Goal: Task Accomplishment & Management: Complete application form

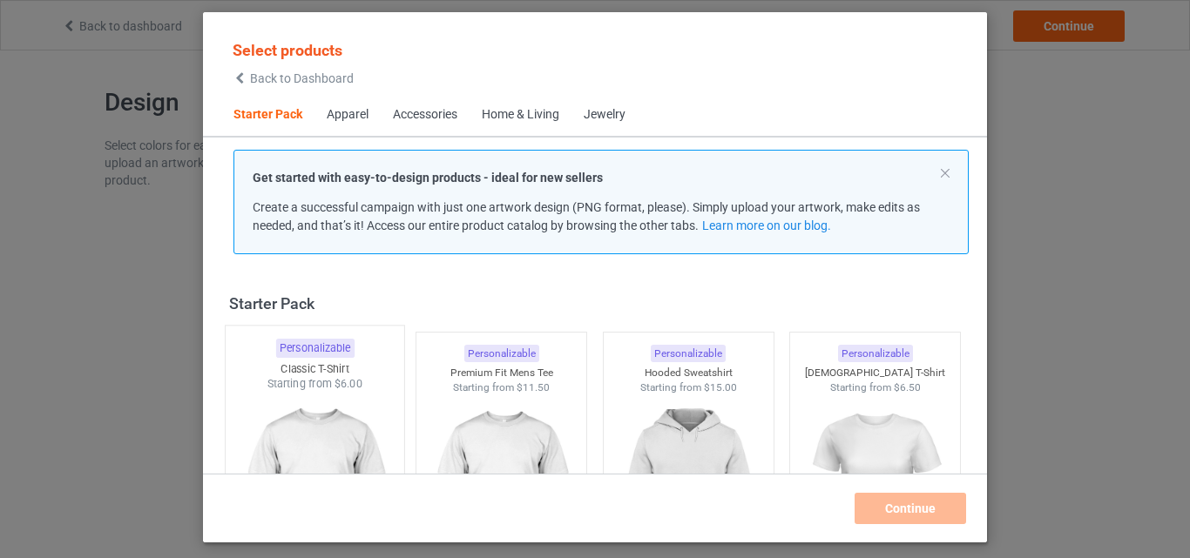
click at [341, 382] on span "$6.00" at bounding box center [348, 383] width 29 height 13
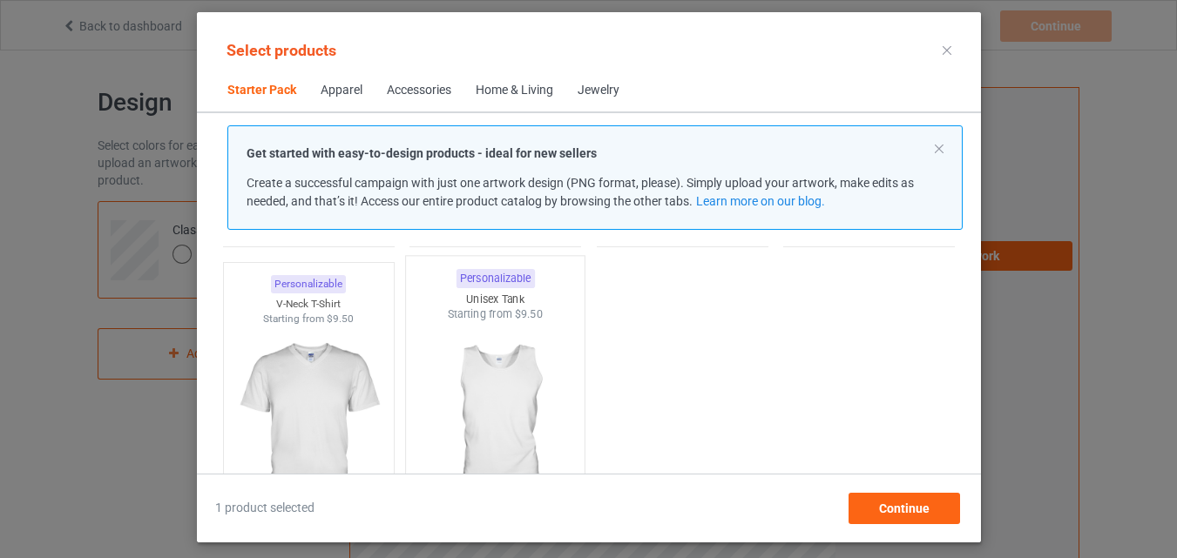
scroll to position [348, 0]
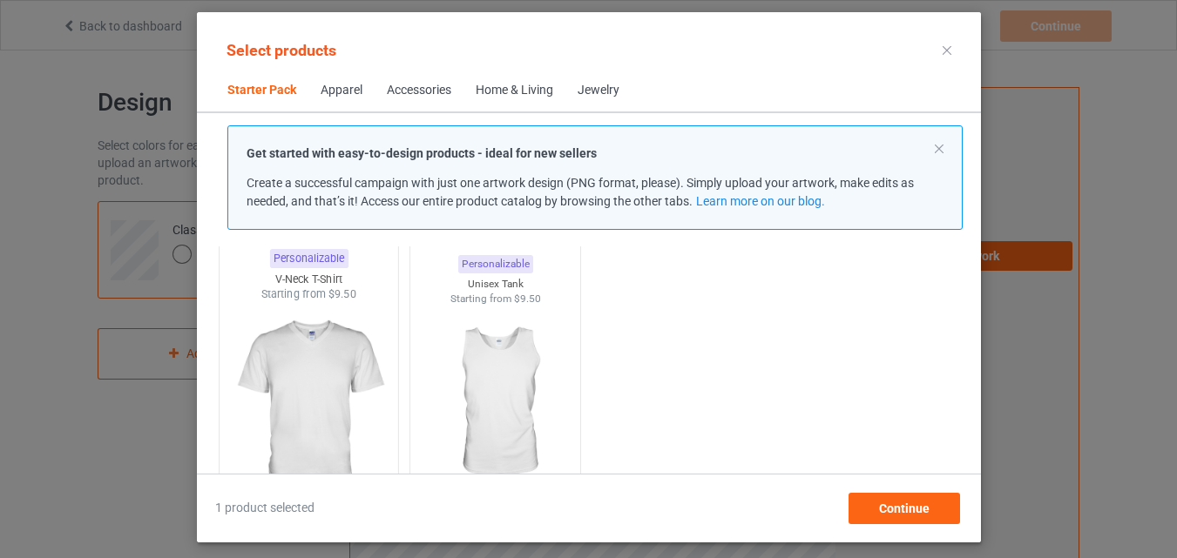
click at [332, 321] on img at bounding box center [308, 404] width 164 height 205
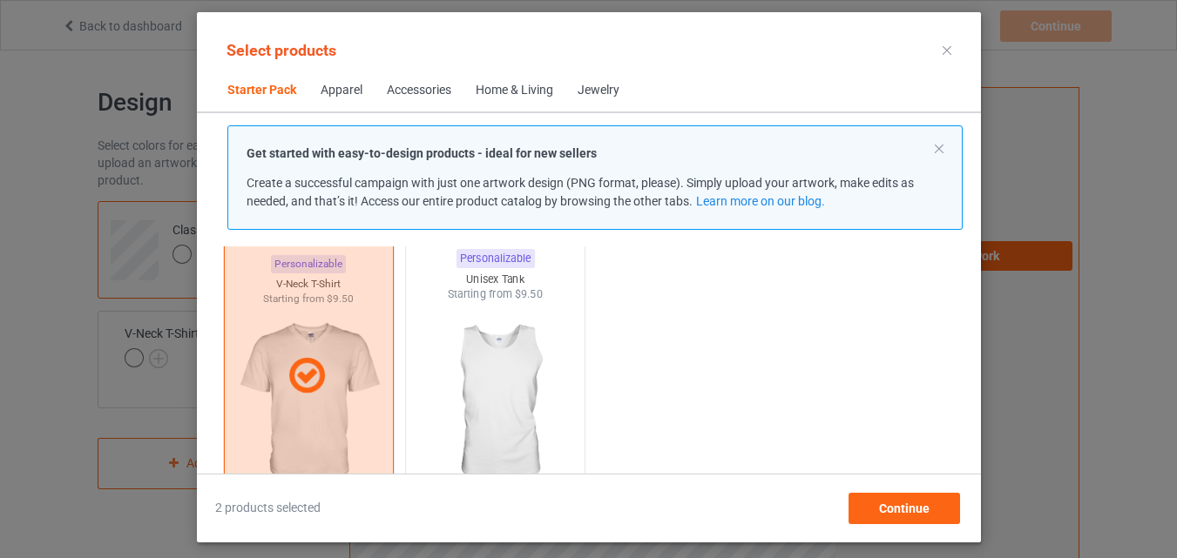
click at [461, 335] on img at bounding box center [495, 404] width 164 height 205
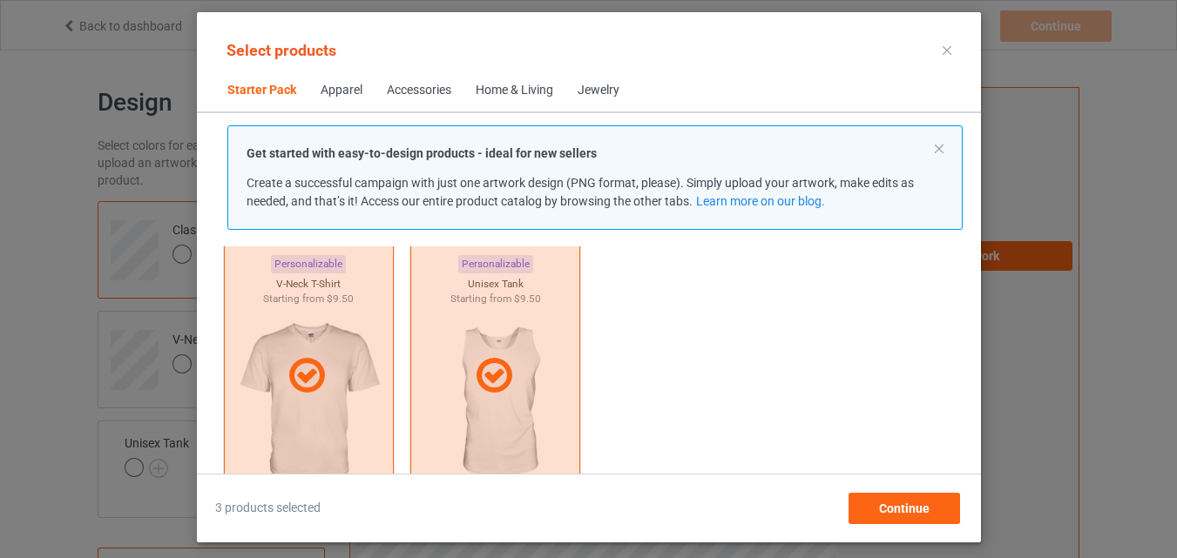
scroll to position [87, 0]
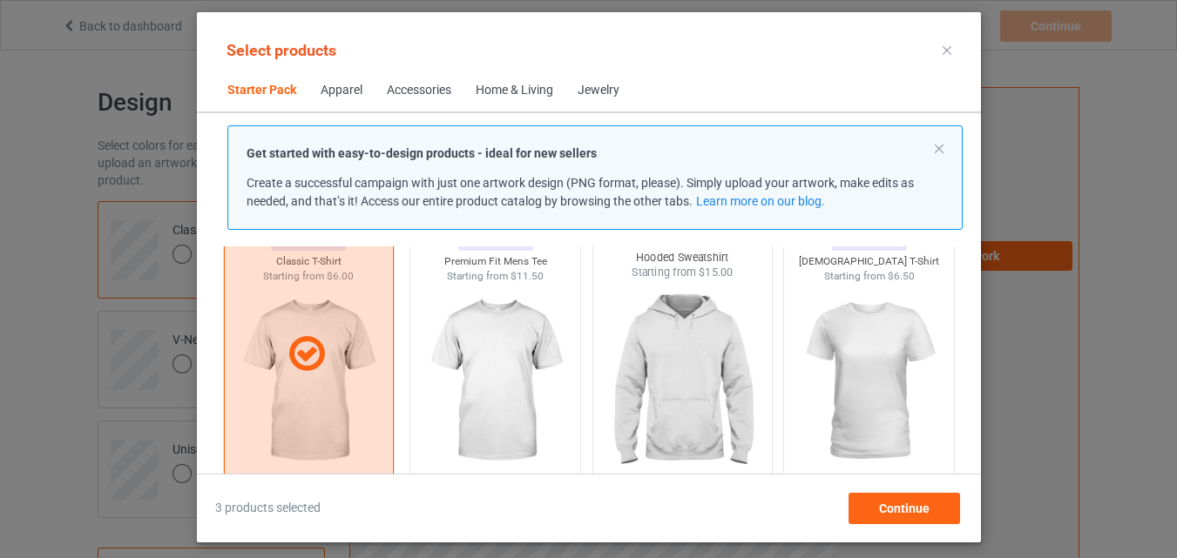
click at [644, 337] on img at bounding box center [682, 383] width 164 height 205
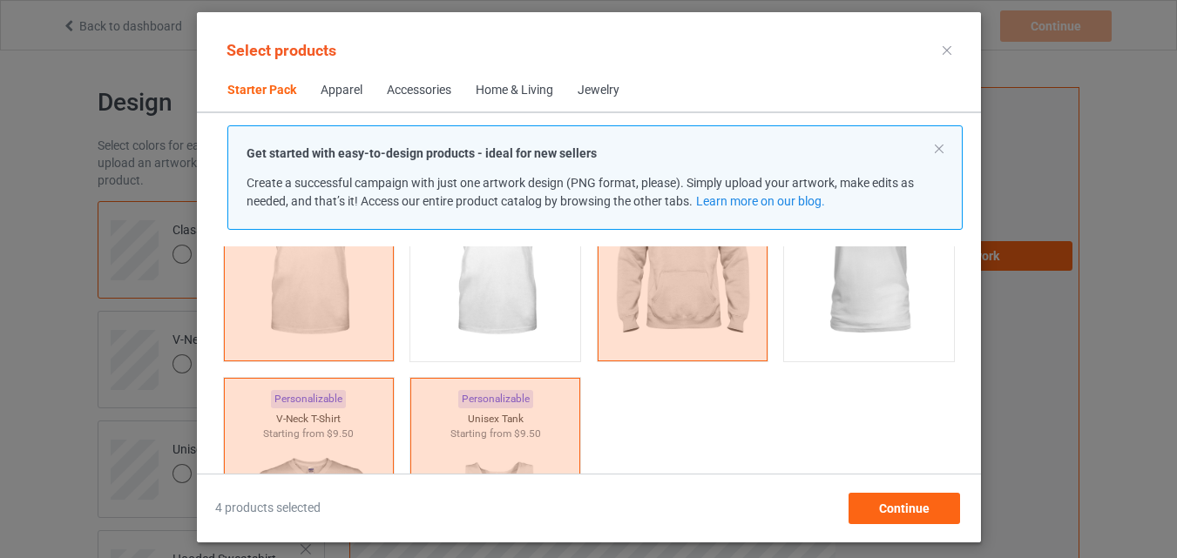
scroll to position [261, 0]
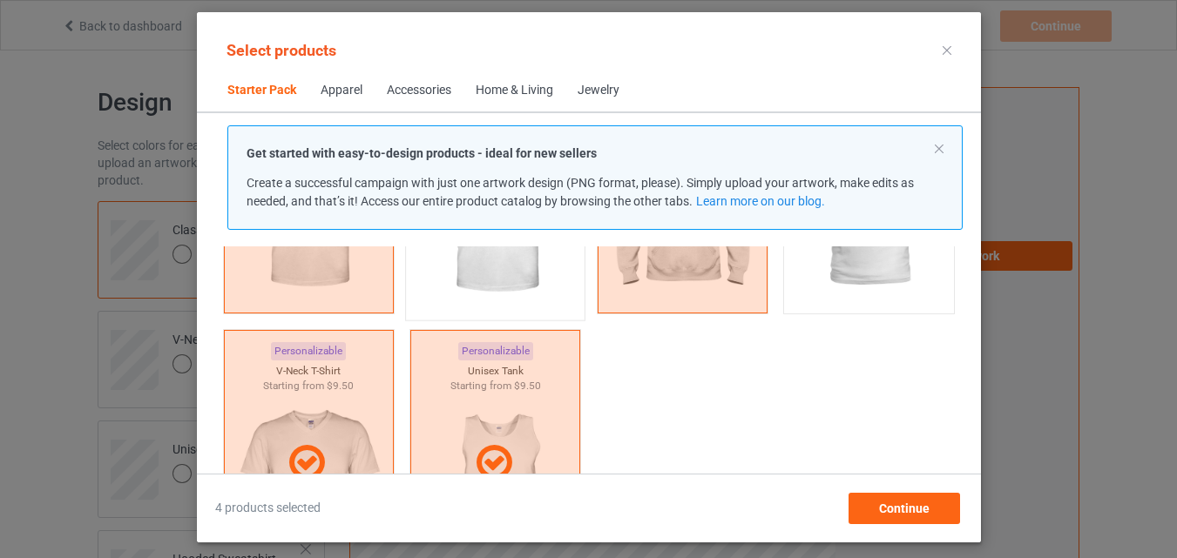
click at [526, 278] on img at bounding box center [495, 208] width 164 height 205
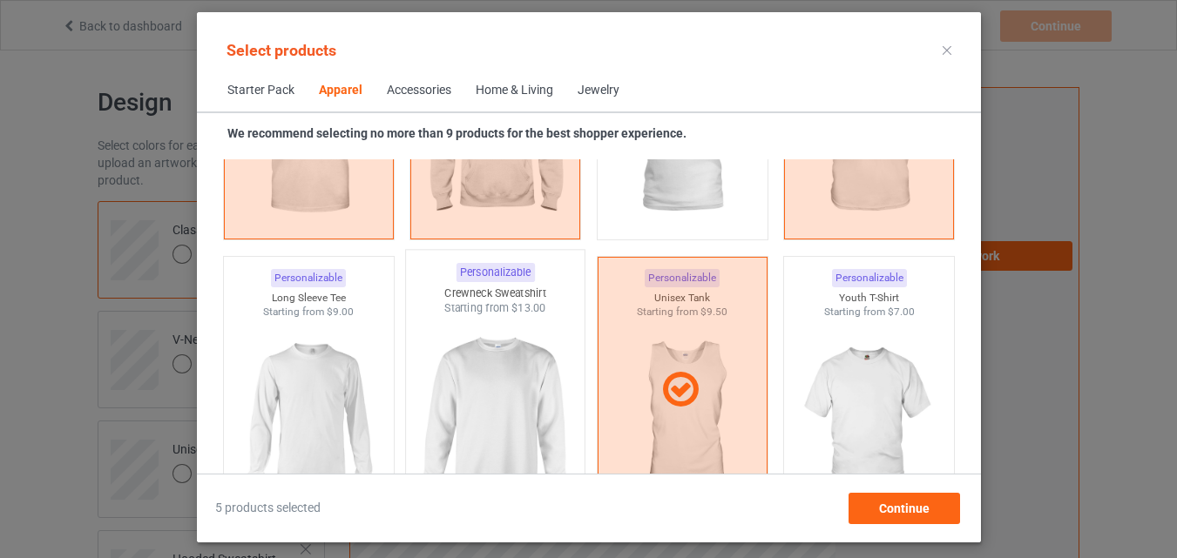
scroll to position [1132, 0]
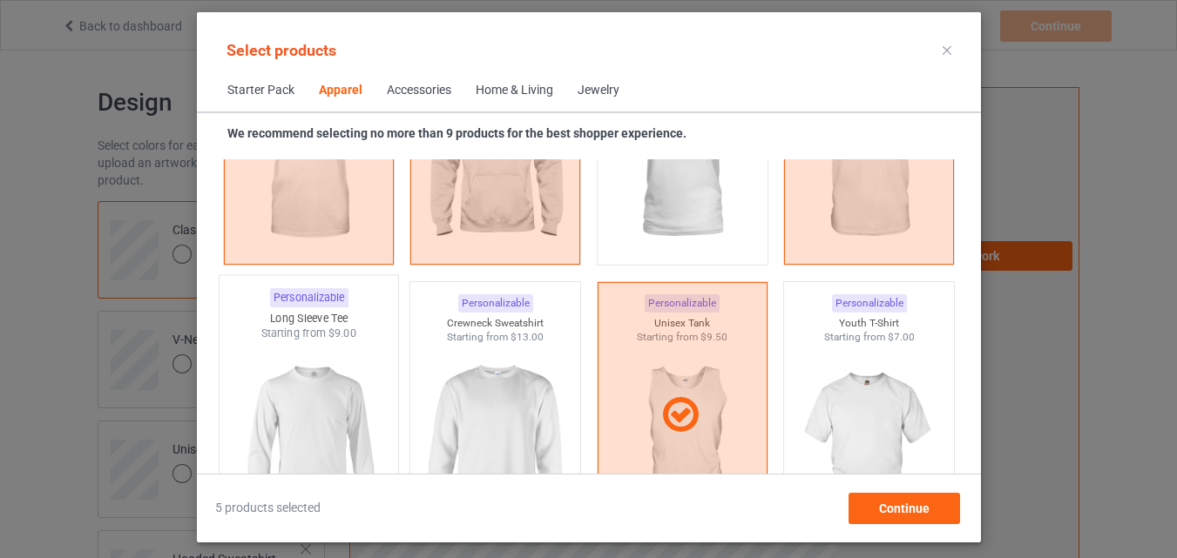
click at [343, 355] on img at bounding box center [308, 443] width 164 height 205
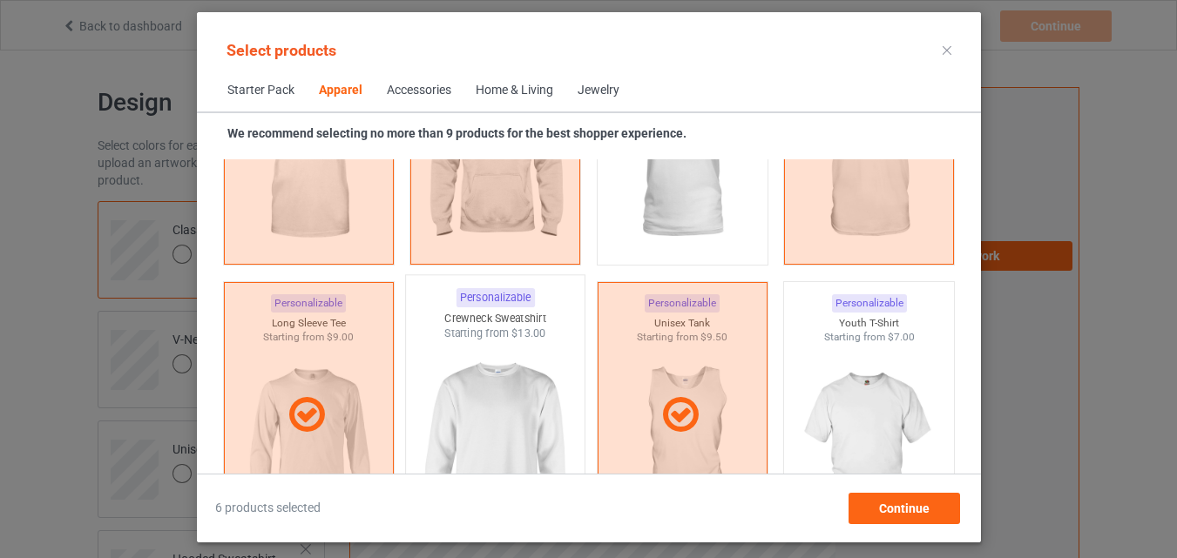
click at [510, 385] on img at bounding box center [495, 443] width 164 height 205
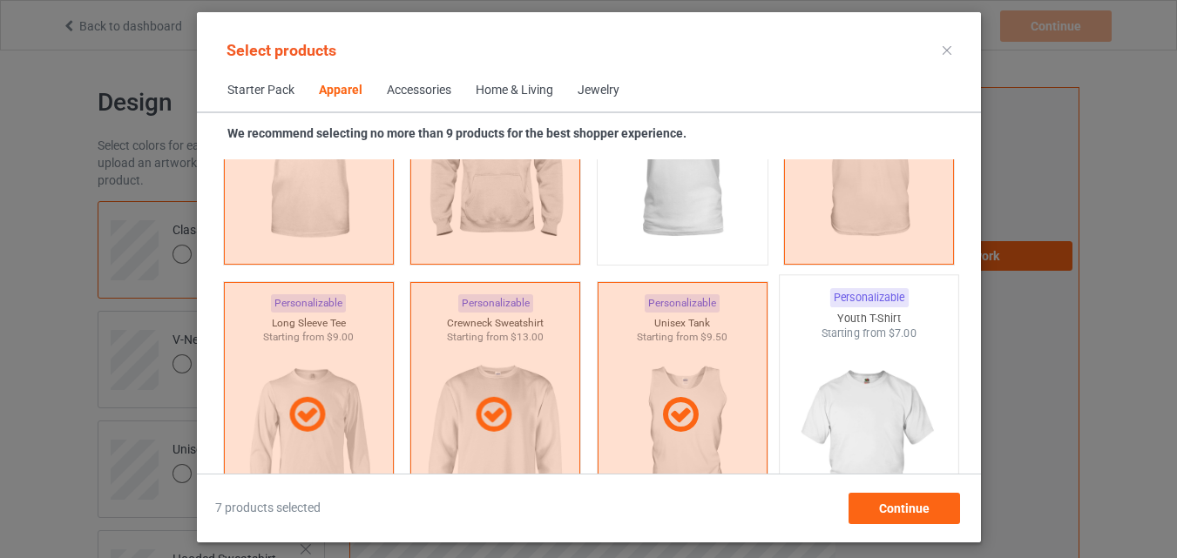
click at [844, 362] on img at bounding box center [869, 443] width 164 height 205
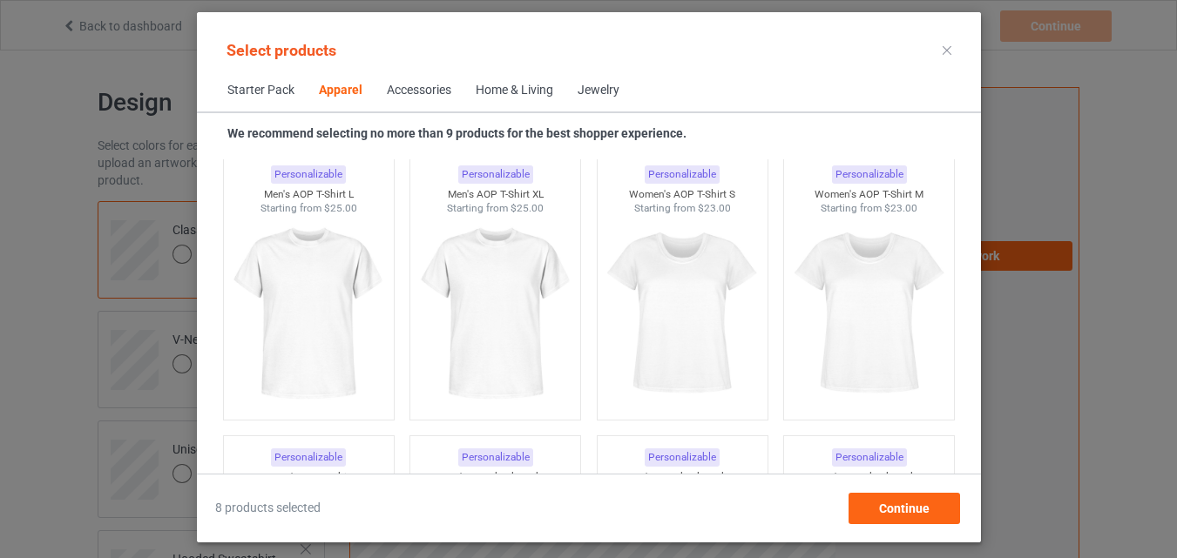
scroll to position [2875, 0]
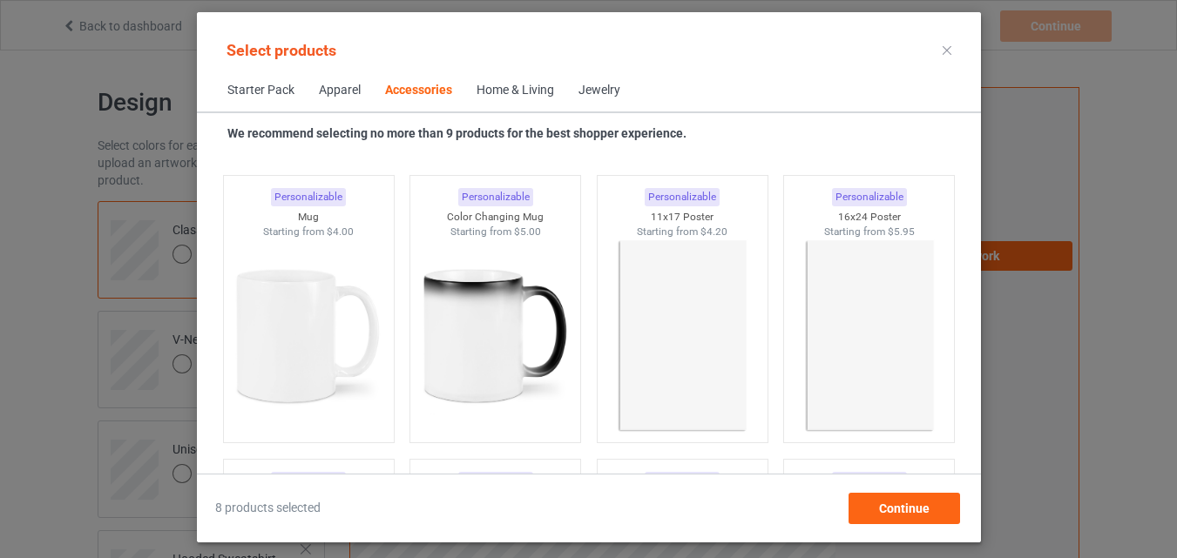
scroll to position [7753, 0]
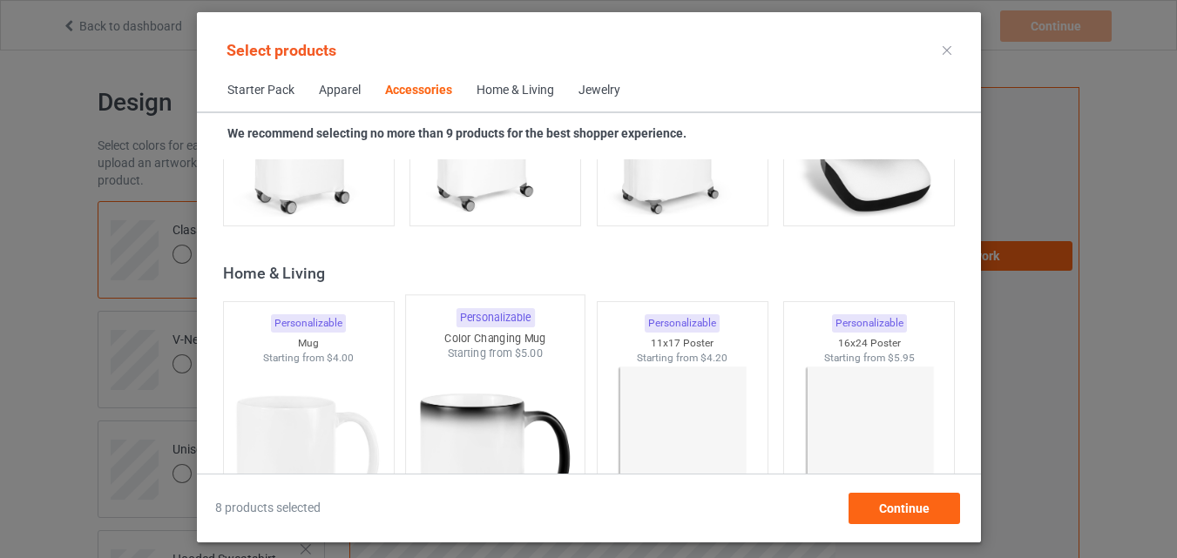
click at [468, 381] on img at bounding box center [495, 464] width 164 height 205
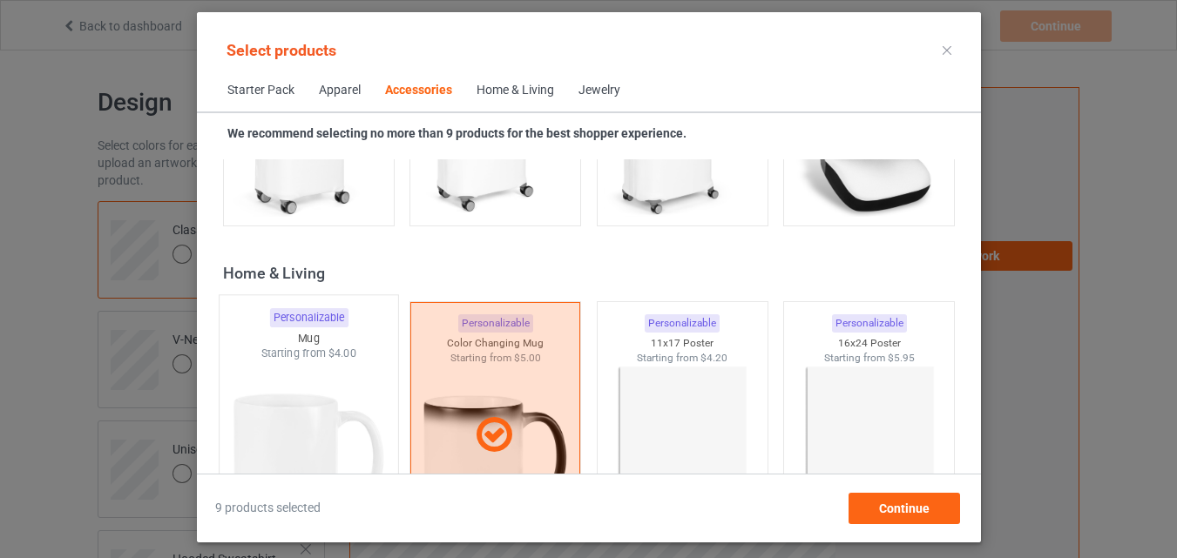
click at [334, 362] on img at bounding box center [308, 464] width 164 height 205
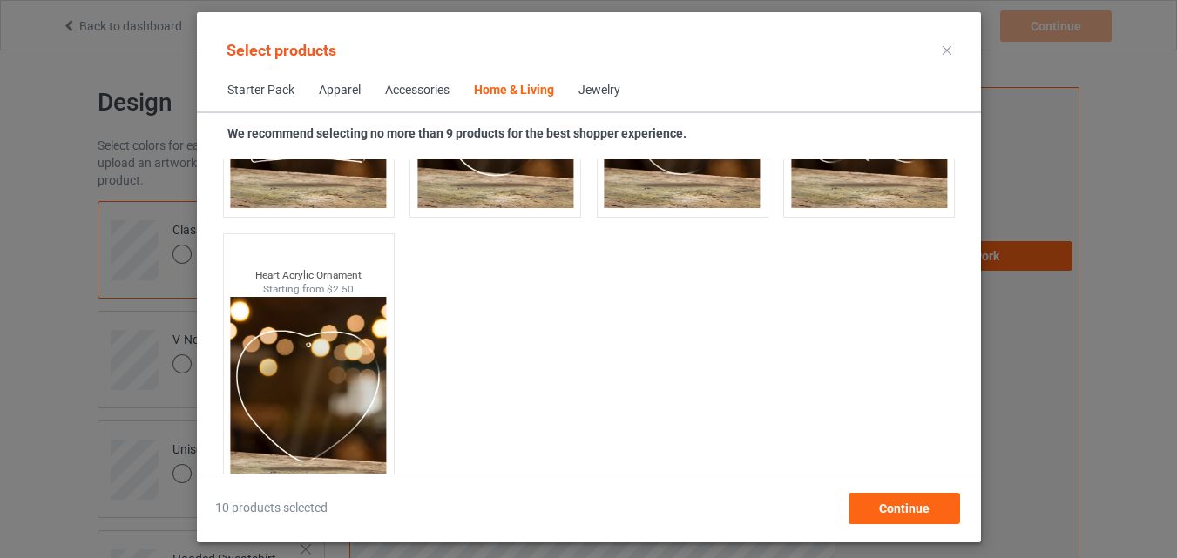
scroll to position [18916, 0]
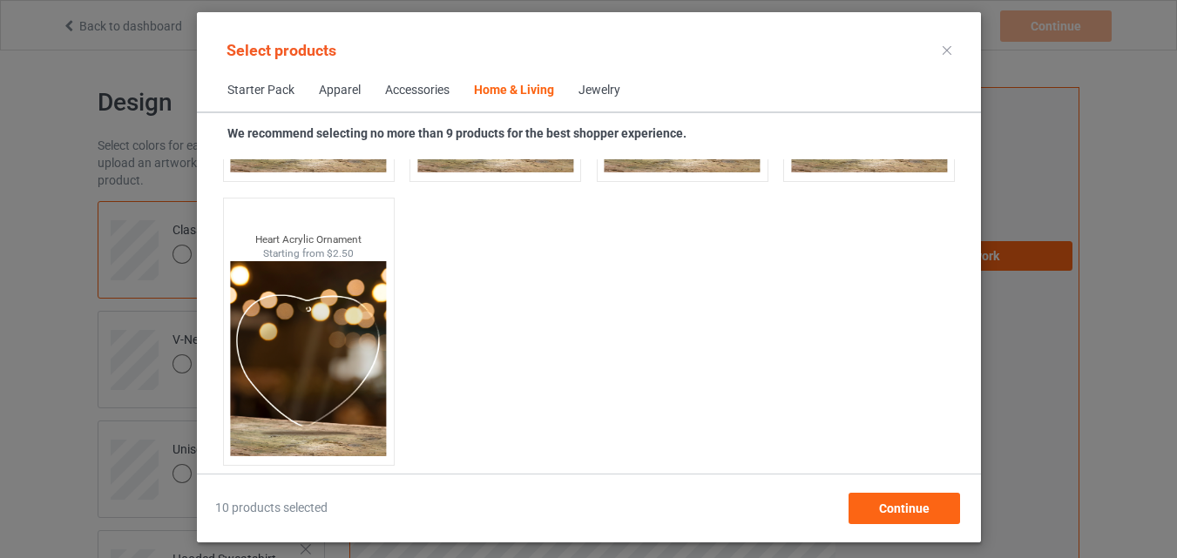
click at [594, 95] on div "Jewelry" at bounding box center [599, 90] width 42 height 17
click at [260, 87] on span "Starter Pack" at bounding box center [260, 91] width 91 height 42
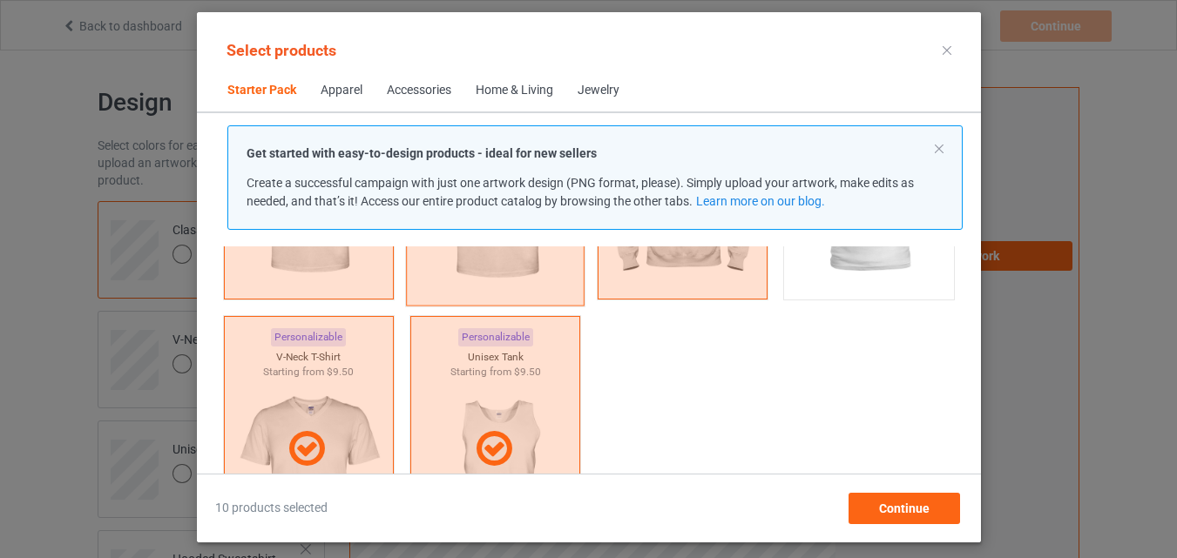
scroll to position [436, 0]
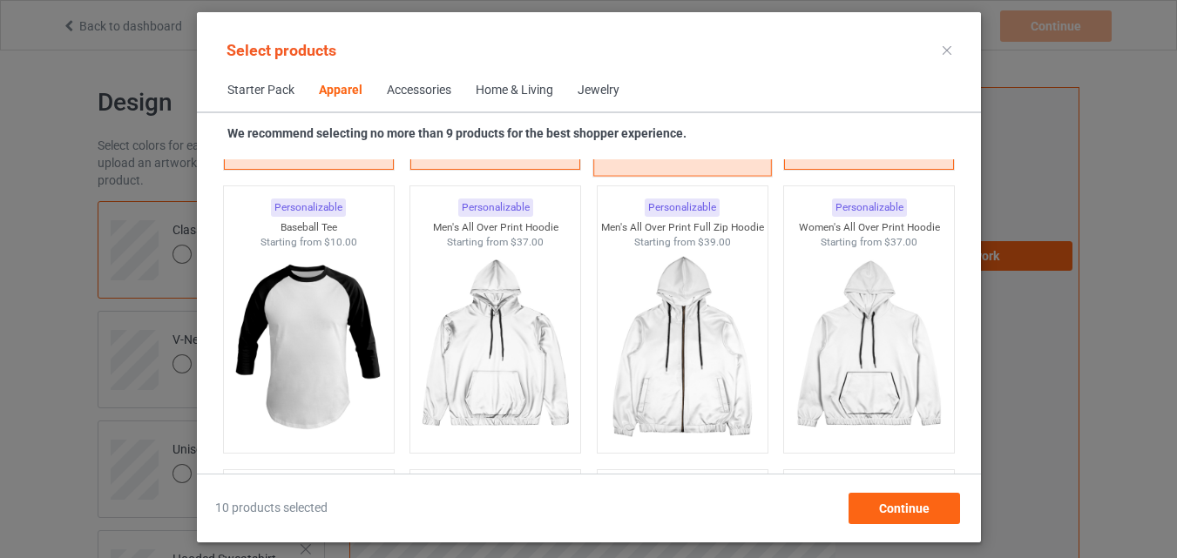
scroll to position [1655, 0]
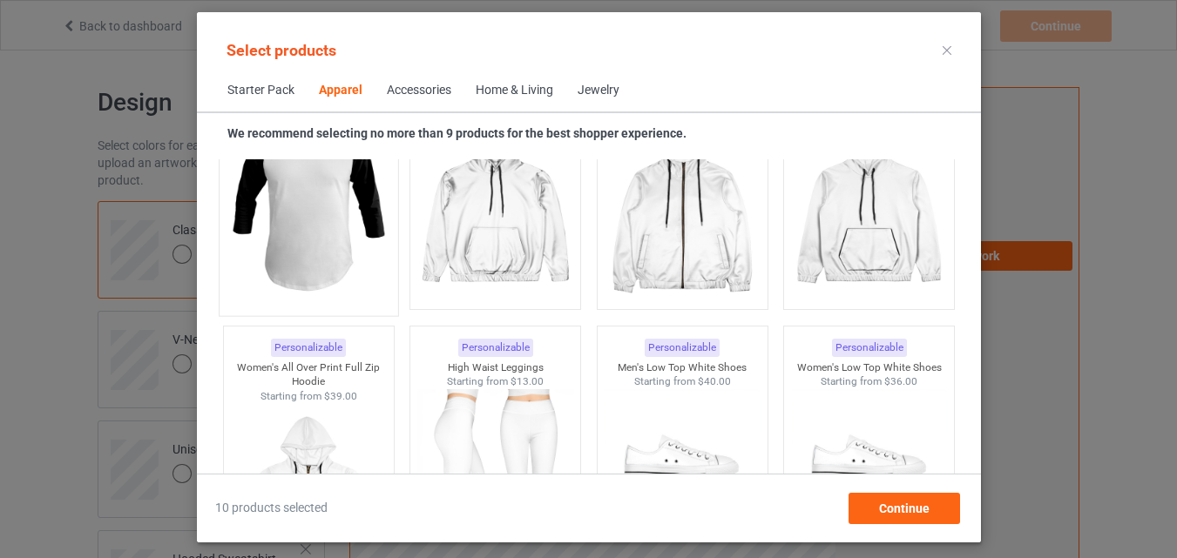
click at [316, 233] on img at bounding box center [308, 204] width 164 height 205
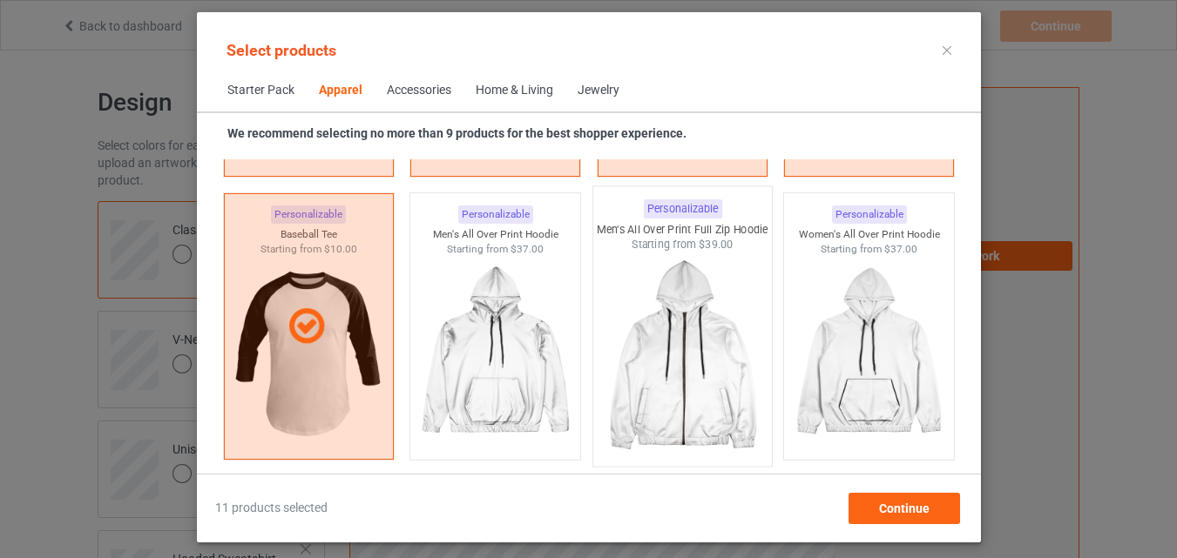
scroll to position [1481, 0]
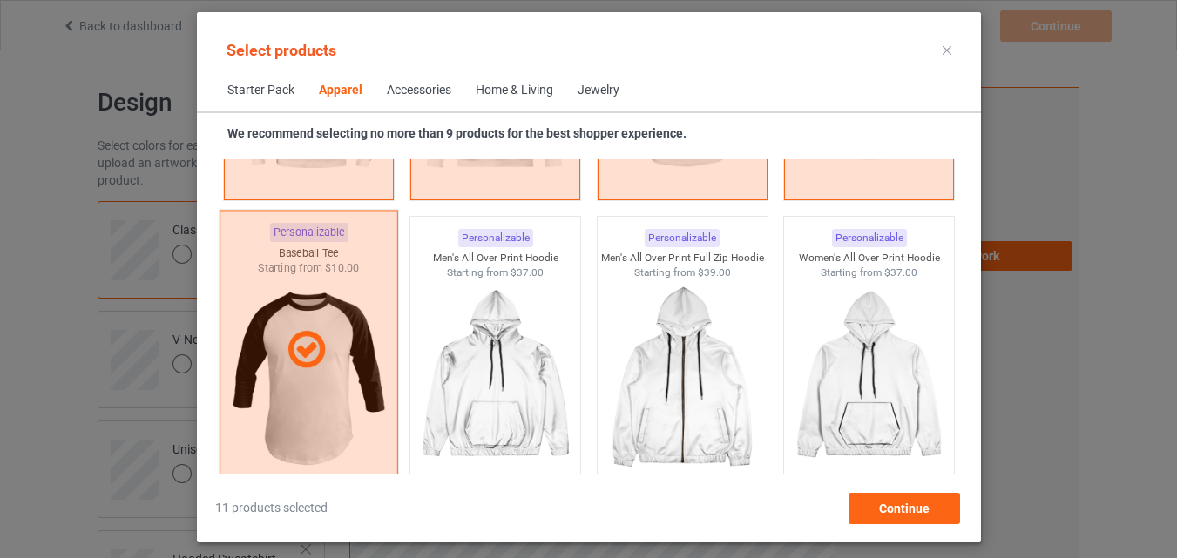
click at [306, 329] on icon at bounding box center [306, 350] width 51 height 44
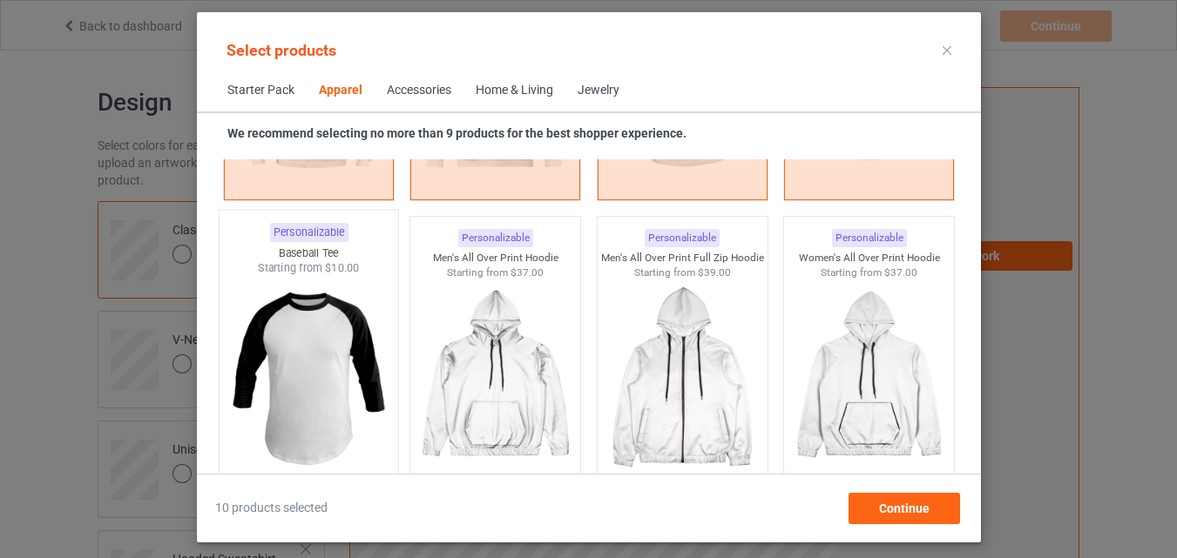
click at [297, 318] on img at bounding box center [308, 378] width 164 height 205
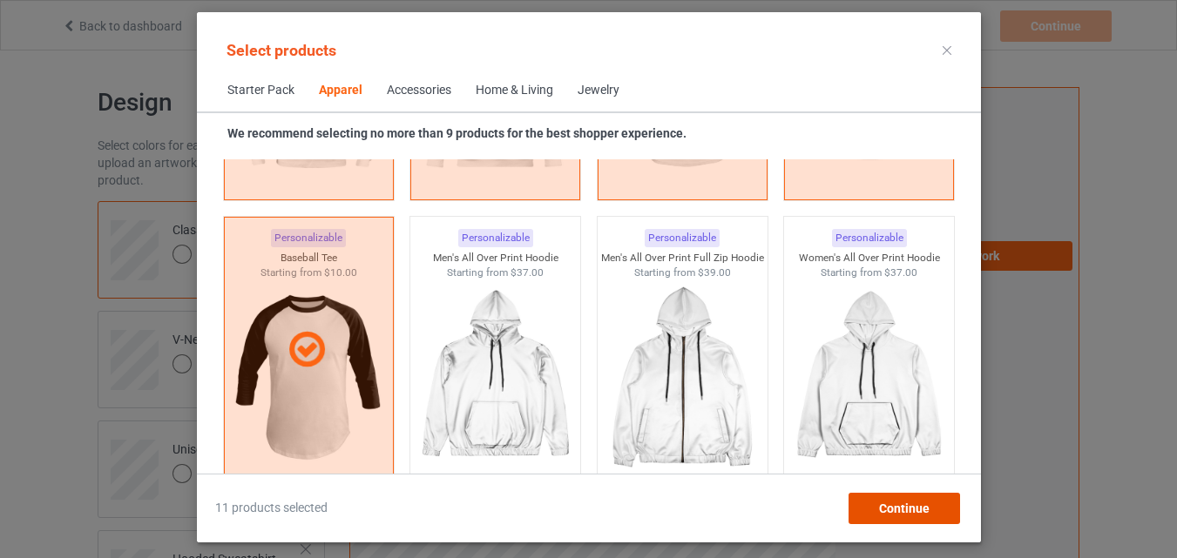
click at [897, 502] on span "Continue" at bounding box center [903, 509] width 51 height 14
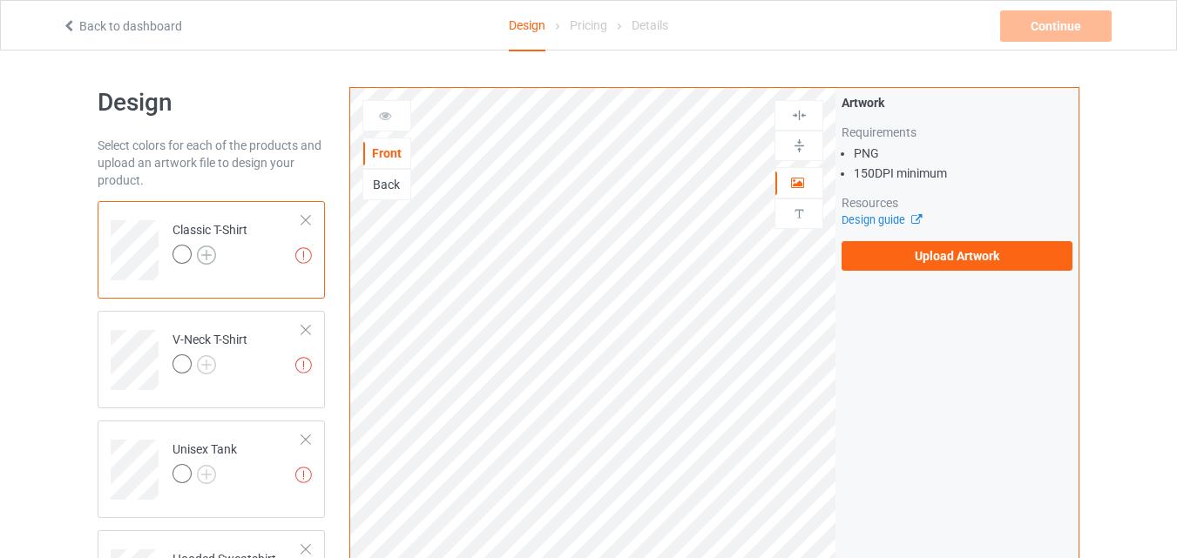
click at [213, 259] on img at bounding box center [206, 255] width 19 height 19
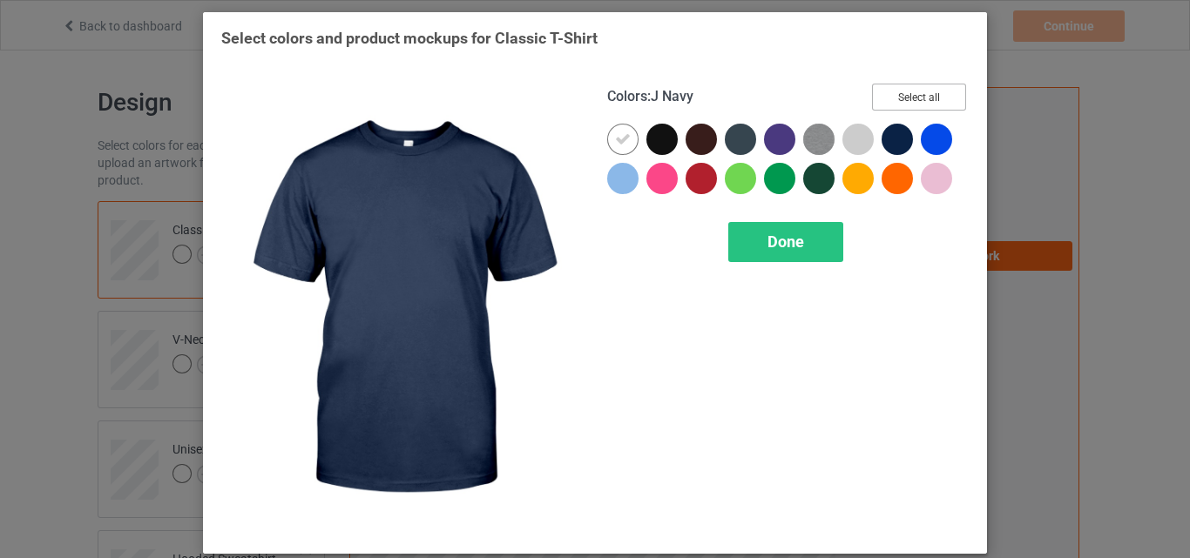
click at [939, 102] on button "Select all" at bounding box center [919, 97] width 94 height 27
click at [810, 233] on div "Done" at bounding box center [785, 242] width 115 height 40
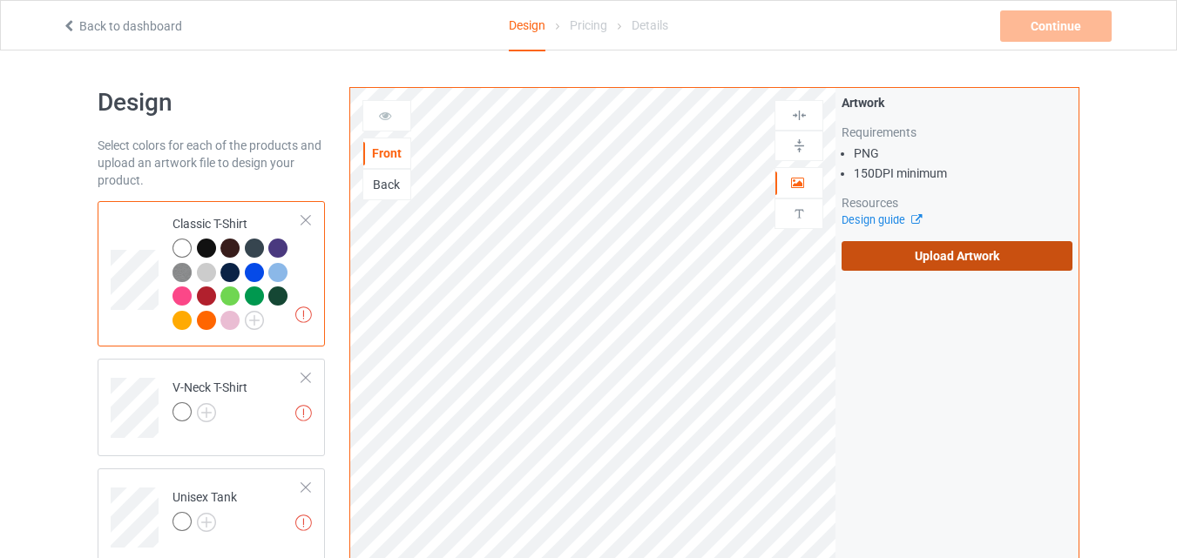
click at [883, 261] on label "Upload Artwork" at bounding box center [957, 256] width 231 height 30
click at [0, 0] on input "Upload Artwork" at bounding box center [0, 0] width 0 height 0
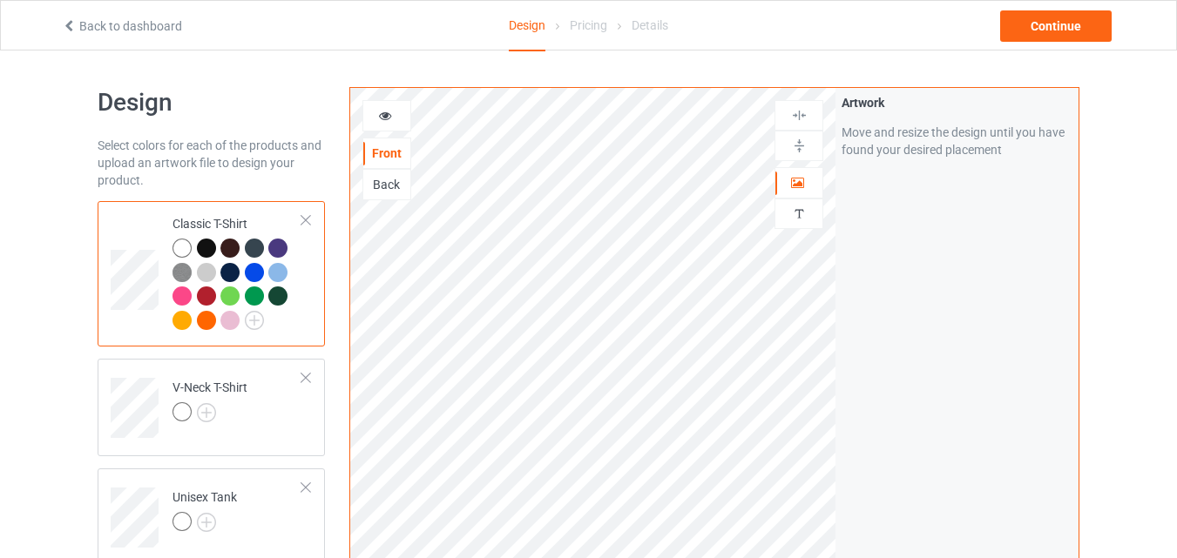
click at [401, 121] on div at bounding box center [386, 115] width 47 height 17
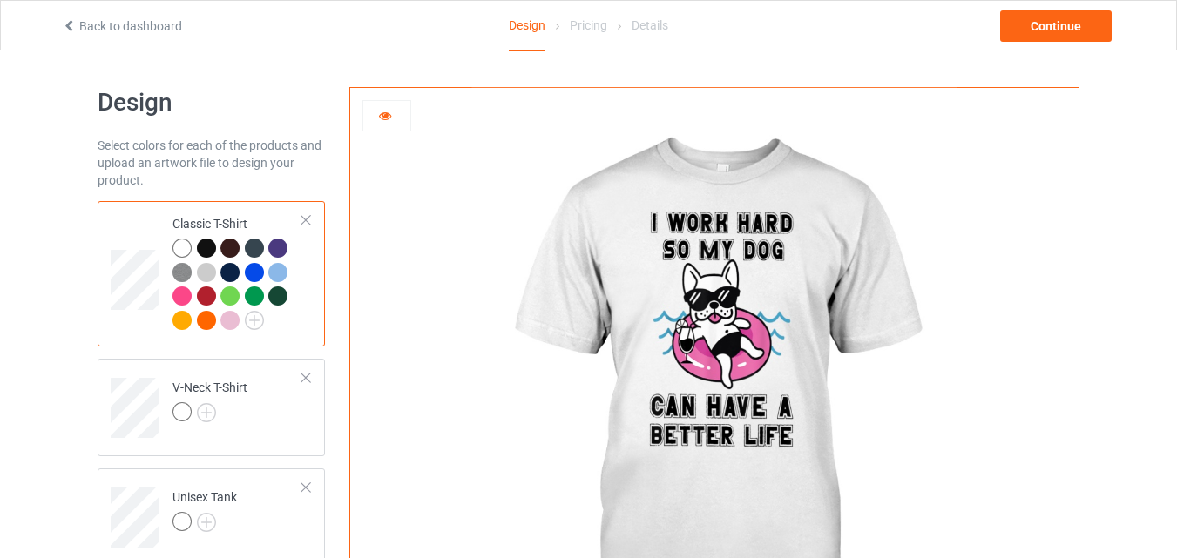
click at [380, 127] on div at bounding box center [386, 115] width 49 height 31
click at [387, 108] on icon at bounding box center [385, 113] width 15 height 12
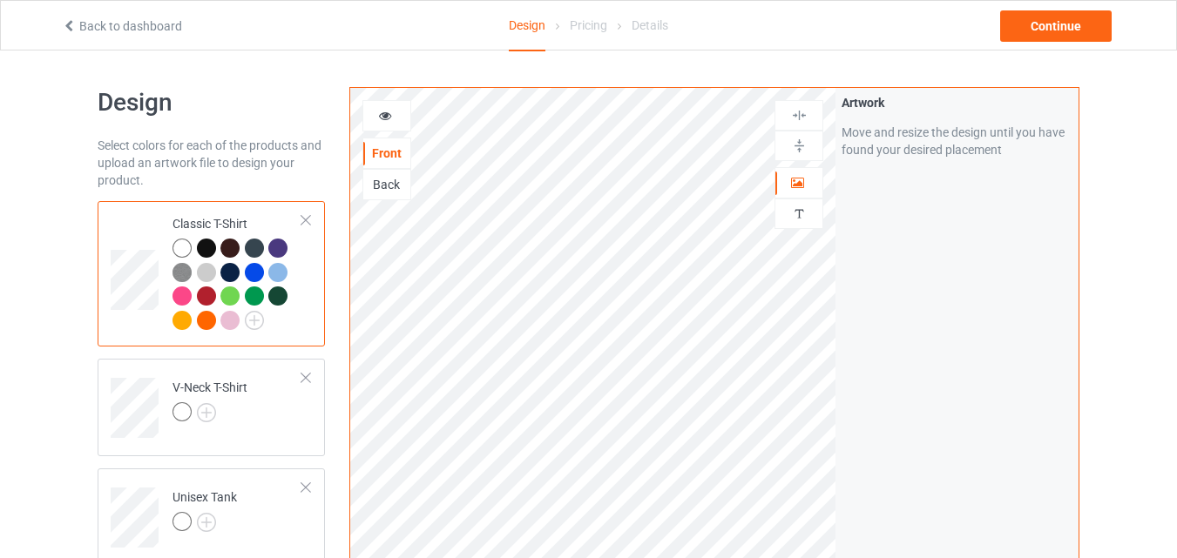
click at [802, 113] on img at bounding box center [799, 115] width 17 height 17
click at [799, 146] on img at bounding box center [799, 146] width 17 height 17
click at [801, 116] on img at bounding box center [799, 115] width 17 height 17
click at [801, 140] on img at bounding box center [799, 146] width 17 height 17
click at [792, 112] on img at bounding box center [799, 115] width 17 height 17
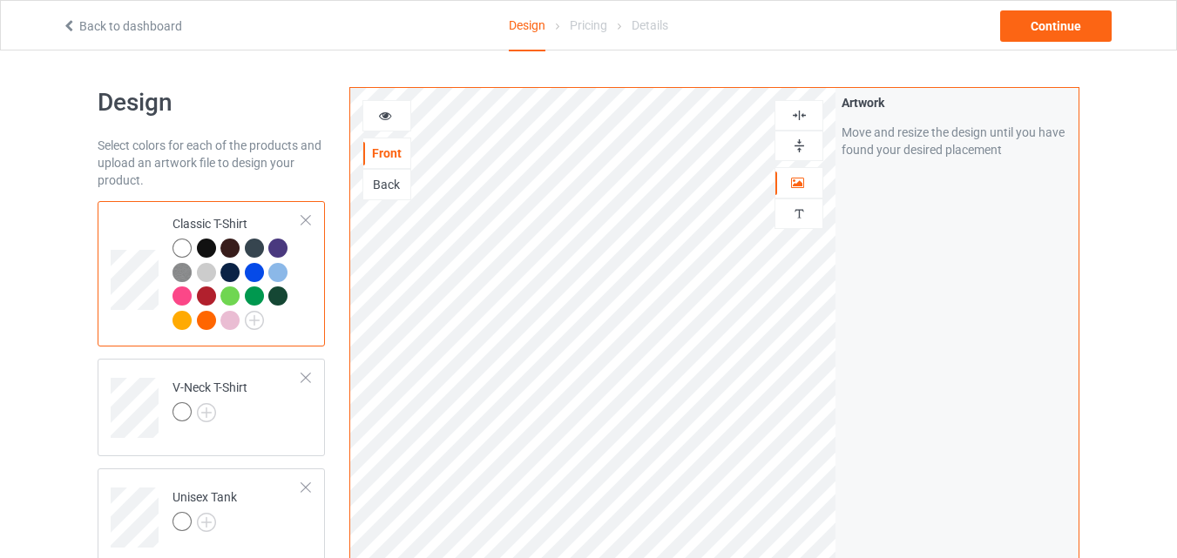
click at [789, 140] on div at bounding box center [798, 146] width 47 height 17
click at [396, 107] on div at bounding box center [386, 115] width 47 height 17
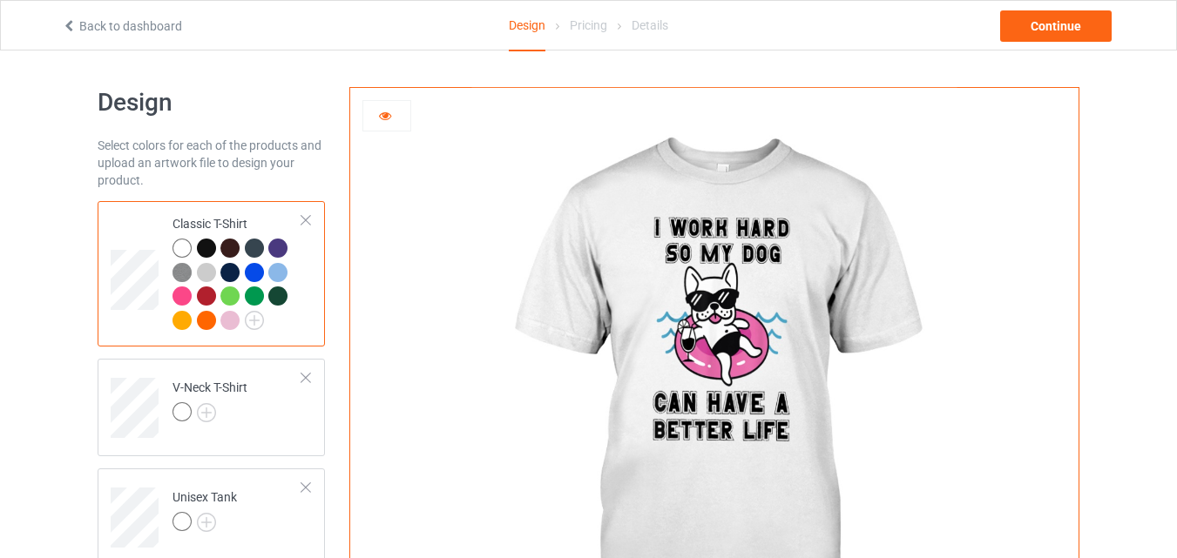
click at [395, 121] on div at bounding box center [386, 115] width 47 height 17
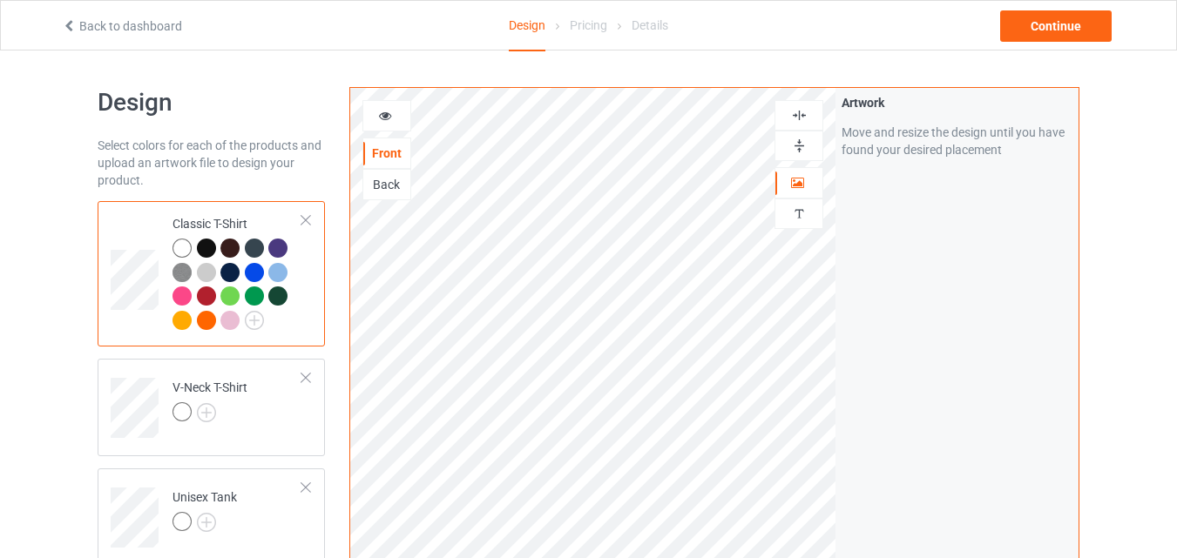
click at [791, 123] on img at bounding box center [799, 115] width 17 height 17
click at [803, 139] on img at bounding box center [799, 146] width 17 height 17
click at [208, 247] on div at bounding box center [206, 248] width 19 height 19
click at [233, 247] on div at bounding box center [229, 248] width 19 height 19
click at [254, 267] on div at bounding box center [254, 272] width 19 height 19
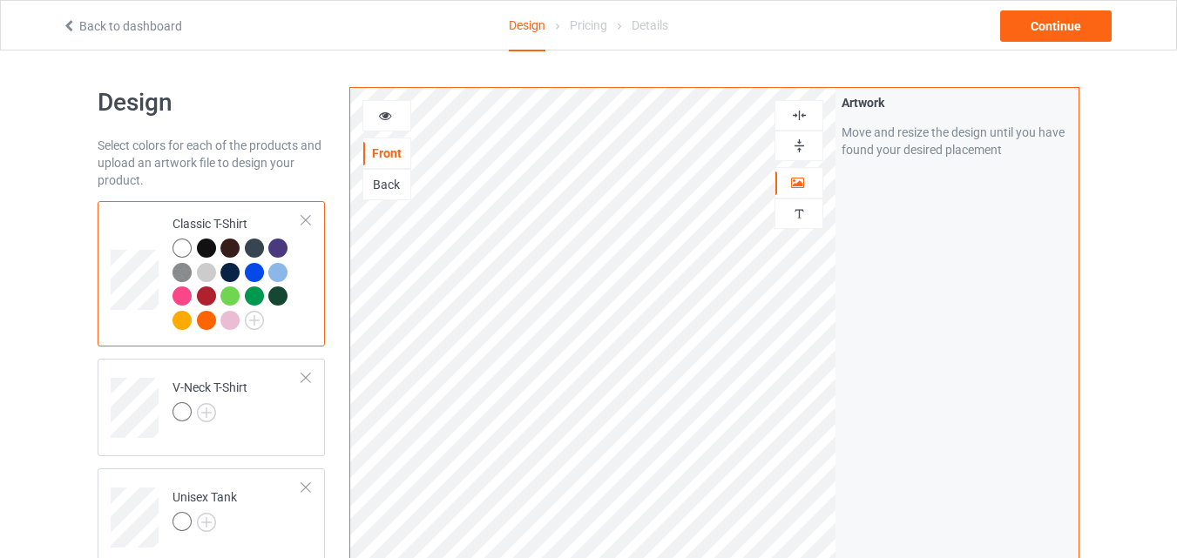
click at [236, 246] on div at bounding box center [229, 248] width 19 height 19
click at [183, 245] on div at bounding box center [181, 248] width 19 height 19
click at [201, 416] on img at bounding box center [206, 412] width 19 height 19
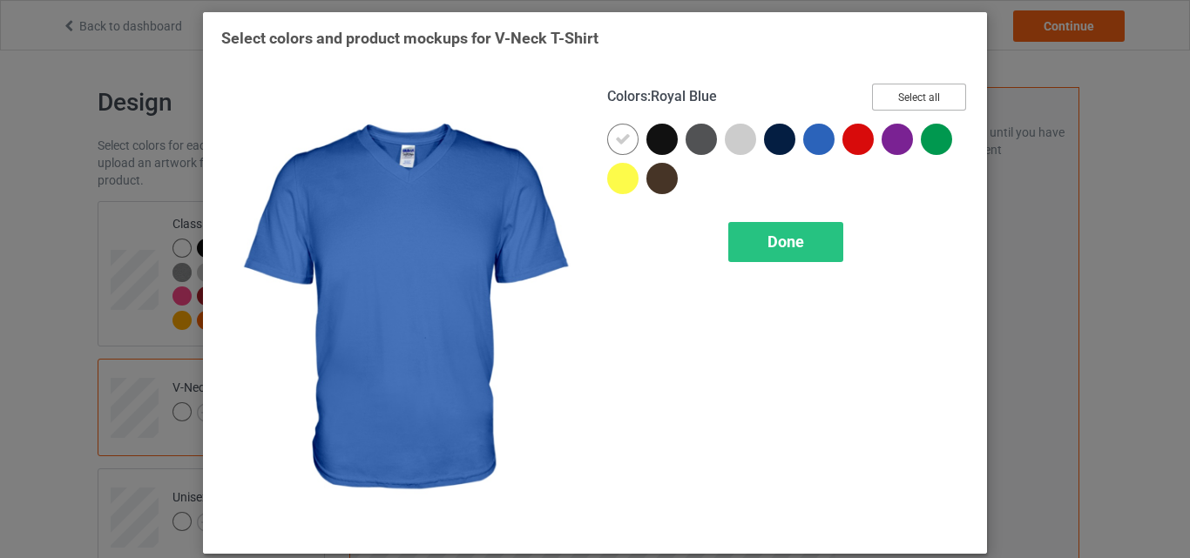
click at [933, 98] on button "Select all" at bounding box center [919, 97] width 94 height 27
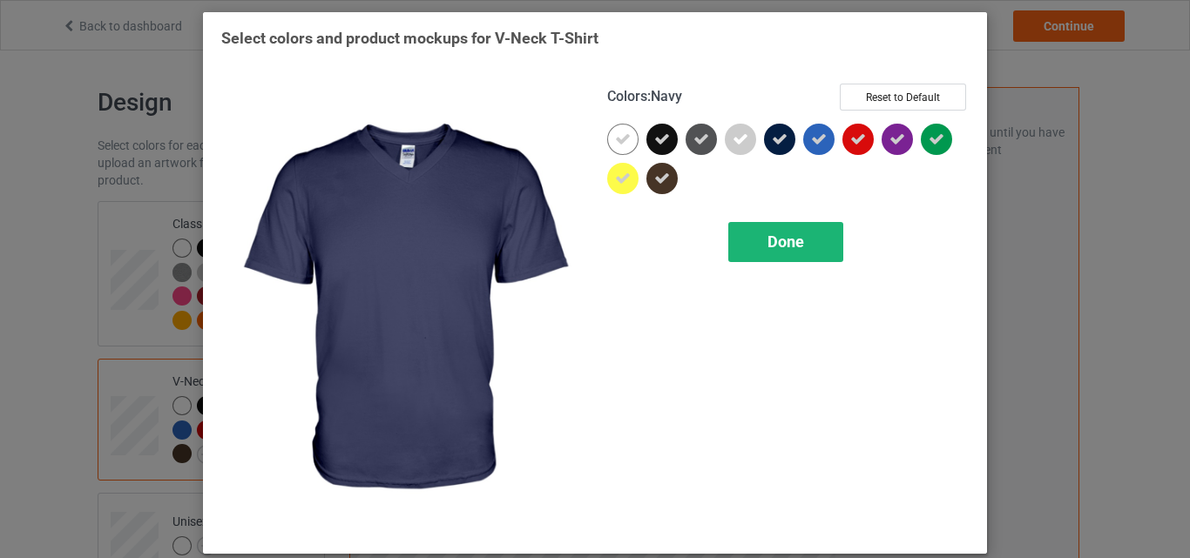
click at [767, 243] on span "Done" at bounding box center [785, 242] width 37 height 18
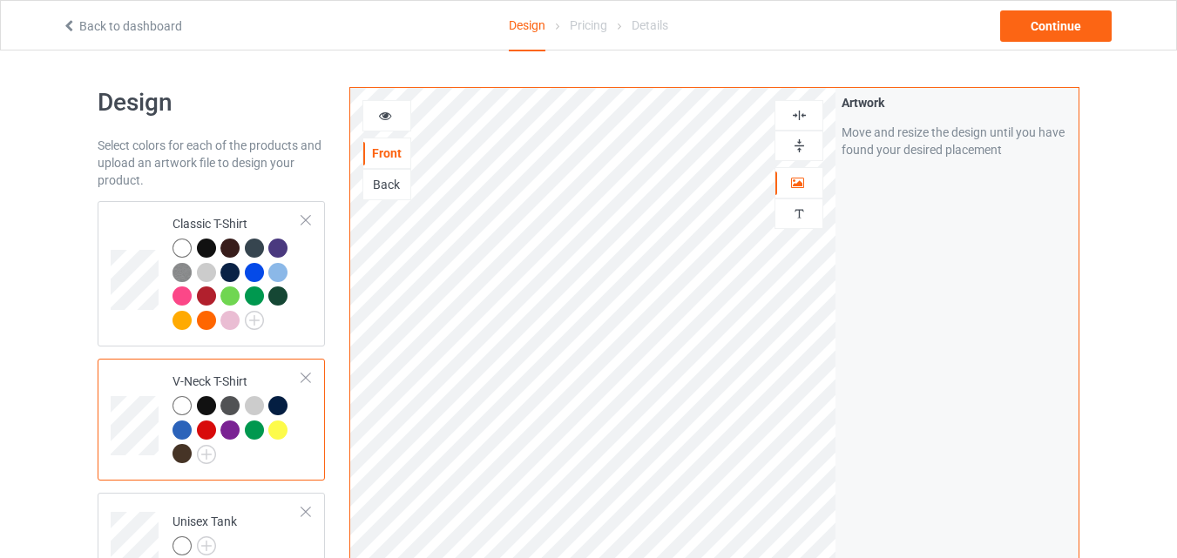
click at [202, 407] on div at bounding box center [206, 405] width 19 height 19
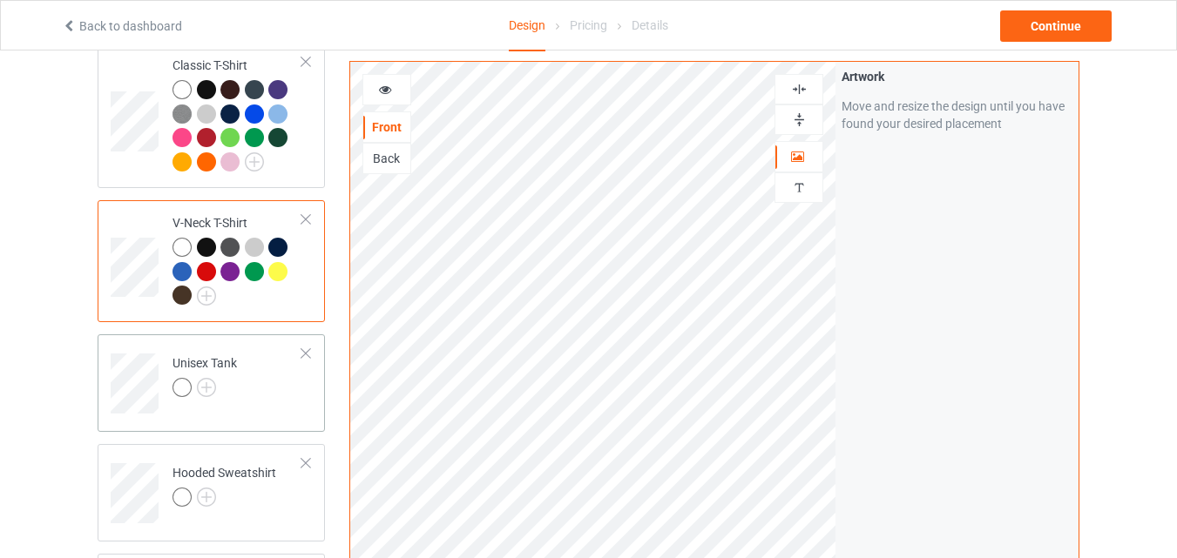
scroll to position [174, 0]
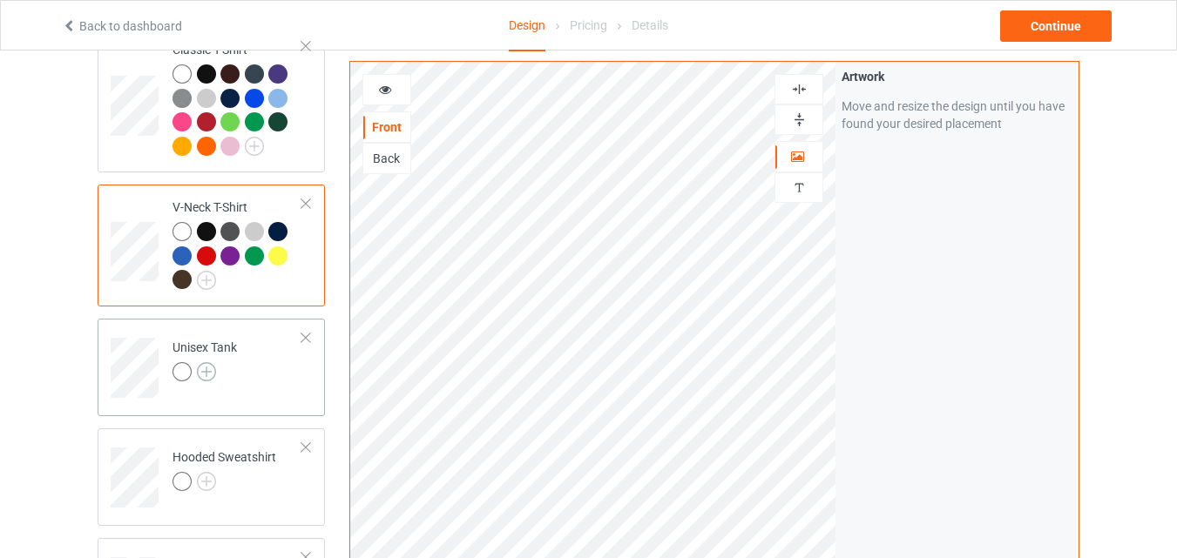
click at [211, 380] on img at bounding box center [206, 371] width 19 height 19
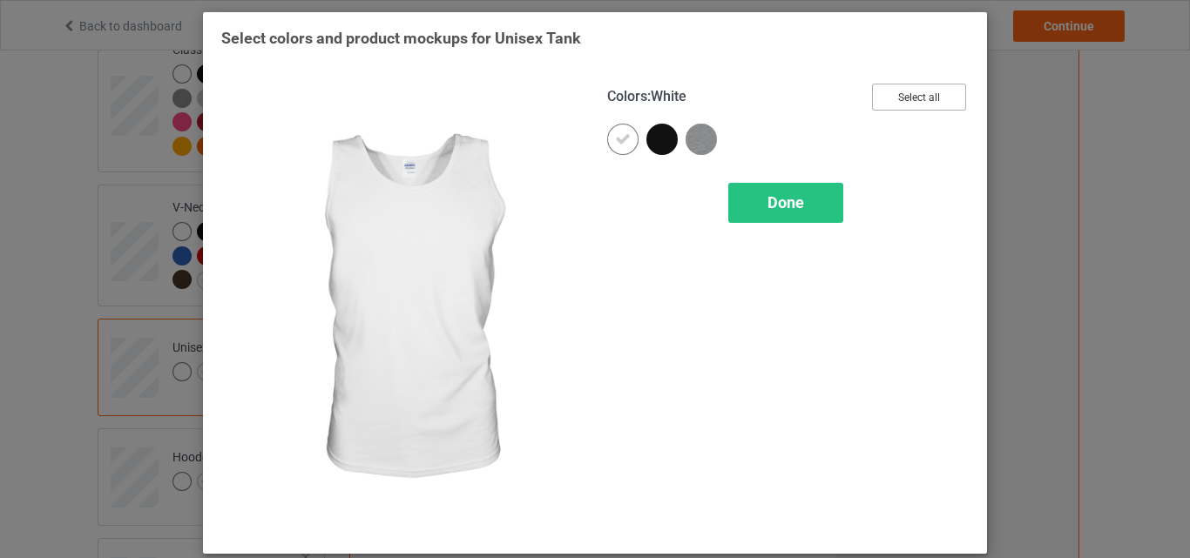
click at [949, 85] on button "Select all" at bounding box center [919, 97] width 94 height 27
click at [729, 220] on div "Done" at bounding box center [785, 203] width 115 height 40
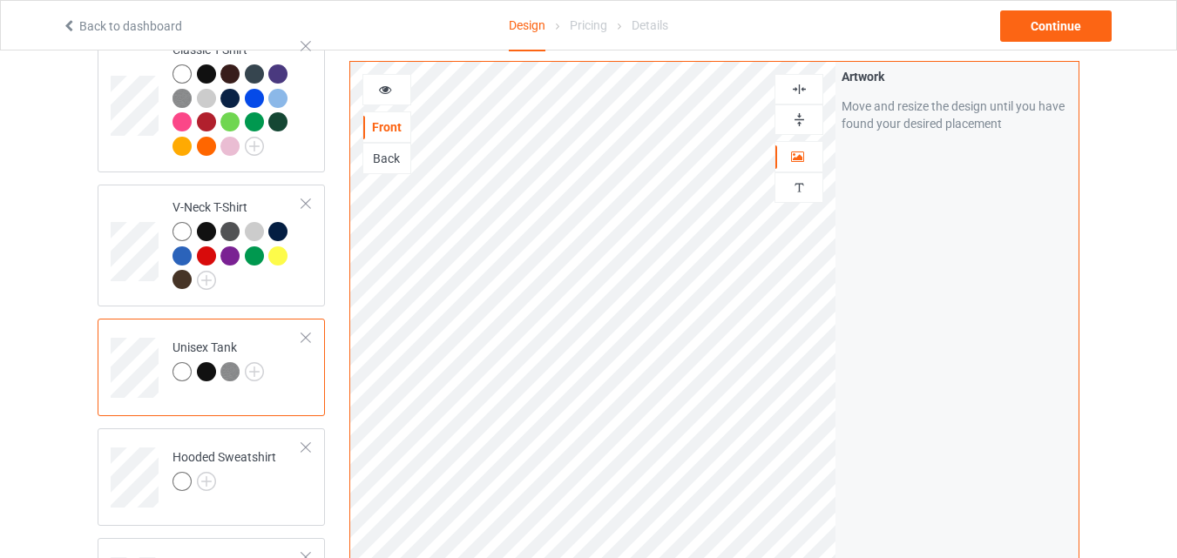
scroll to position [348, 0]
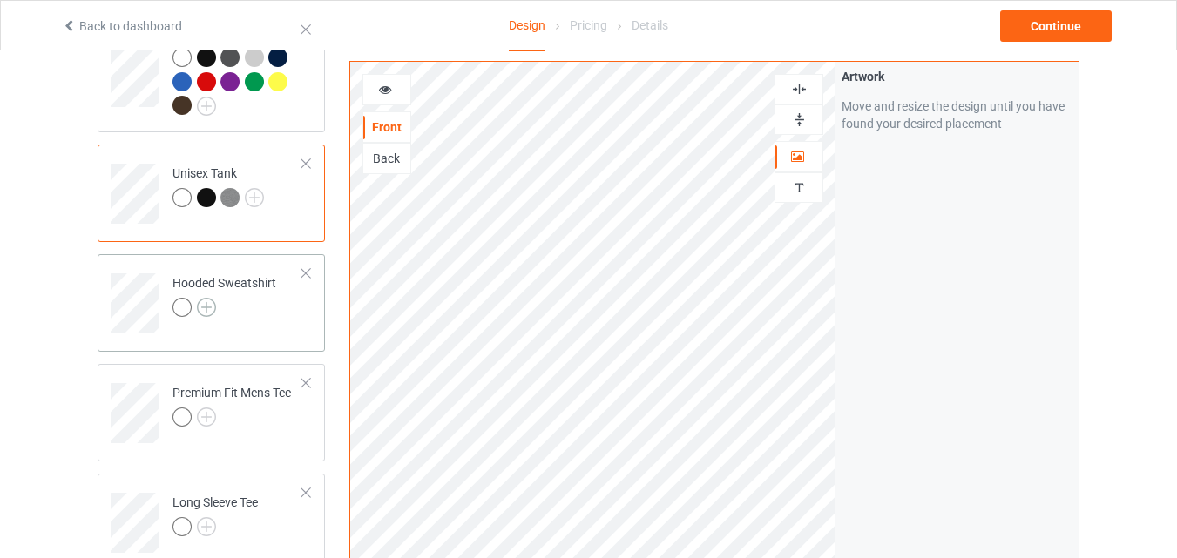
click at [210, 308] on img at bounding box center [206, 307] width 19 height 19
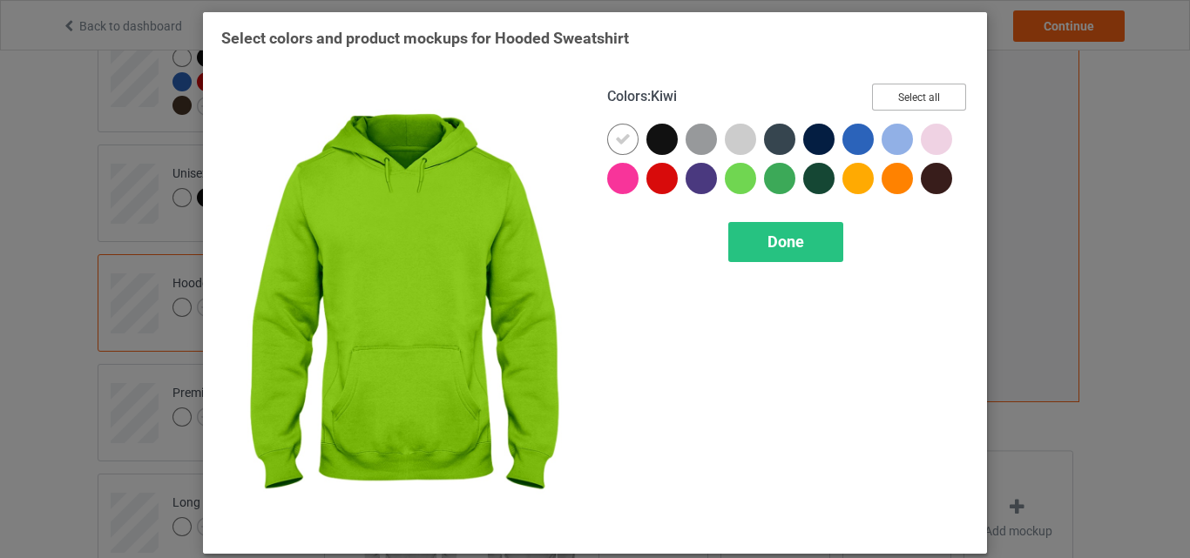
click at [916, 90] on button "Select all" at bounding box center [919, 97] width 94 height 27
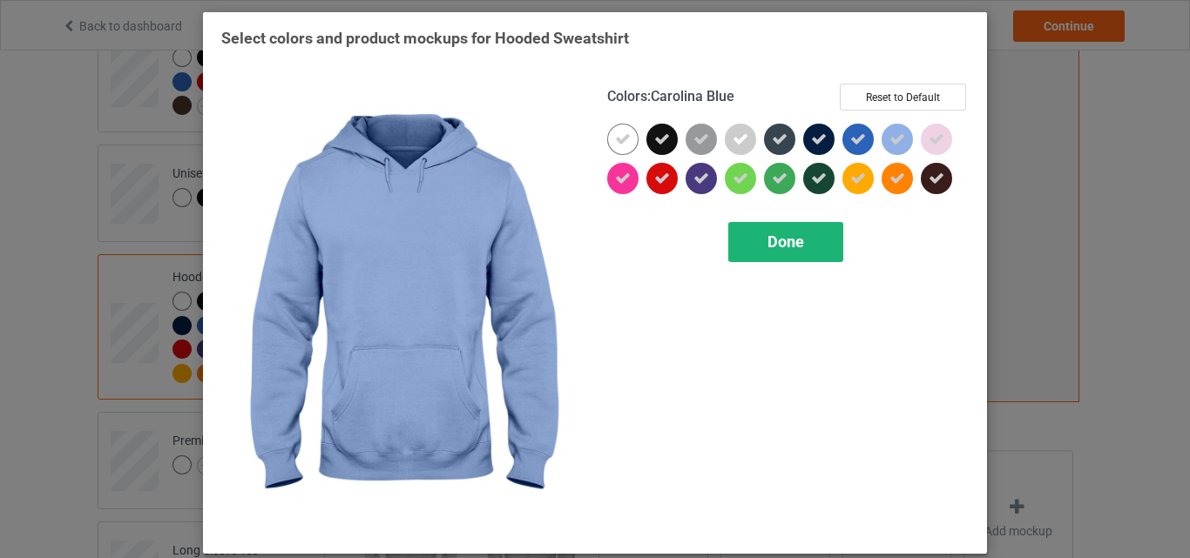
click at [768, 227] on div "Done" at bounding box center [785, 242] width 115 height 40
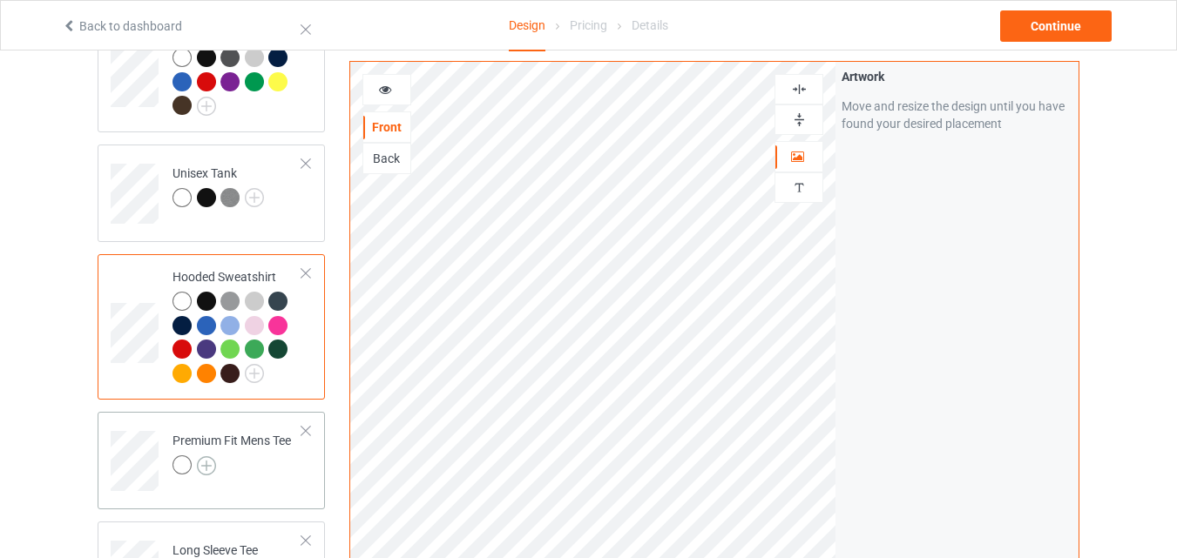
click at [203, 464] on img at bounding box center [206, 465] width 19 height 19
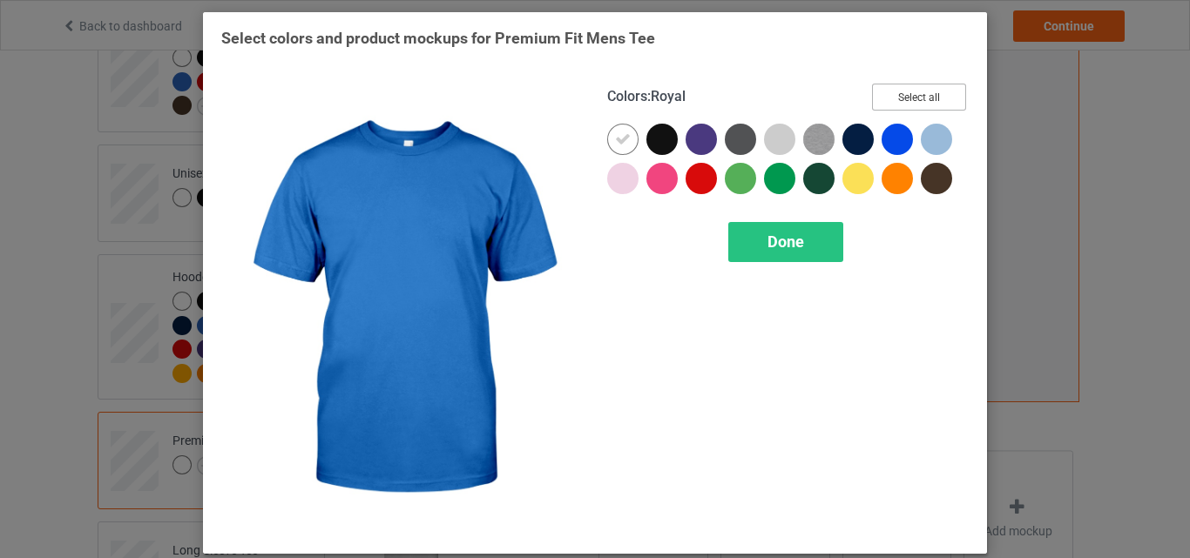
click at [905, 96] on button "Select all" at bounding box center [919, 97] width 94 height 27
click at [779, 233] on span "Done" at bounding box center [785, 242] width 37 height 18
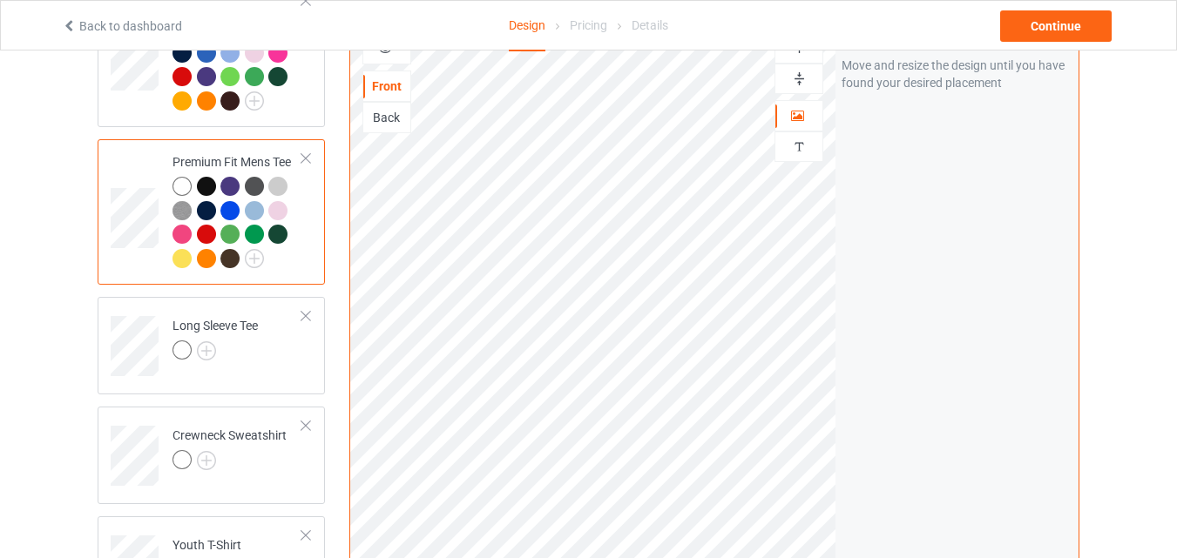
scroll to position [697, 0]
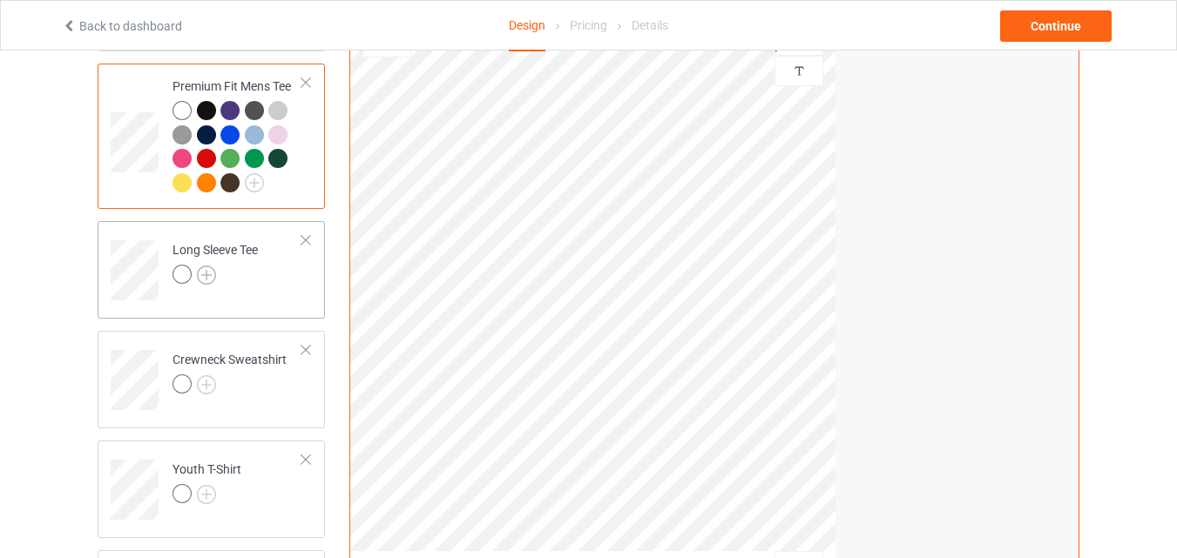
click at [204, 280] on img at bounding box center [206, 275] width 19 height 19
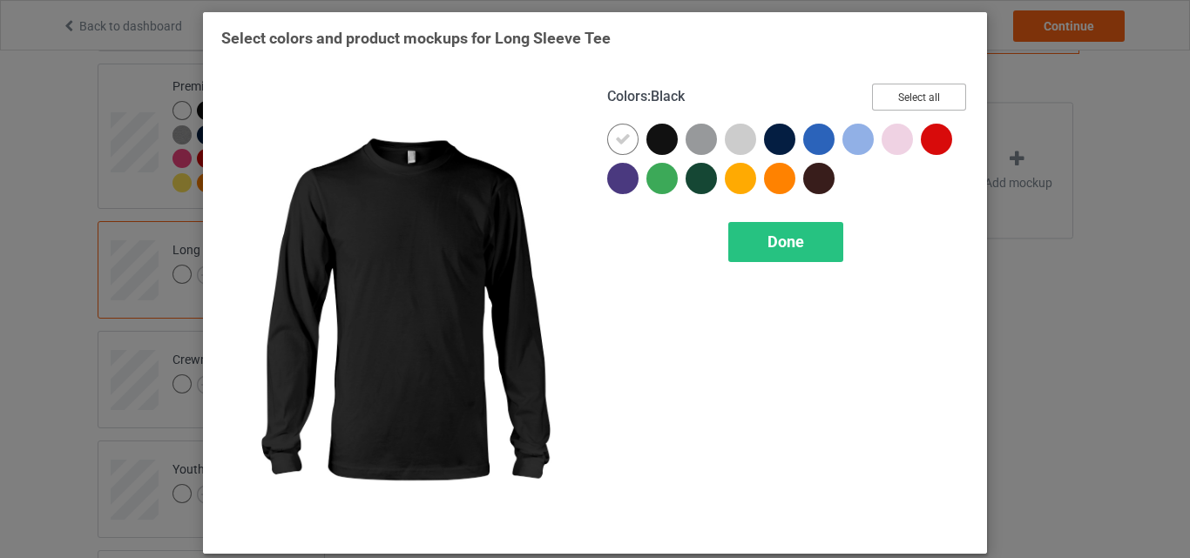
click at [895, 88] on button "Select all" at bounding box center [919, 97] width 94 height 27
click at [767, 243] on span "Done" at bounding box center [785, 242] width 37 height 18
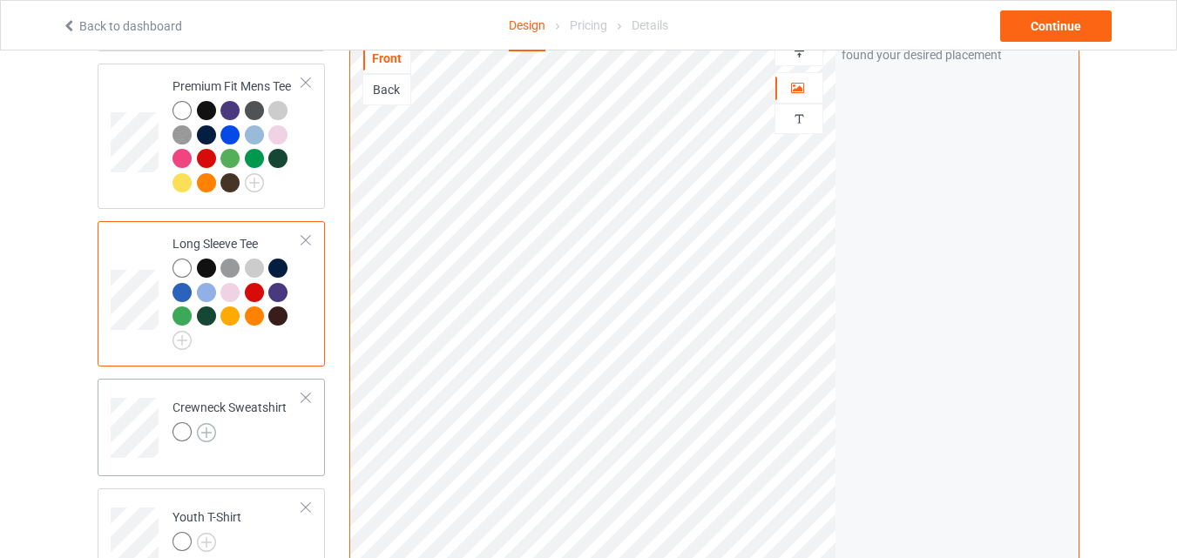
click at [209, 438] on img at bounding box center [206, 432] width 19 height 19
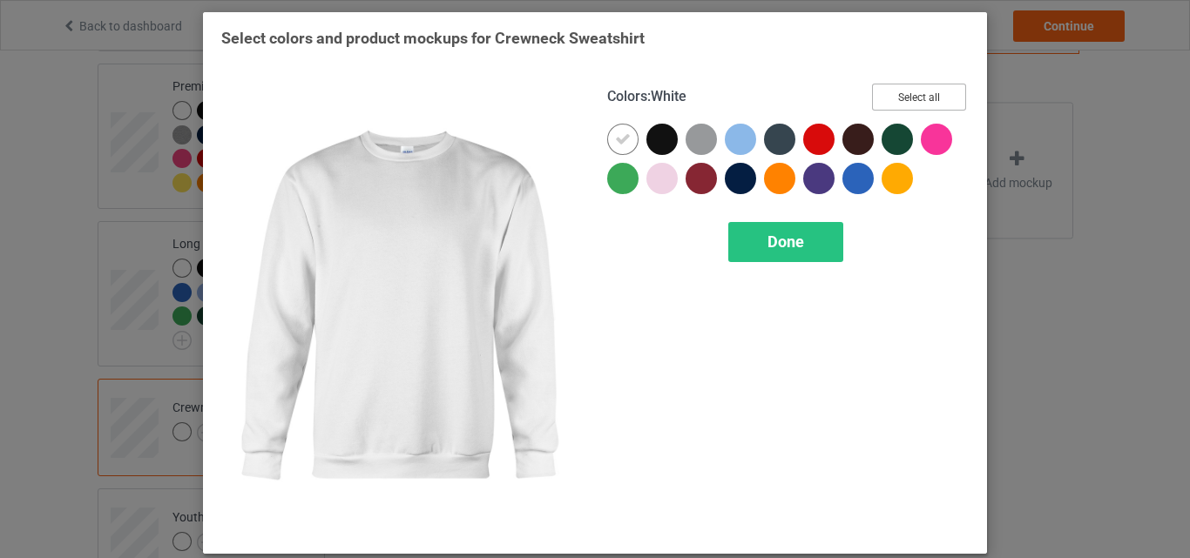
click at [889, 98] on button "Select all" at bounding box center [919, 97] width 94 height 27
click at [775, 233] on span "Done" at bounding box center [785, 242] width 37 height 18
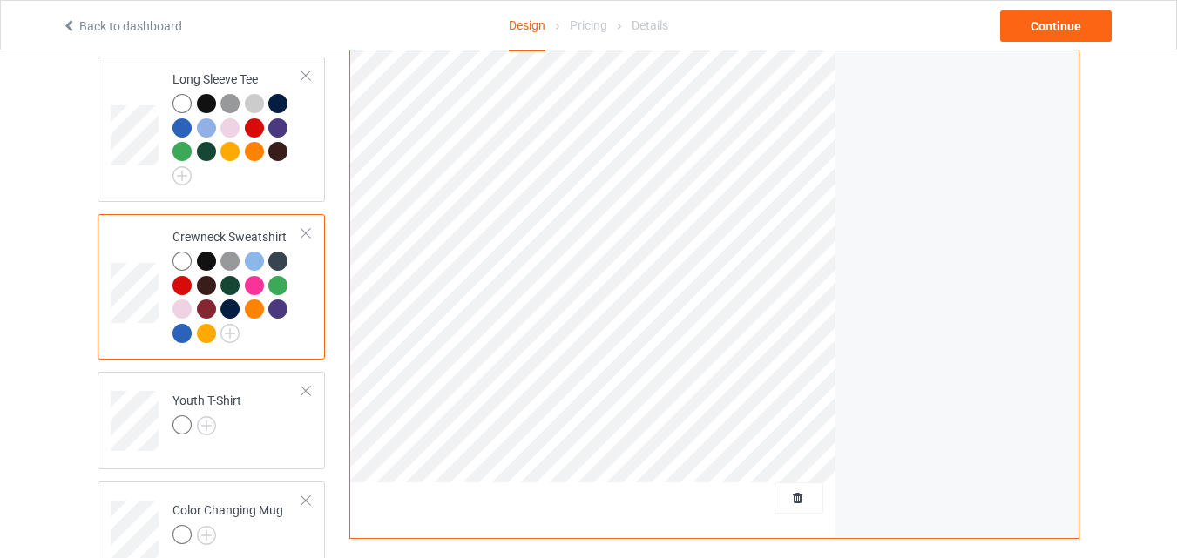
scroll to position [871, 0]
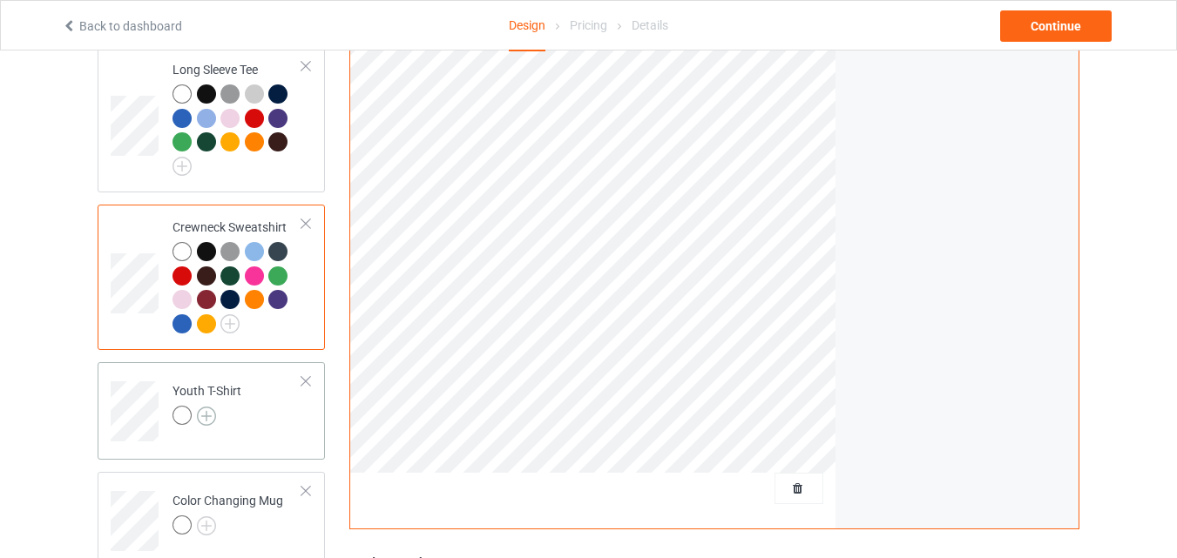
click at [211, 426] on img at bounding box center [206, 416] width 19 height 19
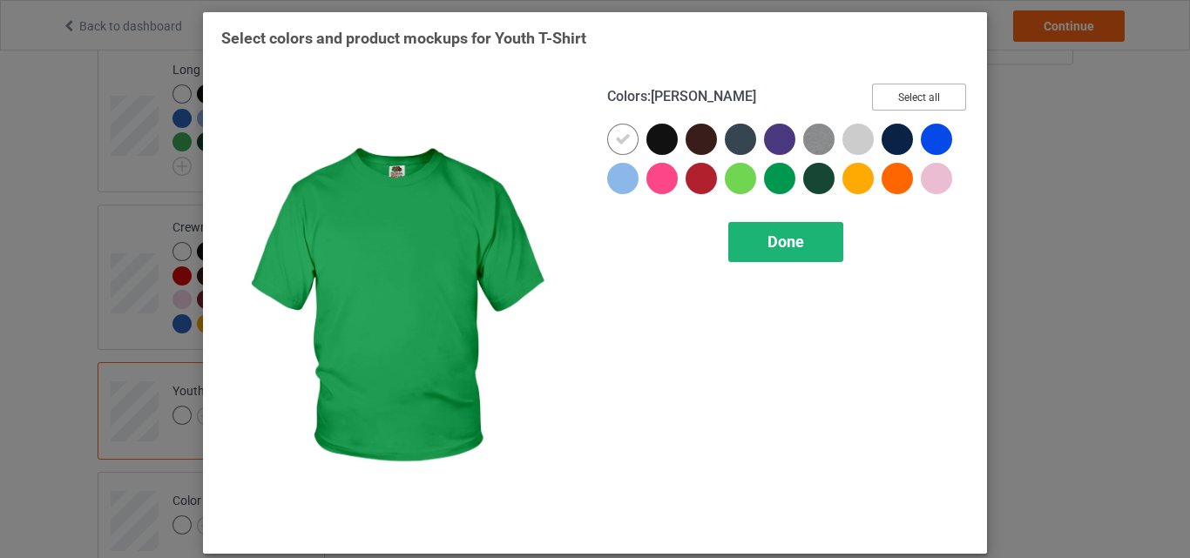
click at [903, 95] on button "Select all" at bounding box center [919, 97] width 94 height 27
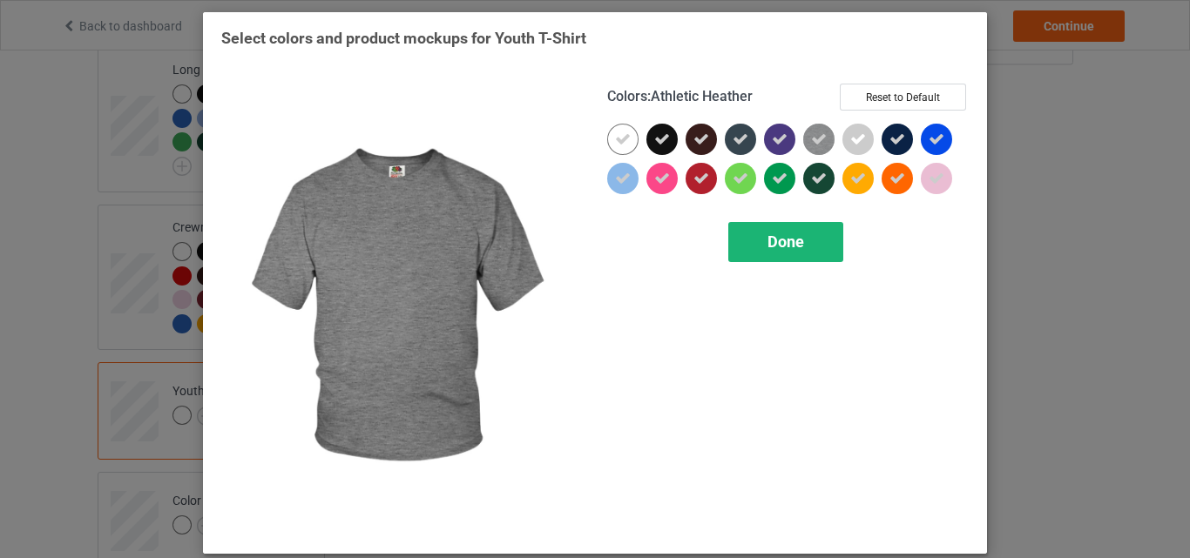
click at [789, 238] on span "Done" at bounding box center [785, 242] width 37 height 18
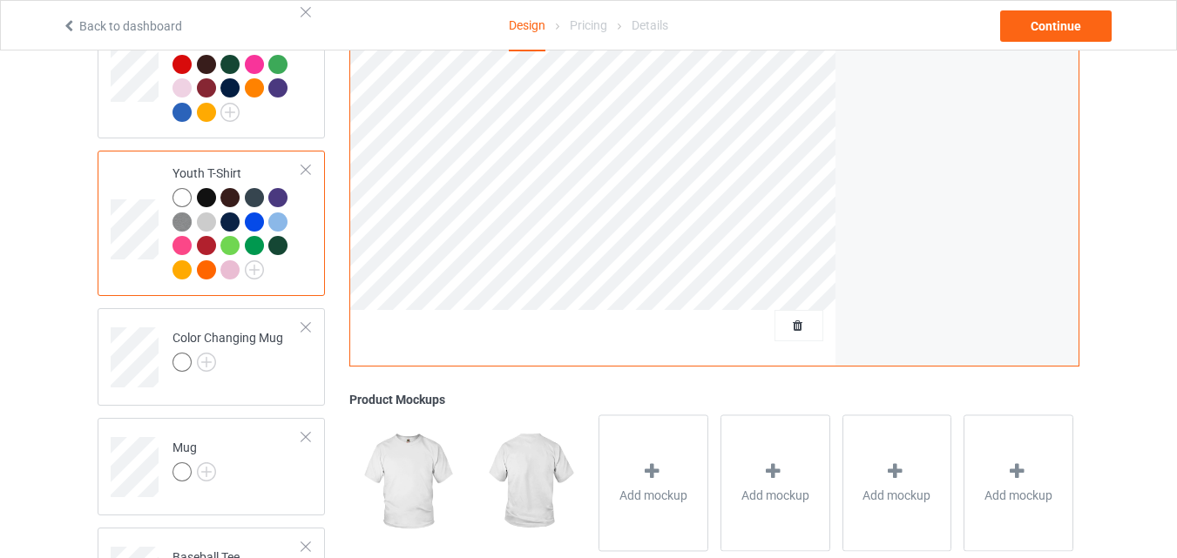
scroll to position [1132, 0]
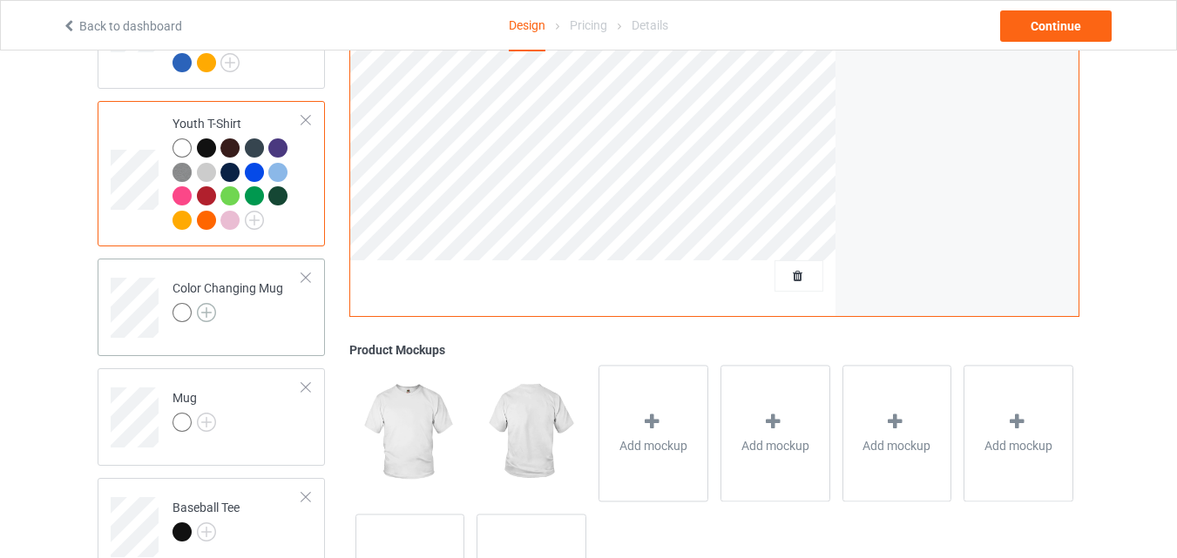
click at [210, 314] on img at bounding box center [206, 312] width 19 height 19
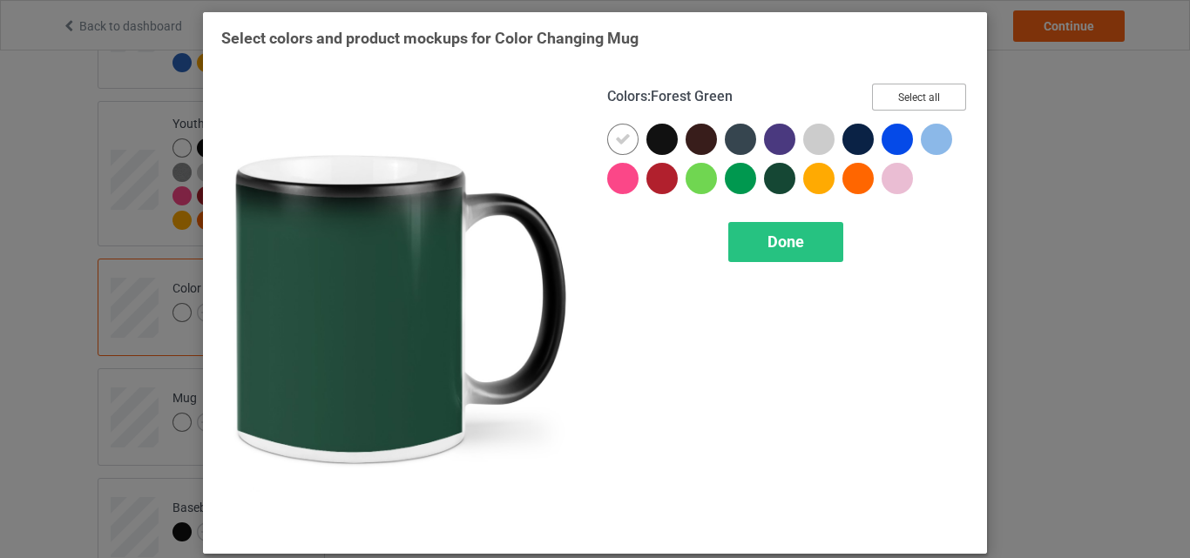
click at [909, 88] on button "Select all" at bounding box center [919, 97] width 94 height 27
click at [788, 234] on span "Done" at bounding box center [785, 242] width 37 height 18
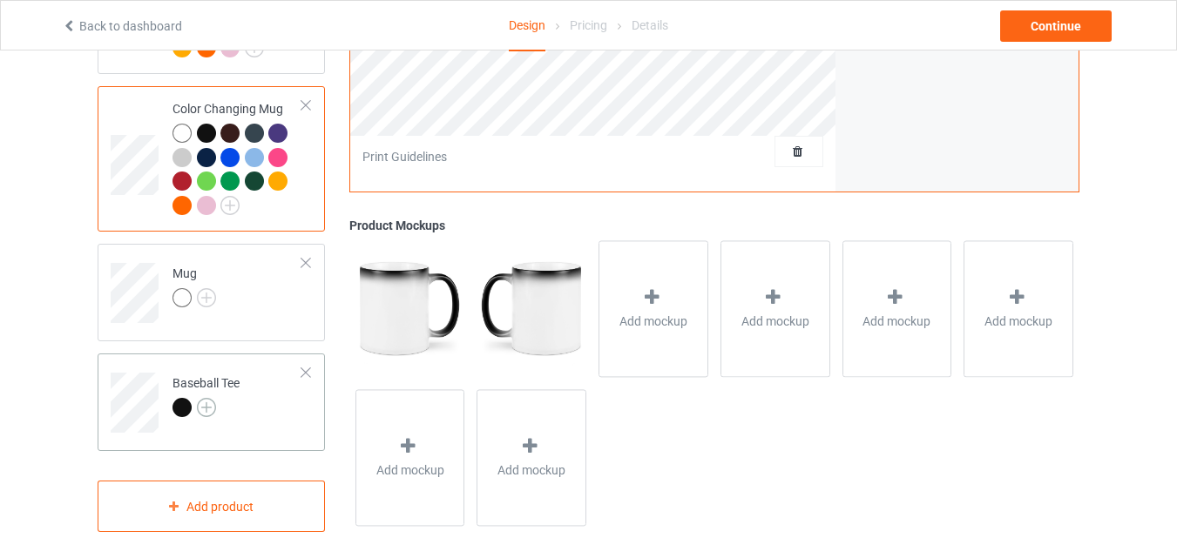
scroll to position [1307, 0]
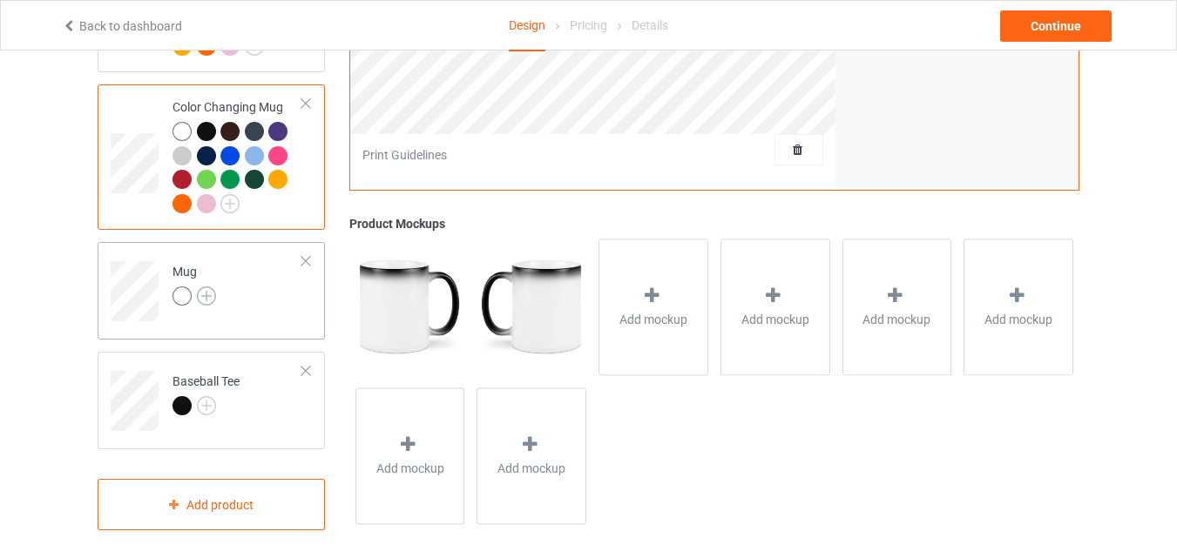
click at [210, 306] on img at bounding box center [206, 296] width 19 height 19
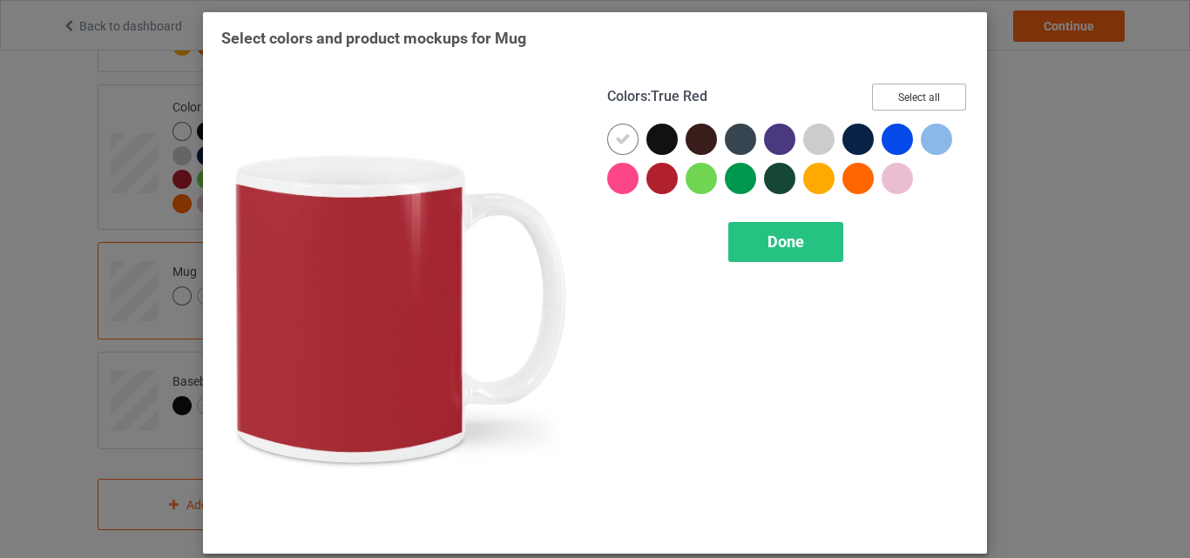
click at [909, 99] on button "Select all" at bounding box center [919, 97] width 94 height 27
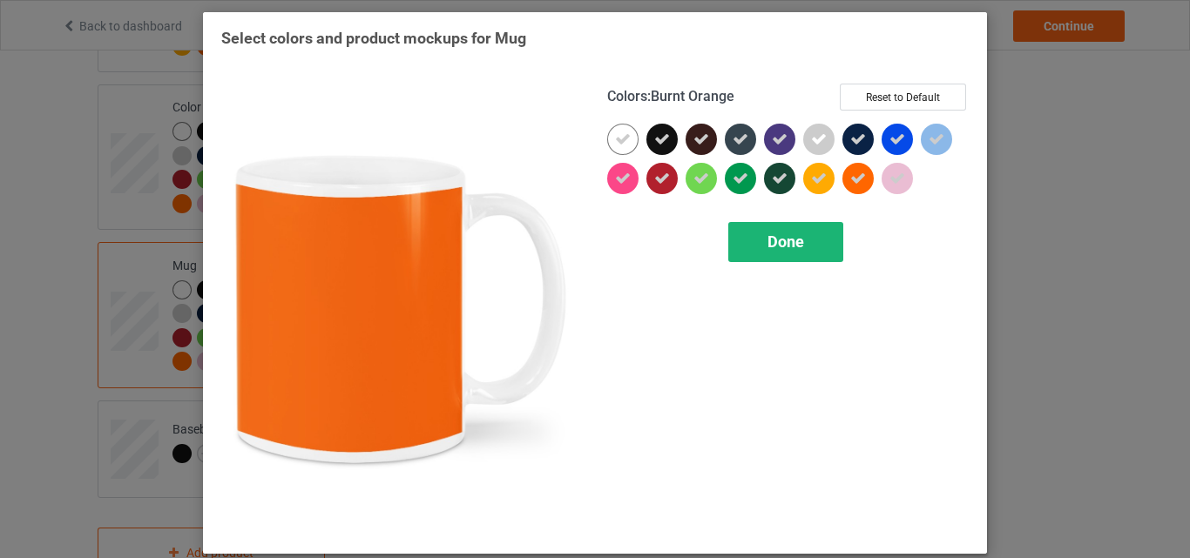
click at [778, 245] on span "Done" at bounding box center [785, 242] width 37 height 18
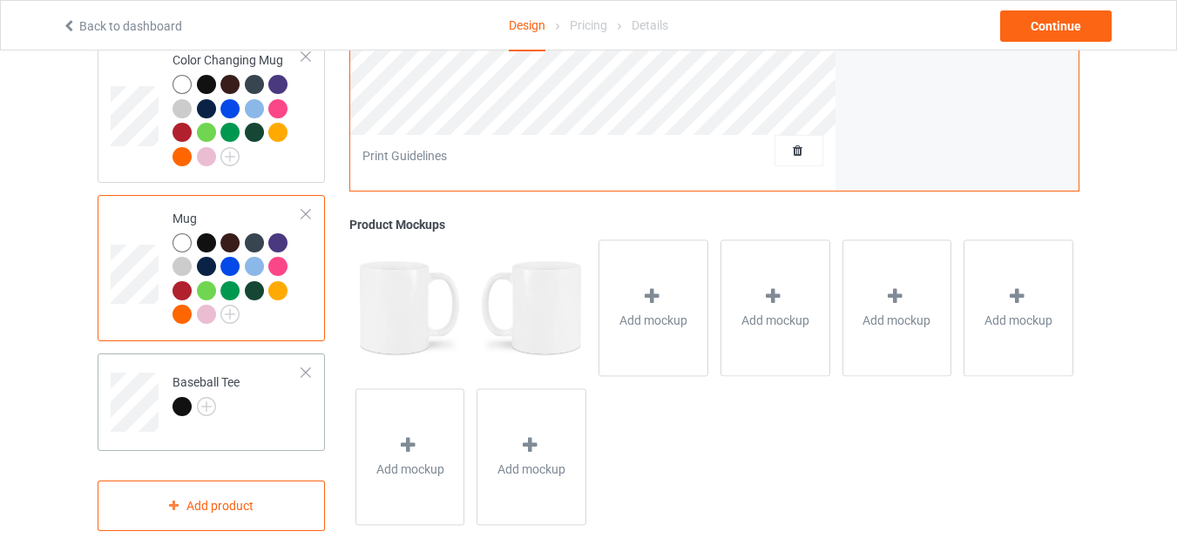
scroll to position [1372, 0]
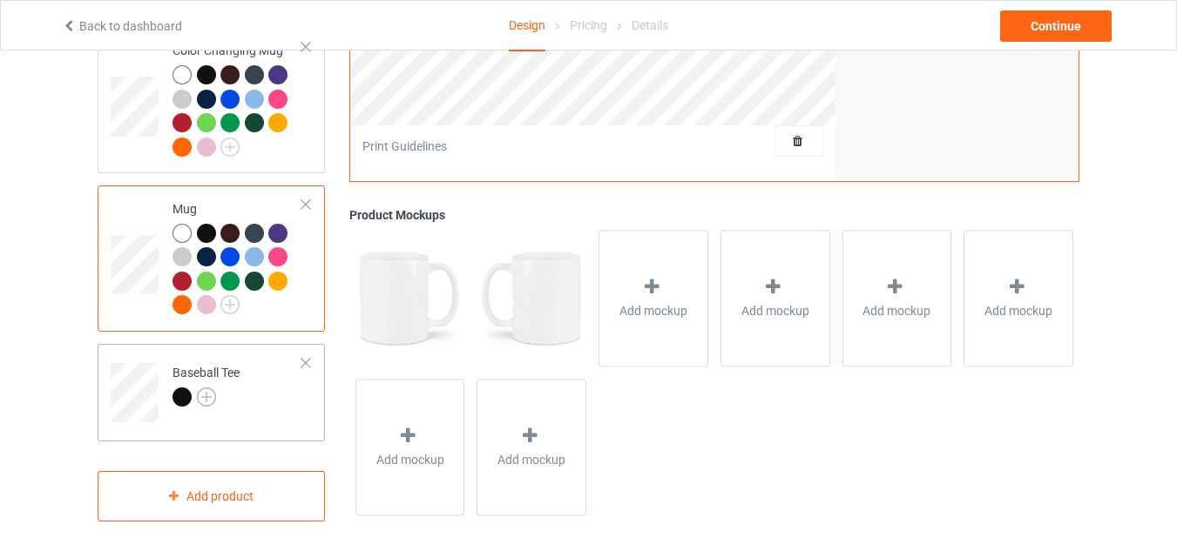
click at [211, 402] on img at bounding box center [206, 397] width 19 height 19
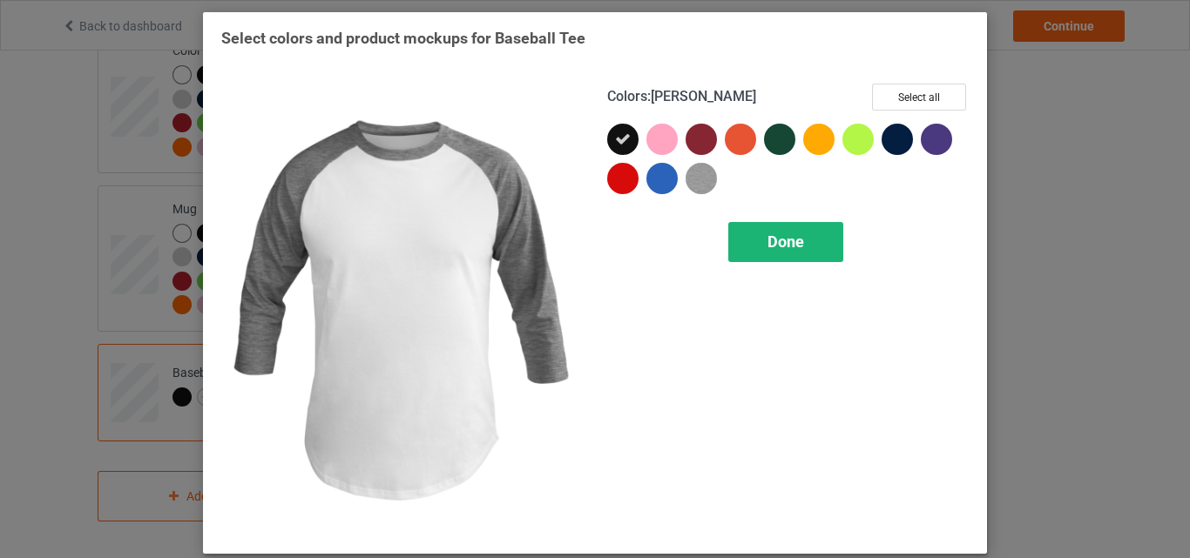
click at [784, 254] on div "Done" at bounding box center [785, 242] width 115 height 40
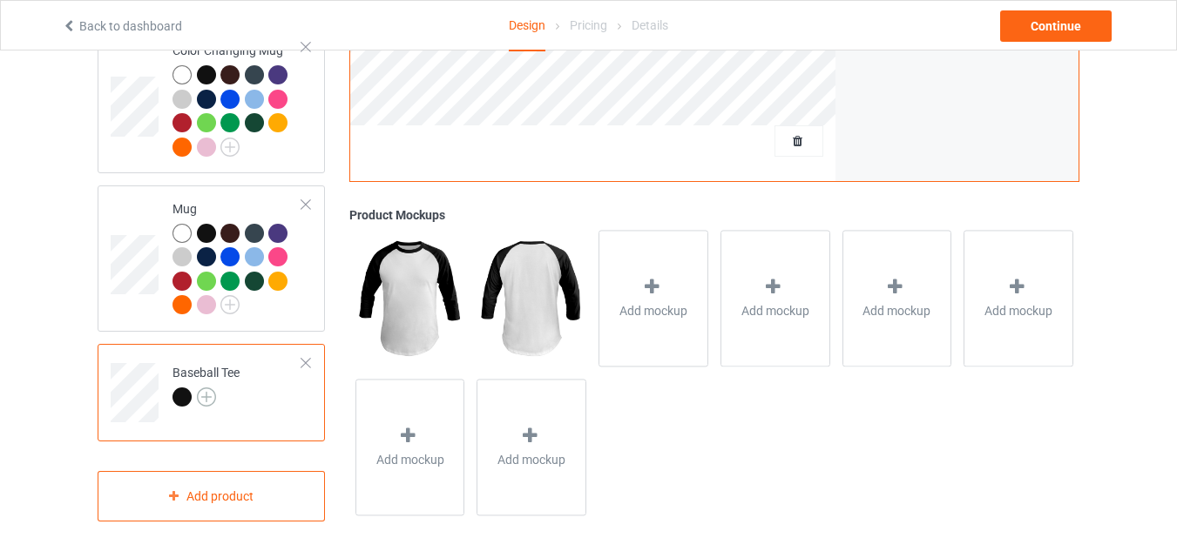
click at [203, 396] on img at bounding box center [206, 397] width 19 height 19
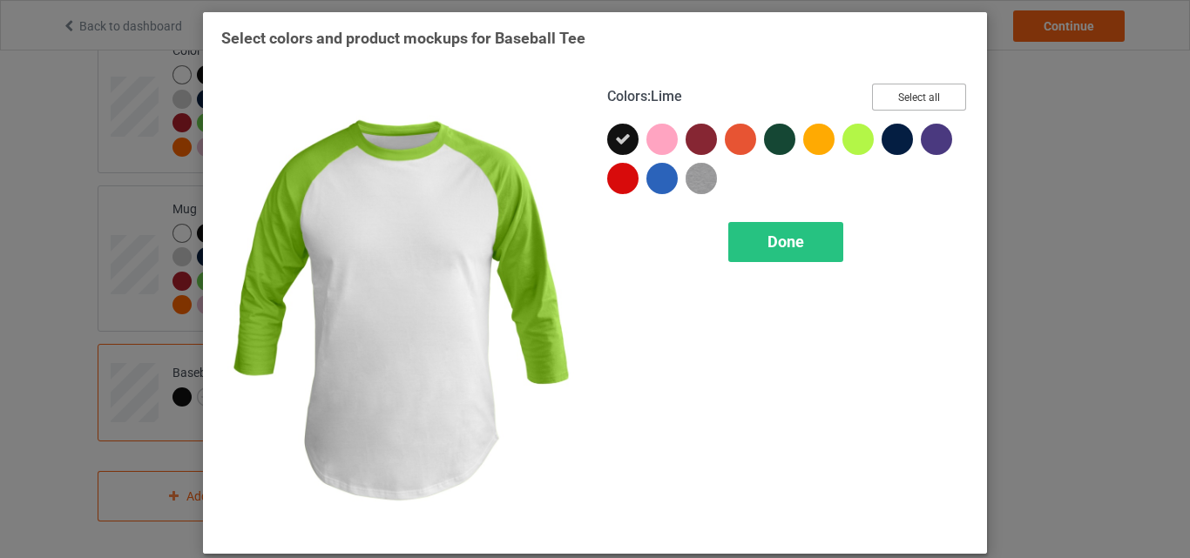
click at [891, 91] on button "Select all" at bounding box center [919, 97] width 94 height 27
click at [821, 230] on div "Done" at bounding box center [785, 242] width 115 height 40
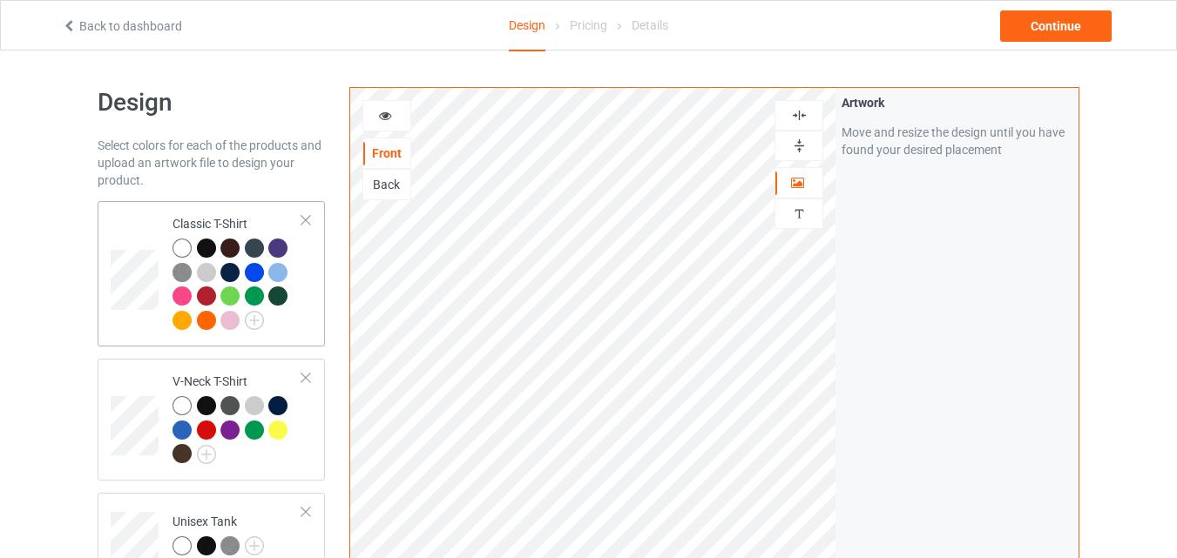
click at [140, 233] on td at bounding box center [137, 274] width 52 height 132
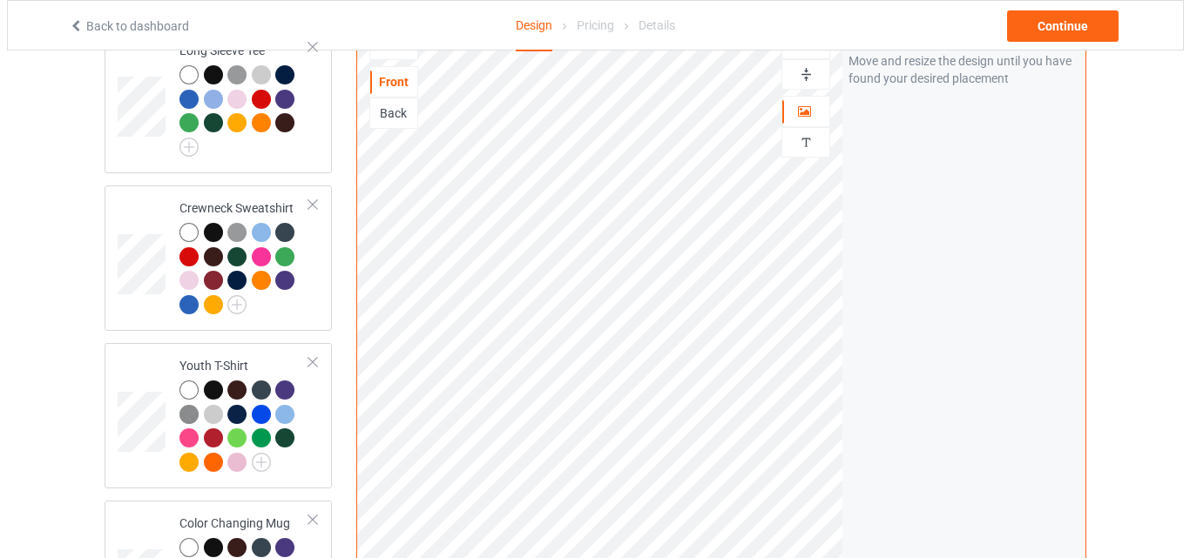
scroll to position [1220, 0]
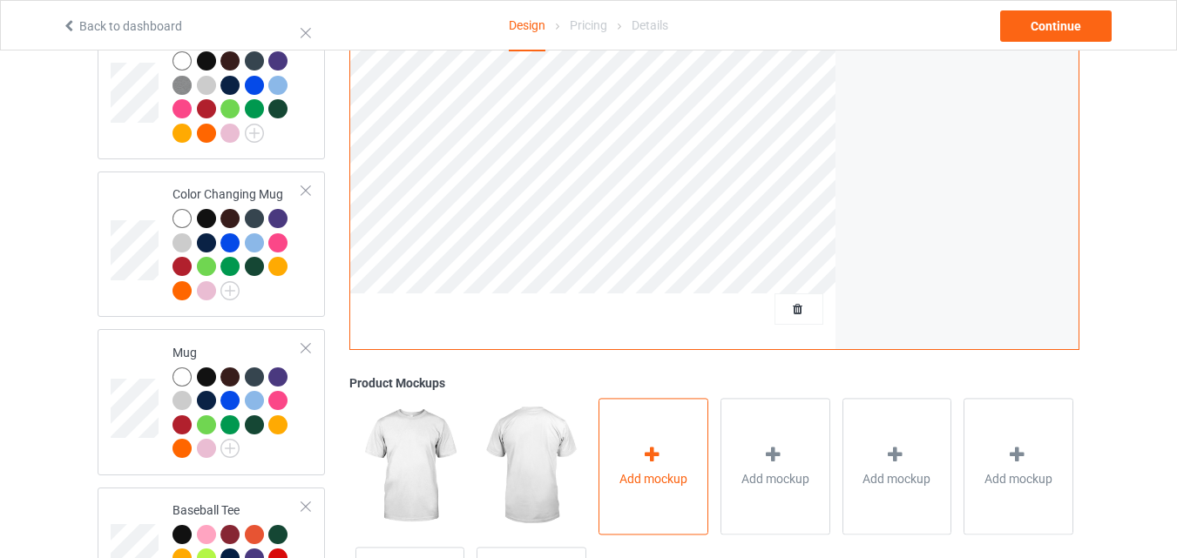
click at [653, 450] on div "Add mockup" at bounding box center [653, 466] width 110 height 137
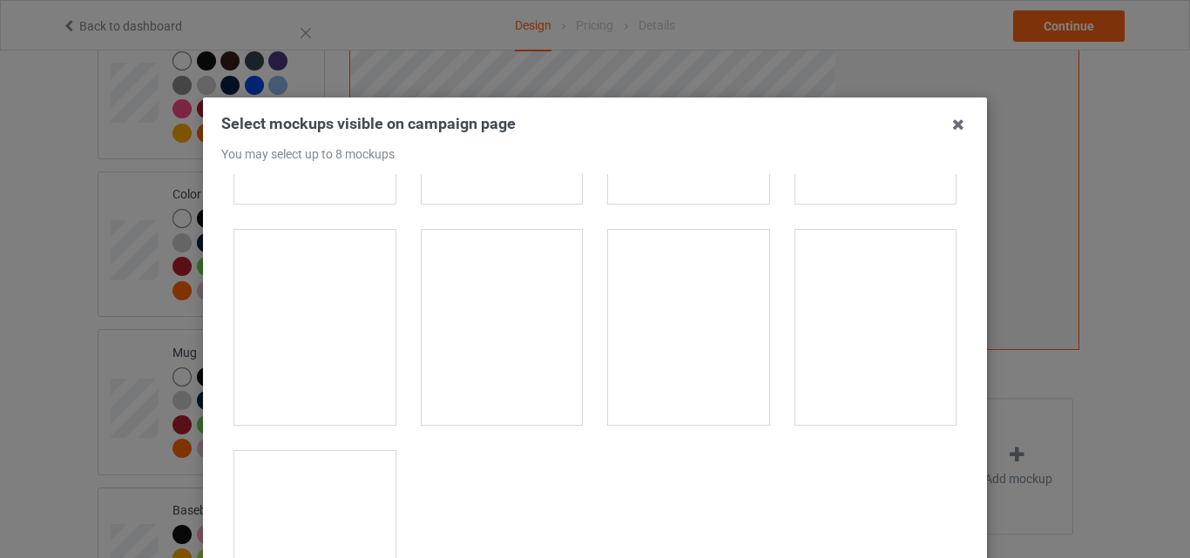
scroll to position [24999, 0]
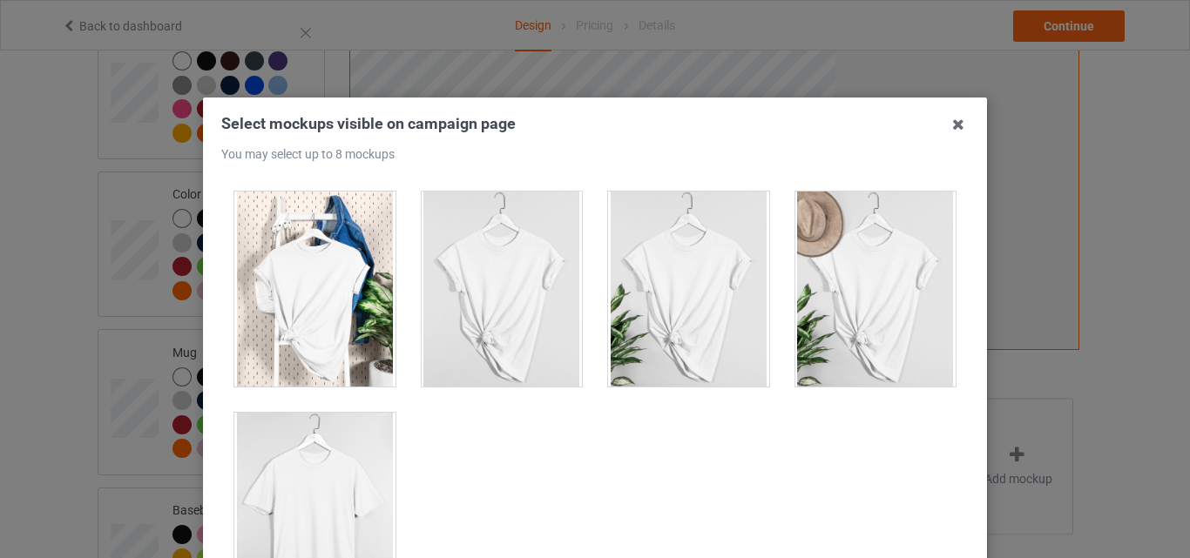
click at [321, 463] on div at bounding box center [314, 510] width 161 height 195
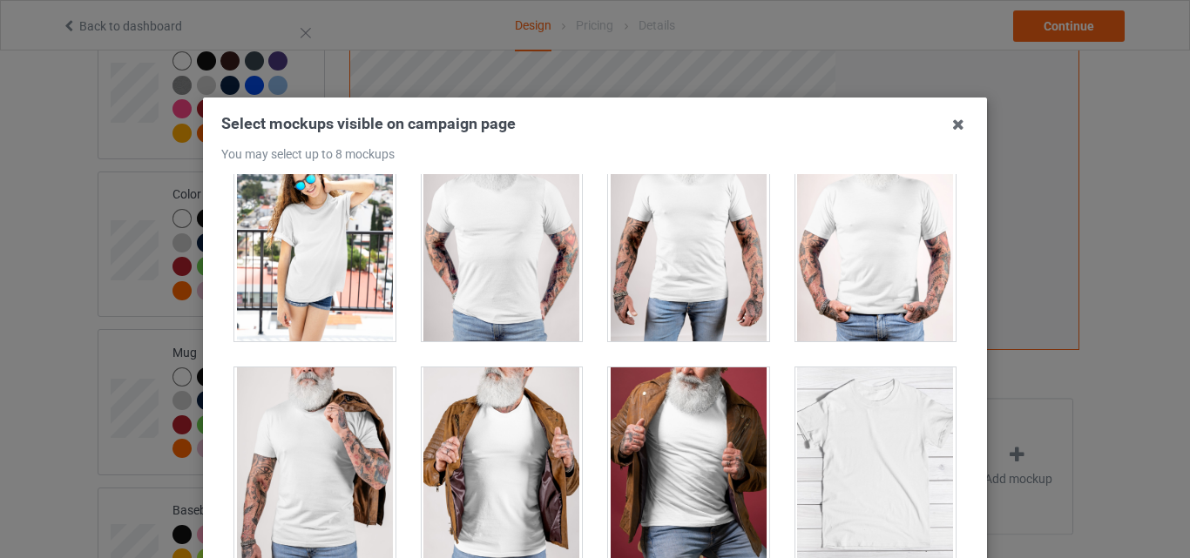
scroll to position [24389, 0]
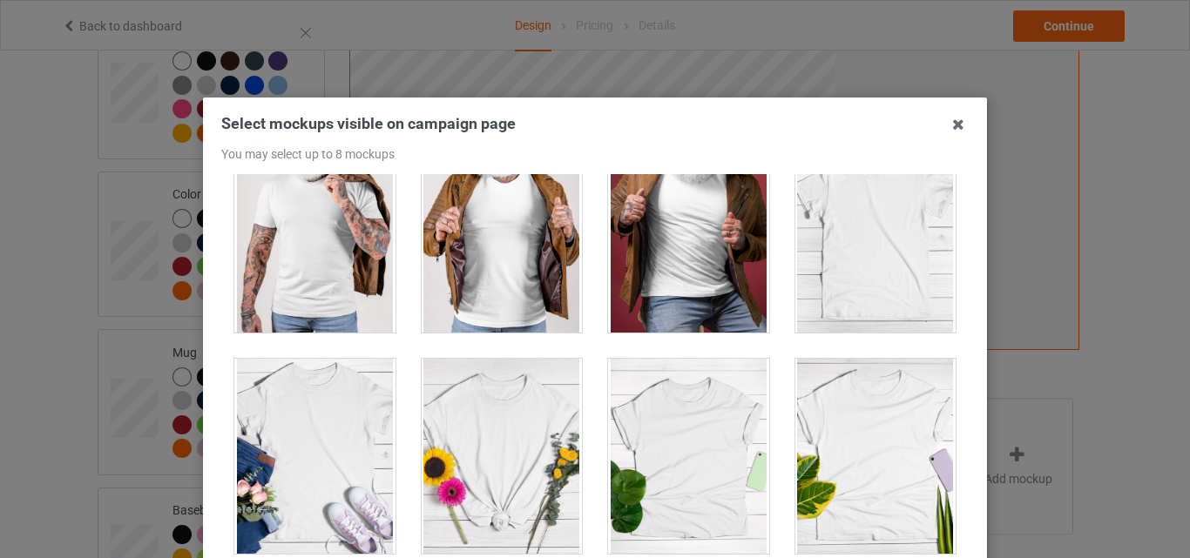
click at [869, 252] on div at bounding box center [875, 235] width 161 height 195
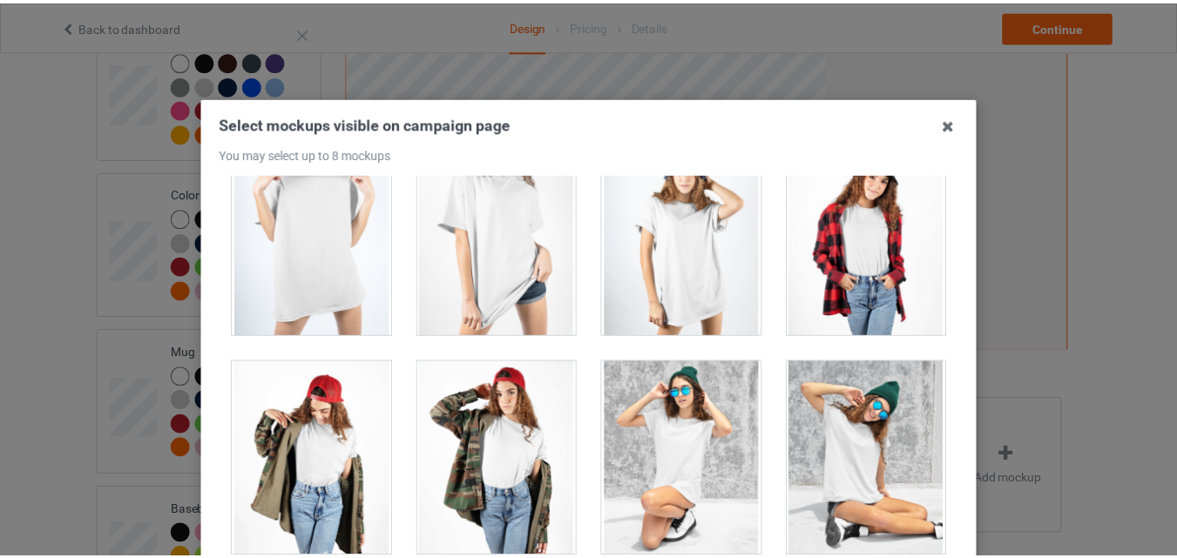
scroll to position [23693, 0]
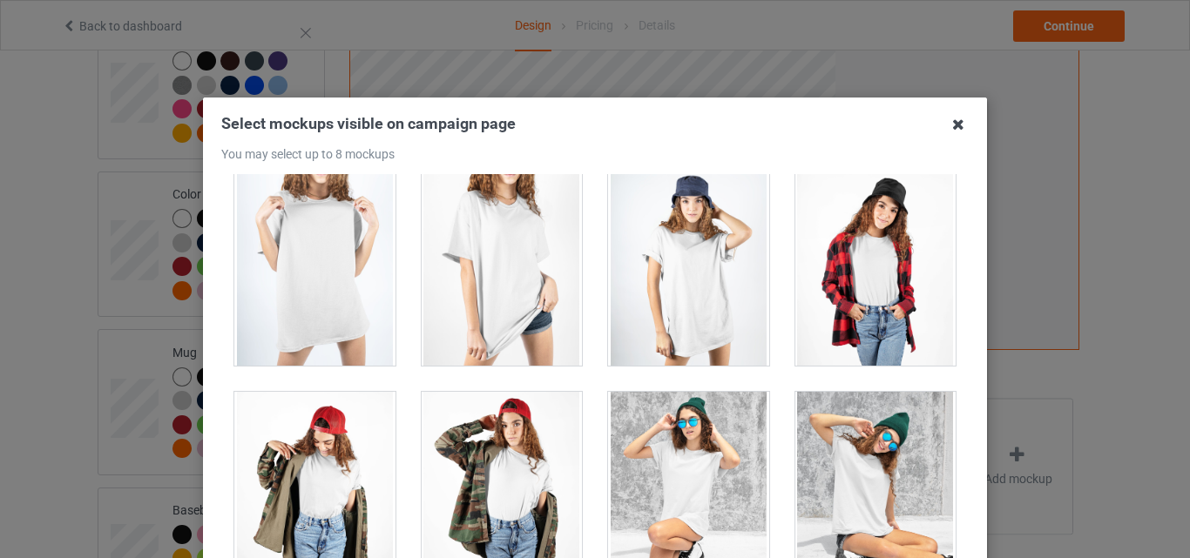
click at [947, 125] on icon at bounding box center [958, 125] width 28 height 28
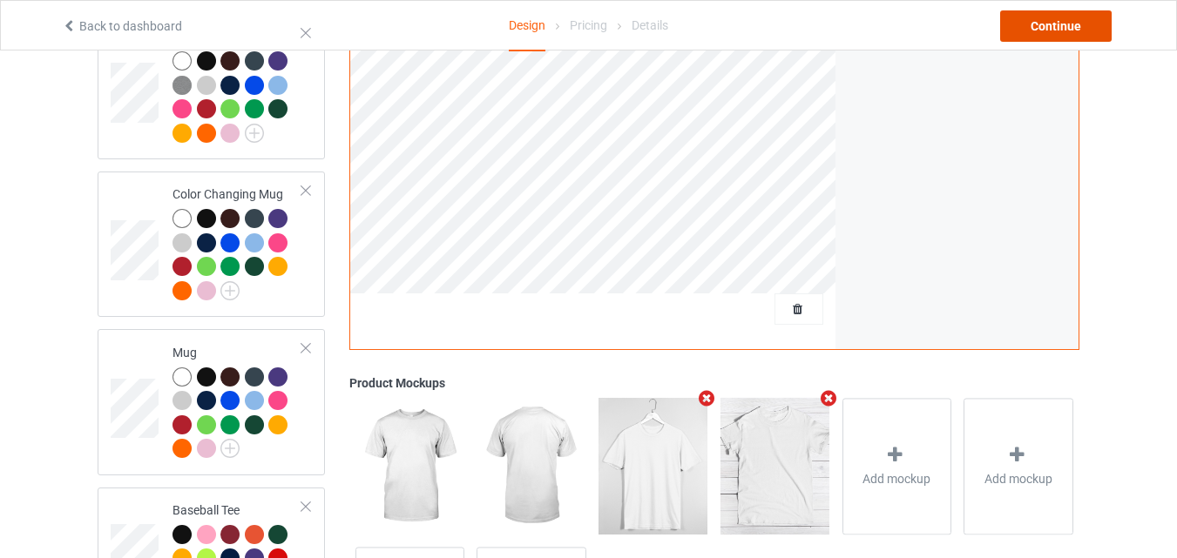
click at [1090, 31] on div "Continue" at bounding box center [1056, 25] width 112 height 31
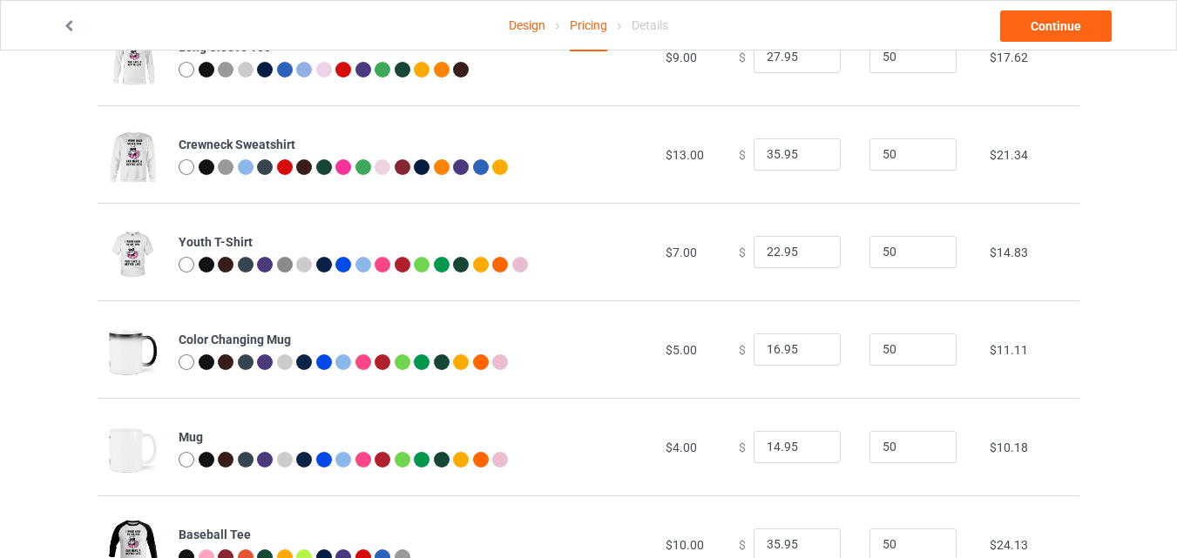
scroll to position [724, 0]
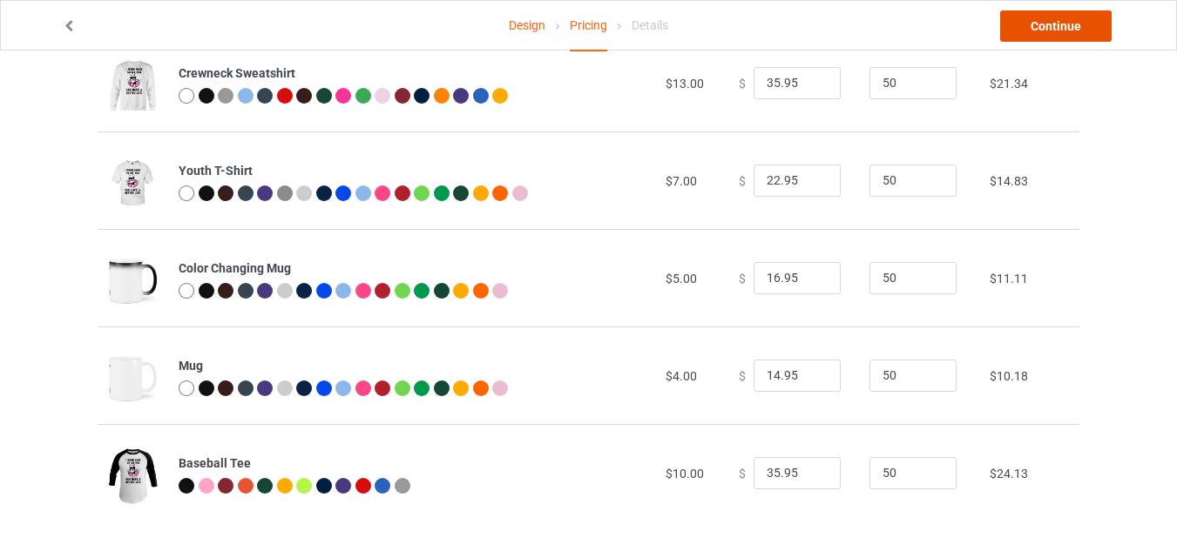
click at [1052, 24] on link "Continue" at bounding box center [1056, 25] width 112 height 31
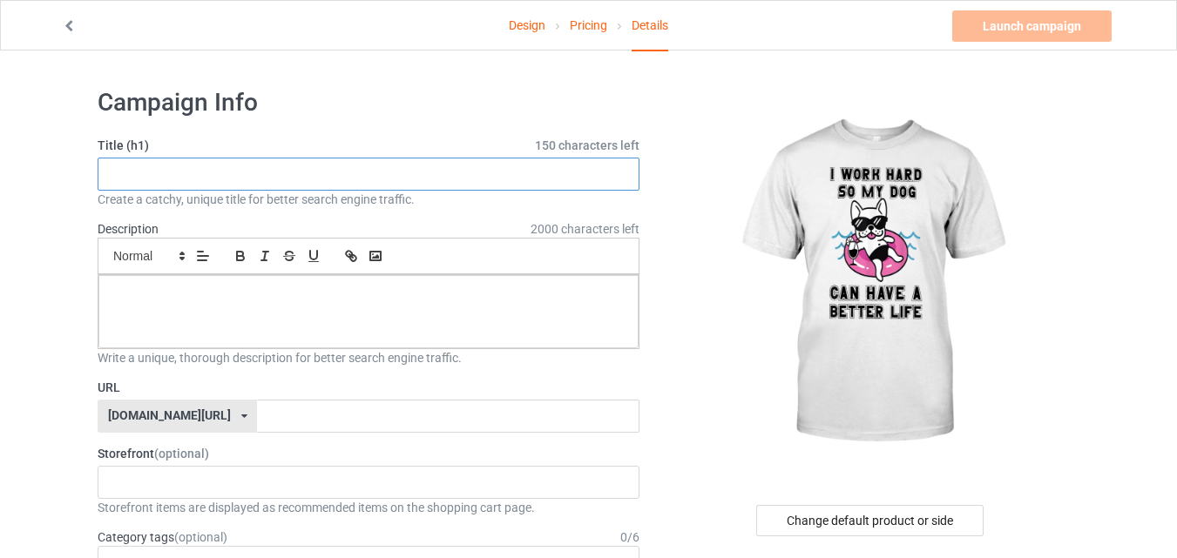
click at [477, 164] on input "text" at bounding box center [369, 174] width 542 height 33
paste input "I Work Hard So My Dog Can Have A Better Life"
type input "I Work Hard So My Dog Can Have A Better Life"
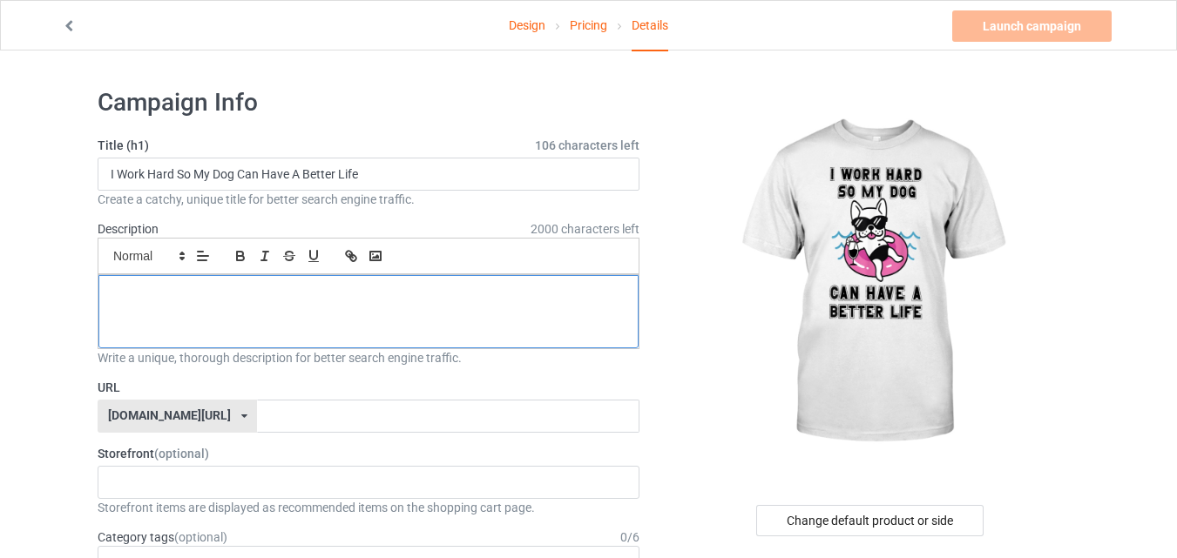
click at [475, 314] on div at bounding box center [368, 311] width 540 height 73
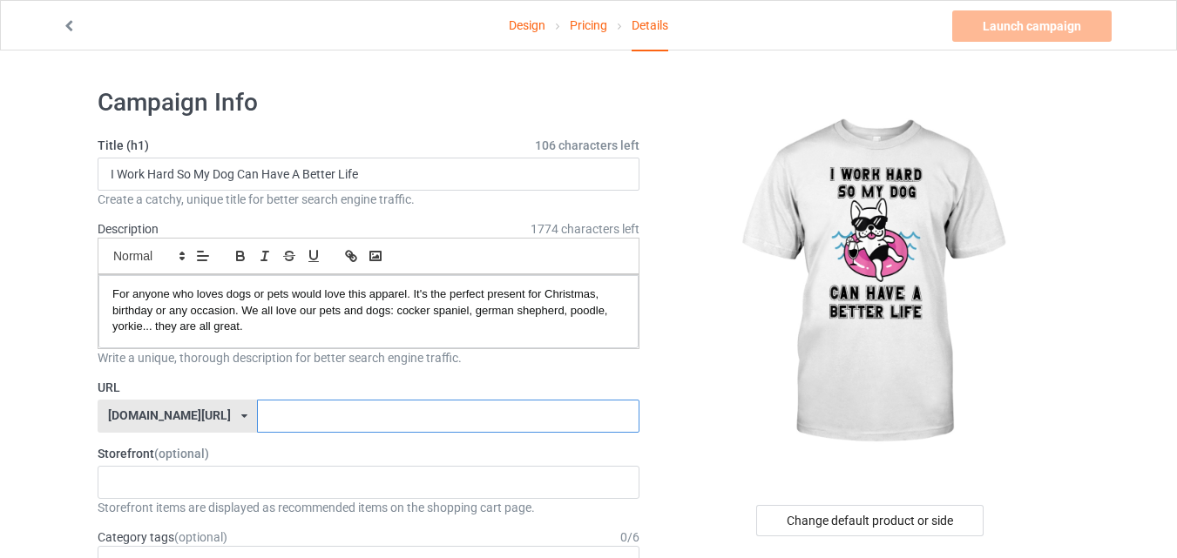
click at [377, 423] on input "text" at bounding box center [448, 416] width 382 height 33
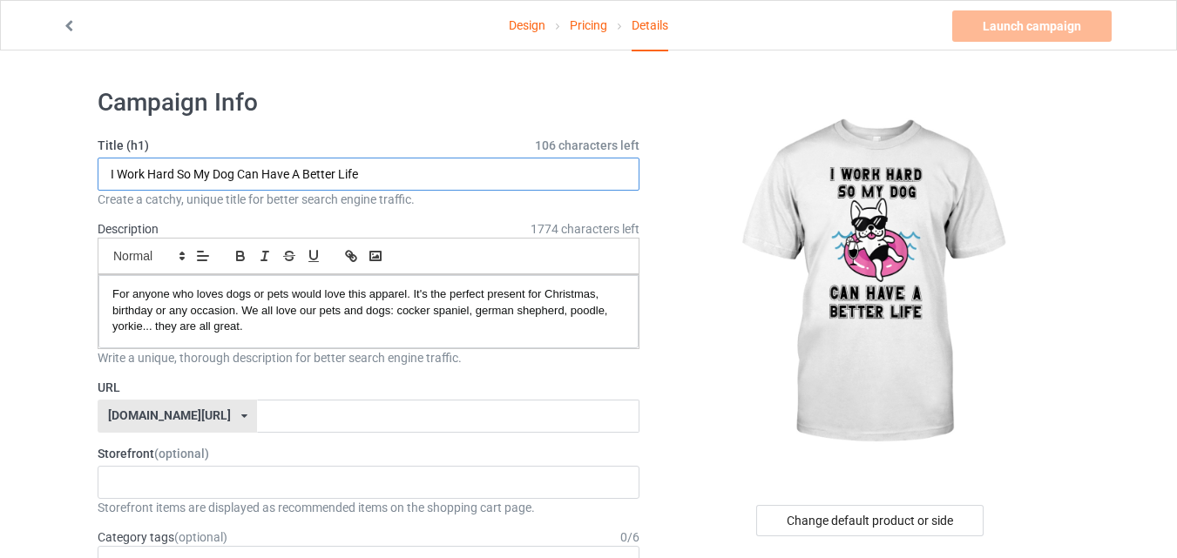
drag, startPoint x: 409, startPoint y: 170, endPoint x: 455, endPoint y: 176, distance: 45.7
click at [455, 176] on input "I Work Hard So My Dog Can Have A Better Life" at bounding box center [369, 174] width 542 height 33
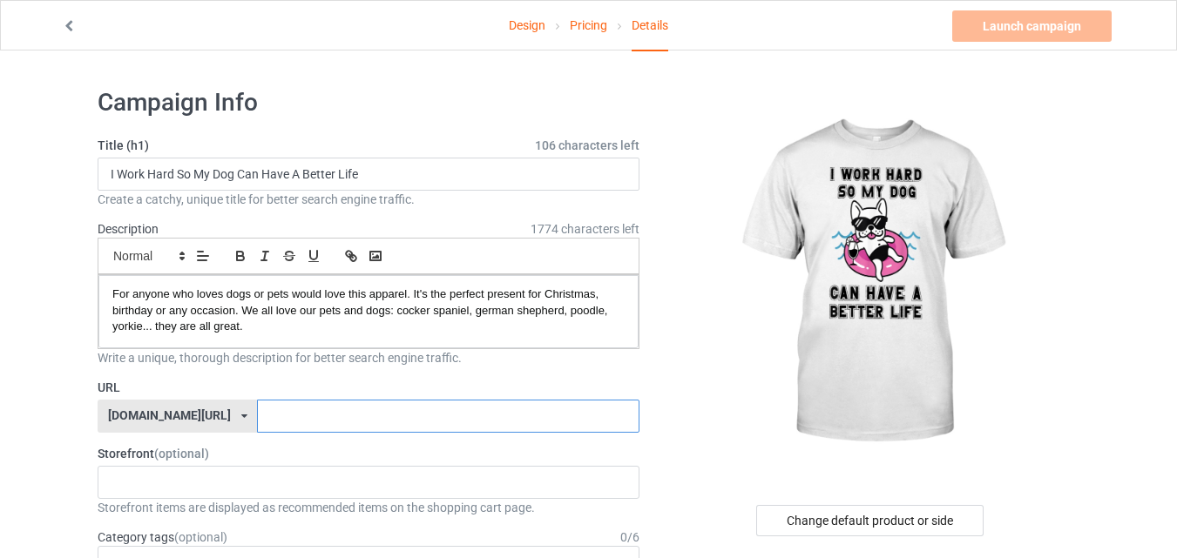
click at [299, 419] on input "text" at bounding box center [448, 416] width 382 height 33
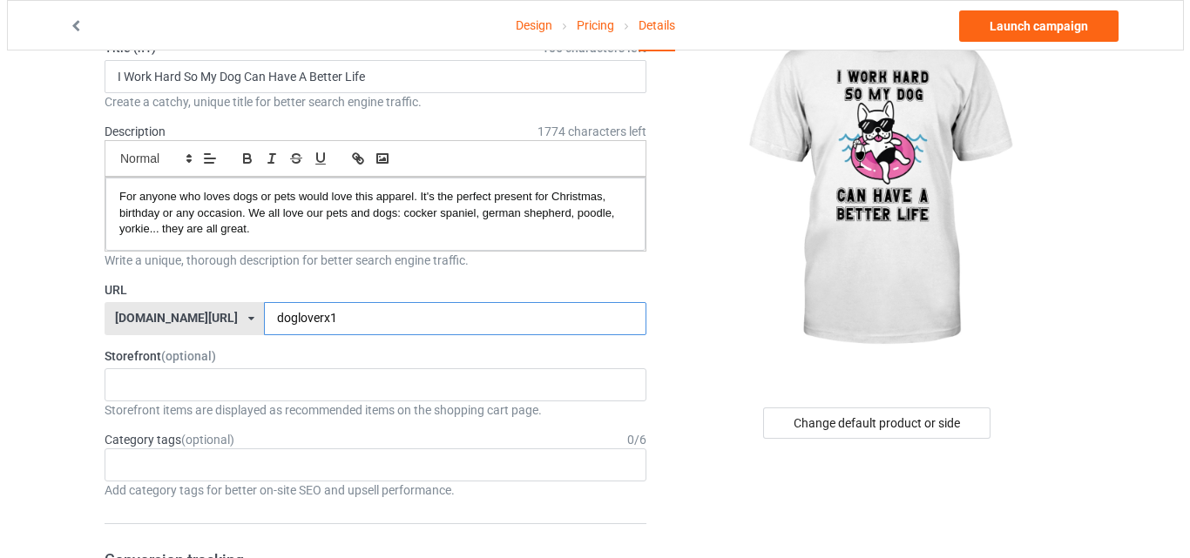
scroll to position [87, 0]
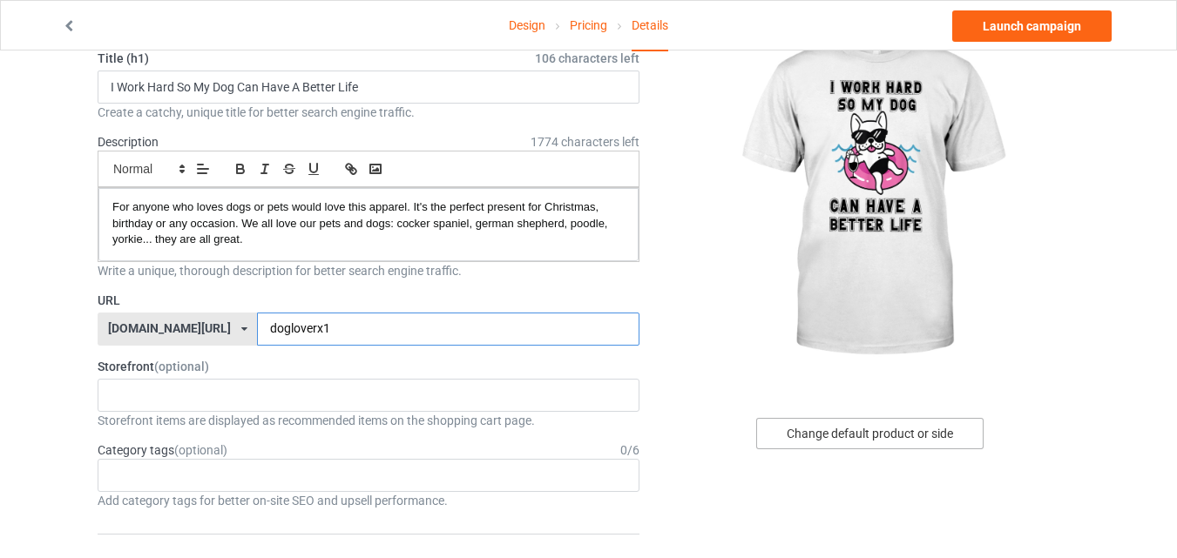
type input "dogloverx1"
click at [886, 428] on div "Change default product or side" at bounding box center [869, 433] width 227 height 31
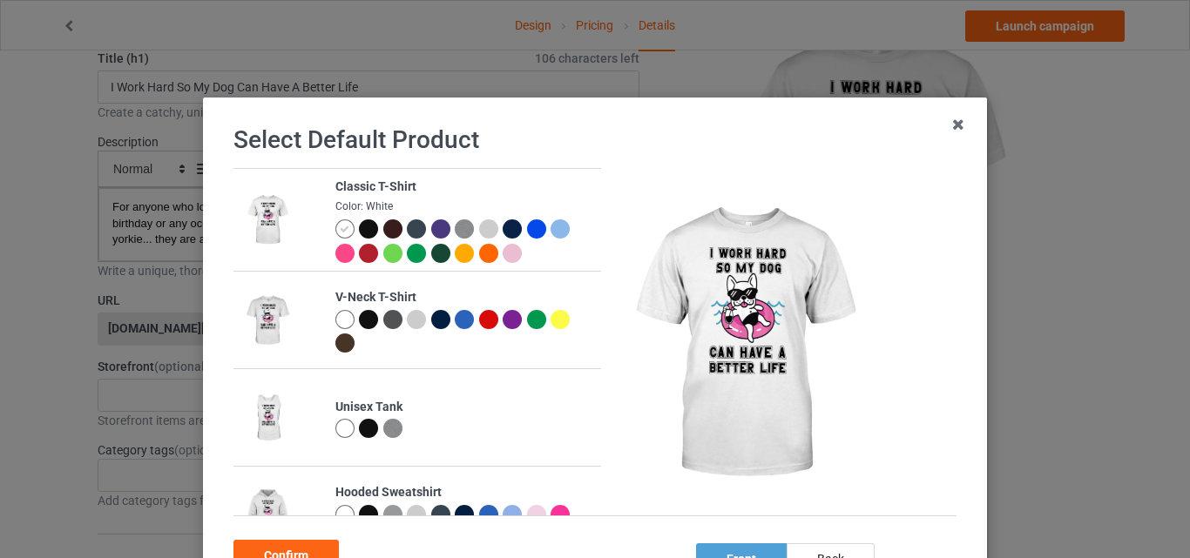
click at [269, 316] on img at bounding box center [267, 321] width 48 height 60
click at [341, 318] on div at bounding box center [344, 319] width 19 height 19
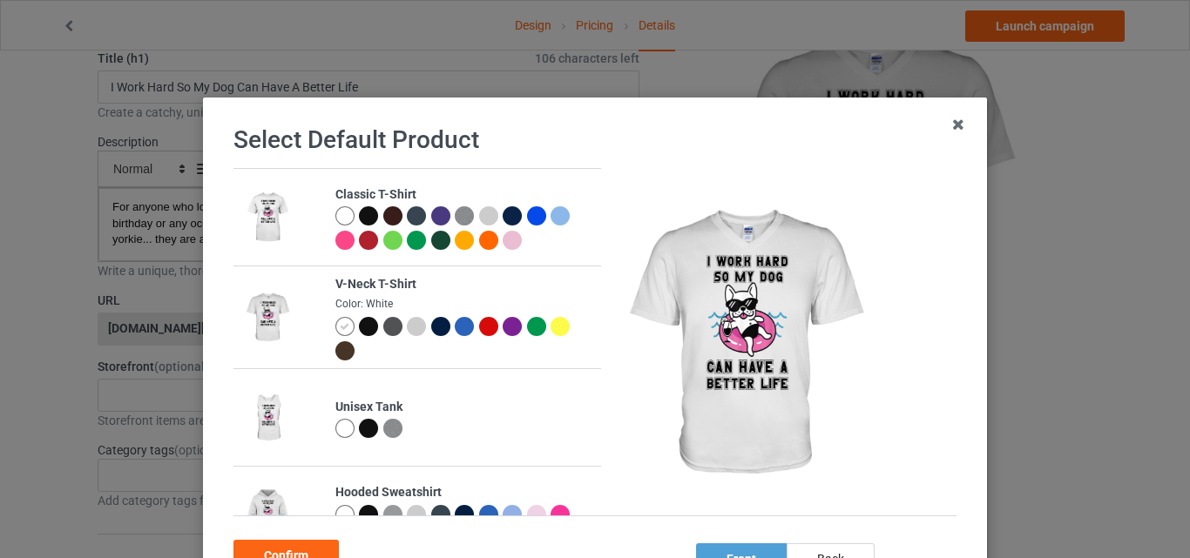
click at [383, 329] on div at bounding box center [392, 326] width 19 height 19
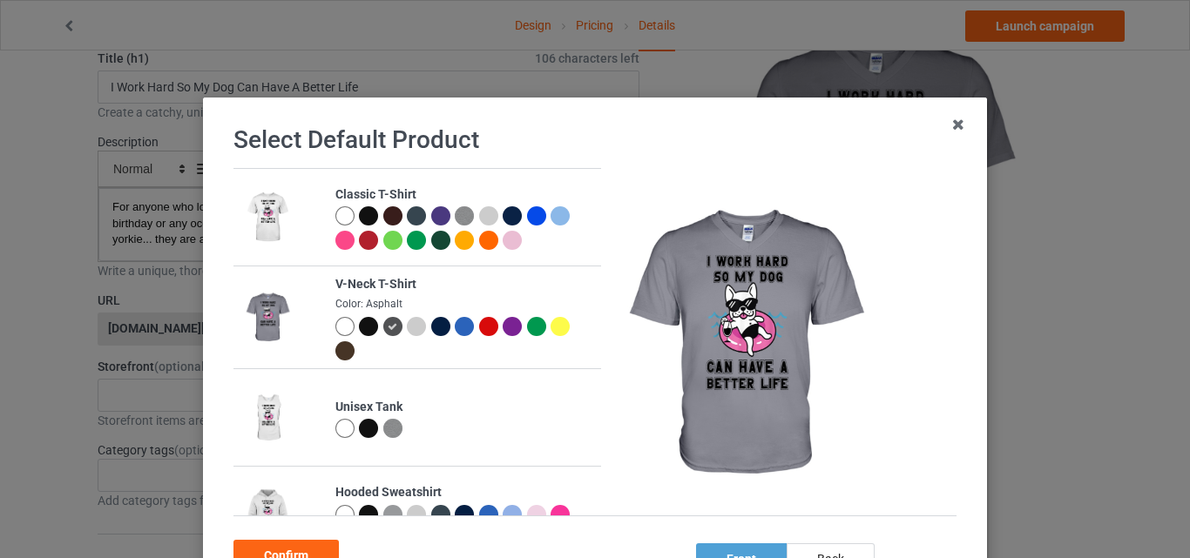
click at [407, 325] on div at bounding box center [416, 326] width 19 height 19
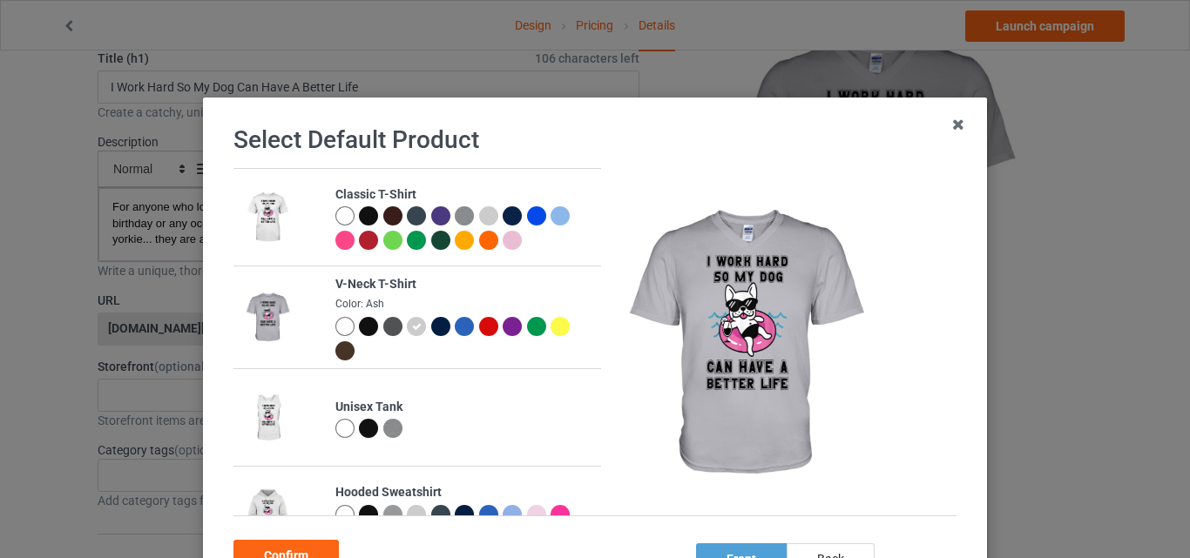
click at [336, 323] on div at bounding box center [344, 326] width 19 height 19
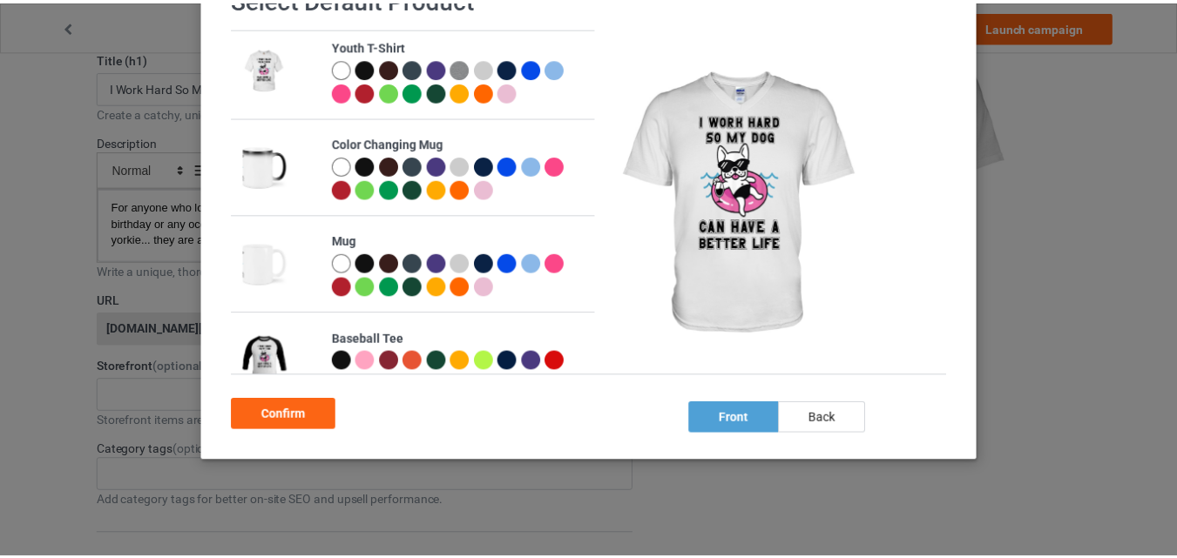
scroll to position [732, 0]
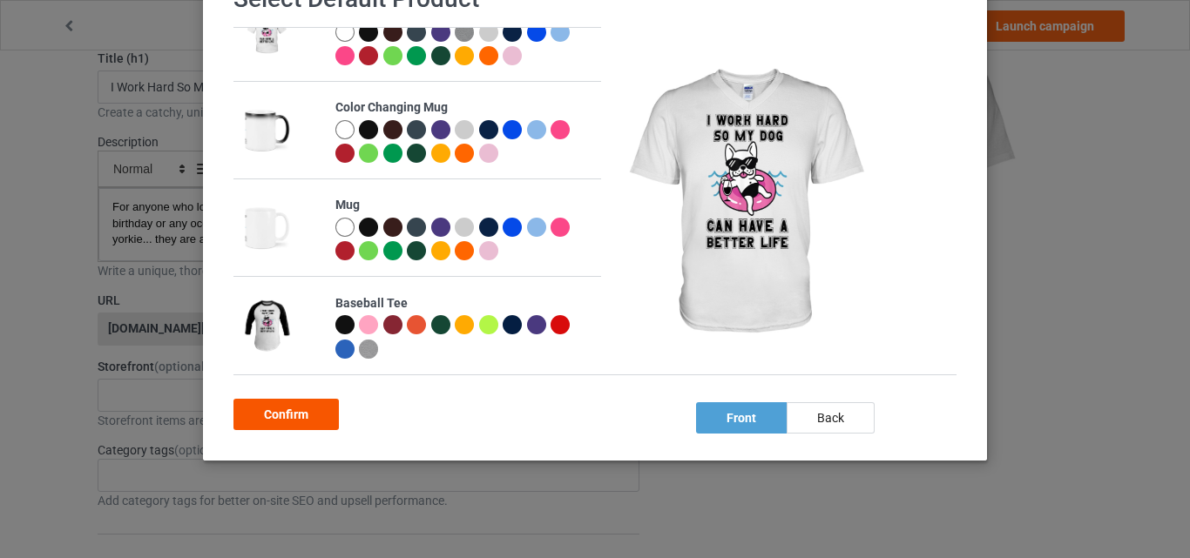
click at [268, 408] on div "Confirm" at bounding box center [285, 414] width 105 height 31
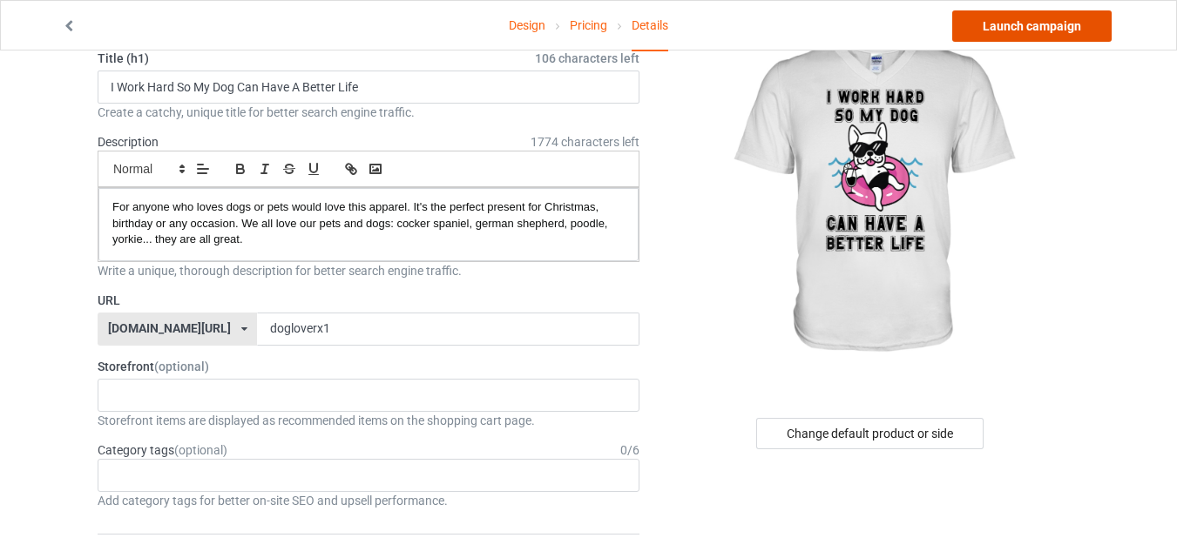
click at [1030, 17] on link "Launch campaign" at bounding box center [1031, 25] width 159 height 31
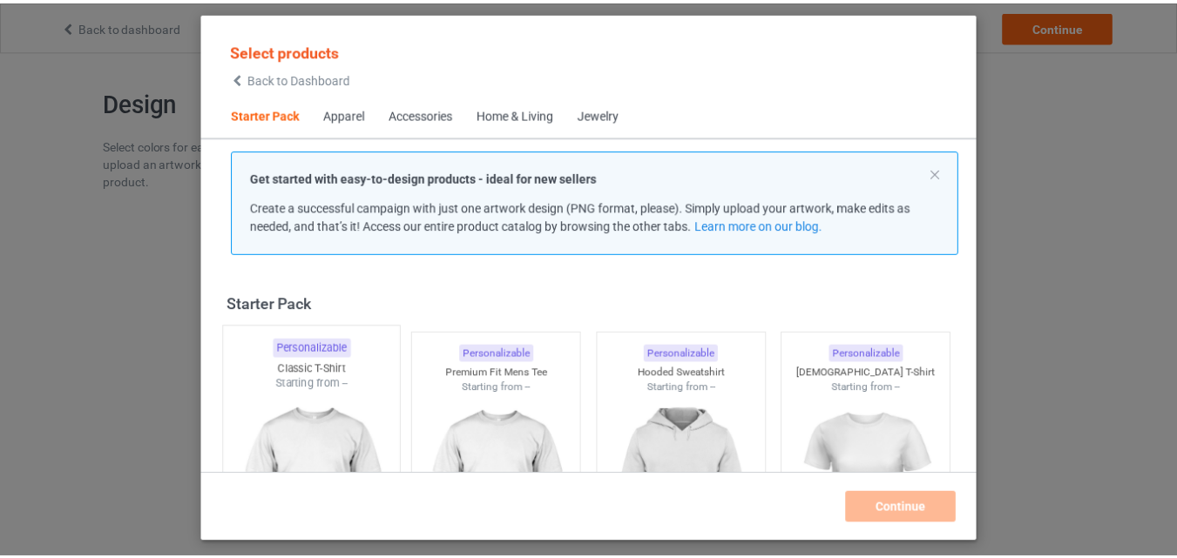
scroll to position [23, 0]
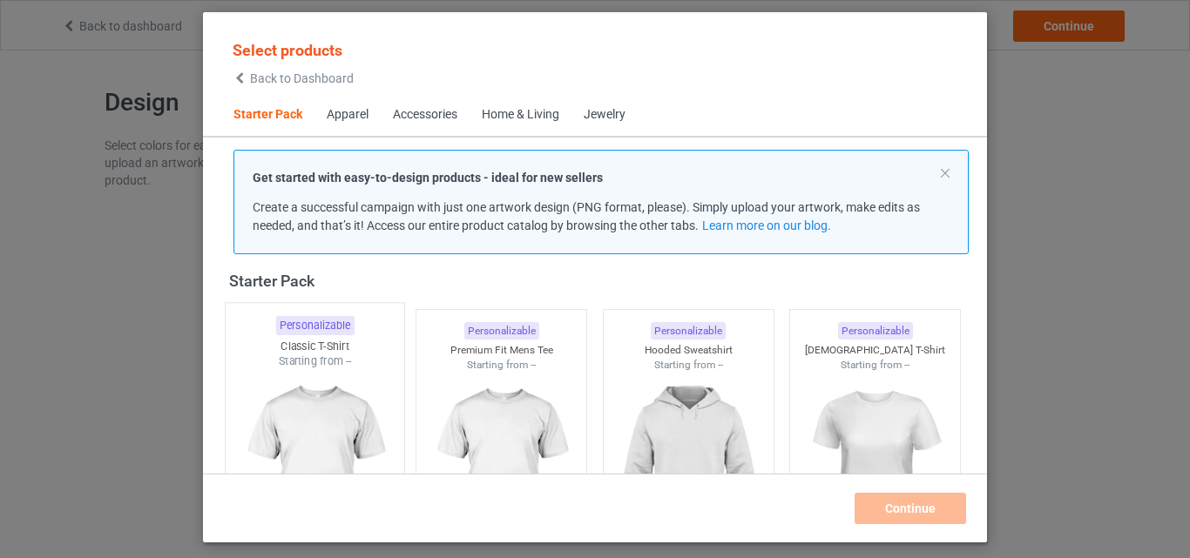
click at [345, 373] on img at bounding box center [315, 471] width 164 height 205
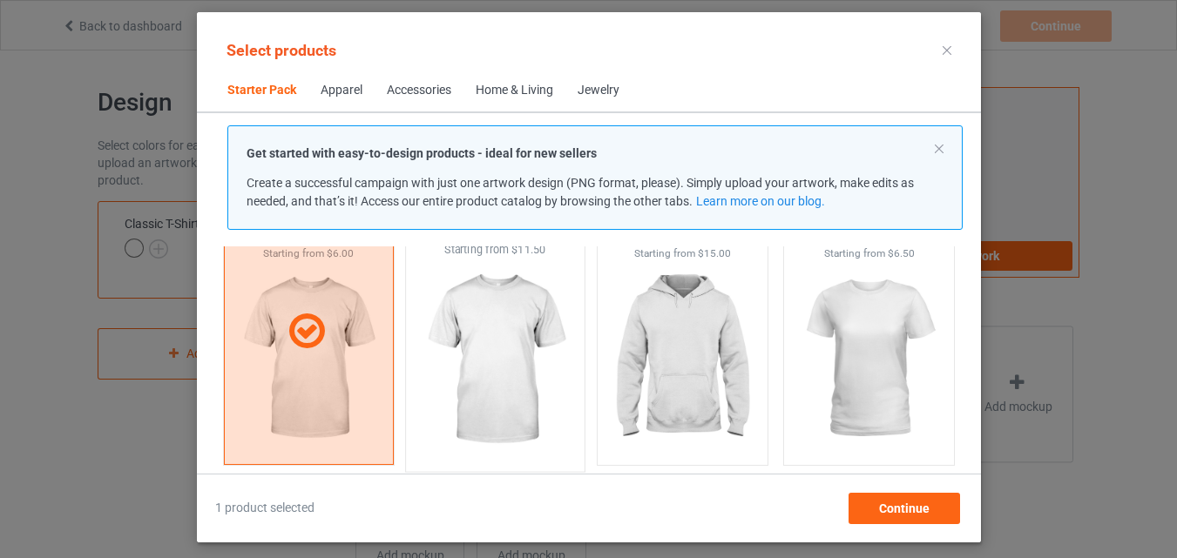
scroll to position [23, 0]
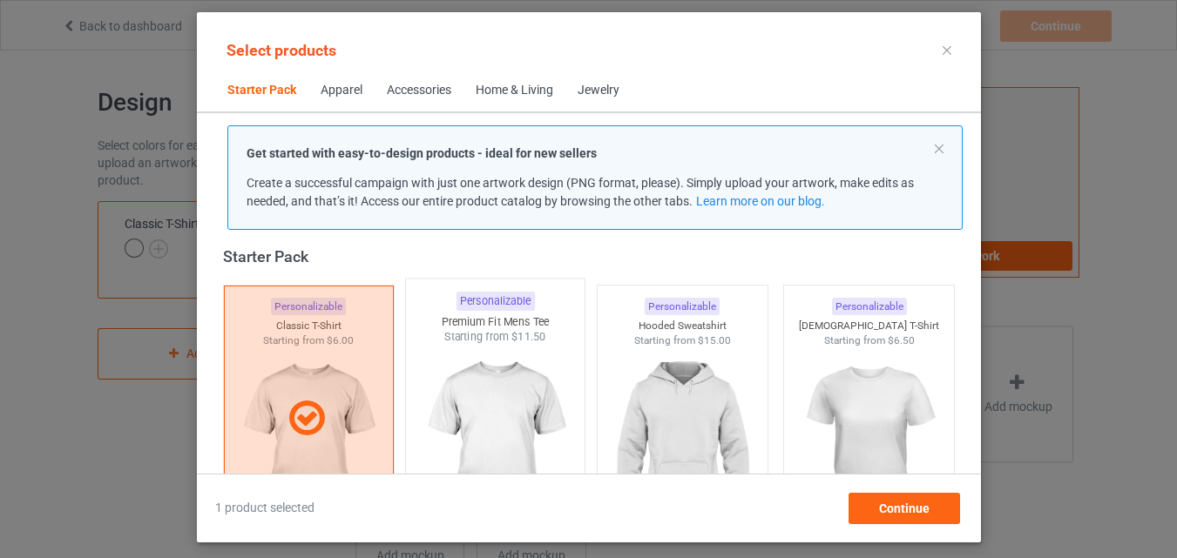
click at [521, 341] on span "$11.50" at bounding box center [528, 336] width 35 height 13
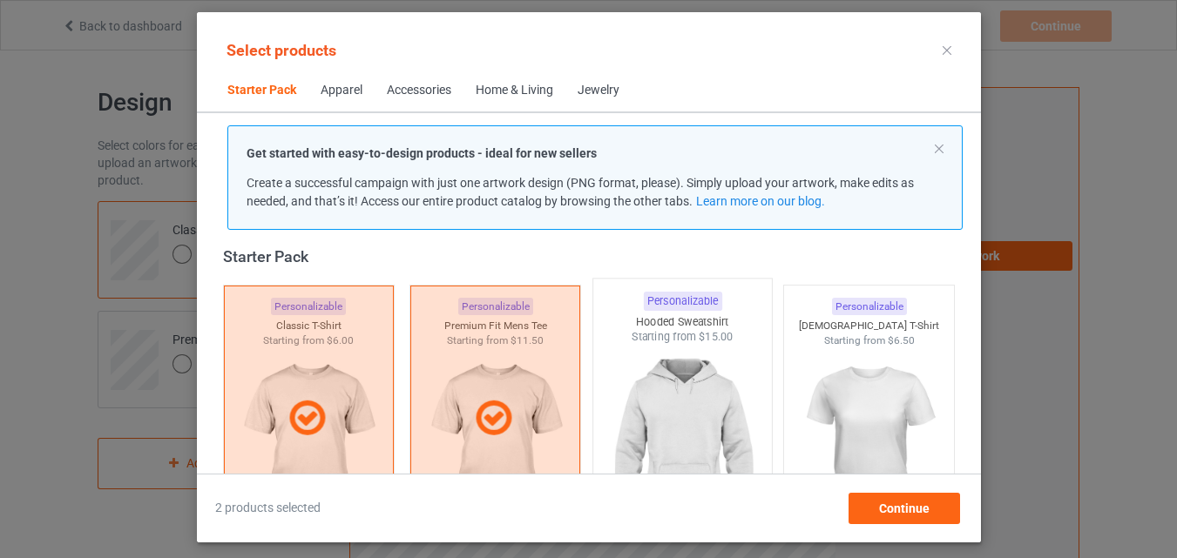
click at [671, 362] on img at bounding box center [682, 447] width 164 height 205
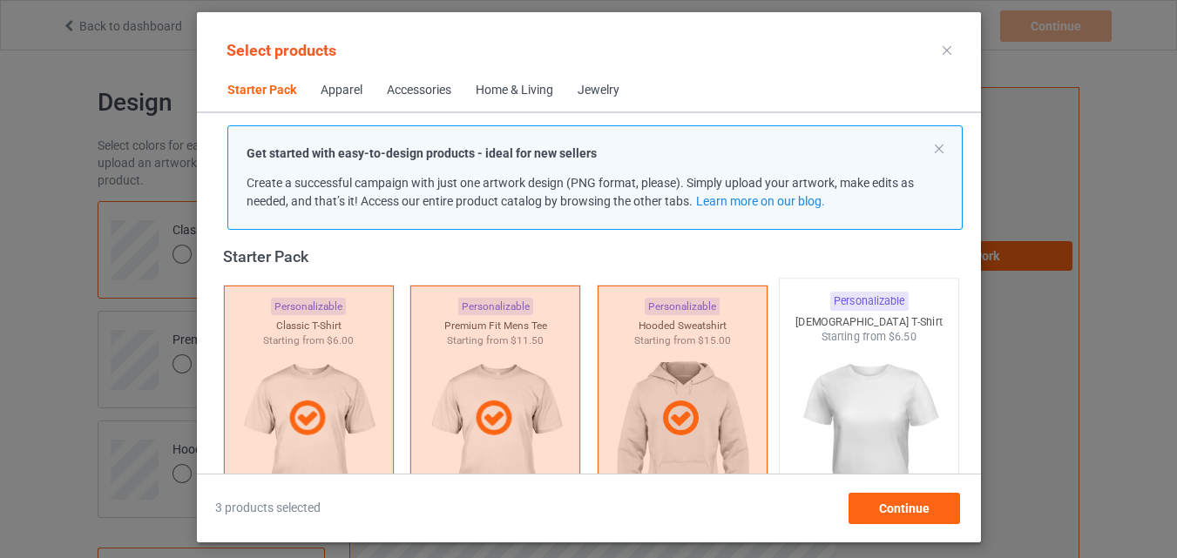
scroll to position [284, 0]
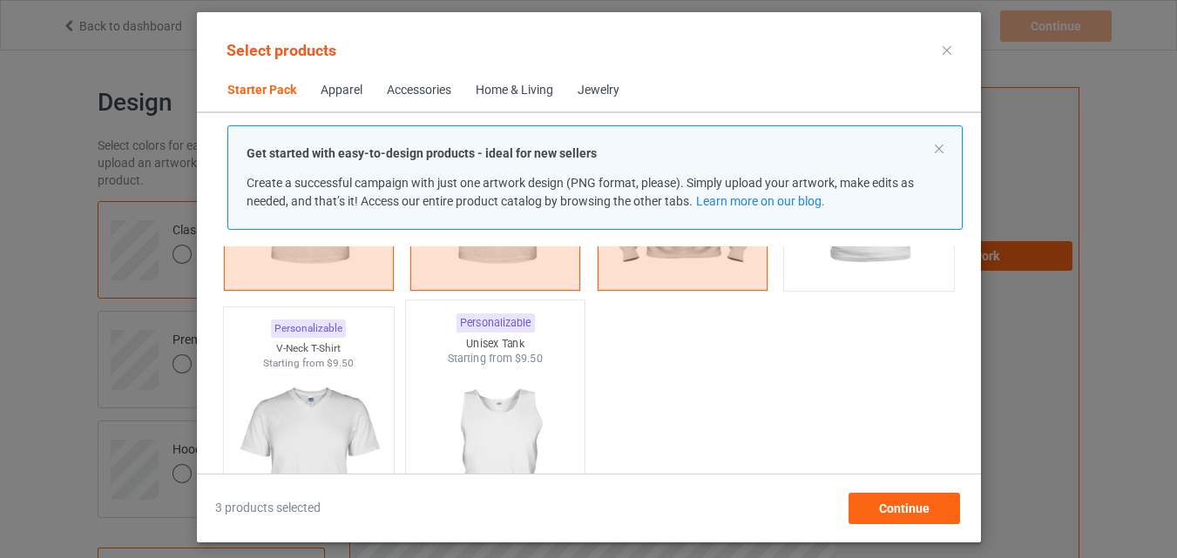
click at [500, 399] on img at bounding box center [495, 469] width 164 height 205
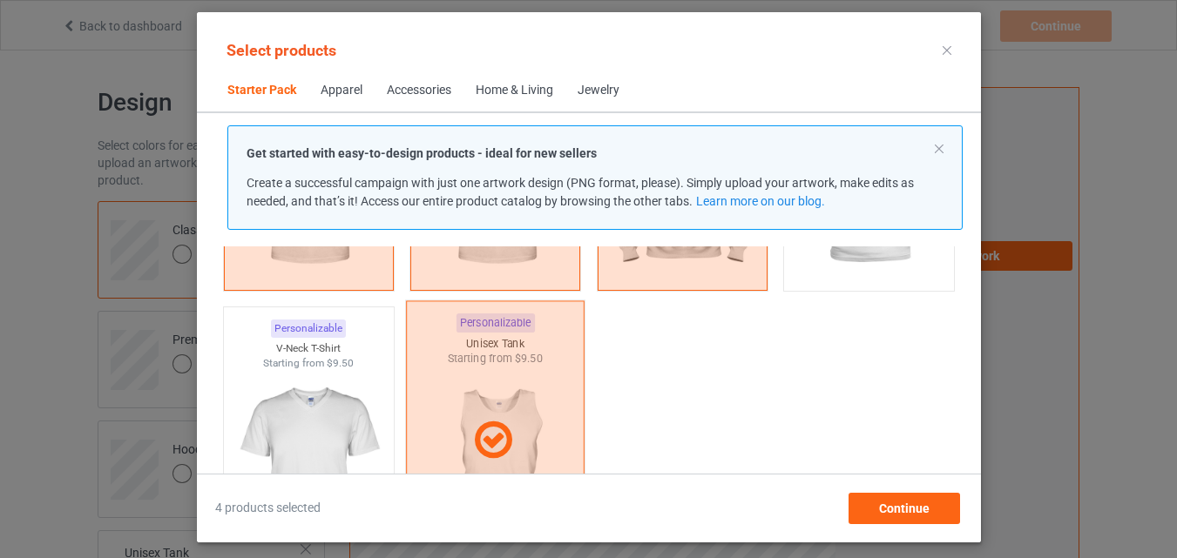
click at [314, 392] on img at bounding box center [308, 467] width 156 height 195
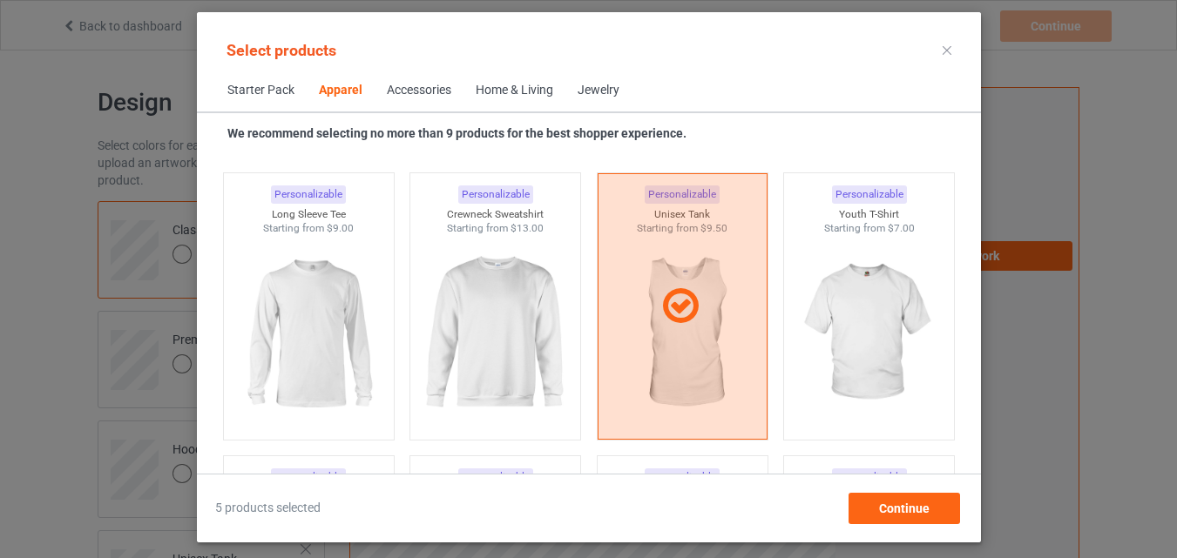
scroll to position [1242, 0]
click at [538, 352] on img at bounding box center [495, 334] width 164 height 205
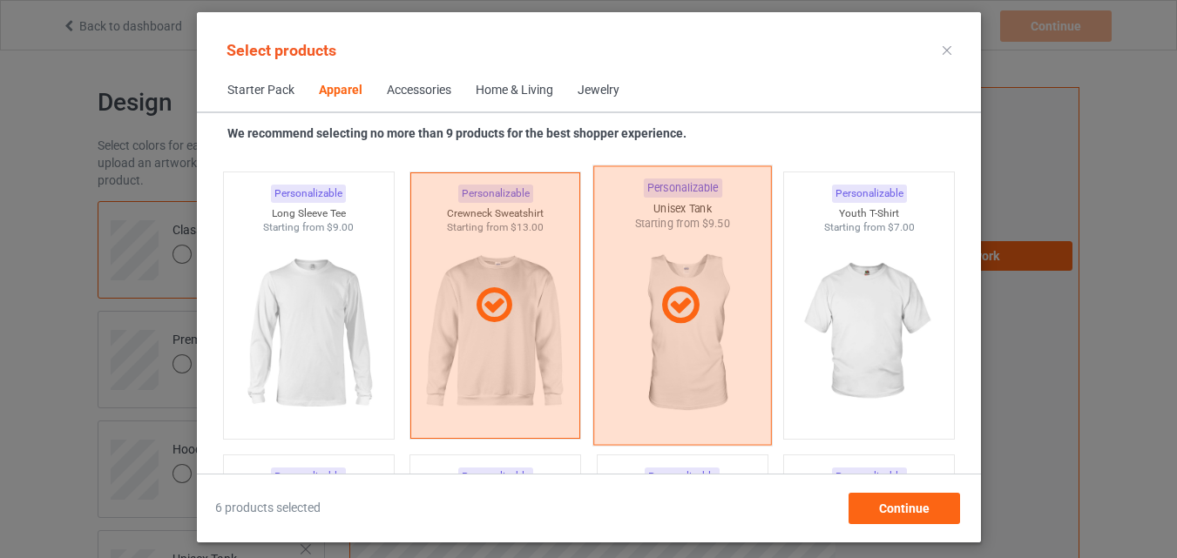
click at [290, 328] on img at bounding box center [308, 332] width 156 height 195
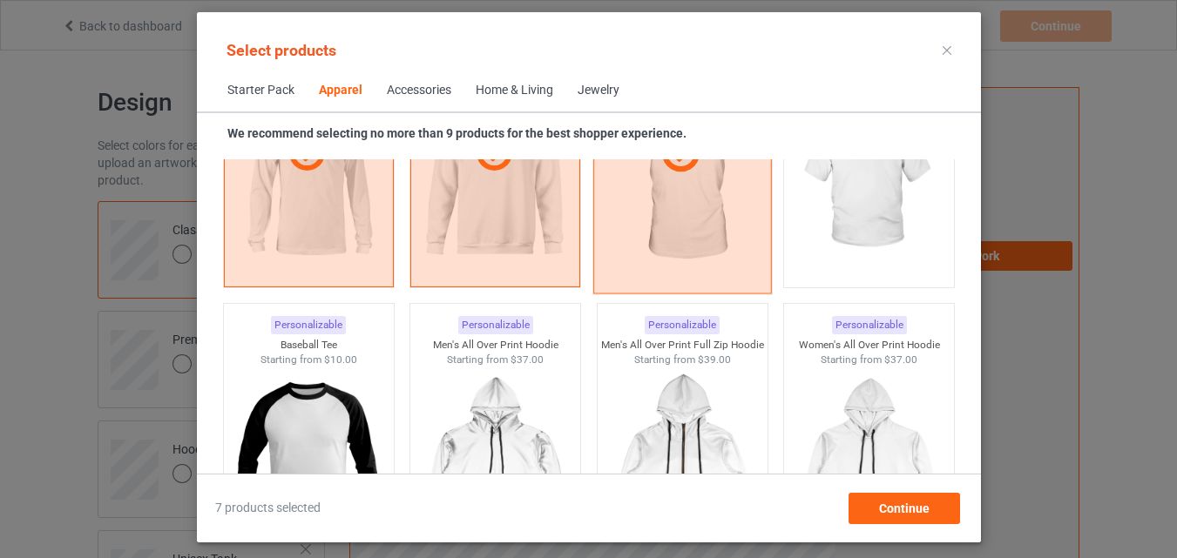
scroll to position [1416, 0]
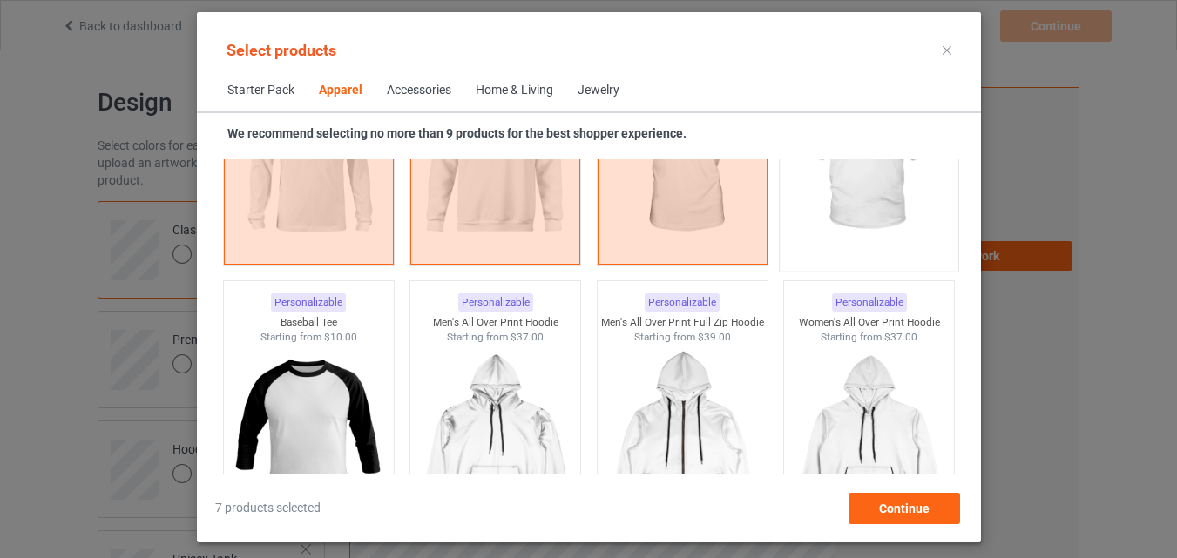
click at [865, 233] on img at bounding box center [869, 159] width 164 height 205
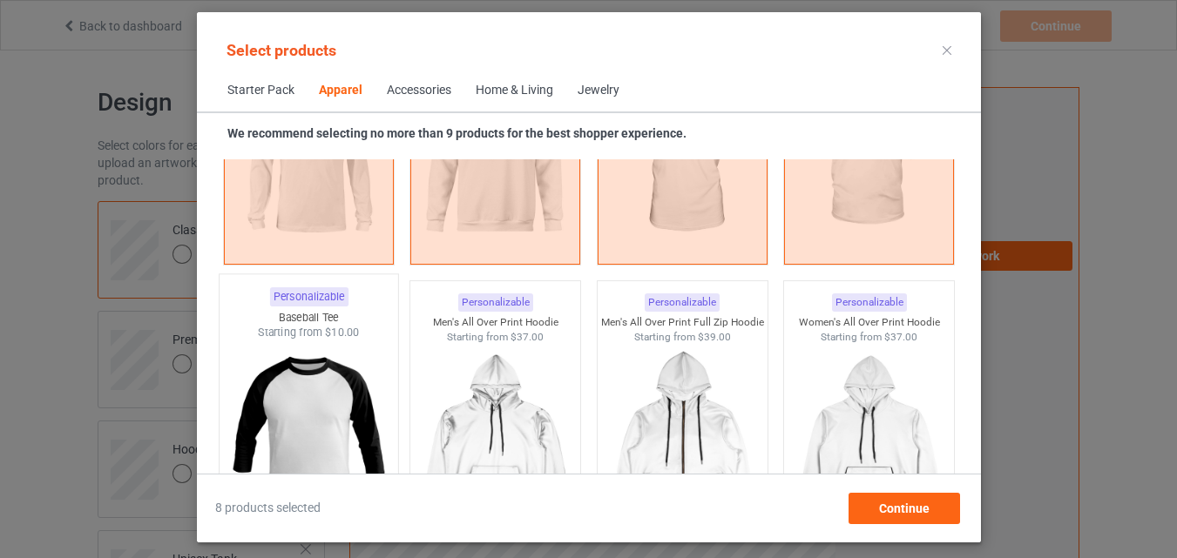
click at [277, 389] on img at bounding box center [308, 443] width 164 height 205
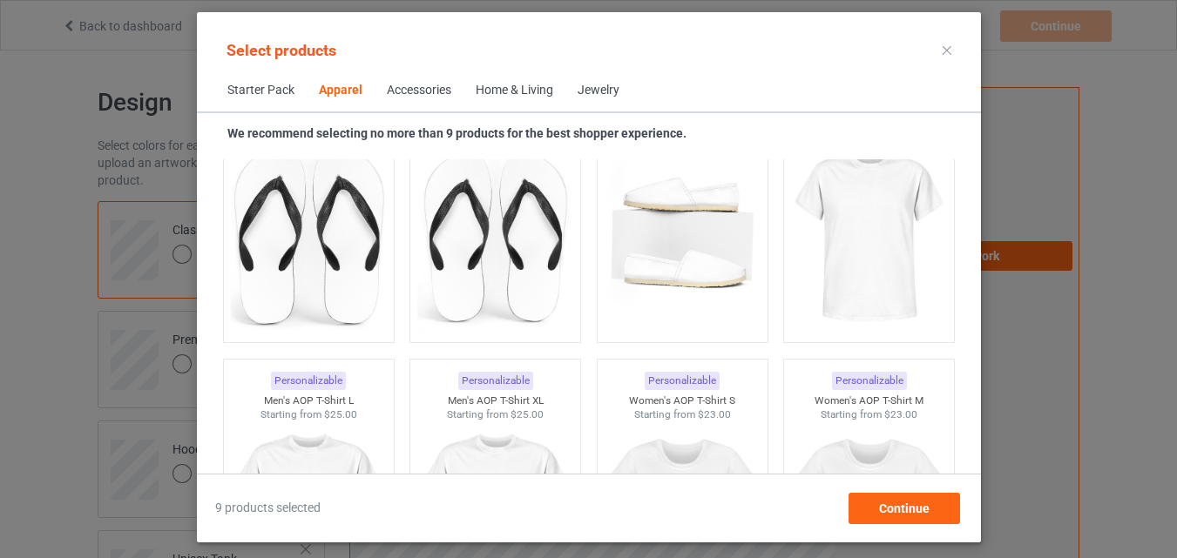
scroll to position [2985, 0]
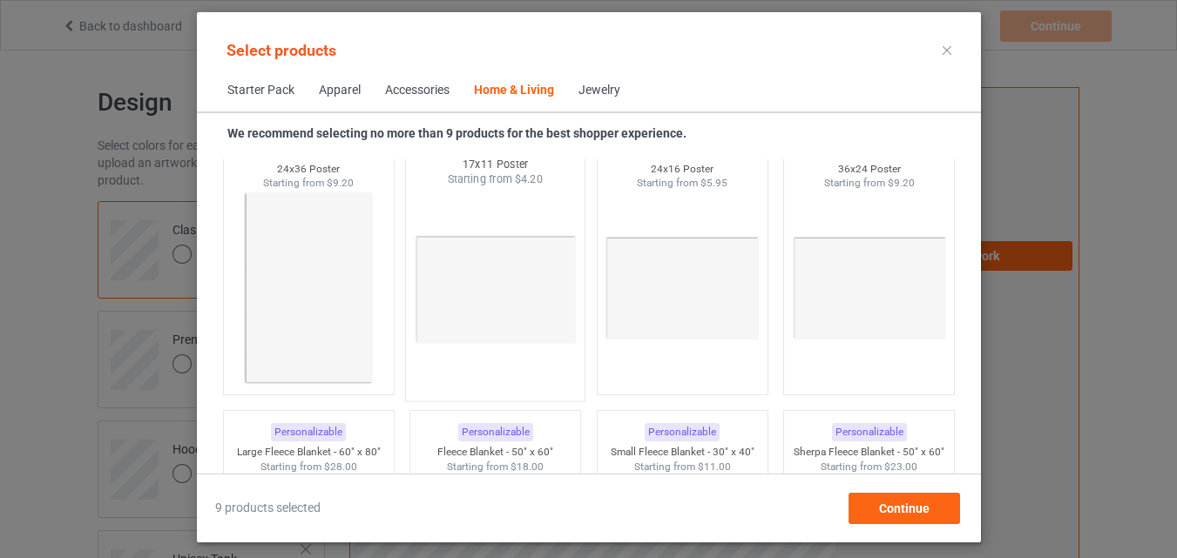
scroll to position [7863, 0]
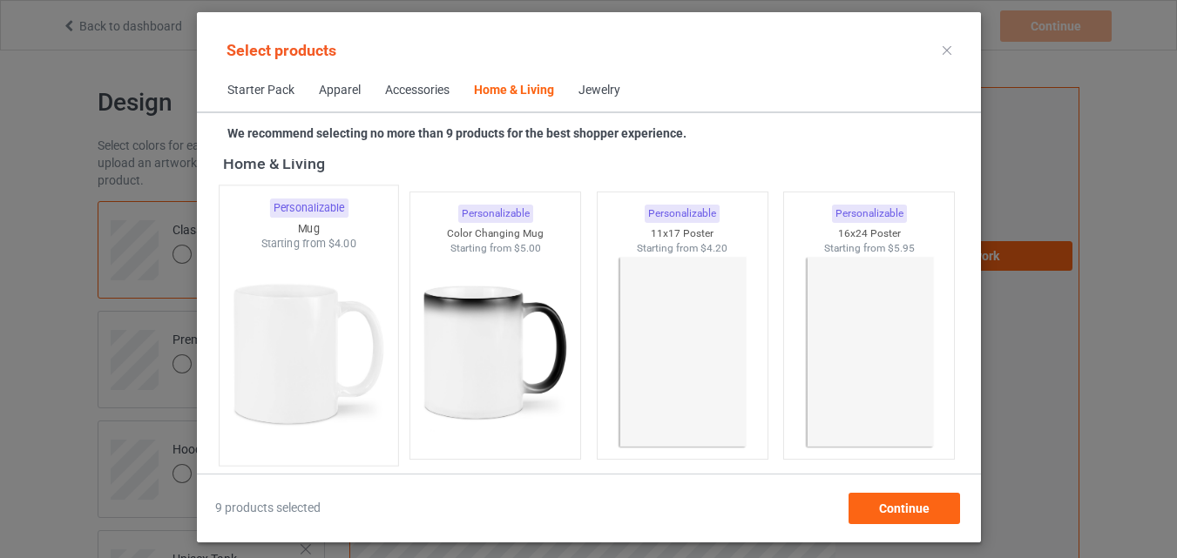
drag, startPoint x: 508, startPoint y: 275, endPoint x: 274, endPoint y: 281, distance: 234.4
click at [507, 275] on img at bounding box center [495, 352] width 156 height 195
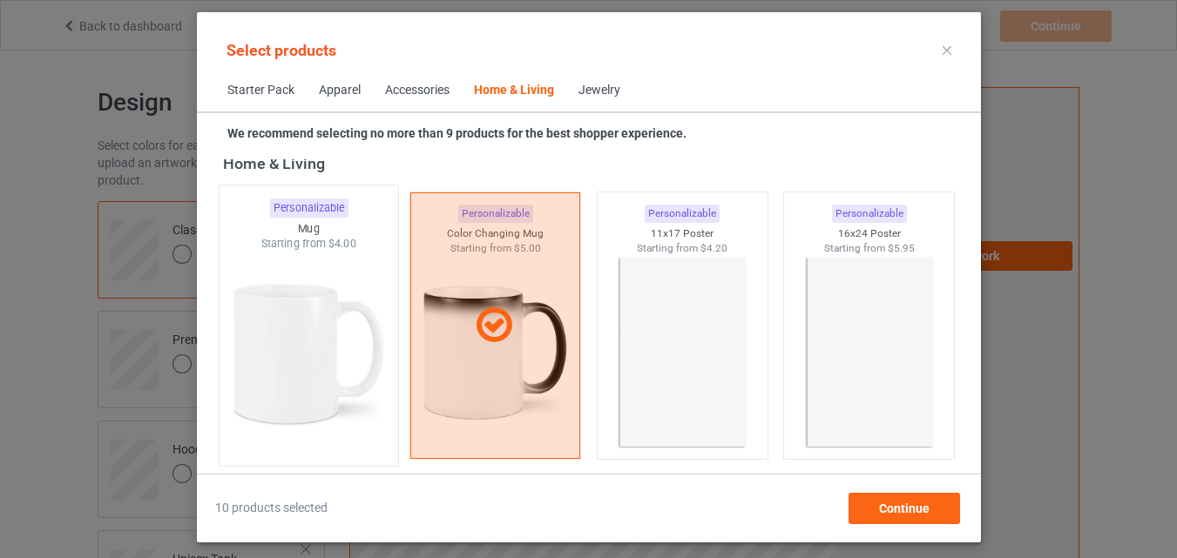
click at [274, 281] on img at bounding box center [308, 354] width 164 height 205
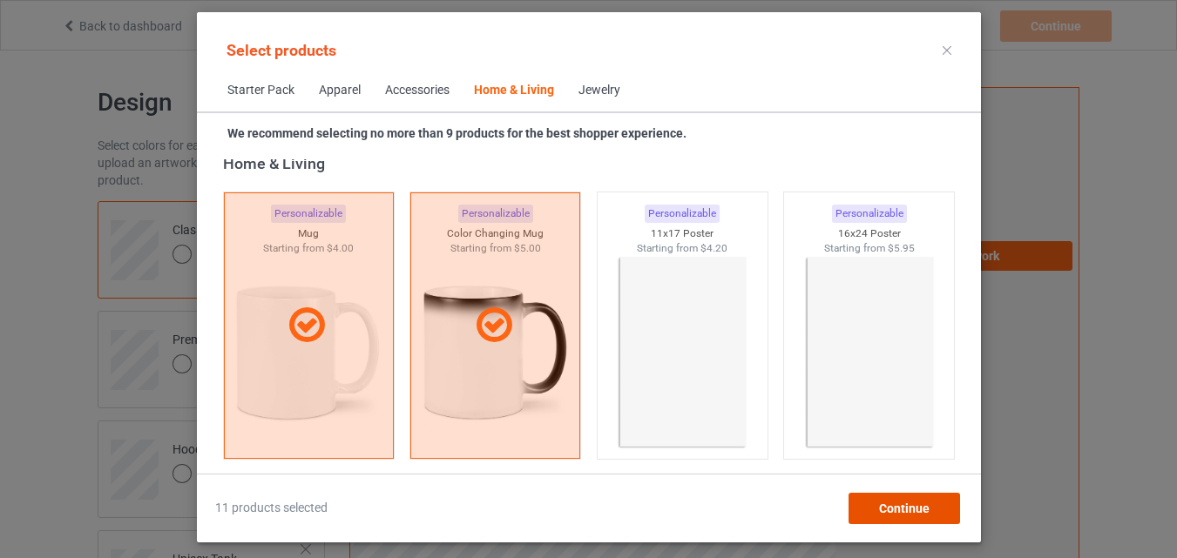
click at [880, 505] on span "Continue" at bounding box center [903, 509] width 51 height 14
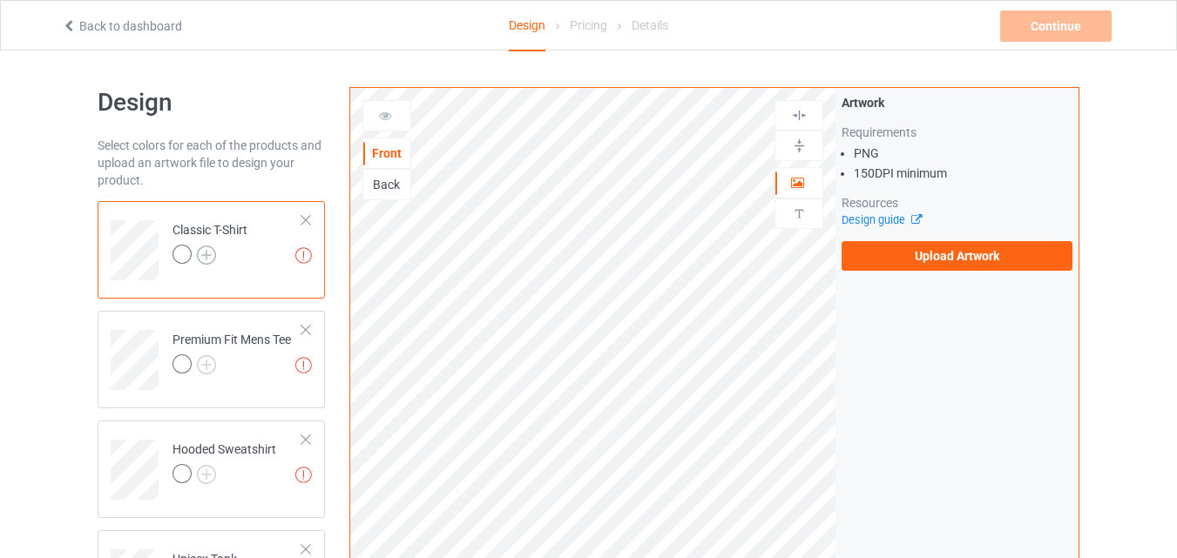
click at [204, 254] on img at bounding box center [206, 255] width 19 height 19
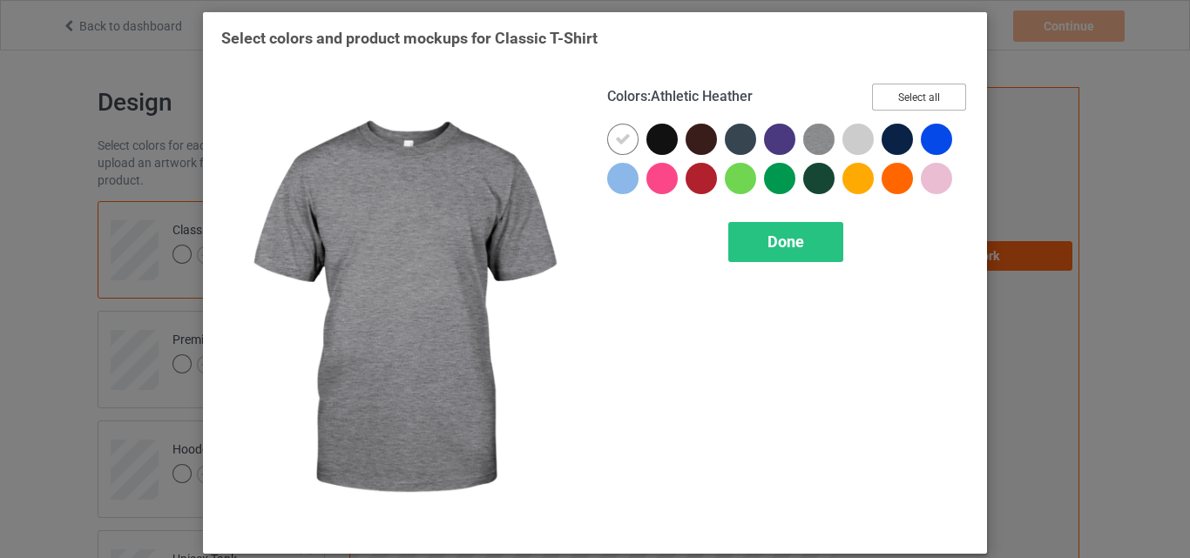
click at [910, 101] on button "Select all" at bounding box center [919, 97] width 94 height 27
click at [824, 223] on div "Done" at bounding box center [785, 242] width 115 height 40
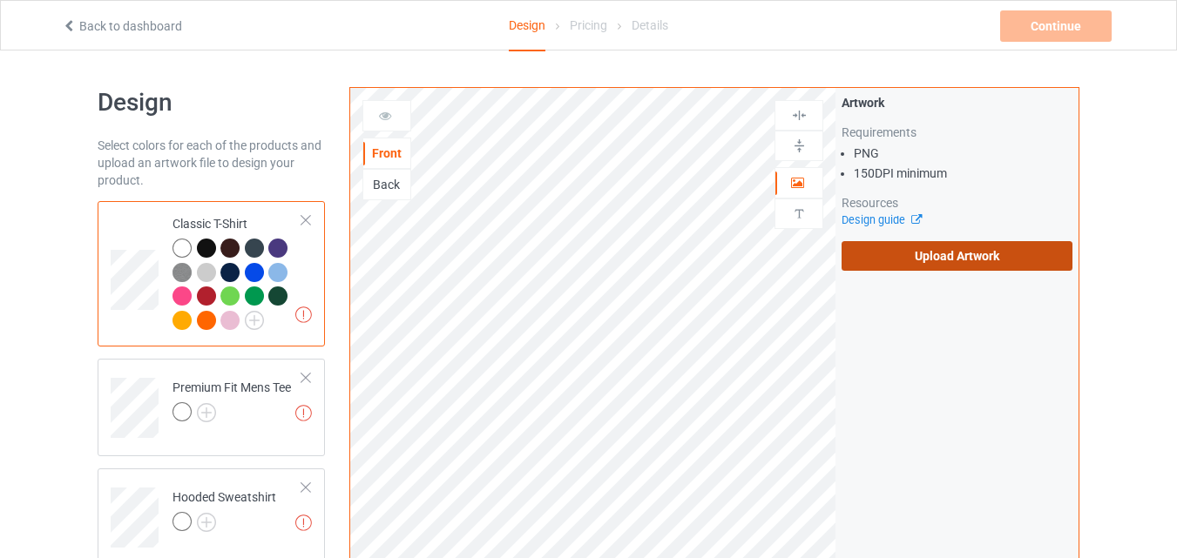
click at [909, 248] on label "Upload Artwork" at bounding box center [957, 256] width 231 height 30
click at [0, 0] on input "Upload Artwork" at bounding box center [0, 0] width 0 height 0
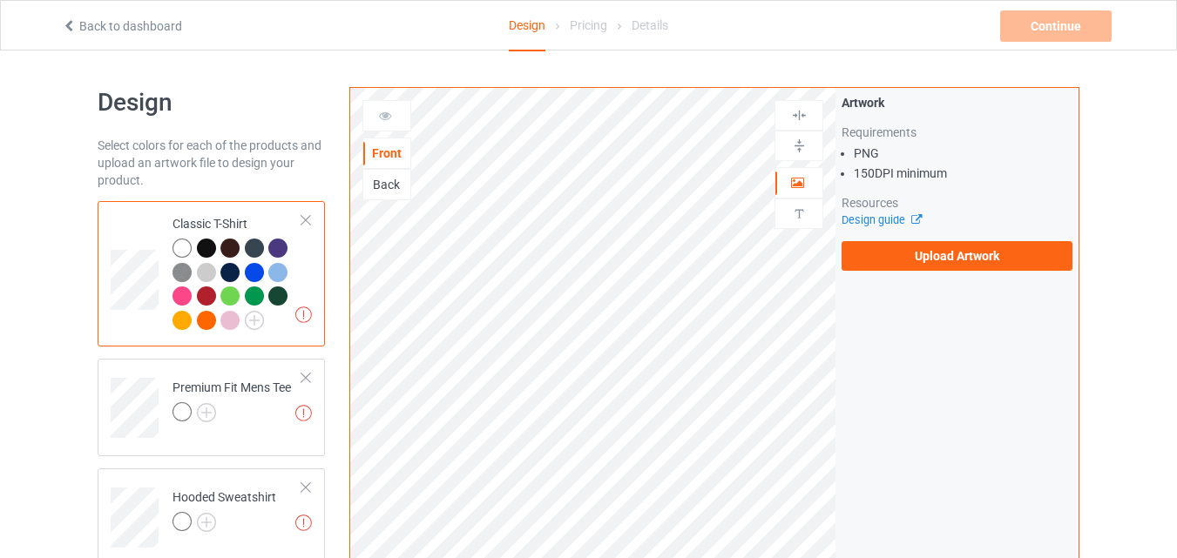
click at [374, 186] on div "Back" at bounding box center [386, 184] width 47 height 17
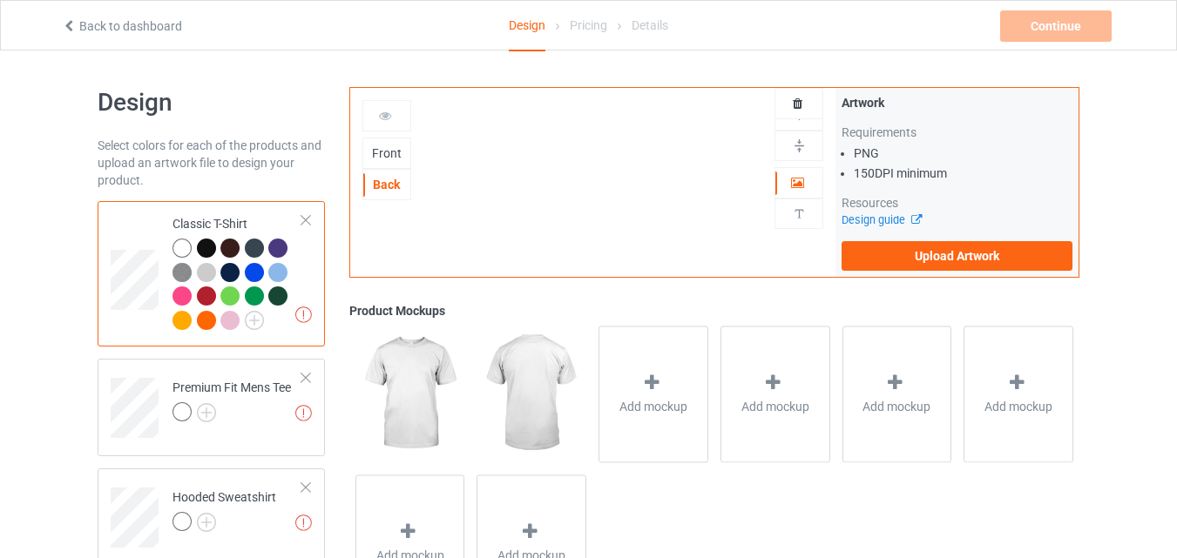
click at [391, 162] on div "Front" at bounding box center [386, 153] width 47 height 17
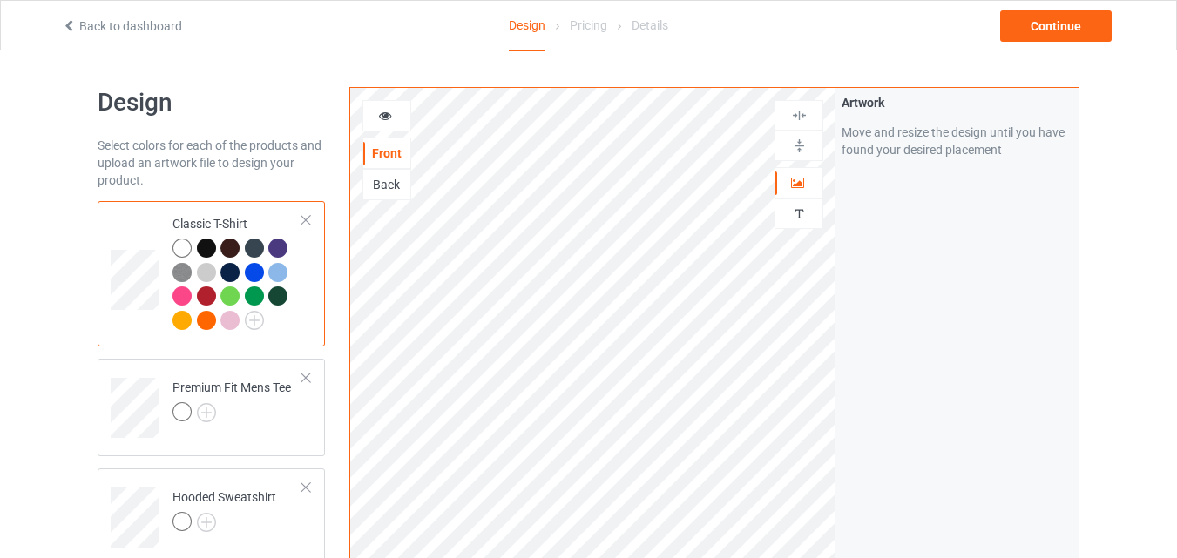
click at [390, 113] on icon at bounding box center [385, 113] width 15 height 12
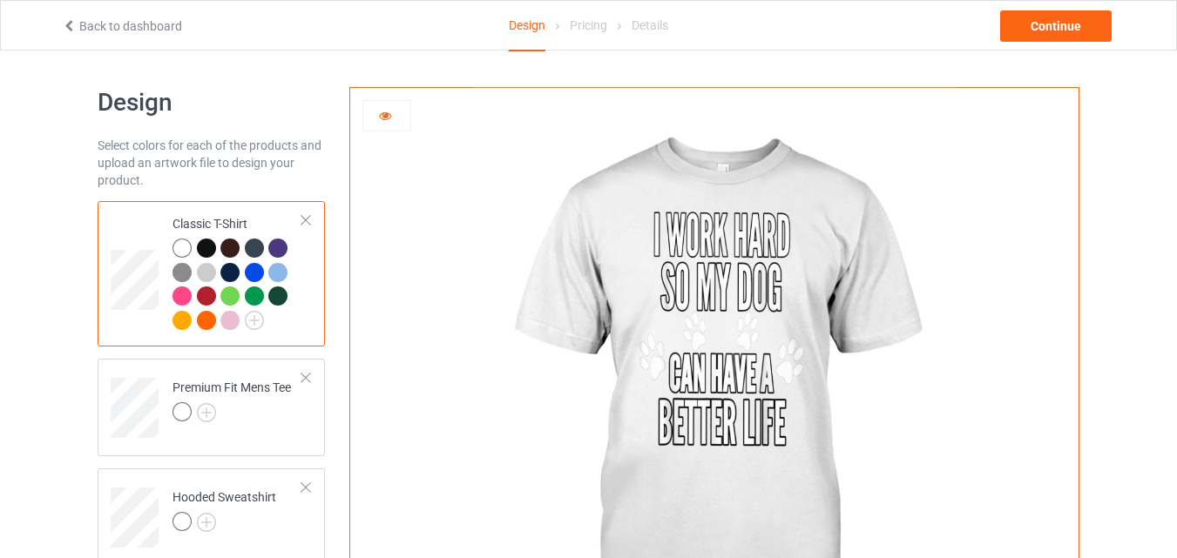
click at [200, 251] on div at bounding box center [206, 248] width 19 height 19
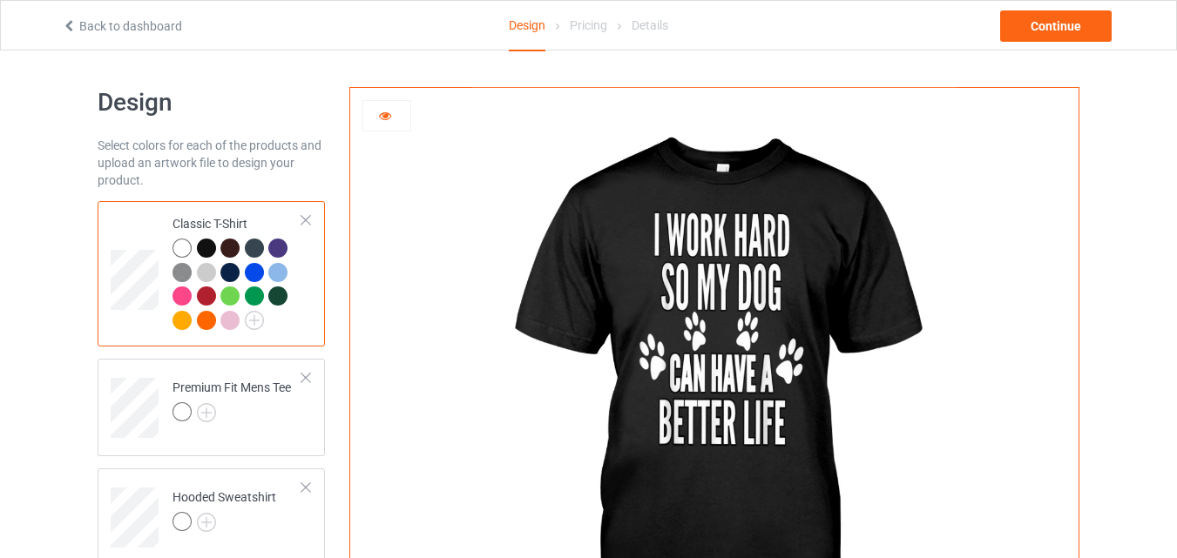
click at [391, 121] on div at bounding box center [386, 115] width 47 height 17
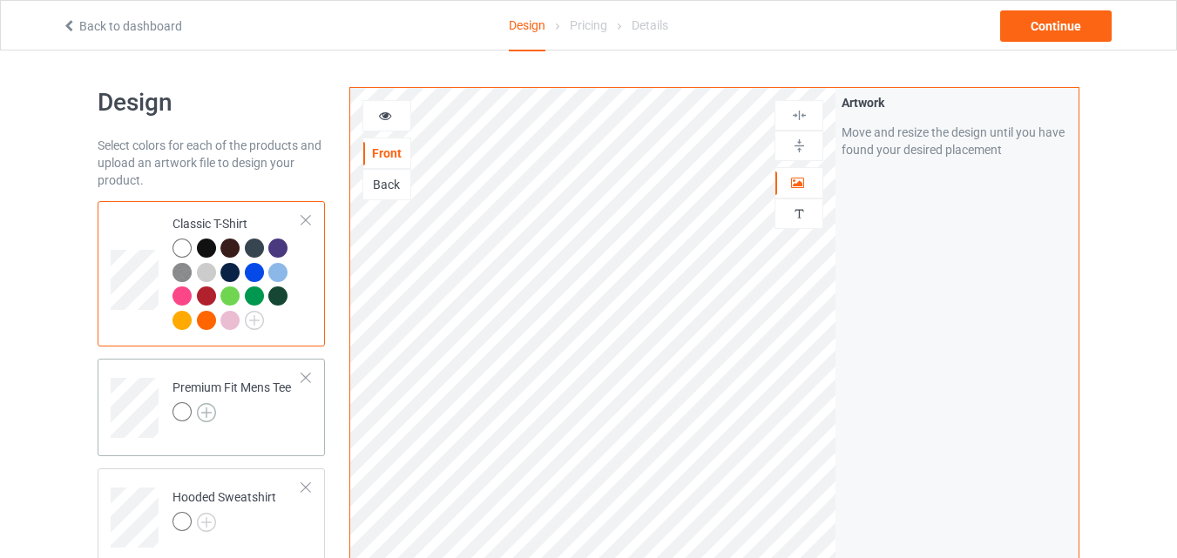
click at [206, 409] on img at bounding box center [206, 412] width 19 height 19
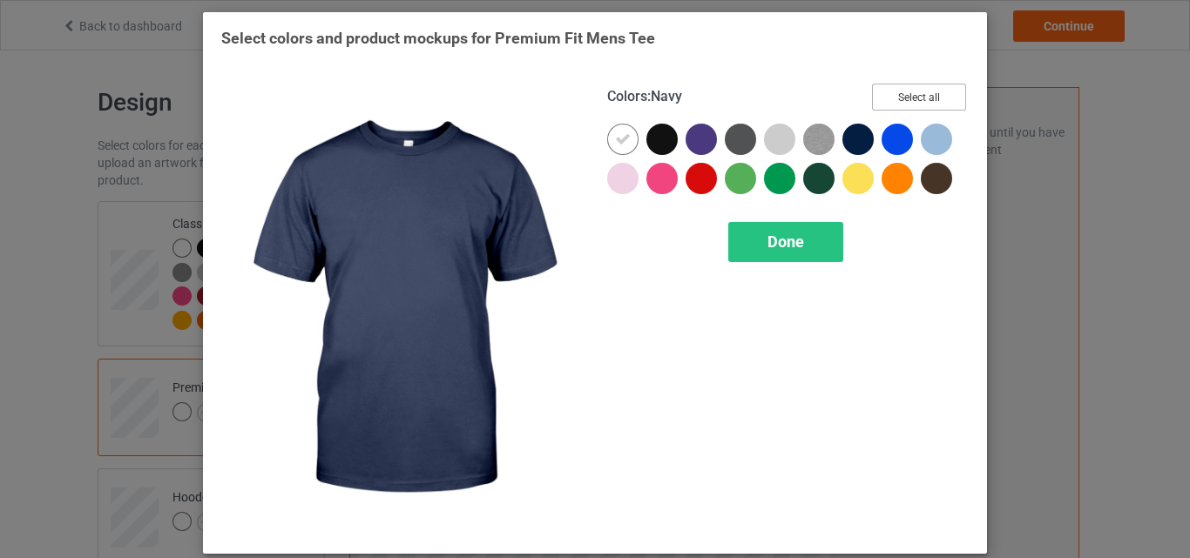
click at [916, 103] on button "Select all" at bounding box center [919, 97] width 94 height 27
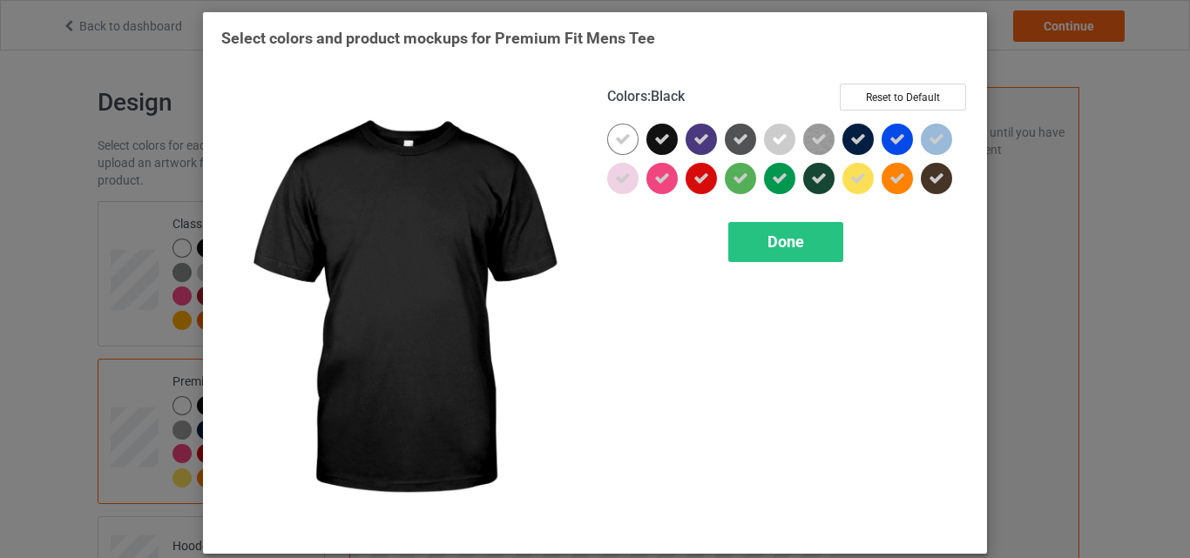
click at [654, 139] on icon at bounding box center [662, 140] width 16 height 16
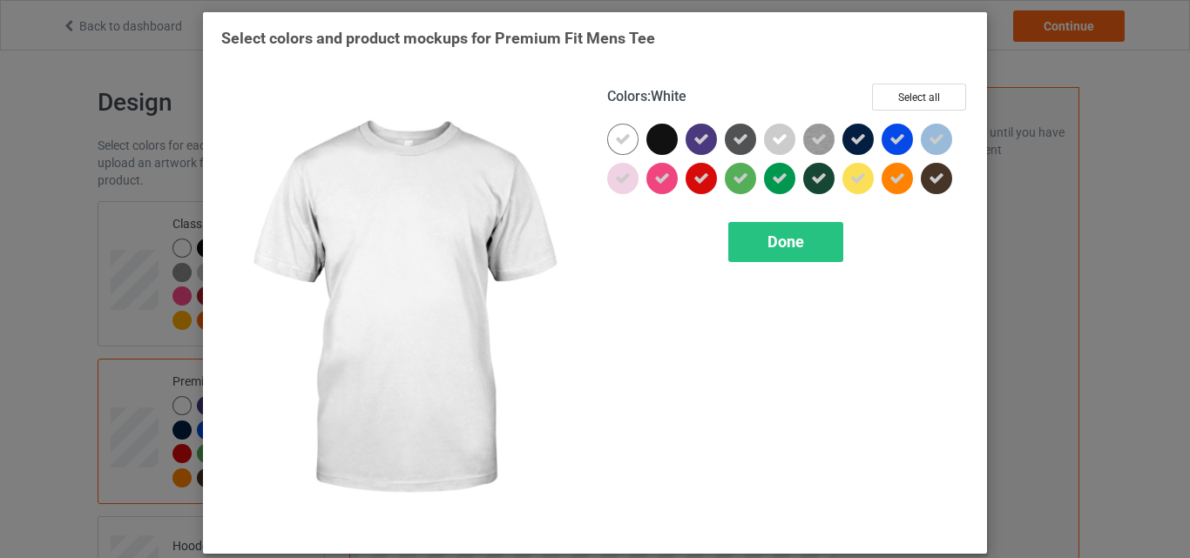
click at [620, 139] on icon at bounding box center [623, 140] width 16 height 16
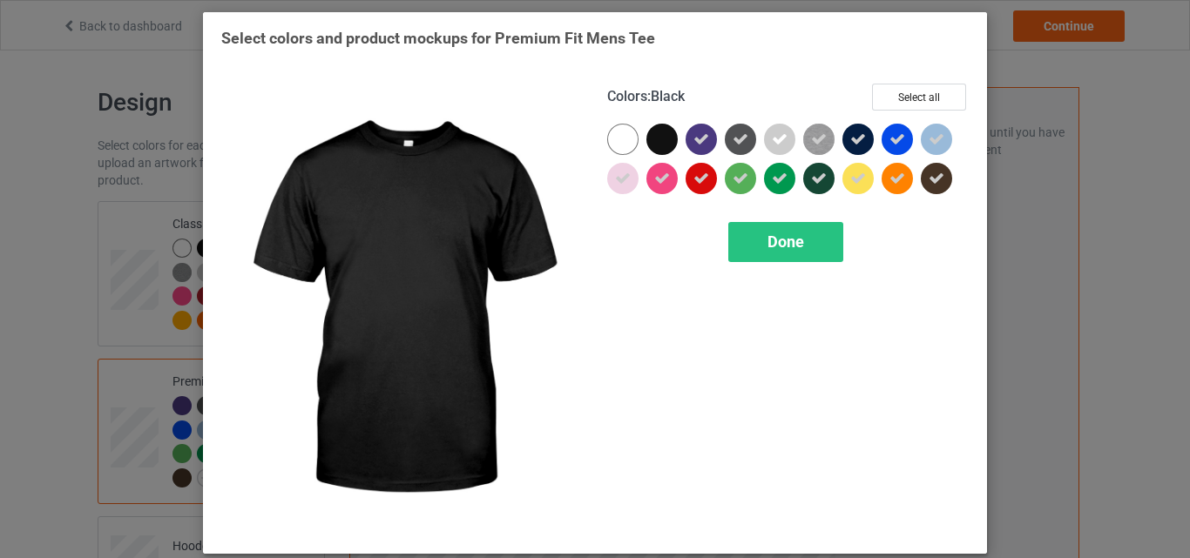
click at [646, 139] on div at bounding box center [661, 139] width 31 height 31
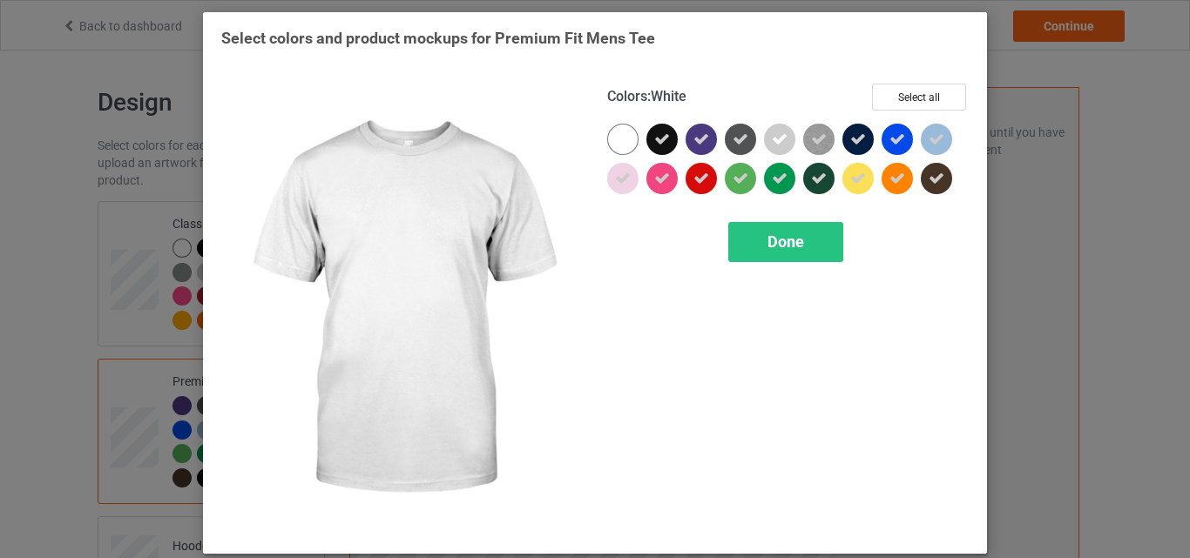
click at [617, 139] on div at bounding box center [622, 139] width 31 height 31
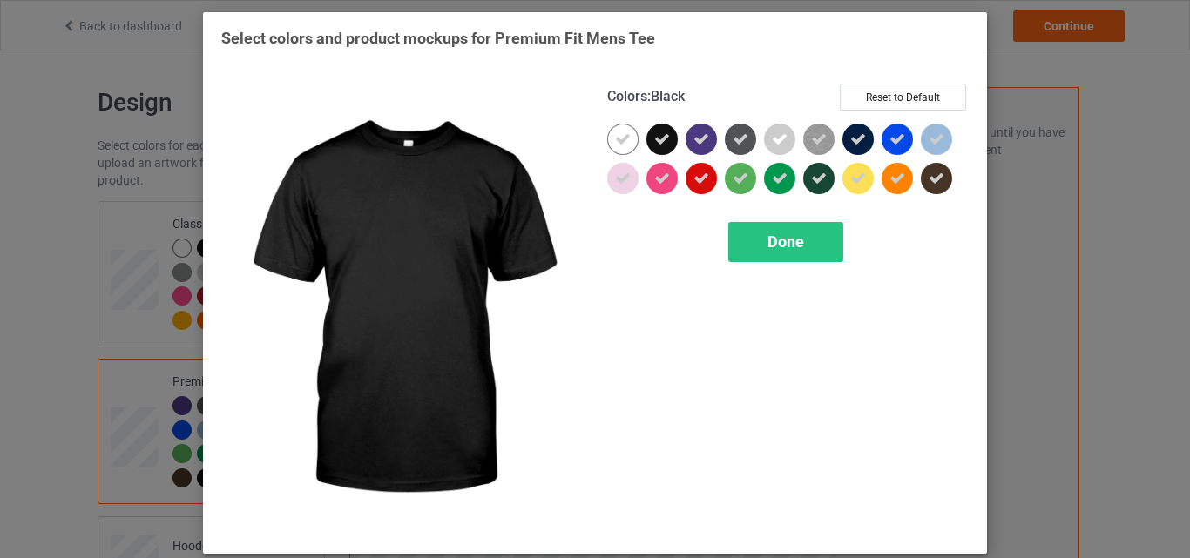
click at [654, 138] on icon at bounding box center [662, 140] width 16 height 16
click at [650, 138] on div at bounding box center [661, 139] width 31 height 31
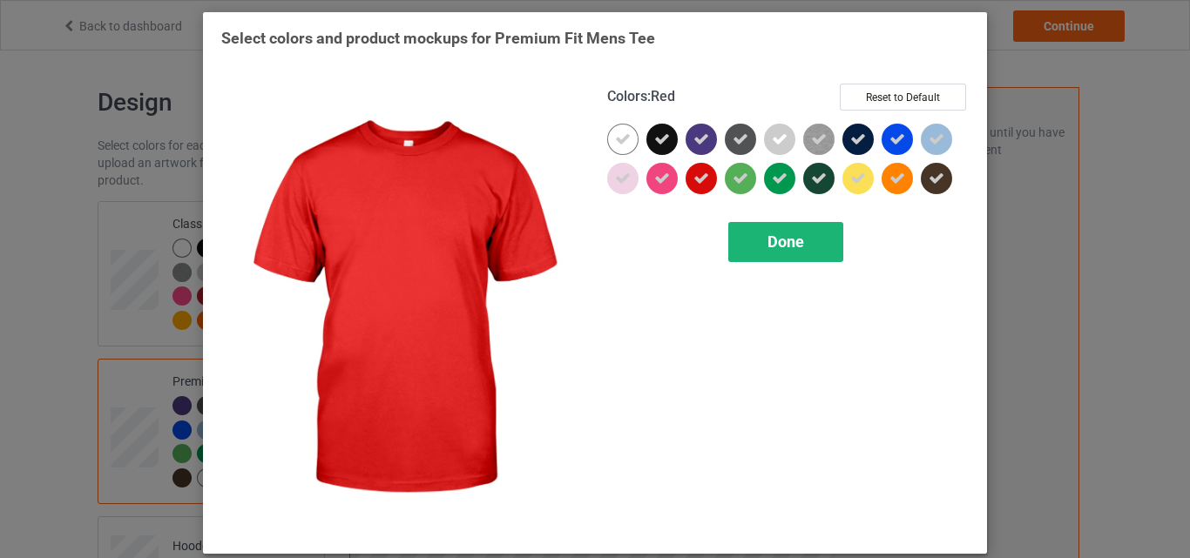
click at [793, 253] on div "Done" at bounding box center [785, 242] width 115 height 40
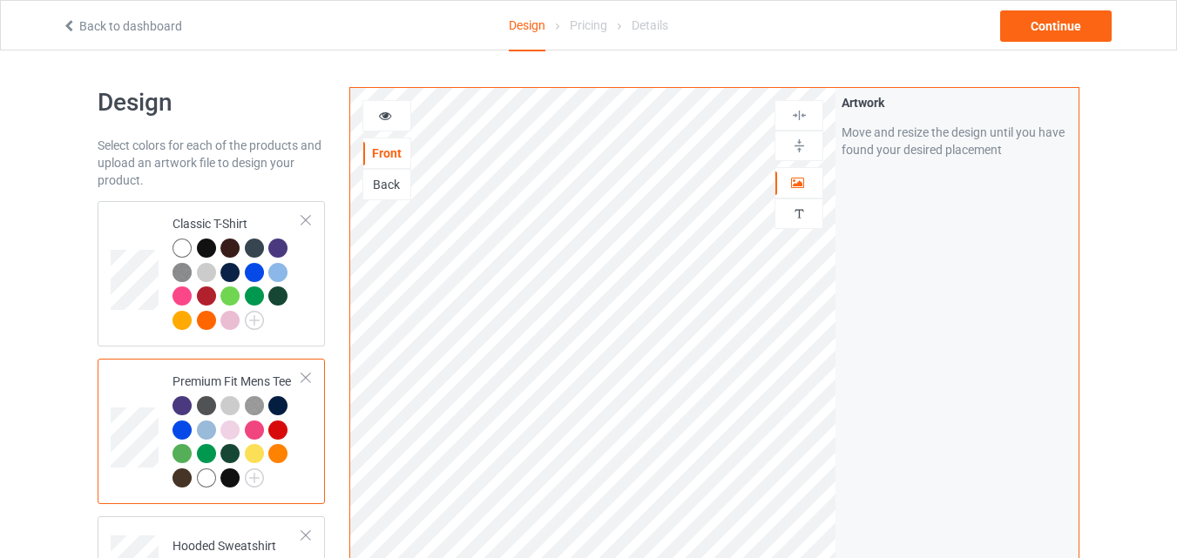
click at [227, 480] on div at bounding box center [229, 478] width 19 height 19
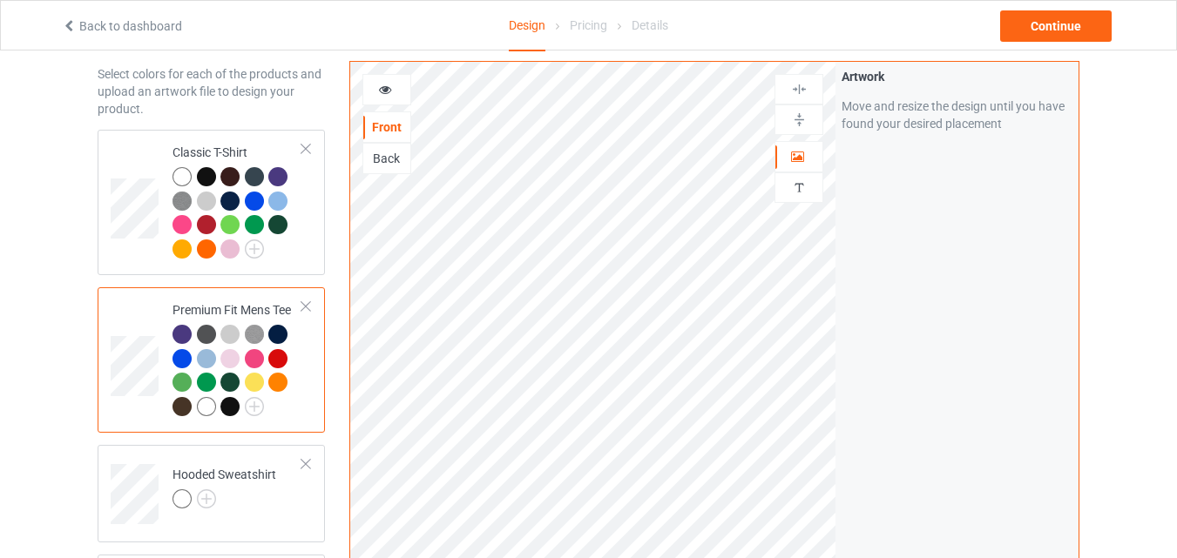
scroll to position [174, 0]
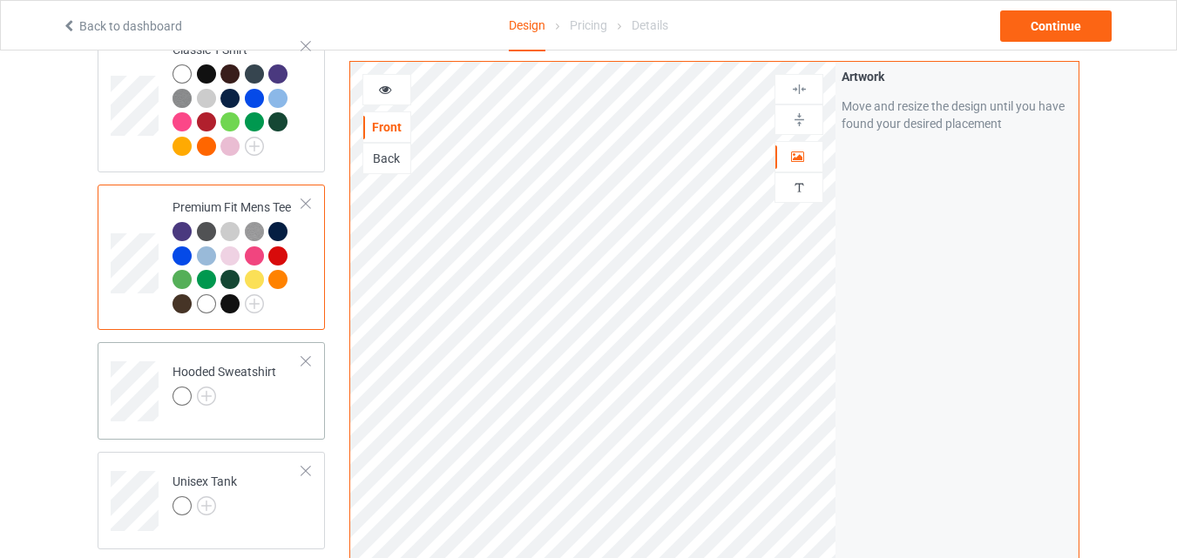
click at [216, 393] on div at bounding box center [224, 399] width 104 height 24
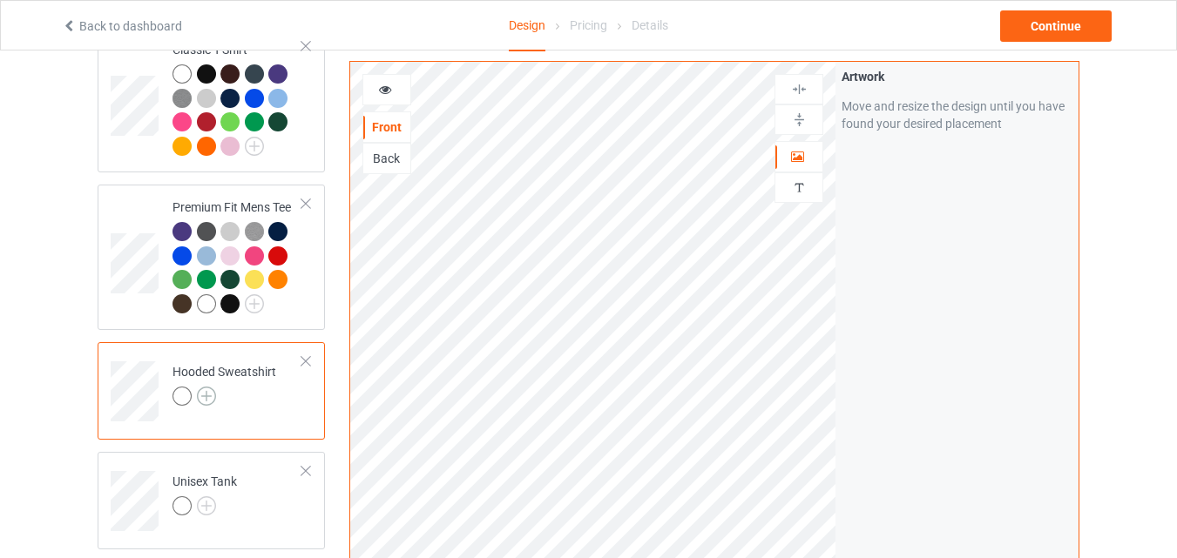
click at [208, 396] on img at bounding box center [206, 396] width 19 height 19
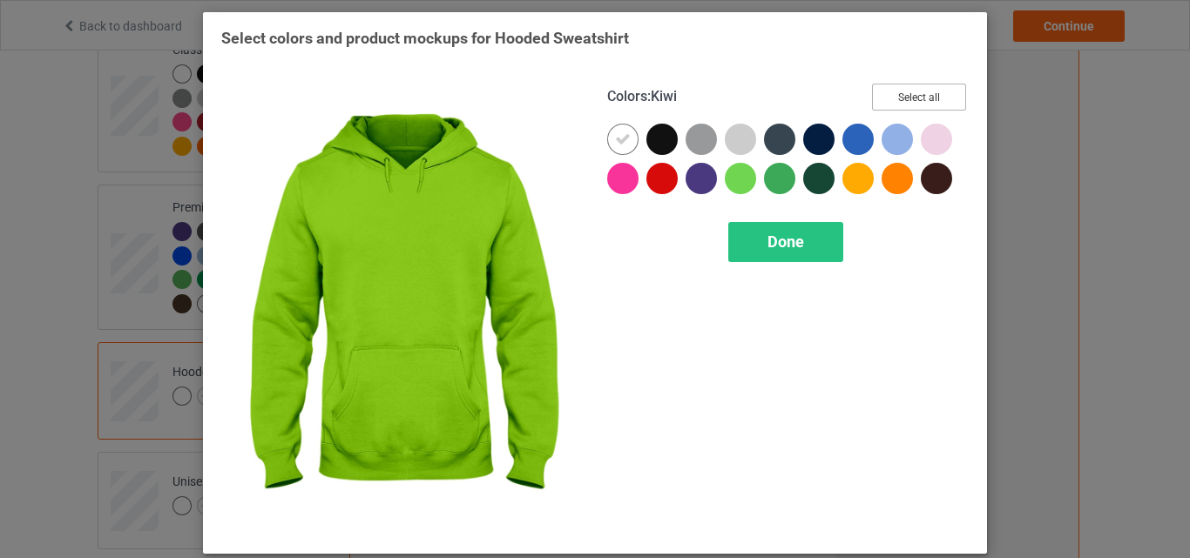
click at [911, 88] on button "Select all" at bounding box center [919, 97] width 94 height 27
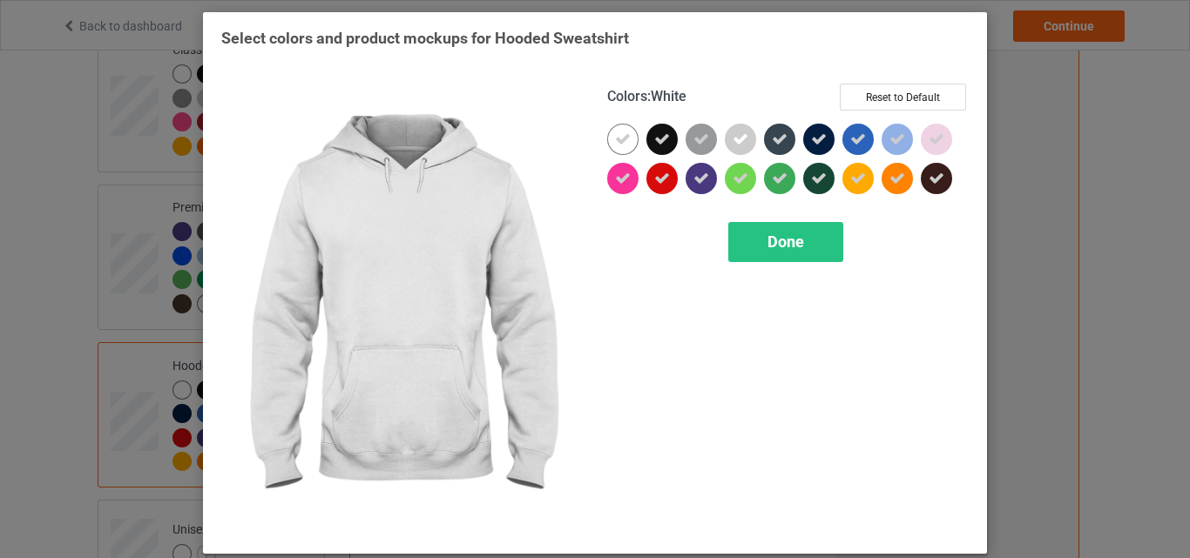
click at [624, 139] on icon at bounding box center [623, 140] width 16 height 16
click at [624, 139] on div at bounding box center [622, 139] width 31 height 31
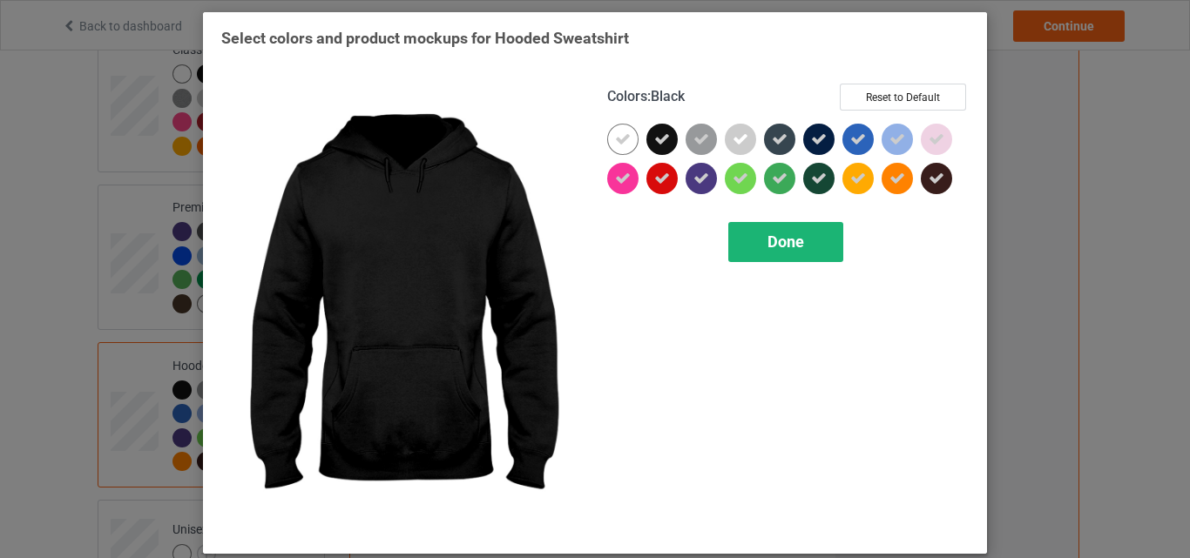
click at [768, 228] on div "Done" at bounding box center [785, 242] width 115 height 40
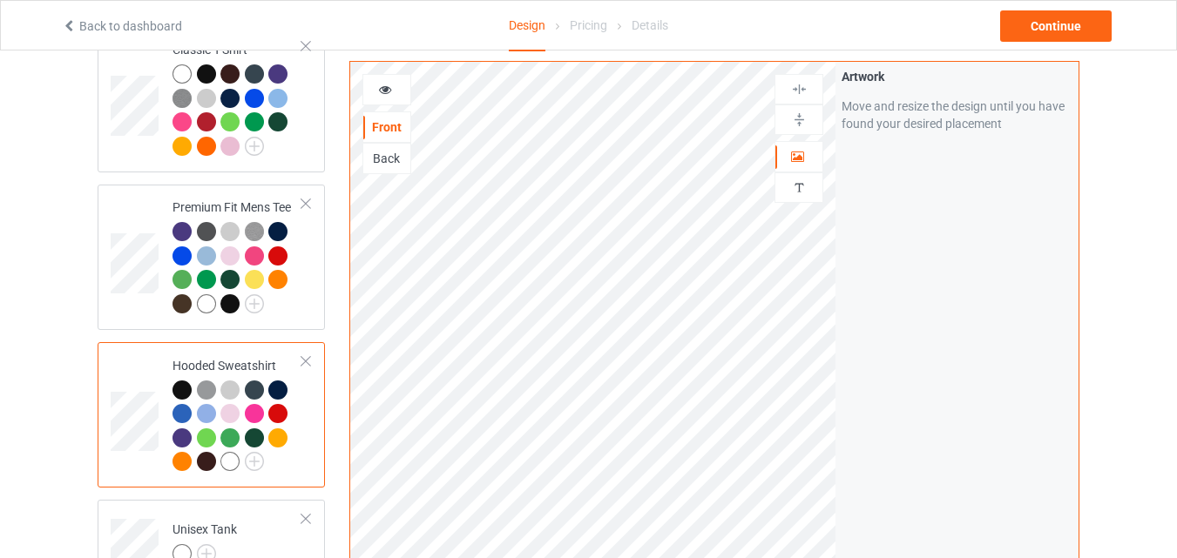
click at [185, 382] on div at bounding box center [181, 390] width 19 height 19
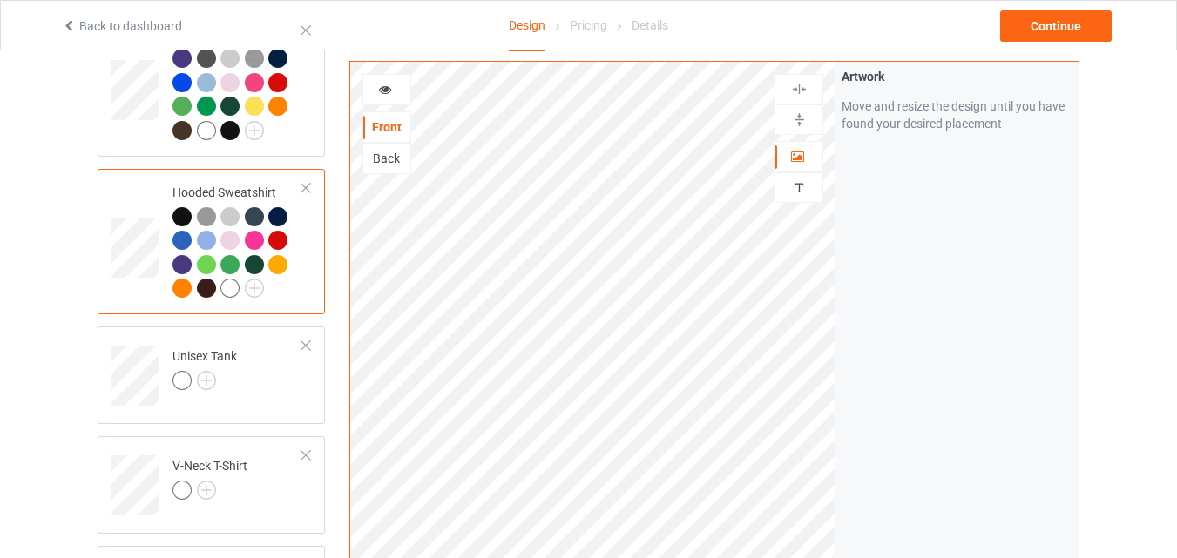
scroll to position [348, 0]
click at [207, 380] on img at bounding box center [206, 379] width 19 height 19
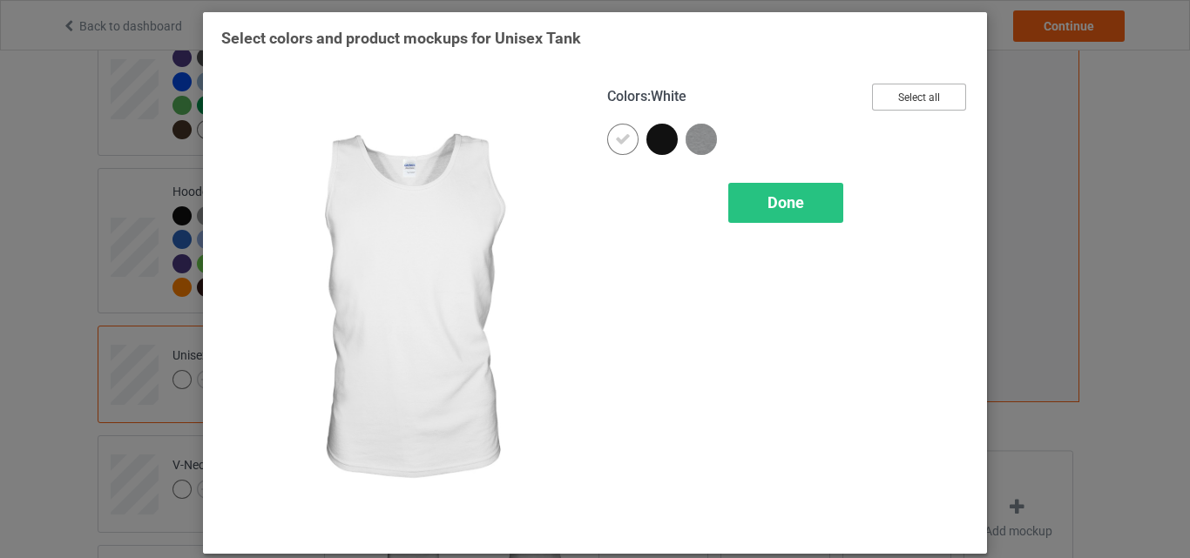
click at [908, 97] on button "Select all" at bounding box center [919, 97] width 94 height 27
click at [622, 136] on icon at bounding box center [623, 140] width 16 height 16
click at [622, 136] on div at bounding box center [622, 139] width 31 height 31
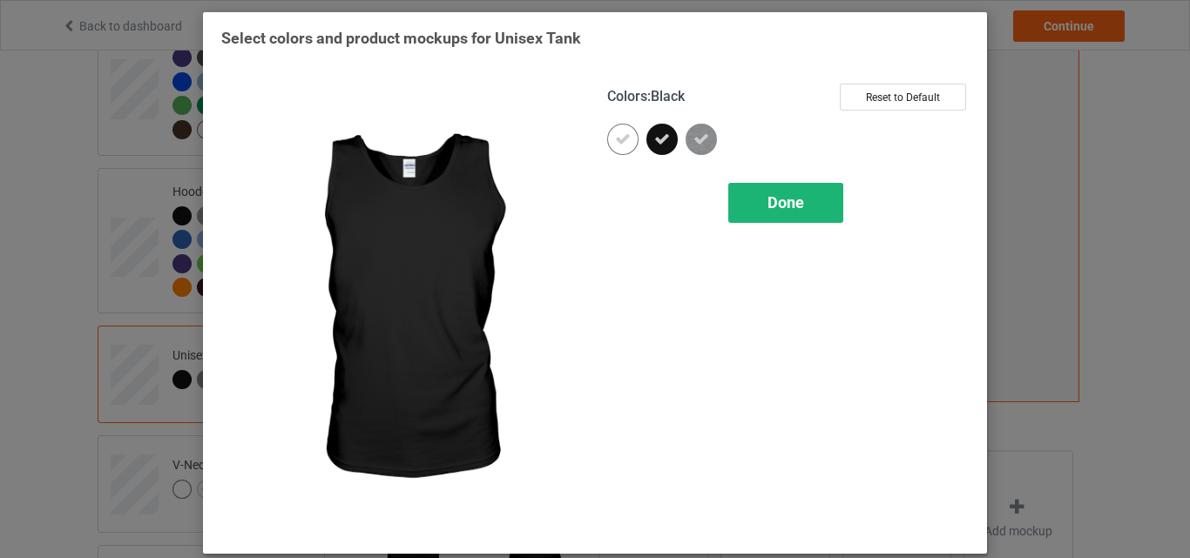
click at [758, 198] on div "Done" at bounding box center [785, 203] width 115 height 40
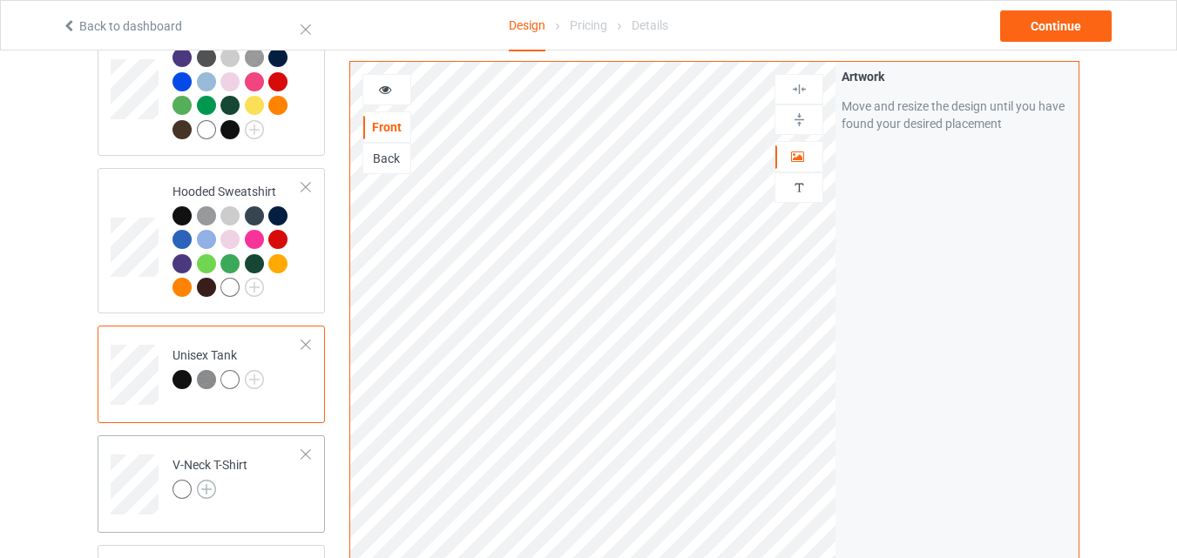
click at [211, 490] on img at bounding box center [206, 489] width 19 height 19
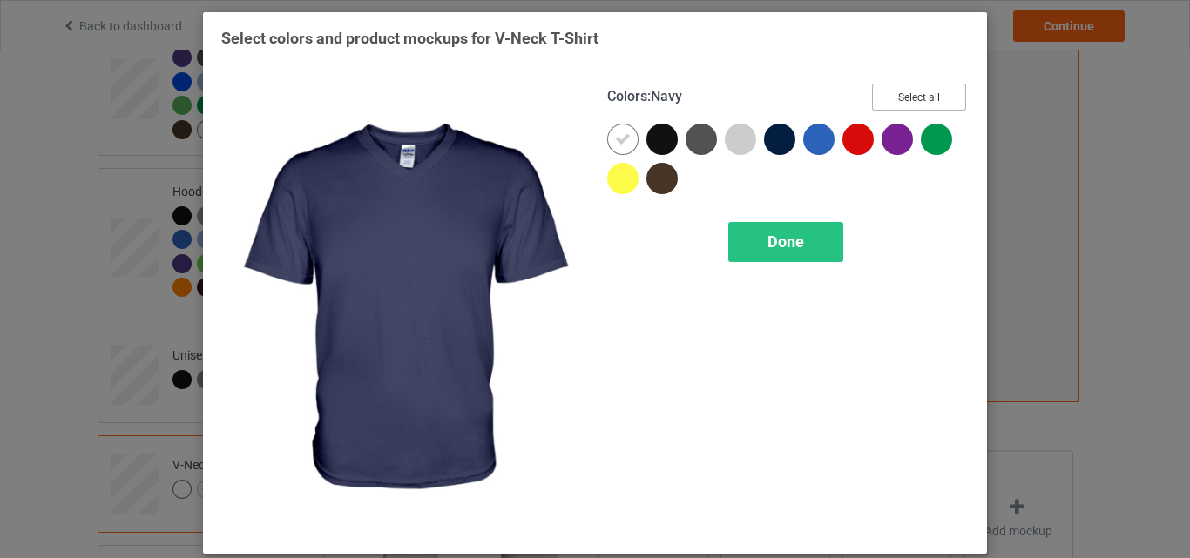
click at [897, 98] on button "Select all" at bounding box center [919, 97] width 94 height 27
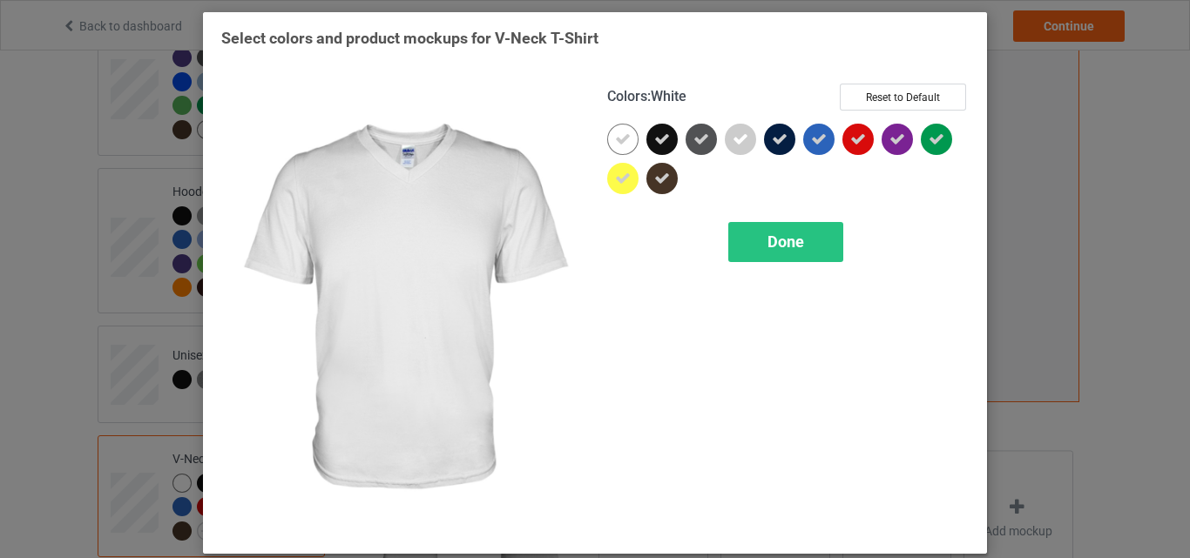
click at [621, 126] on div at bounding box center [622, 139] width 31 height 31
click at [793, 237] on span "Done" at bounding box center [785, 242] width 37 height 18
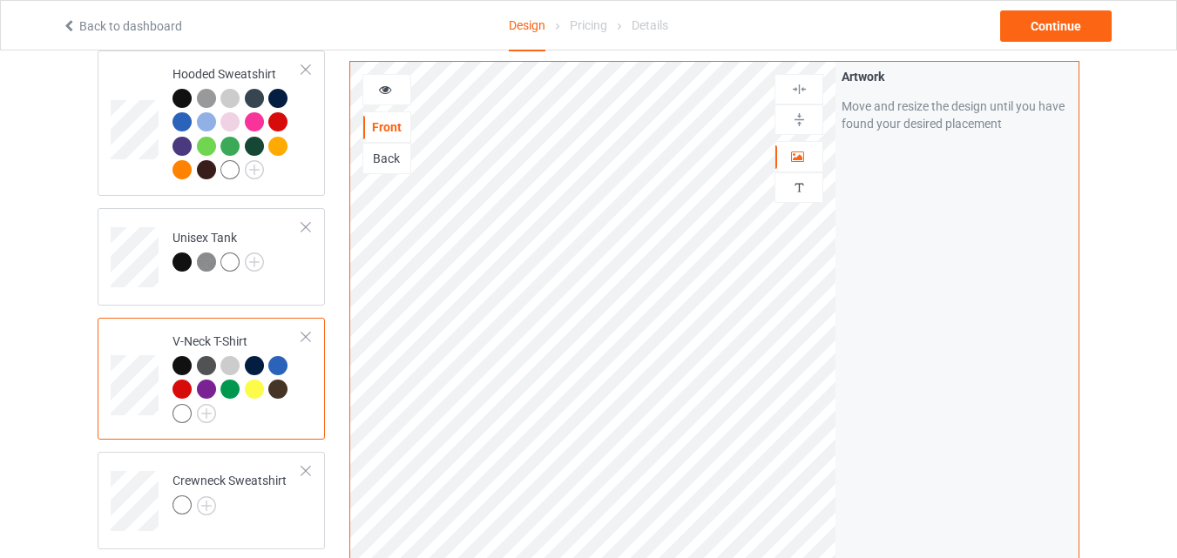
scroll to position [610, 0]
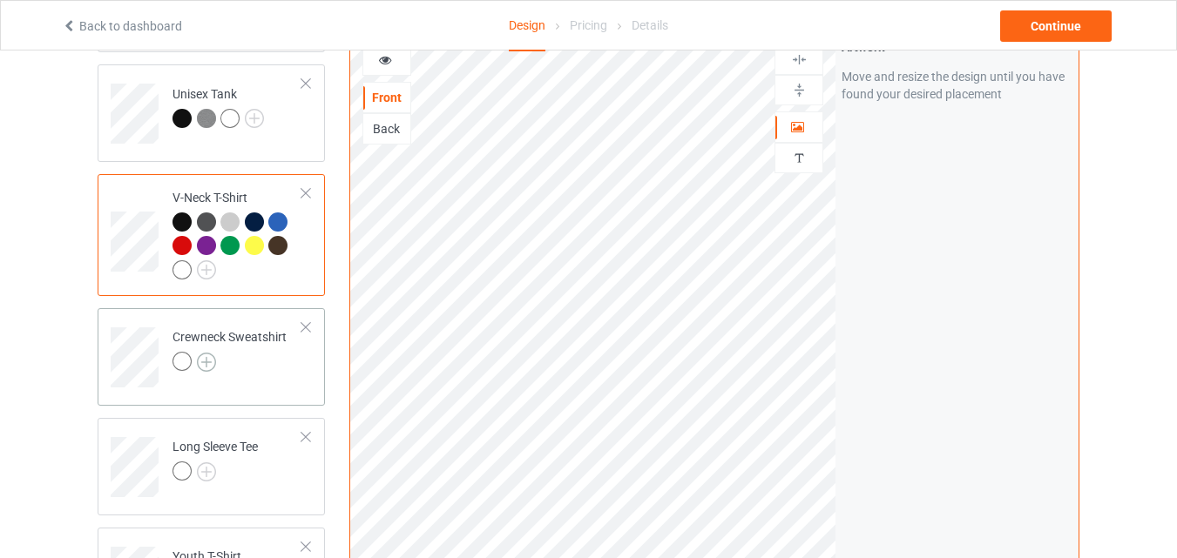
click at [207, 362] on img at bounding box center [206, 362] width 19 height 19
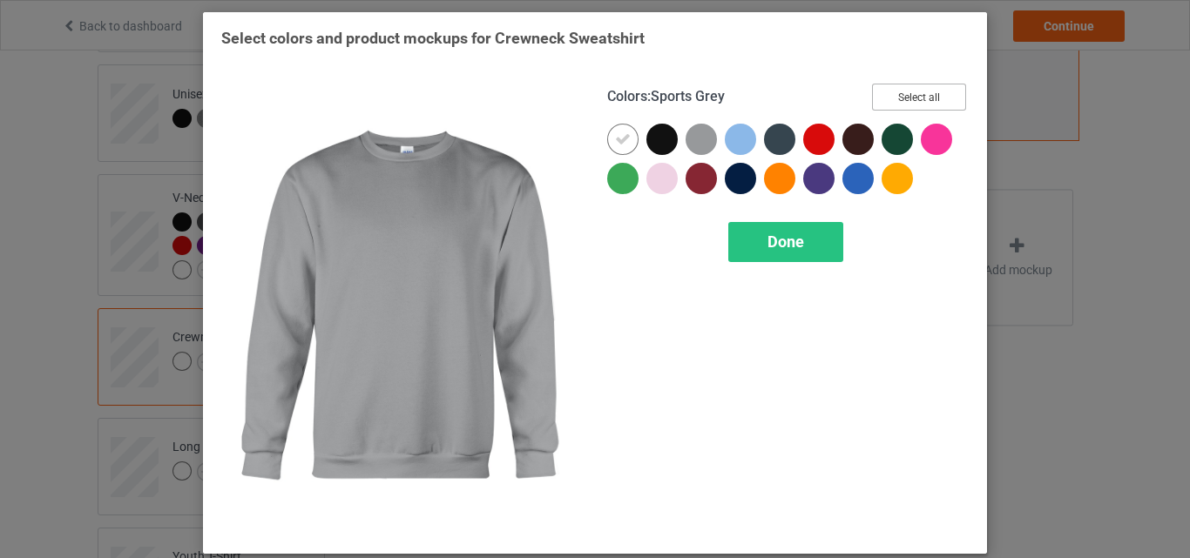
click at [890, 104] on button "Select all" at bounding box center [919, 97] width 94 height 27
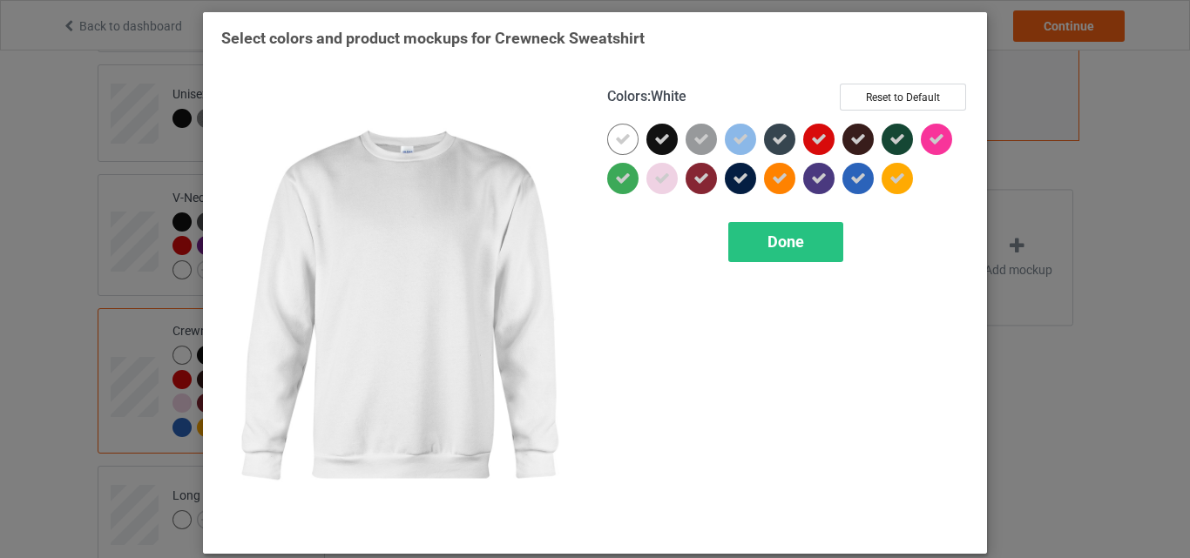
click at [620, 142] on icon at bounding box center [623, 140] width 16 height 16
click at [620, 142] on div at bounding box center [622, 139] width 31 height 31
click at [764, 229] on div "Done" at bounding box center [785, 242] width 115 height 40
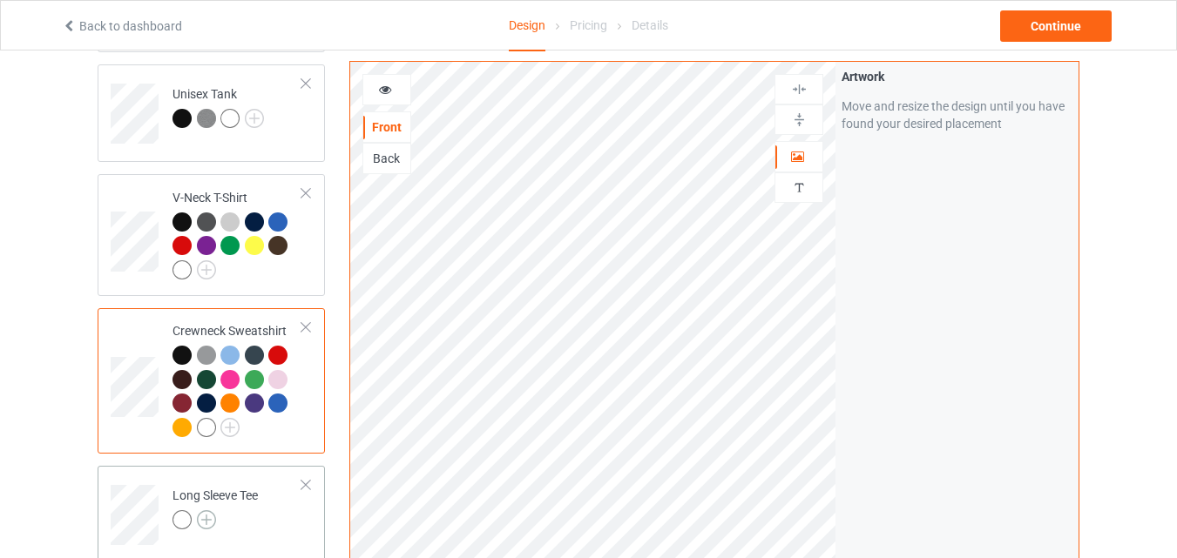
click at [214, 518] on img at bounding box center [206, 519] width 19 height 19
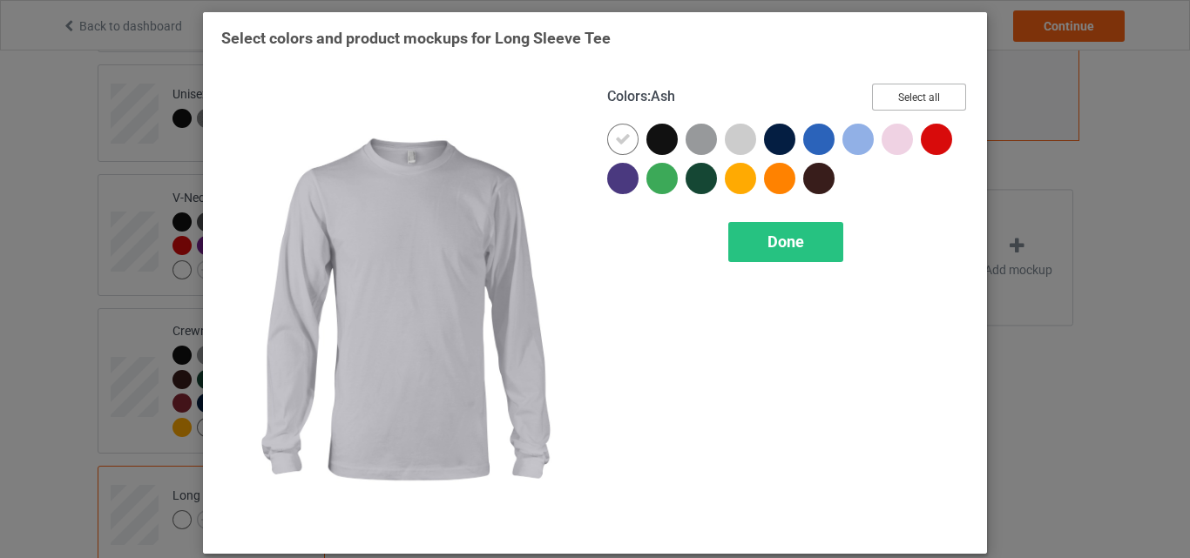
click at [929, 92] on button "Select all" at bounding box center [919, 97] width 94 height 27
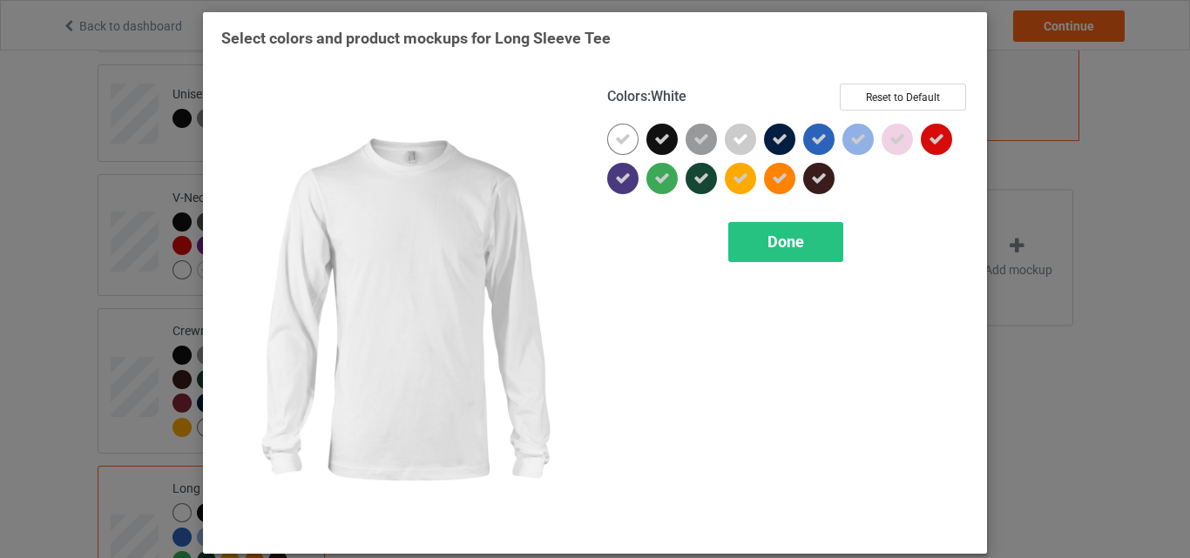
click at [615, 142] on icon at bounding box center [623, 140] width 16 height 16
click at [612, 142] on div at bounding box center [622, 139] width 31 height 31
click at [750, 236] on div "Done" at bounding box center [785, 242] width 115 height 40
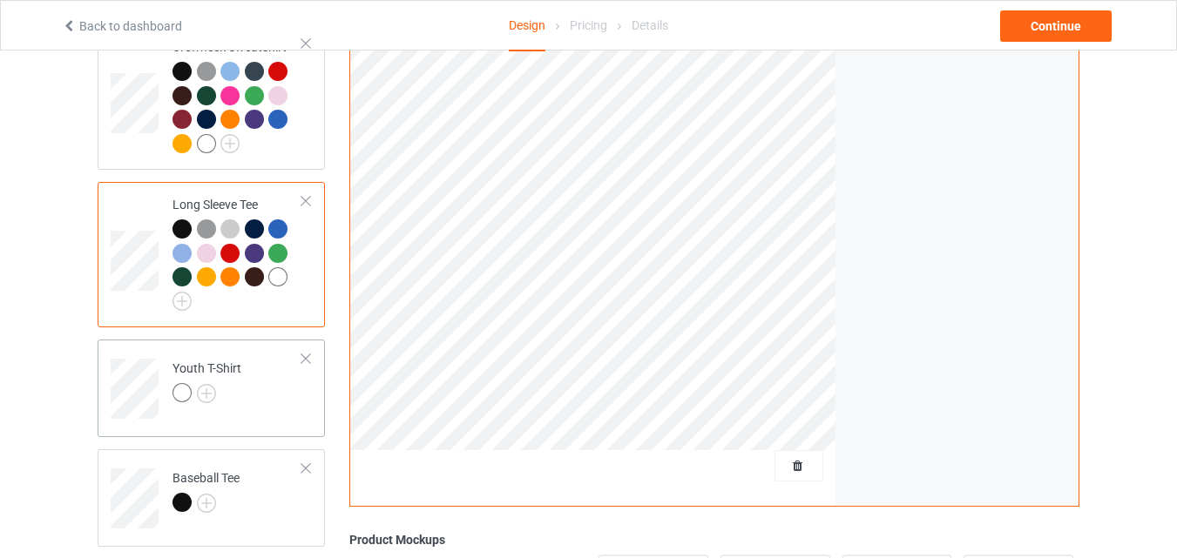
scroll to position [958, 0]
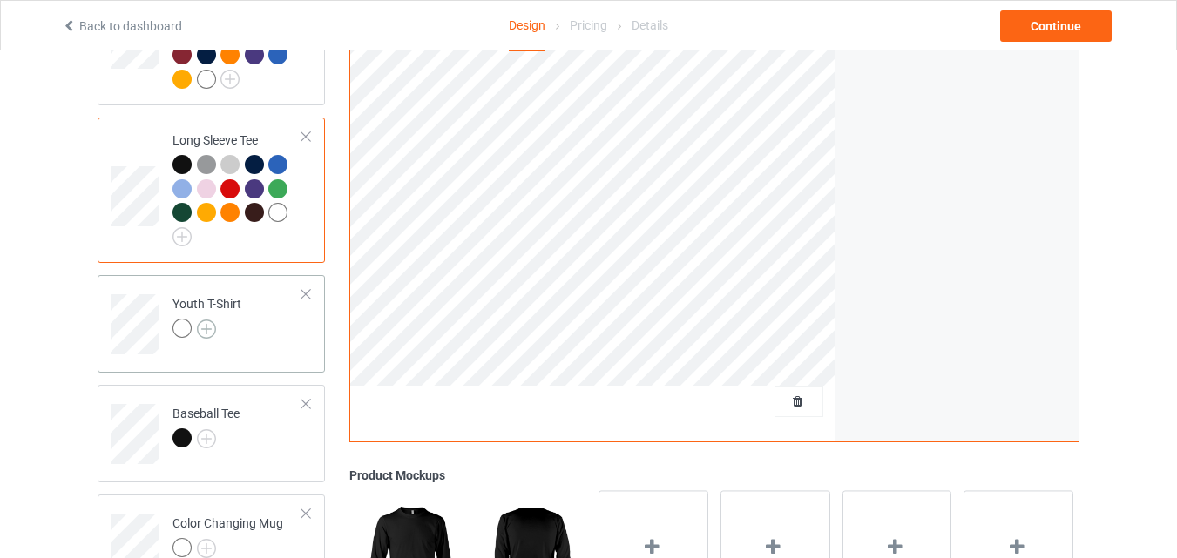
click at [206, 336] on img at bounding box center [206, 329] width 19 height 19
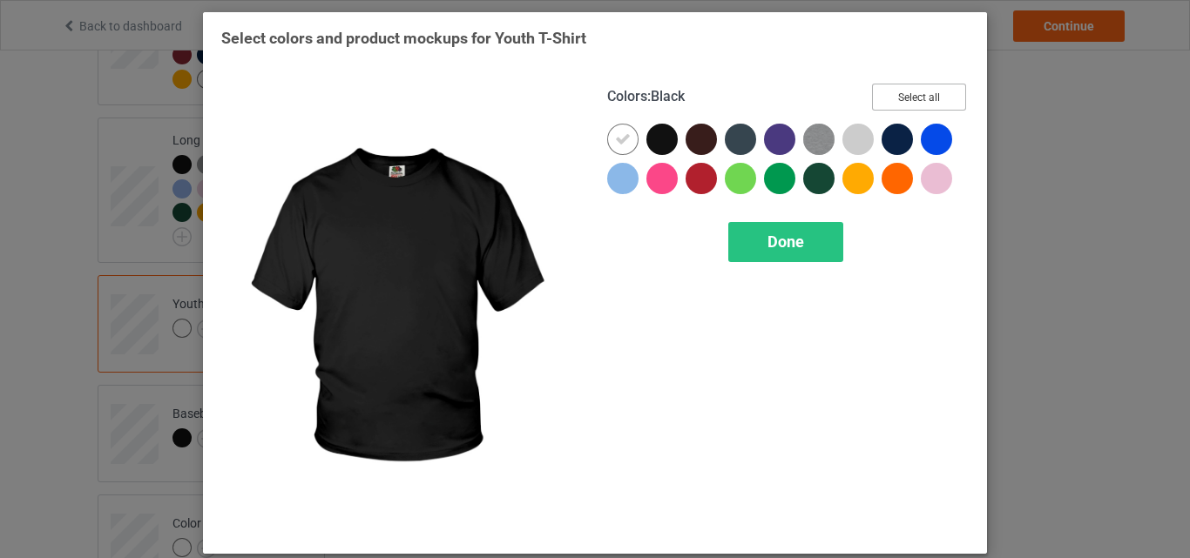
click at [898, 94] on button "Select all" at bounding box center [919, 97] width 94 height 27
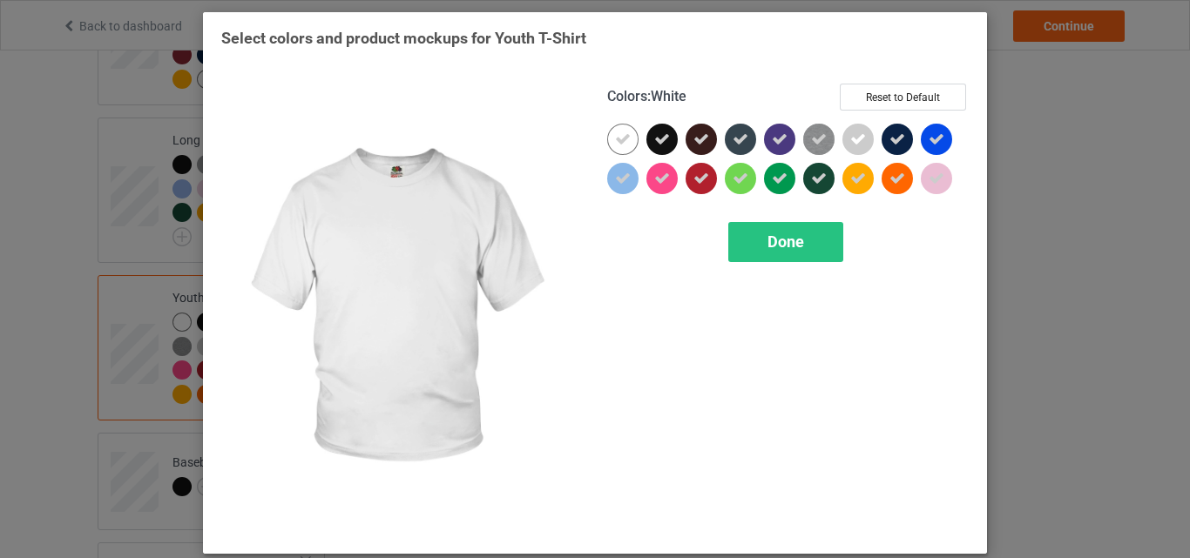
click at [615, 140] on icon at bounding box center [623, 140] width 16 height 16
click at [613, 140] on div at bounding box center [622, 139] width 31 height 31
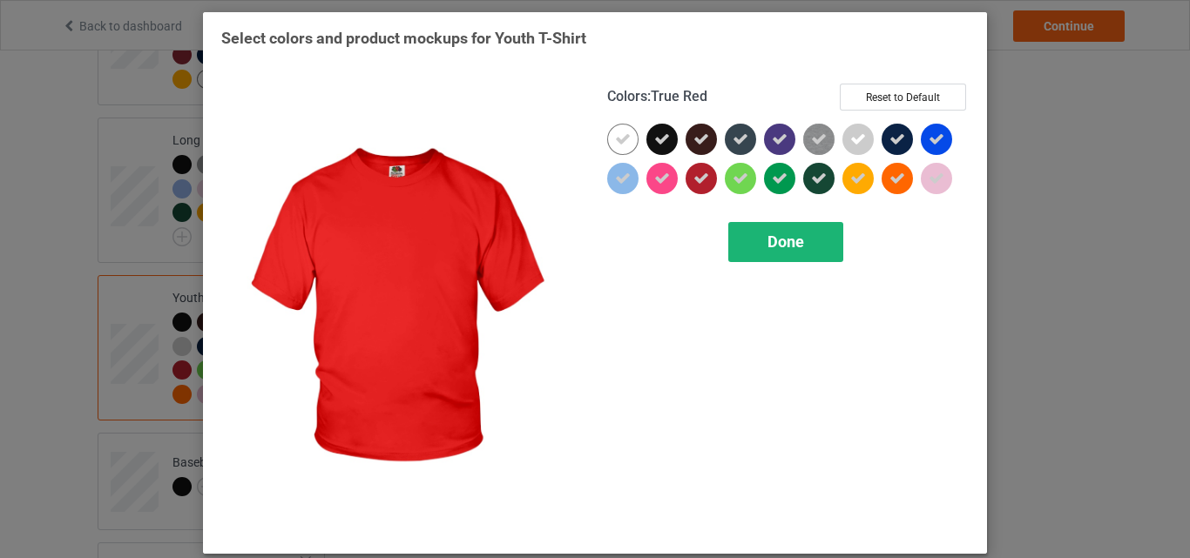
click at [788, 243] on span "Done" at bounding box center [785, 242] width 37 height 18
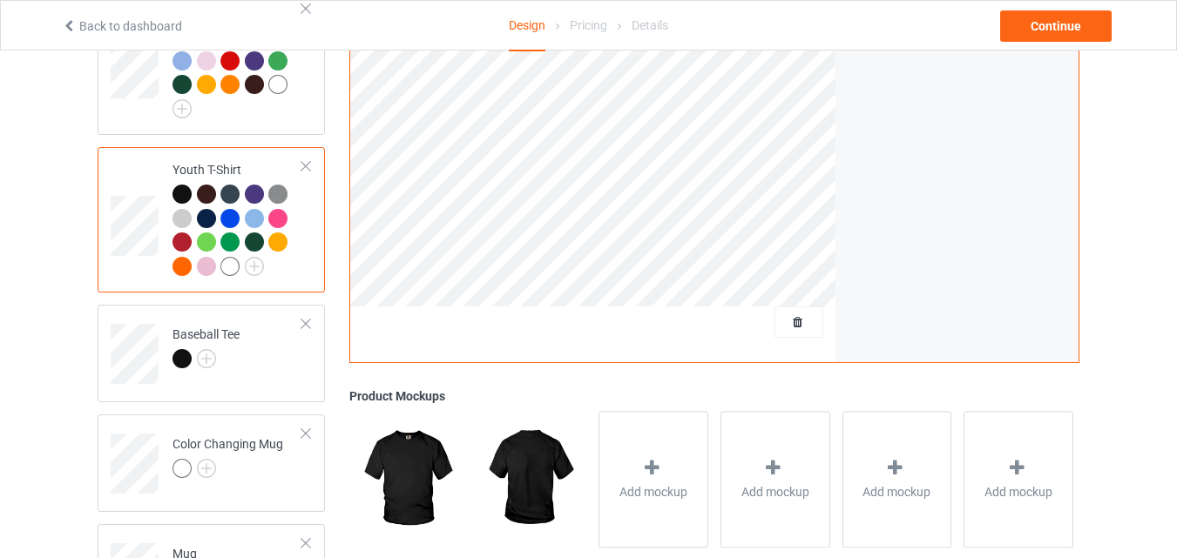
scroll to position [1132, 0]
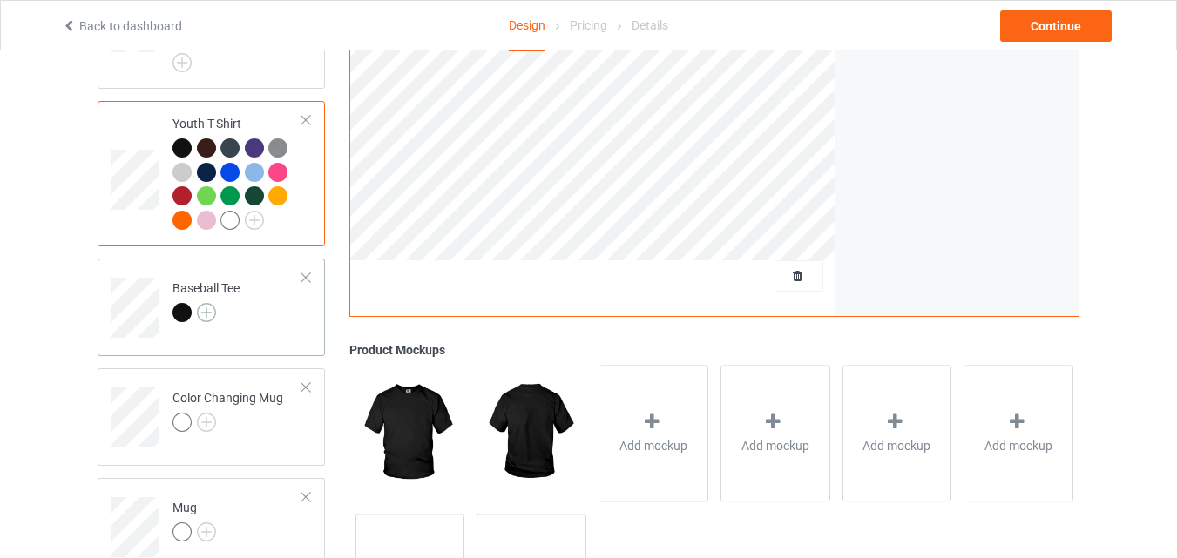
click at [209, 313] on img at bounding box center [206, 312] width 19 height 19
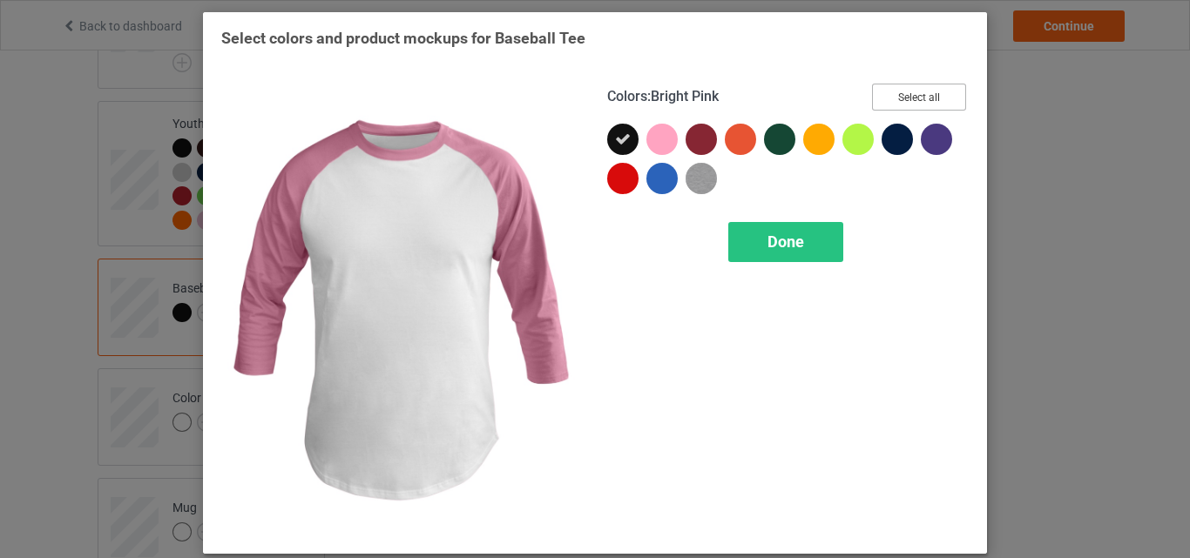
click at [898, 92] on button "Select all" at bounding box center [919, 97] width 94 height 27
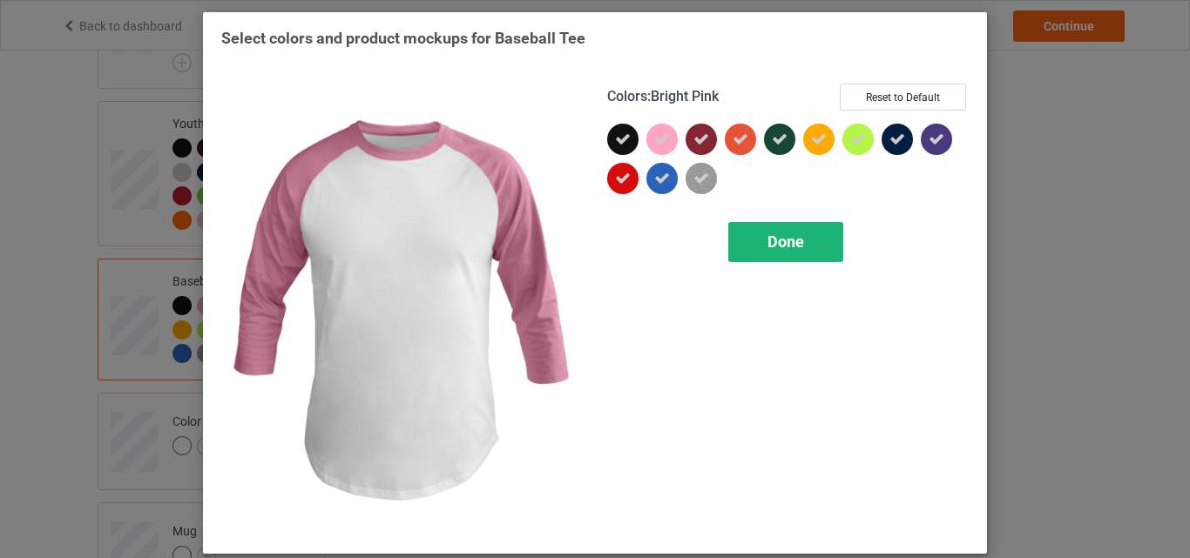
click at [792, 234] on span "Done" at bounding box center [785, 242] width 37 height 18
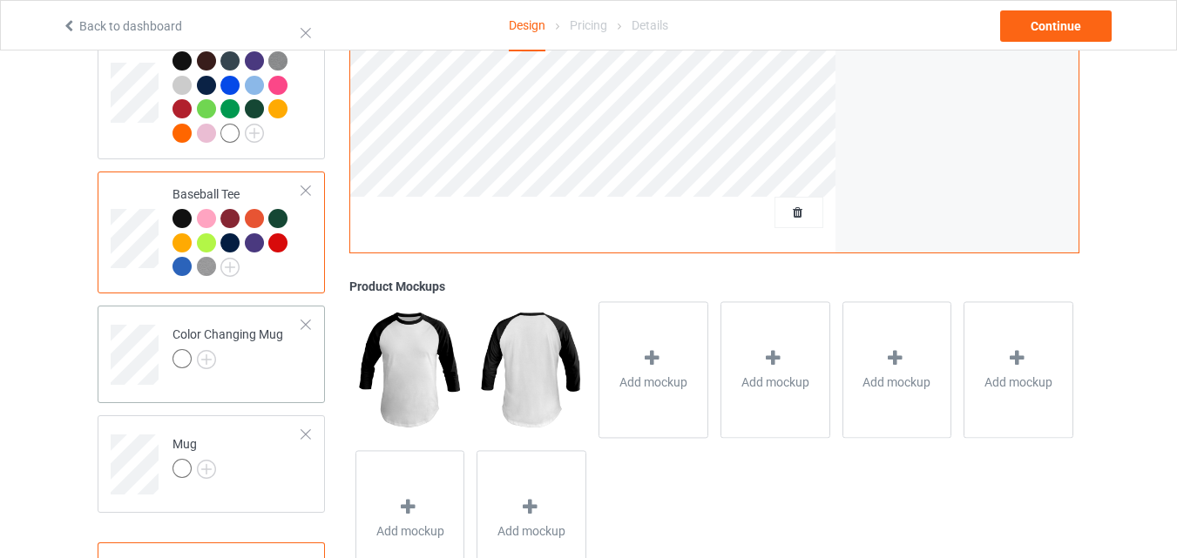
scroll to position [1300, 0]
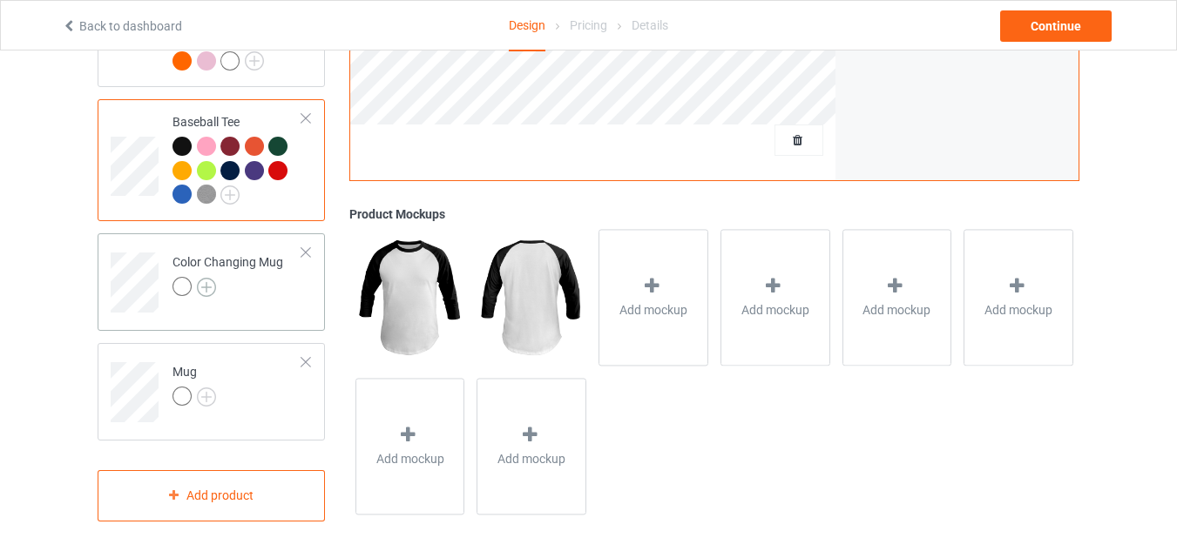
click at [207, 280] on img at bounding box center [206, 287] width 19 height 19
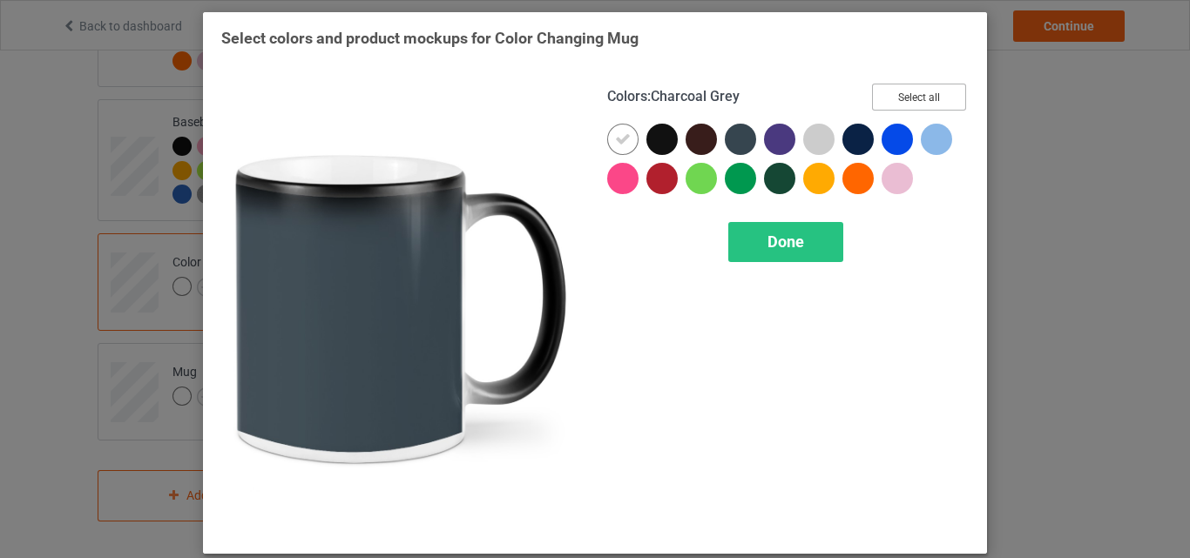
click at [893, 90] on button "Select all" at bounding box center [919, 97] width 94 height 27
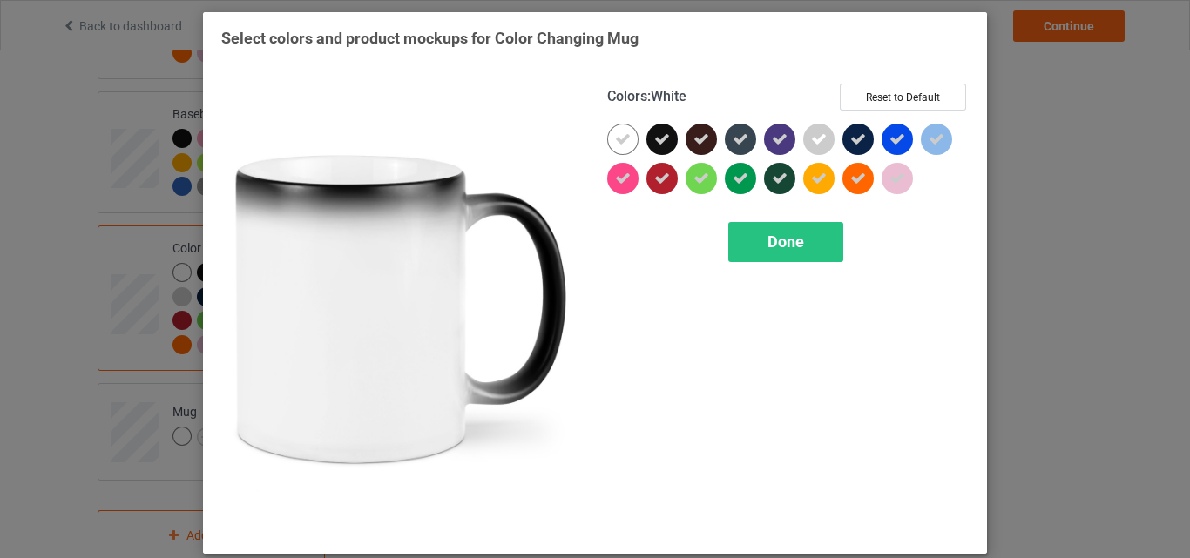
click at [615, 126] on div at bounding box center [622, 139] width 31 height 31
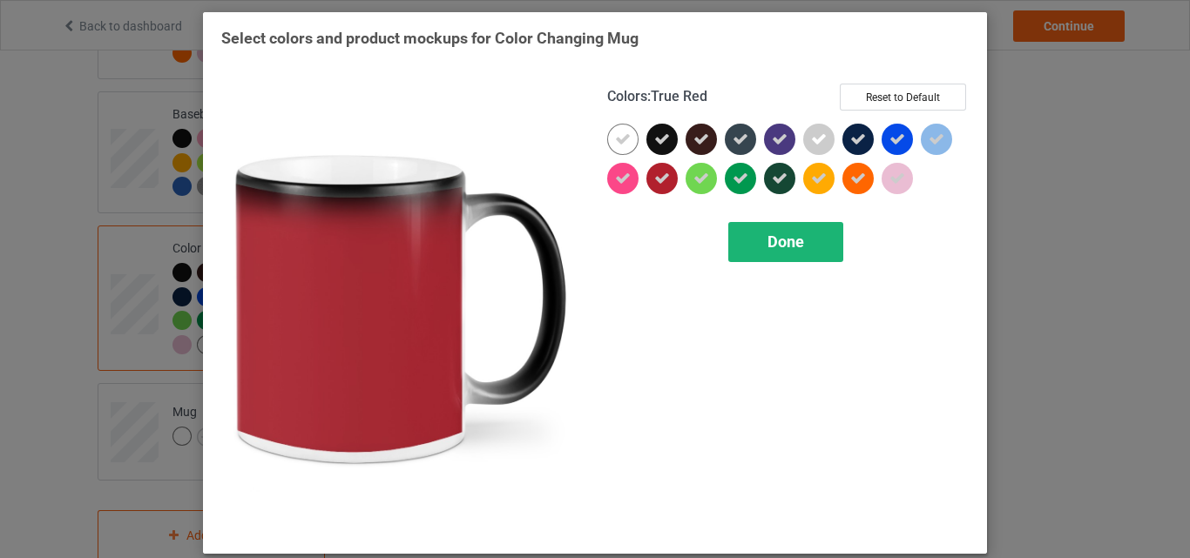
click at [767, 235] on span "Done" at bounding box center [785, 242] width 37 height 18
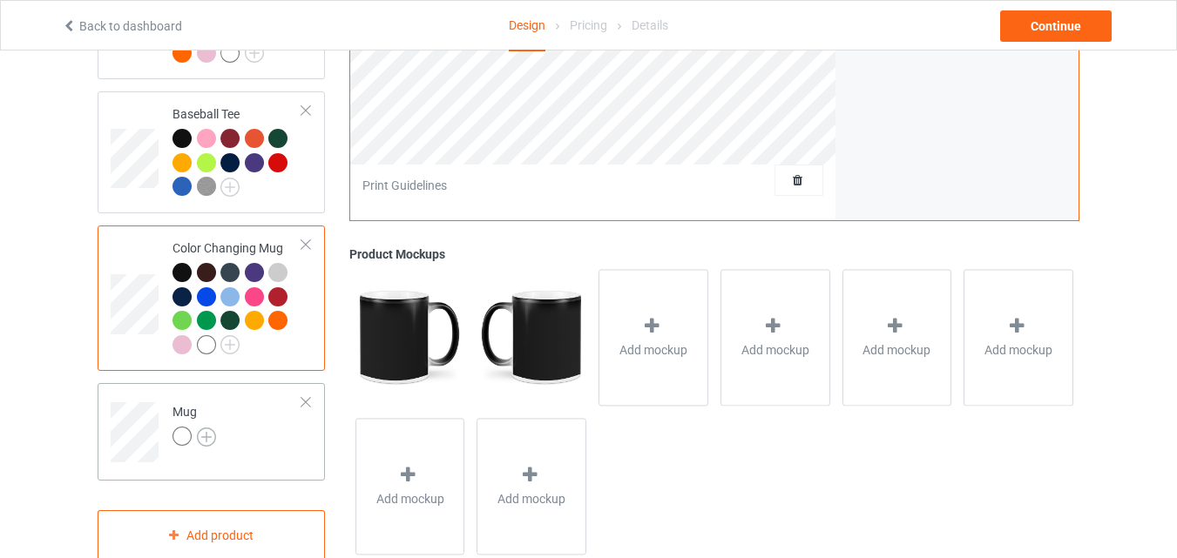
click at [208, 443] on img at bounding box center [206, 437] width 19 height 19
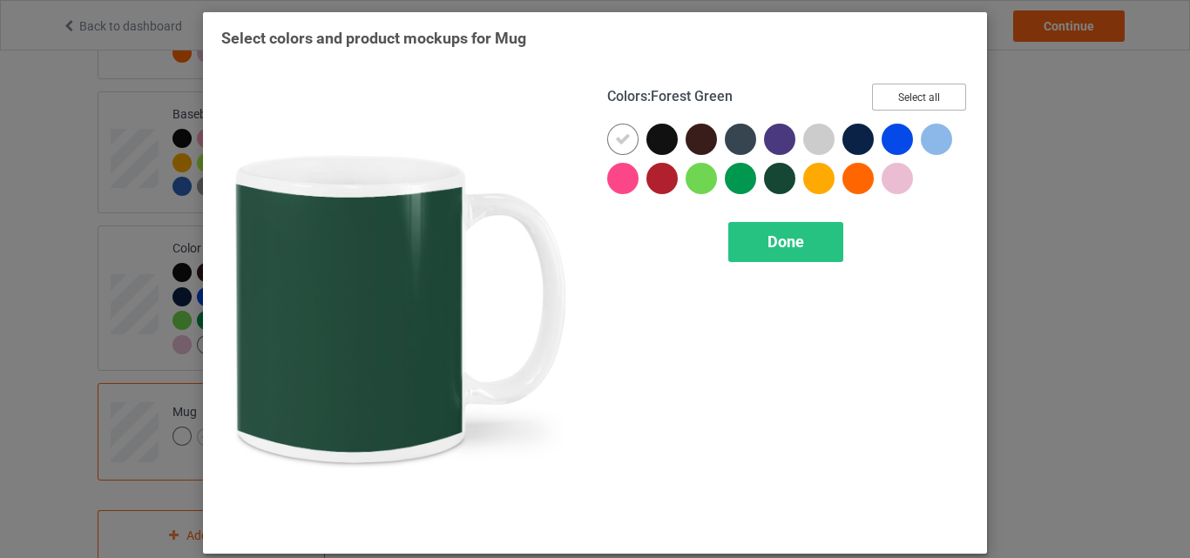
click at [890, 93] on button "Select all" at bounding box center [919, 97] width 94 height 27
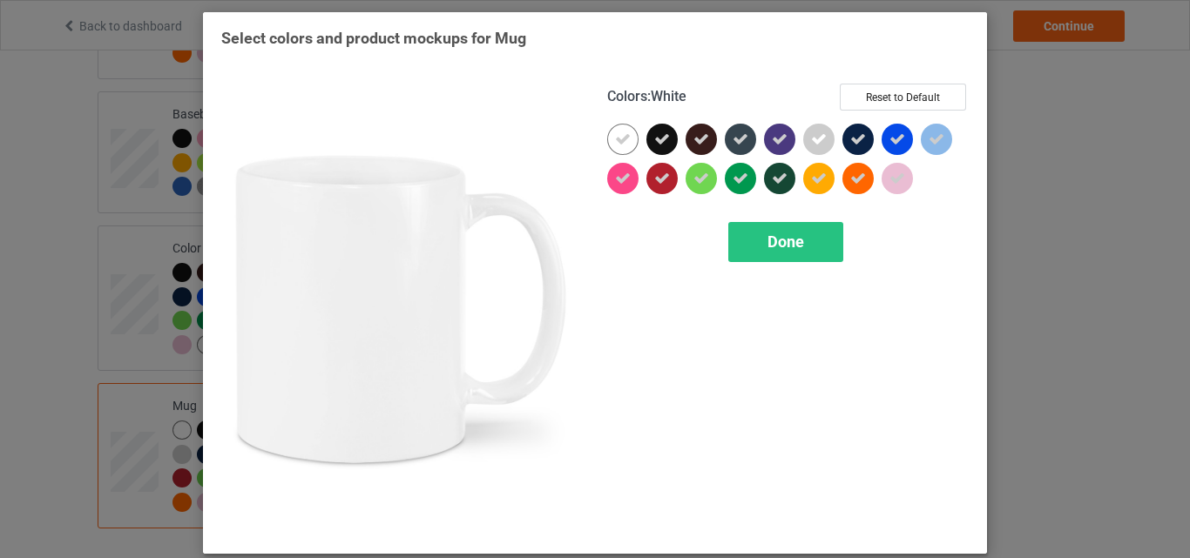
click at [615, 139] on icon at bounding box center [623, 140] width 16 height 16
click at [615, 139] on div at bounding box center [622, 139] width 31 height 31
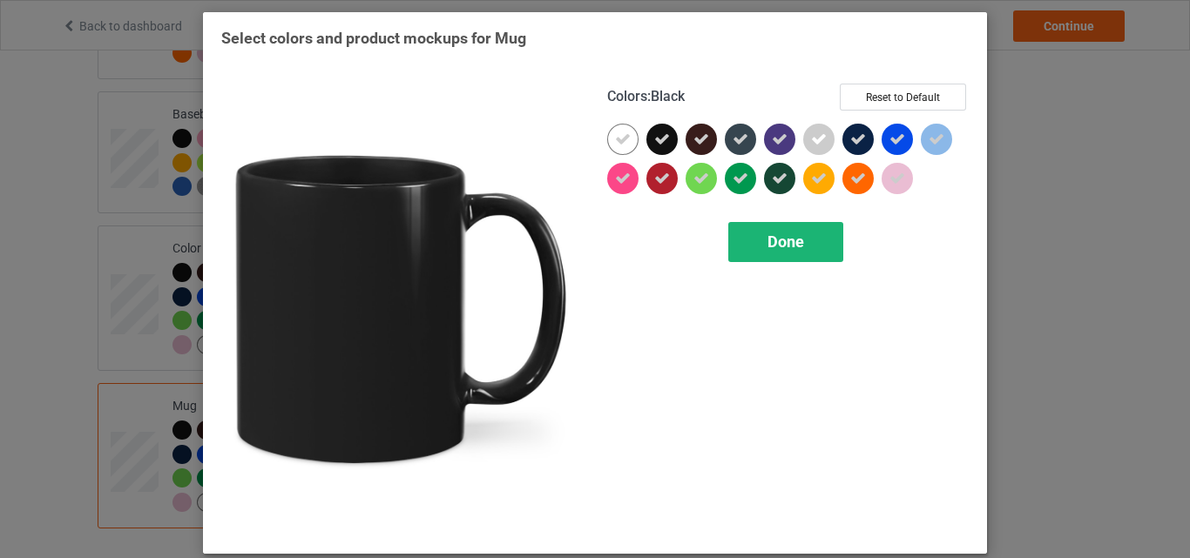
click at [772, 240] on span "Done" at bounding box center [785, 242] width 37 height 18
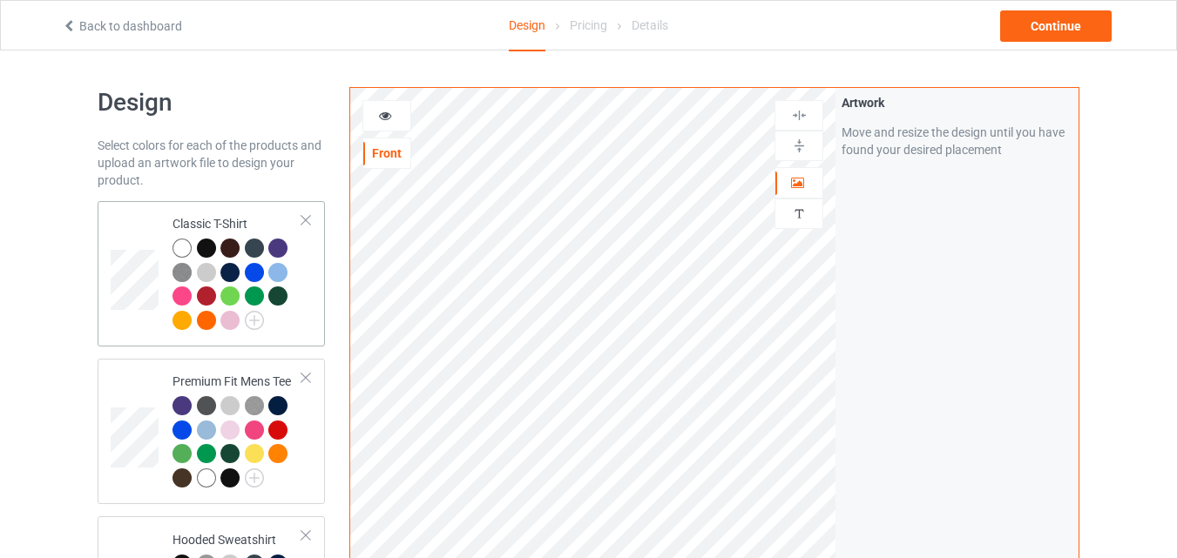
click at [135, 233] on td at bounding box center [137, 274] width 52 height 132
click at [201, 247] on div at bounding box center [206, 248] width 19 height 19
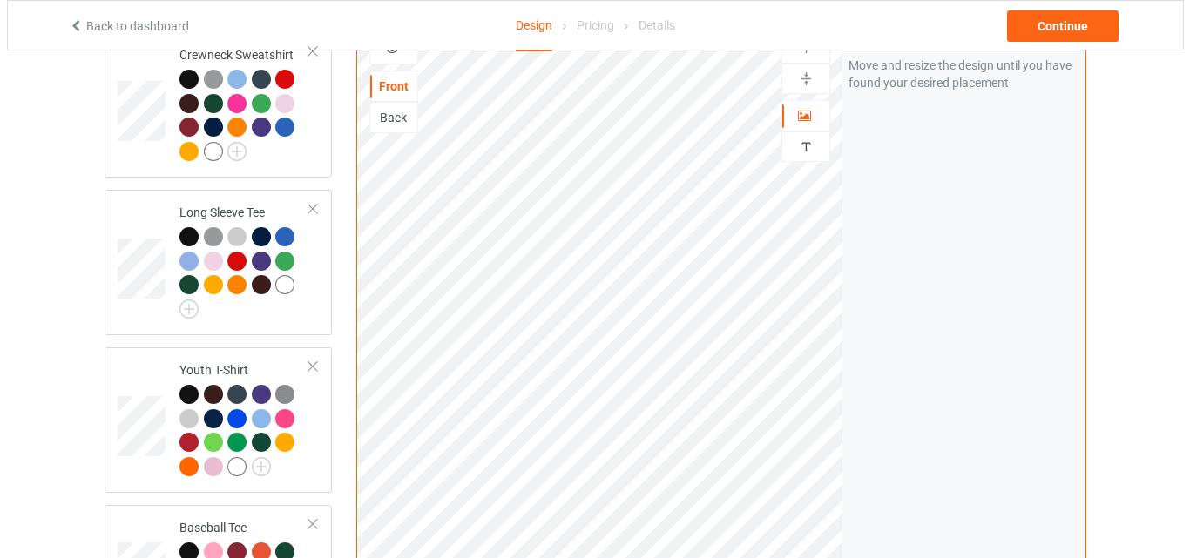
scroll to position [1394, 0]
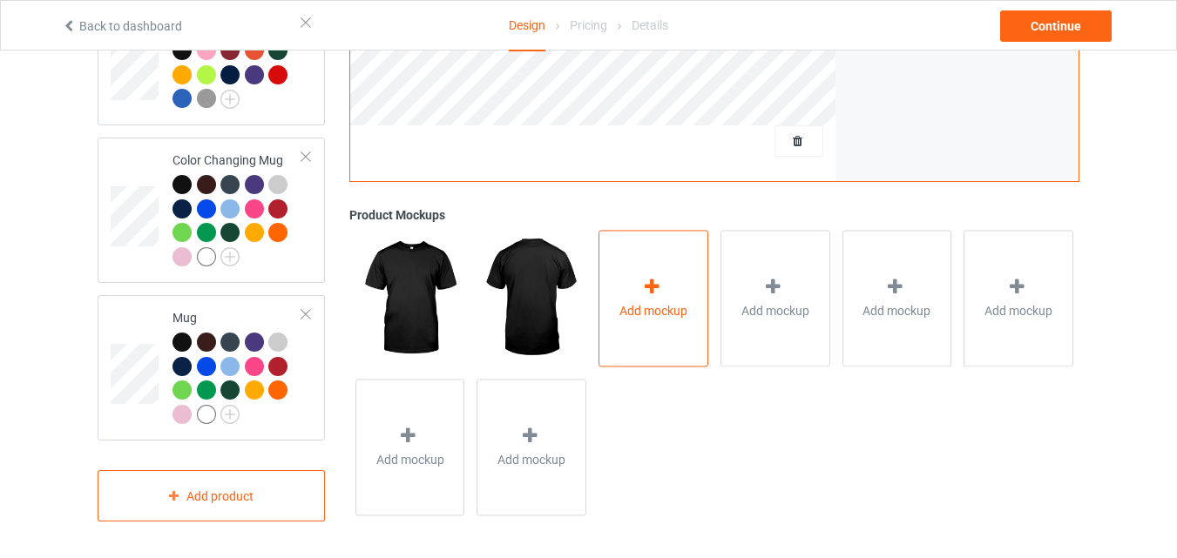
click at [664, 295] on div at bounding box center [653, 289] width 24 height 25
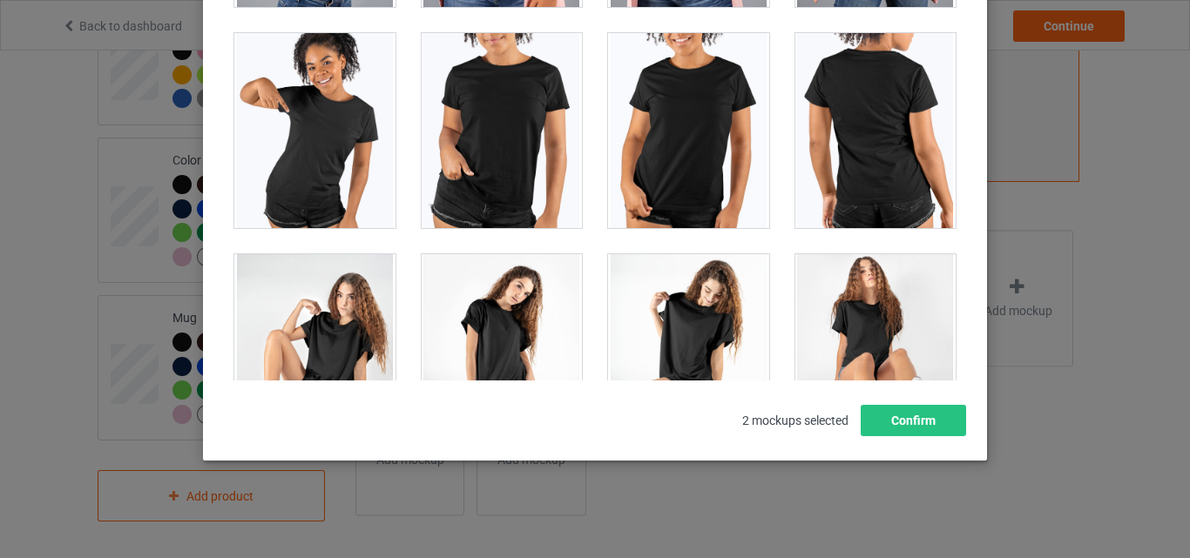
scroll to position [24999, 0]
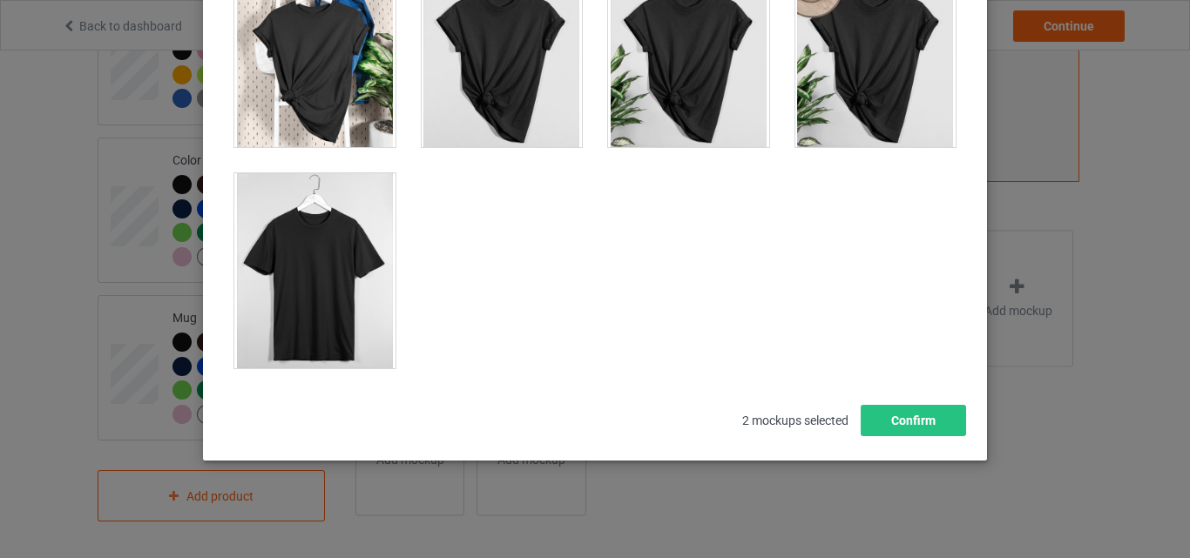
click at [343, 271] on div at bounding box center [314, 270] width 161 height 195
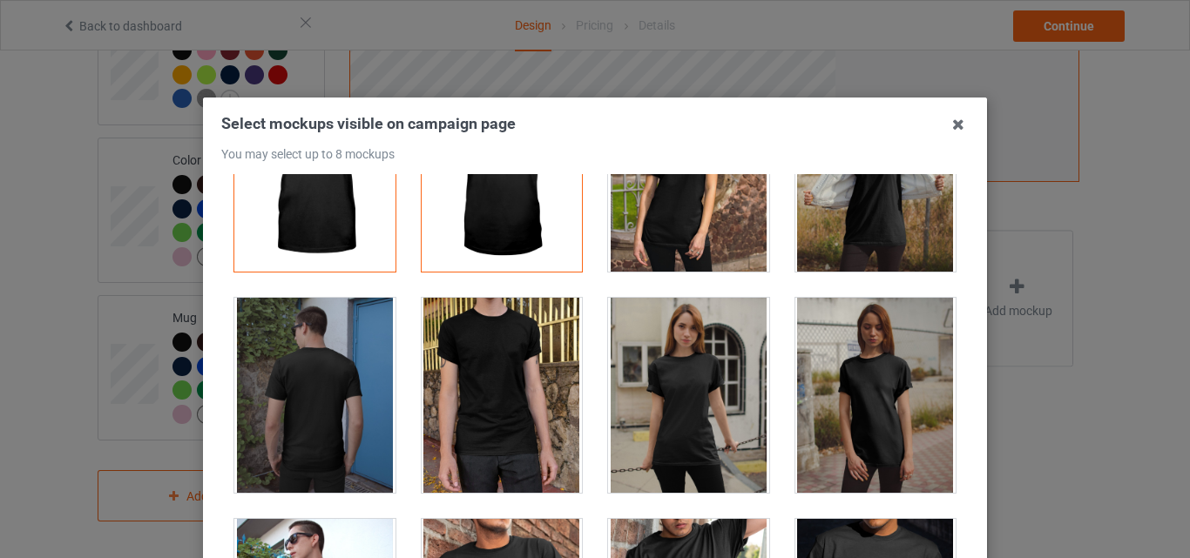
scroll to position [348, 0]
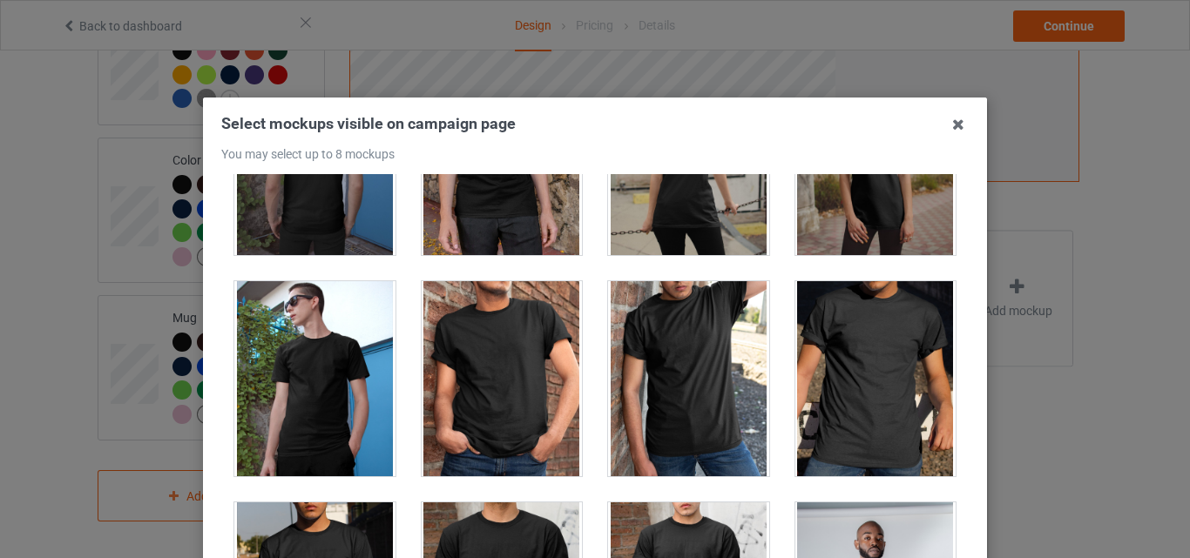
click at [518, 380] on div at bounding box center [502, 378] width 161 height 195
click at [835, 403] on div at bounding box center [875, 378] width 161 height 195
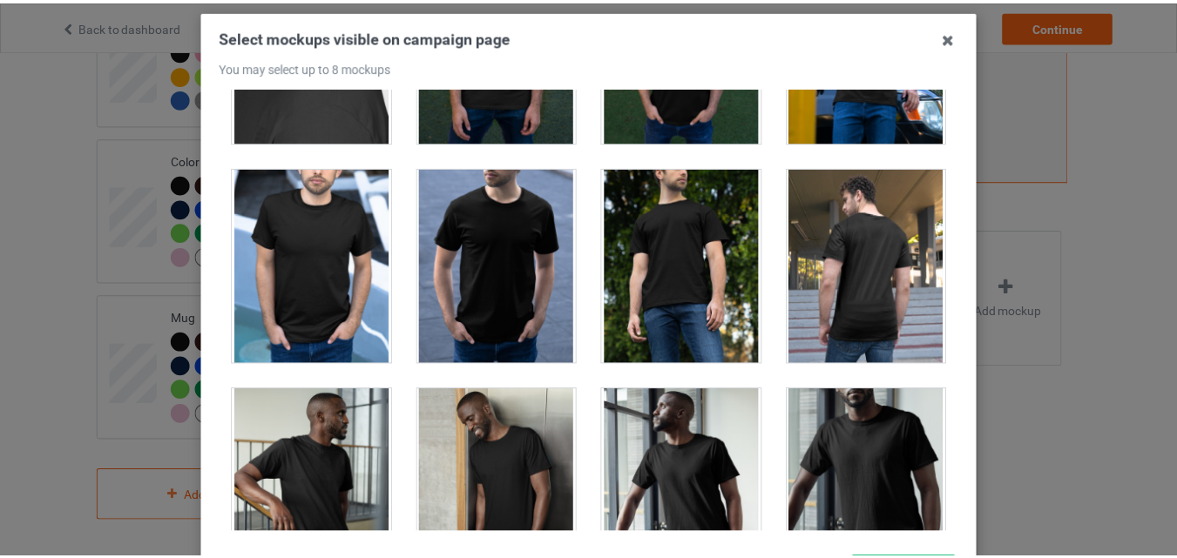
scroll to position [240, 0]
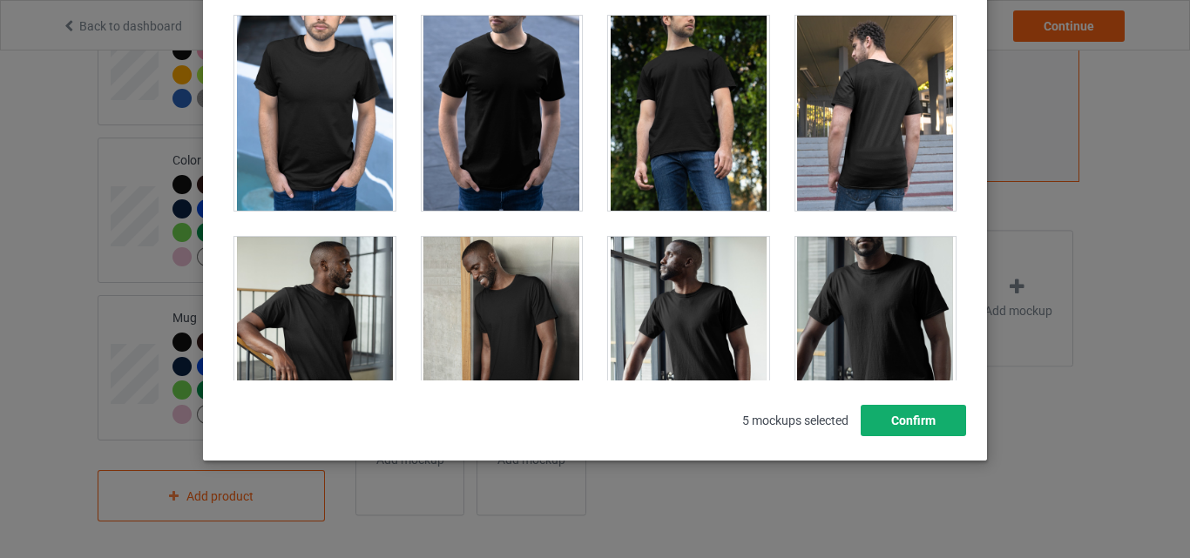
click at [942, 416] on button "Confirm" at bounding box center [913, 420] width 105 height 31
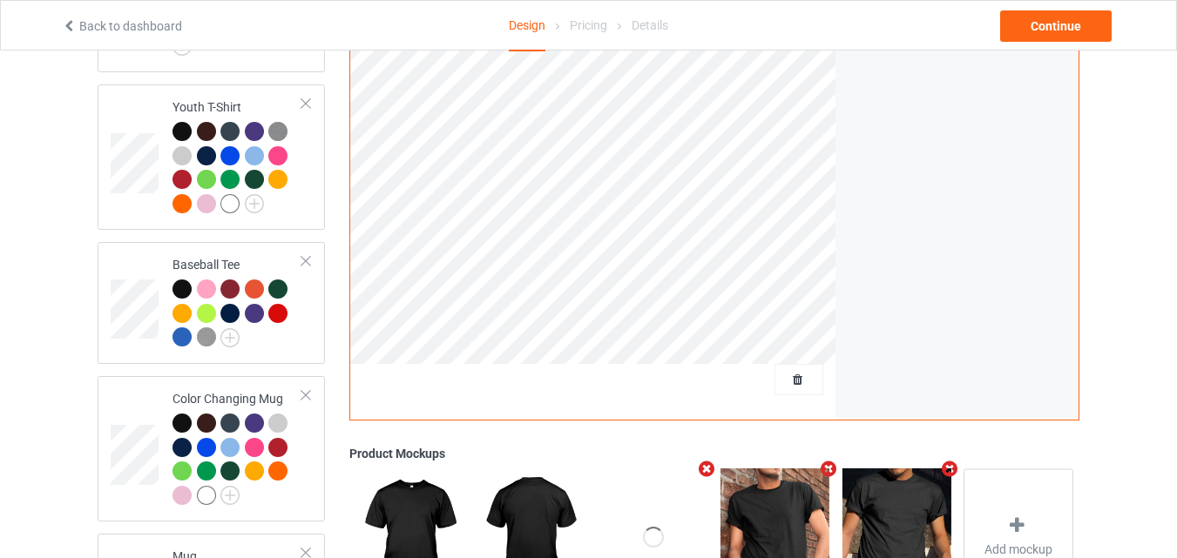
scroll to position [1132, 0]
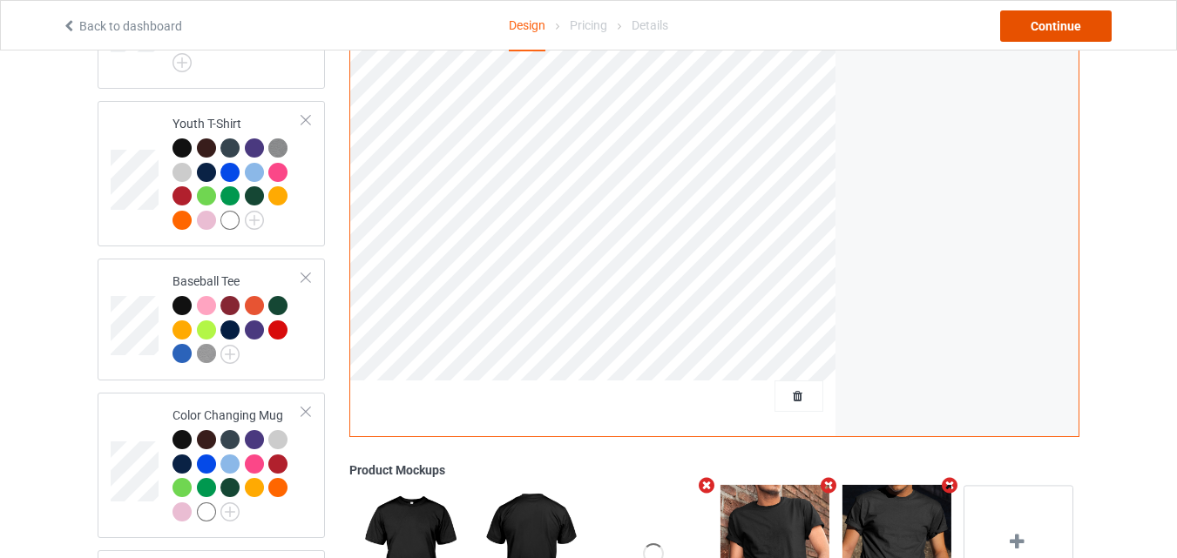
click at [1061, 19] on div "Continue" at bounding box center [1056, 25] width 112 height 31
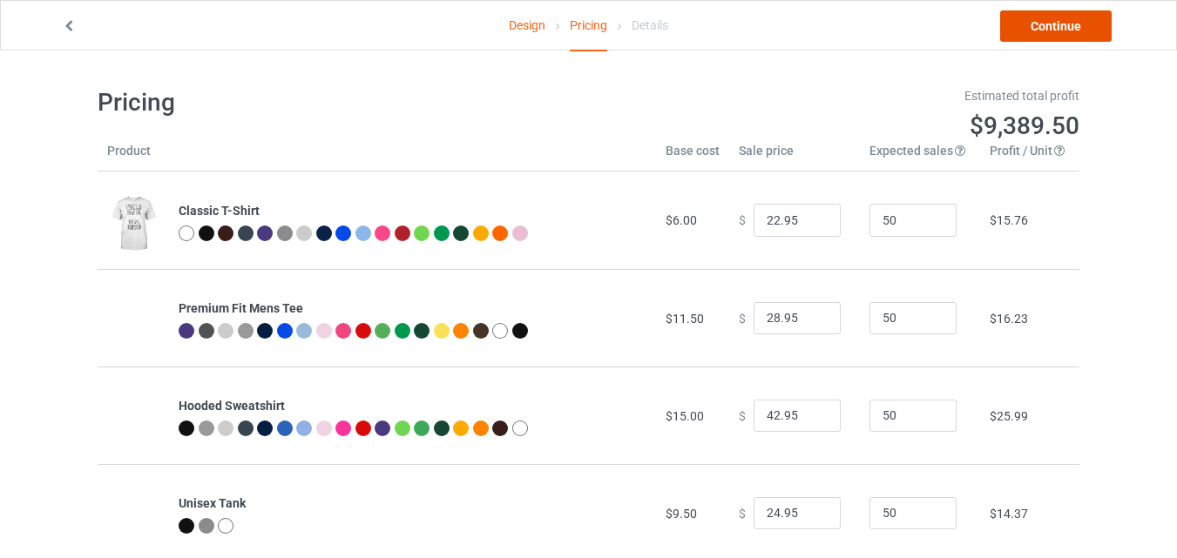
click at [1036, 25] on link "Continue" at bounding box center [1056, 25] width 112 height 31
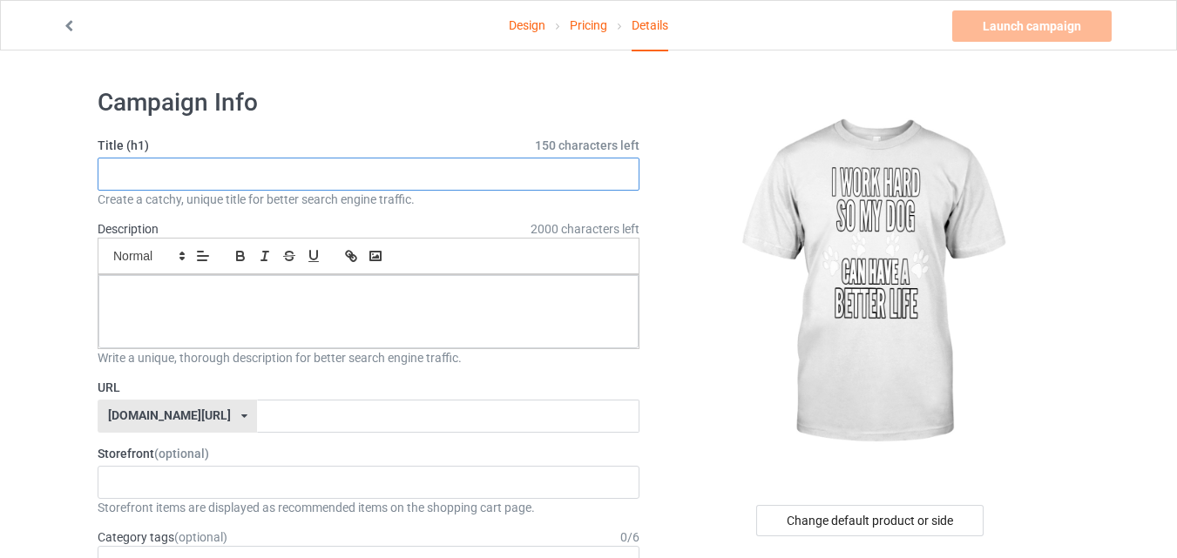
click at [434, 171] on input "text" at bounding box center [369, 174] width 542 height 33
paste input "I Work Hard So My Dogs Can Have A Better Life"
type input "I Work Hard So My Dogs Can Have A Better Life"
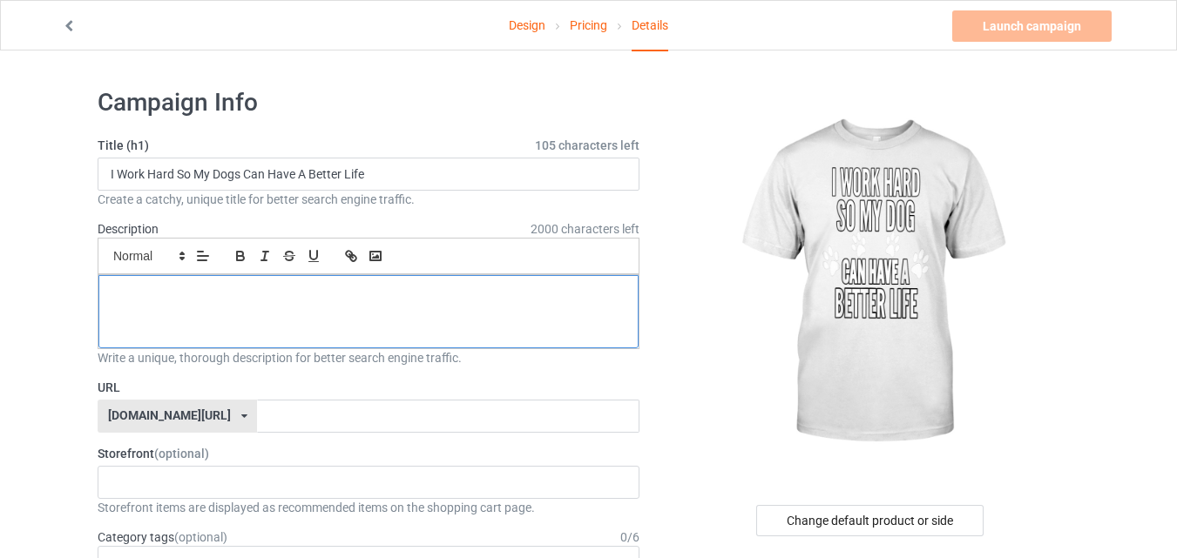
click at [373, 319] on div at bounding box center [368, 311] width 540 height 73
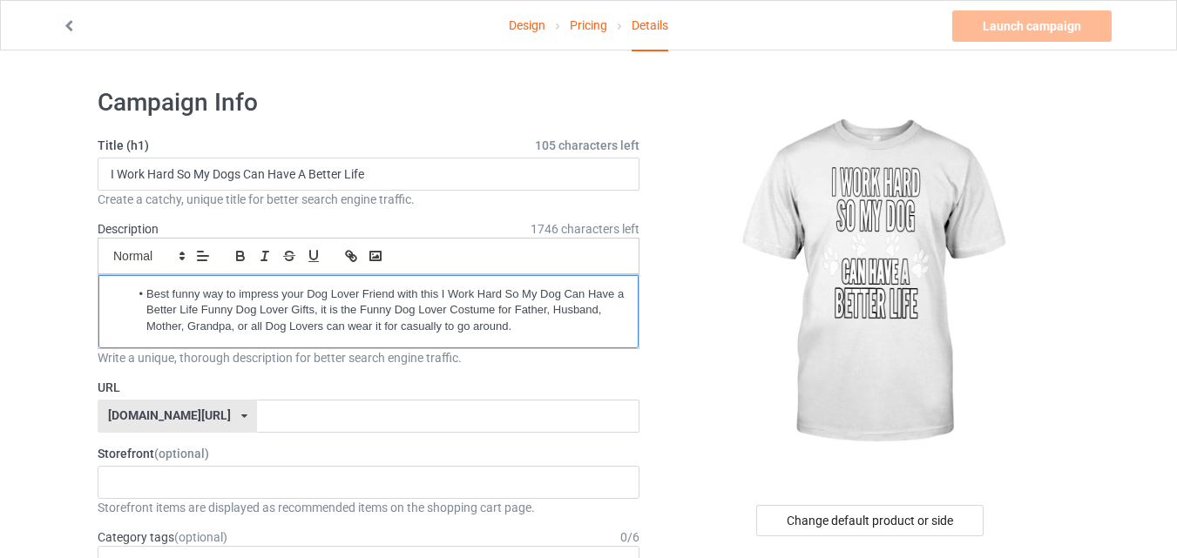
drag, startPoint x: 145, startPoint y: 293, endPoint x: 93, endPoint y: 287, distance: 52.5
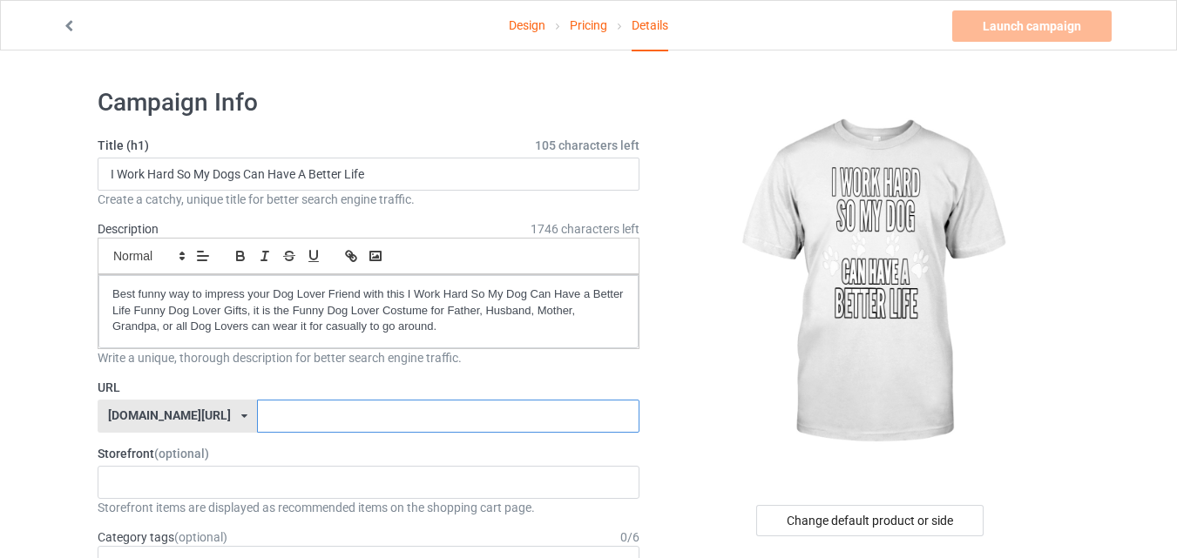
click at [343, 418] on input "text" at bounding box center [448, 416] width 382 height 33
type input "dogloverx2"
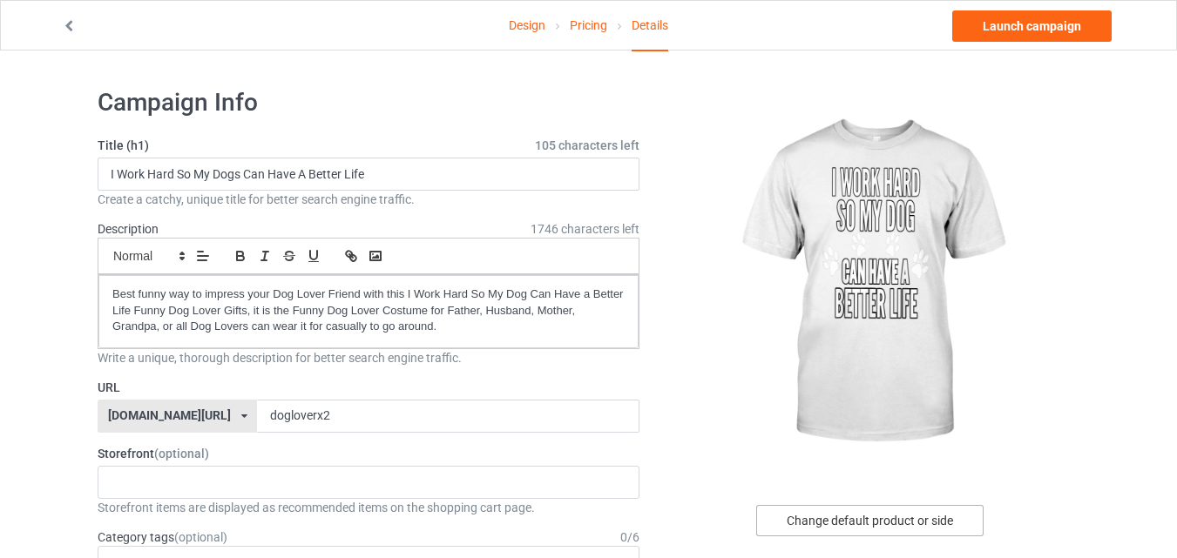
click at [865, 513] on div "Change default product or side" at bounding box center [869, 520] width 227 height 31
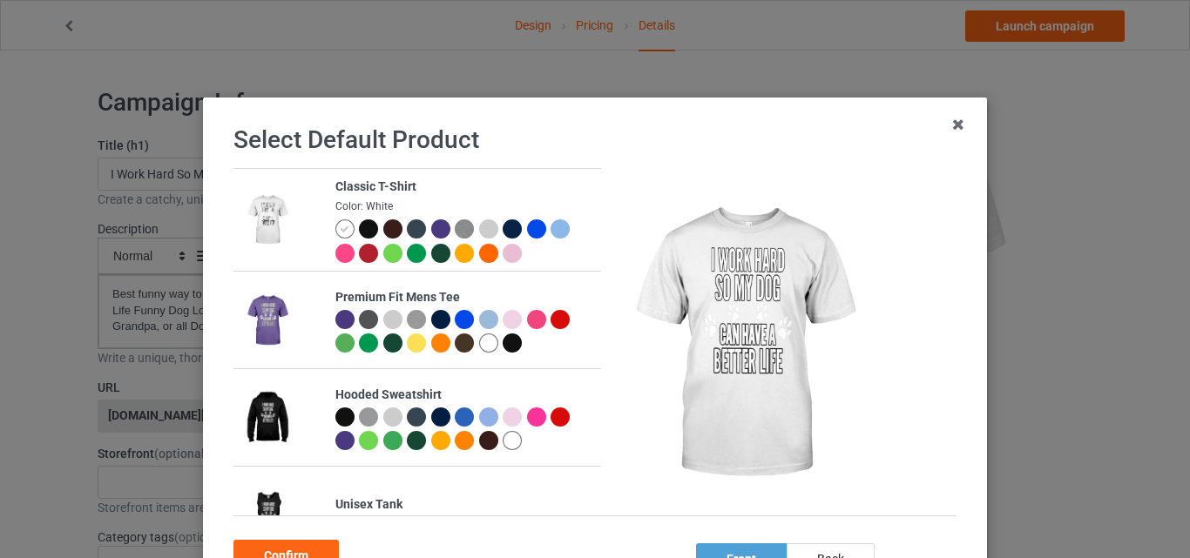
click at [359, 233] on div at bounding box center [368, 229] width 19 height 19
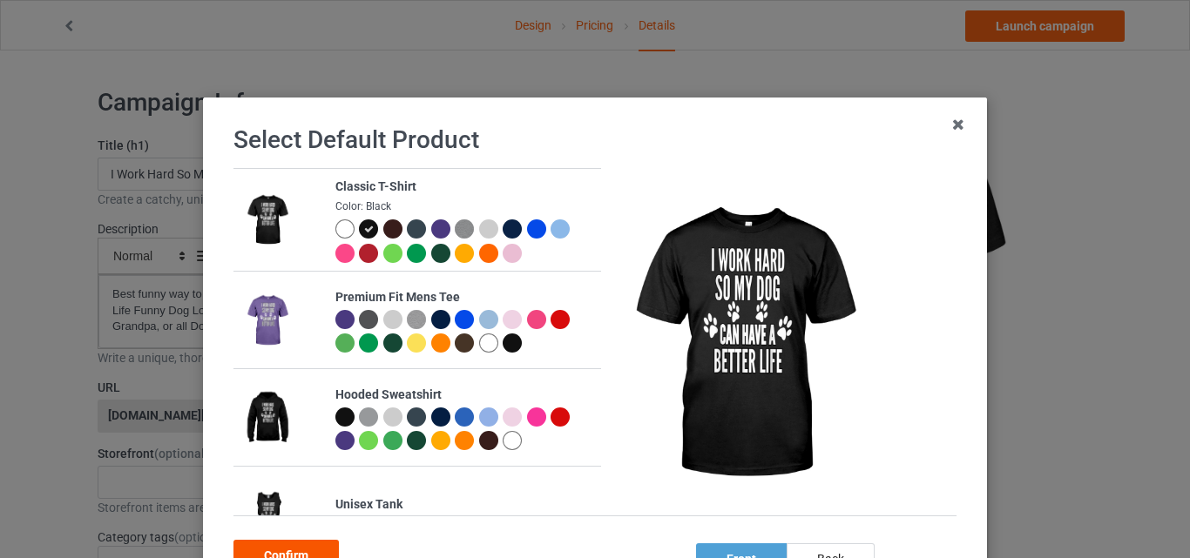
click at [316, 548] on div "Confirm" at bounding box center [285, 555] width 105 height 31
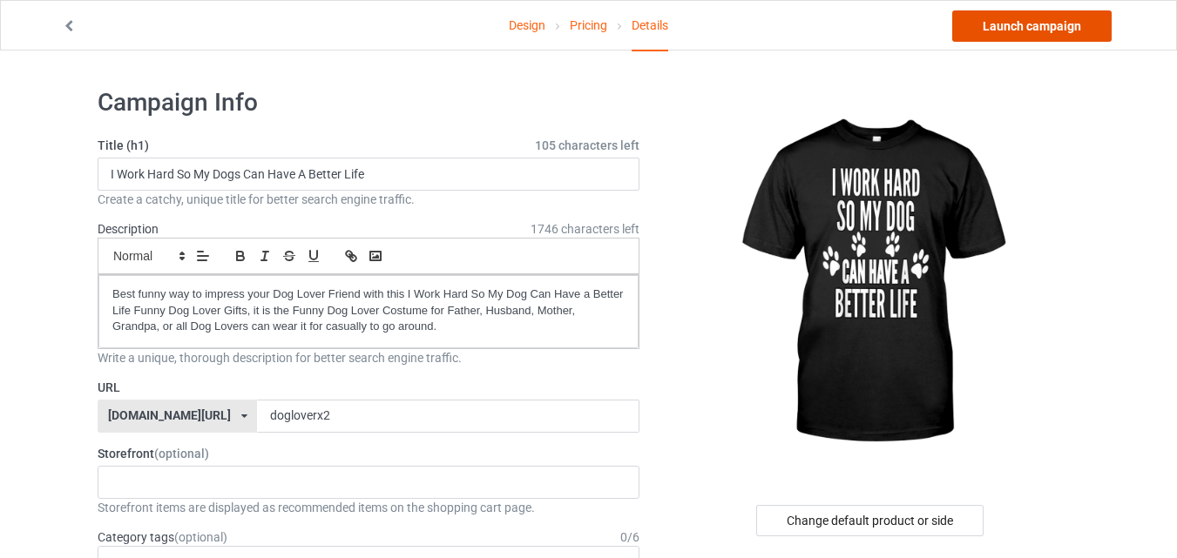
click at [1016, 24] on link "Launch campaign" at bounding box center [1031, 25] width 159 height 31
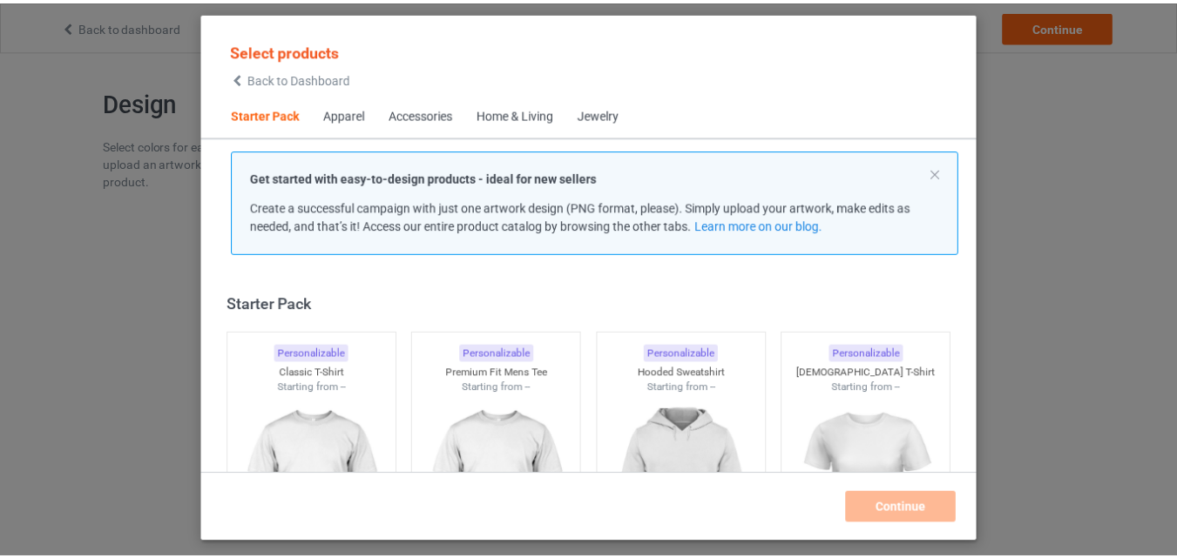
scroll to position [23, 0]
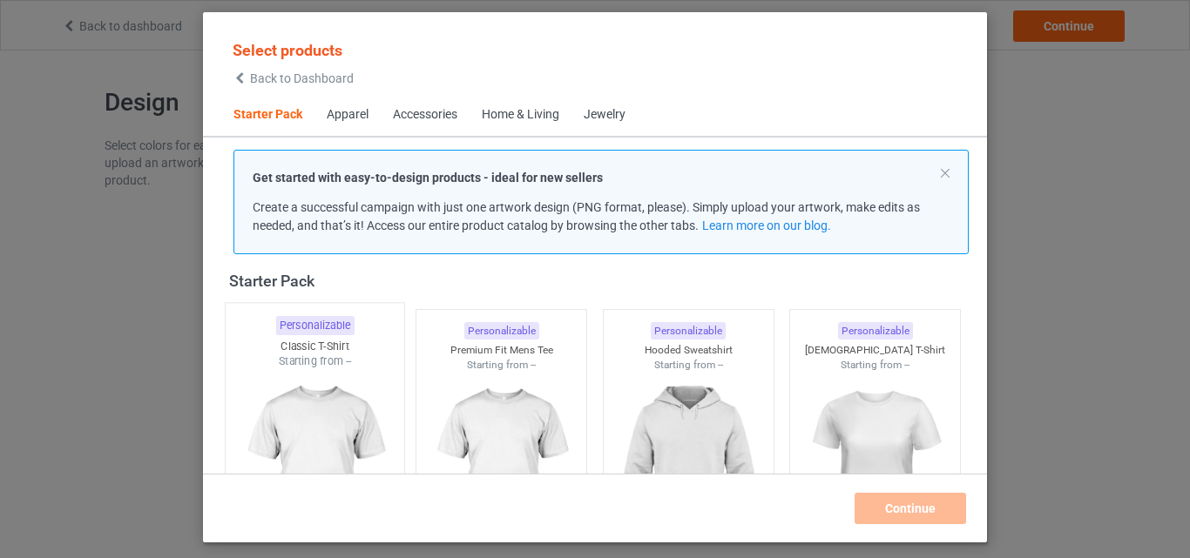
click at [308, 383] on img at bounding box center [315, 471] width 164 height 205
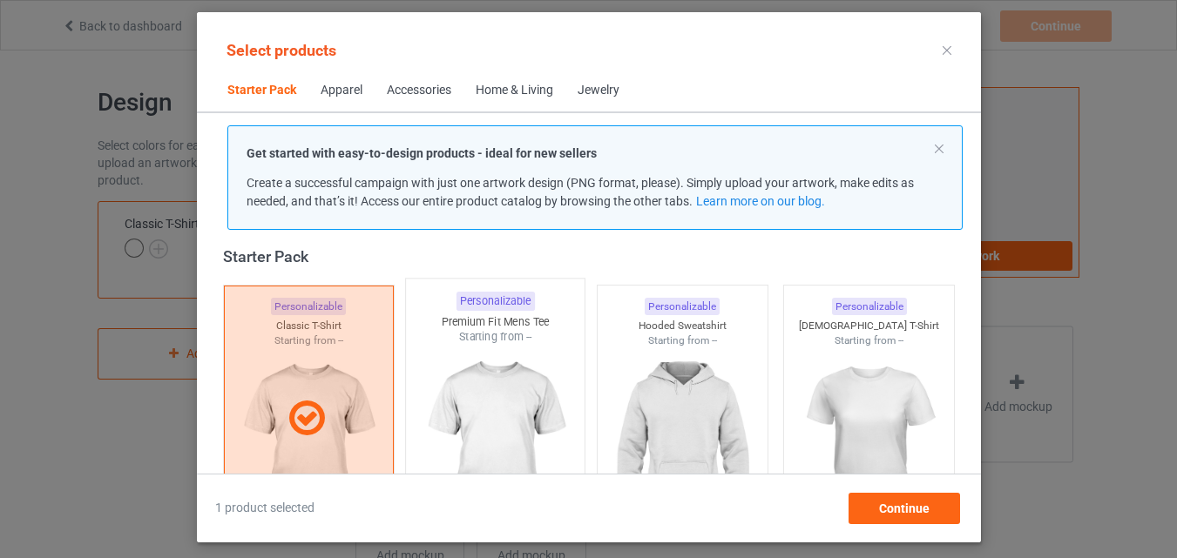
click at [532, 374] on img at bounding box center [495, 447] width 164 height 205
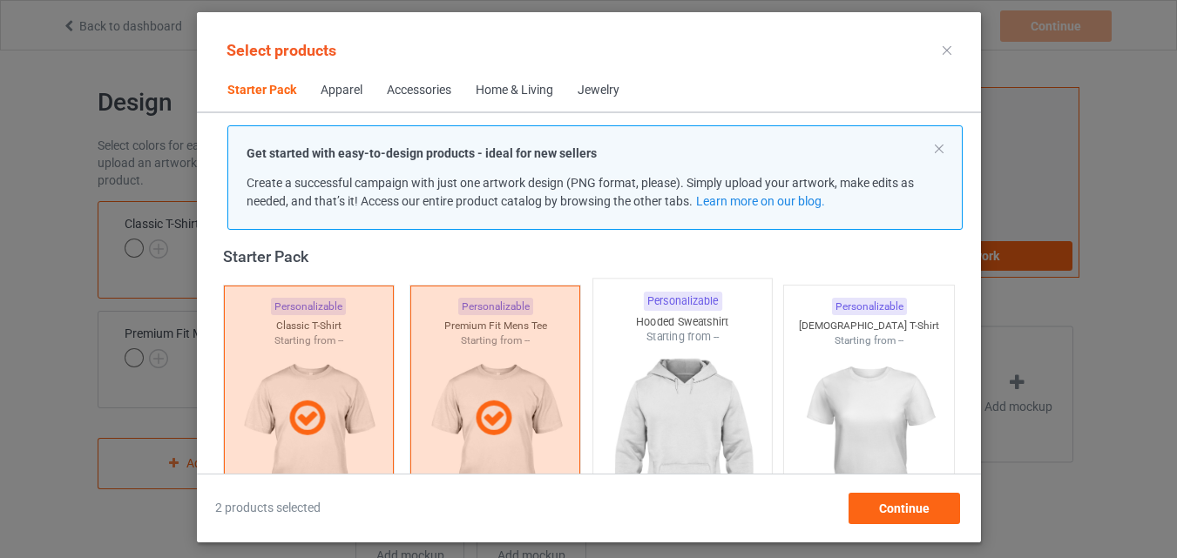
click at [697, 379] on img at bounding box center [682, 447] width 164 height 205
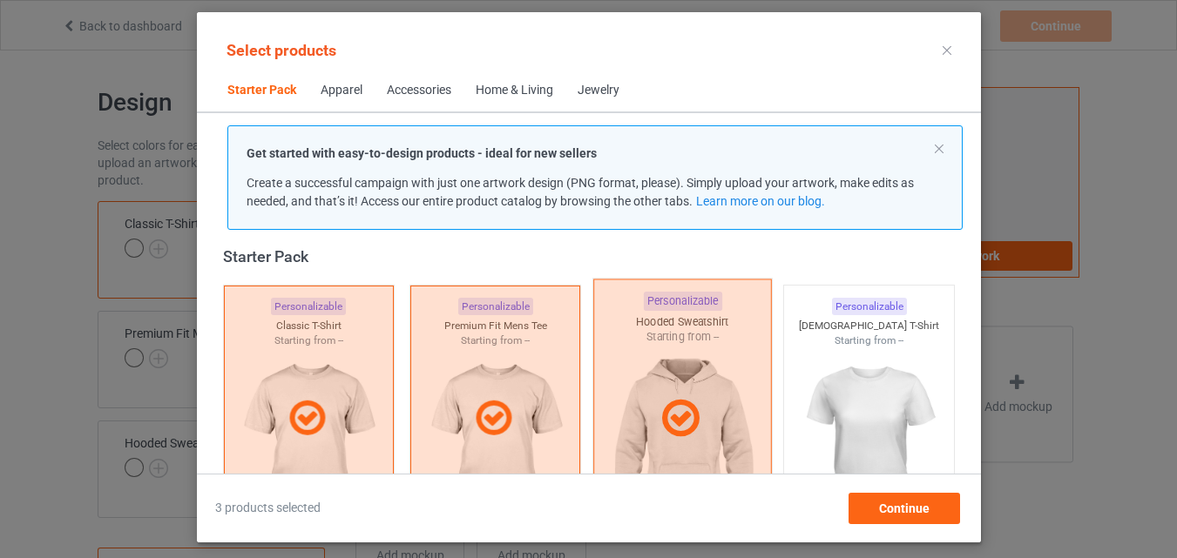
scroll to position [371, 0]
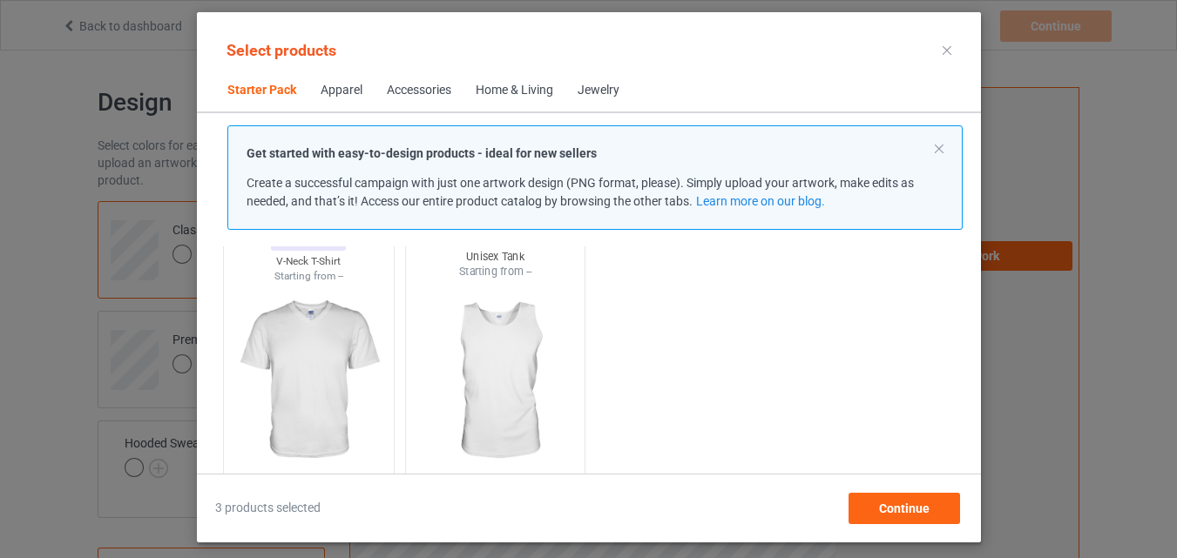
click at [500, 341] on img at bounding box center [495, 382] width 164 height 205
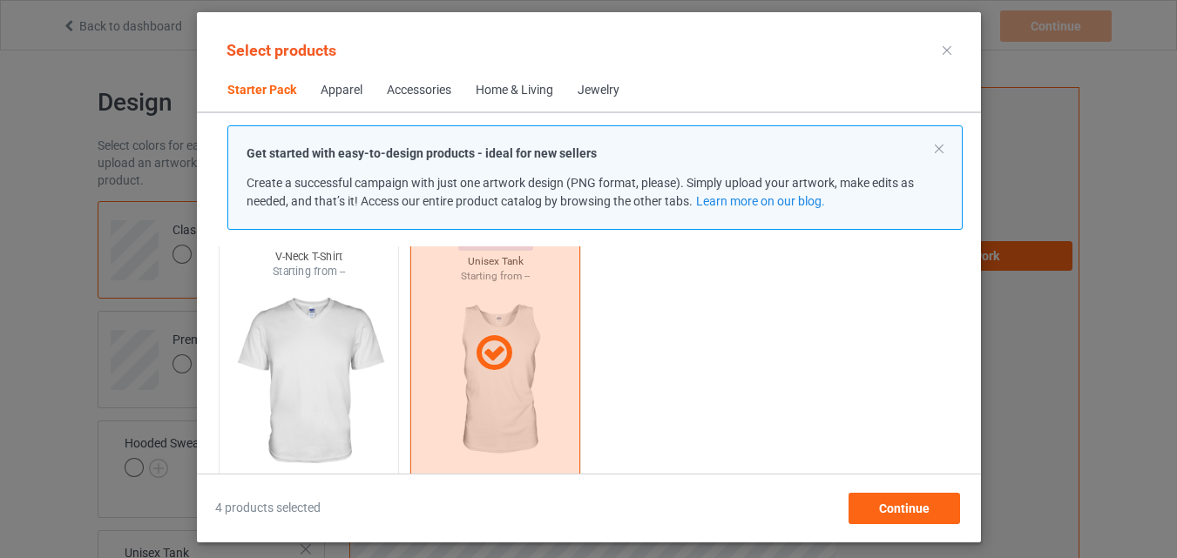
click at [333, 318] on img at bounding box center [308, 382] width 164 height 205
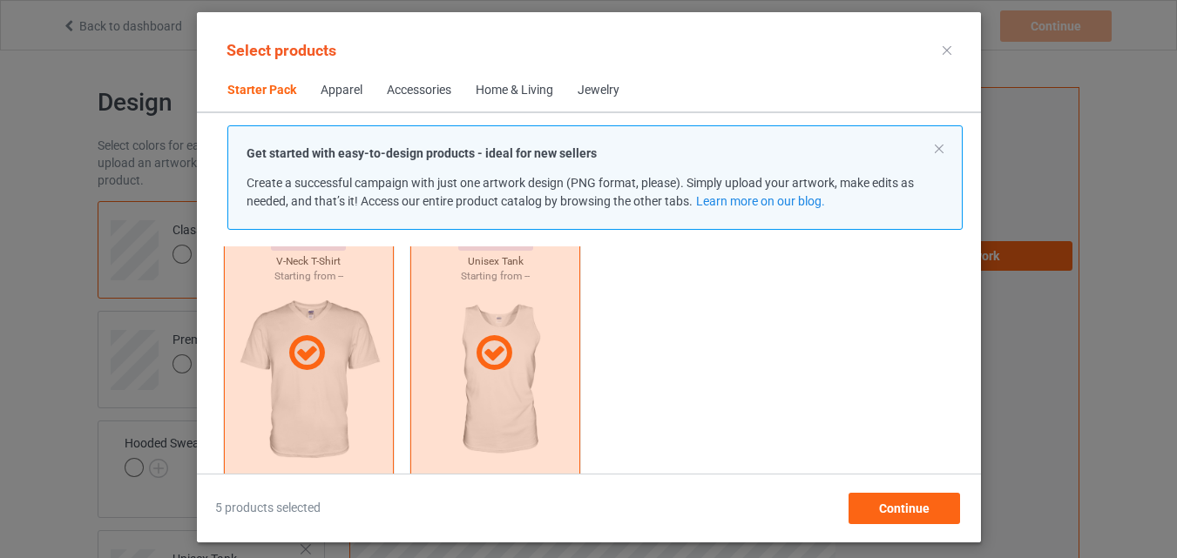
scroll to position [197, 0]
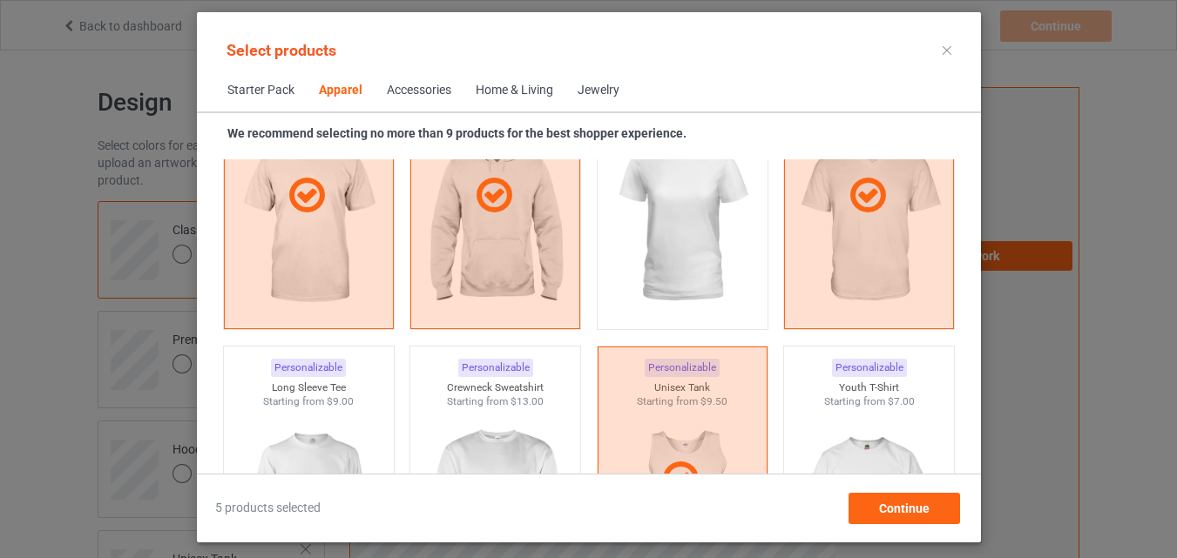
scroll to position [1242, 0]
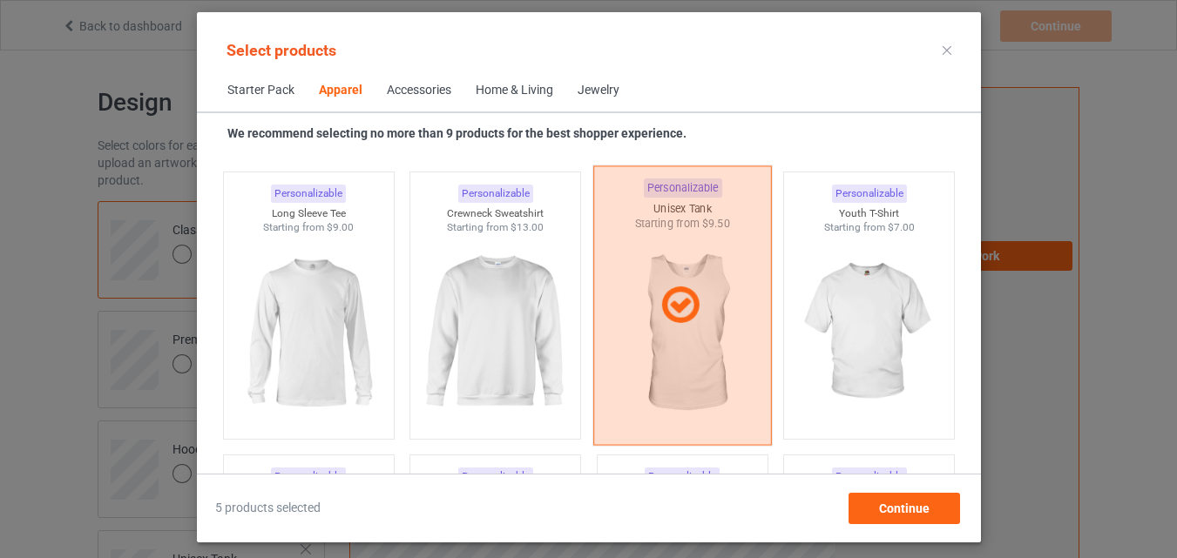
click at [885, 332] on img at bounding box center [869, 332] width 156 height 195
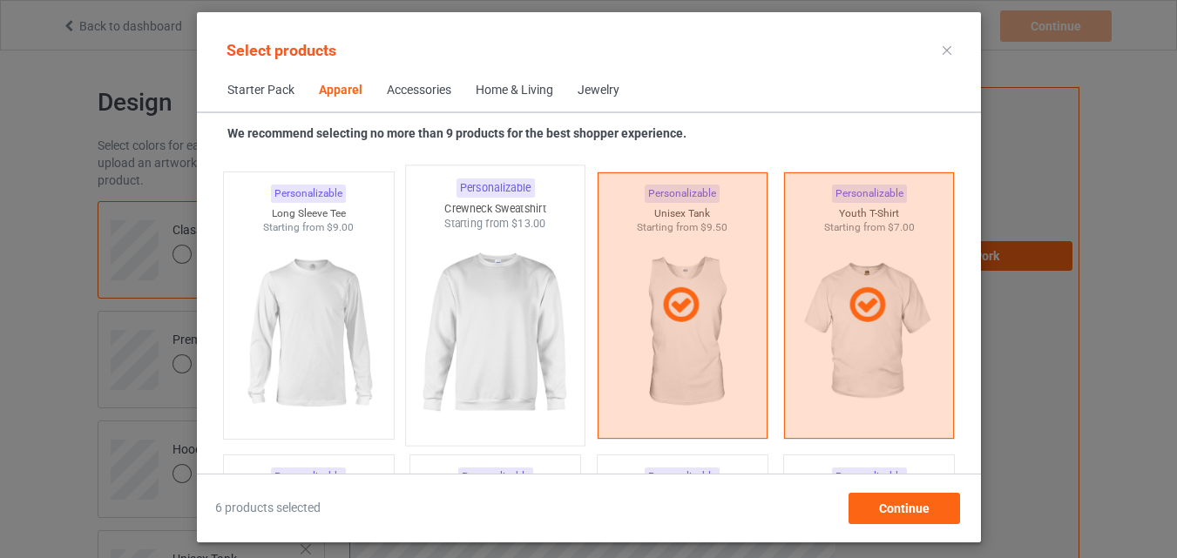
click at [496, 284] on img at bounding box center [495, 334] width 164 height 205
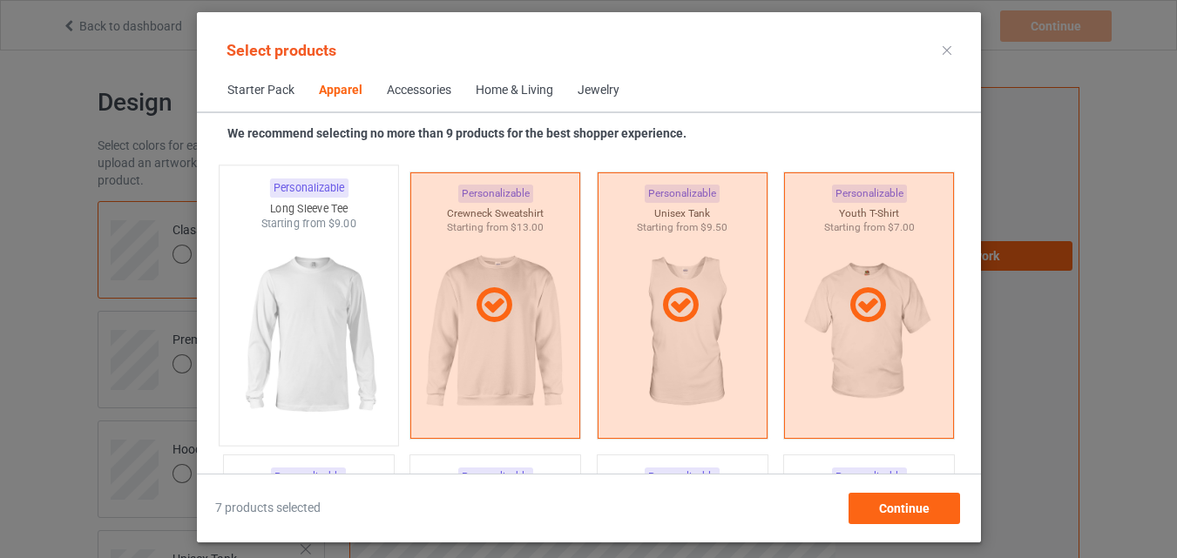
click at [288, 269] on img at bounding box center [308, 334] width 164 height 205
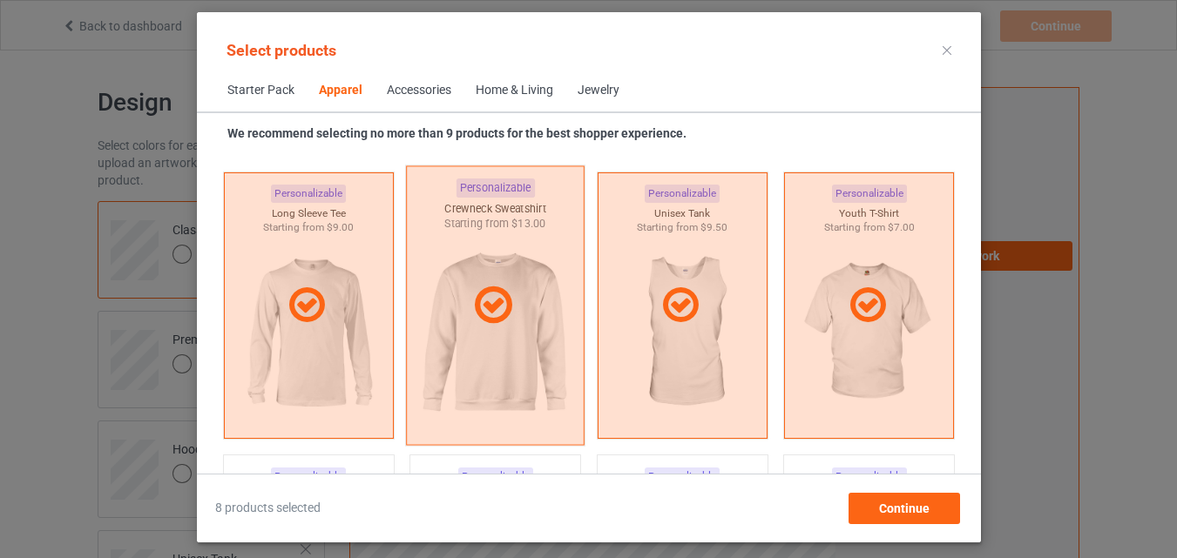
scroll to position [1504, 0]
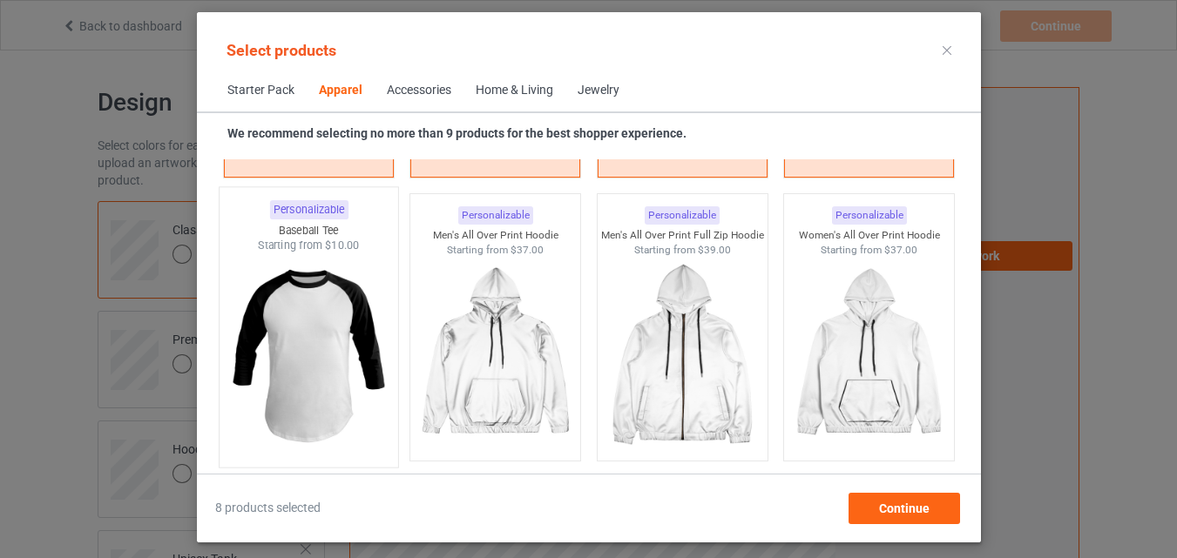
click at [326, 324] on img at bounding box center [308, 356] width 164 height 205
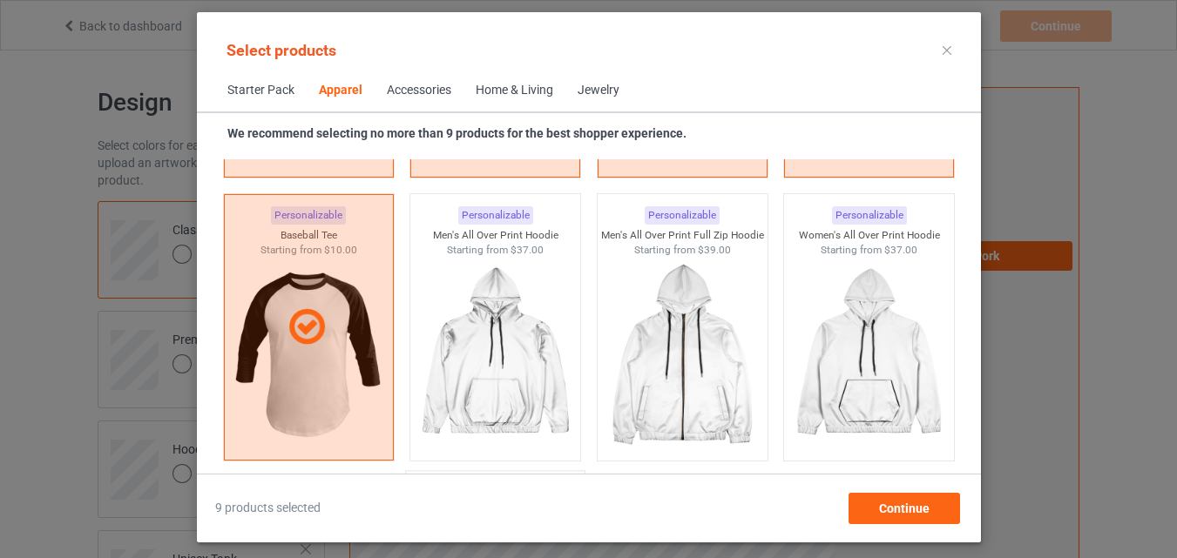
scroll to position [1765, 0]
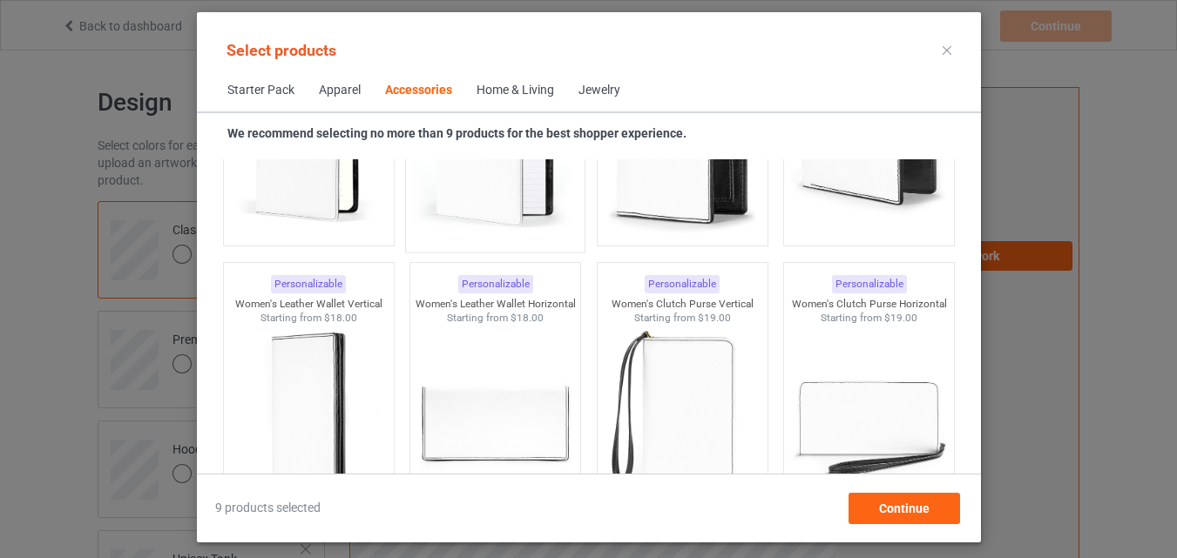
scroll to position [7602, 0]
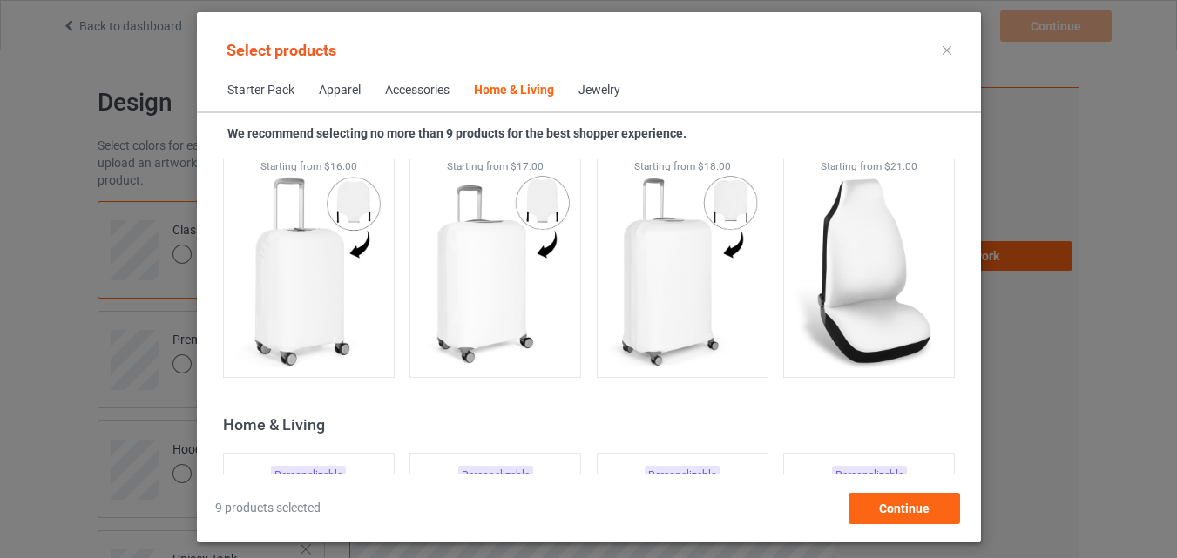
scroll to position [7950, 0]
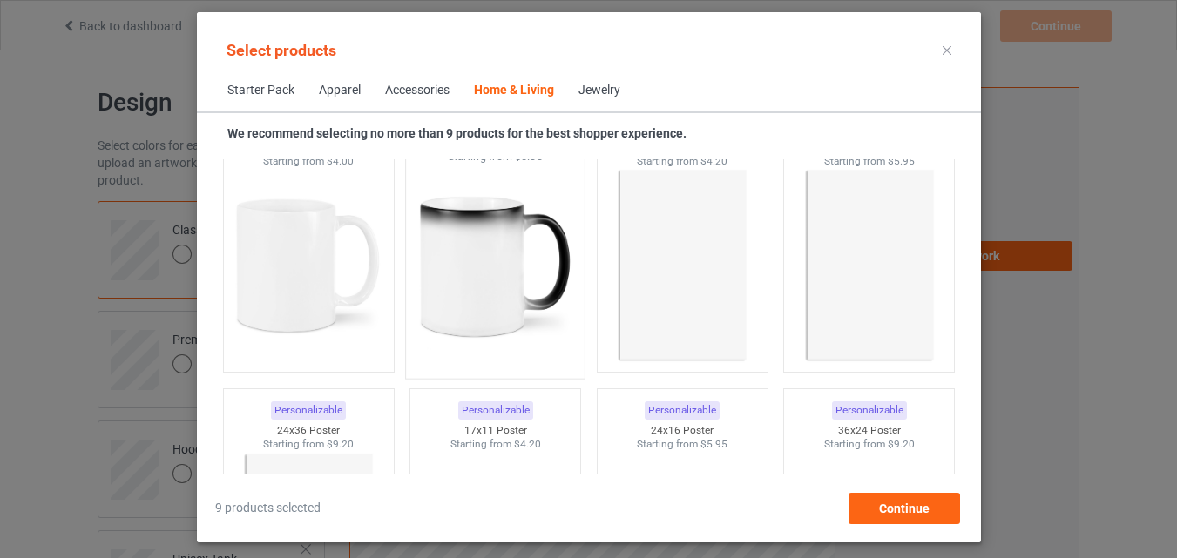
click at [481, 287] on img at bounding box center [495, 267] width 164 height 205
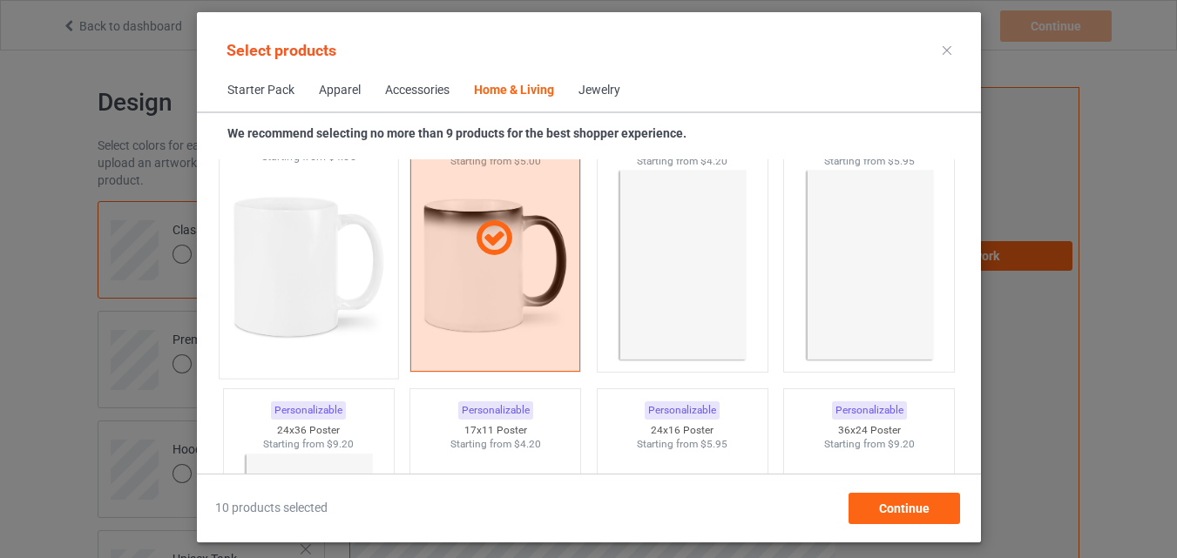
click at [288, 277] on img at bounding box center [308, 267] width 164 height 205
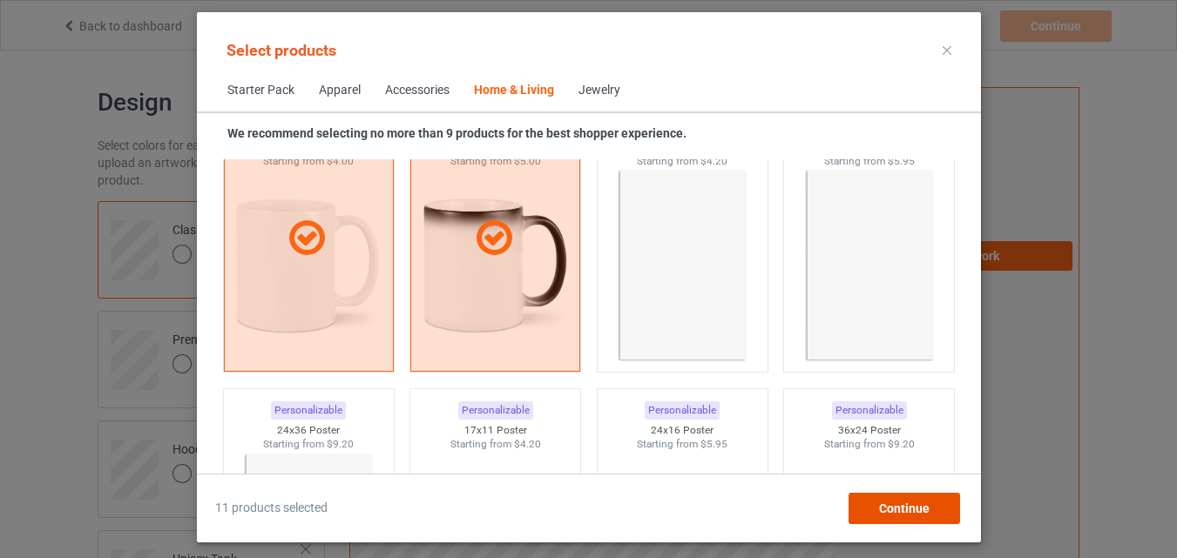
click at [882, 502] on span "Continue" at bounding box center [903, 509] width 51 height 14
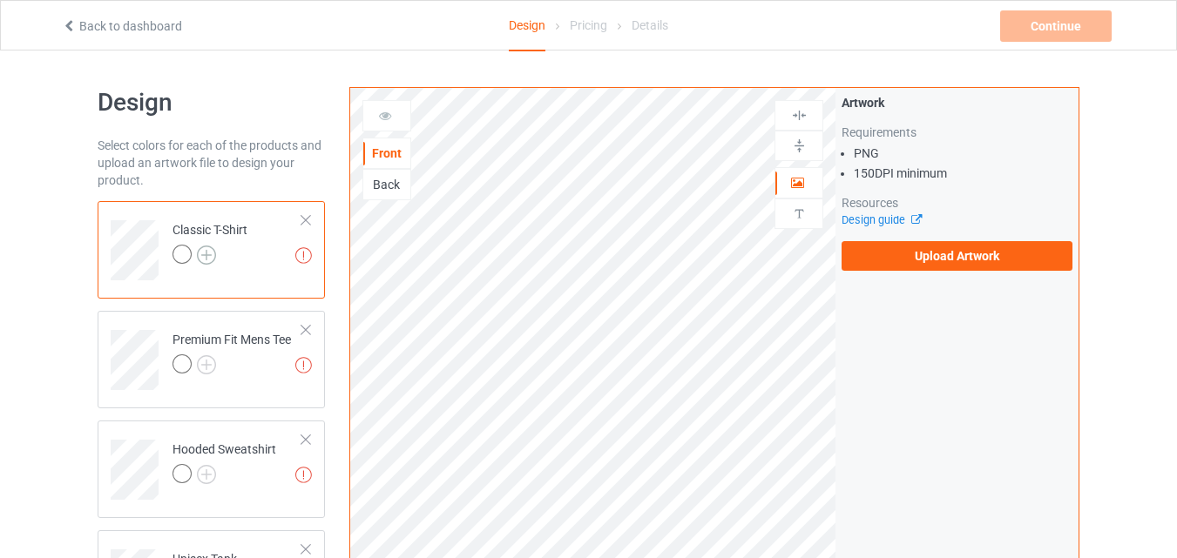
click at [212, 253] on img at bounding box center [206, 255] width 19 height 19
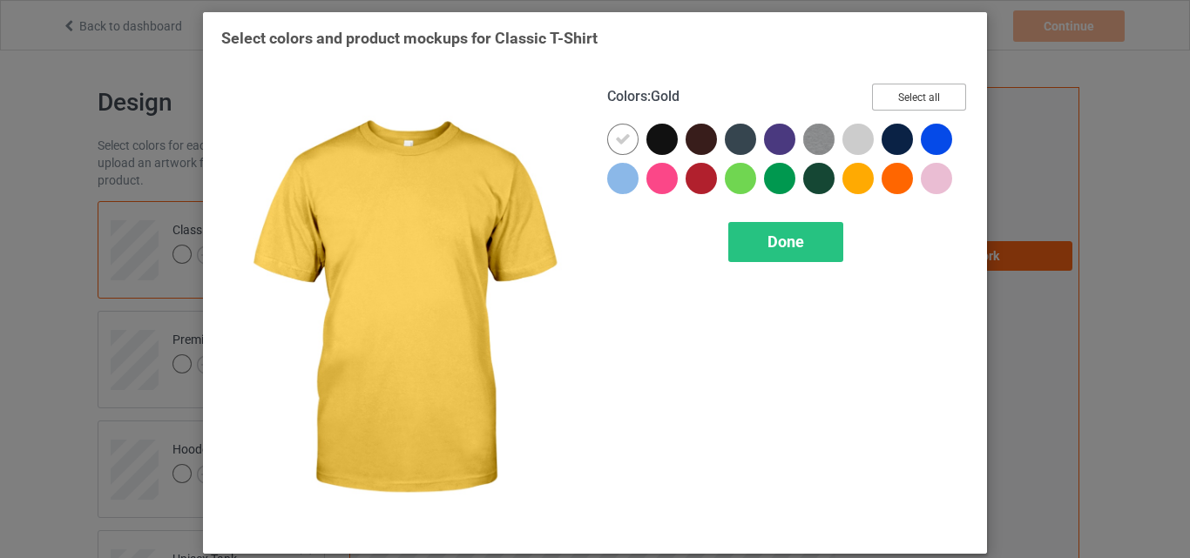
click at [896, 93] on button "Select all" at bounding box center [919, 97] width 94 height 27
click at [781, 241] on span "Done" at bounding box center [785, 242] width 37 height 18
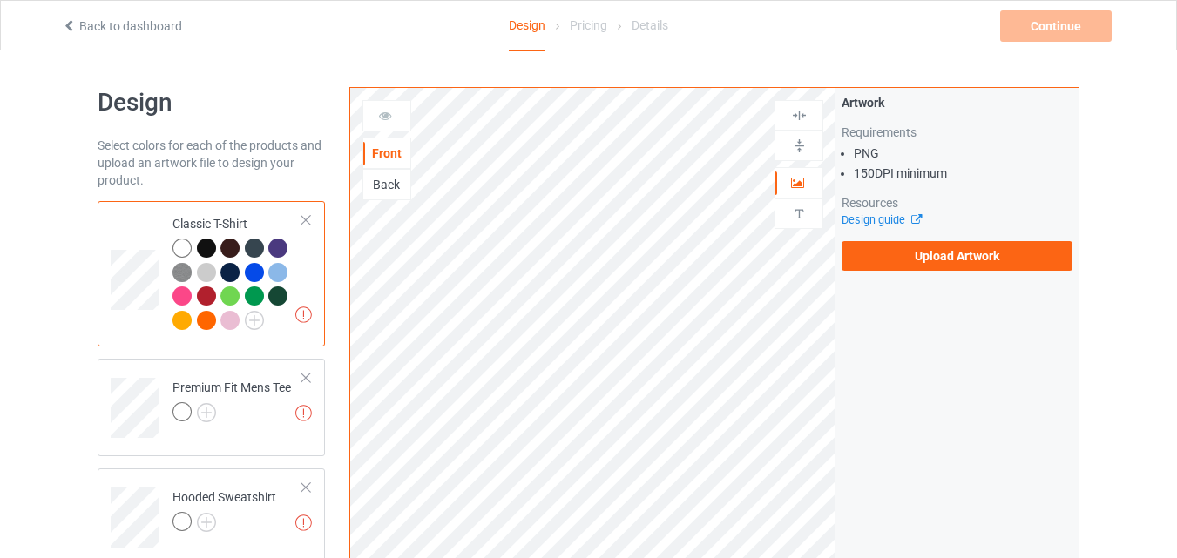
click at [301, 221] on div at bounding box center [306, 220] width 12 height 12
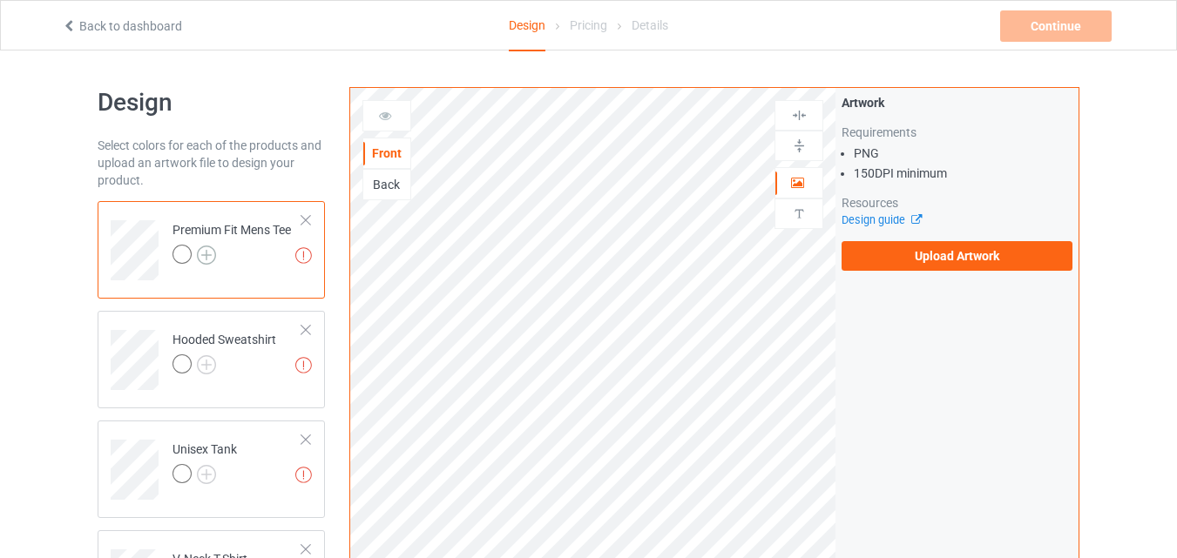
click at [211, 255] on img at bounding box center [206, 255] width 19 height 19
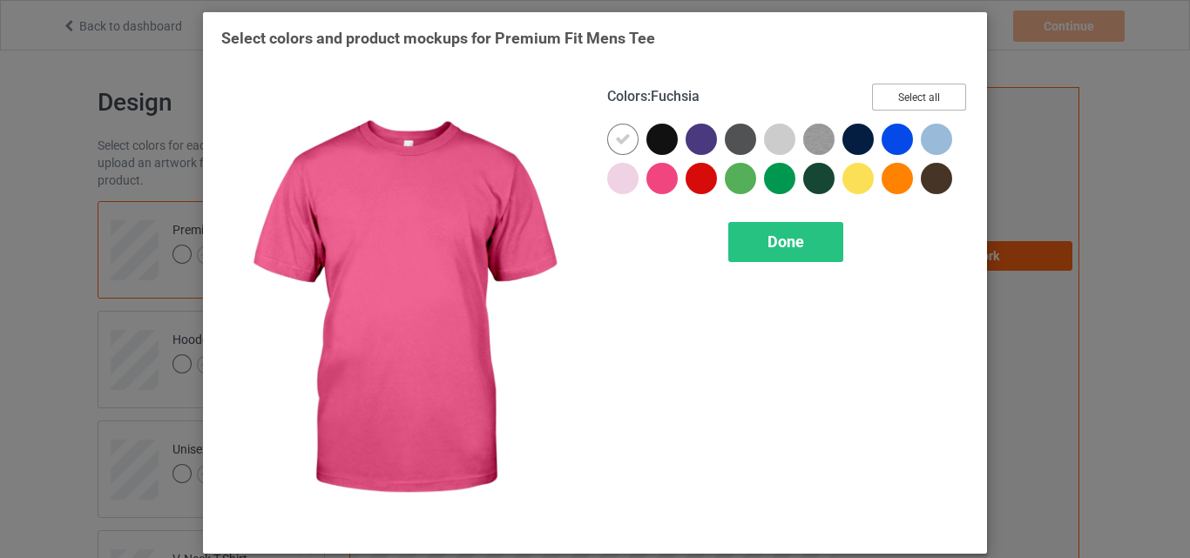
click at [903, 98] on button "Select all" at bounding box center [919, 97] width 94 height 27
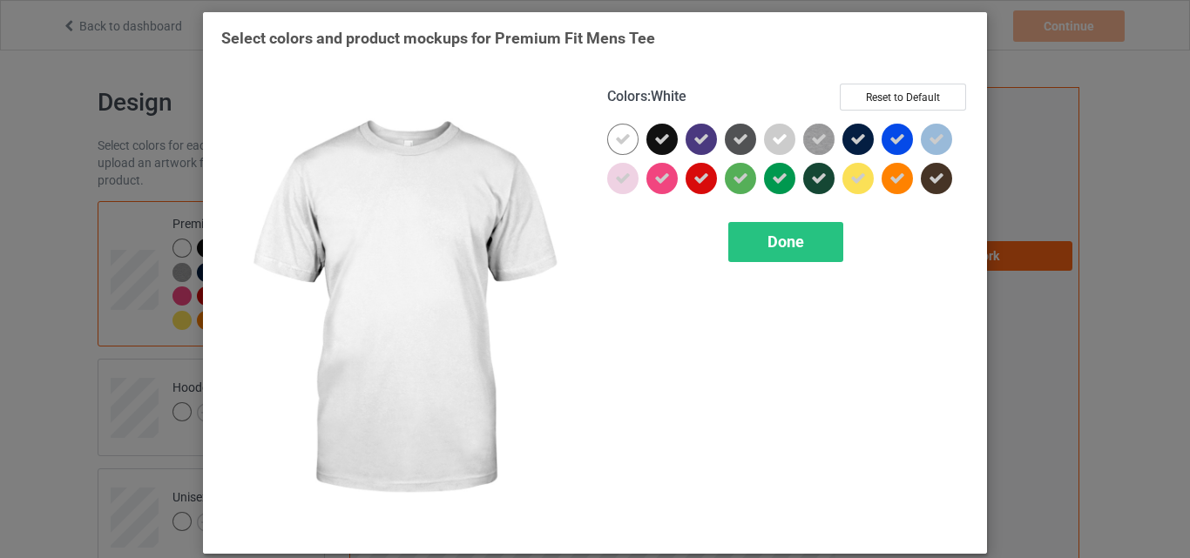
click at [626, 136] on div at bounding box center [622, 139] width 31 height 31
click at [796, 247] on span "Done" at bounding box center [785, 242] width 37 height 18
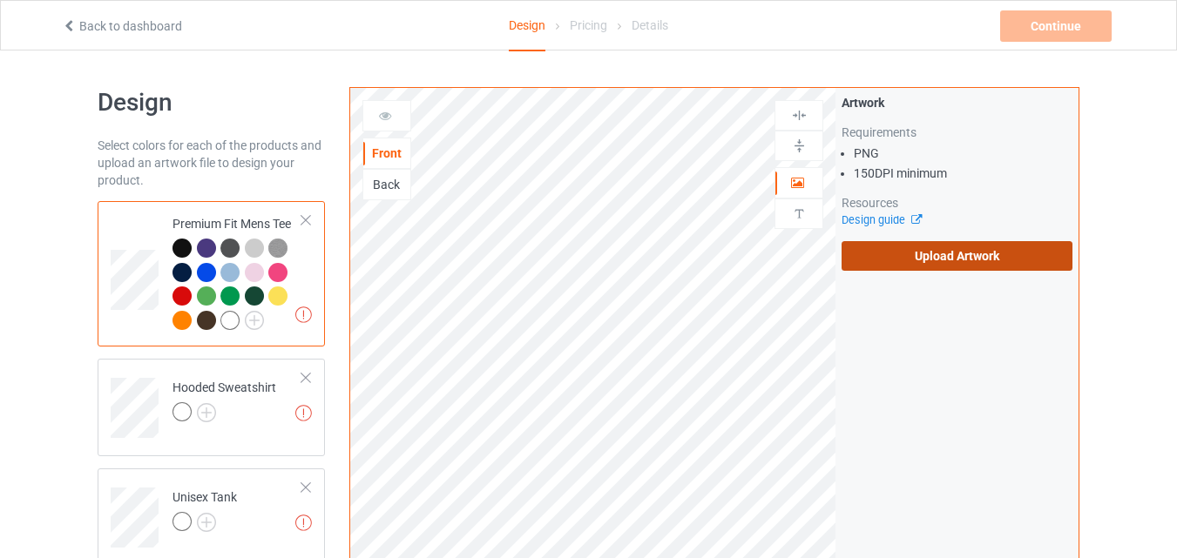
click at [917, 258] on label "Upload Artwork" at bounding box center [957, 256] width 231 height 30
click at [0, 0] on input "Upload Artwork" at bounding box center [0, 0] width 0 height 0
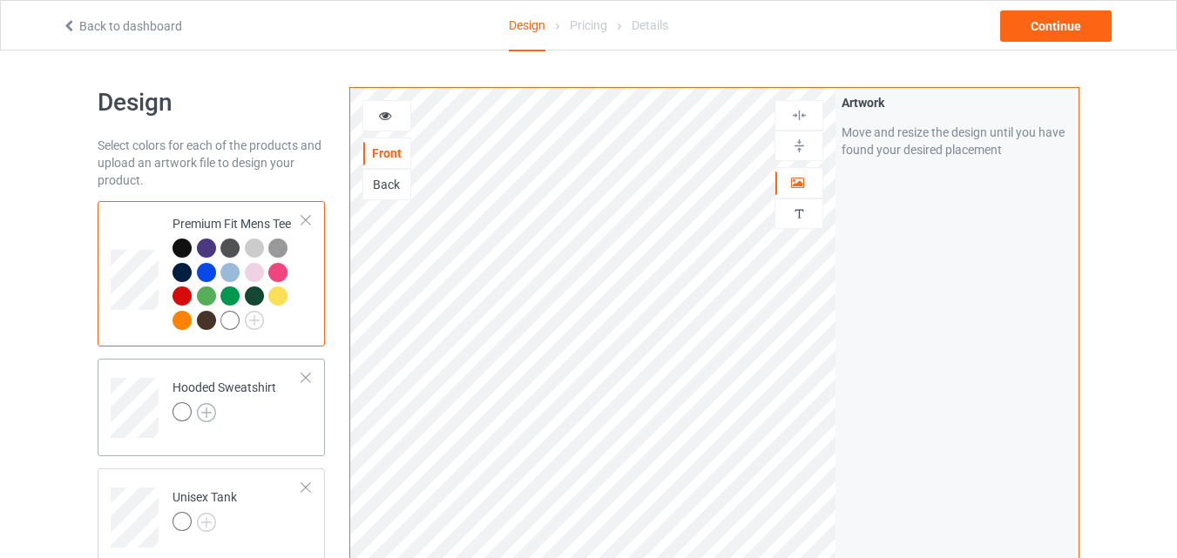
click at [213, 409] on img at bounding box center [206, 412] width 19 height 19
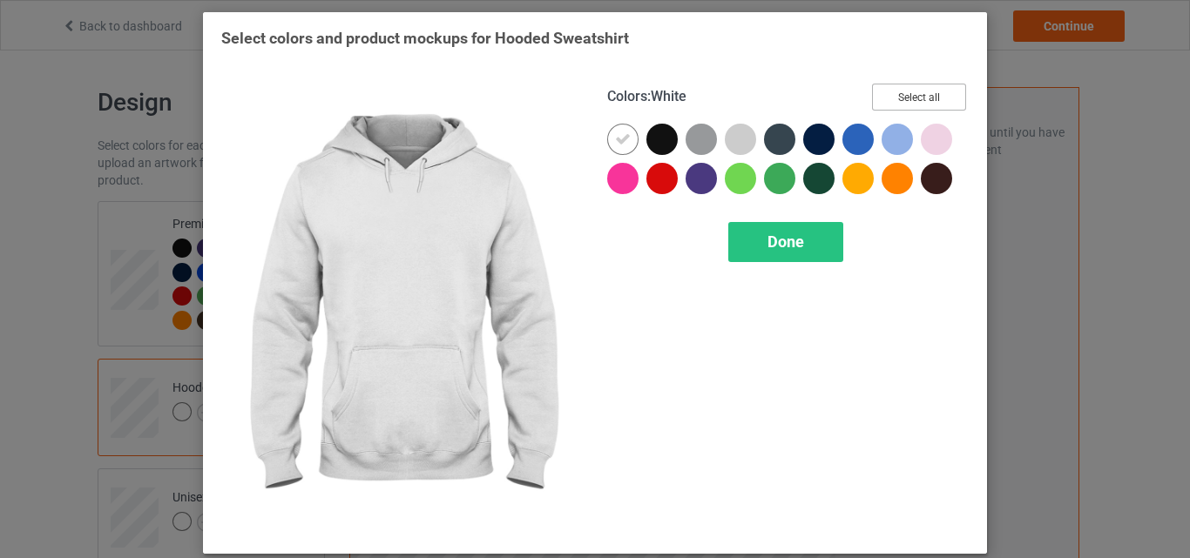
click at [947, 94] on button "Select all" at bounding box center [919, 97] width 94 height 27
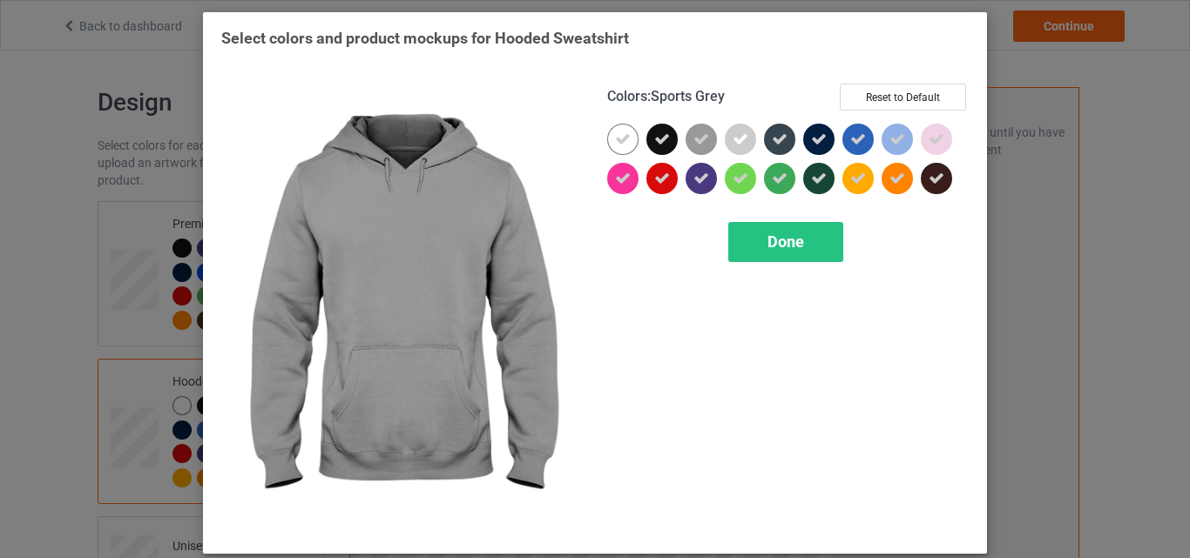
click at [615, 135] on icon at bounding box center [623, 140] width 16 height 16
click at [611, 135] on div at bounding box center [622, 139] width 31 height 31
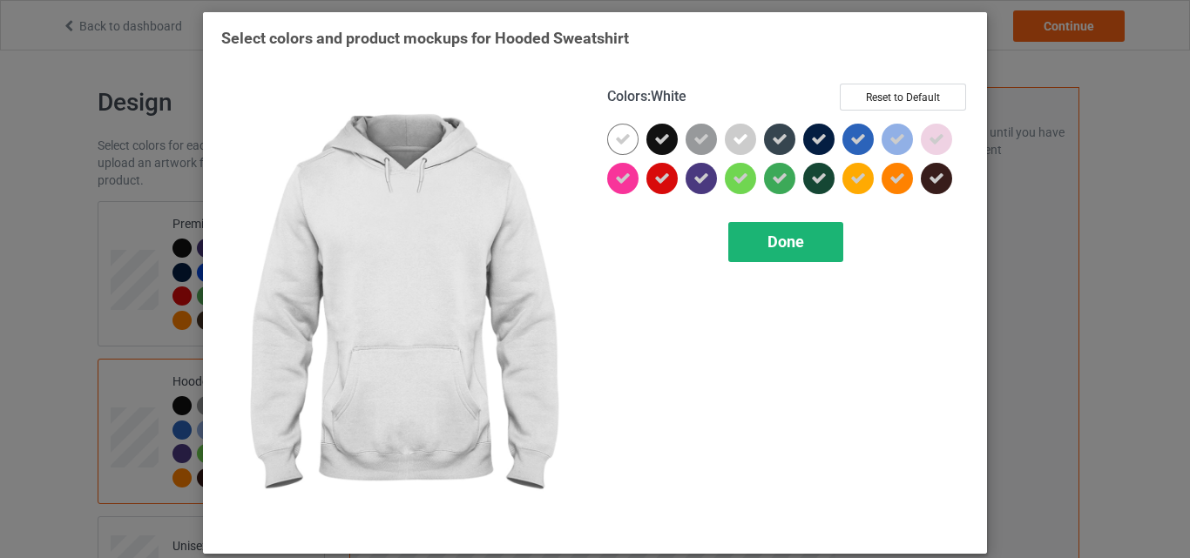
click at [750, 229] on div "Done" at bounding box center [785, 242] width 115 height 40
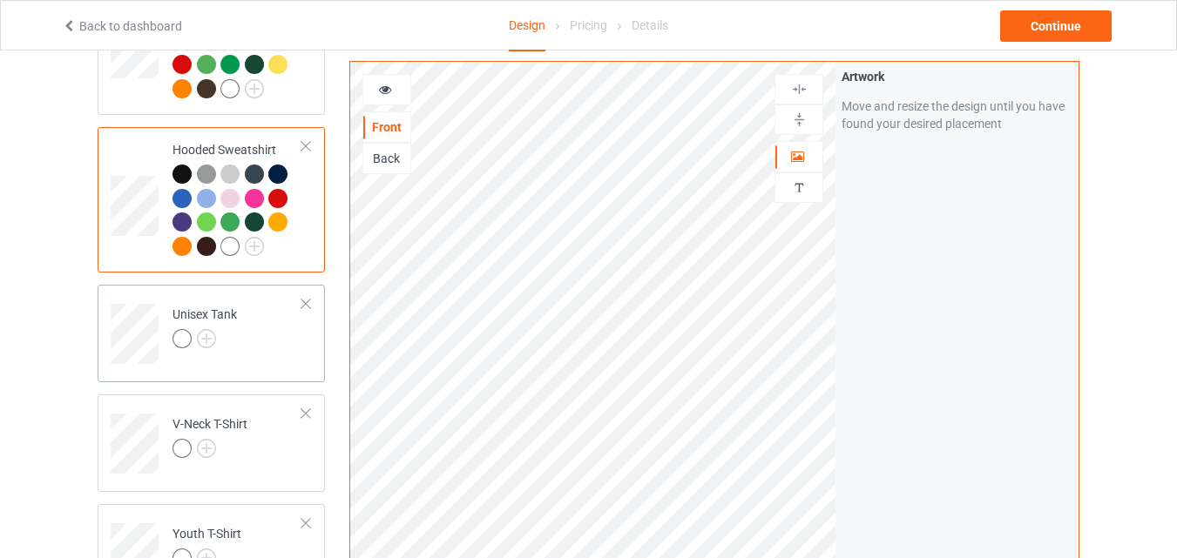
scroll to position [261, 0]
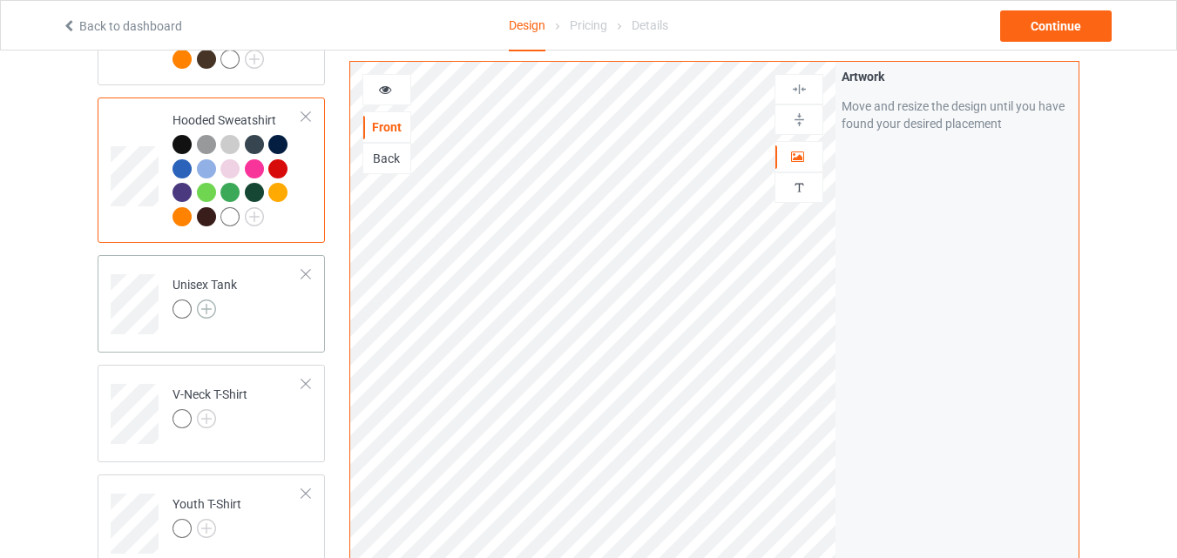
click at [206, 310] on img at bounding box center [206, 309] width 19 height 19
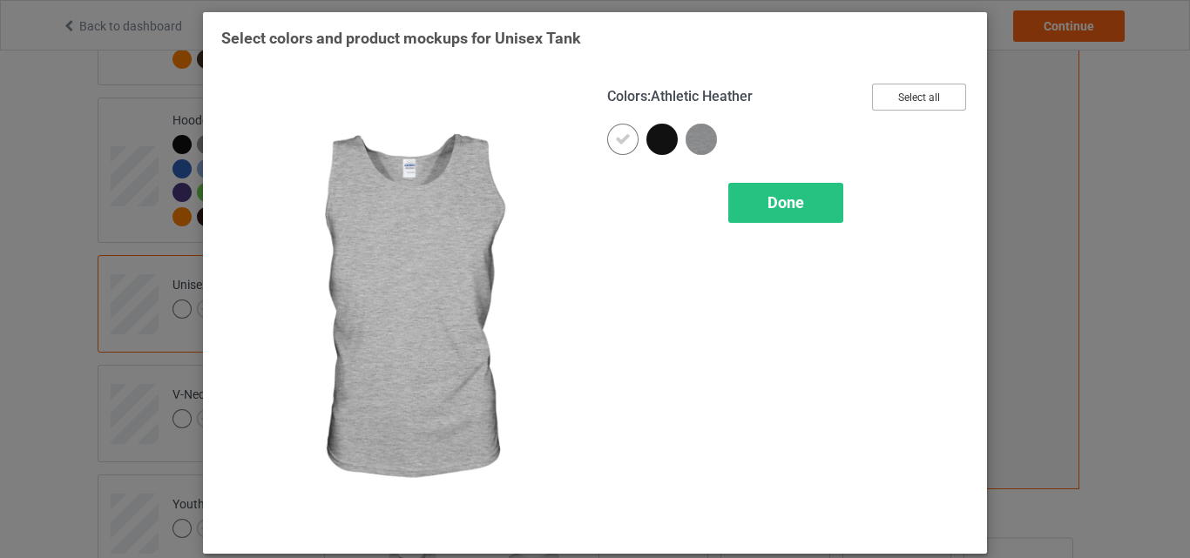
click at [881, 99] on button "Select all" at bounding box center [919, 97] width 94 height 27
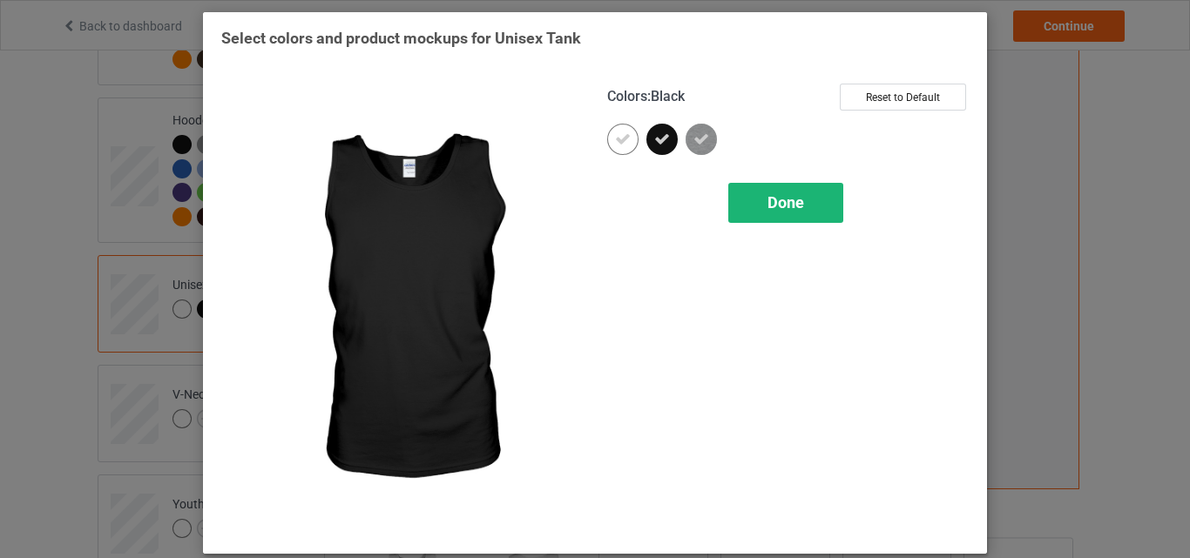
click at [743, 193] on div "Done" at bounding box center [785, 203] width 115 height 40
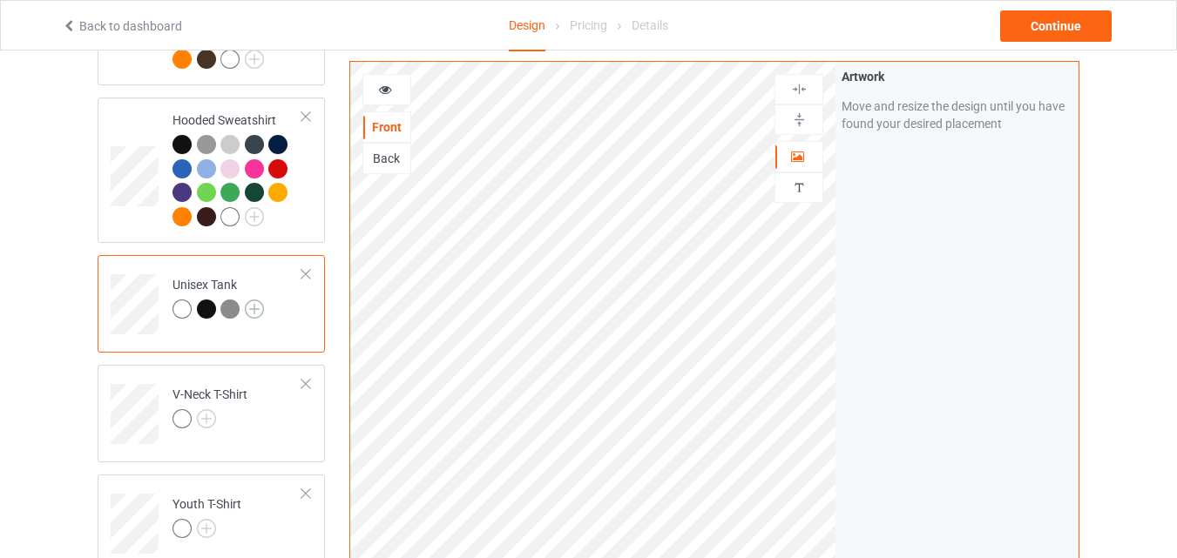
click at [256, 314] on img at bounding box center [254, 309] width 19 height 19
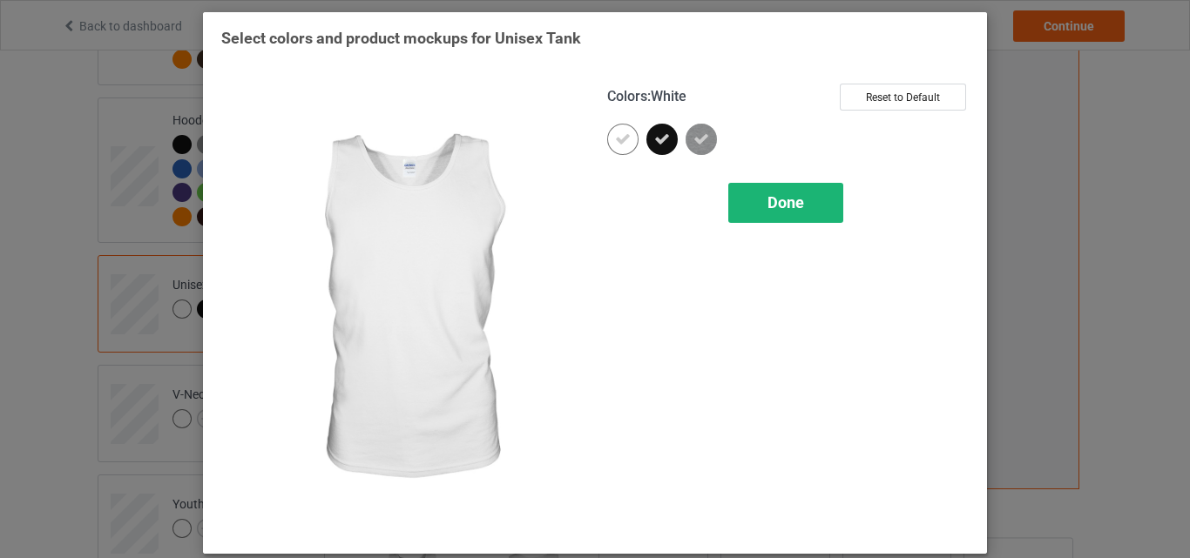
click at [615, 139] on icon at bounding box center [623, 140] width 16 height 16
click at [614, 139] on div at bounding box center [622, 139] width 31 height 31
click at [785, 202] on span "Done" at bounding box center [785, 202] width 37 height 18
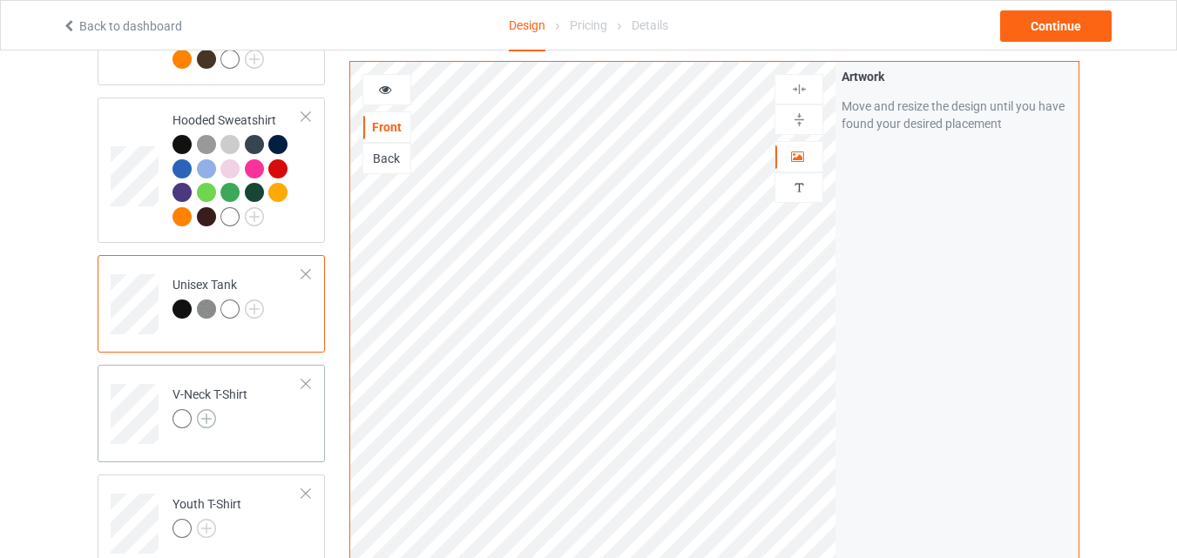
click at [211, 422] on img at bounding box center [206, 418] width 19 height 19
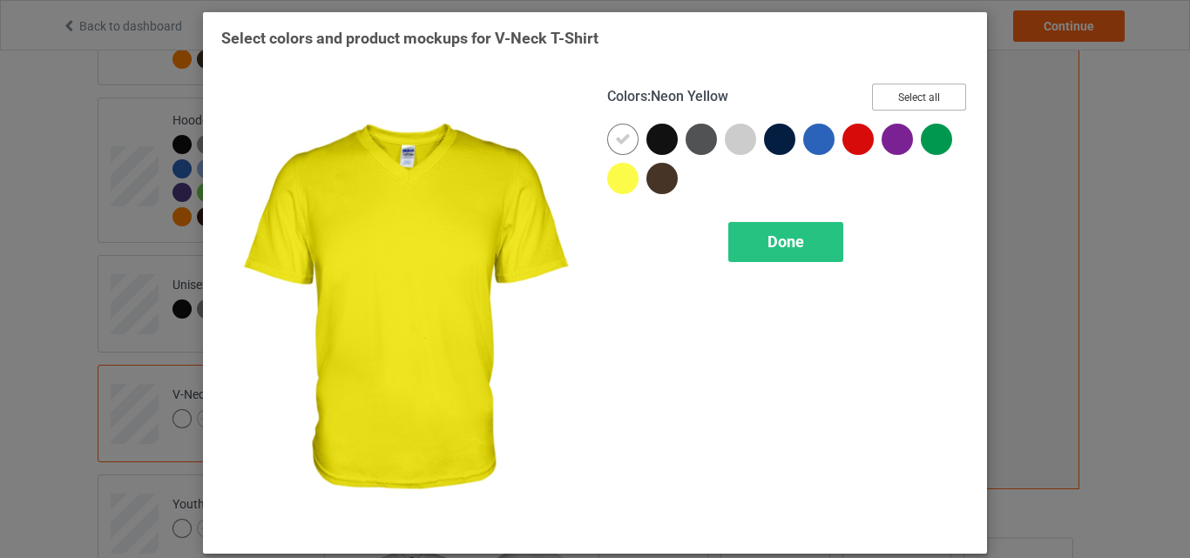
click at [906, 93] on button "Select all" at bounding box center [919, 97] width 94 height 27
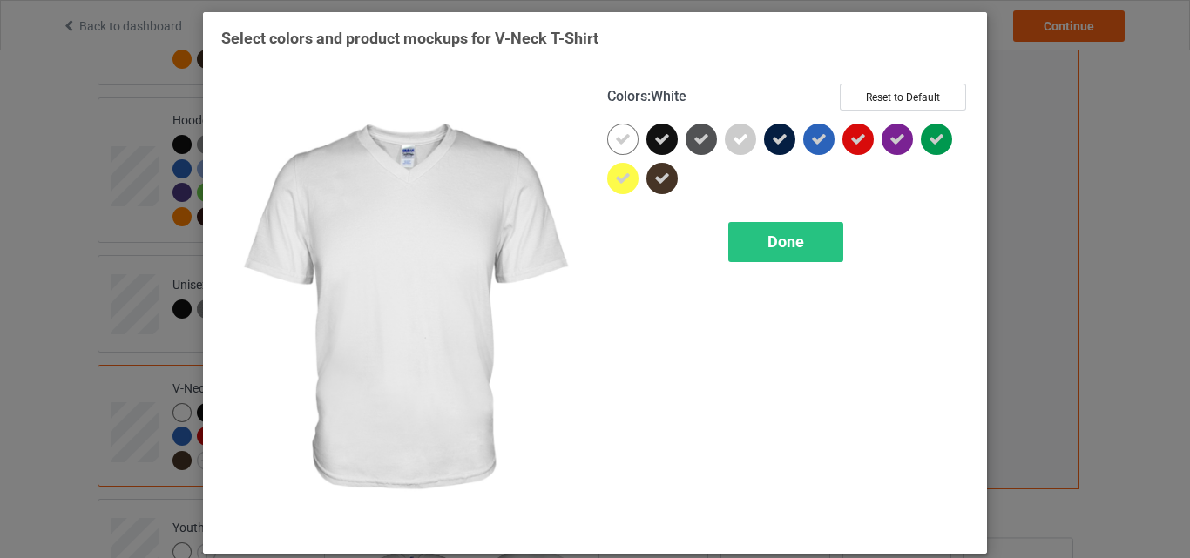
click at [619, 136] on icon at bounding box center [623, 140] width 16 height 16
click at [619, 136] on div at bounding box center [622, 139] width 31 height 31
click at [767, 250] on span "Done" at bounding box center [785, 242] width 37 height 18
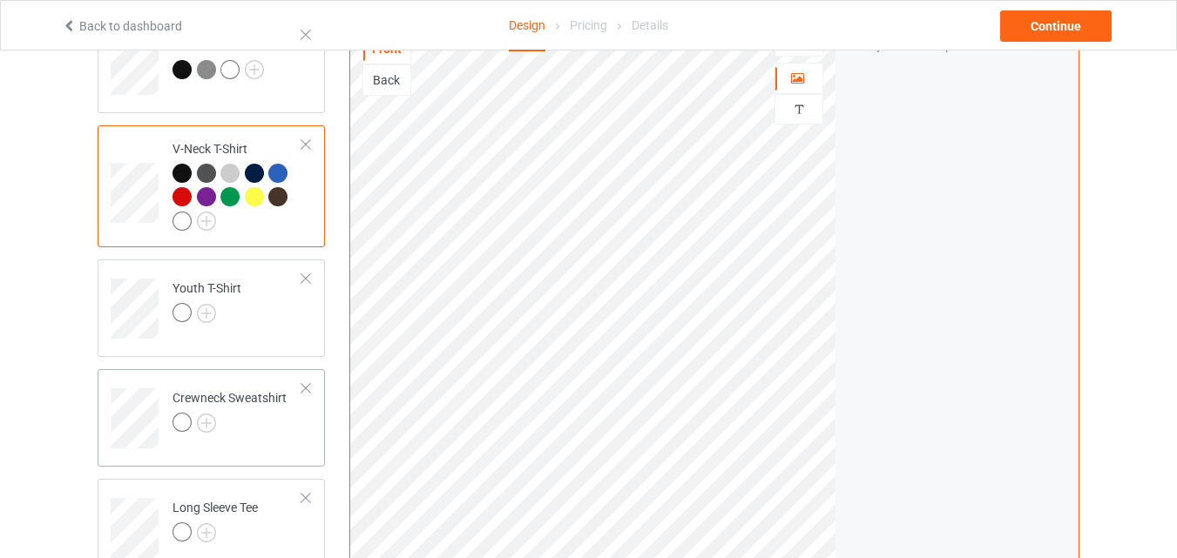
scroll to position [523, 0]
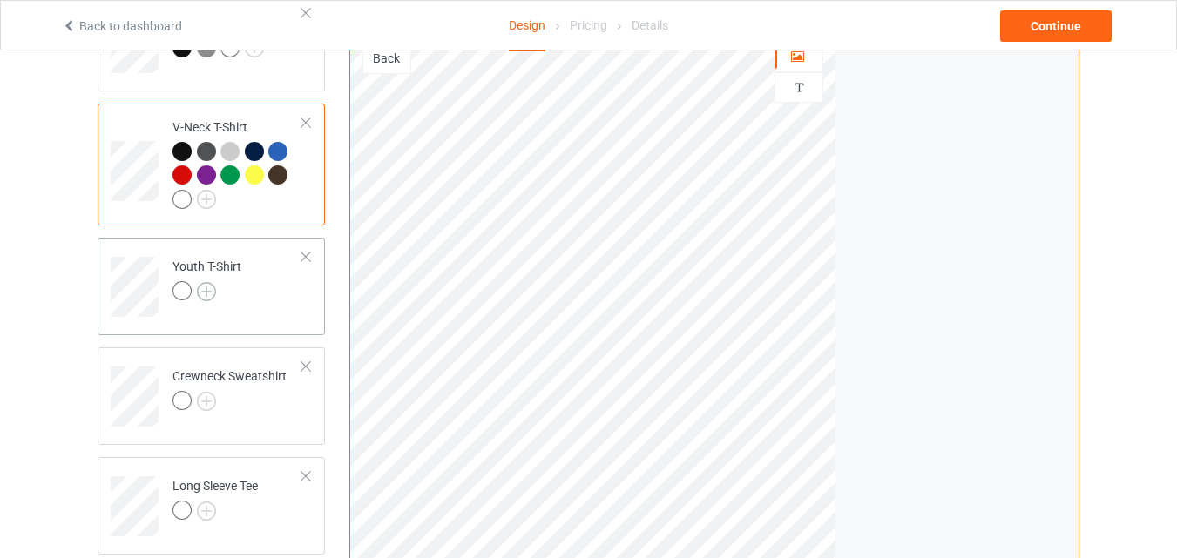
click at [207, 297] on img at bounding box center [206, 291] width 19 height 19
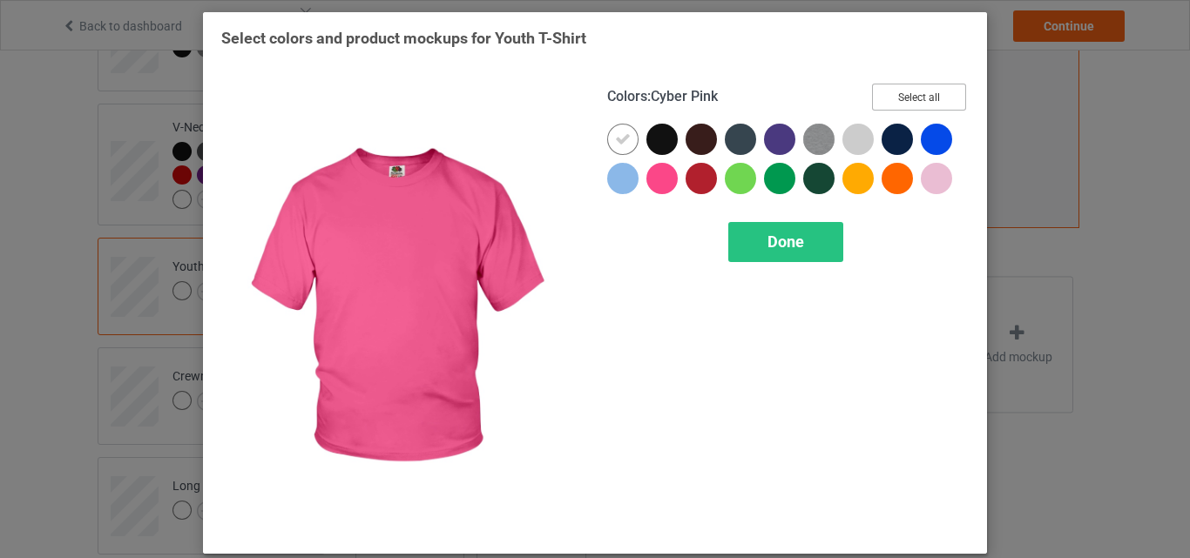
click at [885, 101] on button "Select all" at bounding box center [919, 97] width 94 height 27
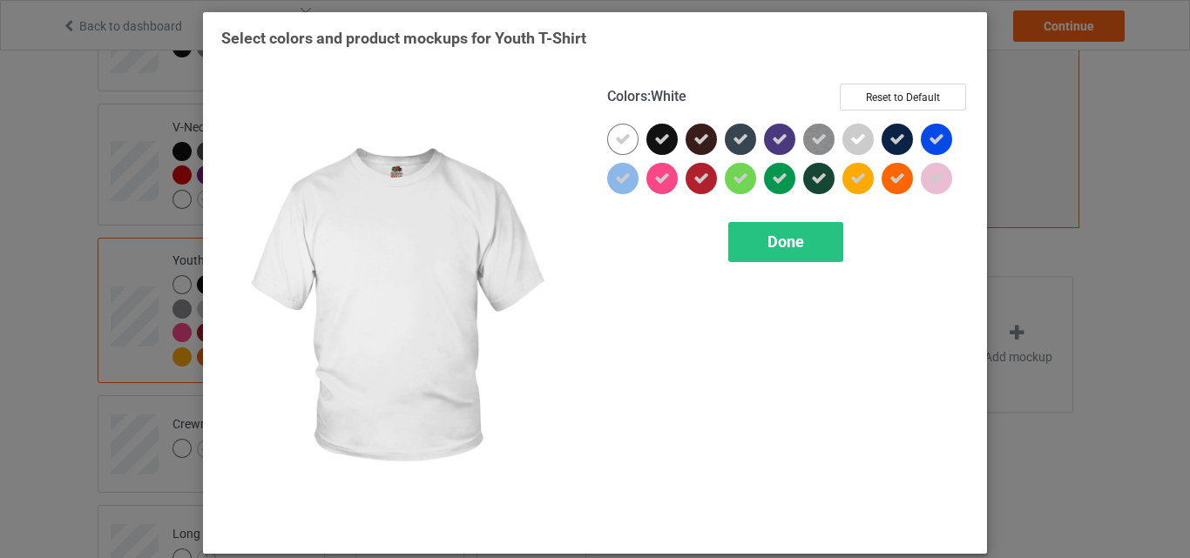
click at [607, 142] on div at bounding box center [622, 139] width 31 height 31
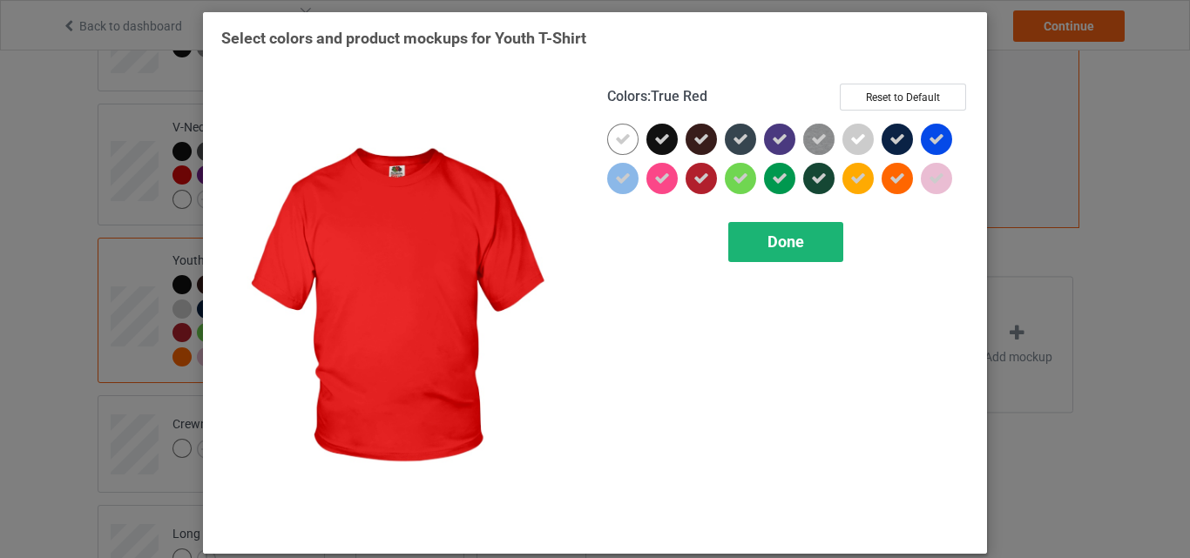
click at [787, 234] on span "Done" at bounding box center [785, 242] width 37 height 18
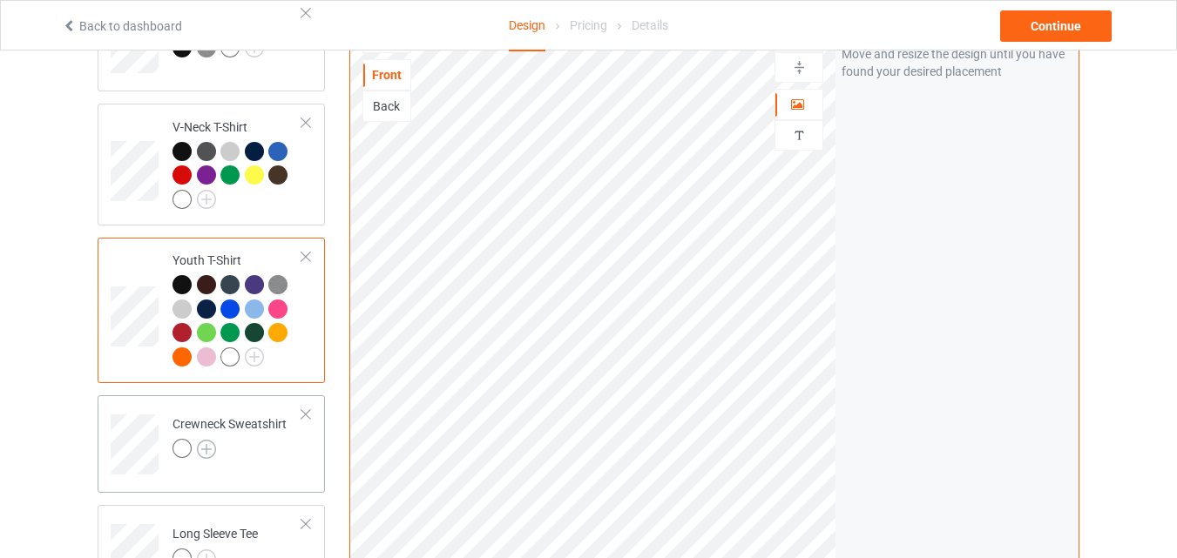
click at [204, 455] on img at bounding box center [206, 449] width 19 height 19
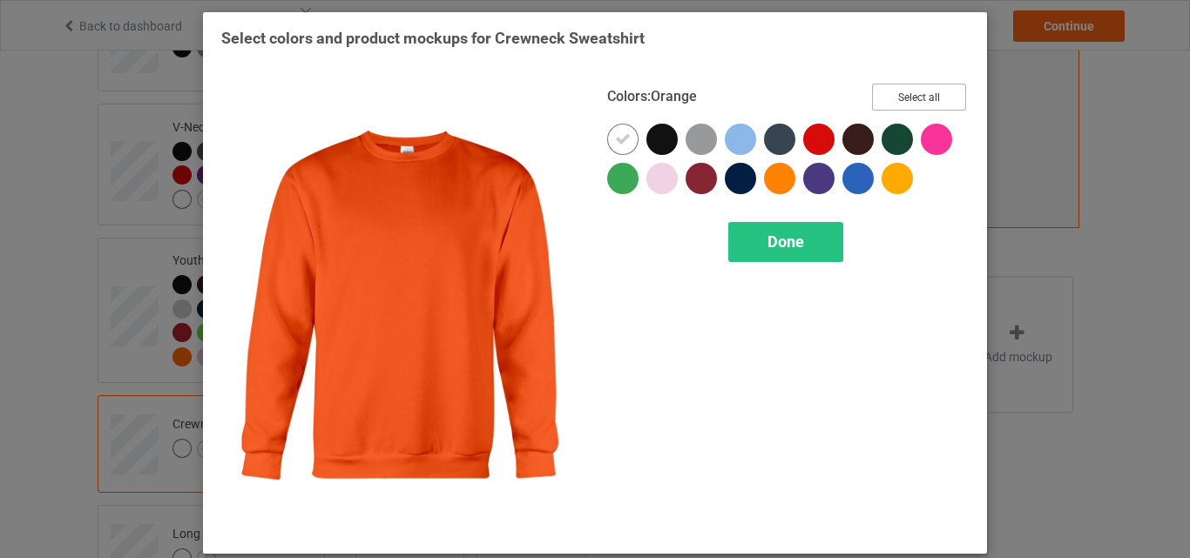
click at [897, 107] on button "Select all" at bounding box center [919, 97] width 94 height 27
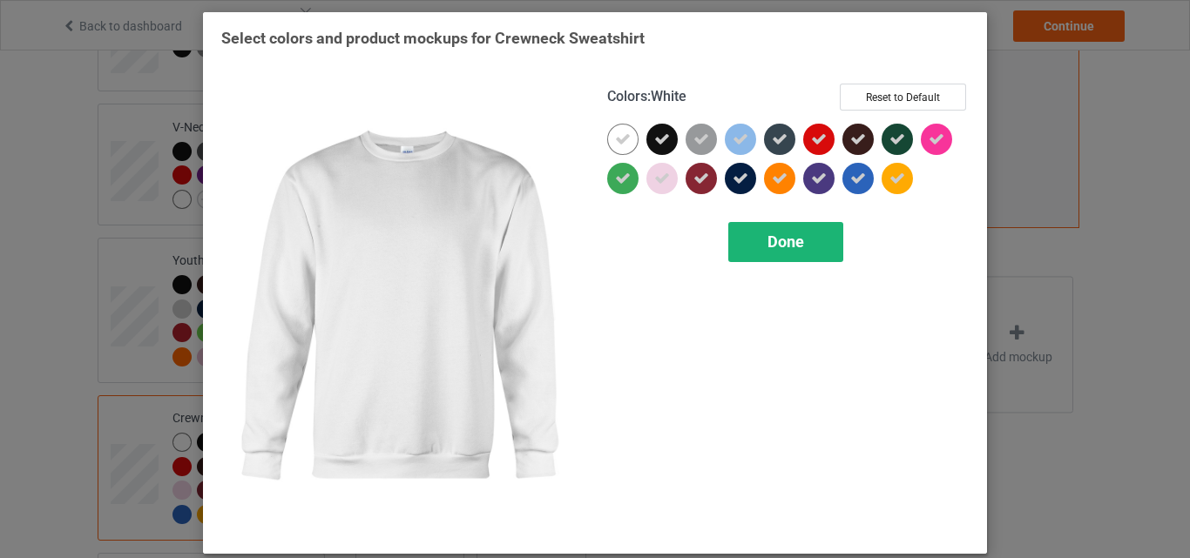
click at [616, 143] on icon at bounding box center [623, 140] width 16 height 16
click at [616, 143] on div at bounding box center [622, 139] width 31 height 31
click at [785, 233] on span "Done" at bounding box center [785, 242] width 37 height 18
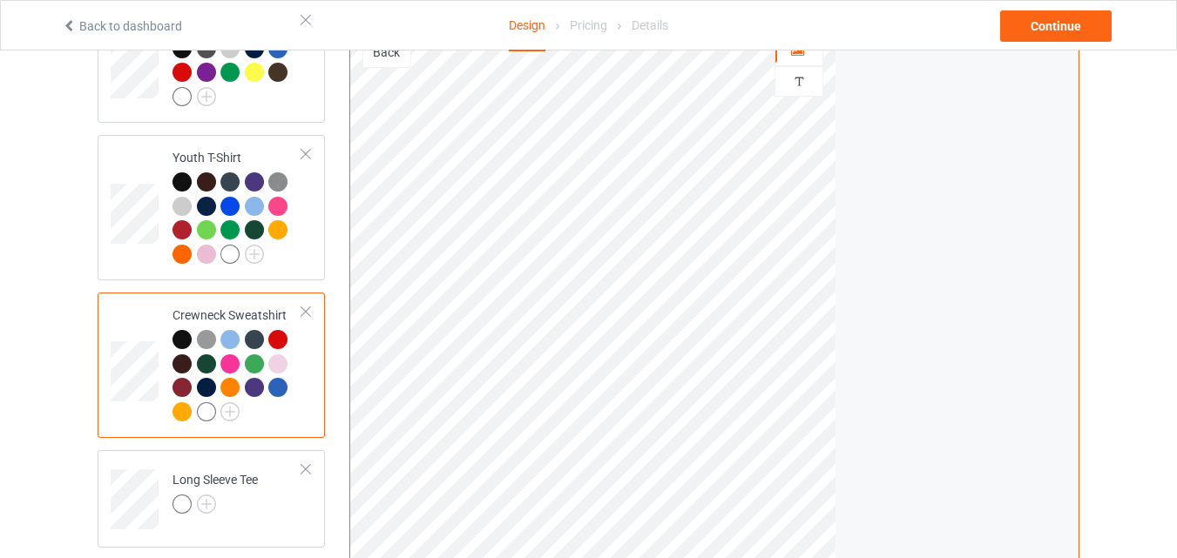
scroll to position [697, 0]
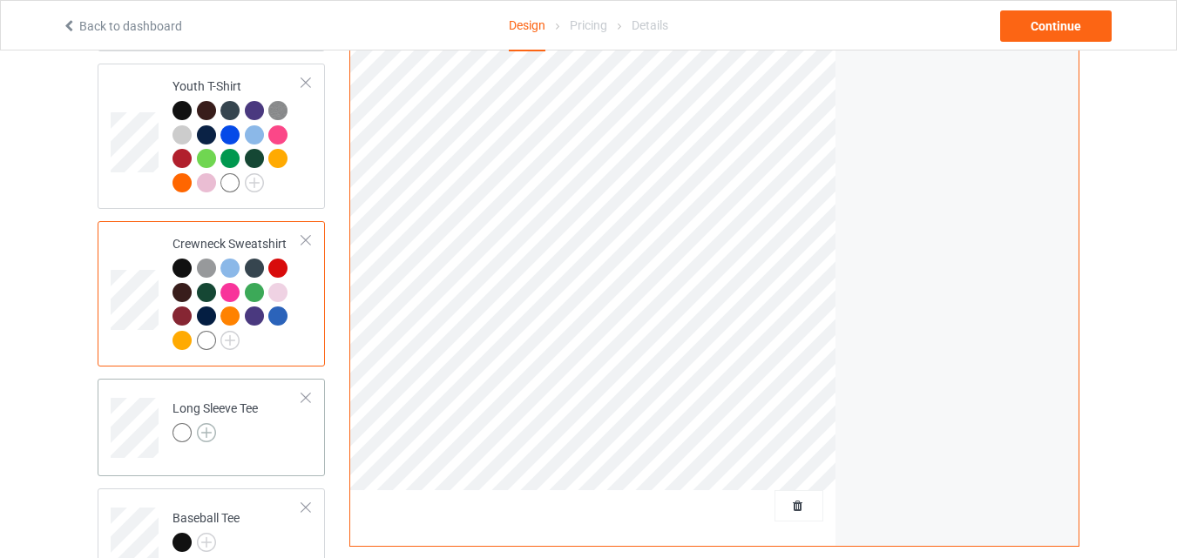
click at [197, 435] on img at bounding box center [206, 432] width 19 height 19
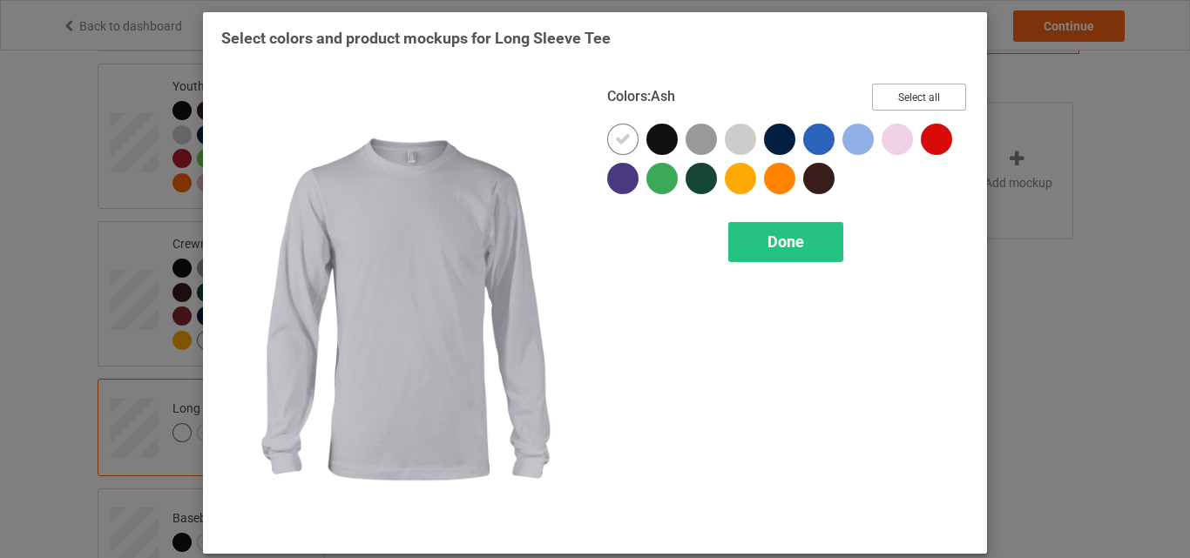
click at [874, 94] on button "Select all" at bounding box center [919, 97] width 94 height 27
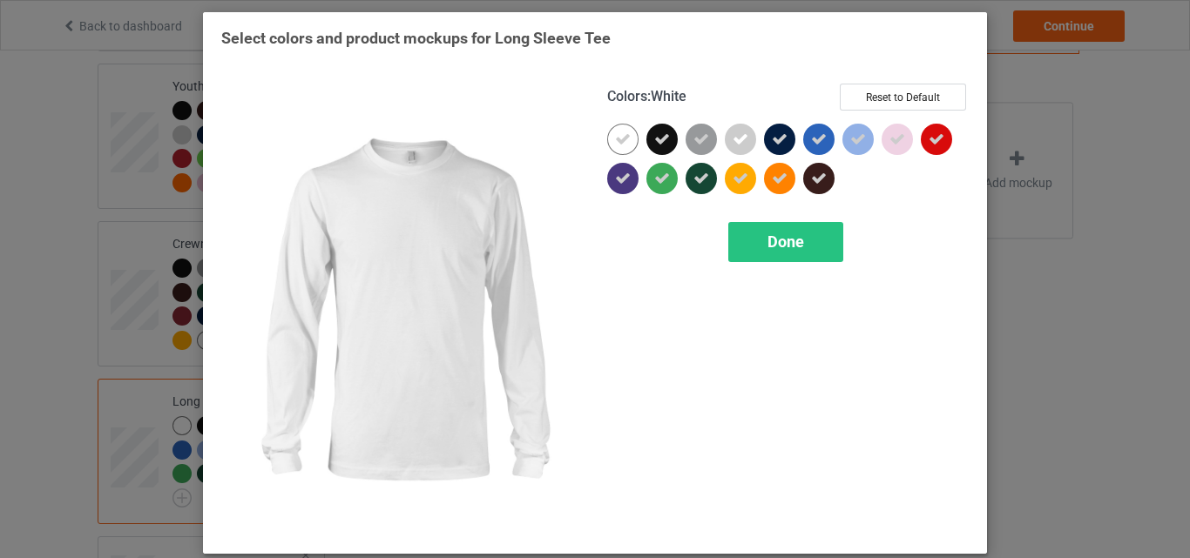
click at [625, 143] on div at bounding box center [622, 139] width 31 height 31
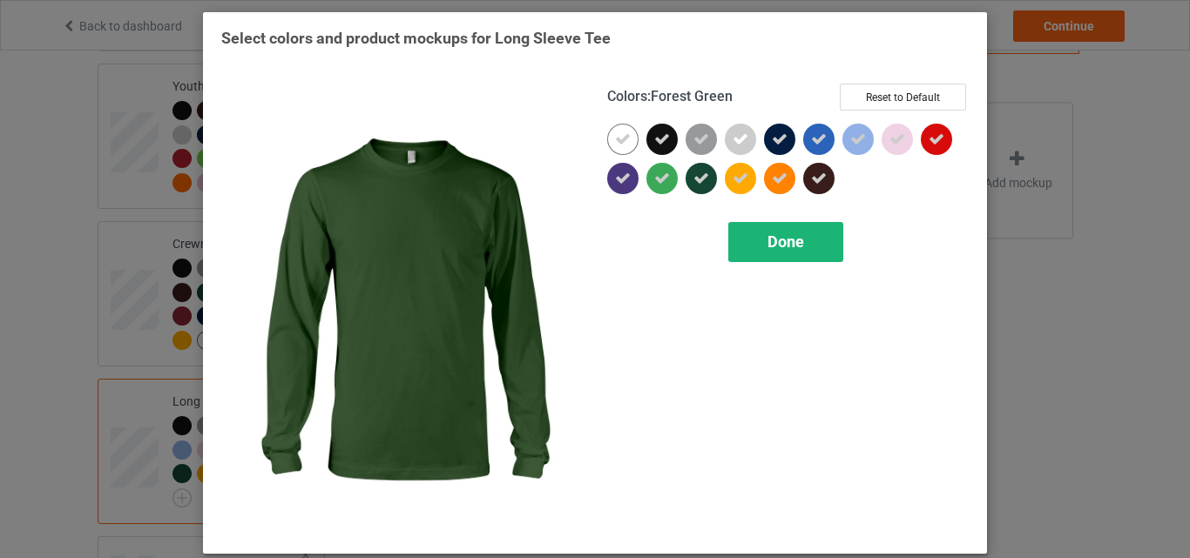
click at [751, 234] on div "Done" at bounding box center [785, 242] width 115 height 40
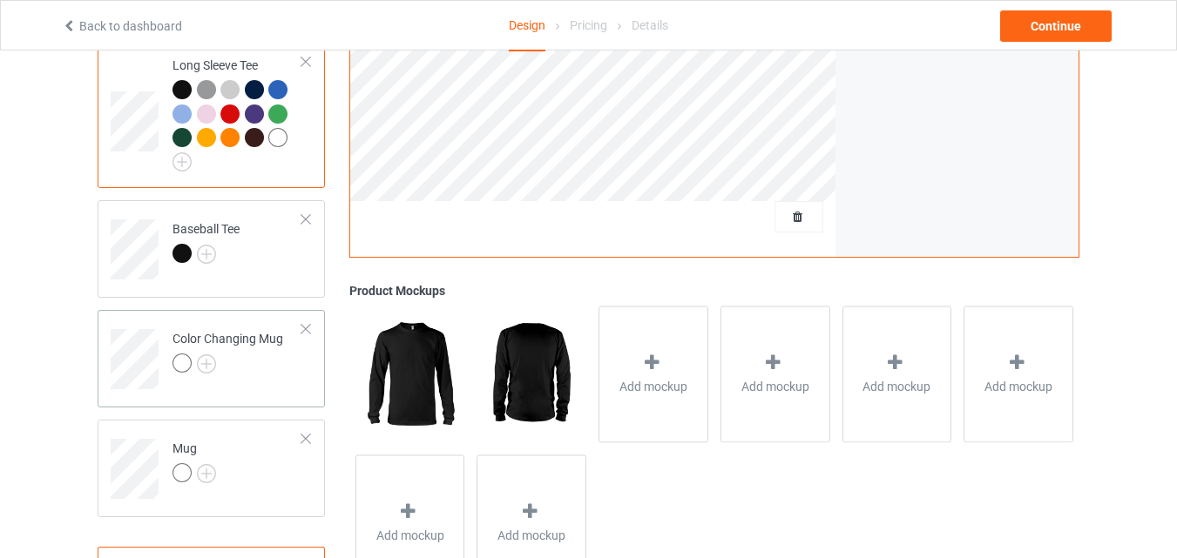
scroll to position [1045, 0]
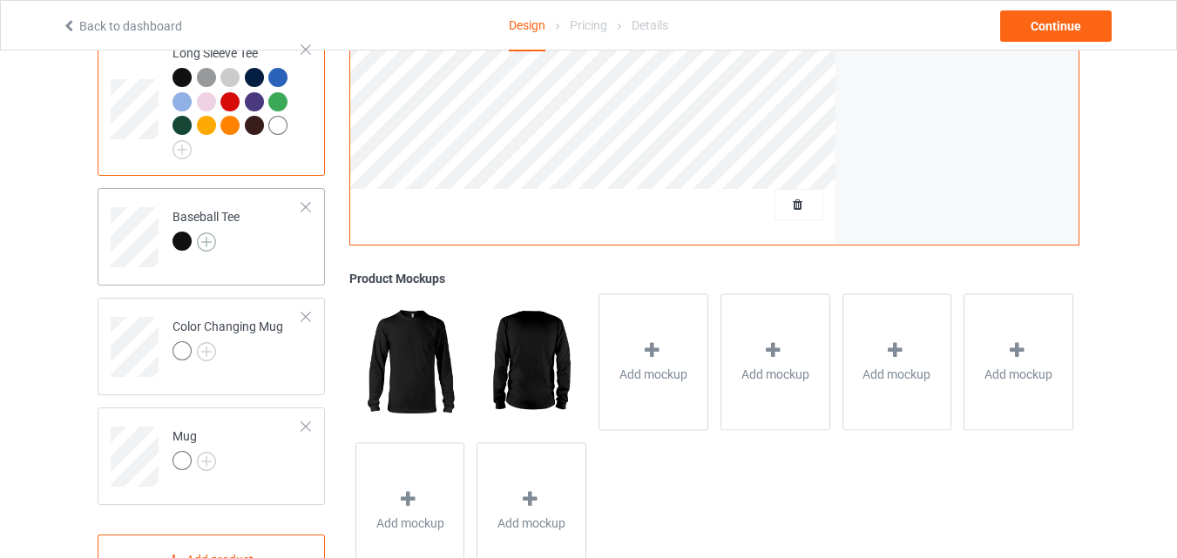
click at [207, 242] on img at bounding box center [206, 242] width 19 height 19
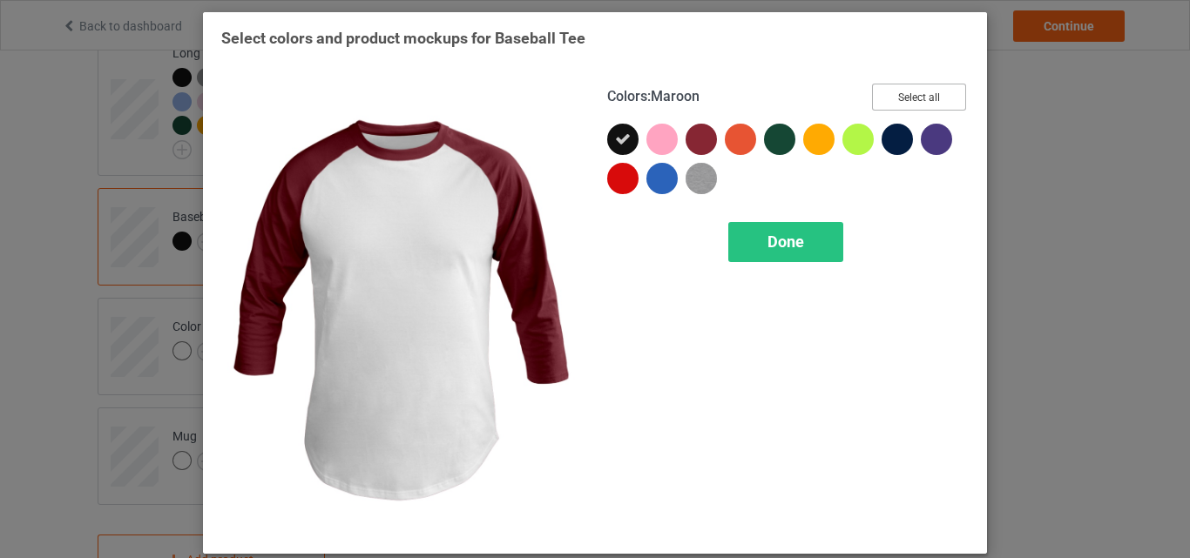
click at [898, 97] on button "Select all" at bounding box center [919, 97] width 94 height 27
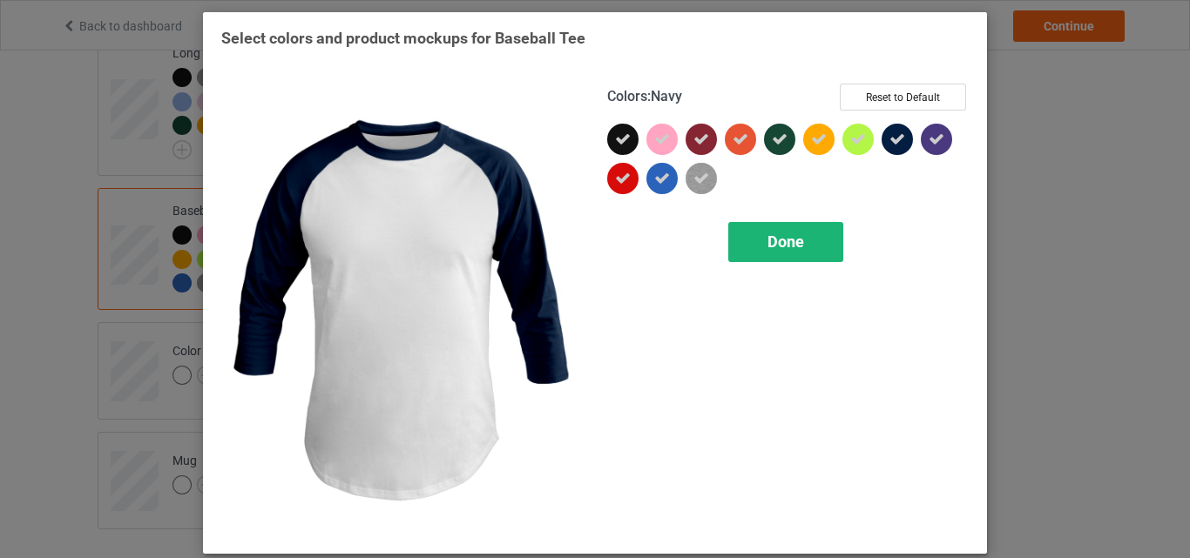
click at [782, 246] on span "Done" at bounding box center [785, 242] width 37 height 18
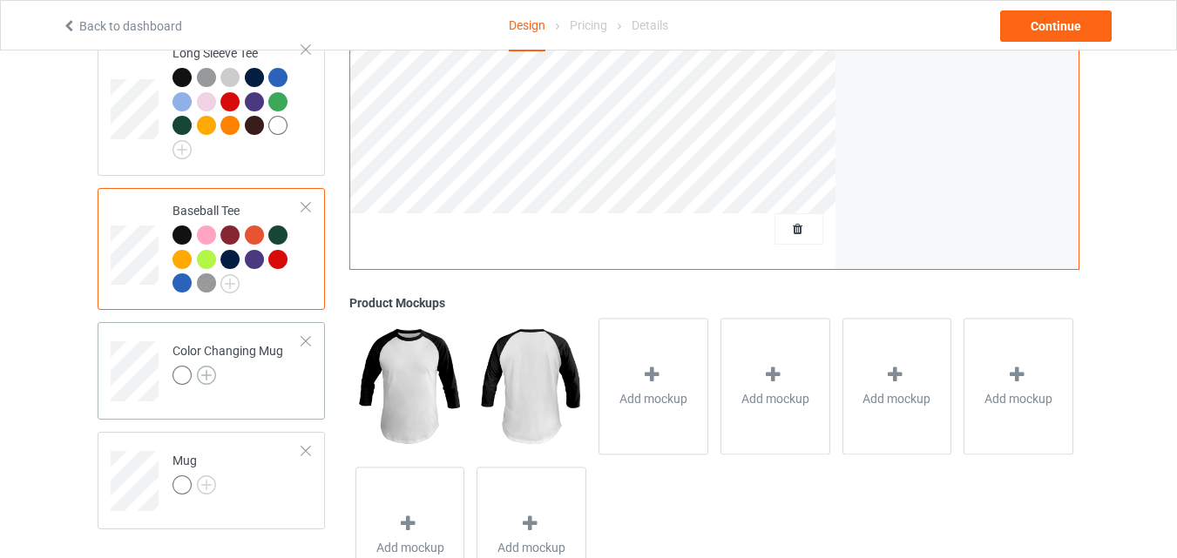
click at [212, 375] on img at bounding box center [206, 375] width 19 height 19
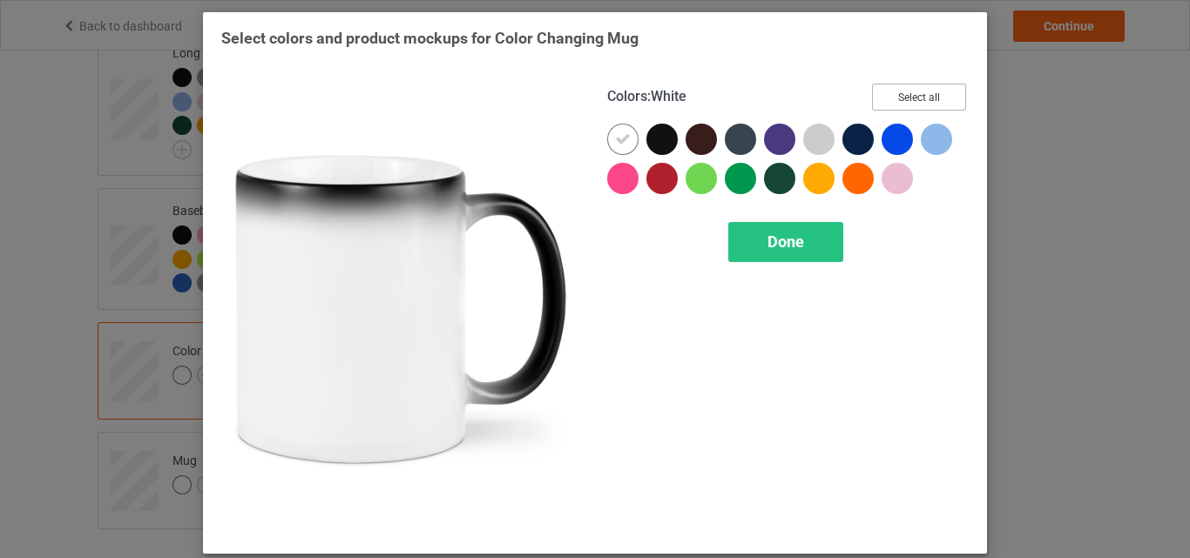
drag, startPoint x: 881, startPoint y: 97, endPoint x: 449, endPoint y: 161, distance: 436.9
click at [882, 98] on button "Select all" at bounding box center [919, 97] width 94 height 27
click at [628, 138] on div at bounding box center [622, 139] width 31 height 31
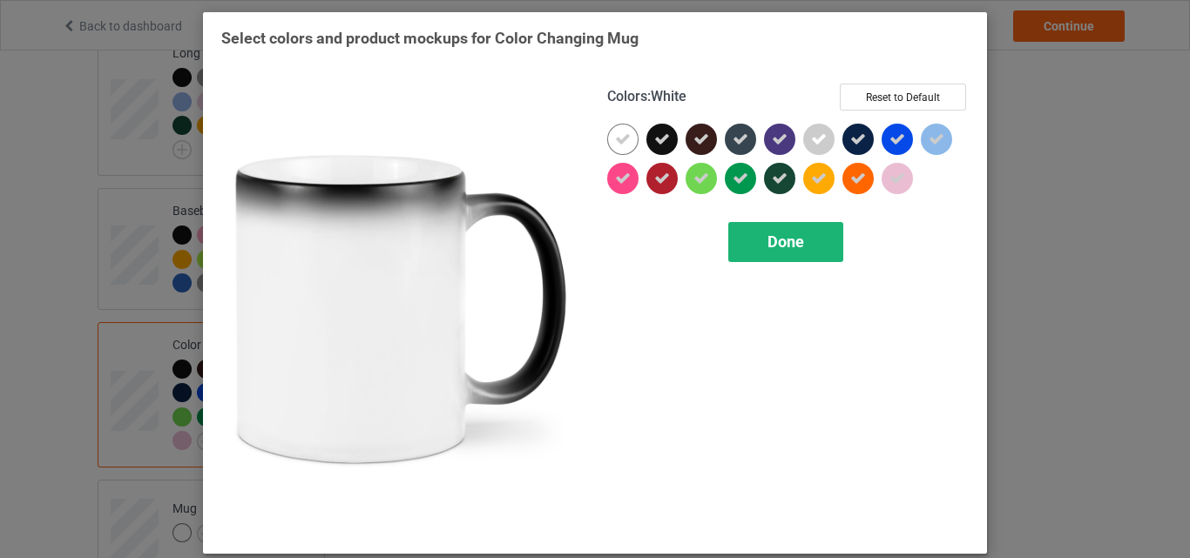
click at [779, 241] on span "Done" at bounding box center [785, 242] width 37 height 18
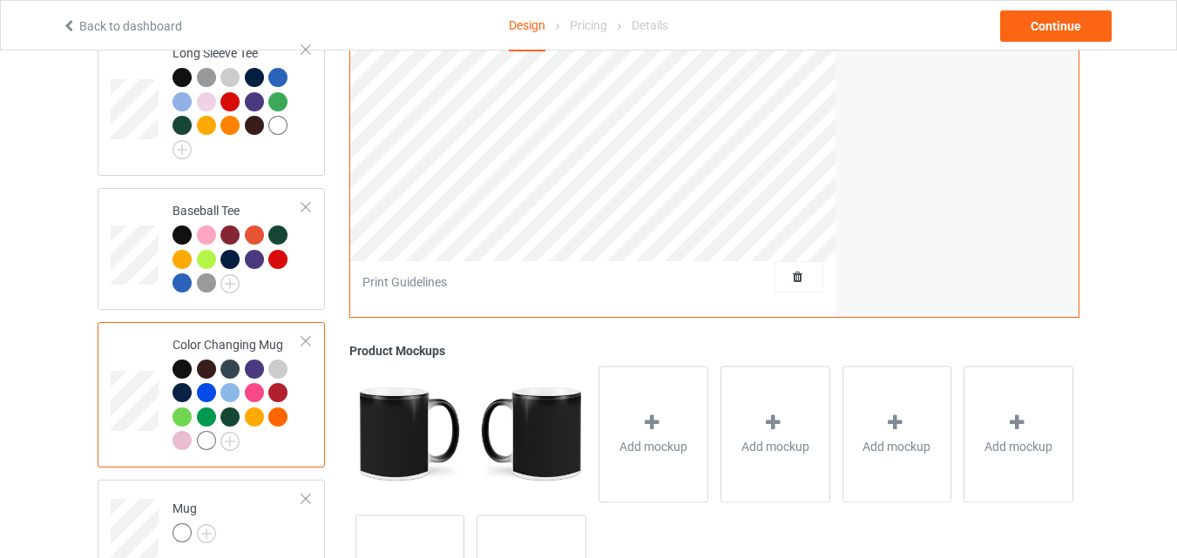
scroll to position [1190, 0]
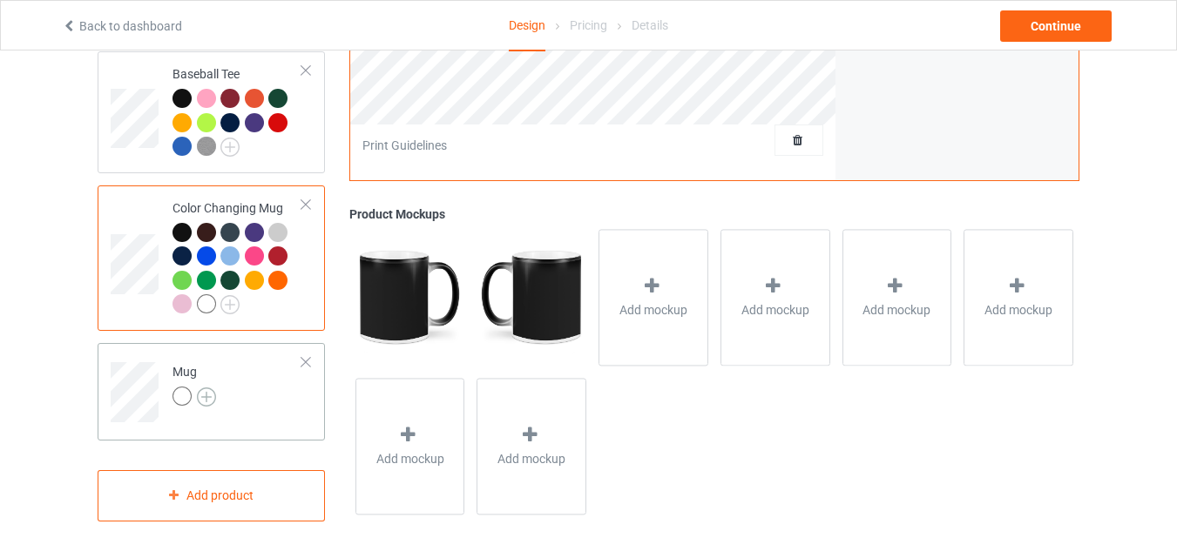
click at [213, 401] on img at bounding box center [206, 397] width 19 height 19
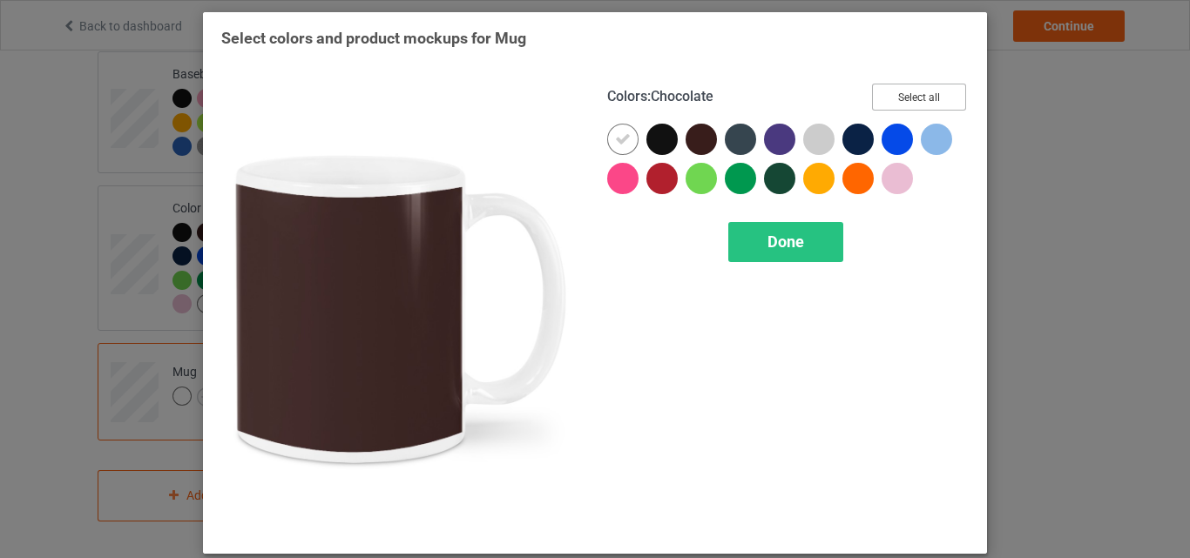
click at [887, 101] on button "Select all" at bounding box center [919, 97] width 94 height 27
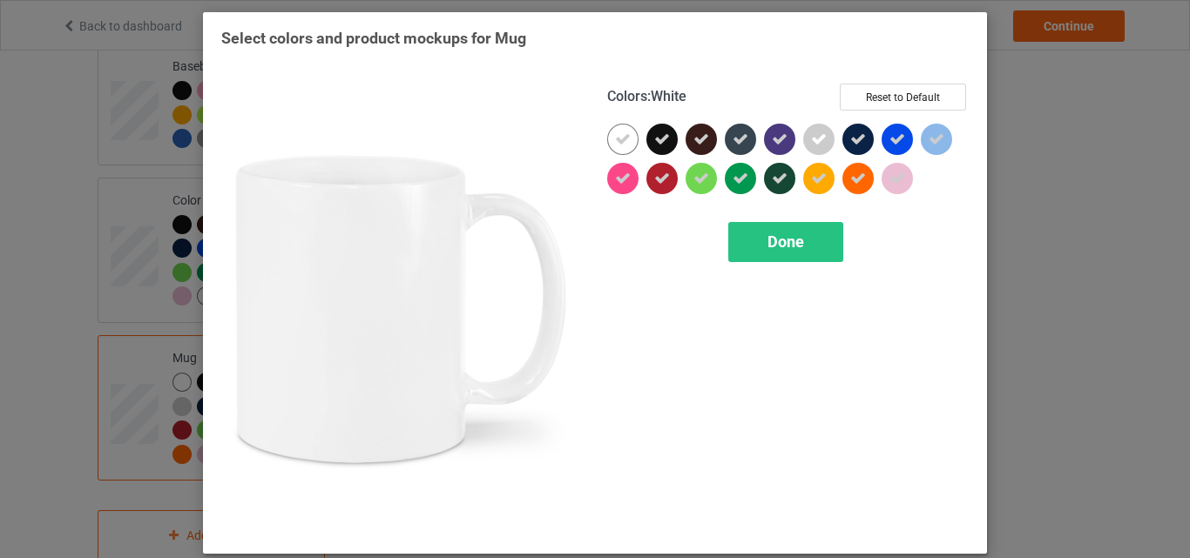
click at [607, 139] on div at bounding box center [622, 139] width 31 height 31
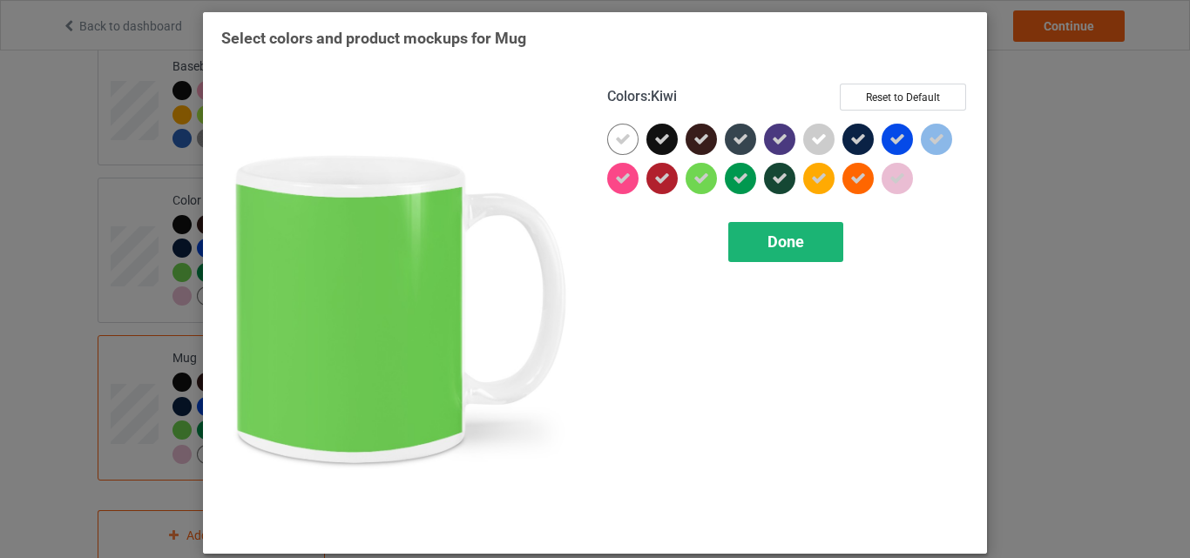
click at [782, 242] on span "Done" at bounding box center [785, 242] width 37 height 18
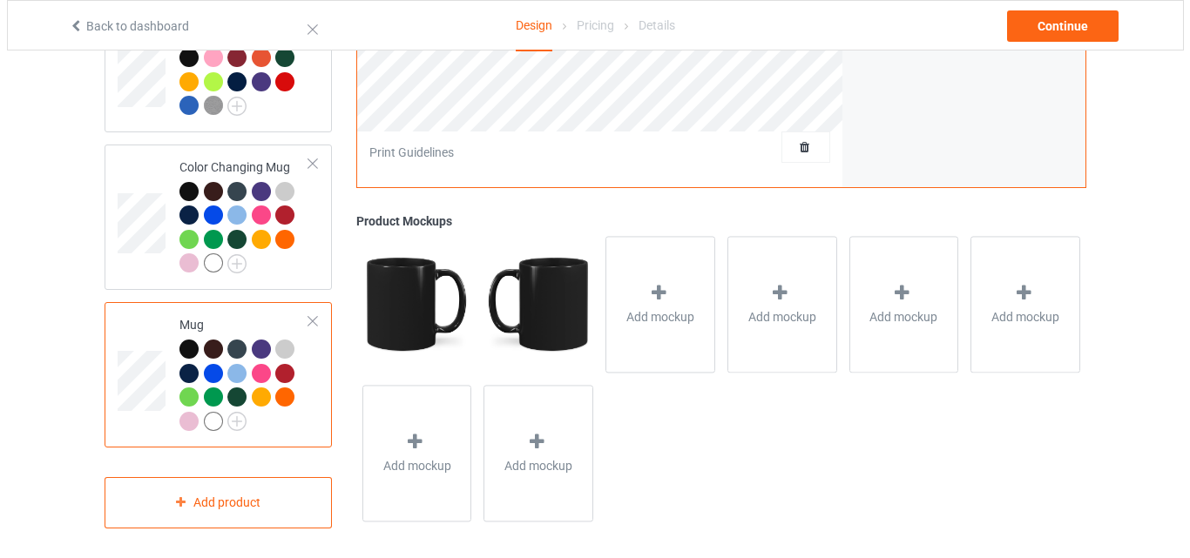
scroll to position [1239, 0]
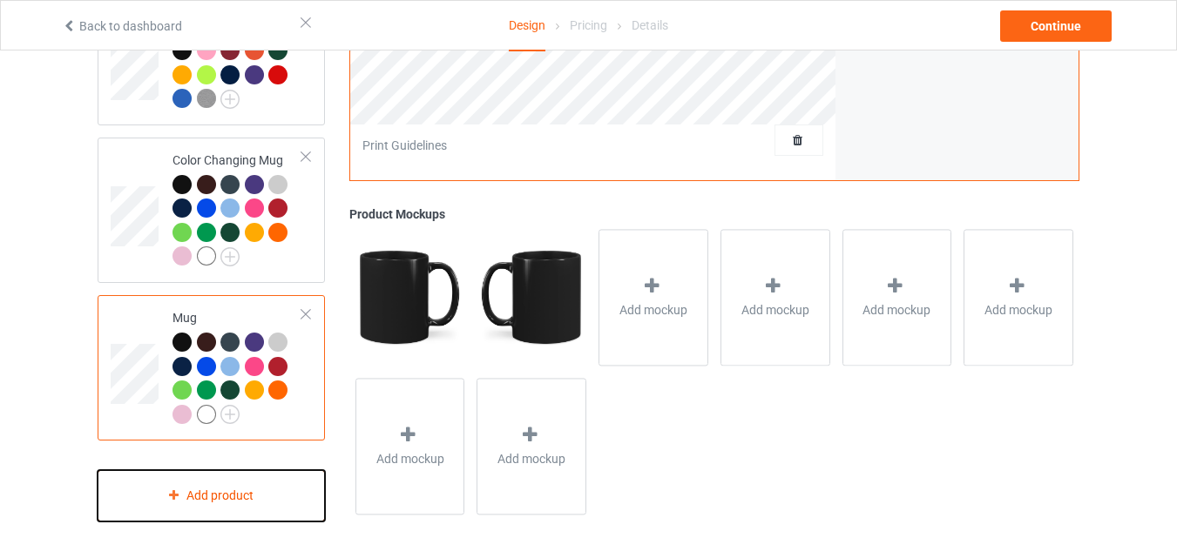
click at [251, 494] on div "Add product" at bounding box center [211, 495] width 227 height 51
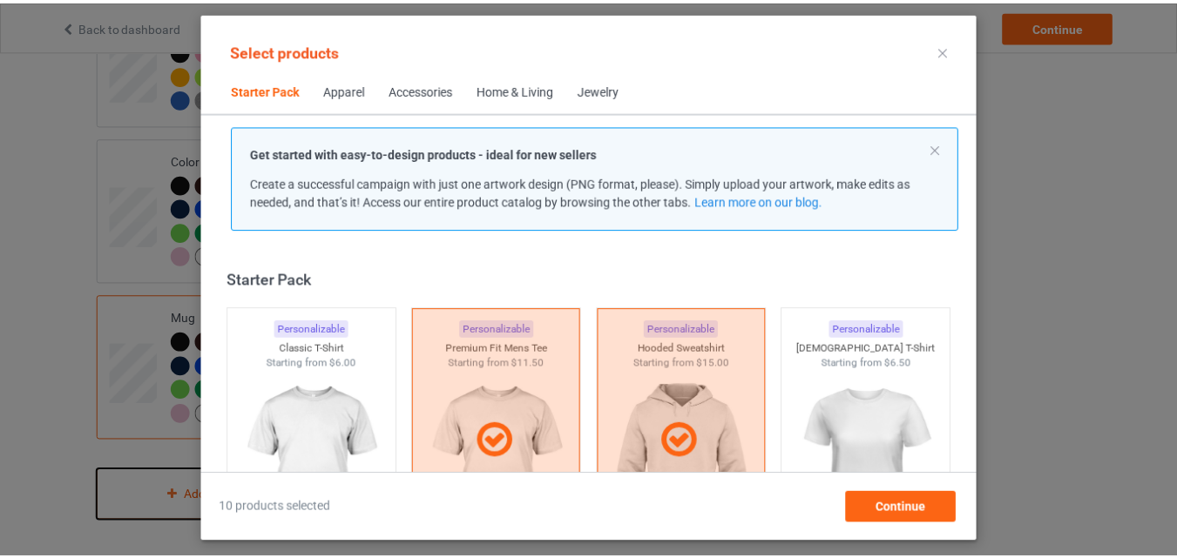
scroll to position [23, 0]
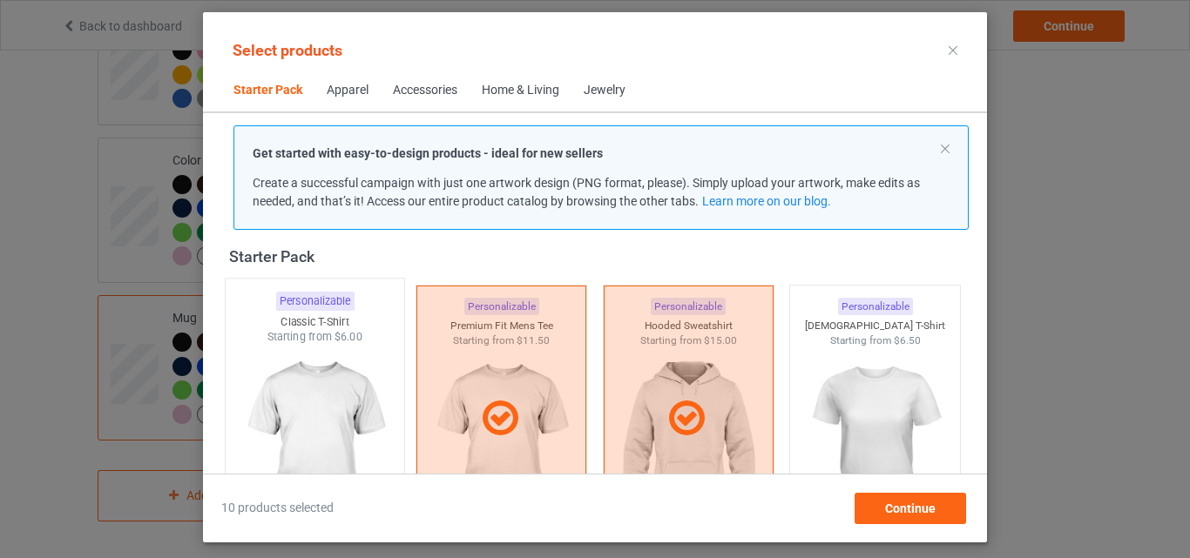
click at [375, 410] on img at bounding box center [315, 447] width 164 height 205
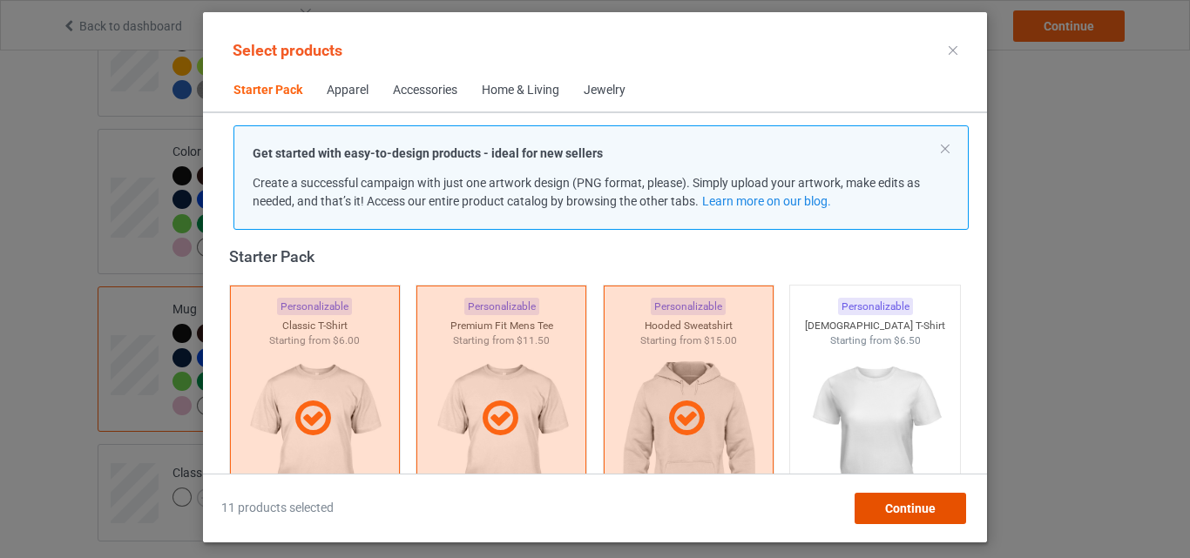
click at [869, 497] on div "Continue" at bounding box center [911, 508] width 112 height 31
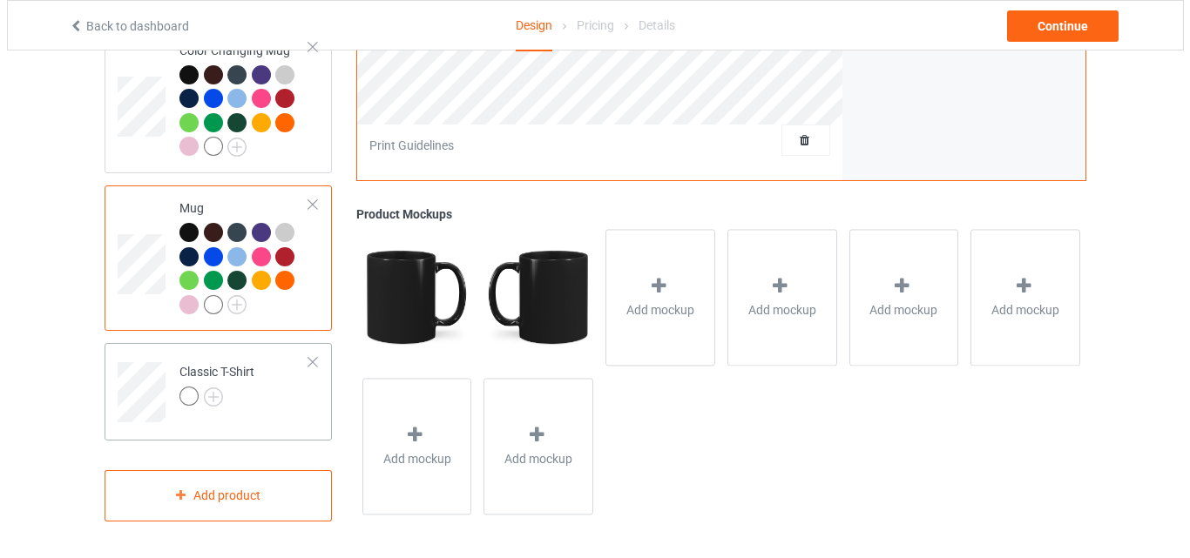
scroll to position [1349, 0]
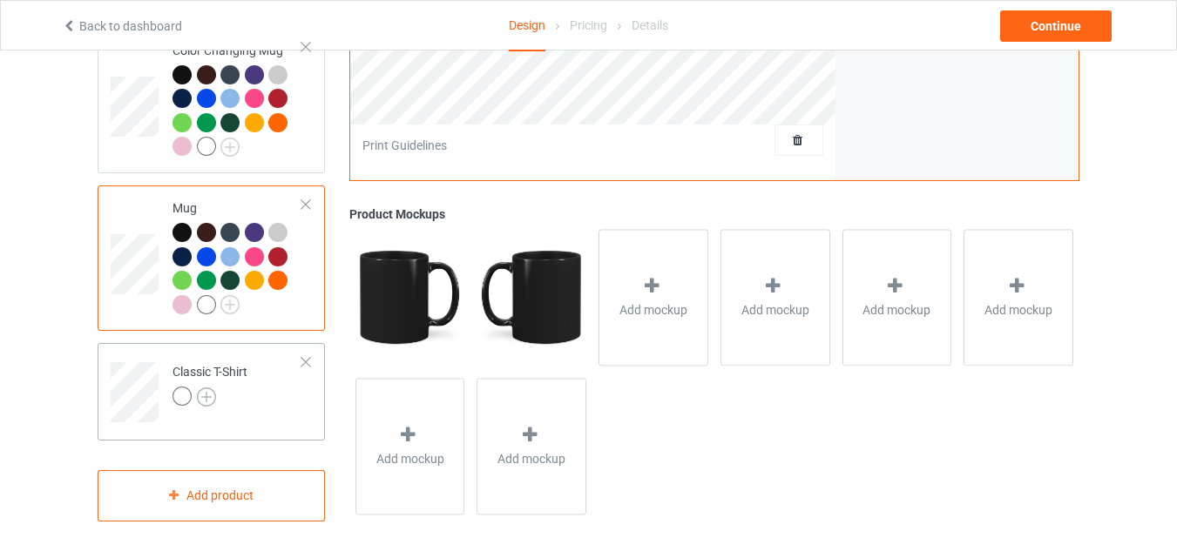
click at [197, 396] on img at bounding box center [206, 397] width 19 height 19
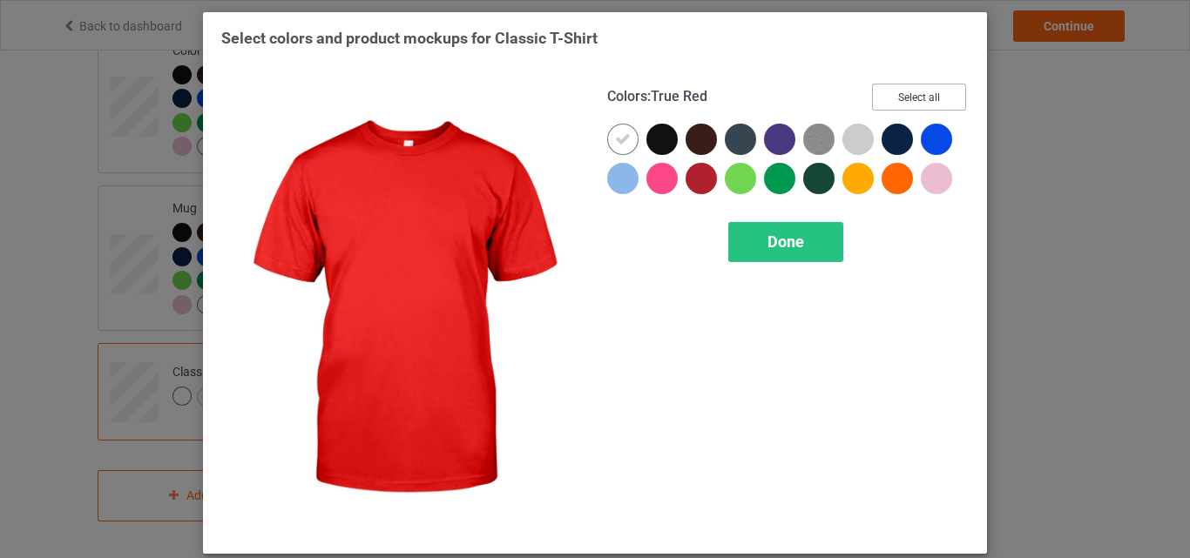
click at [912, 99] on button "Select all" at bounding box center [919, 97] width 94 height 27
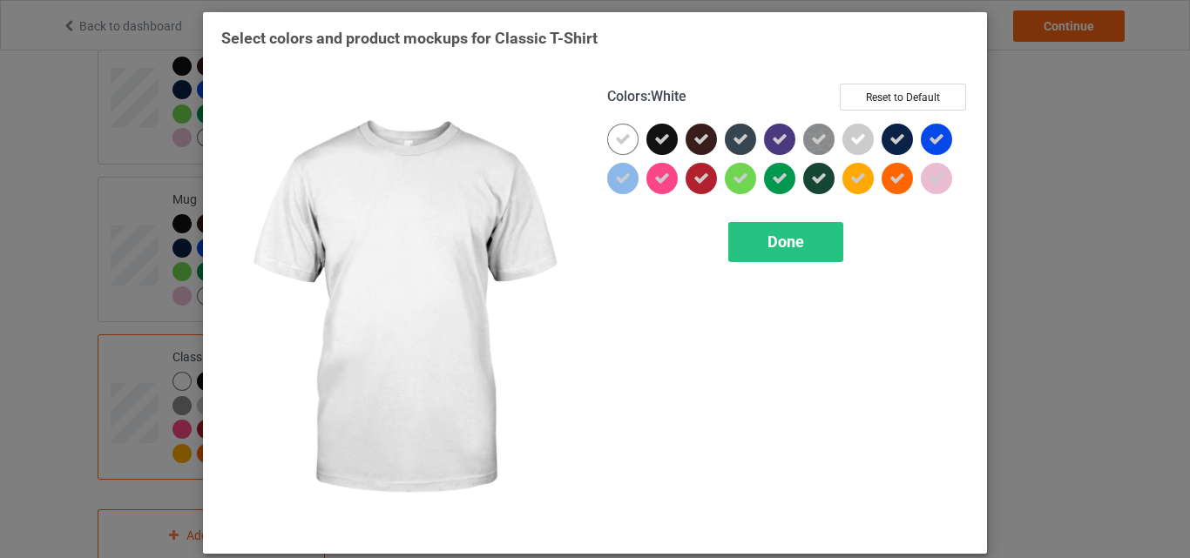
click at [622, 139] on icon at bounding box center [623, 140] width 16 height 16
click at [622, 139] on div at bounding box center [622, 139] width 31 height 31
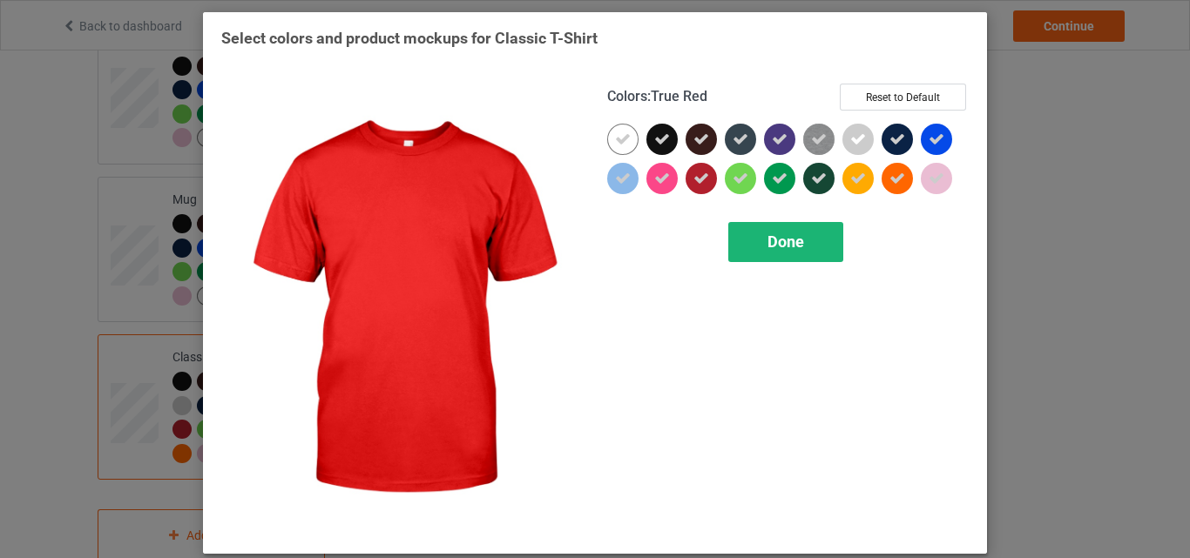
click at [767, 236] on span "Done" at bounding box center [785, 242] width 37 height 18
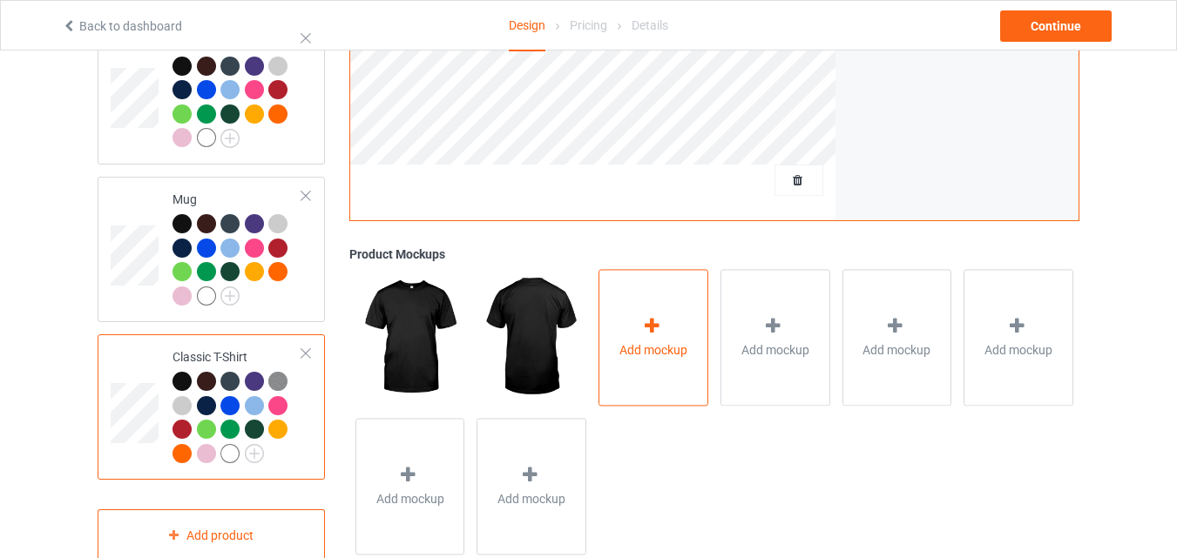
click at [681, 321] on div "Add mockup" at bounding box center [653, 337] width 110 height 137
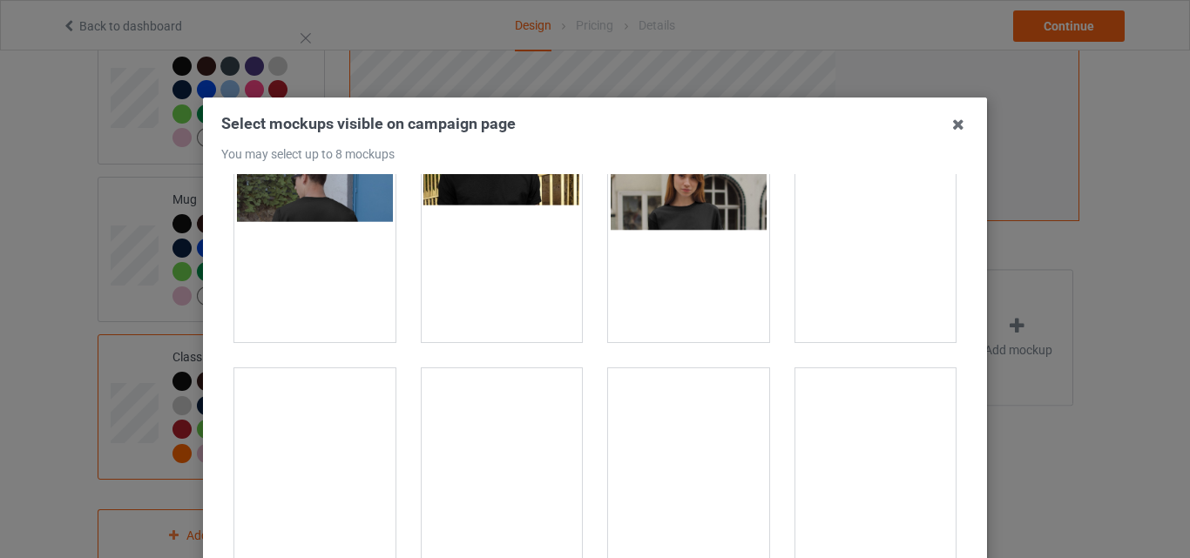
scroll to position [436, 0]
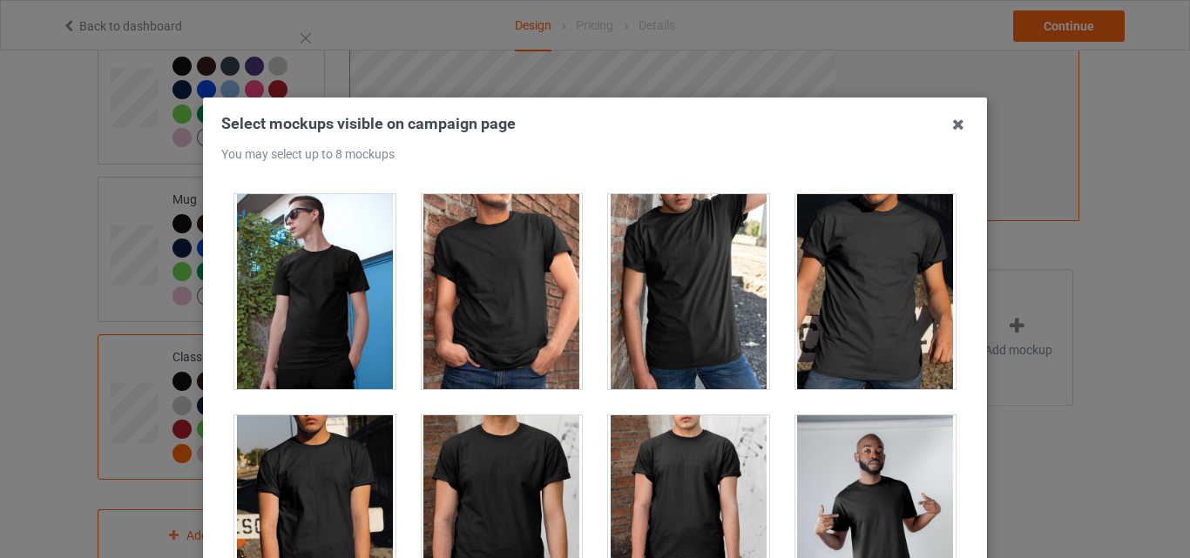
click at [531, 309] on div at bounding box center [502, 291] width 161 height 195
click at [855, 338] on div at bounding box center [875, 291] width 161 height 195
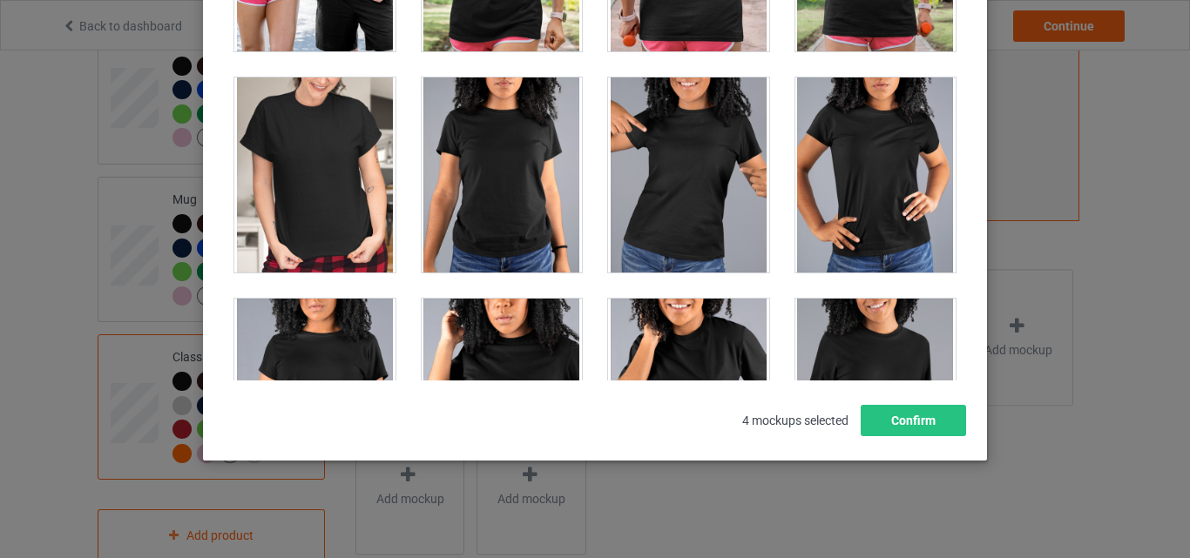
scroll to position [24999, 0]
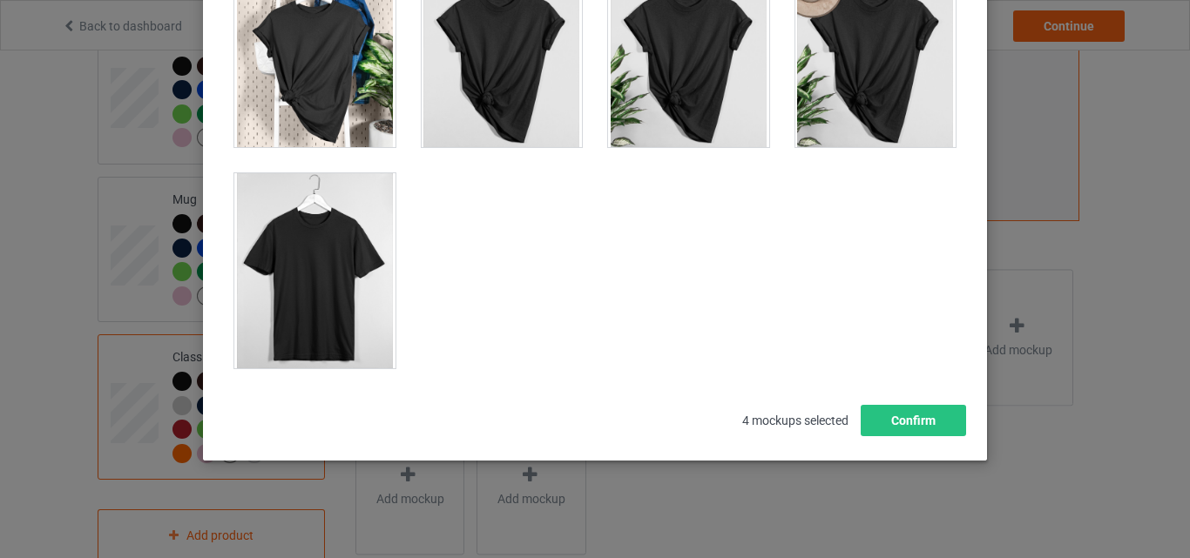
drag, startPoint x: 330, startPoint y: 255, endPoint x: 681, endPoint y: 182, distance: 358.6
click at [329, 255] on div at bounding box center [314, 270] width 161 height 195
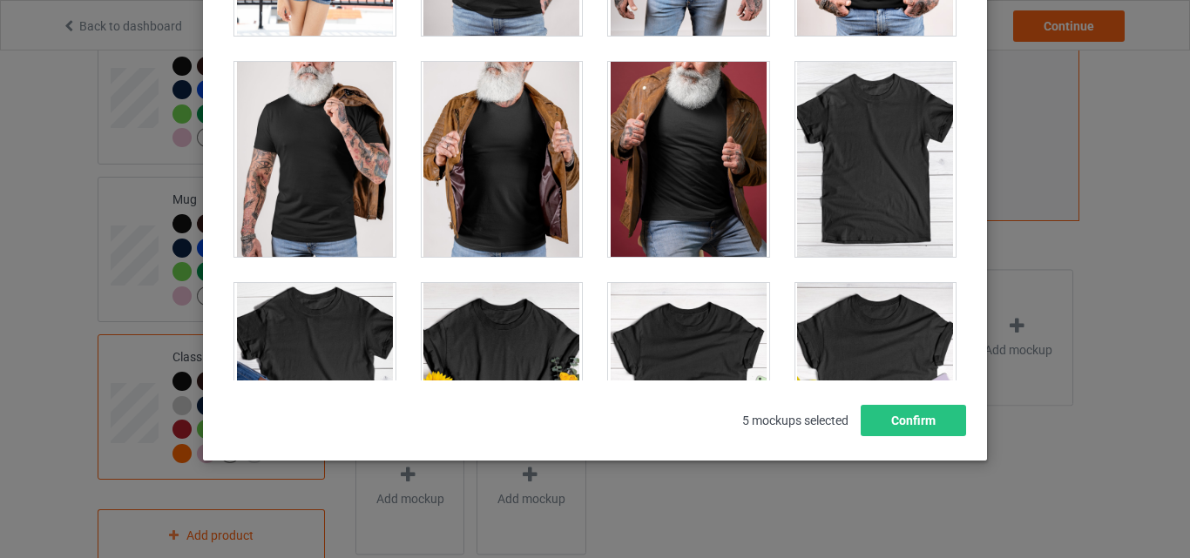
scroll to position [24041, 0]
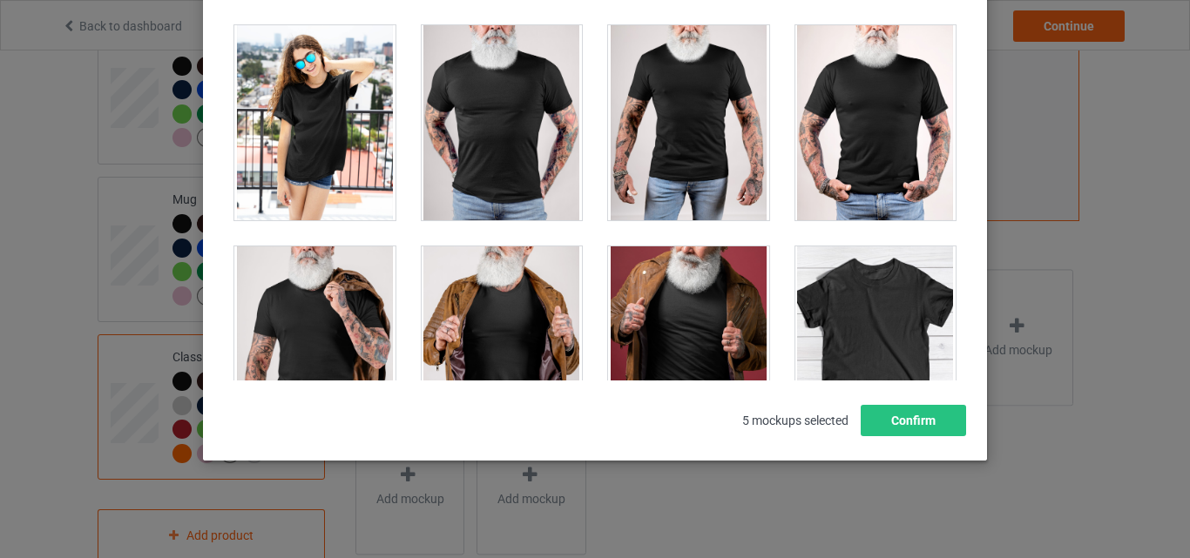
click at [867, 284] on div at bounding box center [875, 344] width 161 height 195
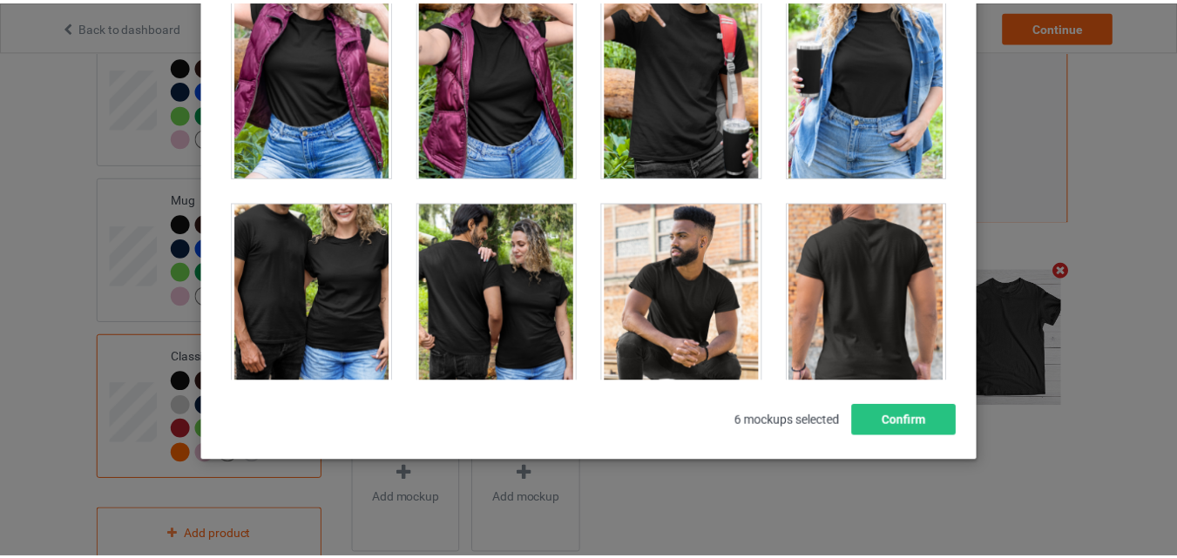
scroll to position [19772, 0]
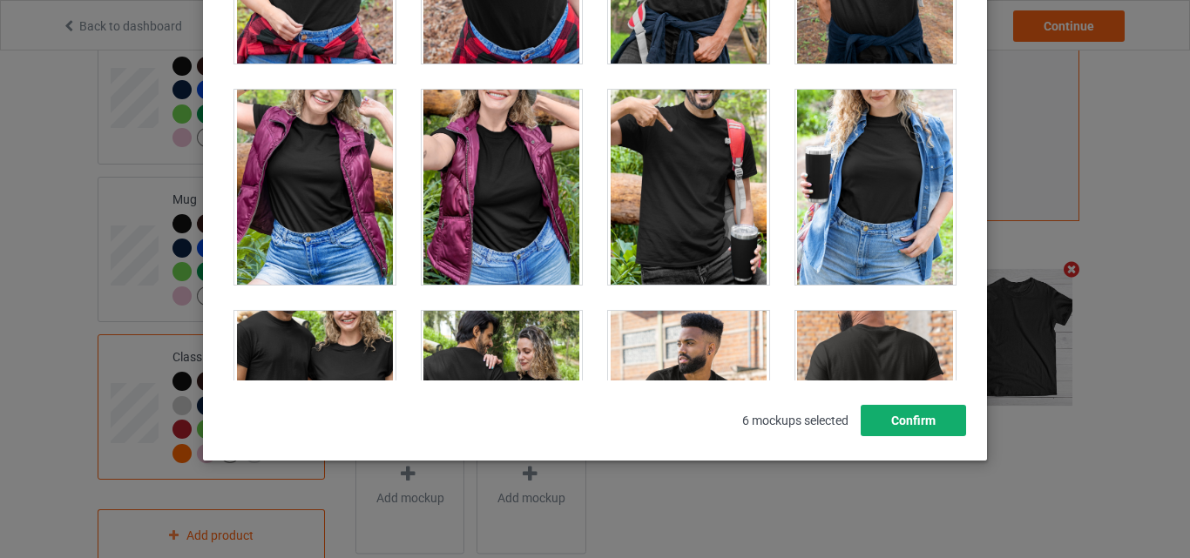
click at [910, 421] on button "Confirm" at bounding box center [913, 420] width 105 height 31
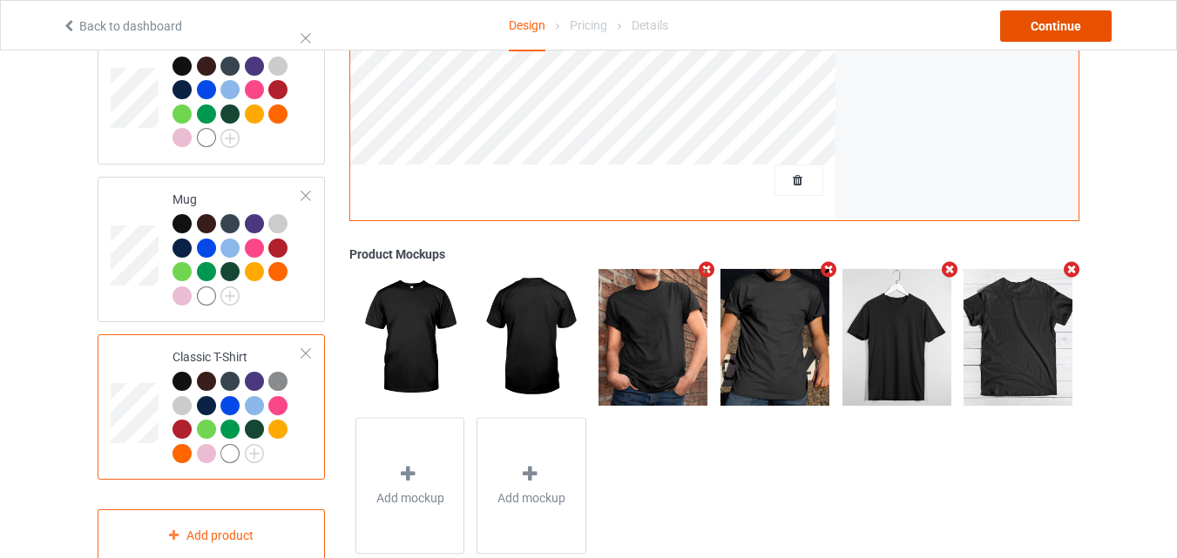
click at [1044, 21] on div "Continue" at bounding box center [1056, 25] width 112 height 31
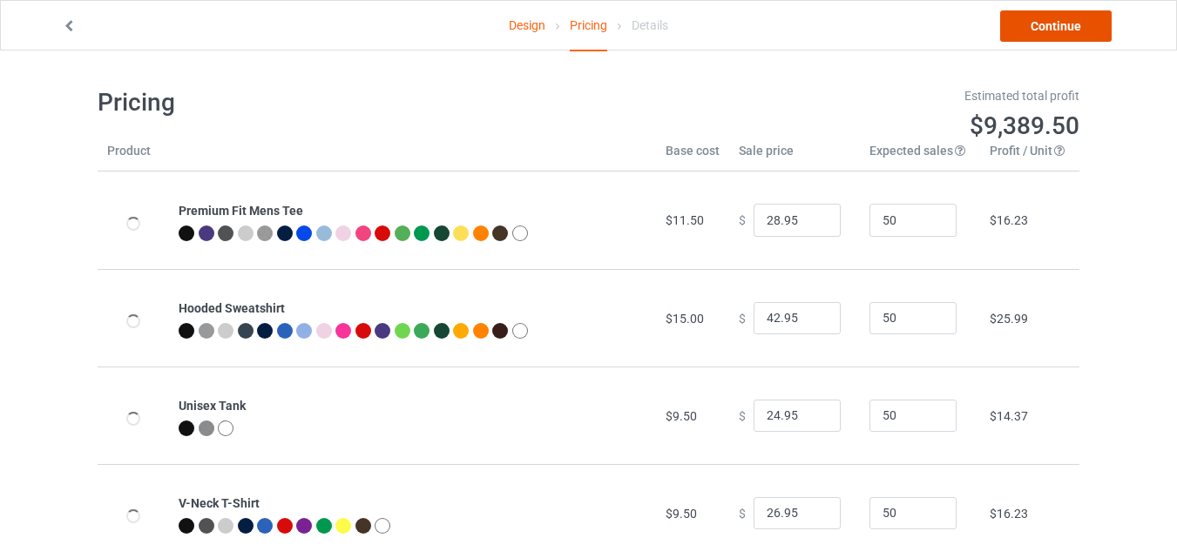
click at [1024, 30] on link "Continue" at bounding box center [1056, 25] width 112 height 31
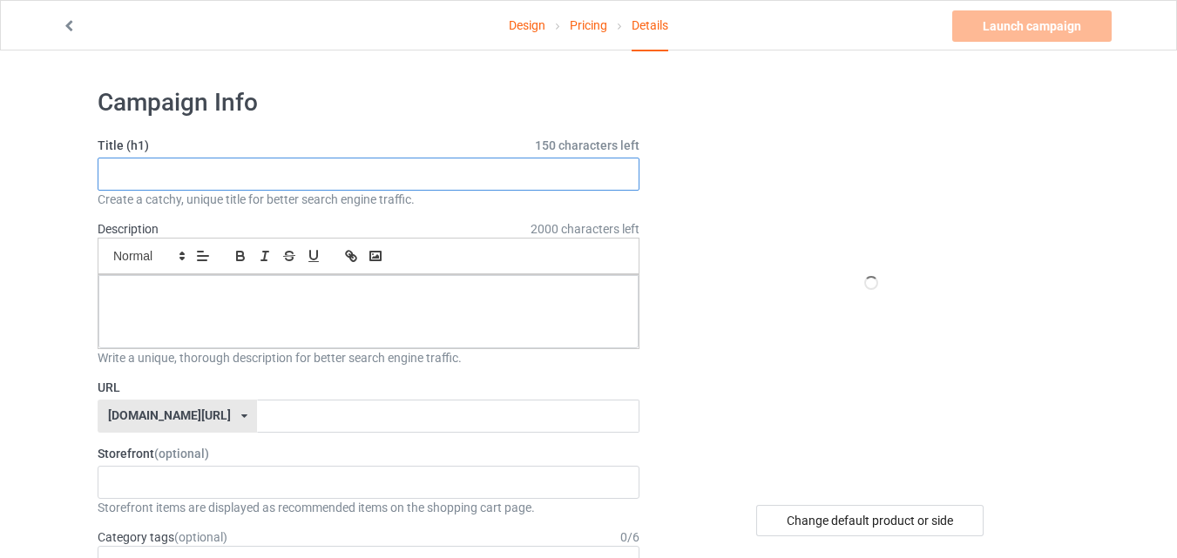
click at [496, 175] on input "text" at bounding box center [369, 174] width 542 height 33
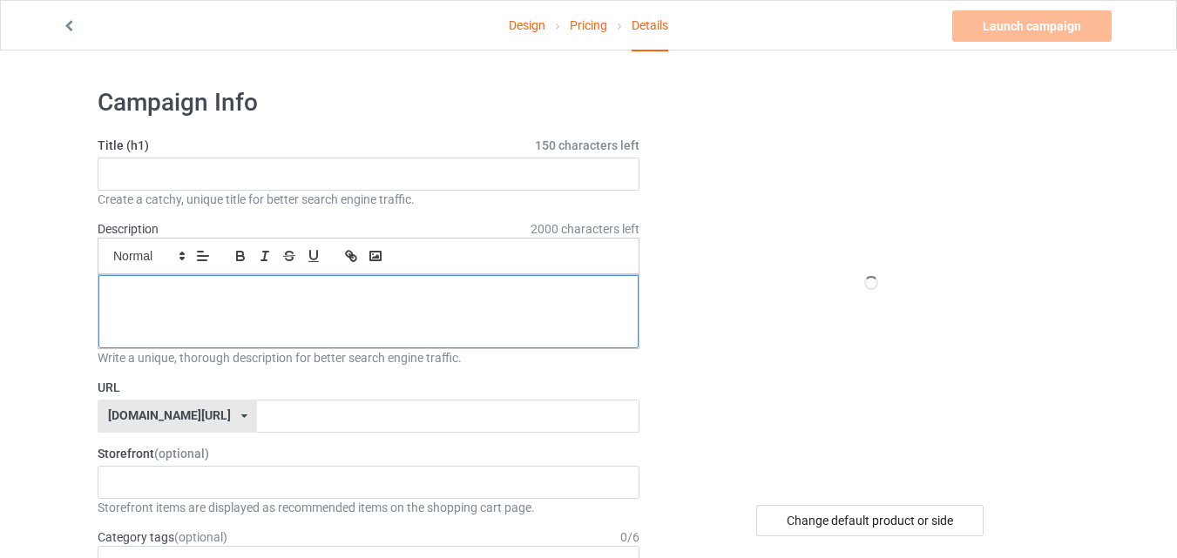
click at [400, 319] on div at bounding box center [368, 311] width 540 height 73
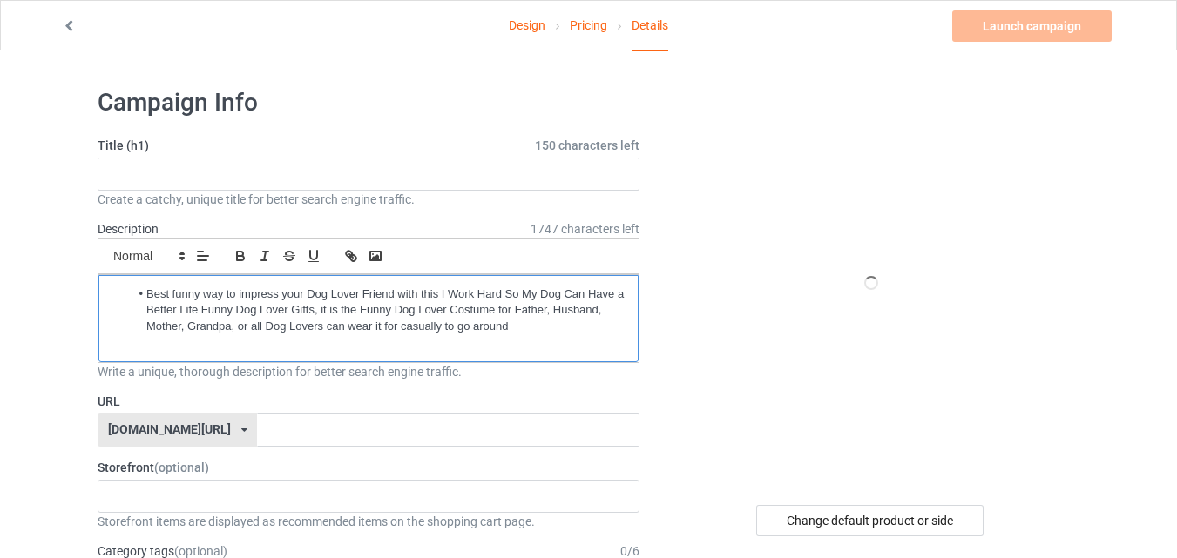
drag, startPoint x: 145, startPoint y: 301, endPoint x: 69, endPoint y: 279, distance: 78.9
click at [421, 340] on p at bounding box center [368, 343] width 512 height 17
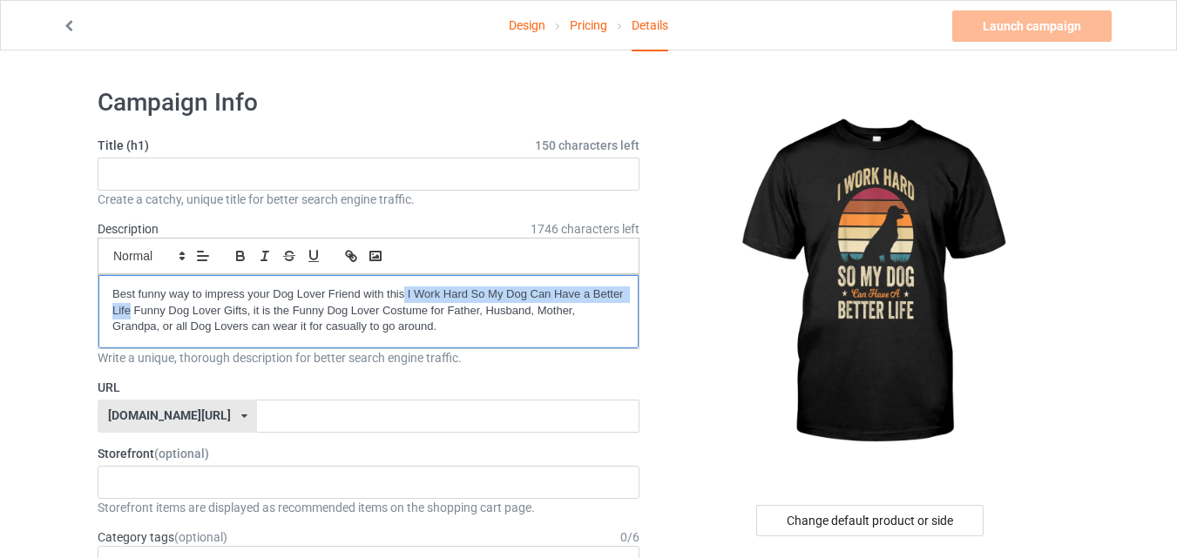
drag, startPoint x: 406, startPoint y: 291, endPoint x: 129, endPoint y: 309, distance: 277.6
click at [129, 309] on p "Best funny way to impress your Dog Lover Friend with this I Work Hard So My Dog…" at bounding box center [368, 311] width 512 height 49
copy p "I Work Hard So My Dog Can Have a Better Life"
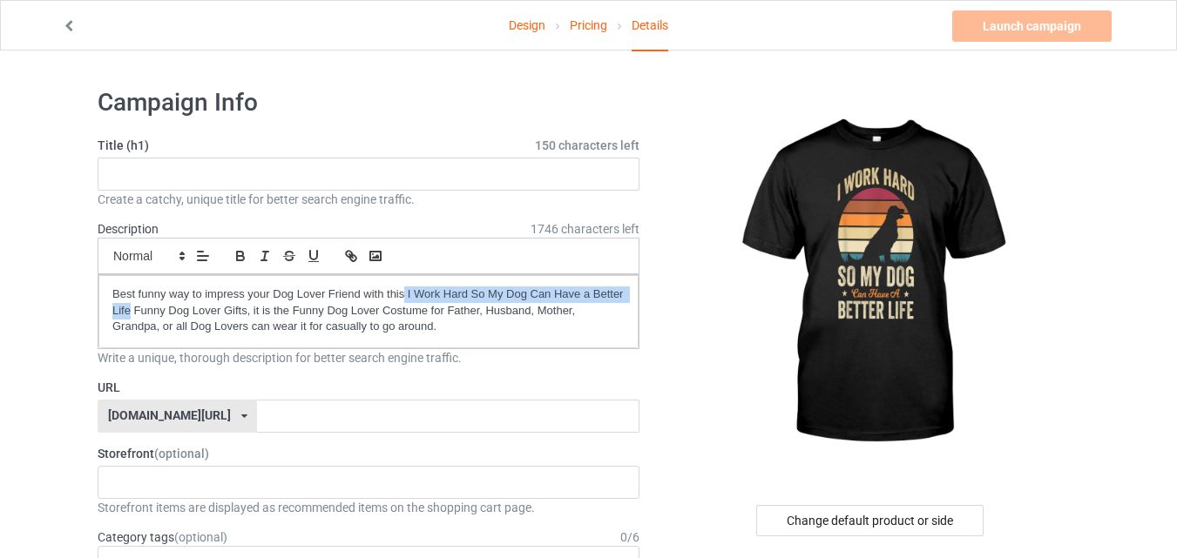
click at [201, 193] on div "Create a catchy, unique title for better search engine traffic." at bounding box center [369, 199] width 542 height 17
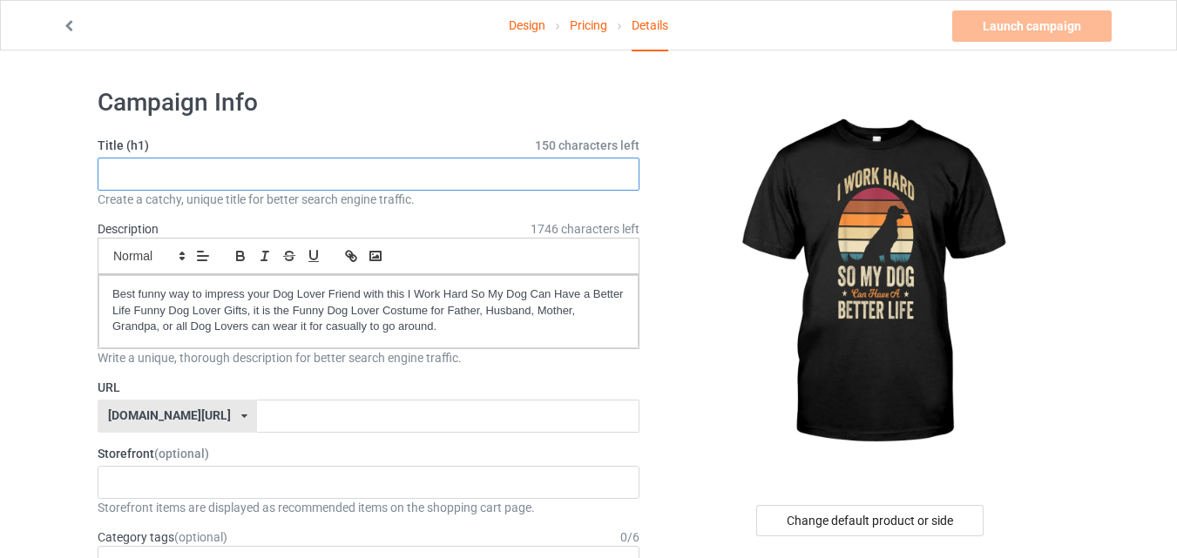
click at [205, 180] on input "text" at bounding box center [369, 174] width 542 height 33
paste input "I Work Hard So My Dog Can Have a Better Life"
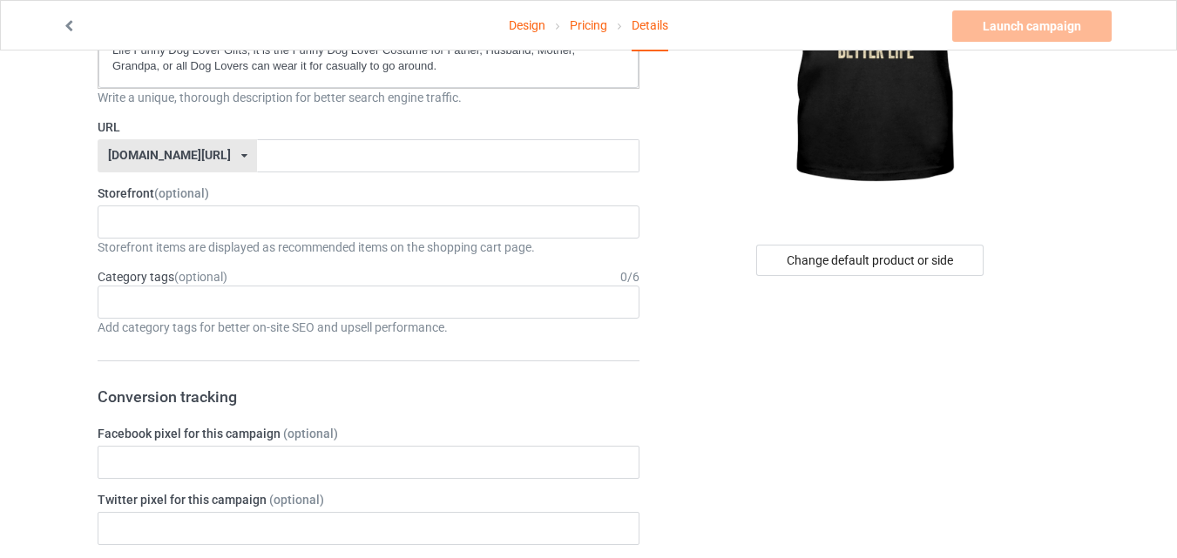
scroll to position [261, 0]
type input "I Work Hard So My Dog Can Have a Better Life"
click at [375, 159] on input "text" at bounding box center [448, 155] width 382 height 33
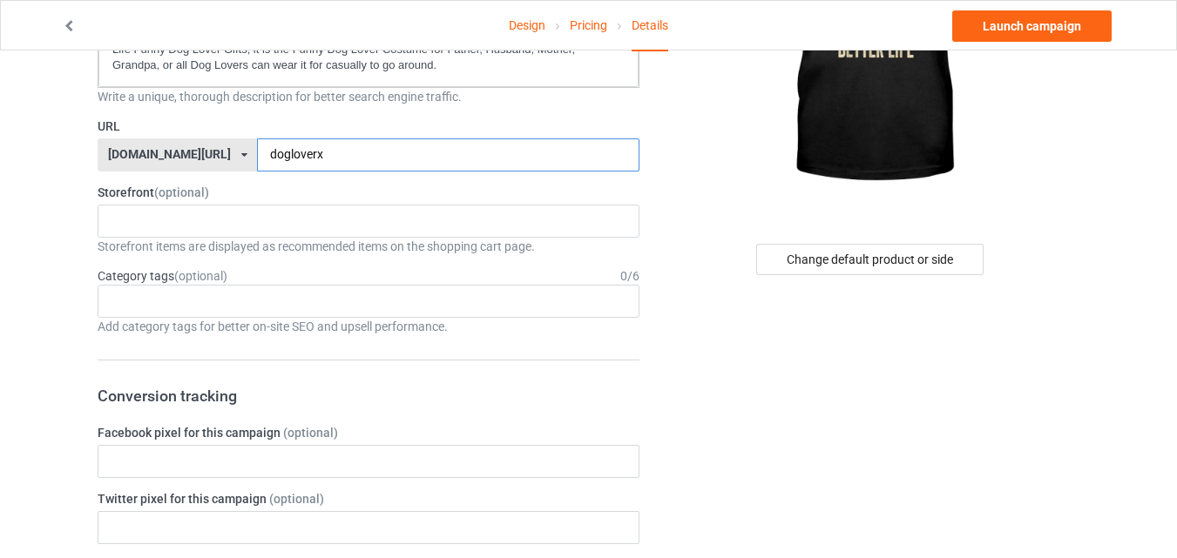
type input "dogloverx3"
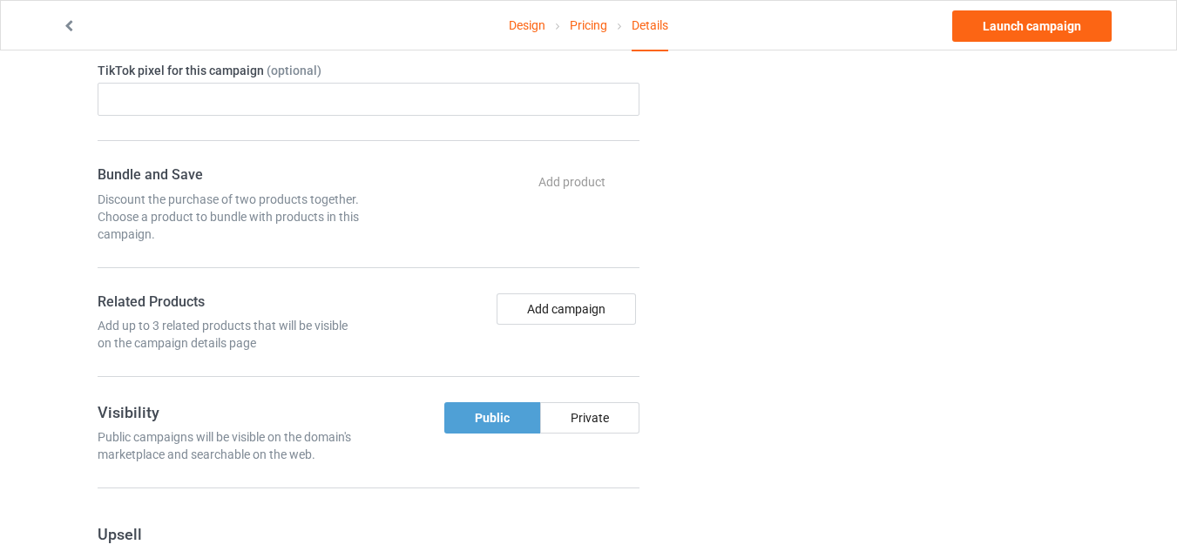
scroll to position [871, 0]
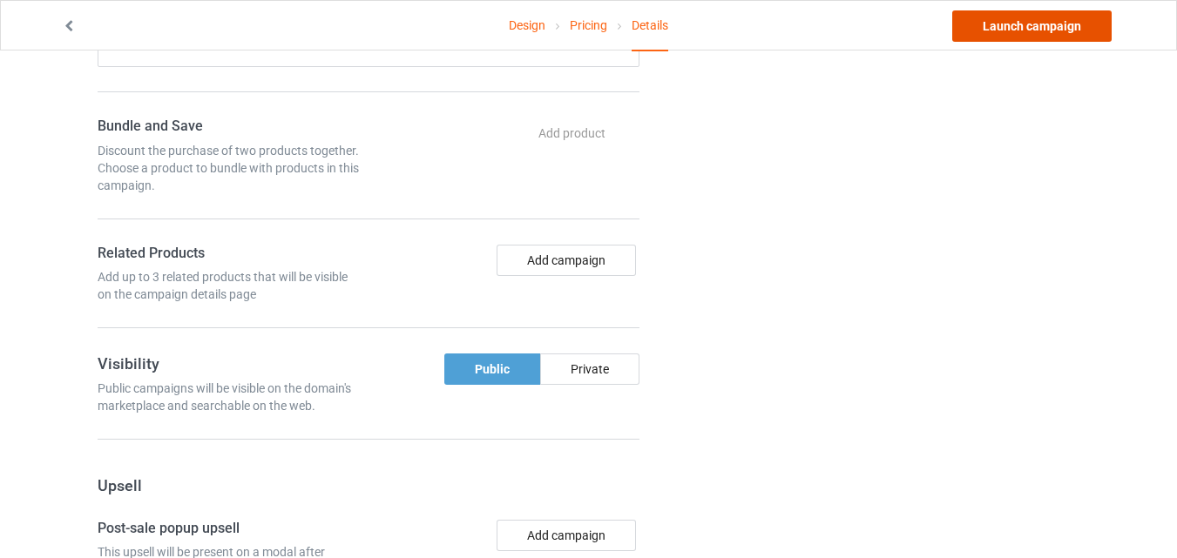
click at [1073, 30] on link "Launch campaign" at bounding box center [1031, 25] width 159 height 31
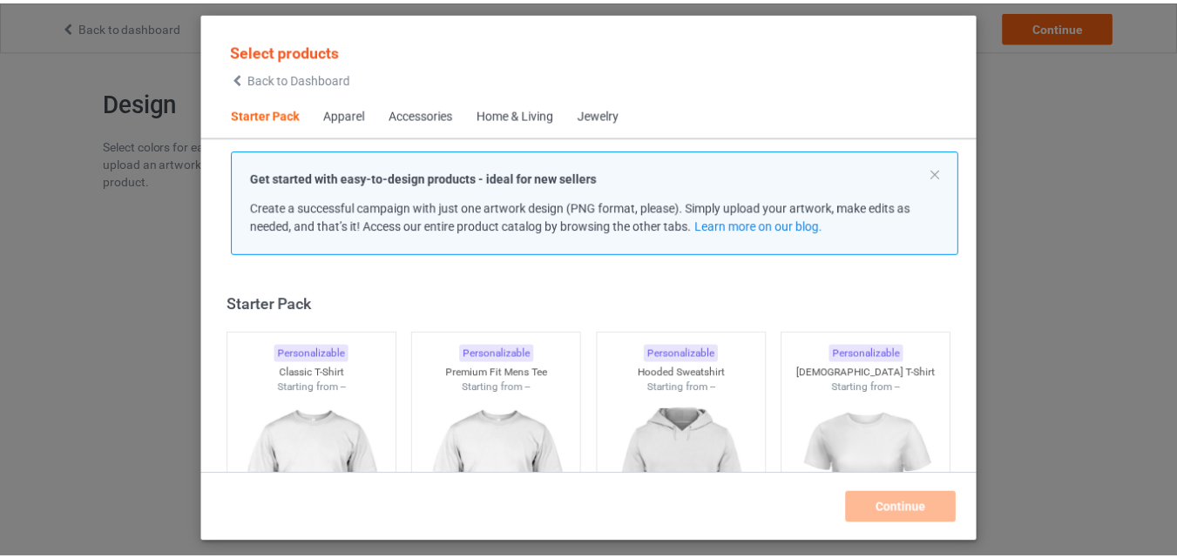
scroll to position [23, 0]
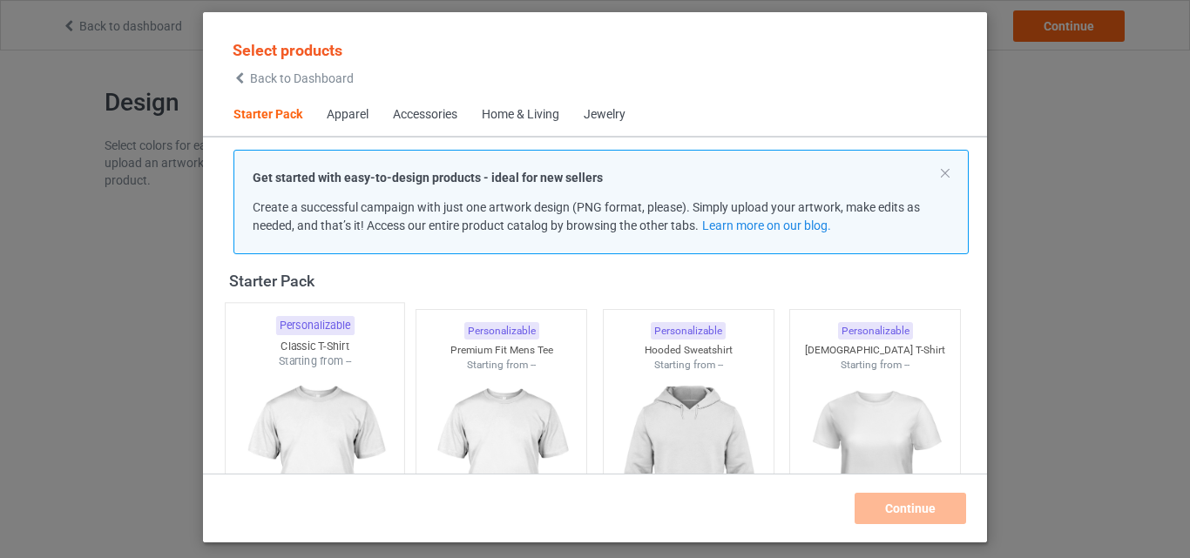
click at [304, 388] on img at bounding box center [315, 471] width 164 height 205
click at [506, 421] on img at bounding box center [501, 470] width 156 height 195
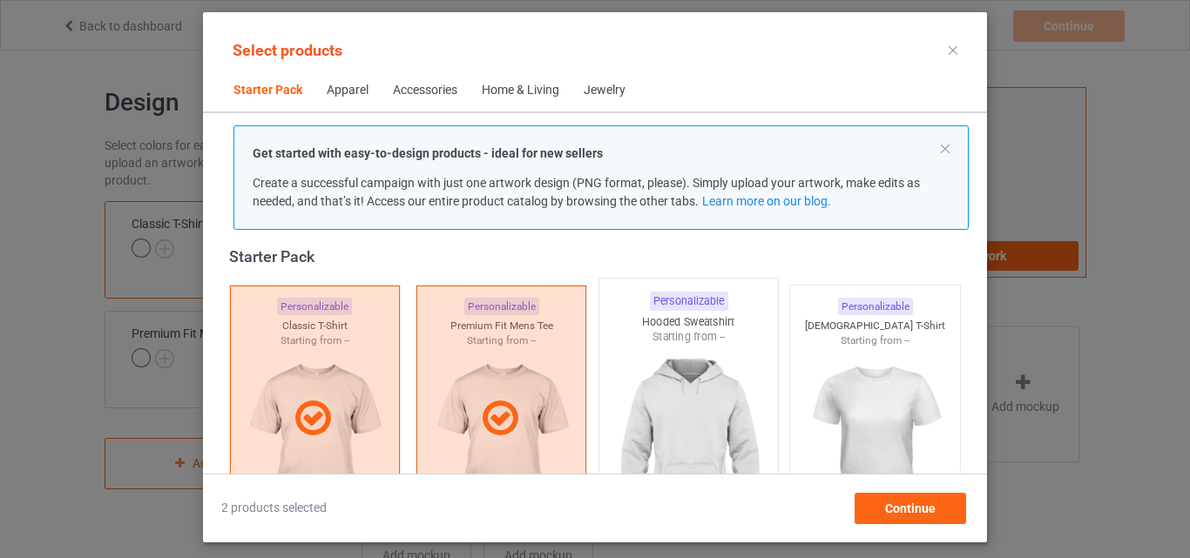
click at [713, 417] on img at bounding box center [688, 447] width 164 height 205
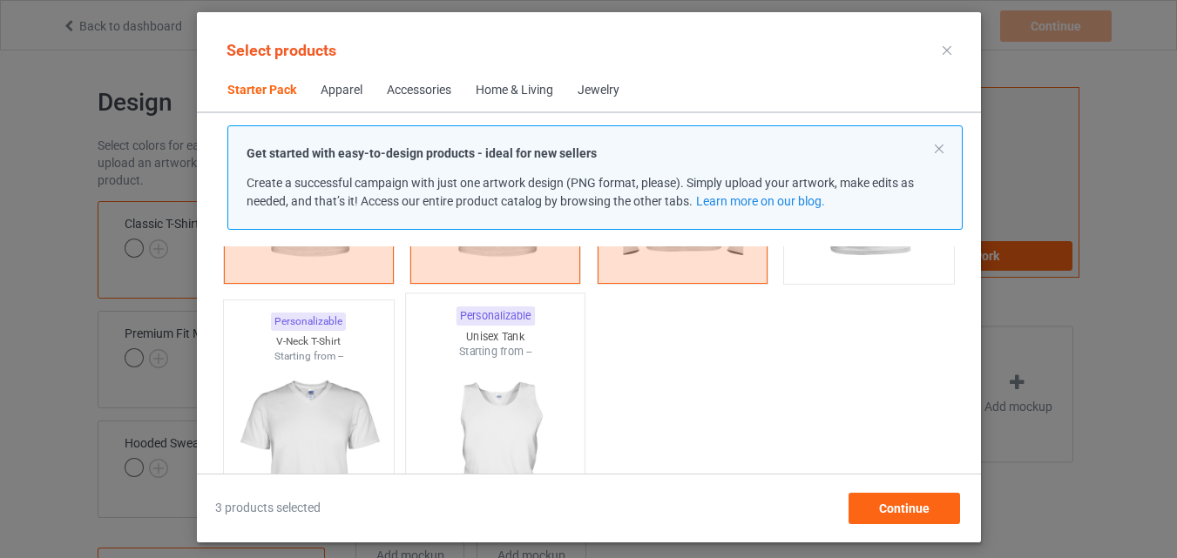
scroll to position [371, 0]
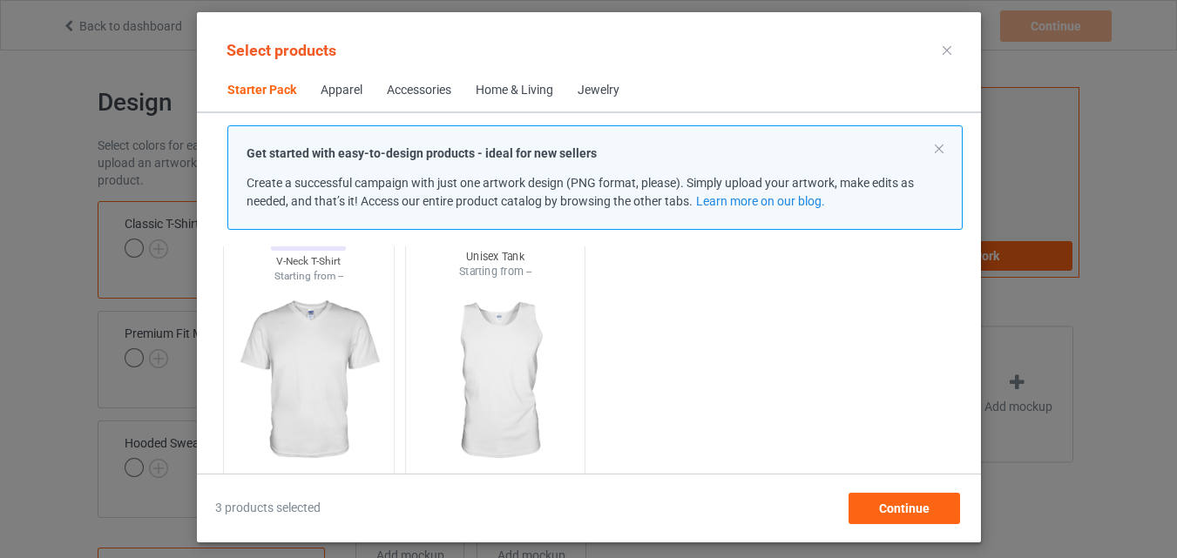
click at [457, 359] on img at bounding box center [495, 382] width 164 height 205
click at [323, 346] on img at bounding box center [308, 382] width 164 height 205
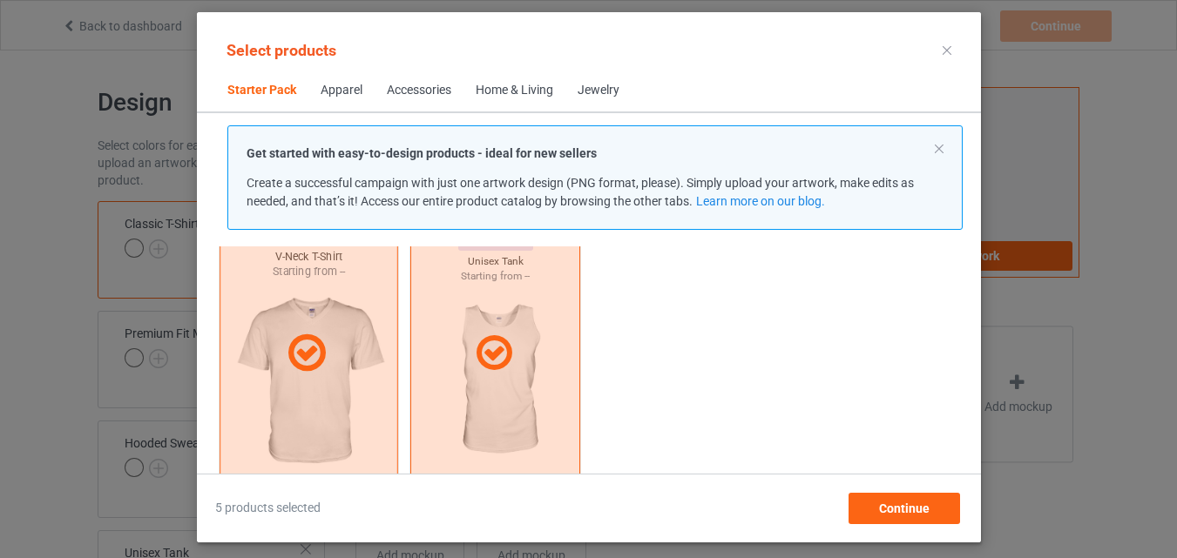
scroll to position [632, 0]
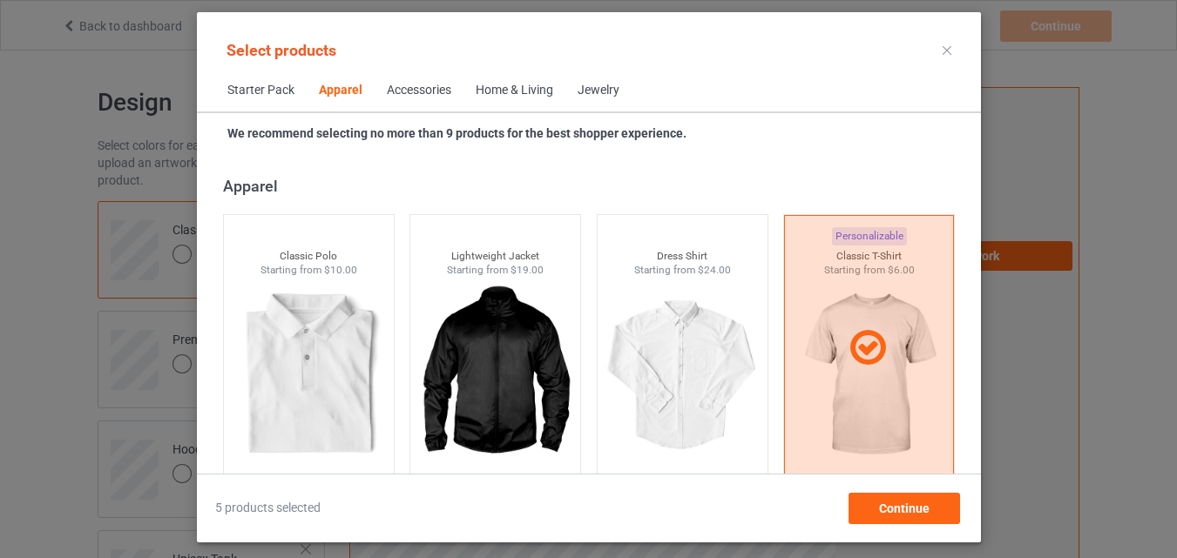
scroll to position [910, 0]
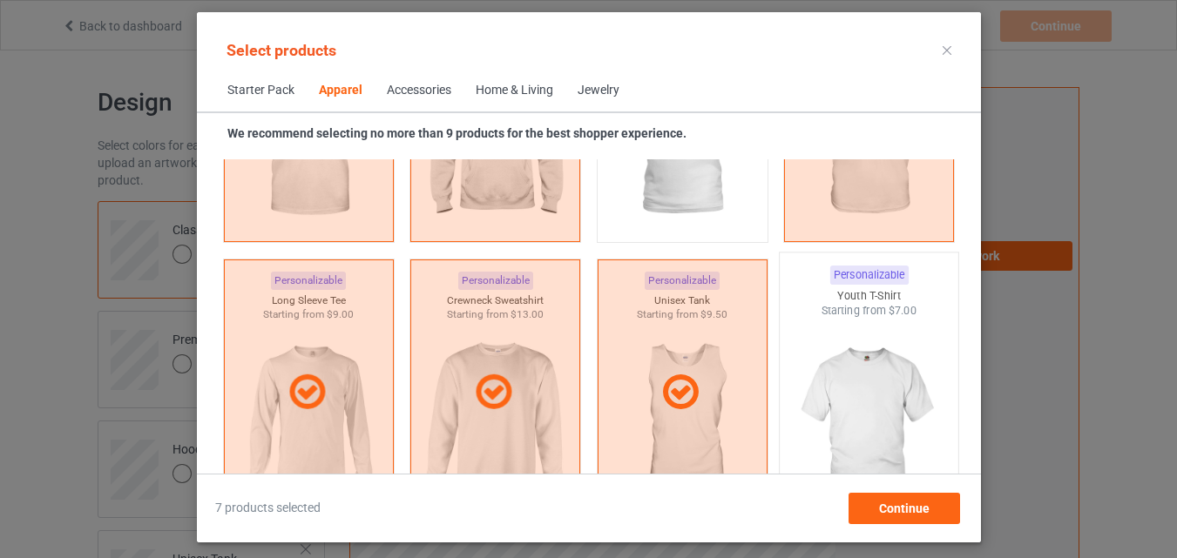
click at [832, 399] on img at bounding box center [869, 421] width 164 height 205
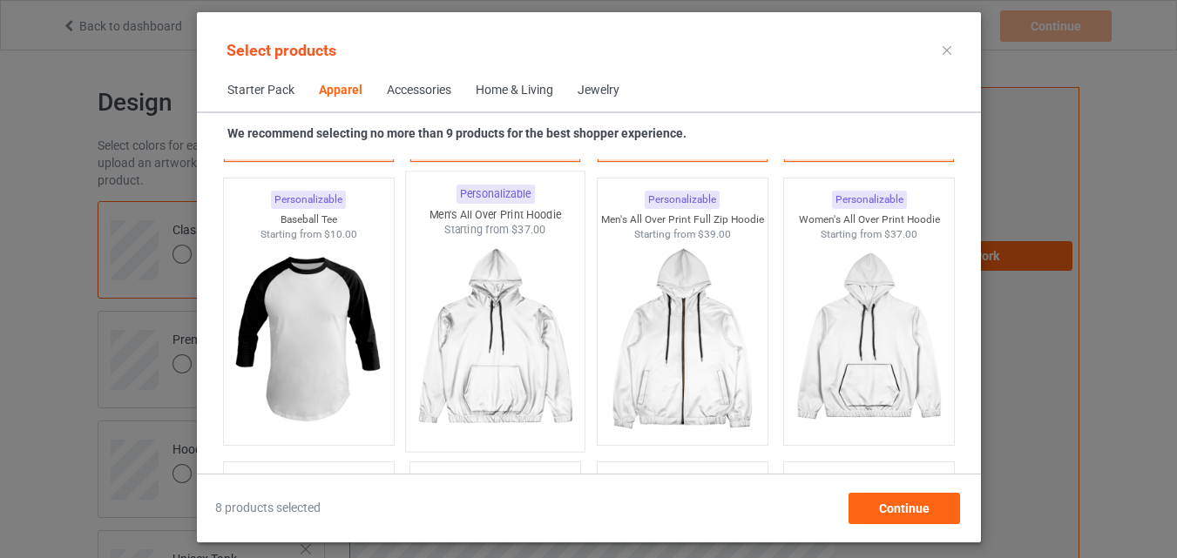
scroll to position [1591, 0]
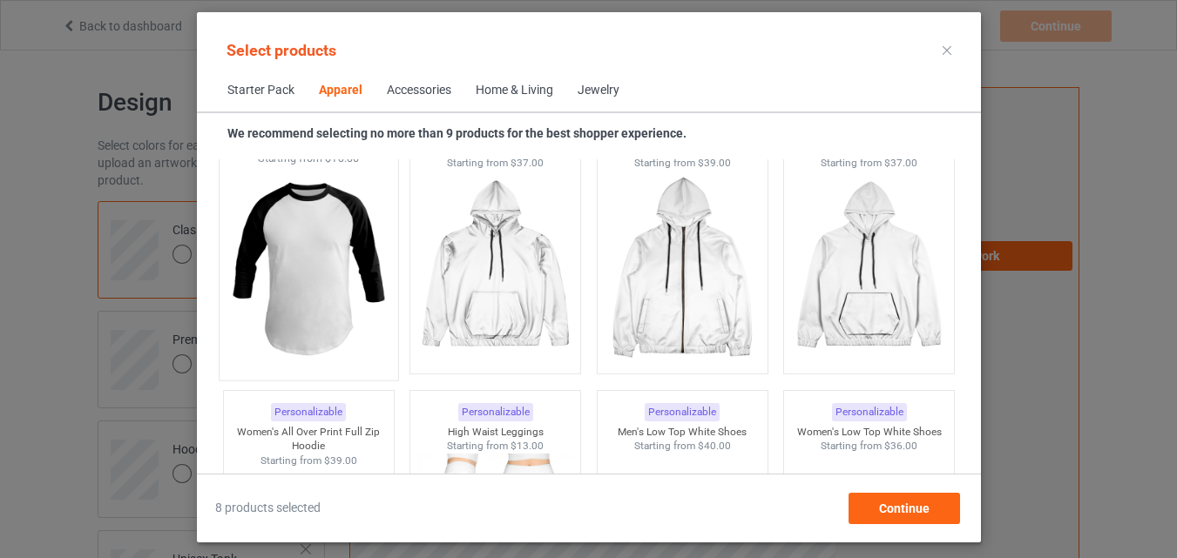
click at [346, 308] on img at bounding box center [308, 268] width 164 height 205
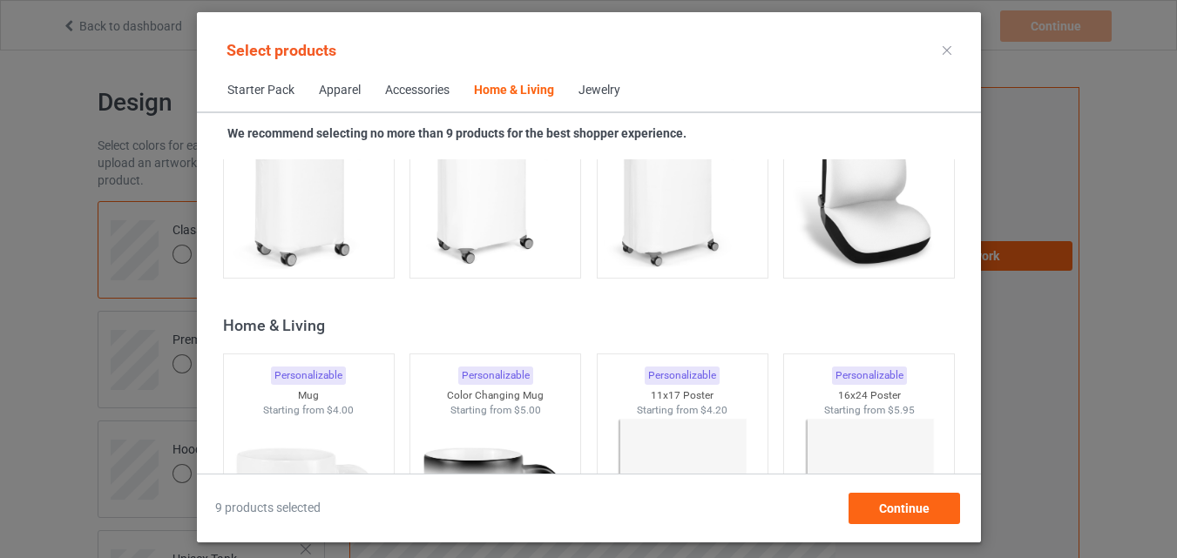
scroll to position [8037, 0]
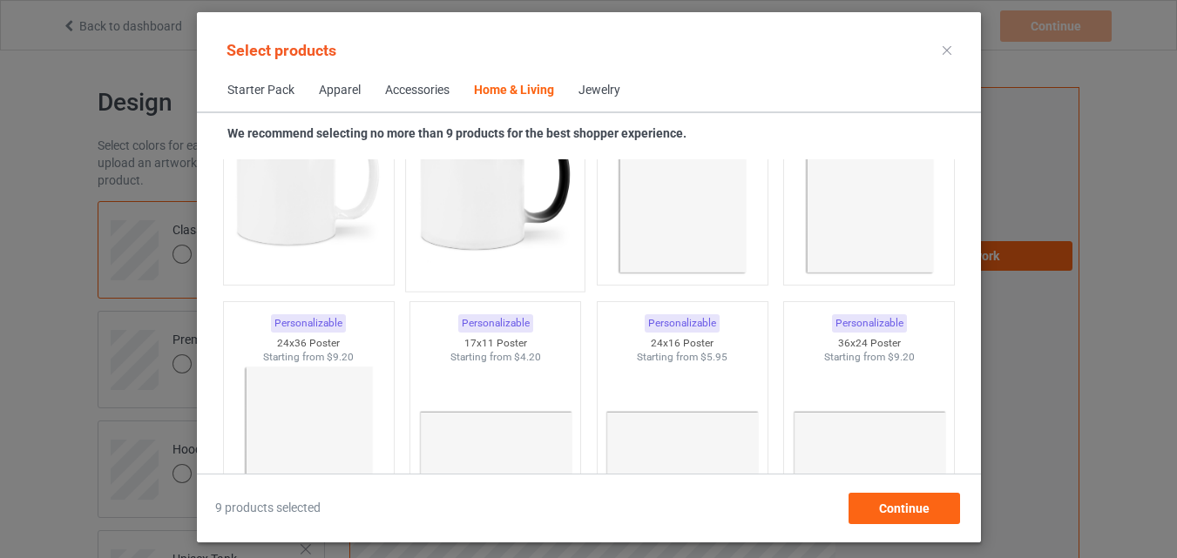
click at [506, 219] on img at bounding box center [495, 180] width 164 height 205
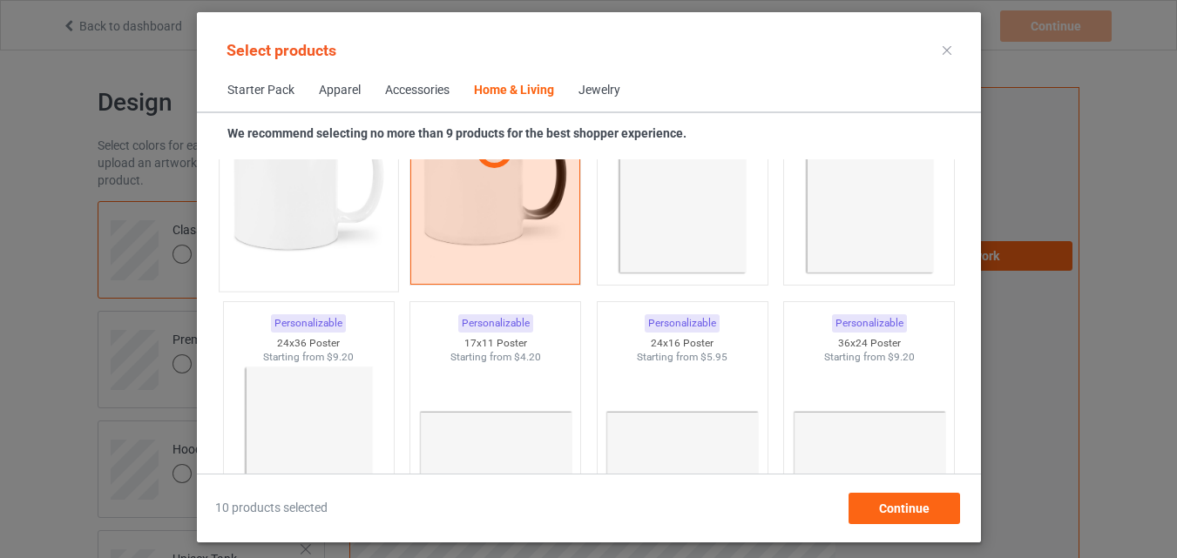
click at [388, 220] on img at bounding box center [308, 180] width 164 height 205
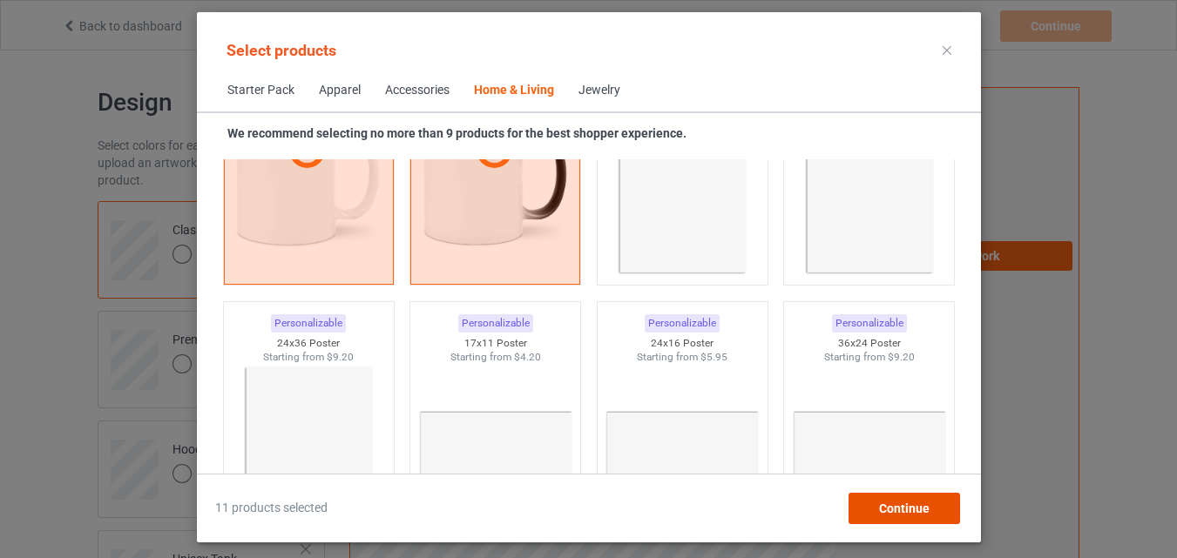
click at [912, 504] on span "Continue" at bounding box center [903, 509] width 51 height 14
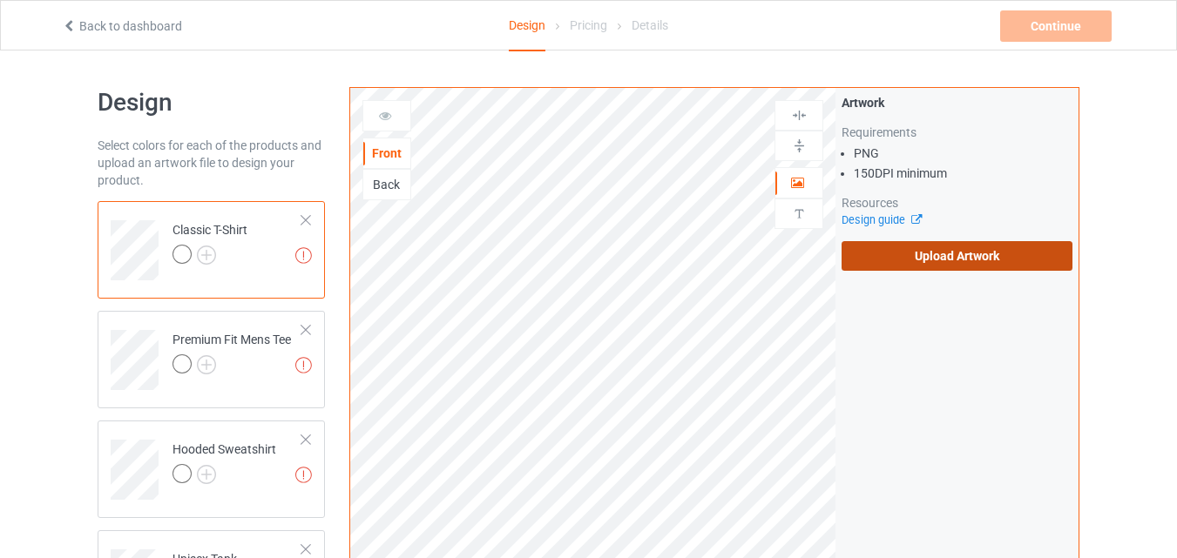
click at [891, 260] on label "Upload Artwork" at bounding box center [957, 256] width 231 height 30
click at [0, 0] on input "Upload Artwork" at bounding box center [0, 0] width 0 height 0
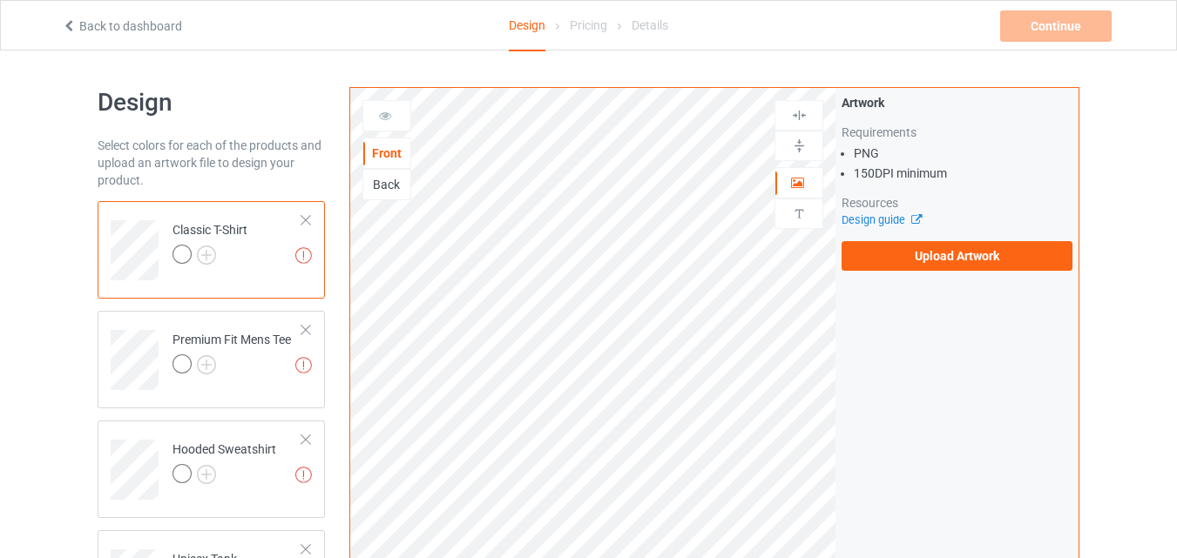
click at [206, 242] on div "Classic T-Shirt" at bounding box center [209, 242] width 75 height 42
click at [210, 252] on img at bounding box center [206, 255] width 19 height 19
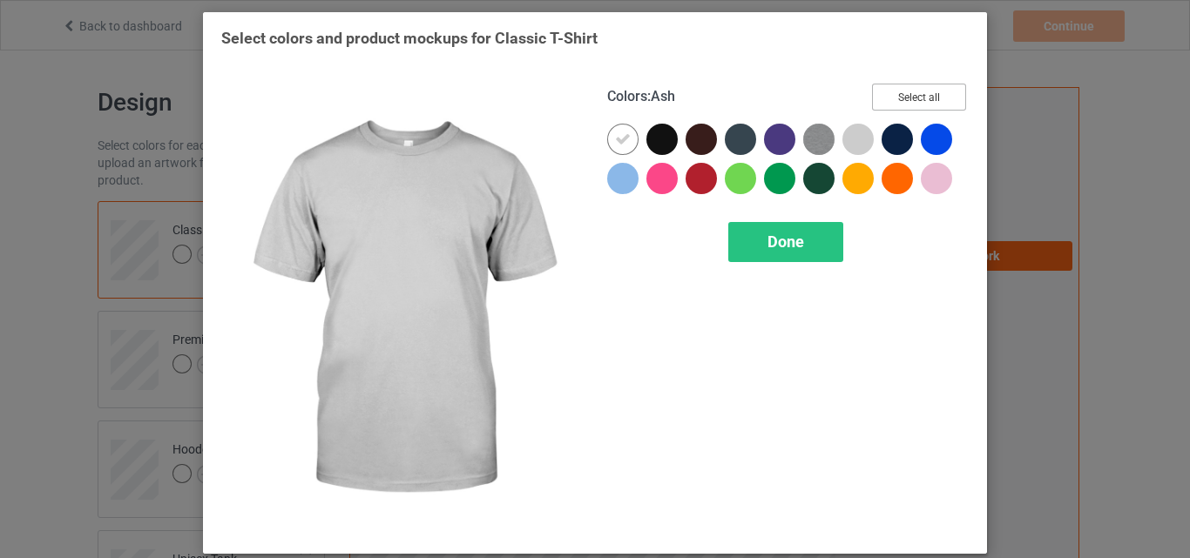
click at [900, 95] on button "Select all" at bounding box center [919, 97] width 94 height 27
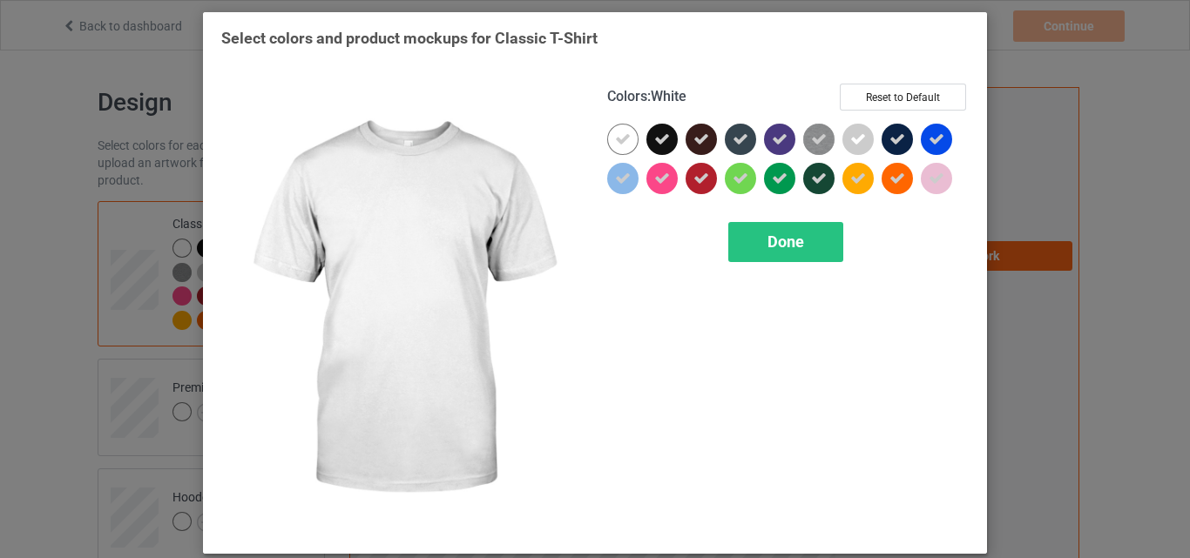
click at [621, 141] on icon at bounding box center [623, 140] width 16 height 16
click at [621, 141] on div at bounding box center [622, 139] width 31 height 31
click at [767, 233] on span "Done" at bounding box center [785, 242] width 37 height 18
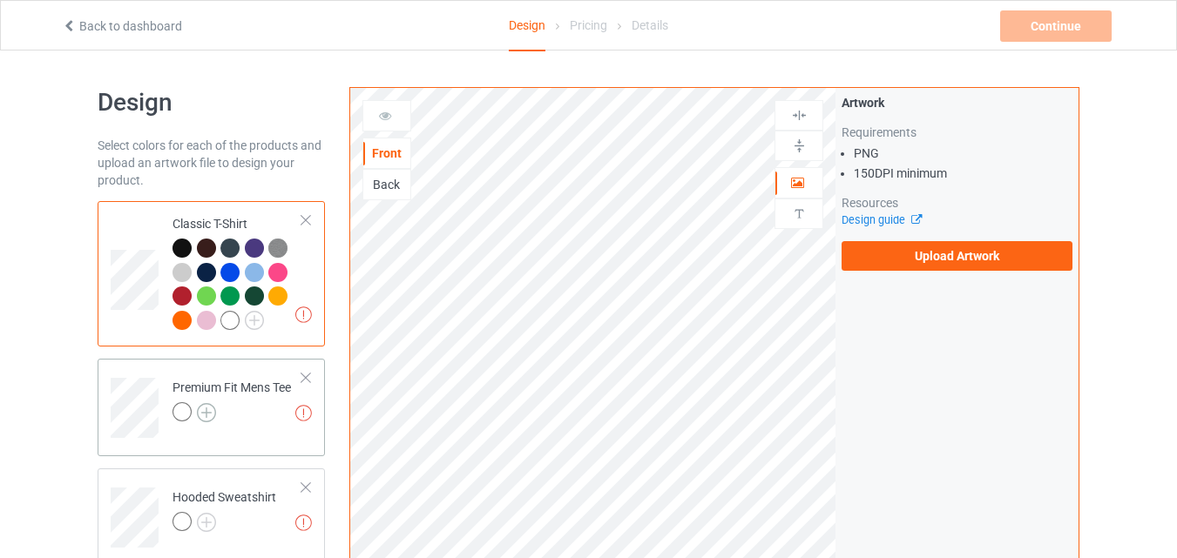
click at [206, 407] on img at bounding box center [206, 412] width 19 height 19
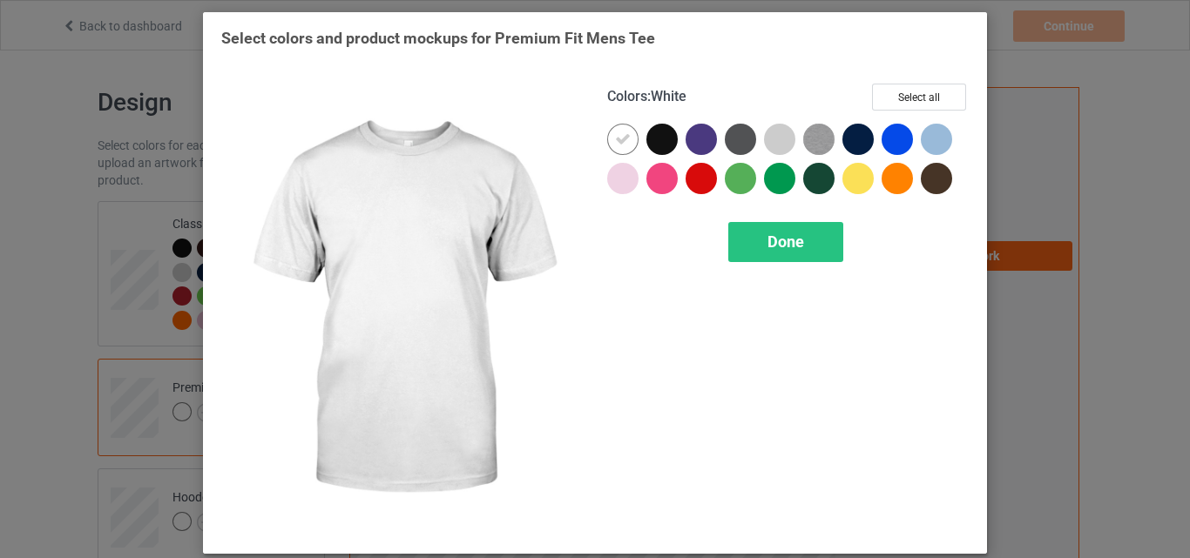
click at [619, 137] on icon at bounding box center [623, 140] width 16 height 16
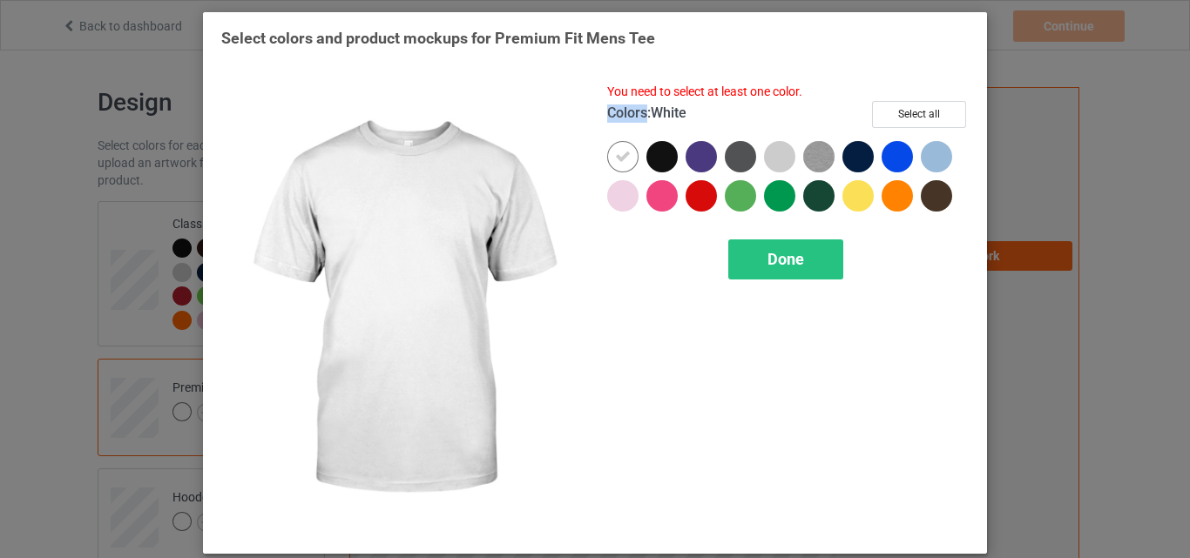
click at [619, 137] on div "Colors : White Select all" at bounding box center [788, 121] width 362 height 40
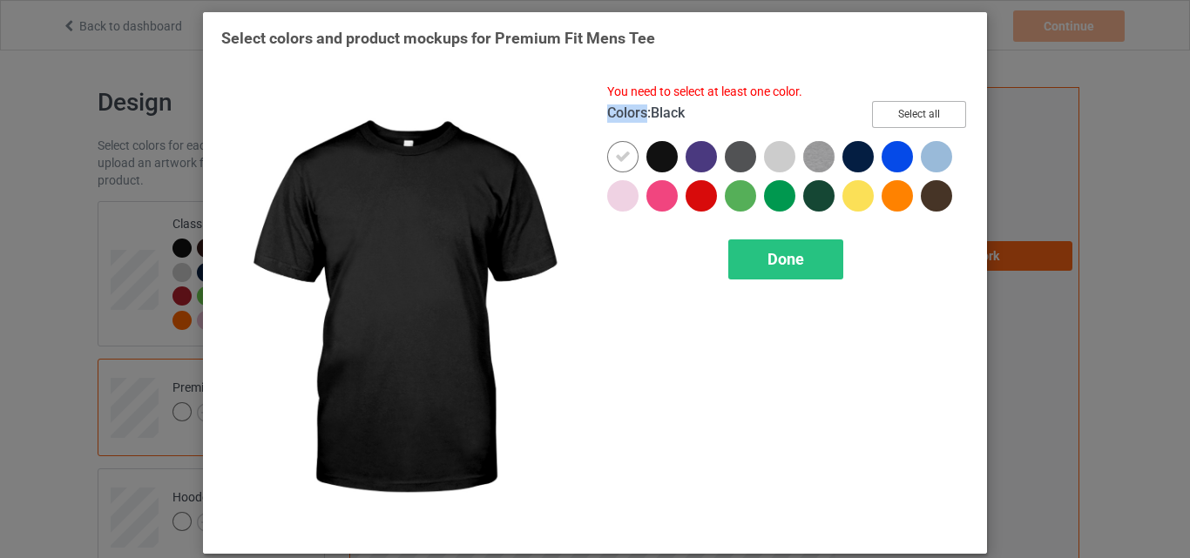
click at [894, 107] on button "Select all" at bounding box center [919, 114] width 94 height 27
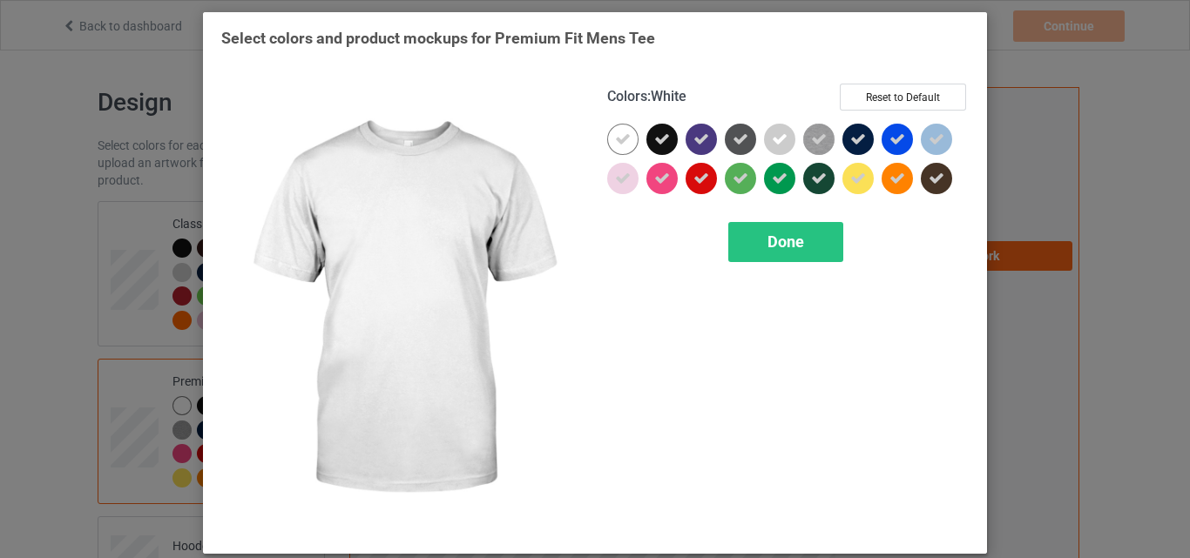
click at [615, 137] on icon at bounding box center [623, 140] width 16 height 16
click at [612, 136] on div at bounding box center [622, 139] width 31 height 31
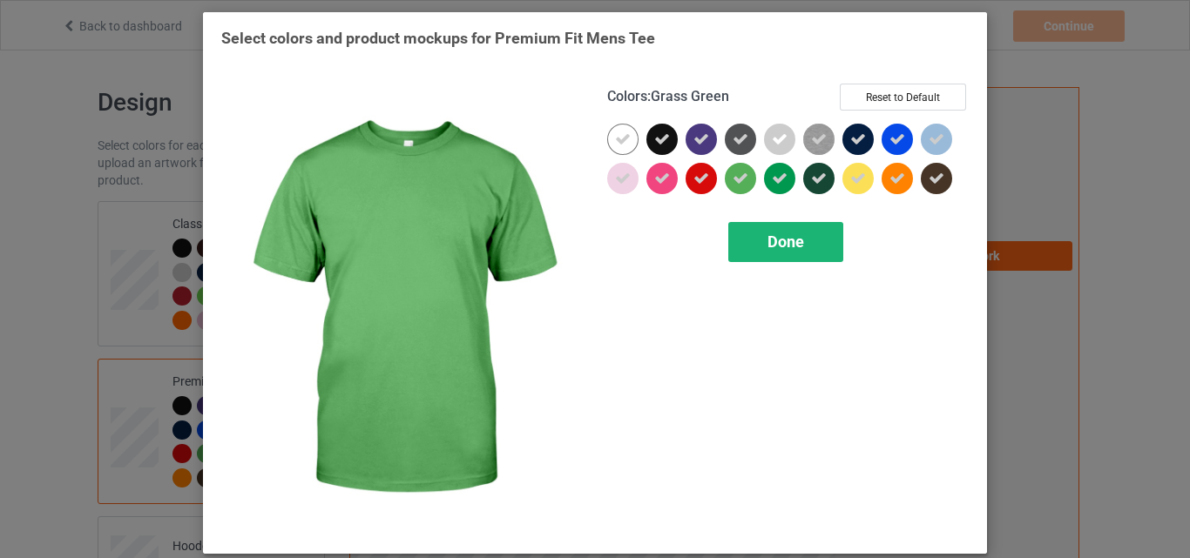
click at [751, 222] on div "Done" at bounding box center [785, 242] width 115 height 40
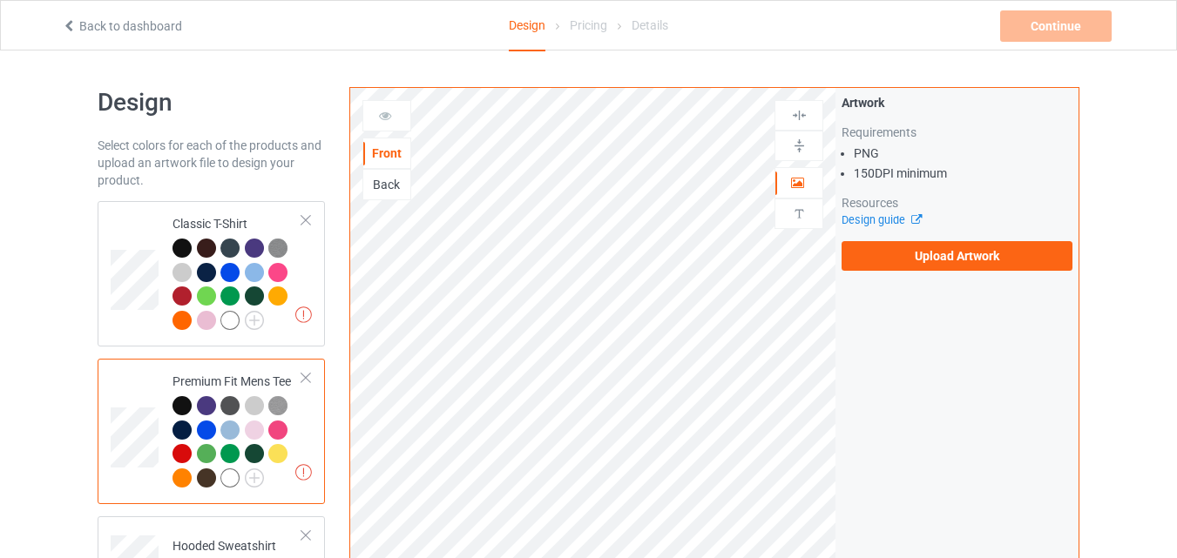
scroll to position [261, 0]
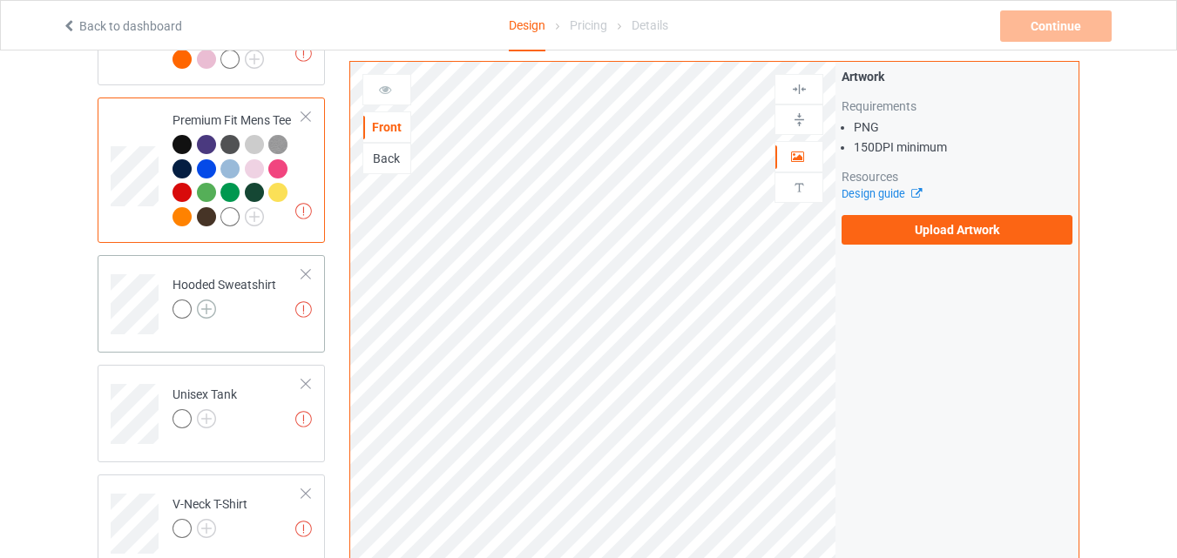
click at [208, 313] on img at bounding box center [206, 309] width 19 height 19
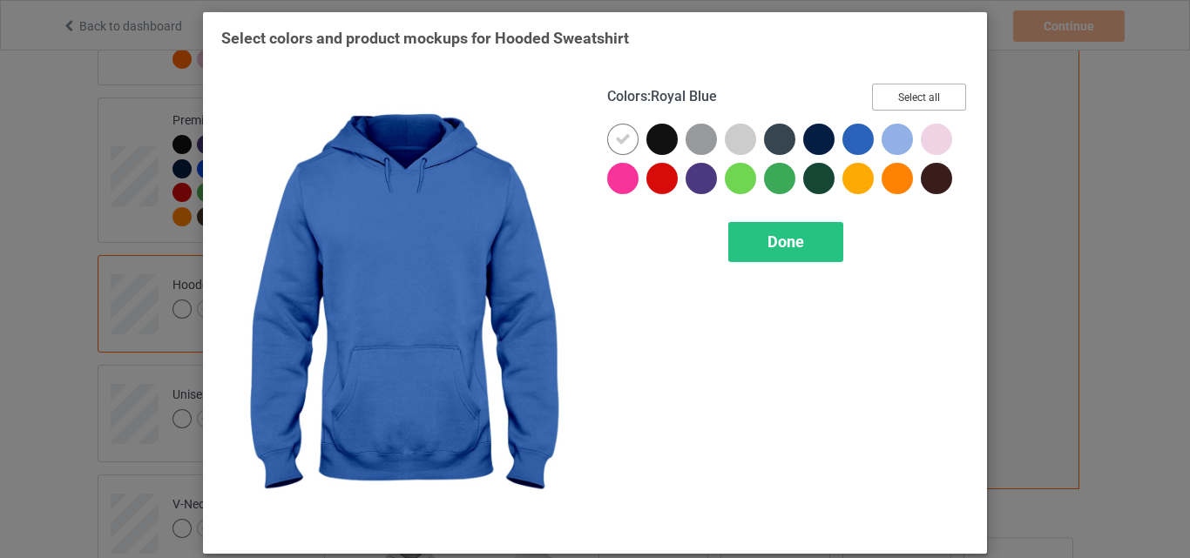
click at [886, 105] on button "Select all" at bounding box center [919, 97] width 94 height 27
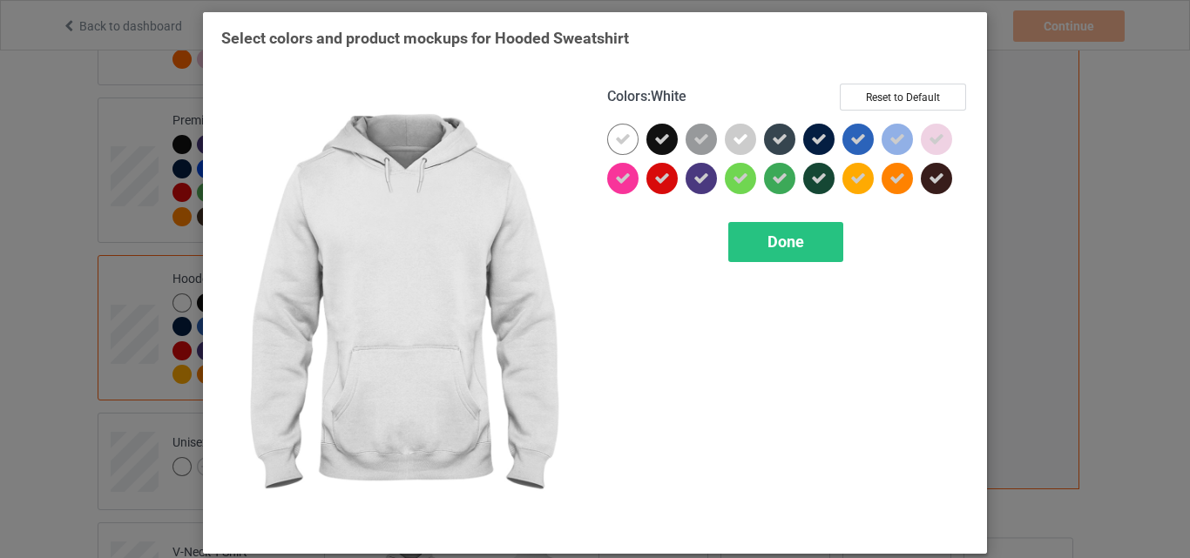
click at [615, 138] on icon at bounding box center [623, 140] width 16 height 16
click at [610, 138] on div at bounding box center [622, 139] width 31 height 31
click at [767, 240] on span "Done" at bounding box center [785, 242] width 37 height 18
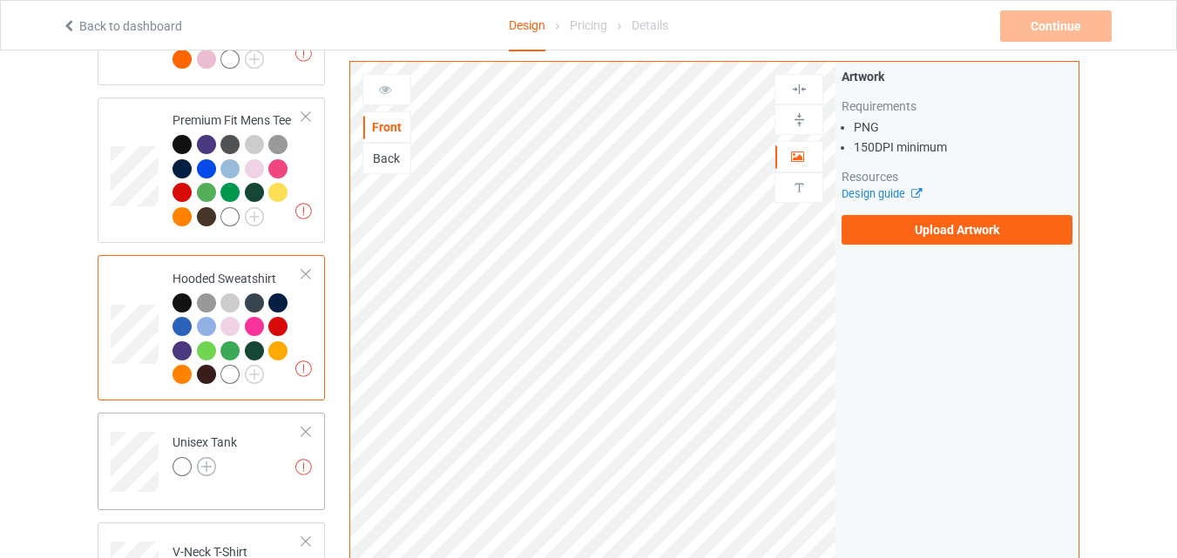
click at [212, 470] on img at bounding box center [206, 466] width 19 height 19
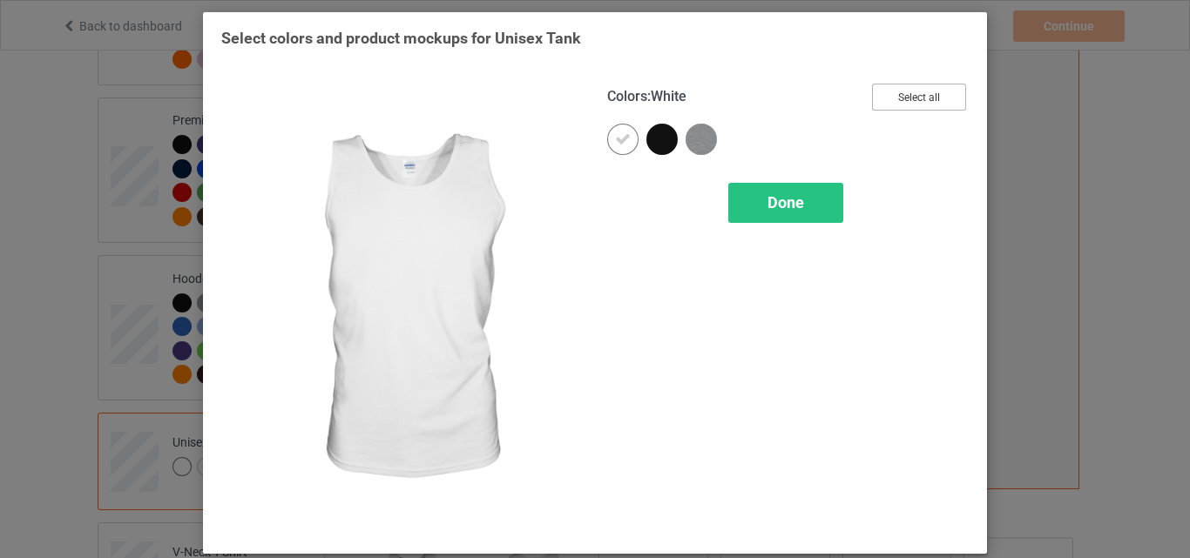
click at [896, 90] on button "Select all" at bounding box center [919, 97] width 94 height 27
click at [615, 135] on icon at bounding box center [623, 140] width 16 height 16
click at [611, 135] on div at bounding box center [622, 139] width 31 height 31
click at [802, 215] on div "Done" at bounding box center [785, 203] width 115 height 40
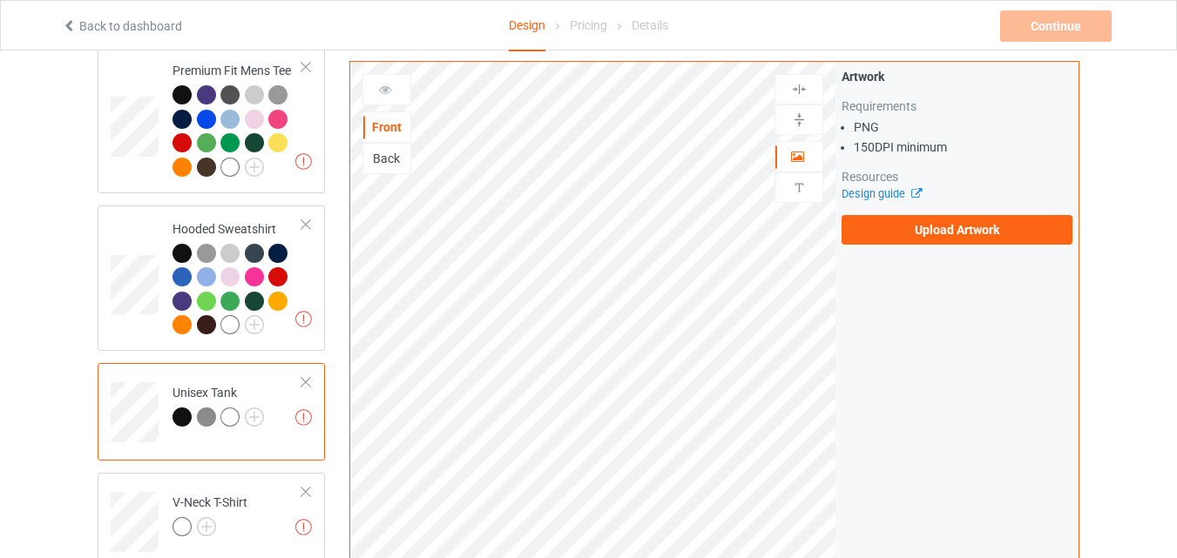
scroll to position [348, 0]
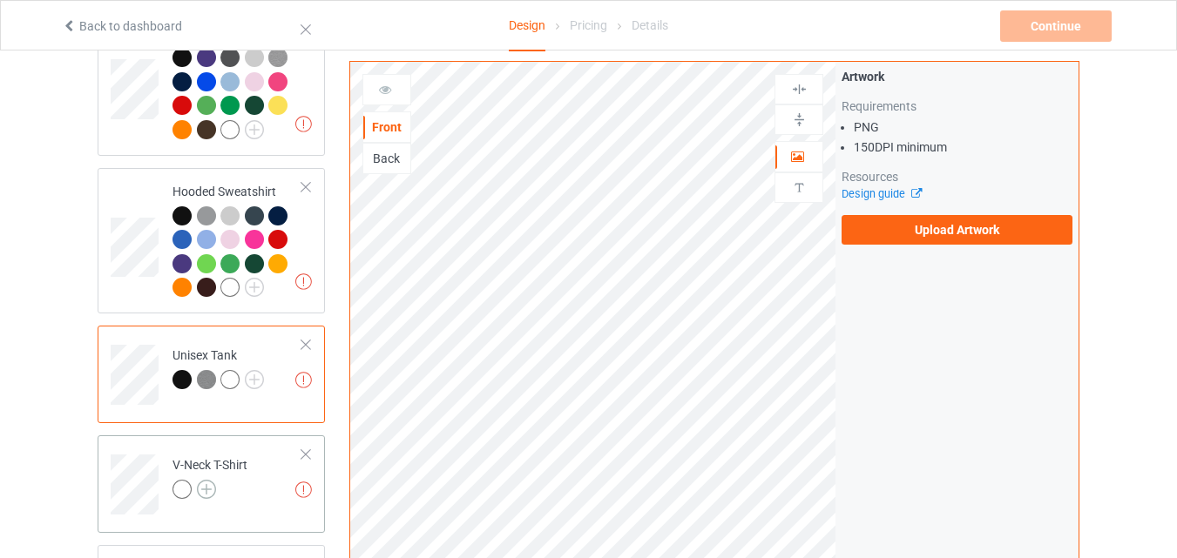
click at [204, 498] on img at bounding box center [206, 489] width 19 height 19
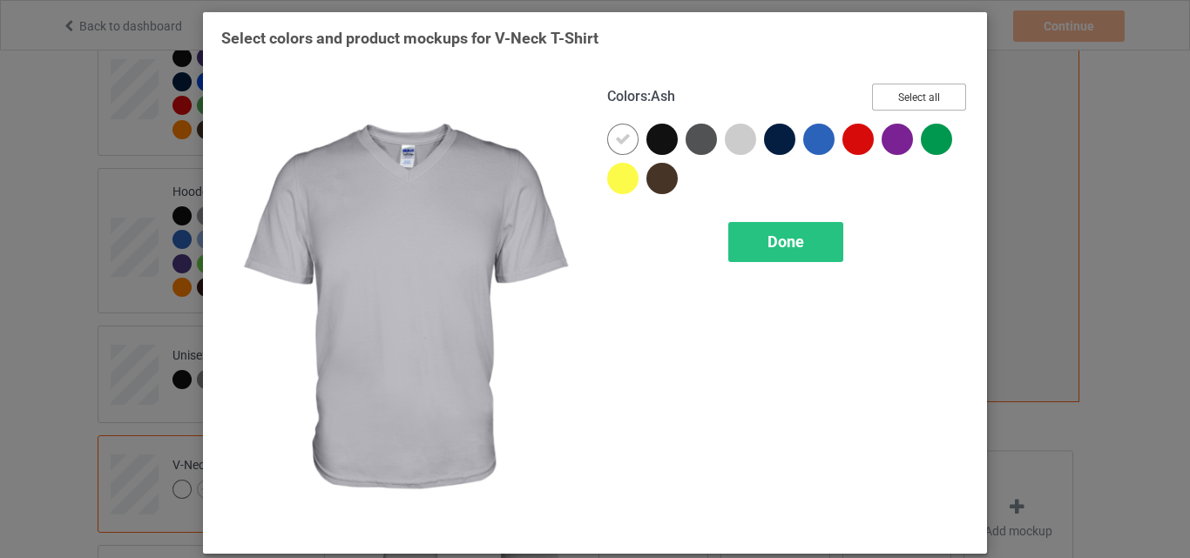
click at [877, 106] on button "Select all" at bounding box center [919, 97] width 94 height 27
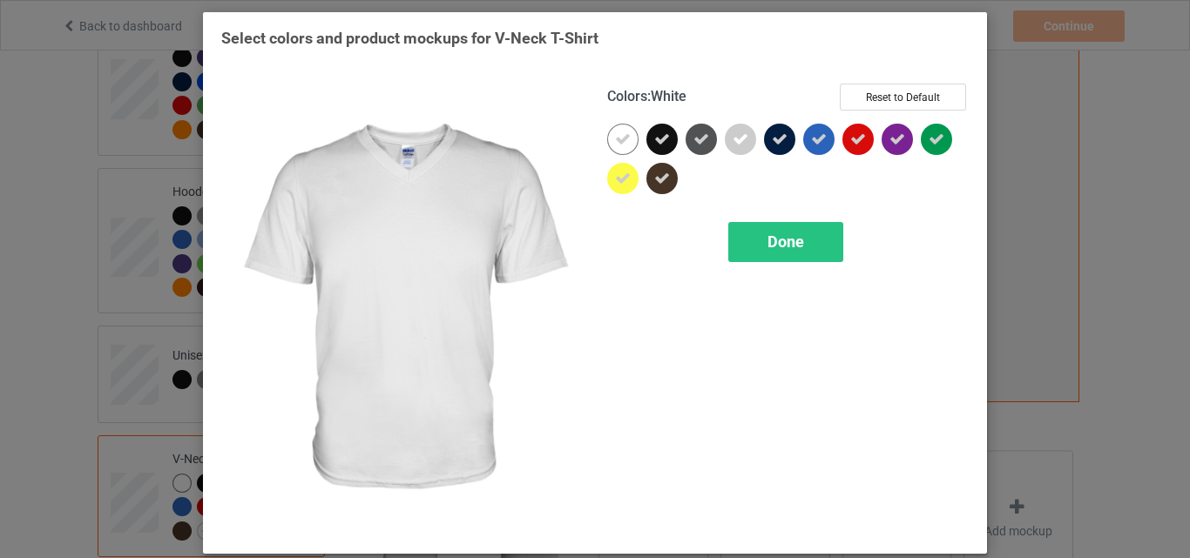
click at [624, 136] on icon at bounding box center [623, 140] width 16 height 16
click at [624, 136] on div at bounding box center [622, 139] width 31 height 31
click at [760, 234] on div "Done" at bounding box center [785, 242] width 115 height 40
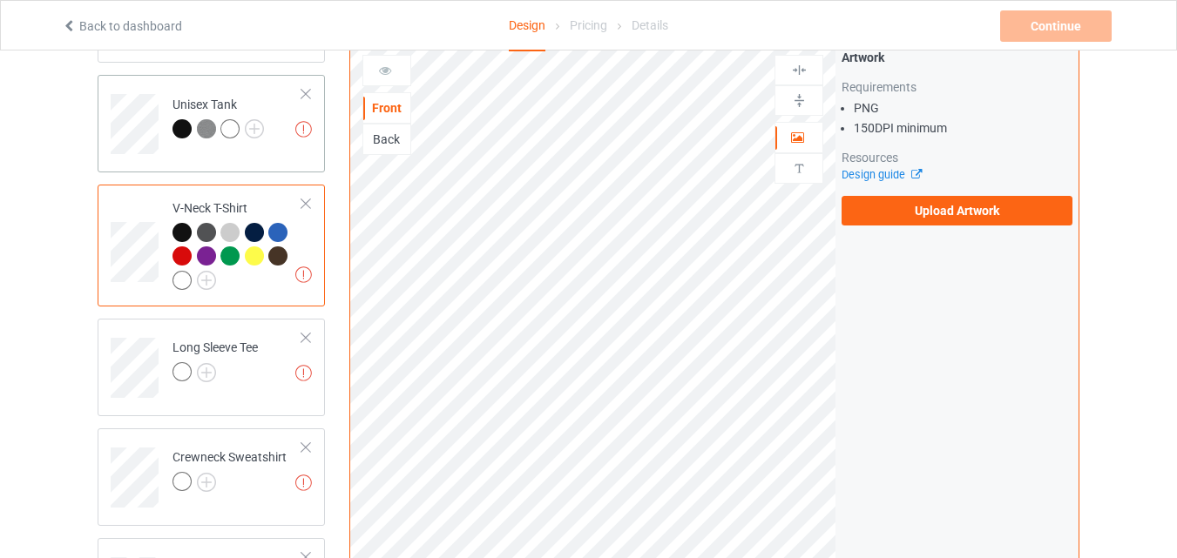
scroll to position [697, 0]
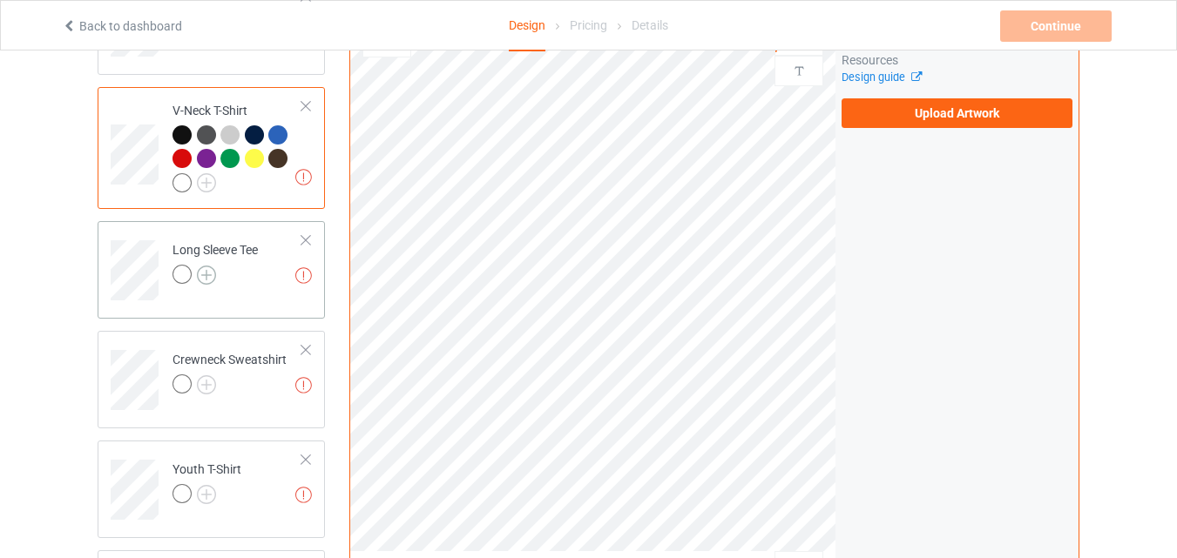
click at [204, 279] on img at bounding box center [206, 275] width 19 height 19
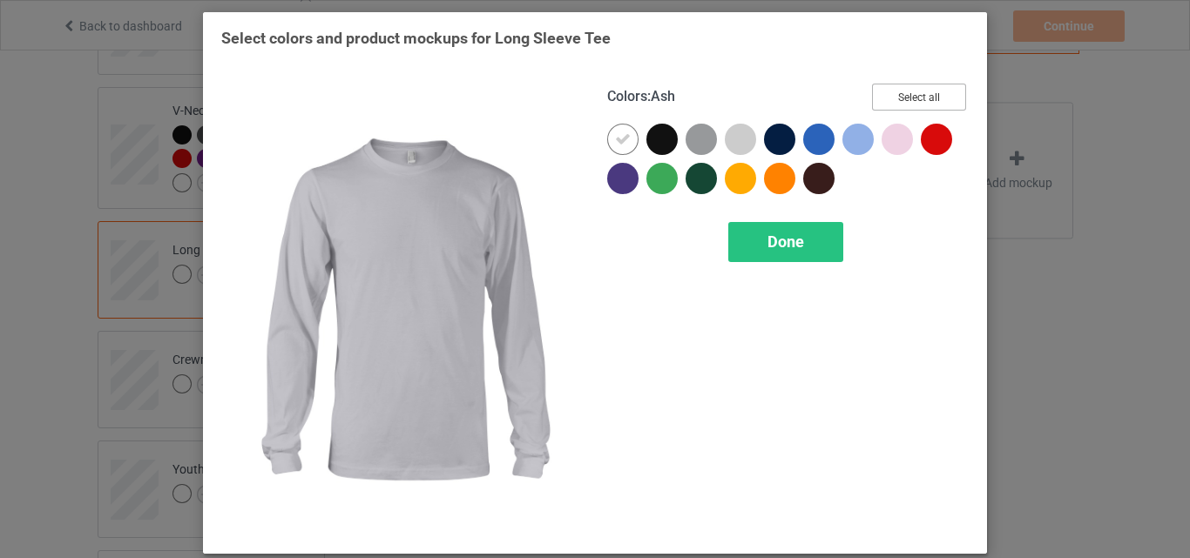
click at [889, 102] on button "Select all" at bounding box center [919, 97] width 94 height 27
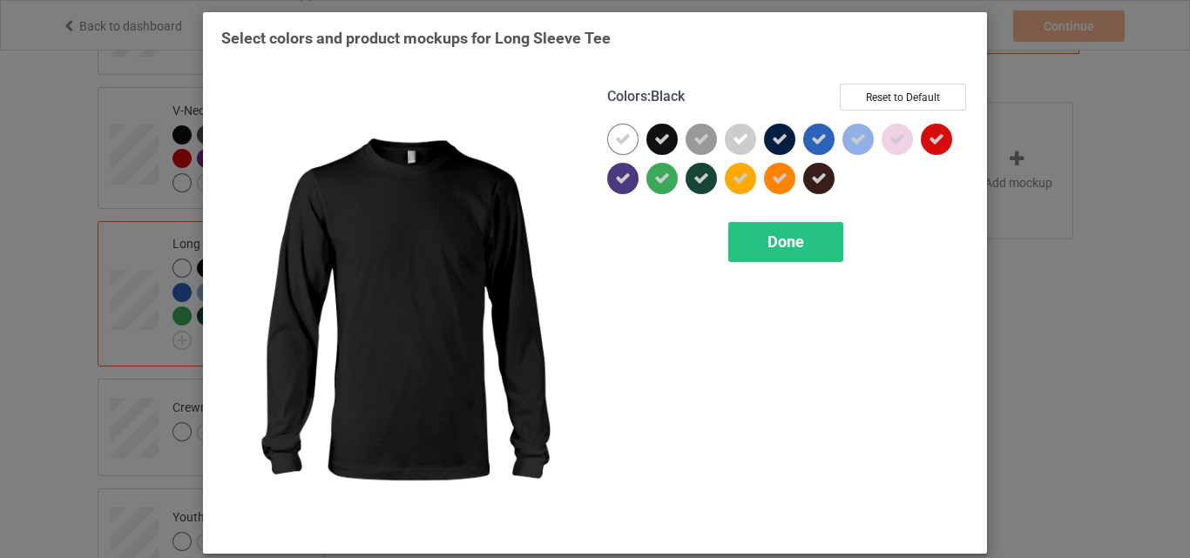
click at [615, 139] on icon at bounding box center [623, 140] width 16 height 16
click at [610, 139] on div at bounding box center [622, 139] width 31 height 31
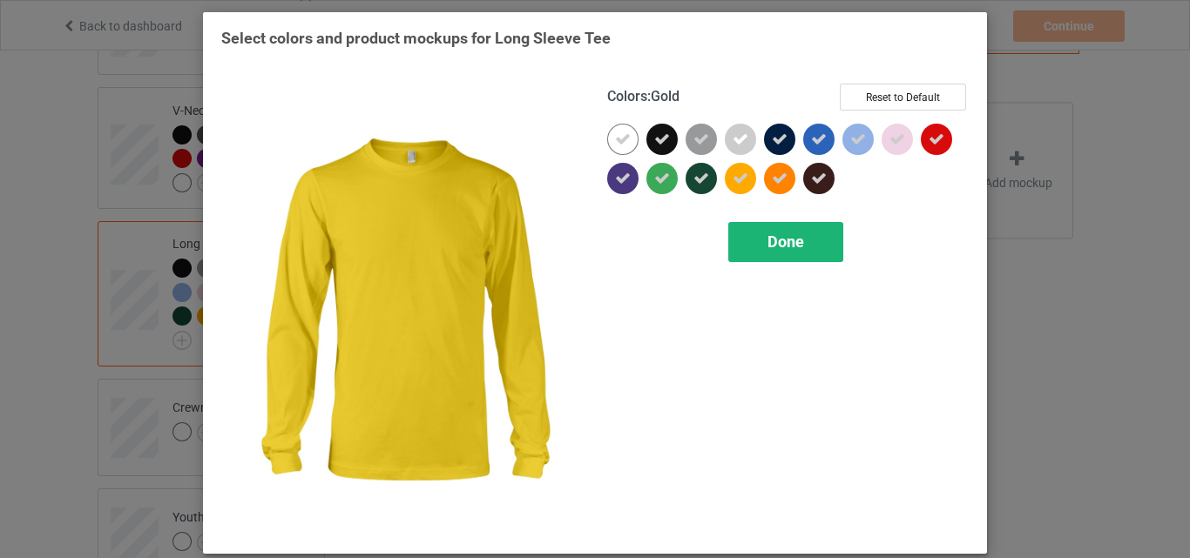
click at [778, 240] on span "Done" at bounding box center [785, 242] width 37 height 18
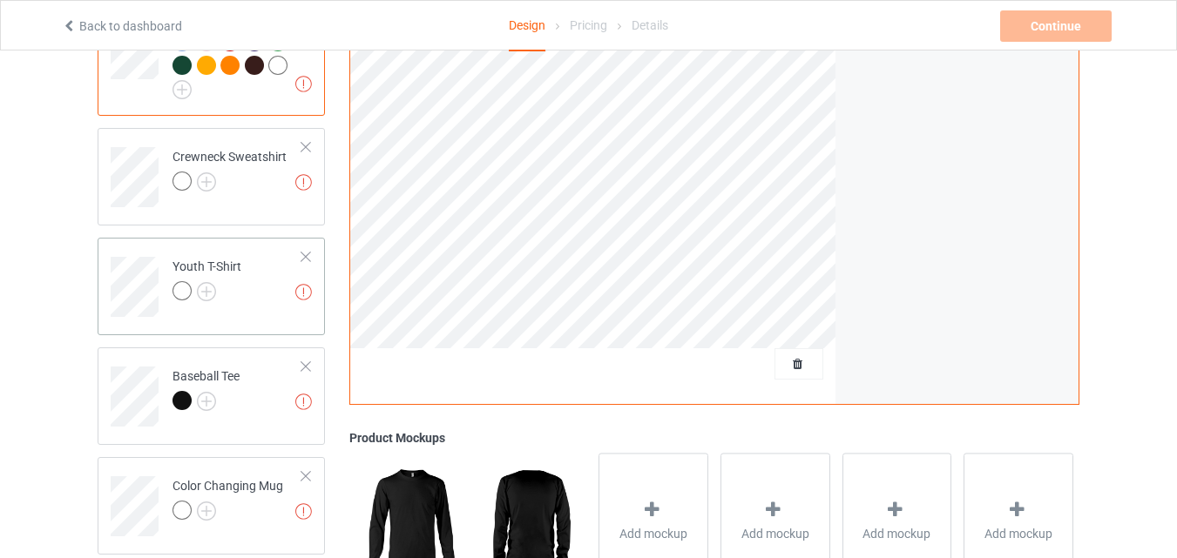
scroll to position [958, 0]
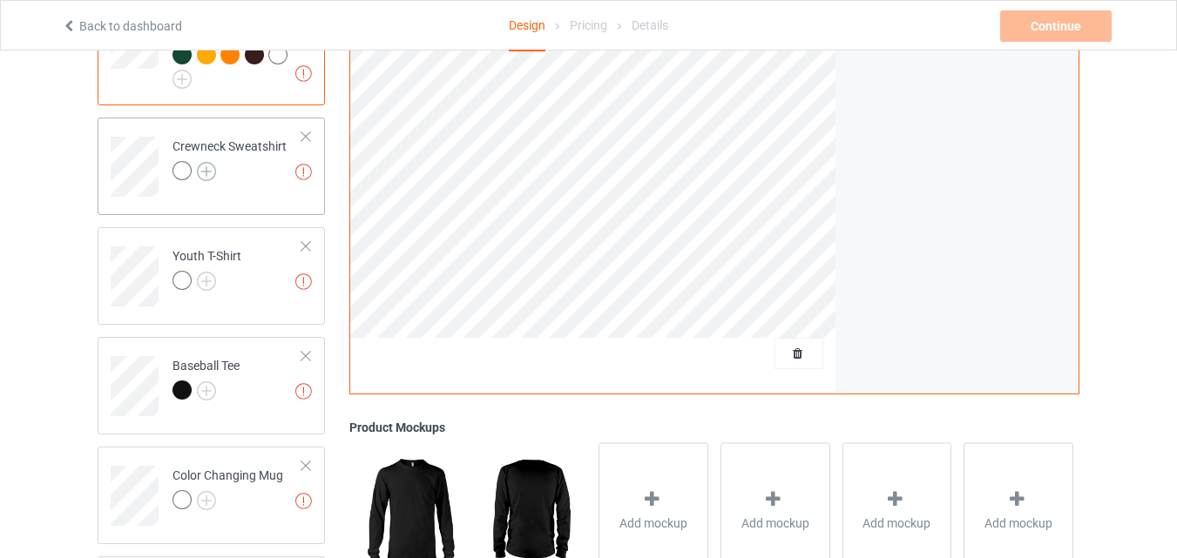
click at [210, 174] on img at bounding box center [206, 171] width 19 height 19
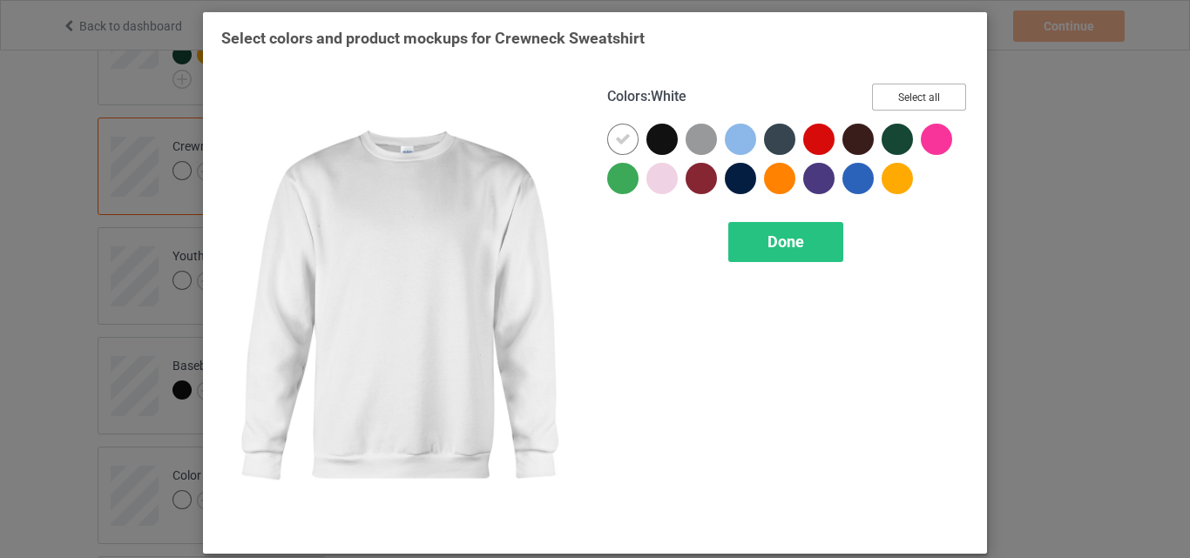
click at [899, 104] on button "Select all" at bounding box center [919, 97] width 94 height 27
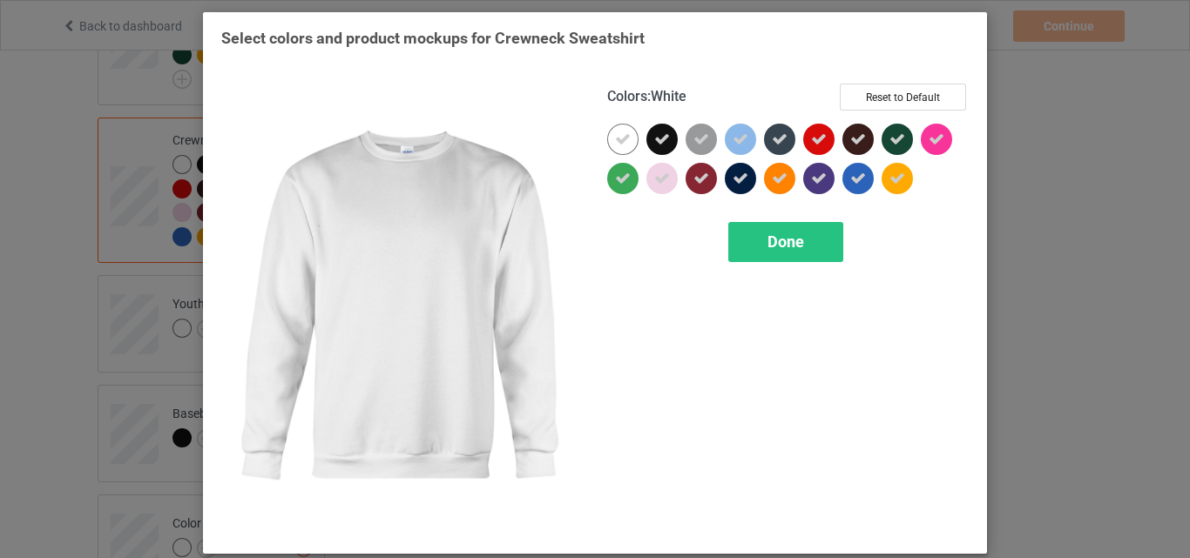
click at [622, 139] on icon at bounding box center [623, 140] width 16 height 16
click at [622, 139] on div at bounding box center [622, 139] width 31 height 31
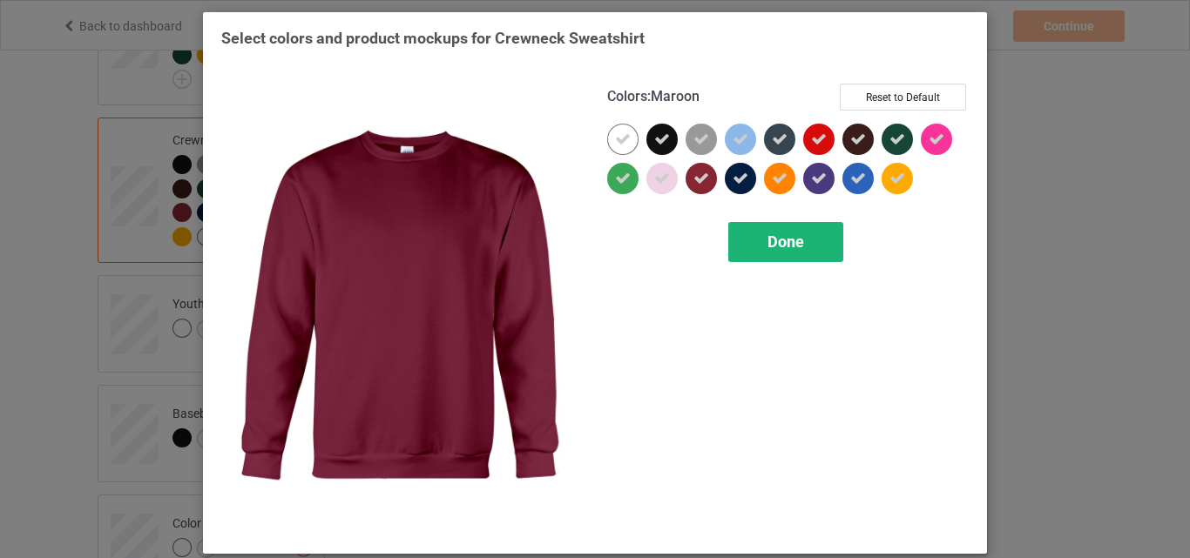
click at [768, 245] on span "Done" at bounding box center [785, 242] width 37 height 18
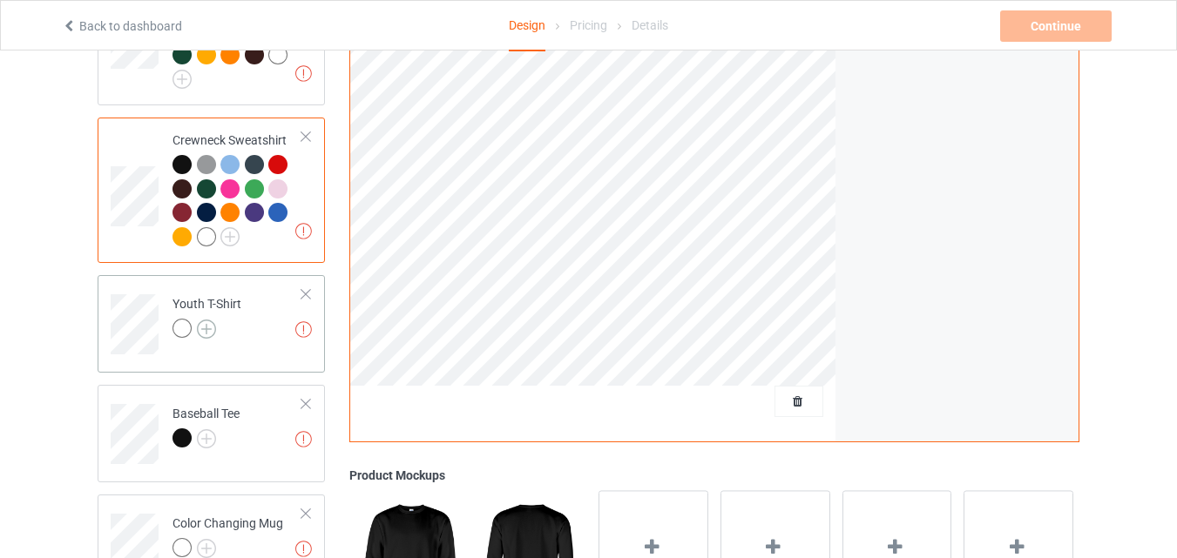
click at [201, 335] on img at bounding box center [206, 329] width 19 height 19
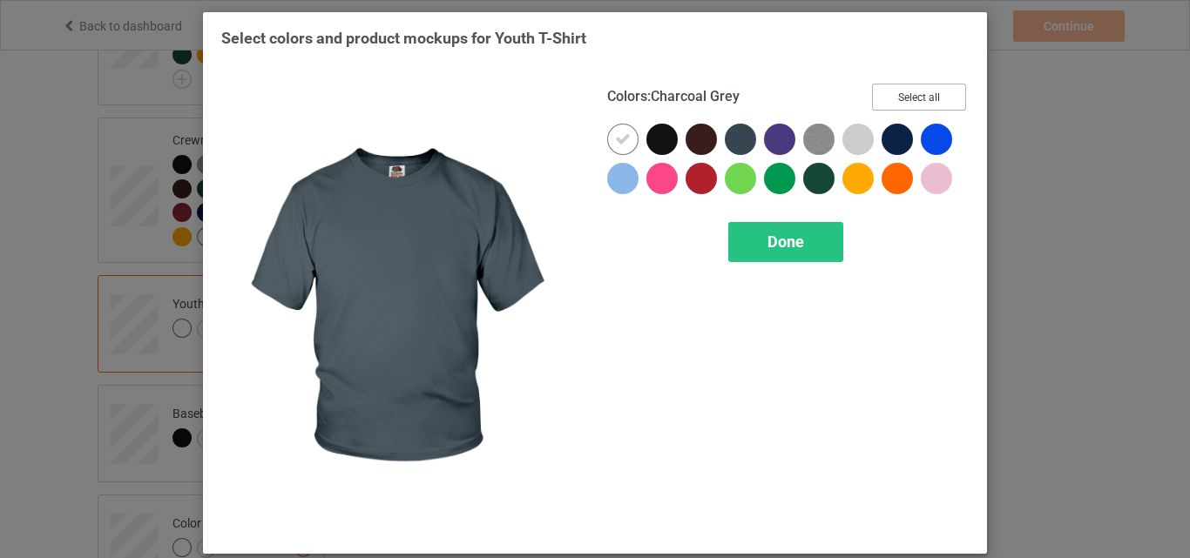
click at [882, 103] on button "Select all" at bounding box center [919, 97] width 94 height 27
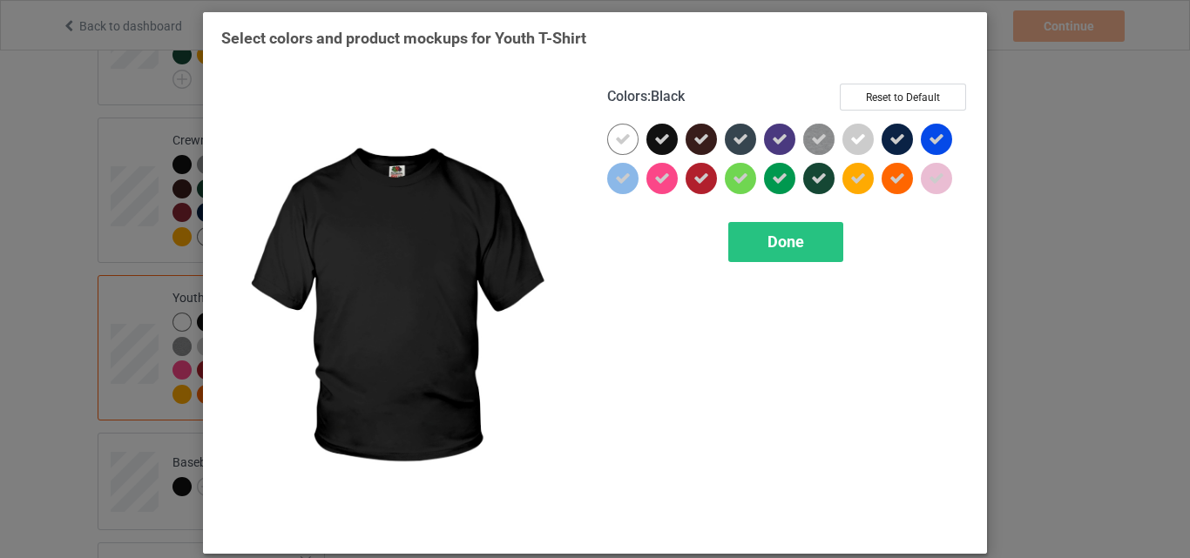
click at [607, 140] on div at bounding box center [622, 139] width 31 height 31
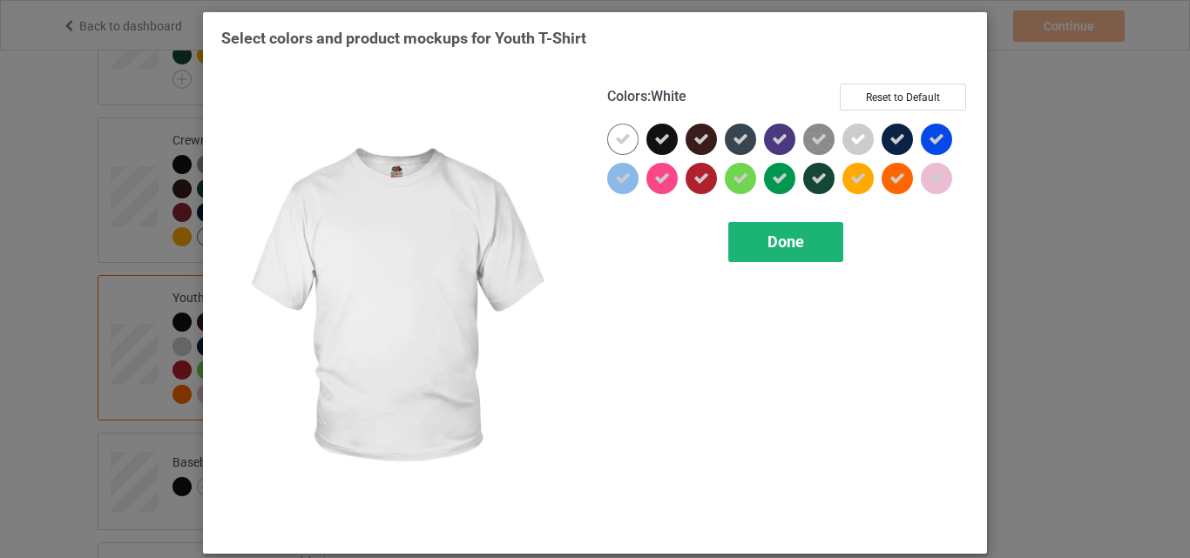
click at [747, 229] on div "Done" at bounding box center [785, 242] width 115 height 40
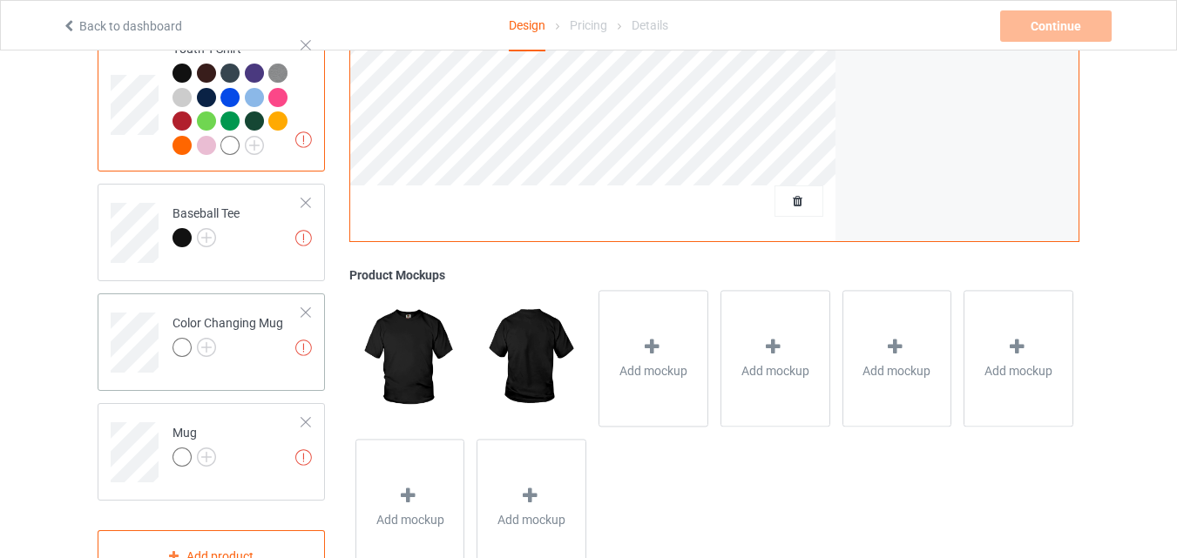
scroll to position [1220, 0]
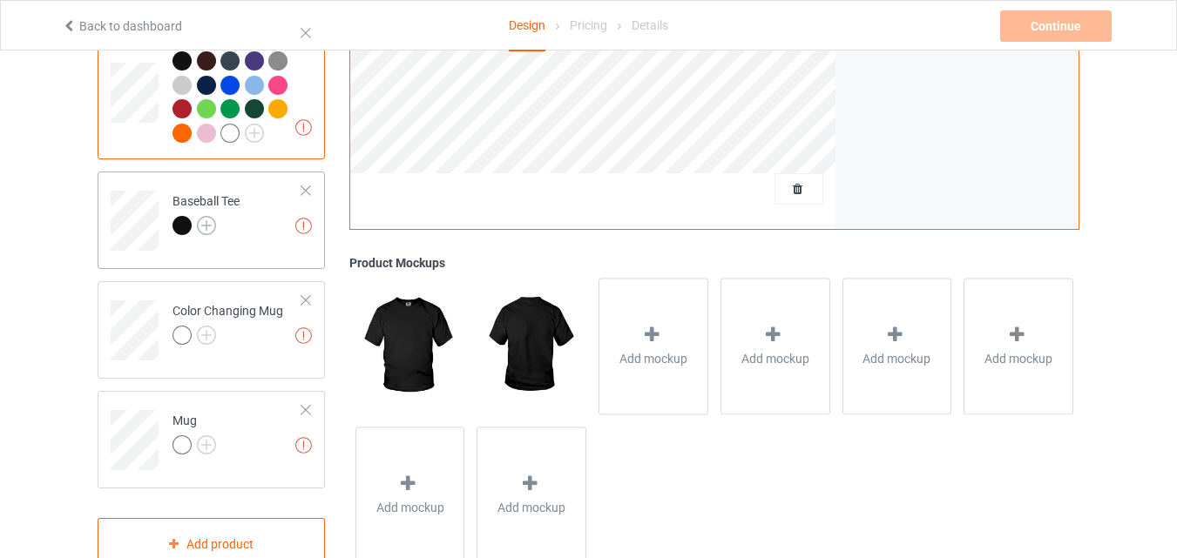
click at [207, 227] on img at bounding box center [206, 225] width 19 height 19
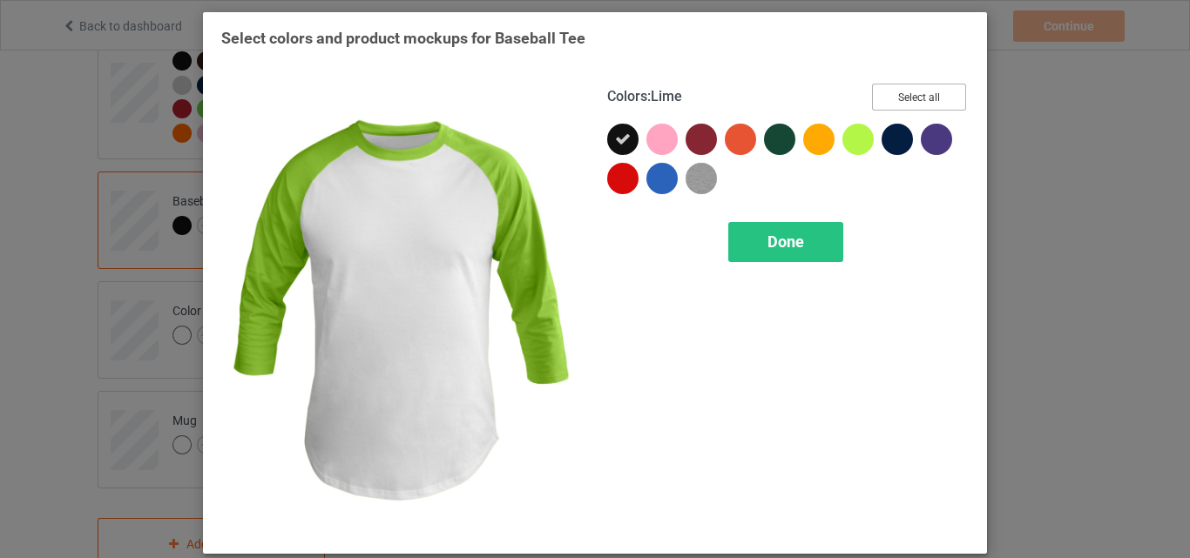
click at [895, 98] on button "Select all" at bounding box center [919, 97] width 94 height 27
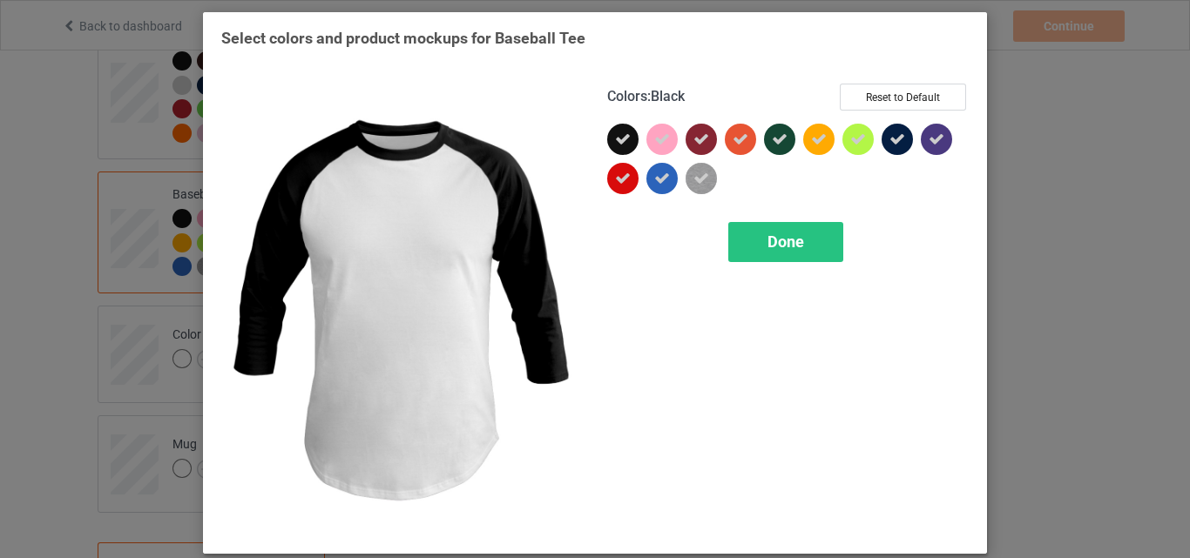
click at [619, 135] on icon at bounding box center [623, 140] width 16 height 16
click at [619, 135] on div at bounding box center [622, 139] width 31 height 31
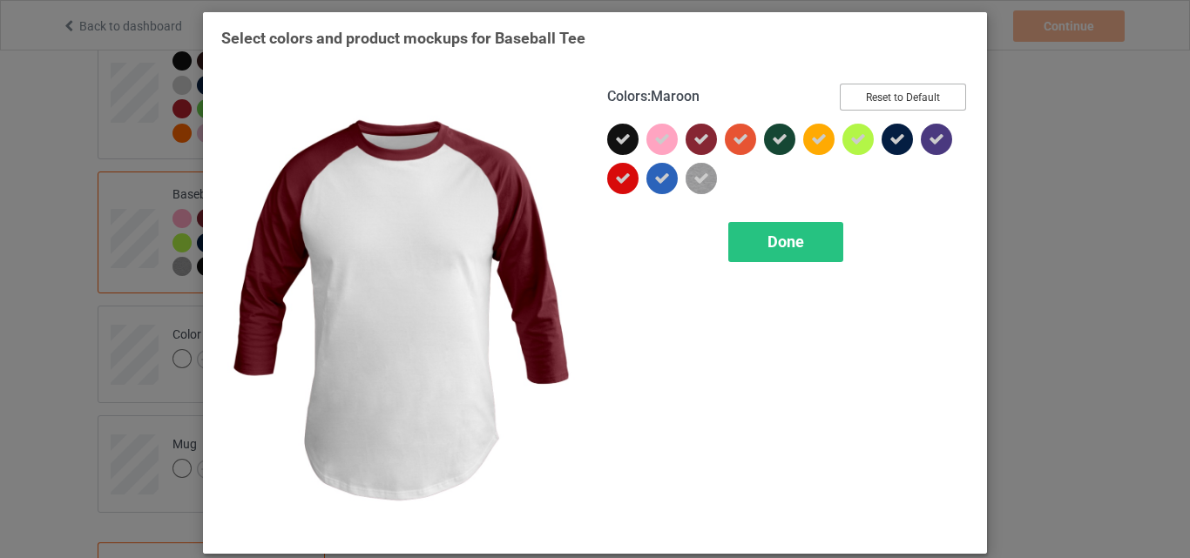
click at [888, 91] on button "Reset to Default" at bounding box center [903, 97] width 126 height 27
click at [891, 98] on button "Select all" at bounding box center [919, 97] width 94 height 27
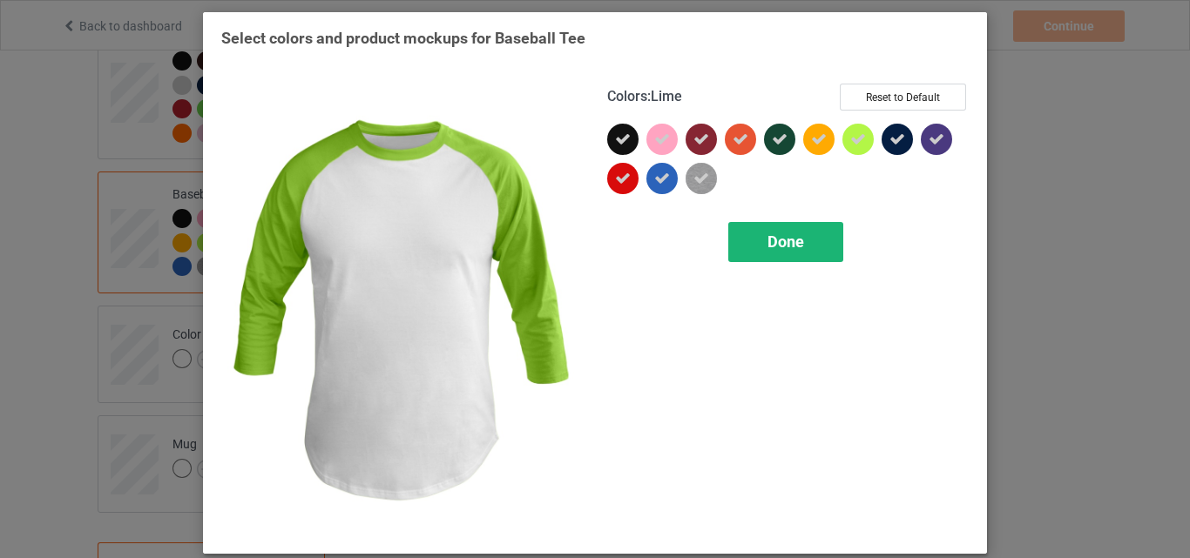
click at [769, 238] on span "Done" at bounding box center [785, 242] width 37 height 18
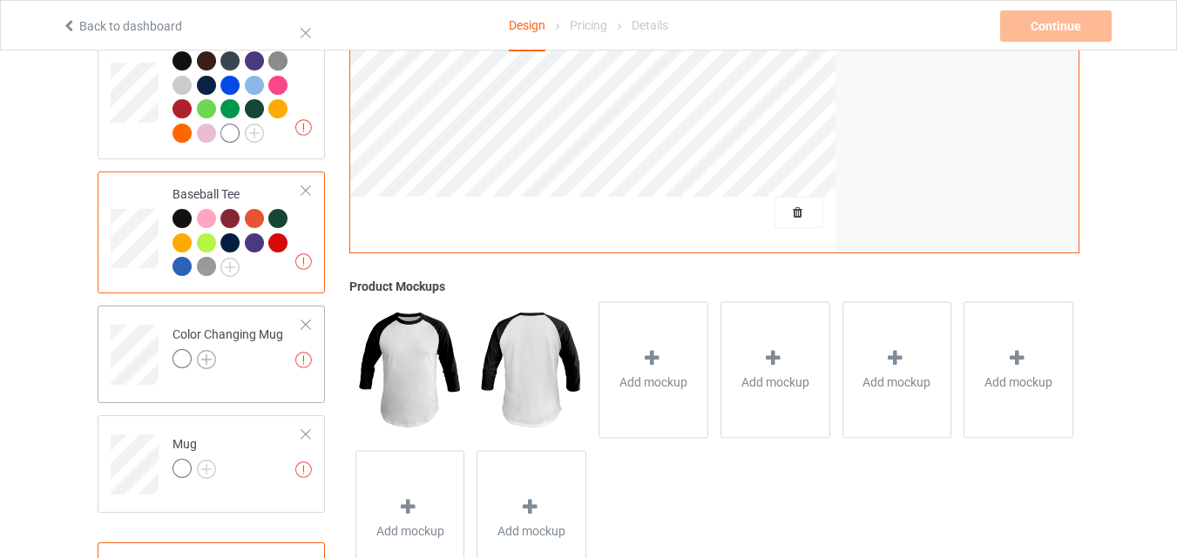
click at [212, 358] on img at bounding box center [206, 359] width 19 height 19
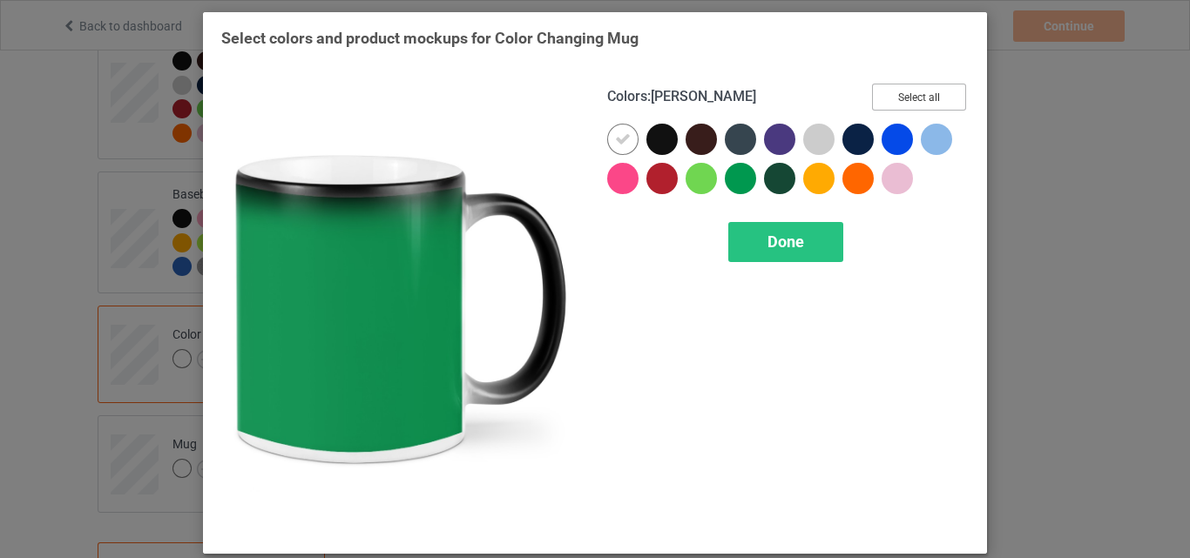
click at [909, 97] on button "Select all" at bounding box center [919, 97] width 94 height 27
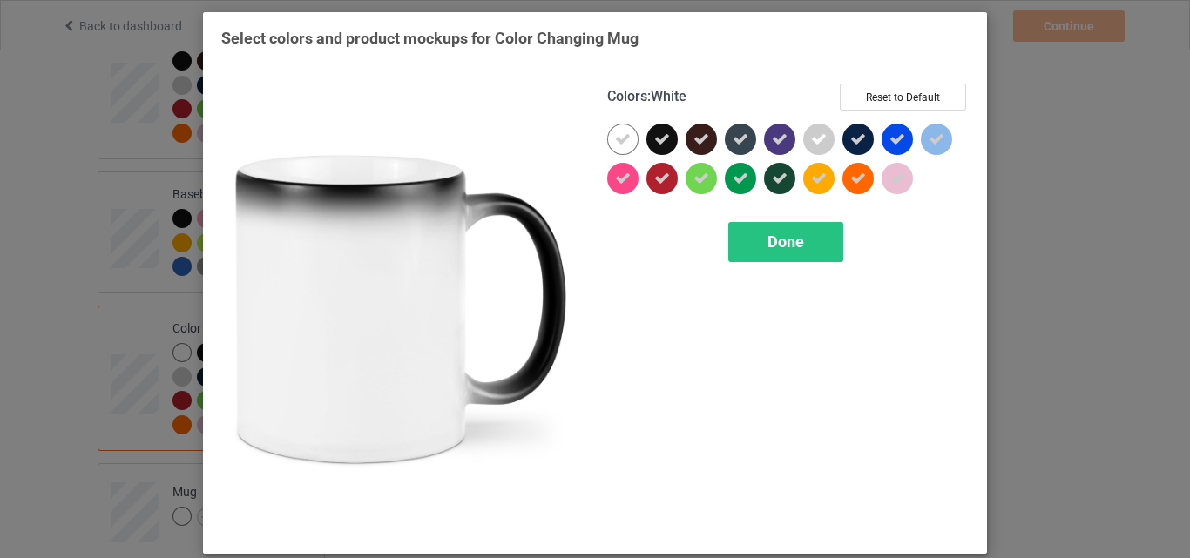
click at [619, 141] on icon at bounding box center [623, 140] width 16 height 16
click at [619, 141] on div at bounding box center [622, 139] width 31 height 31
click at [814, 247] on div "Done" at bounding box center [785, 242] width 115 height 40
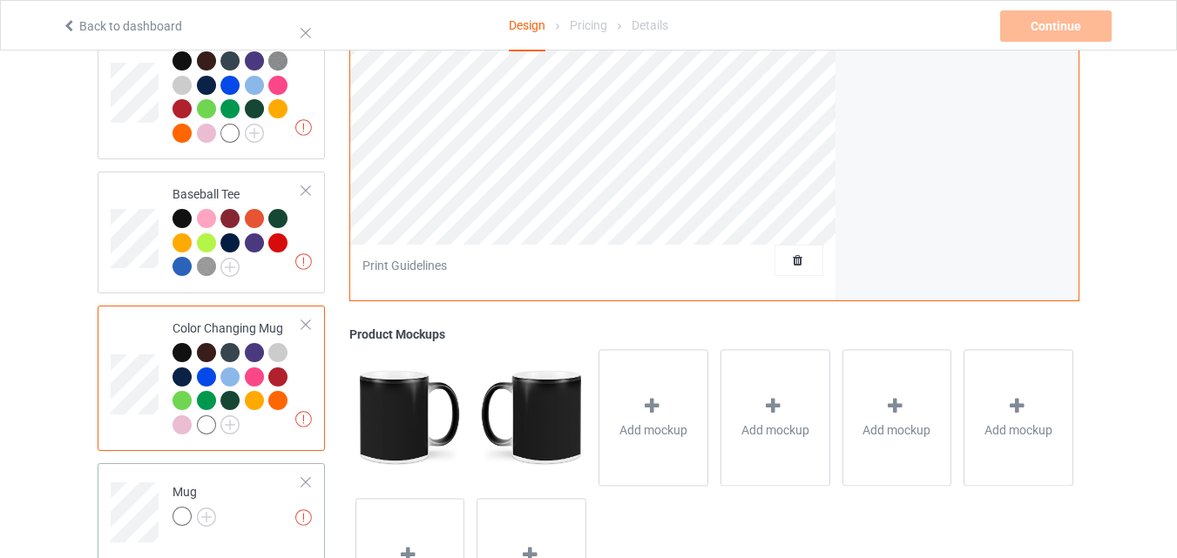
scroll to position [1307, 0]
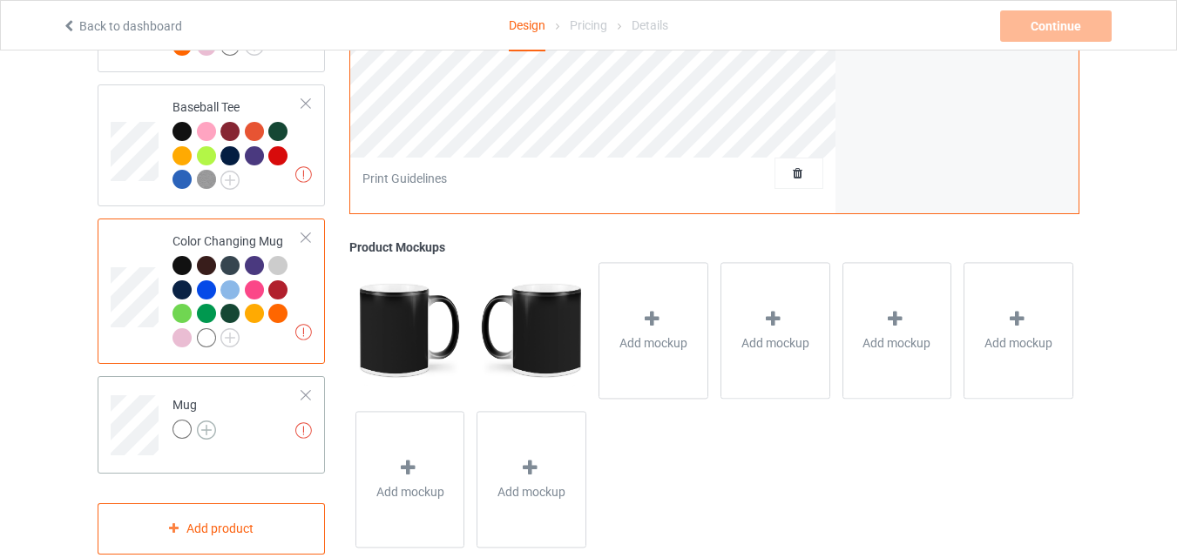
click at [208, 432] on img at bounding box center [206, 430] width 19 height 19
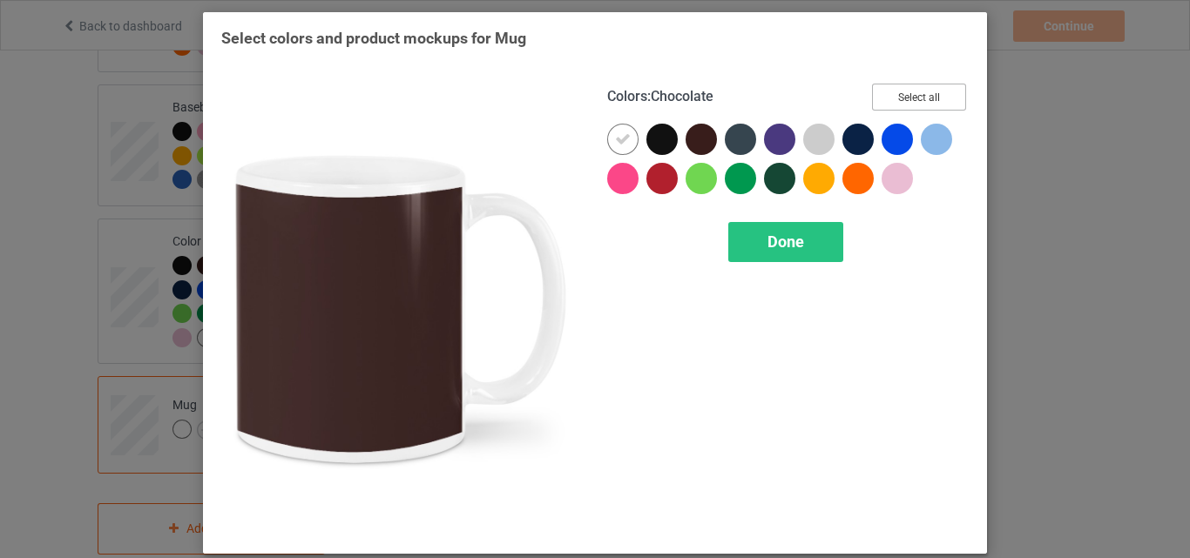
click at [882, 103] on button "Select all" at bounding box center [919, 97] width 94 height 27
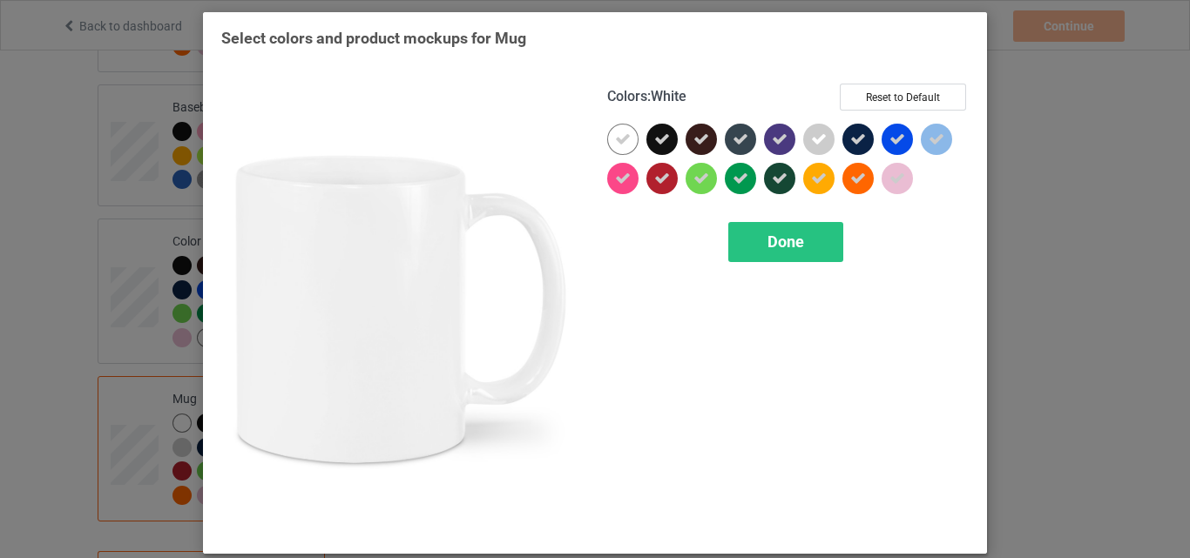
click at [617, 132] on icon at bounding box center [623, 140] width 16 height 16
click at [617, 132] on div at bounding box center [622, 139] width 31 height 31
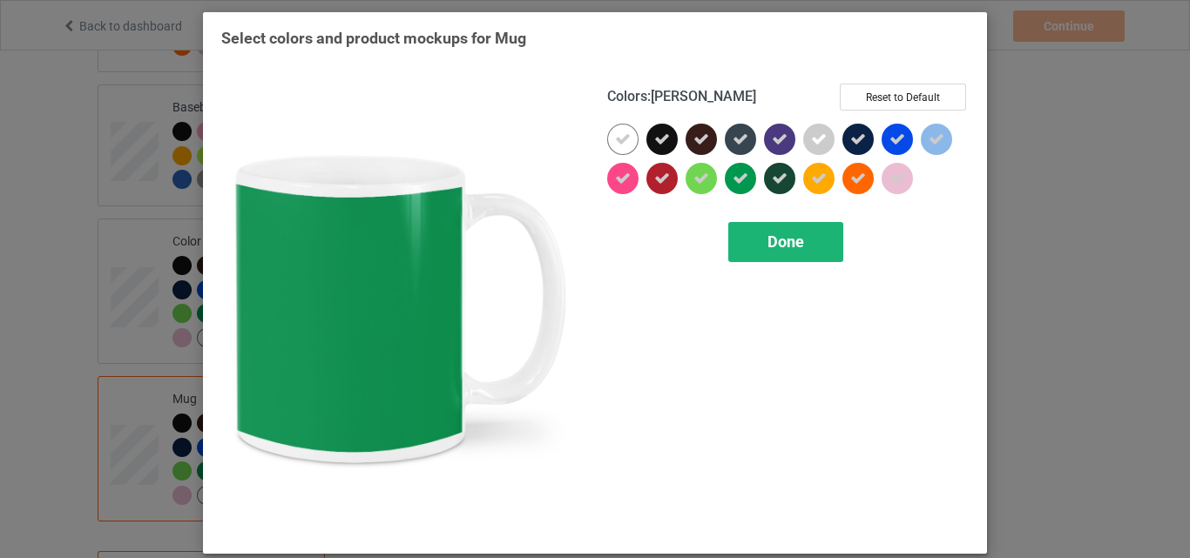
click at [771, 240] on span "Done" at bounding box center [785, 242] width 37 height 18
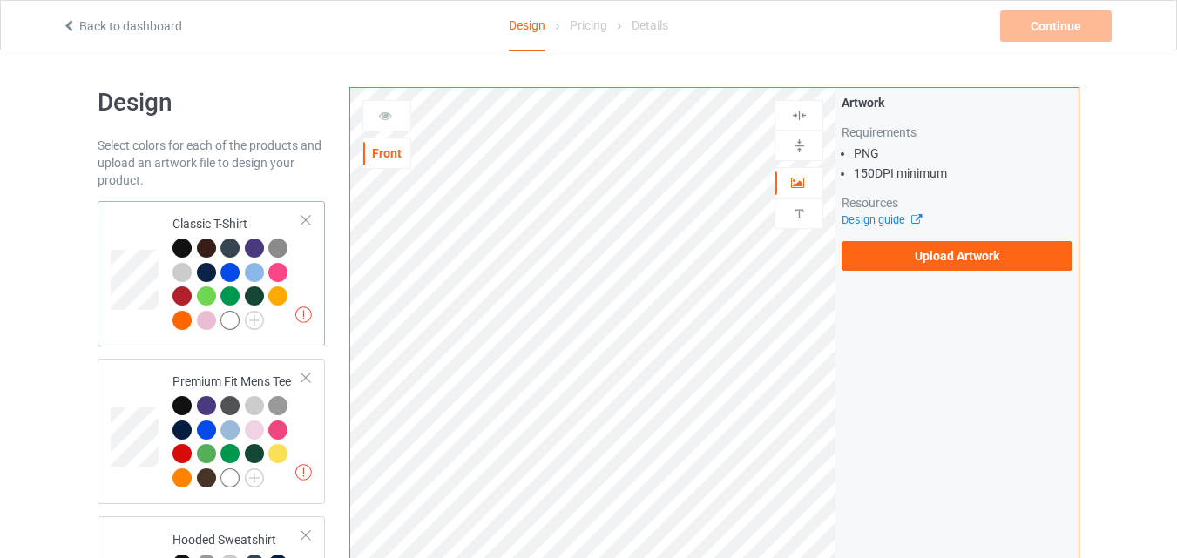
click at [151, 245] on td at bounding box center [137, 274] width 52 height 132
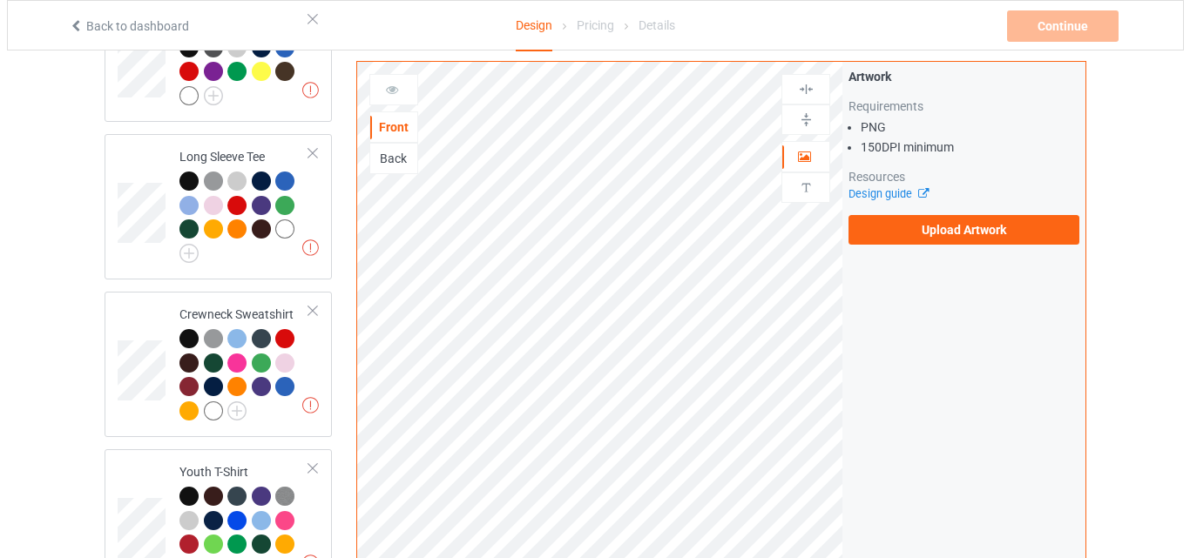
scroll to position [1307, 0]
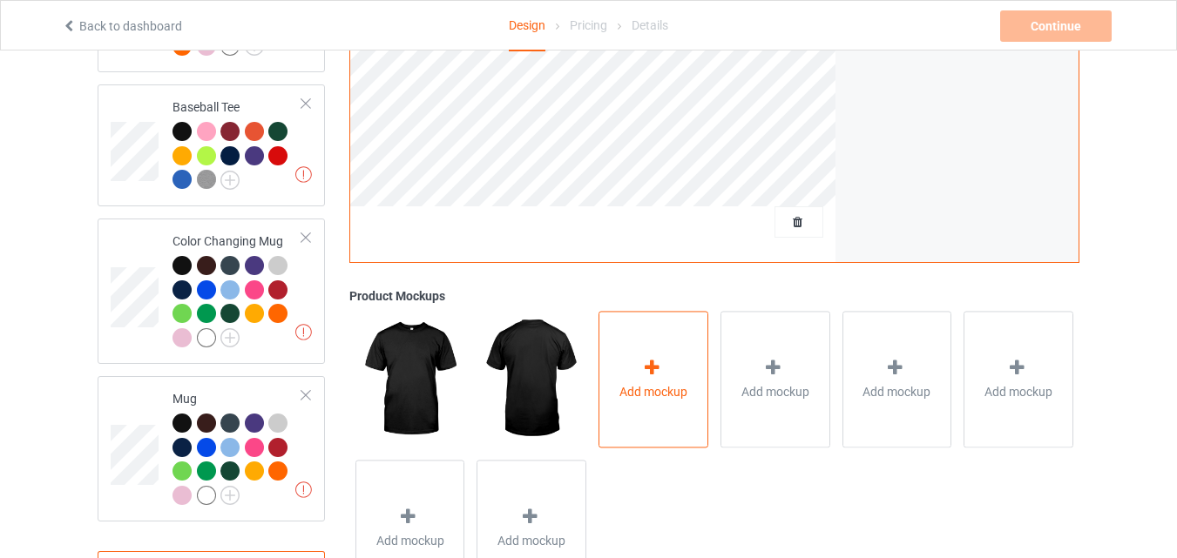
click at [684, 375] on div "Add mockup" at bounding box center [653, 379] width 110 height 137
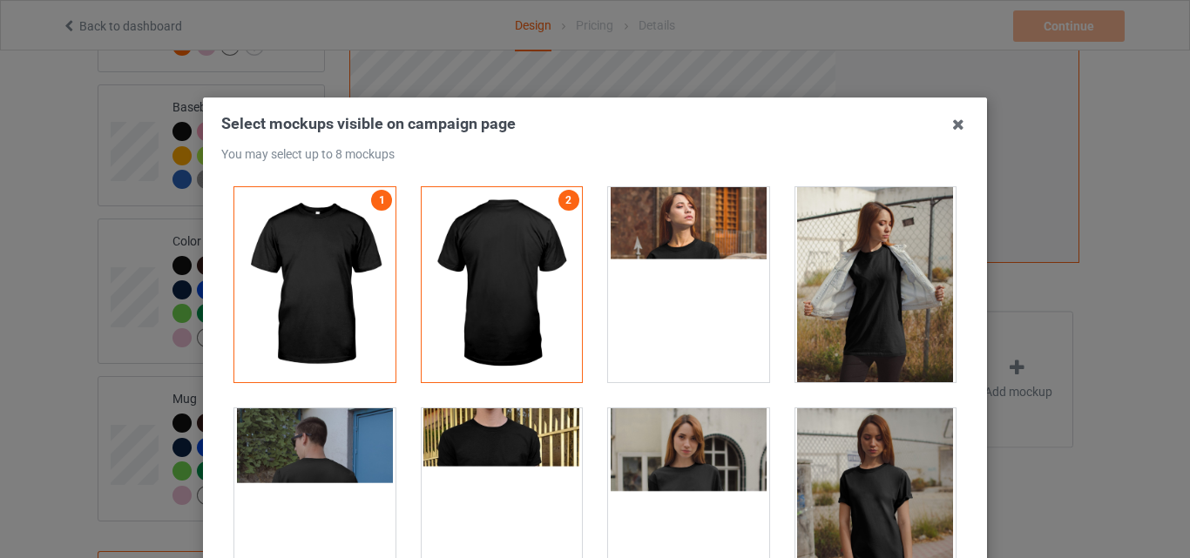
scroll to position [174, 0]
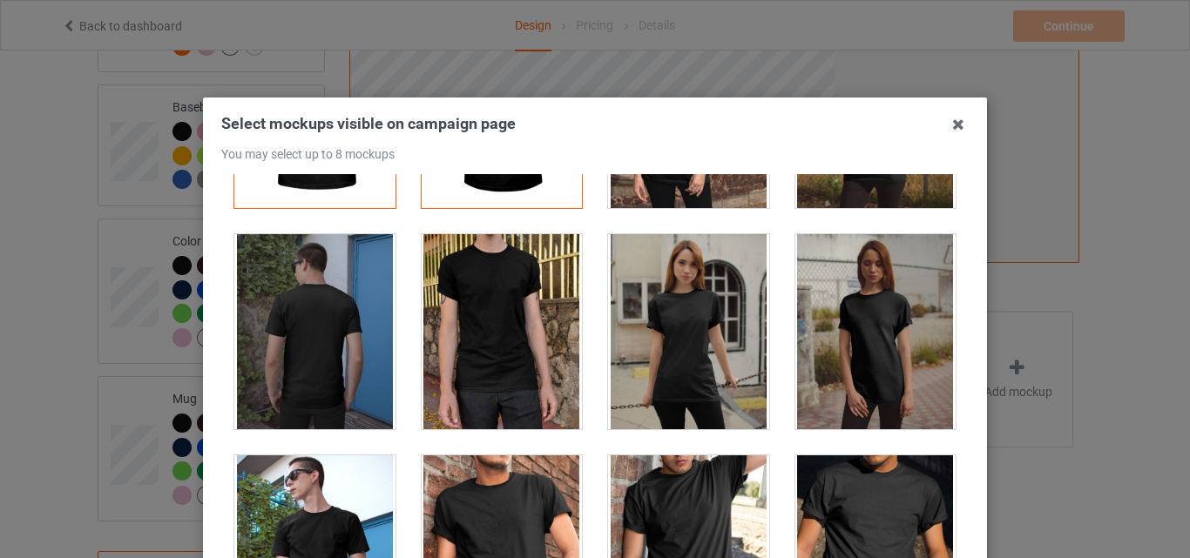
click at [508, 456] on div at bounding box center [502, 553] width 161 height 195
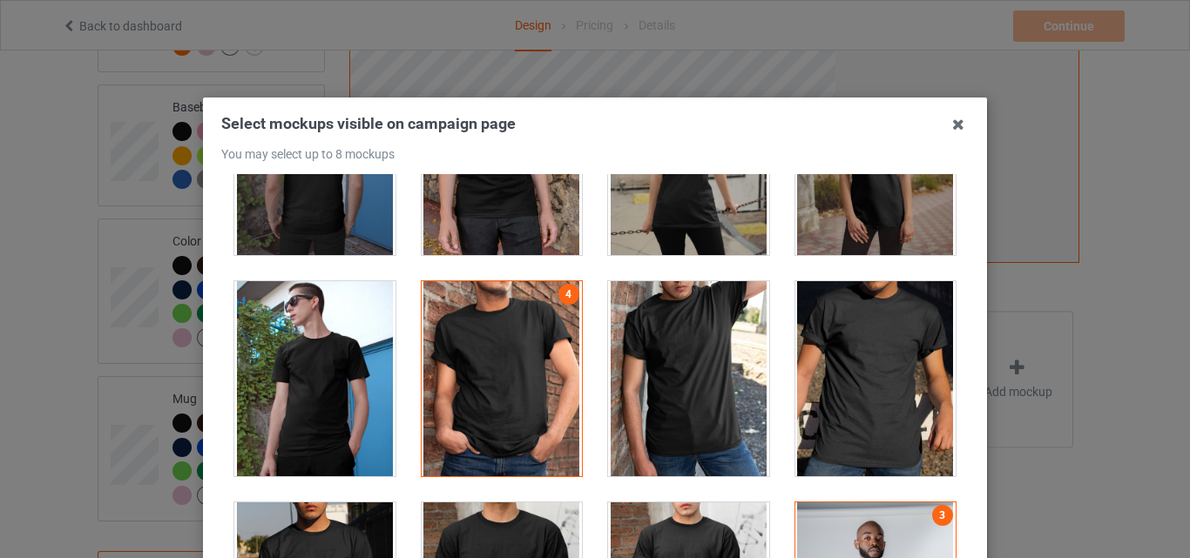
click at [872, 412] on div at bounding box center [875, 378] width 161 height 195
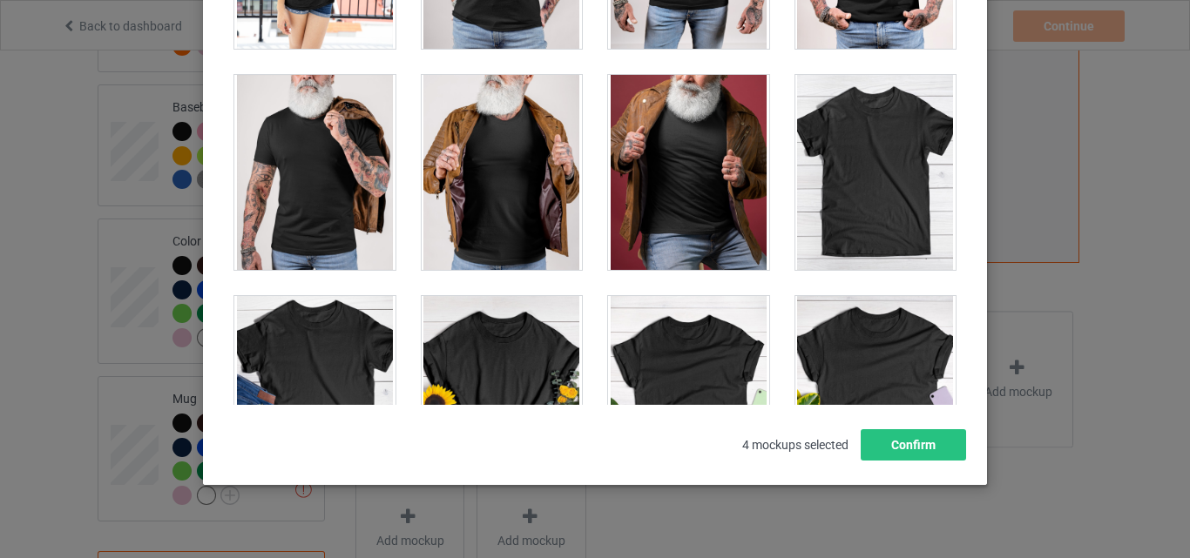
scroll to position [240, 0]
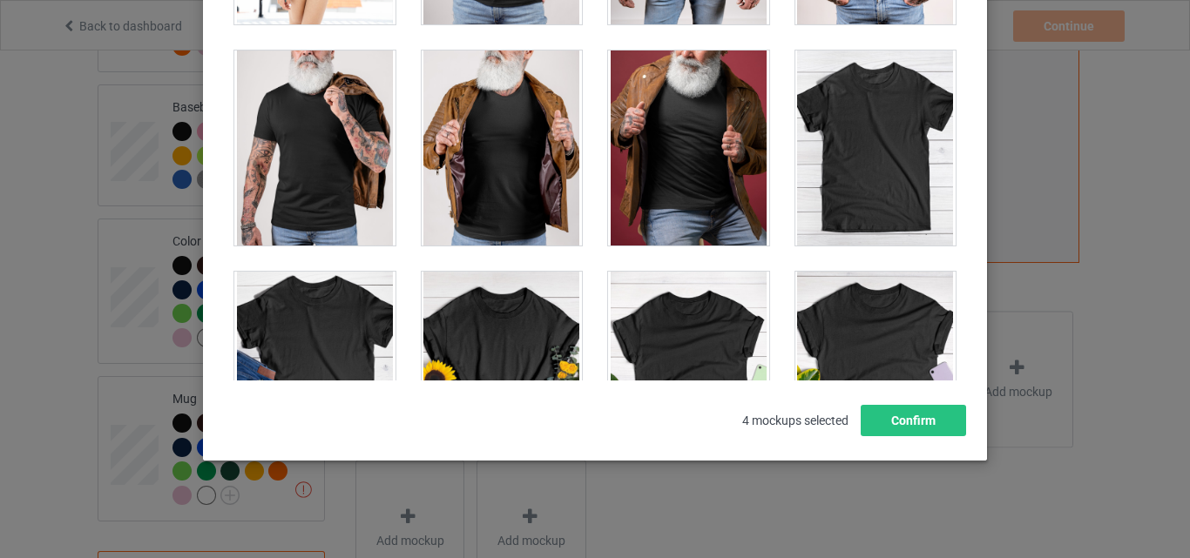
click at [882, 210] on div at bounding box center [875, 148] width 161 height 195
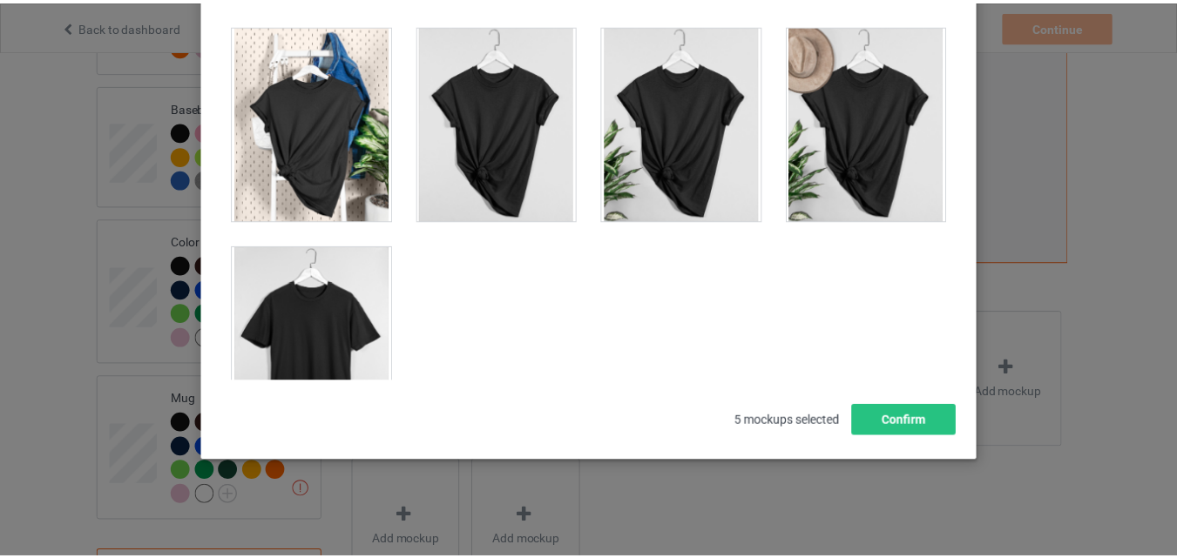
scroll to position [24934, 0]
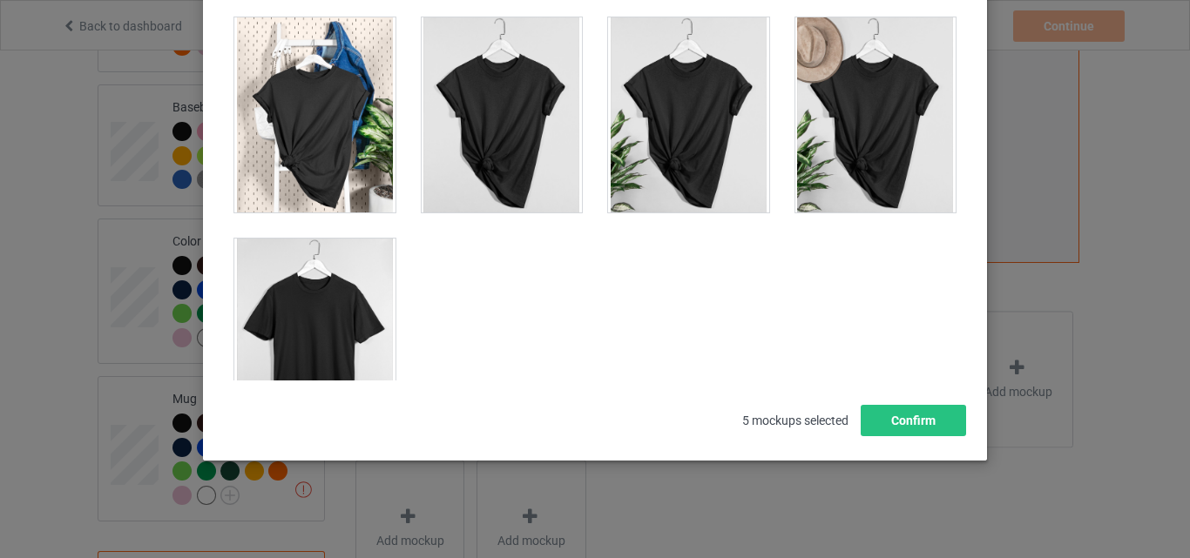
click at [335, 292] on div at bounding box center [314, 336] width 161 height 195
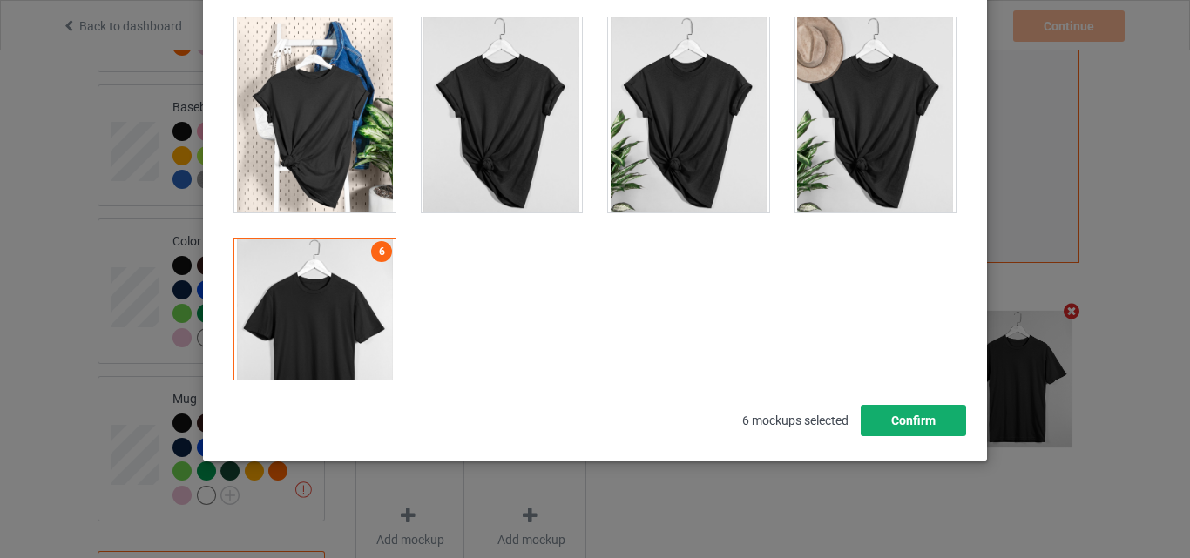
click at [947, 431] on button "Confirm" at bounding box center [913, 420] width 105 height 31
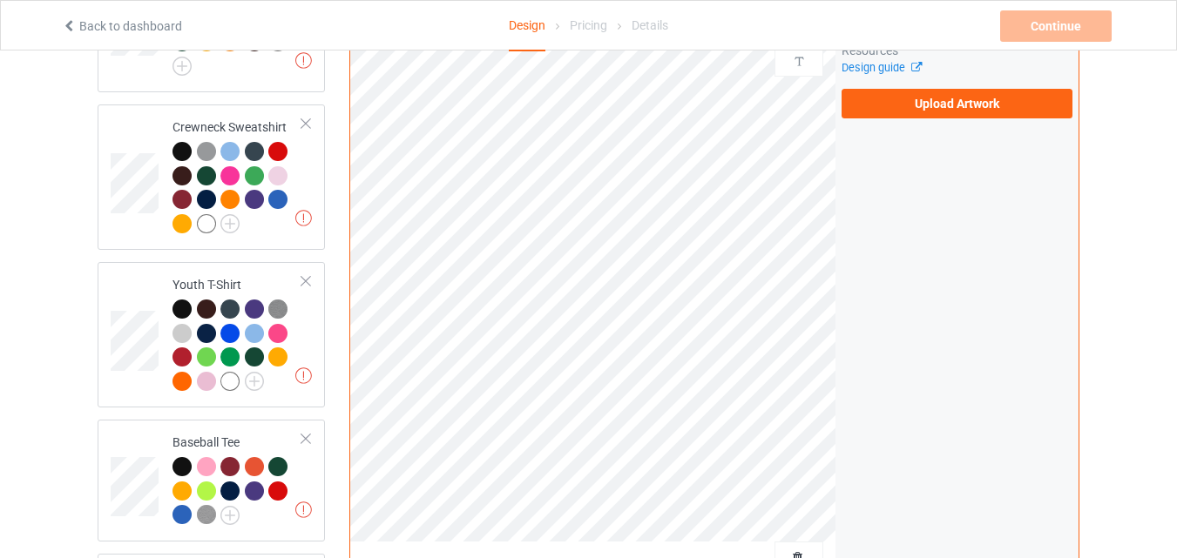
scroll to position [958, 0]
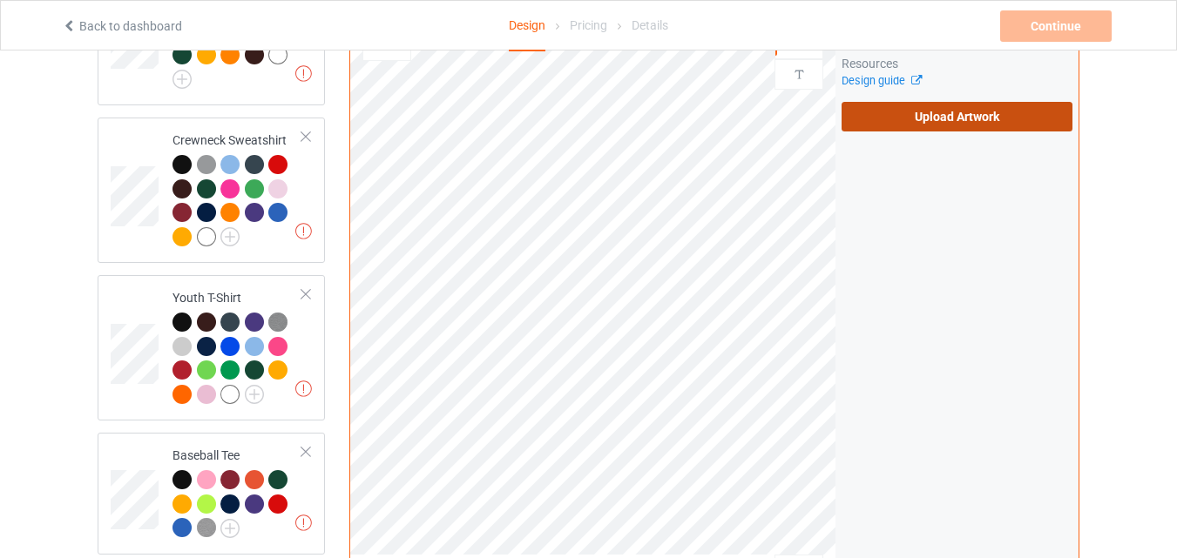
click at [1017, 115] on label "Upload Artwork" at bounding box center [957, 117] width 231 height 30
click at [0, 0] on input "Upload Artwork" at bounding box center [0, 0] width 0 height 0
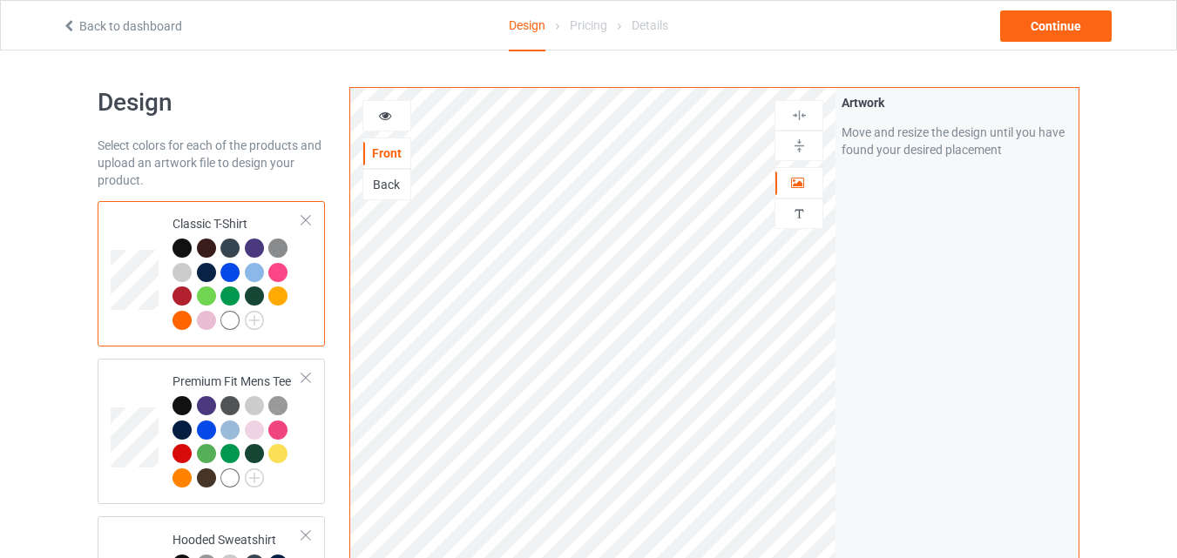
click at [396, 112] on div at bounding box center [386, 115] width 47 height 17
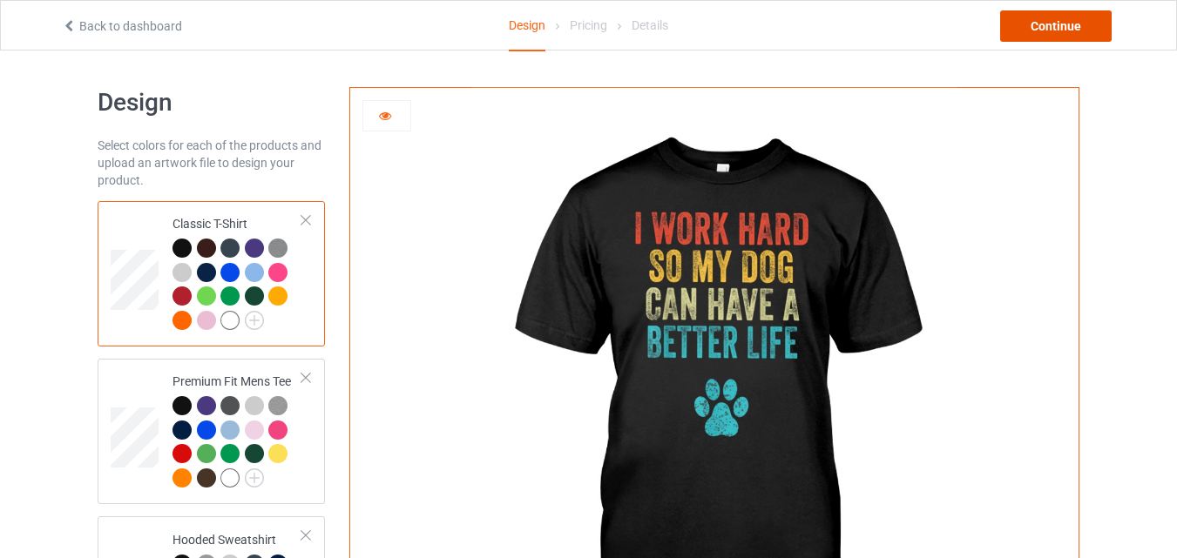
click at [1038, 32] on div "Continue" at bounding box center [1056, 25] width 112 height 31
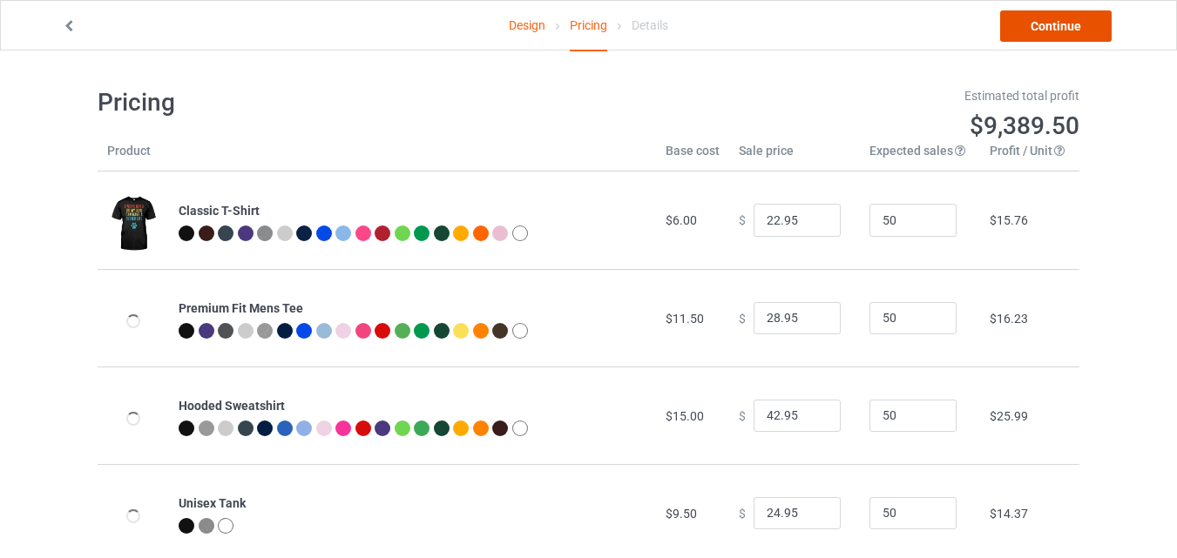
click at [1047, 29] on link "Continue" at bounding box center [1056, 25] width 112 height 31
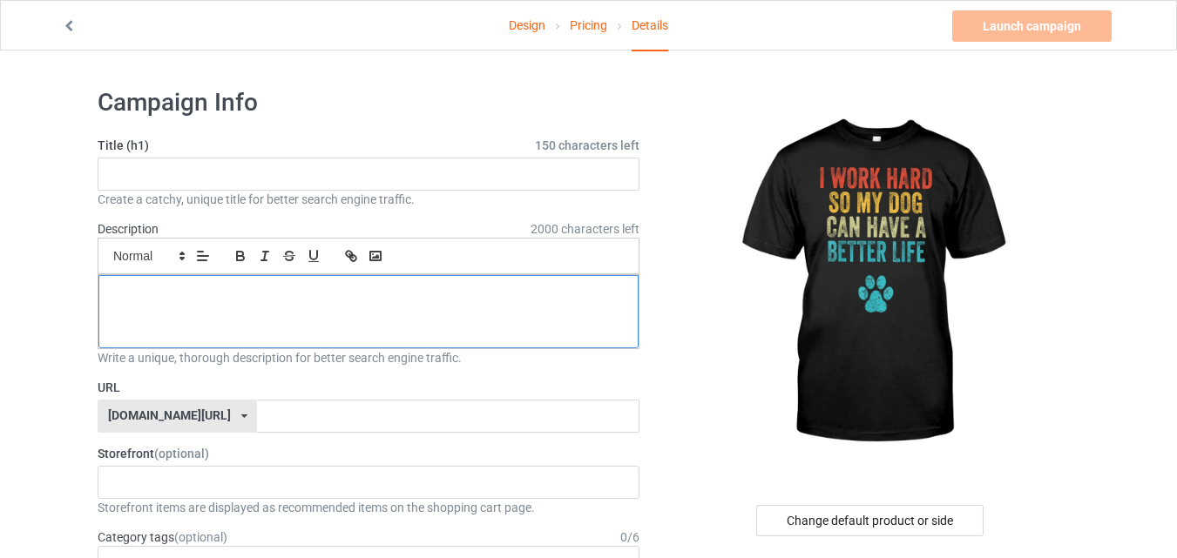
click at [348, 303] on div at bounding box center [368, 311] width 540 height 73
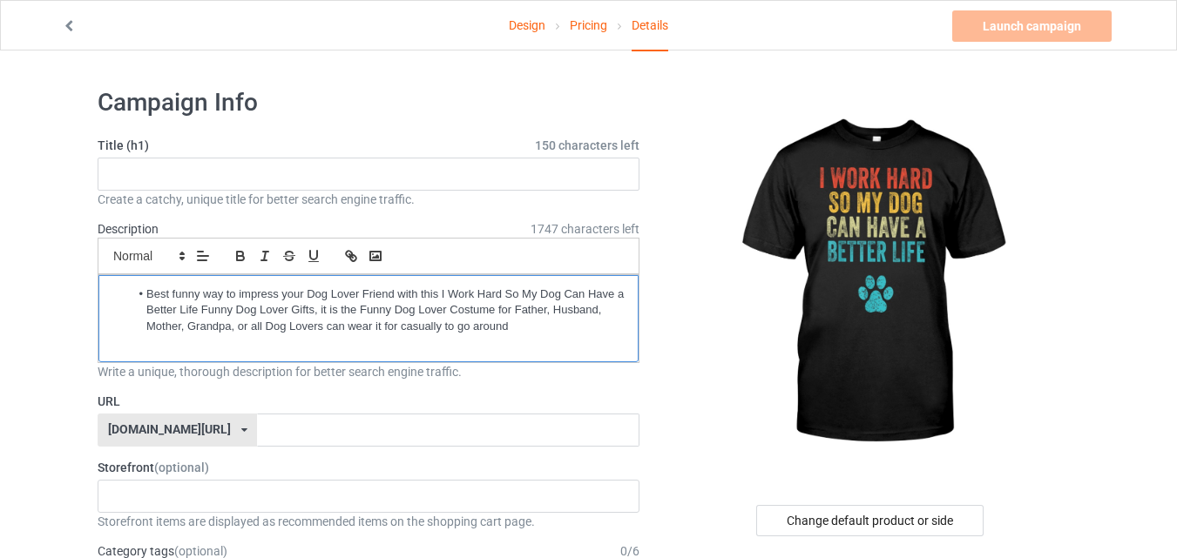
drag, startPoint x: 146, startPoint y: 291, endPoint x: 85, endPoint y: 291, distance: 61.9
click at [504, 348] on p at bounding box center [368, 343] width 512 height 17
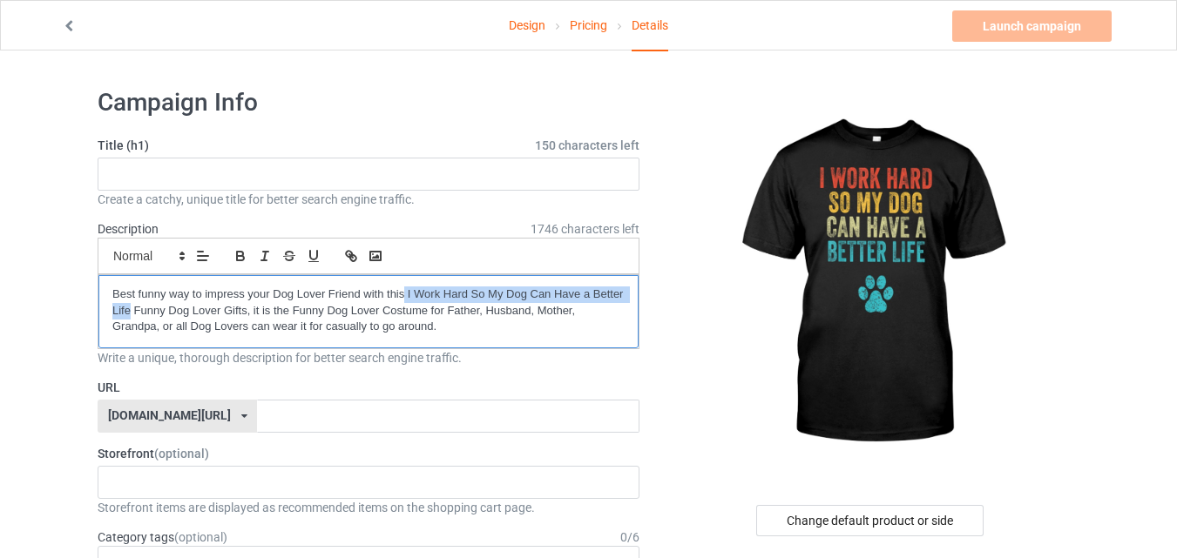
drag, startPoint x: 406, startPoint y: 290, endPoint x: 128, endPoint y: 311, distance: 278.7
click at [128, 311] on p "Best funny way to impress your Dog Lover Friend with this I Work Hard So My Dog…" at bounding box center [368, 311] width 512 height 49
copy p "I Work Hard So My Dog Can Have a Better Life"
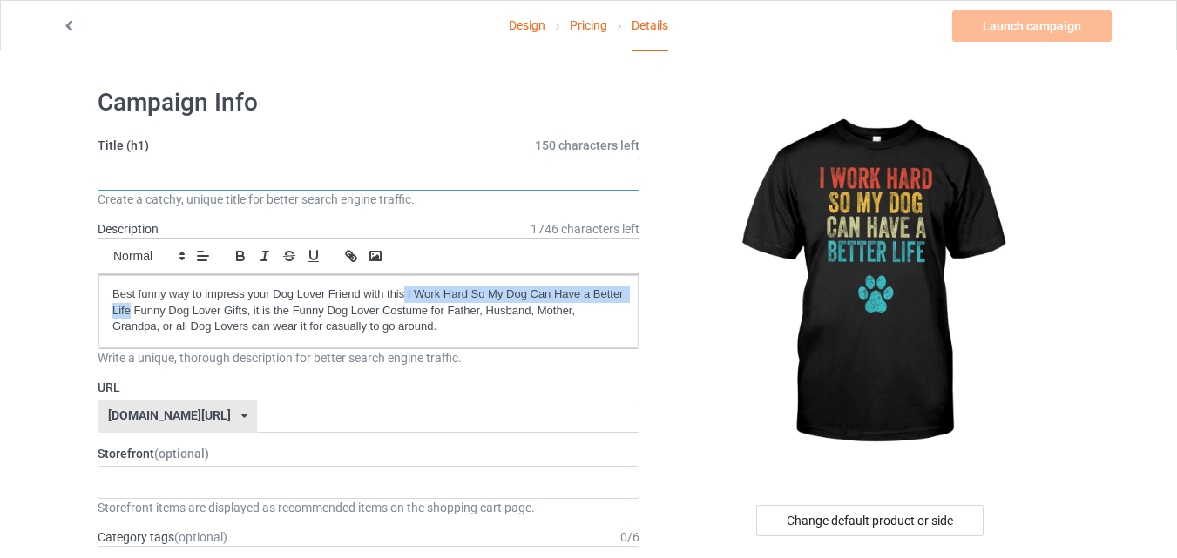
click at [182, 181] on input "text" at bounding box center [369, 174] width 542 height 33
paste input "I Work Hard So My Dog Can Have a Better Life"
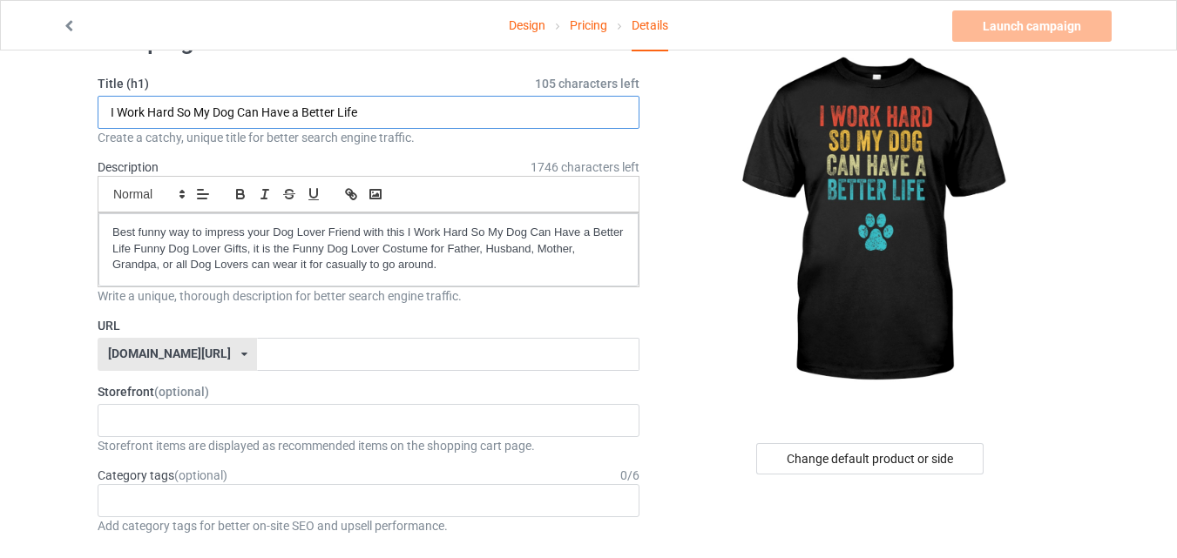
scroll to position [87, 0]
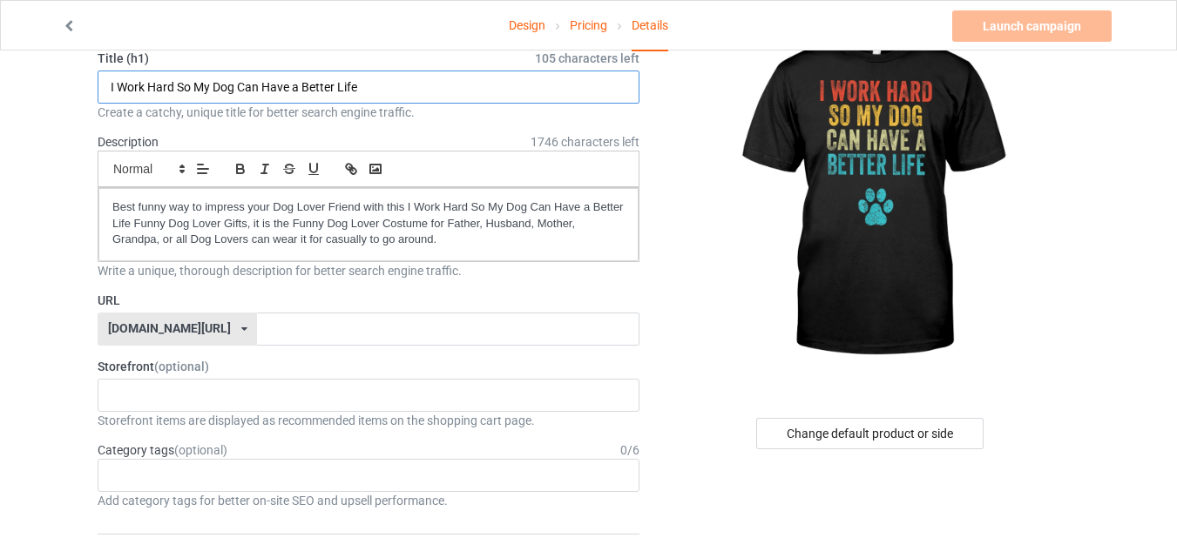
type input "I Work Hard So My Dog Can Have a Better Life"
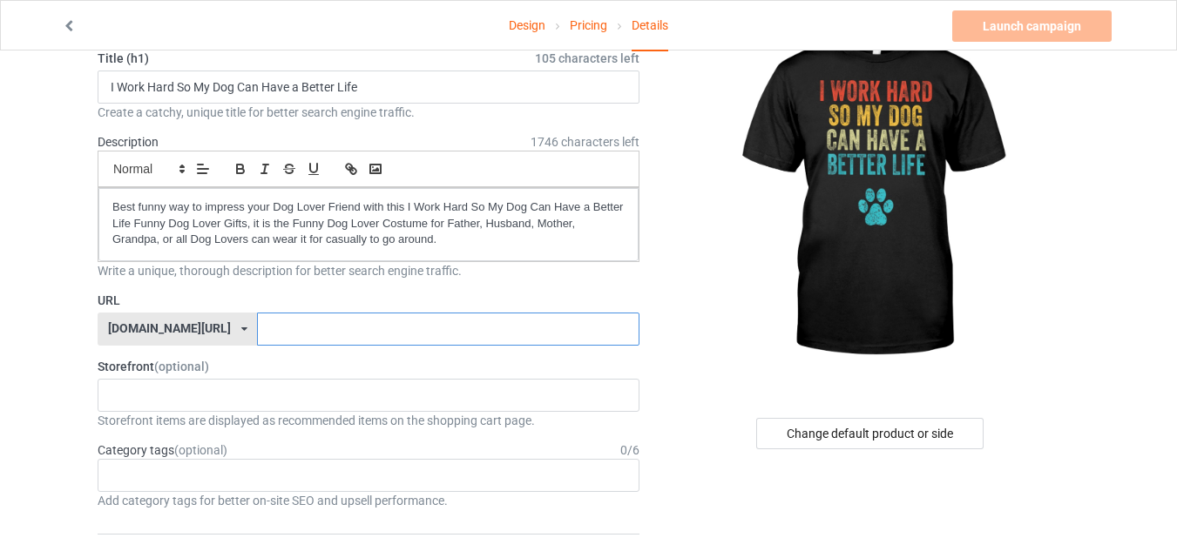
click at [257, 339] on input "text" at bounding box center [448, 329] width 382 height 33
type input "dogloverx4"
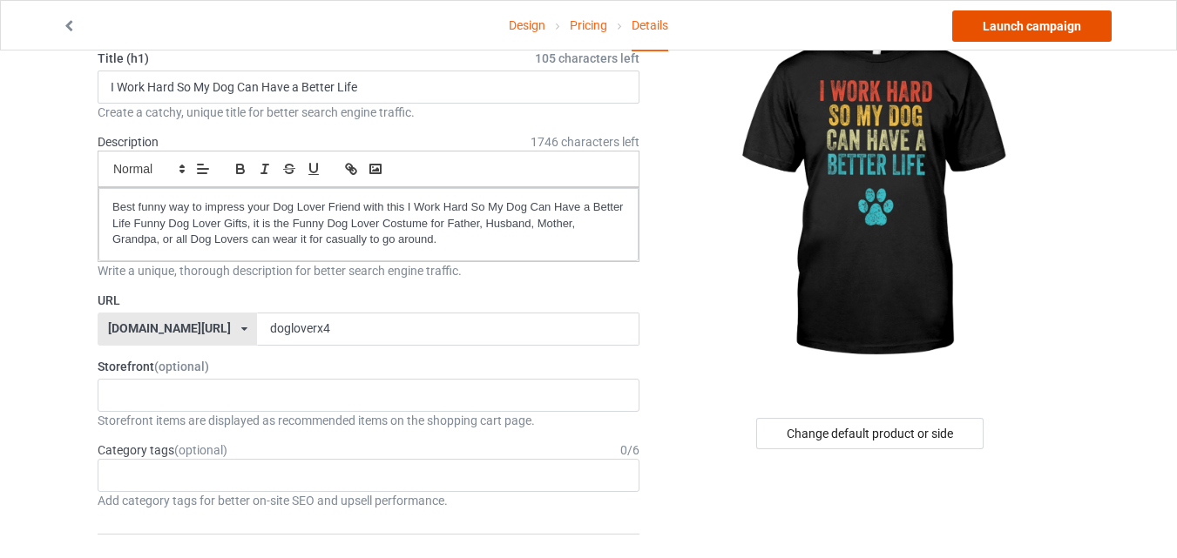
click at [1029, 30] on link "Launch campaign" at bounding box center [1031, 25] width 159 height 31
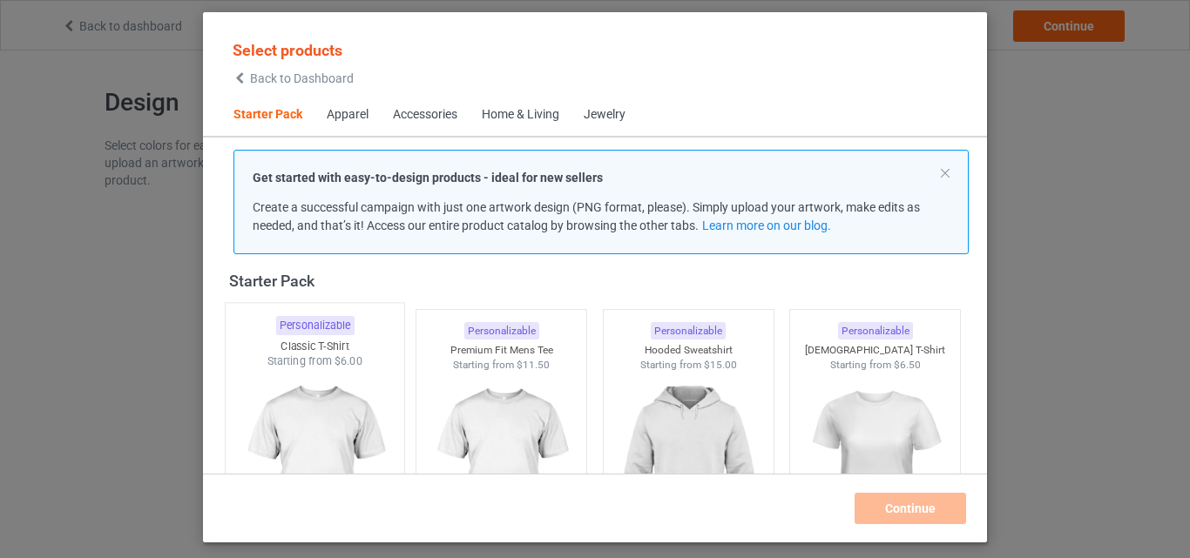
click at [322, 358] on div "Starting from $6.00" at bounding box center [315, 361] width 179 height 15
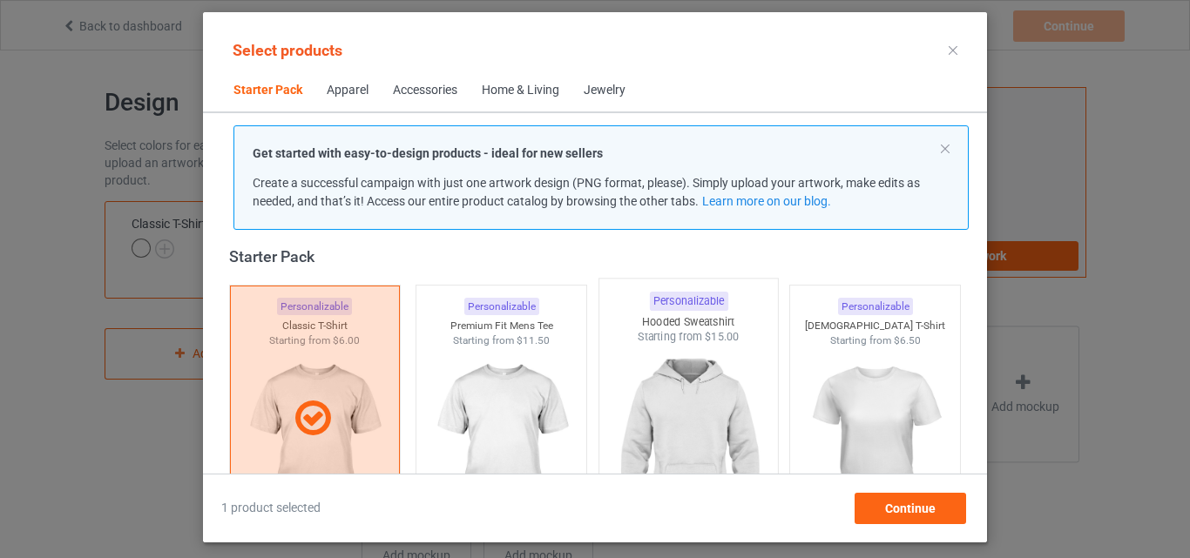
click at [506, 364] on img at bounding box center [501, 445] width 156 height 195
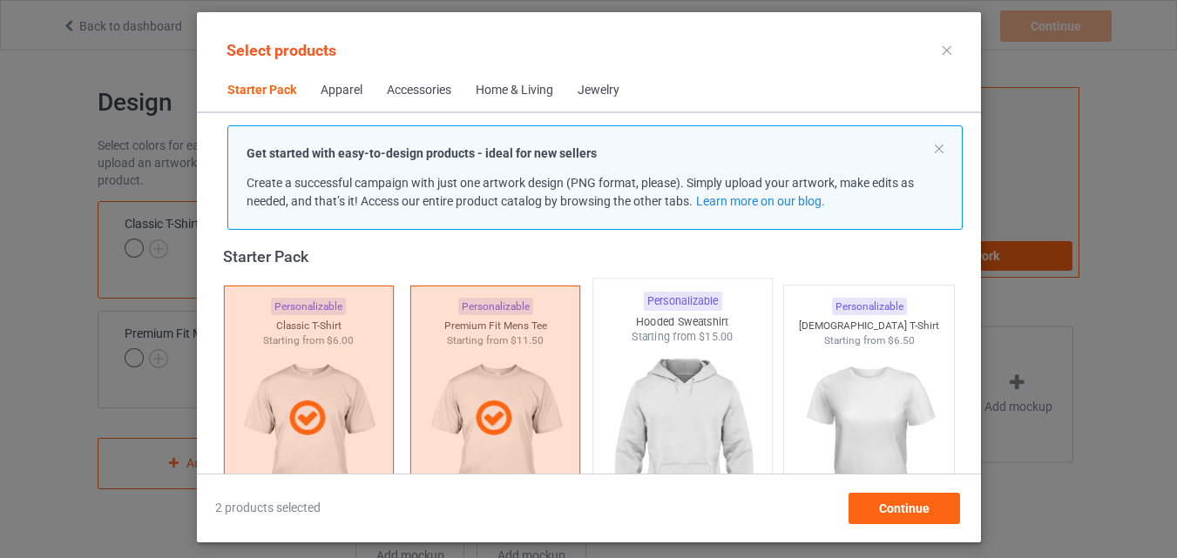
click at [732, 372] on img at bounding box center [682, 447] width 164 height 205
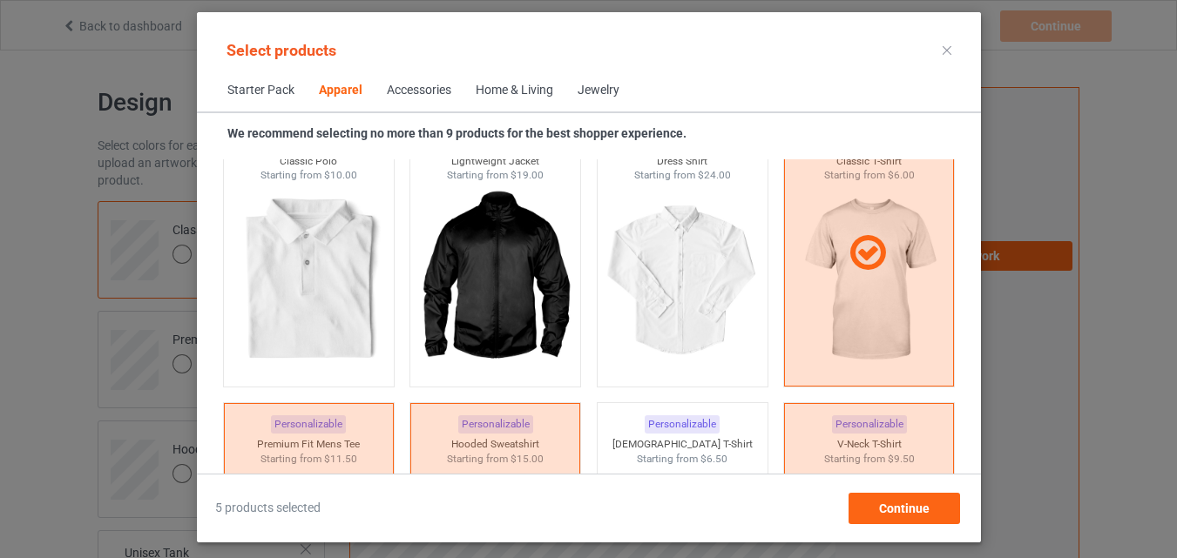
scroll to position [1416, 0]
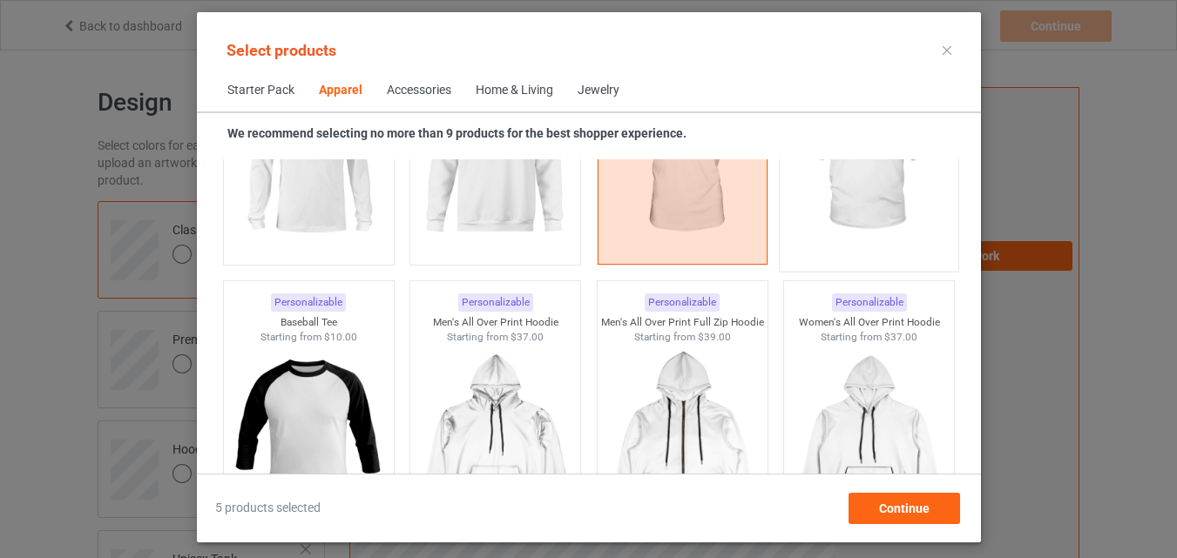
click at [490, 203] on img at bounding box center [495, 158] width 156 height 195
click at [313, 211] on img at bounding box center [308, 158] width 156 height 195
click at [908, 191] on img at bounding box center [869, 159] width 164 height 205
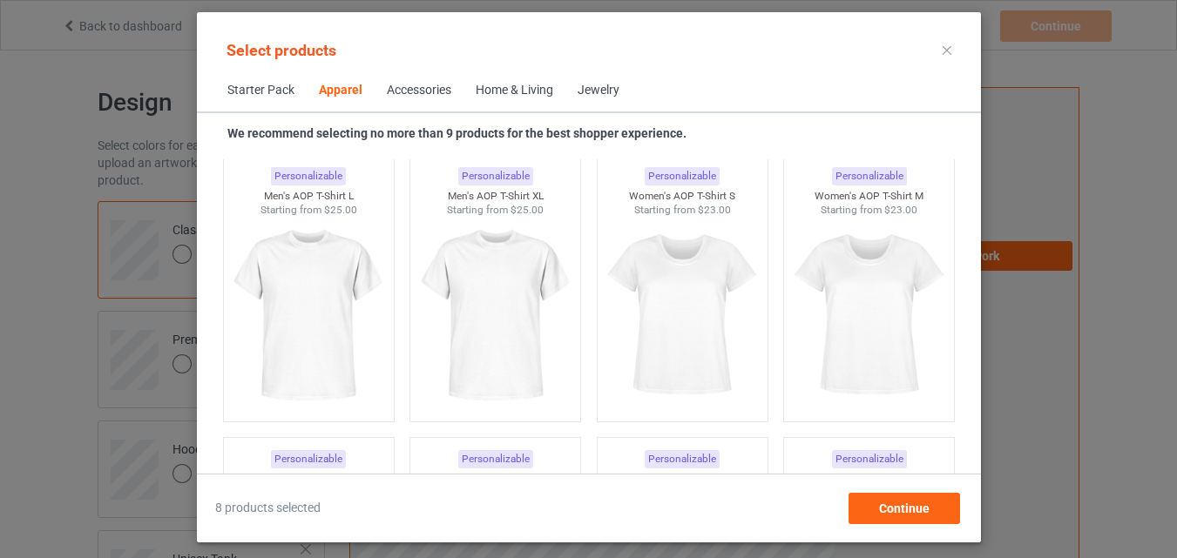
scroll to position [2897, 0]
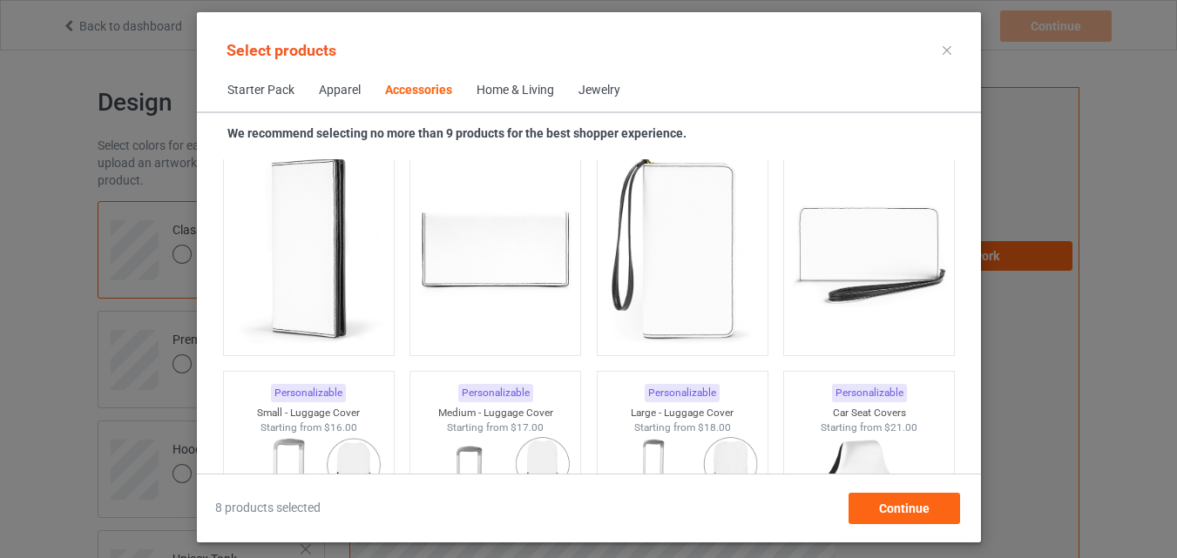
scroll to position [7776, 0]
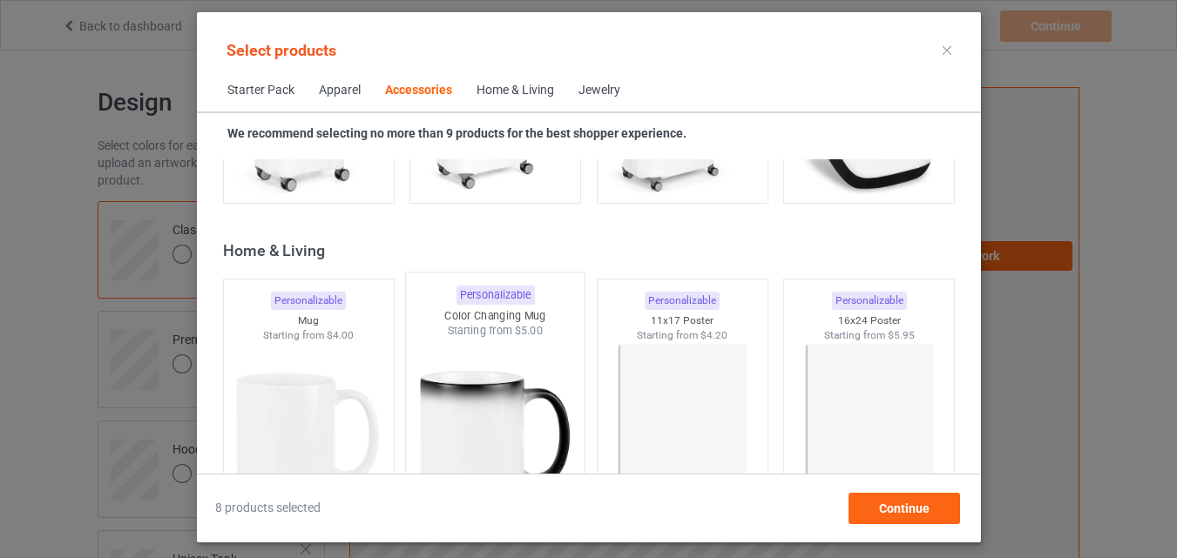
click at [489, 325] on div "Starting from $5.00" at bounding box center [495, 331] width 179 height 15
click at [310, 337] on div "Starting from $4.00" at bounding box center [308, 335] width 170 height 15
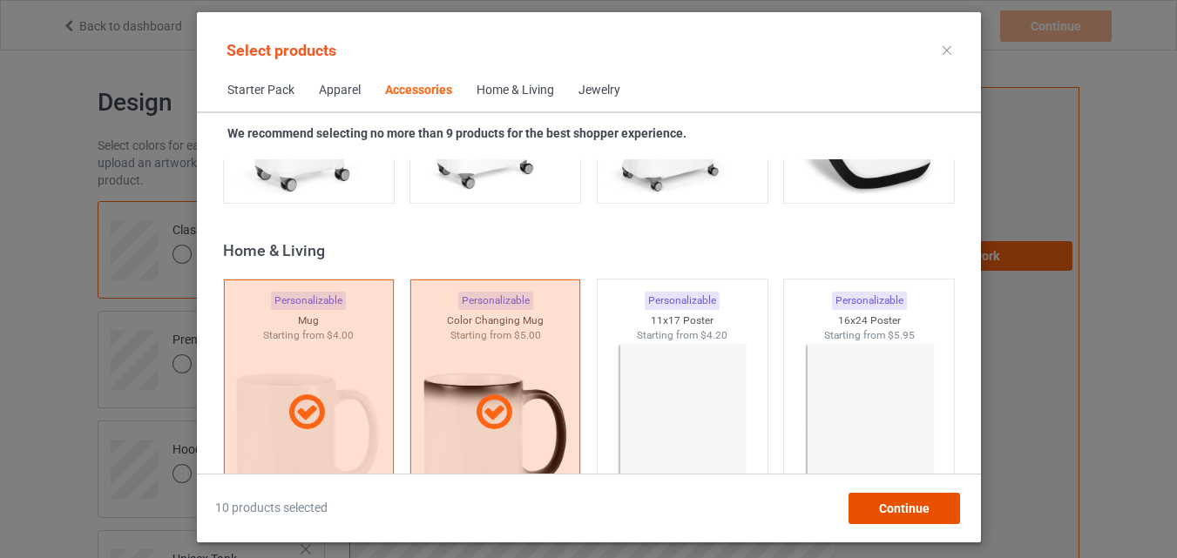
click at [877, 510] on div "Continue" at bounding box center [904, 508] width 112 height 31
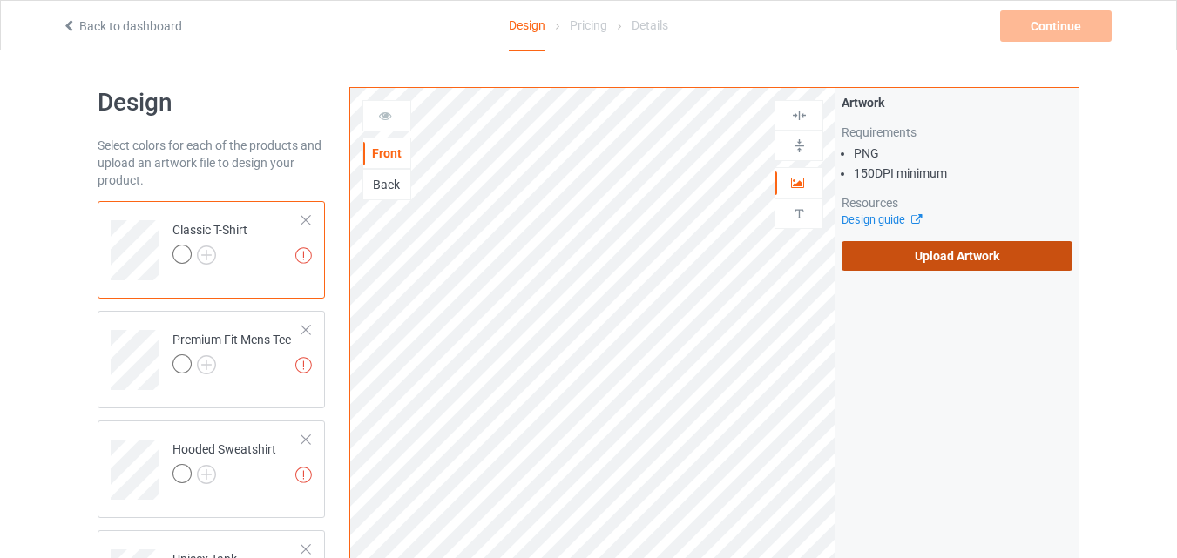
click at [953, 261] on label "Upload Artwork" at bounding box center [957, 256] width 231 height 30
click at [0, 0] on input "Upload Artwork" at bounding box center [0, 0] width 0 height 0
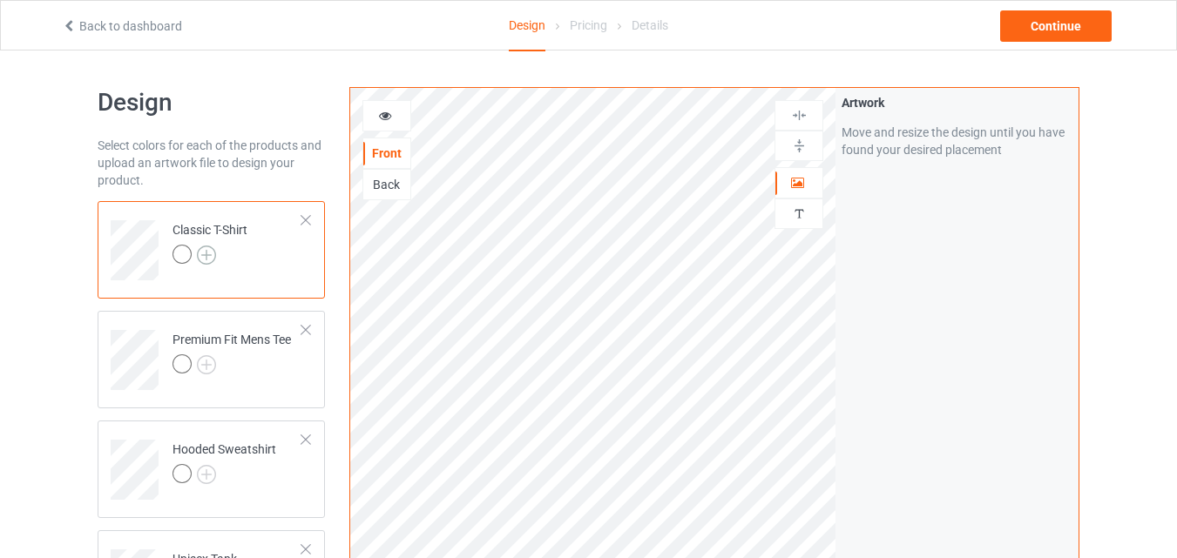
click at [213, 254] on img at bounding box center [206, 255] width 19 height 19
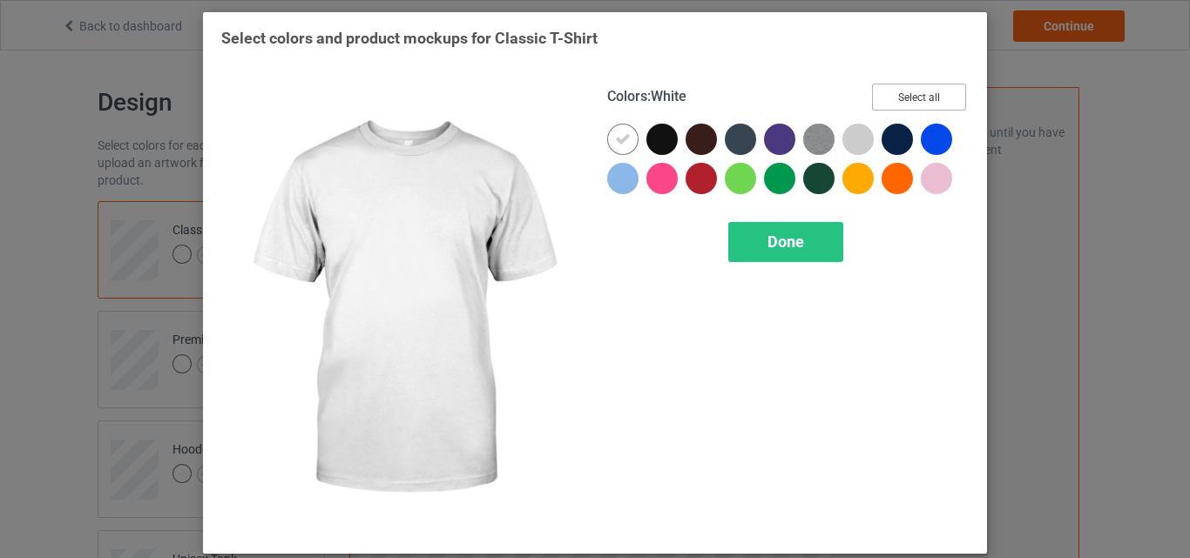
click at [930, 99] on button "Select all" at bounding box center [919, 97] width 94 height 27
click at [769, 234] on span "Done" at bounding box center [785, 242] width 37 height 18
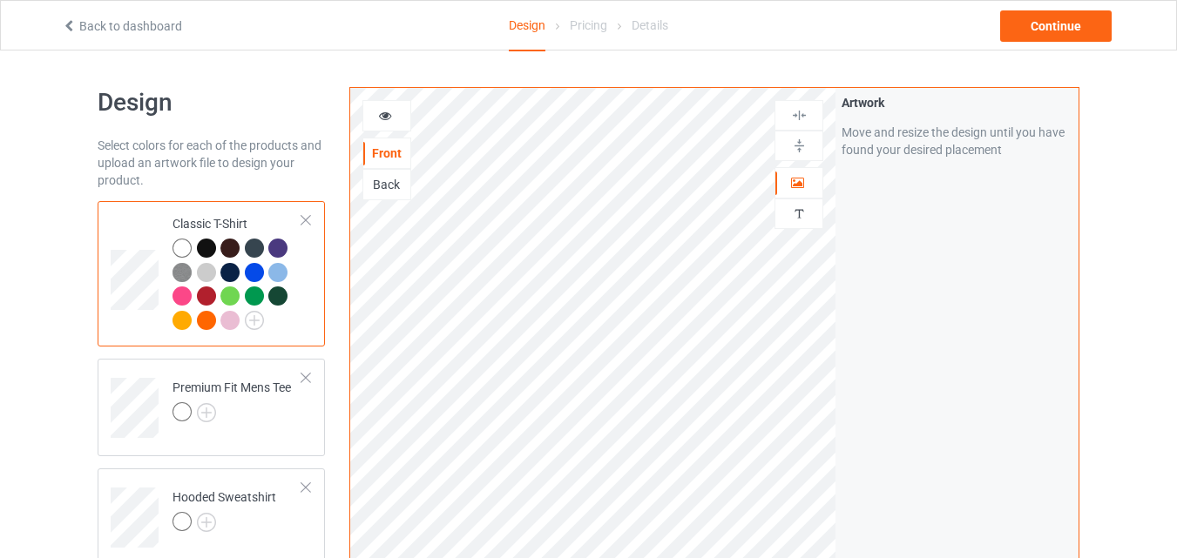
click at [207, 252] on div at bounding box center [206, 248] width 19 height 19
click at [386, 125] on div at bounding box center [386, 115] width 49 height 31
click at [799, 119] on img at bounding box center [799, 115] width 17 height 17
click at [805, 144] on img at bounding box center [799, 146] width 17 height 17
click at [396, 110] on div at bounding box center [386, 115] width 47 height 17
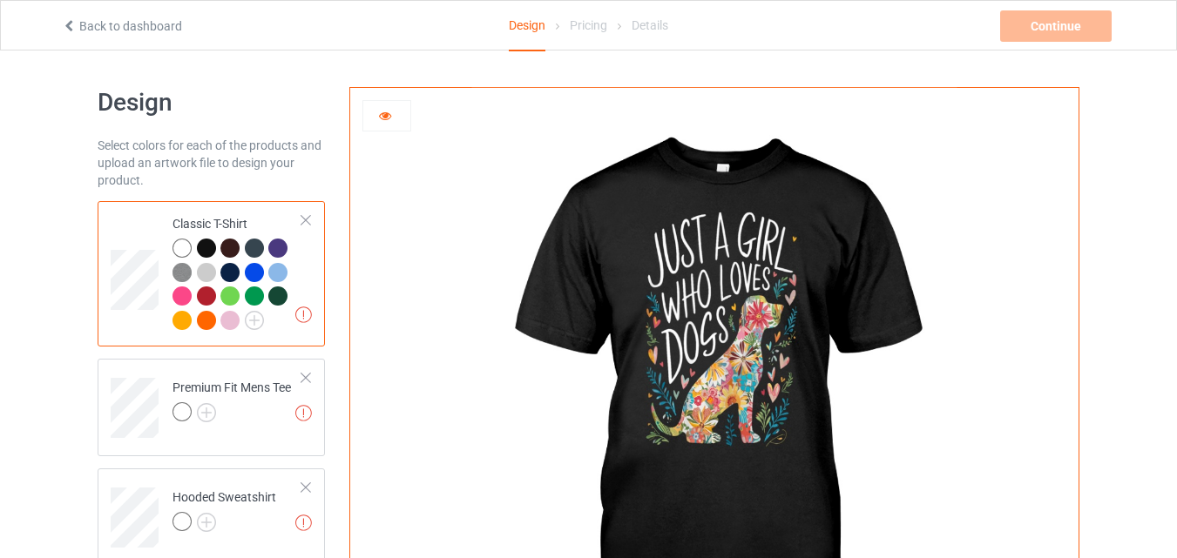
click at [383, 122] on div at bounding box center [386, 115] width 47 height 17
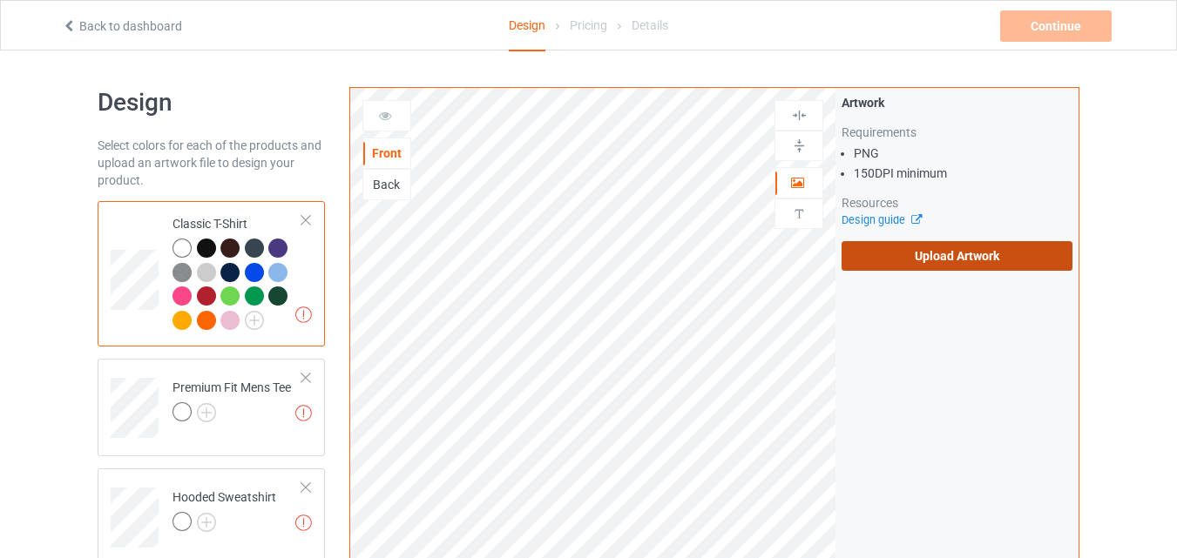
click at [922, 246] on label "Upload Artwork" at bounding box center [957, 256] width 231 height 30
click at [0, 0] on input "Upload Artwork" at bounding box center [0, 0] width 0 height 0
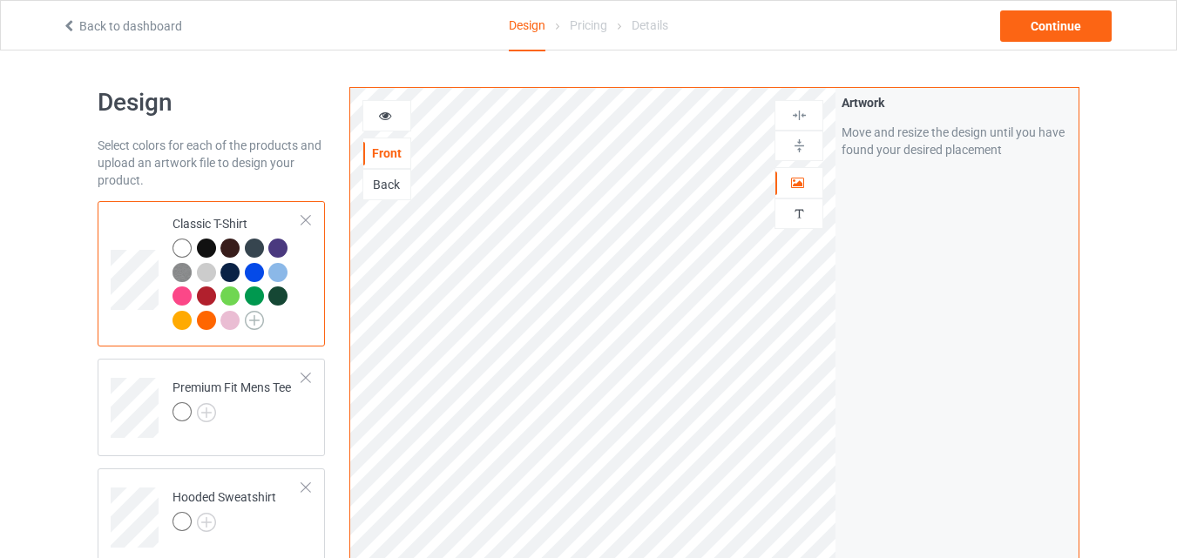
click at [245, 317] on img at bounding box center [254, 320] width 19 height 19
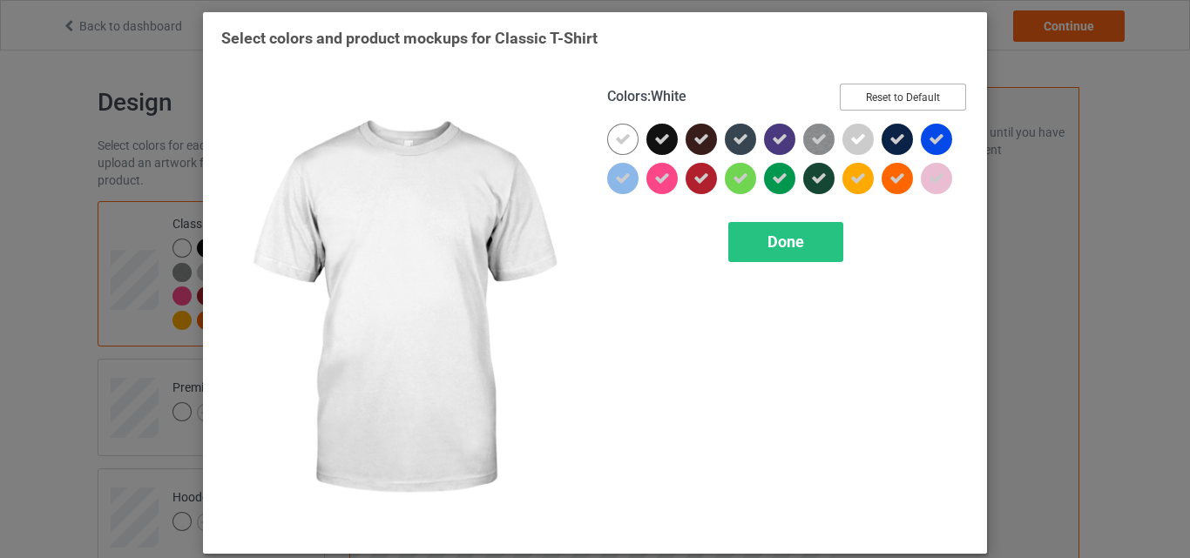
click at [862, 94] on button "Reset to Default" at bounding box center [903, 97] width 126 height 27
click at [896, 98] on button "Select all" at bounding box center [919, 97] width 94 height 27
click at [607, 139] on div at bounding box center [622, 139] width 31 height 31
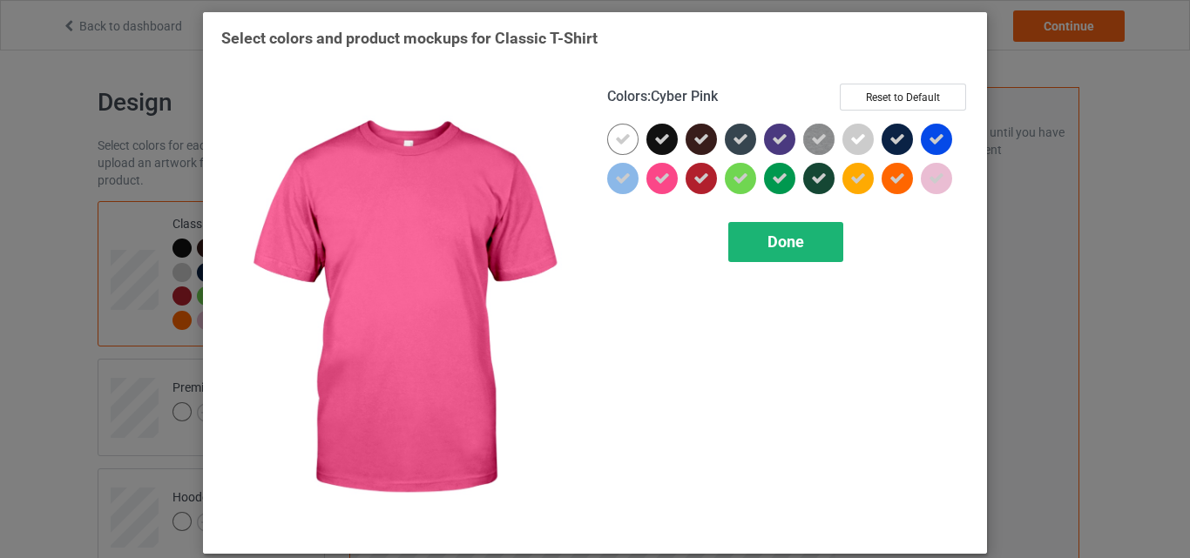
click at [788, 240] on span "Done" at bounding box center [785, 242] width 37 height 18
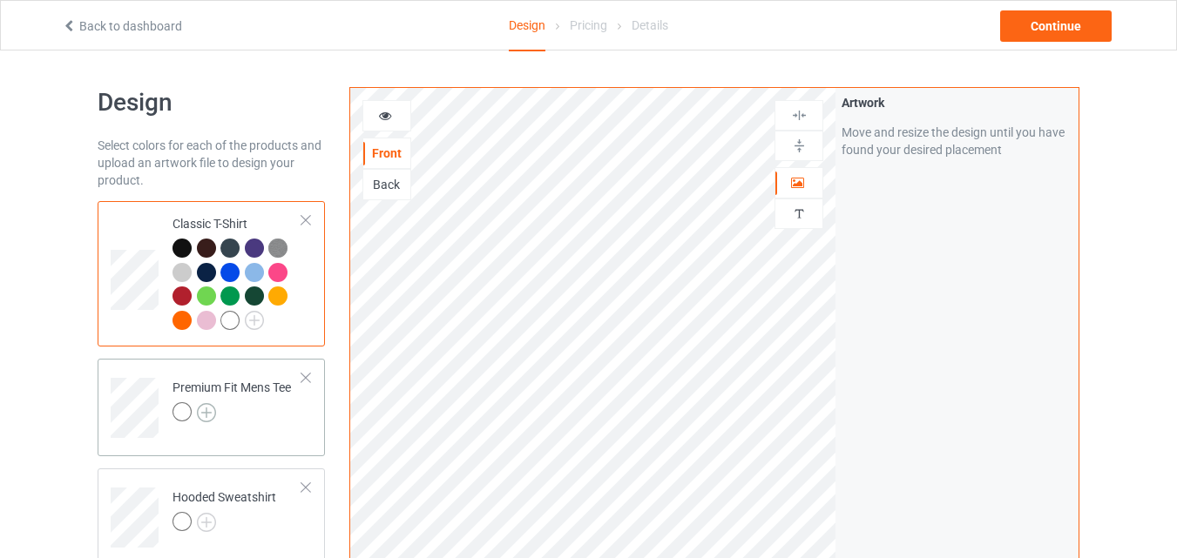
click at [213, 410] on img at bounding box center [206, 412] width 19 height 19
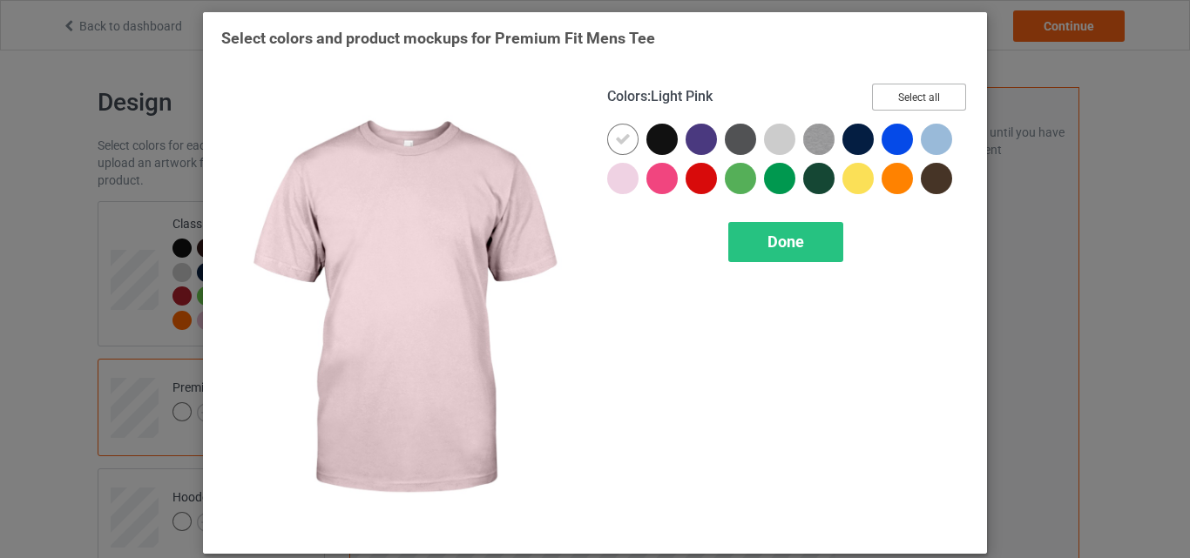
click at [922, 91] on button "Select all" at bounding box center [919, 97] width 94 height 27
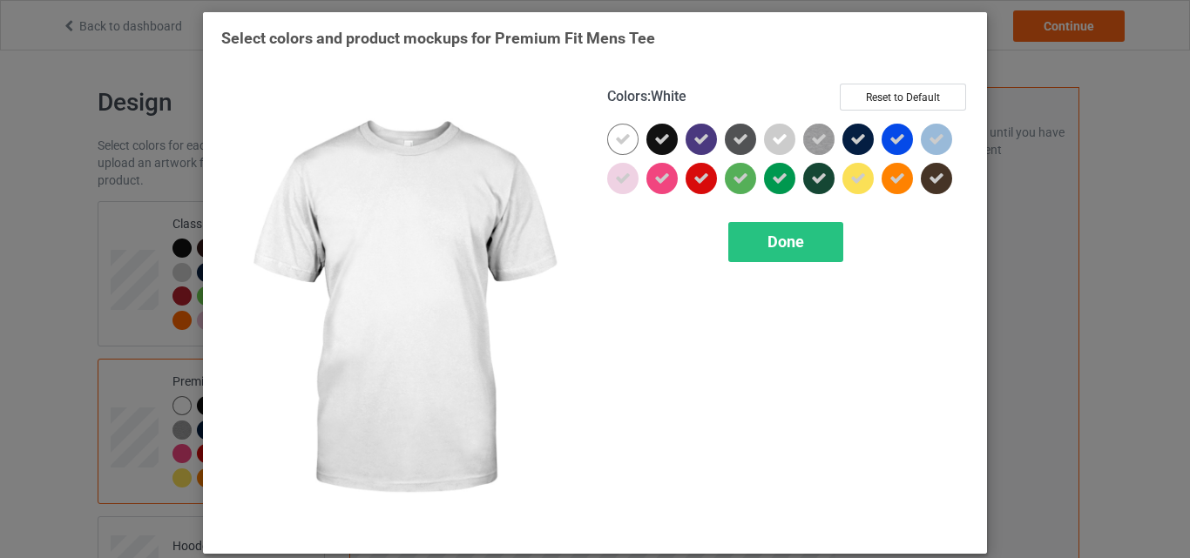
click at [622, 136] on icon at bounding box center [623, 140] width 16 height 16
click at [621, 141] on div at bounding box center [622, 139] width 31 height 31
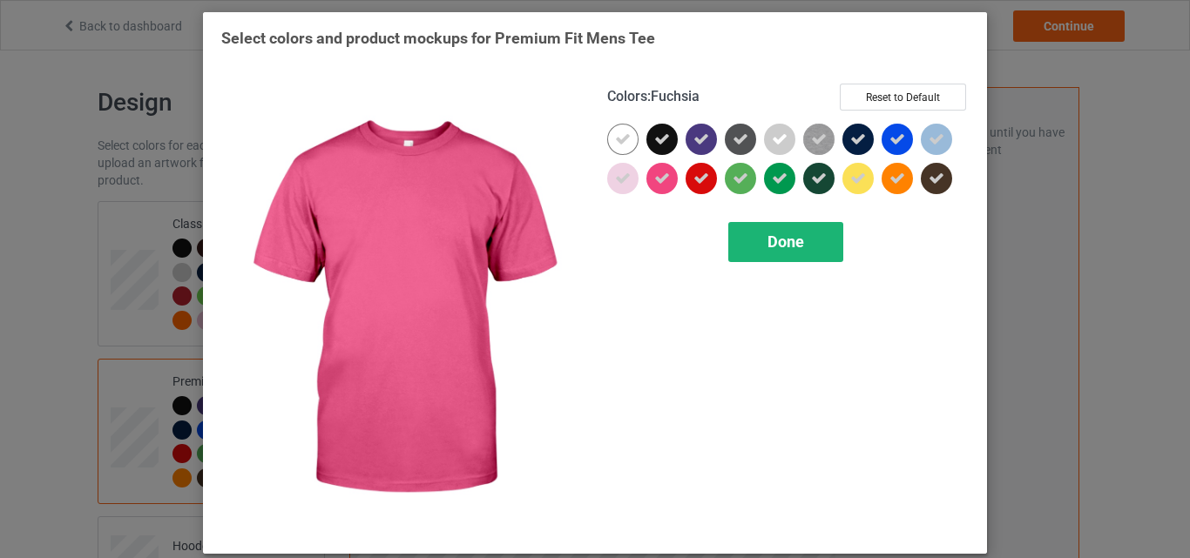
click at [774, 245] on span "Done" at bounding box center [785, 242] width 37 height 18
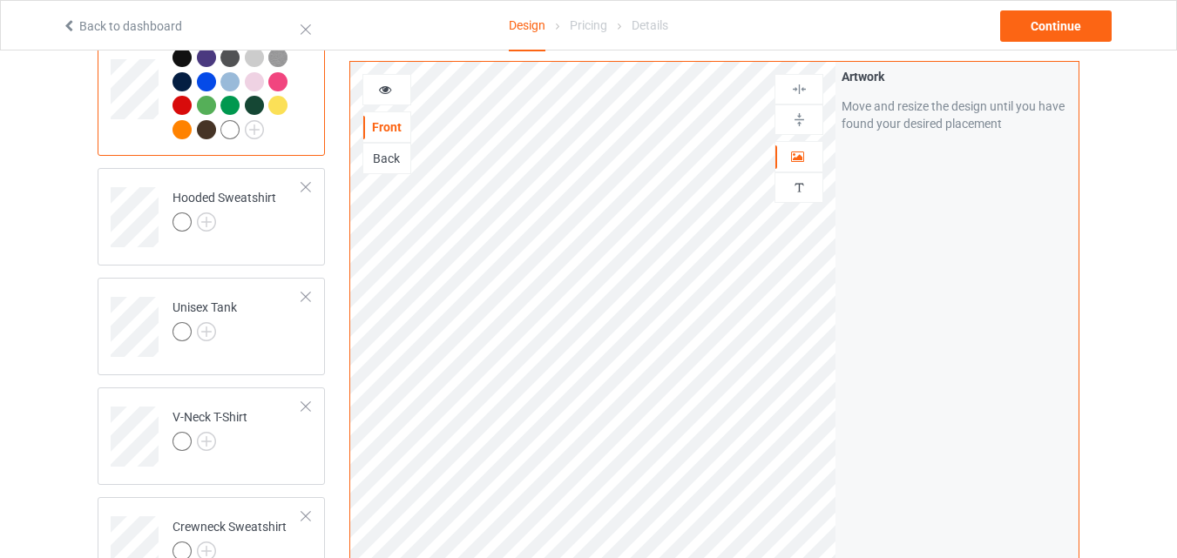
scroll to position [436, 0]
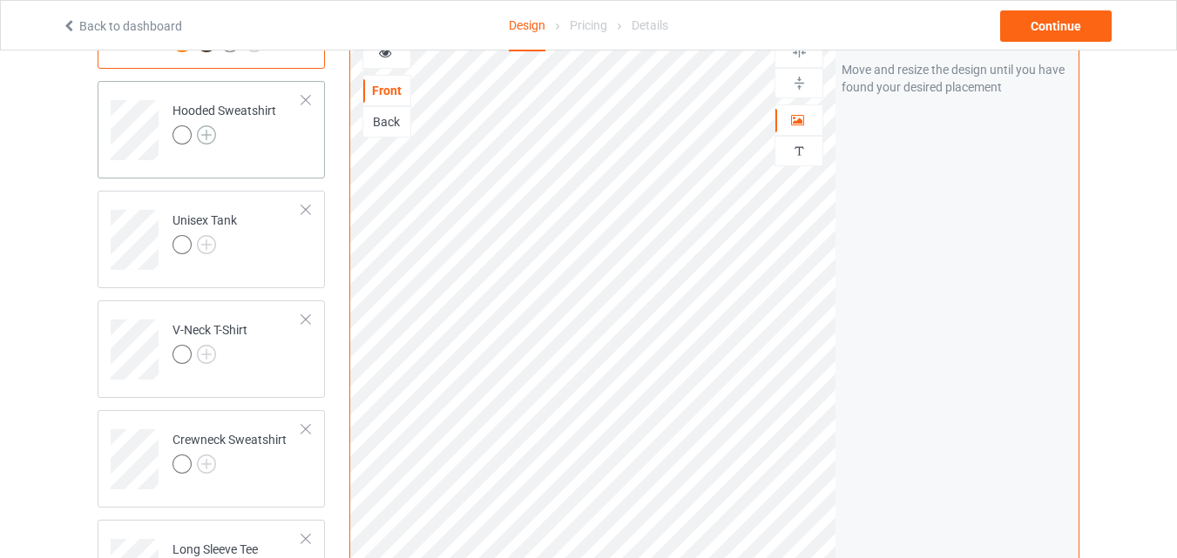
click at [209, 138] on img at bounding box center [206, 134] width 19 height 19
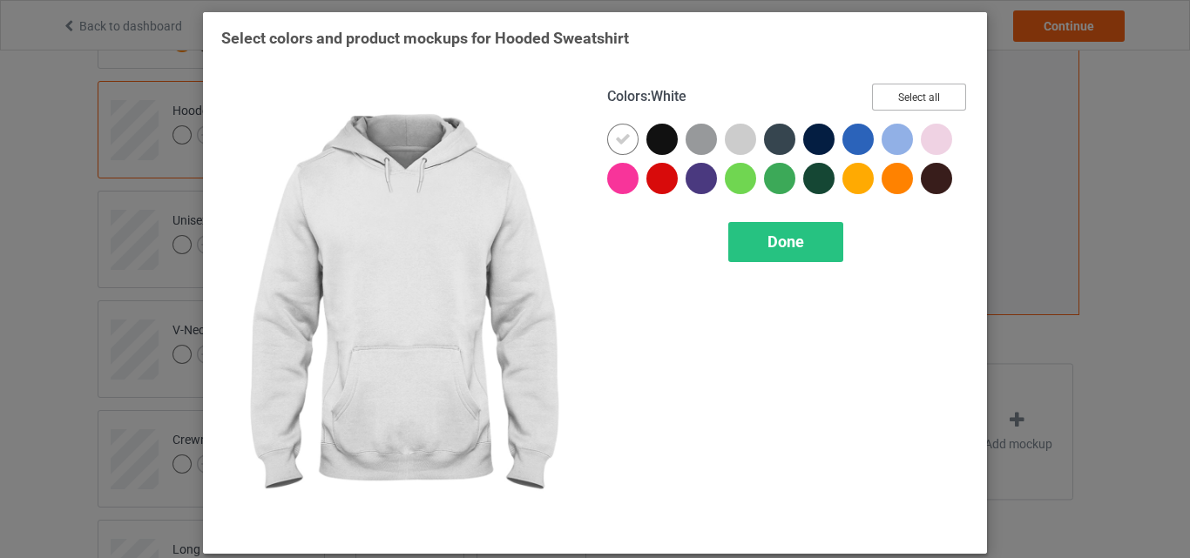
click at [934, 98] on button "Select all" at bounding box center [919, 97] width 94 height 27
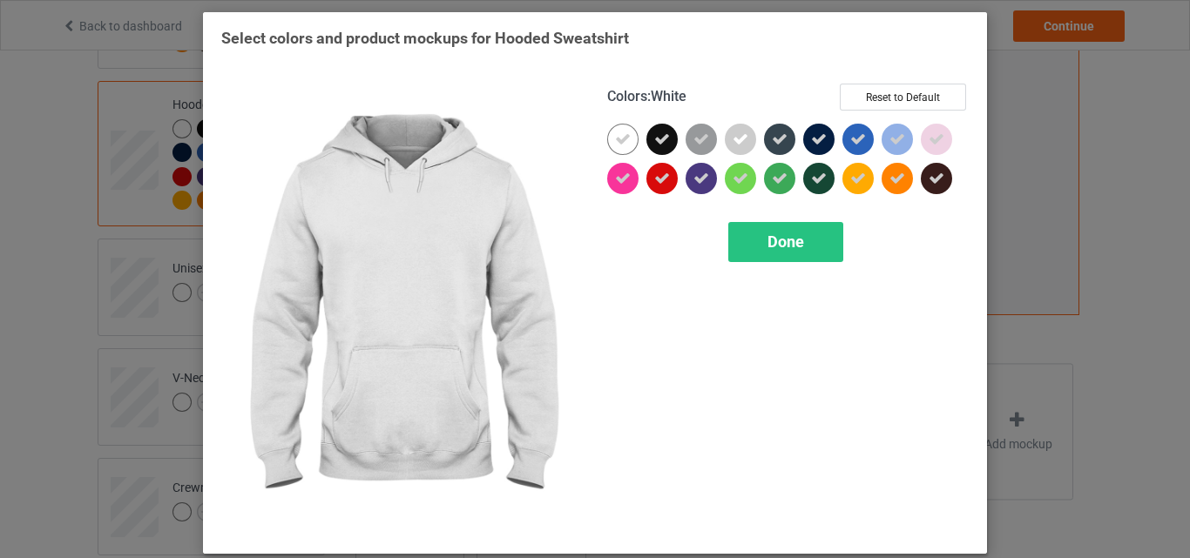
click at [615, 140] on icon at bounding box center [623, 140] width 16 height 16
click at [612, 140] on div at bounding box center [622, 139] width 31 height 31
click at [751, 228] on div "Done" at bounding box center [785, 242] width 115 height 40
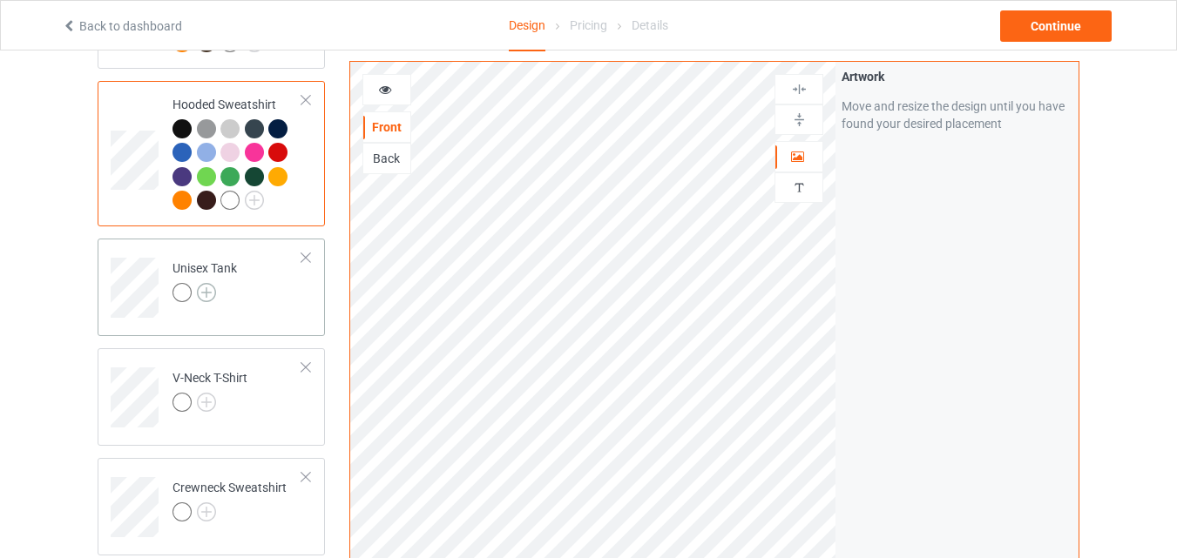
click at [204, 299] on img at bounding box center [206, 292] width 19 height 19
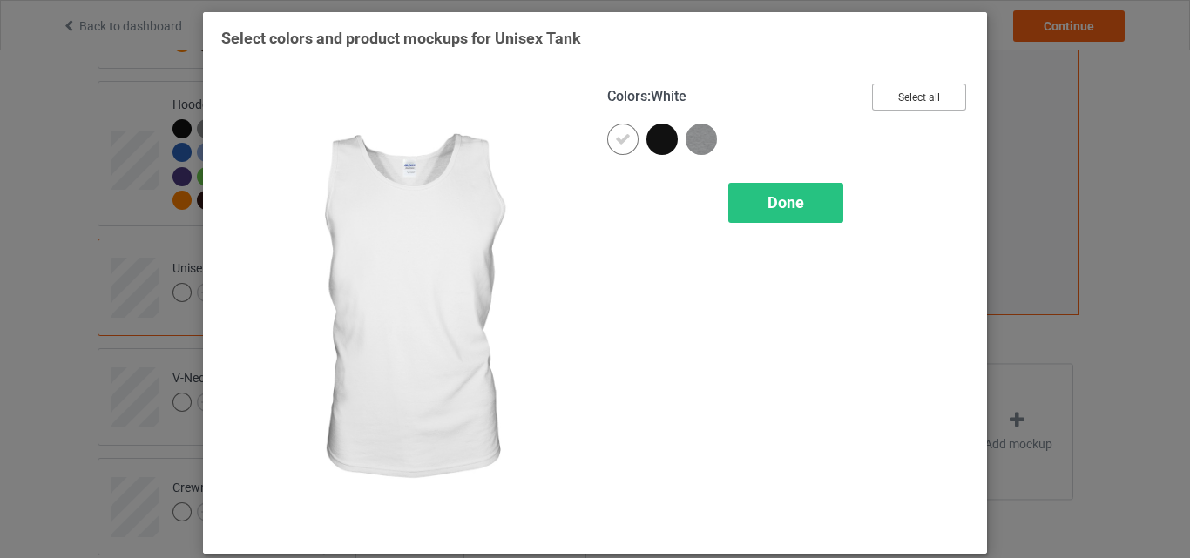
click at [883, 90] on button "Select all" at bounding box center [919, 97] width 94 height 27
click at [619, 140] on icon at bounding box center [623, 140] width 16 height 16
click at [619, 140] on div at bounding box center [622, 139] width 31 height 31
click at [790, 205] on span "Done" at bounding box center [785, 202] width 37 height 18
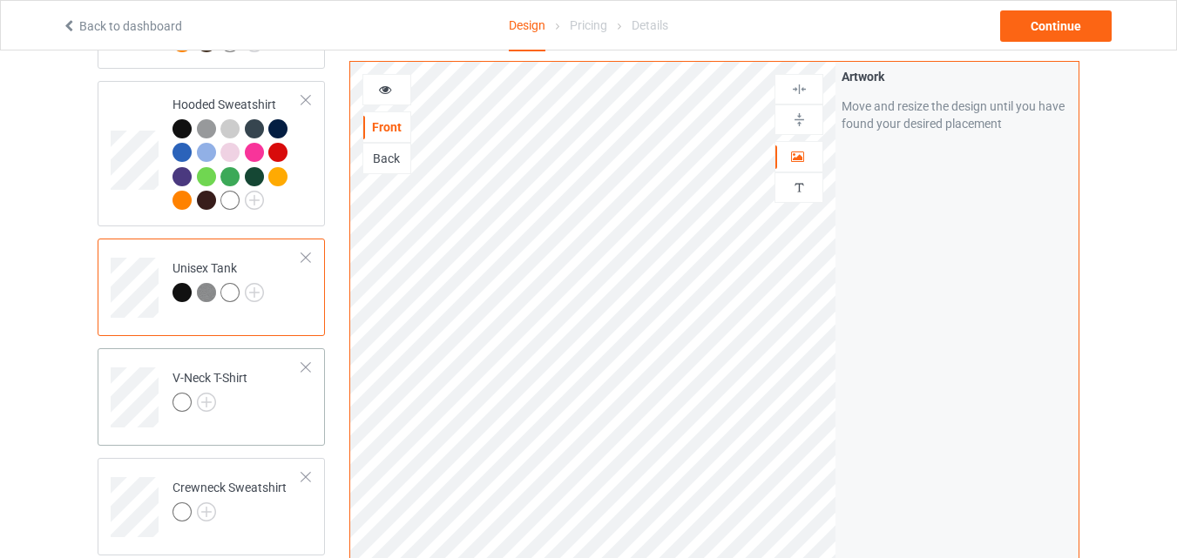
click at [217, 409] on div at bounding box center [209, 405] width 75 height 24
click at [206, 402] on img at bounding box center [206, 402] width 19 height 19
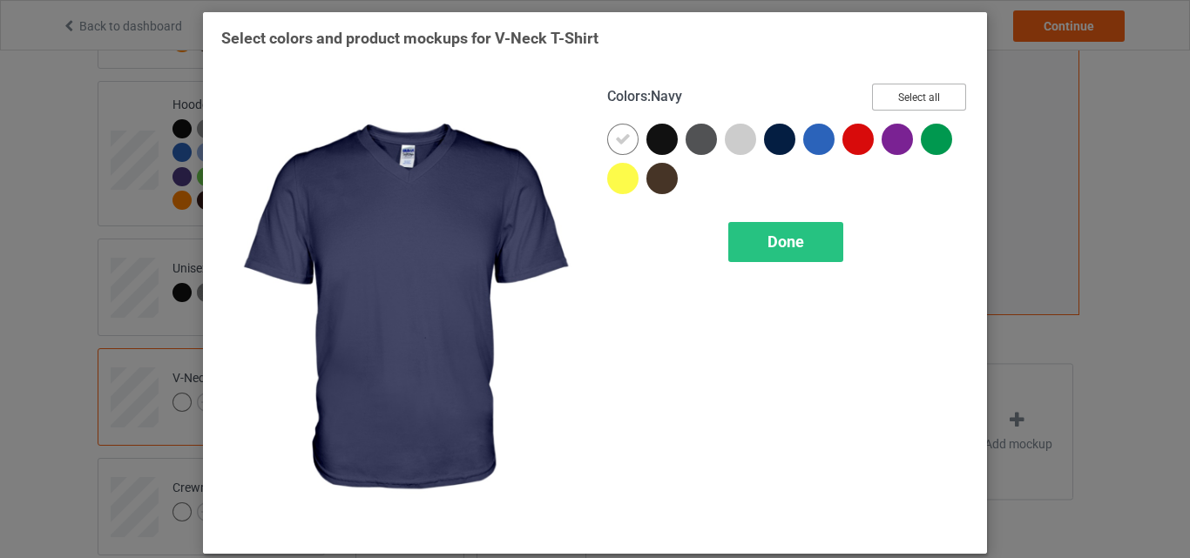
click at [881, 97] on button "Select all" at bounding box center [919, 97] width 94 height 27
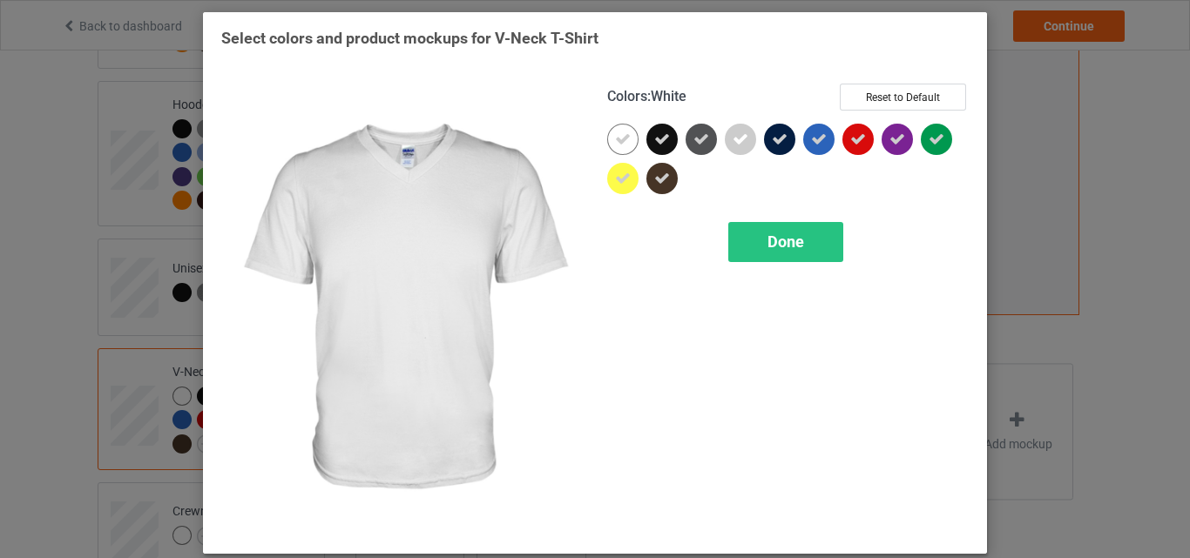
click at [615, 139] on icon at bounding box center [623, 140] width 16 height 16
drag, startPoint x: 619, startPoint y: 148, endPoint x: 623, endPoint y: 156, distance: 9.0
click at [619, 147] on div at bounding box center [622, 139] width 31 height 31
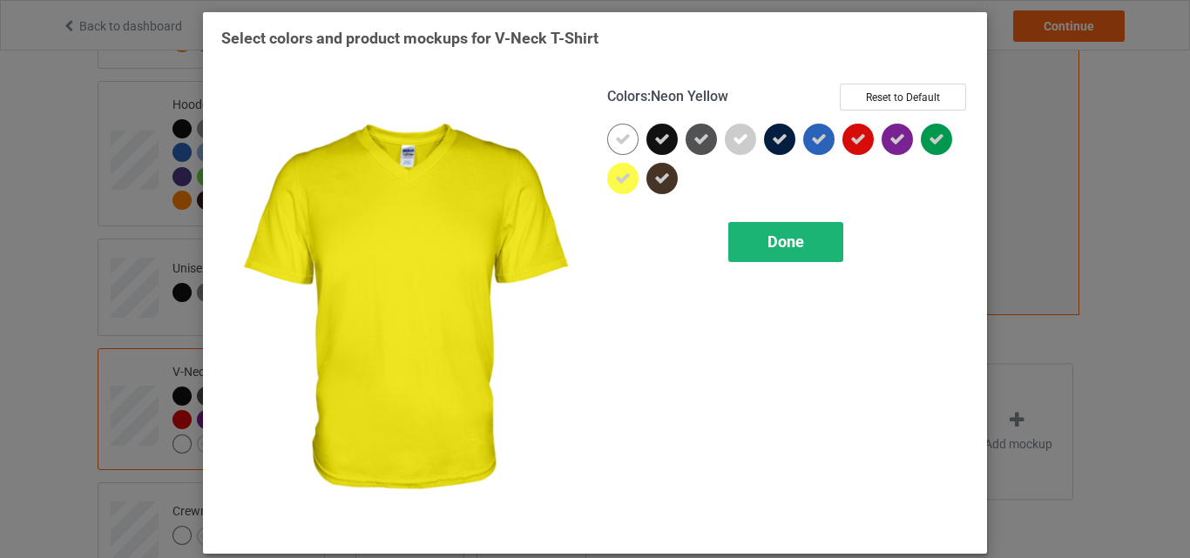
click at [747, 228] on div "Done" at bounding box center [785, 242] width 115 height 40
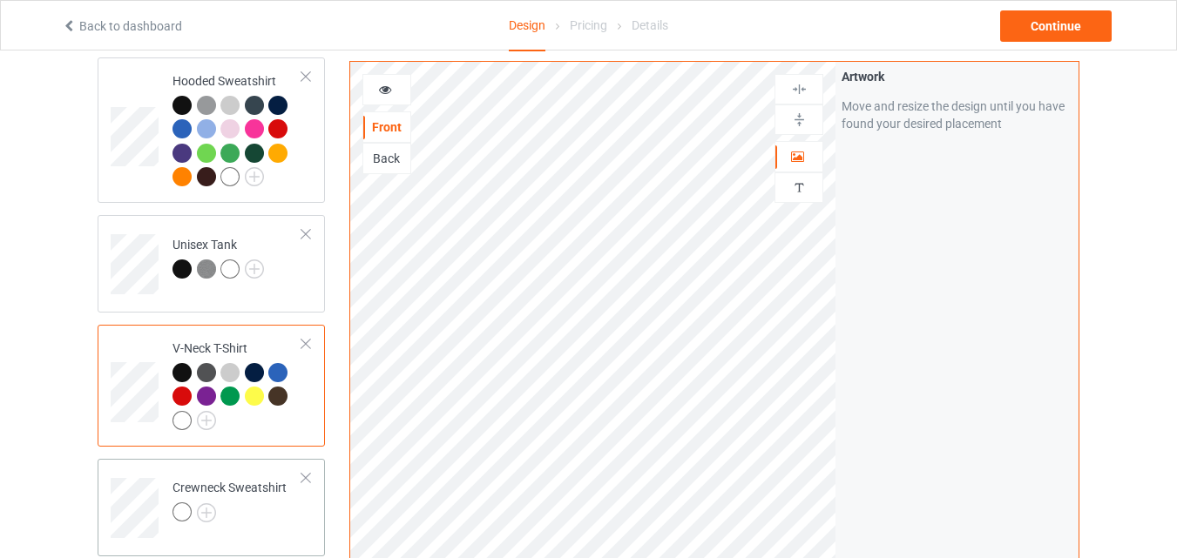
scroll to position [610, 0]
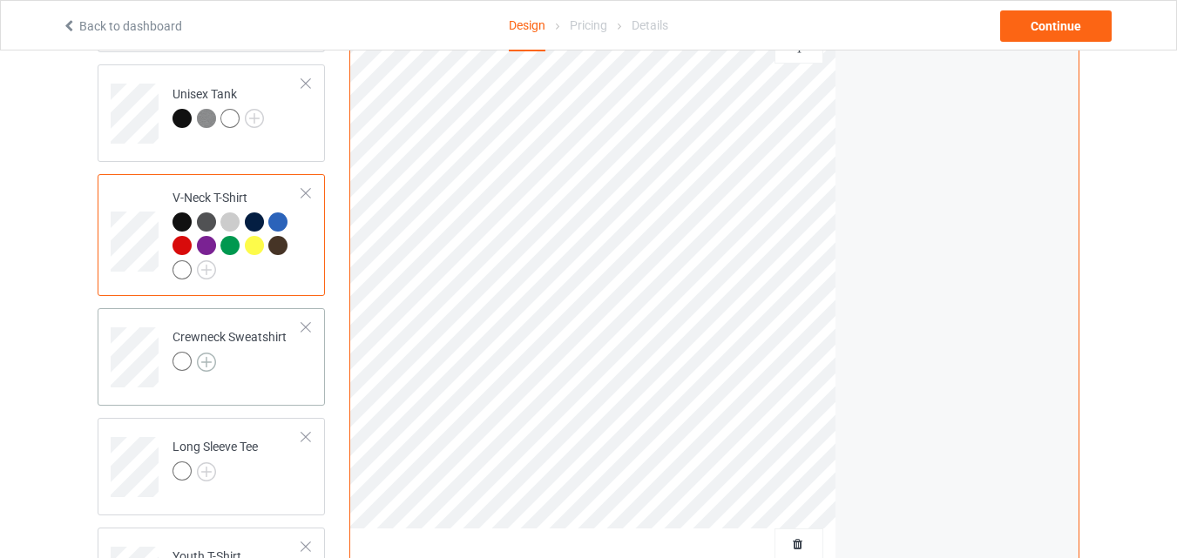
click at [213, 362] on img at bounding box center [206, 362] width 19 height 19
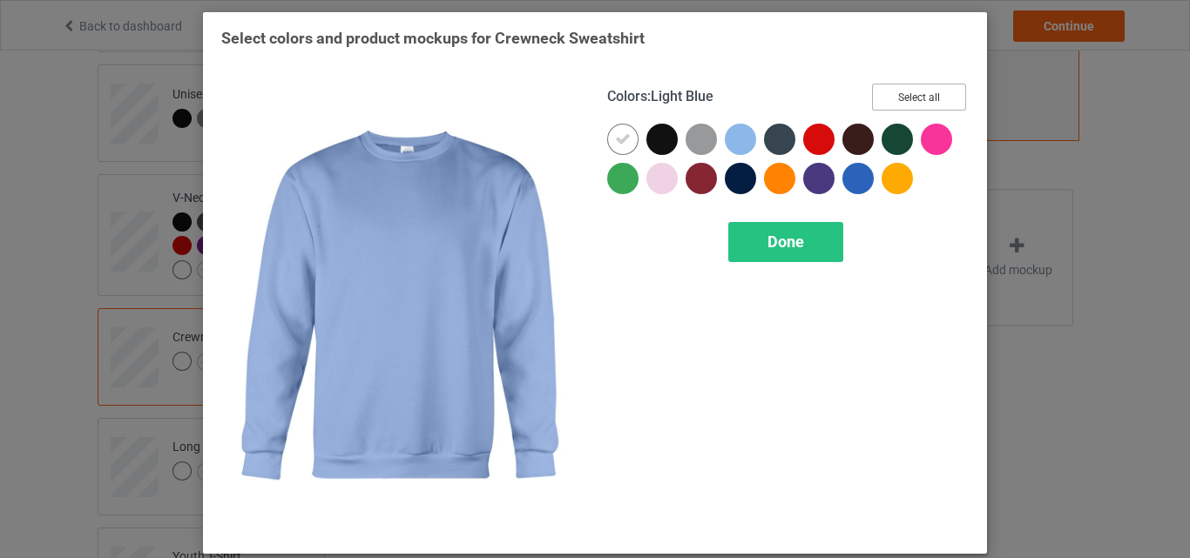
click at [879, 101] on button "Select all" at bounding box center [919, 97] width 94 height 27
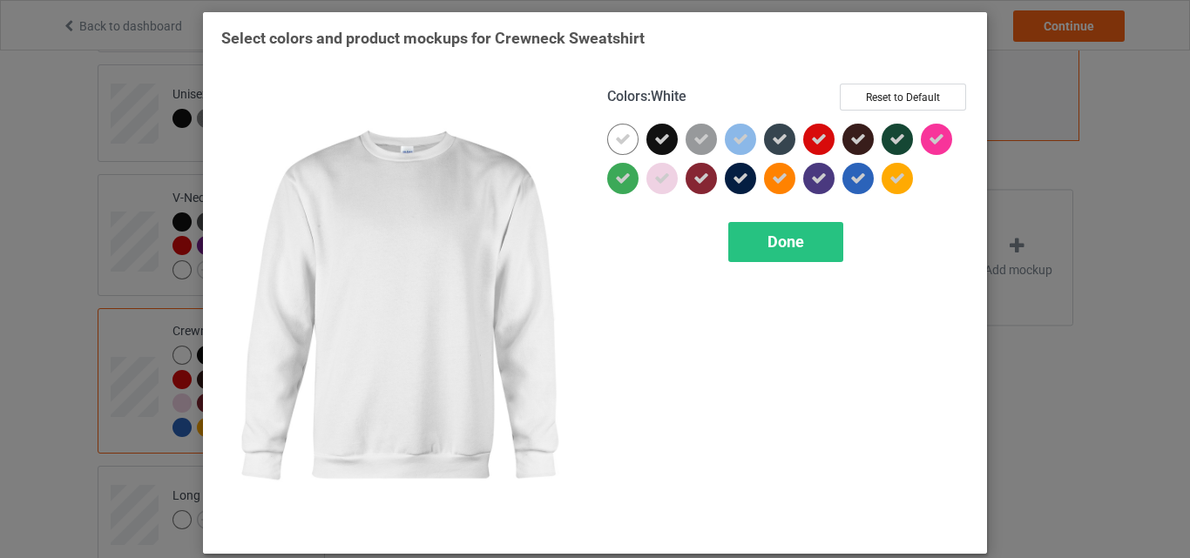
click at [625, 140] on div at bounding box center [622, 139] width 31 height 31
click at [792, 237] on span "Done" at bounding box center [785, 242] width 37 height 18
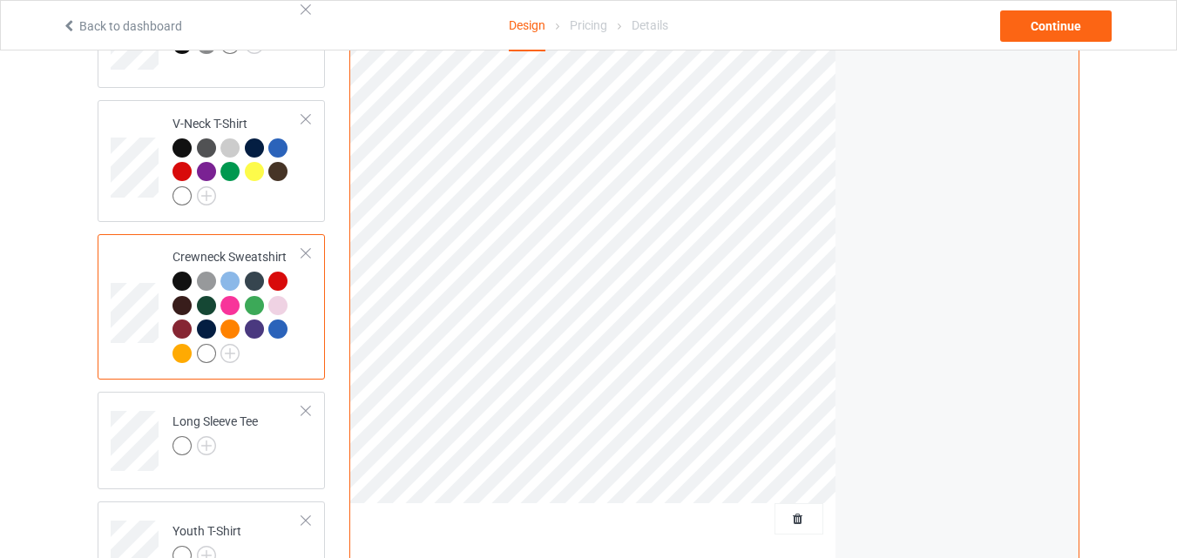
scroll to position [871, 0]
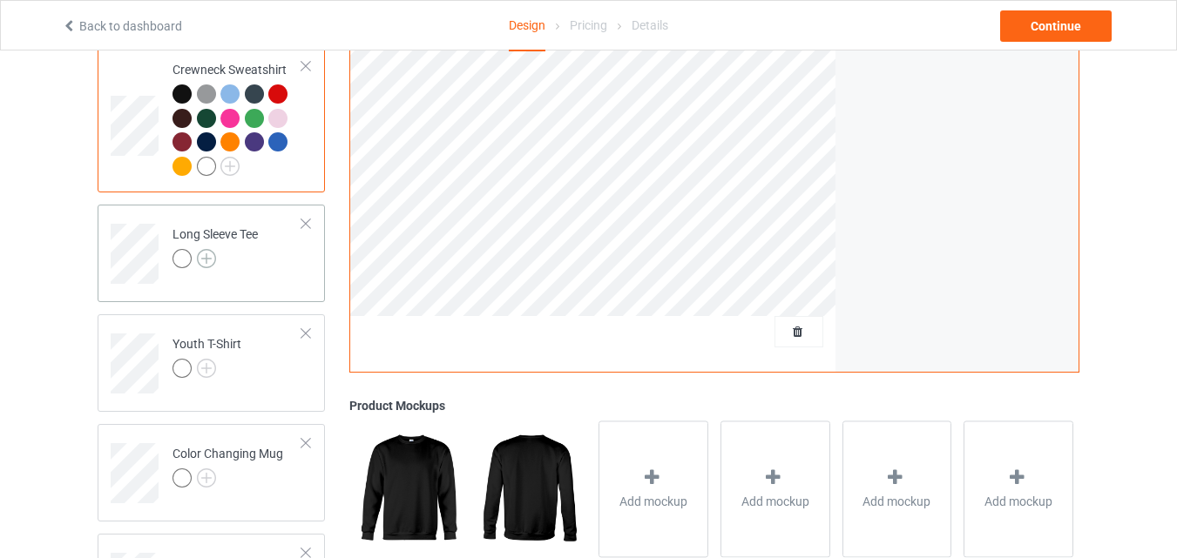
click at [210, 266] on img at bounding box center [206, 258] width 19 height 19
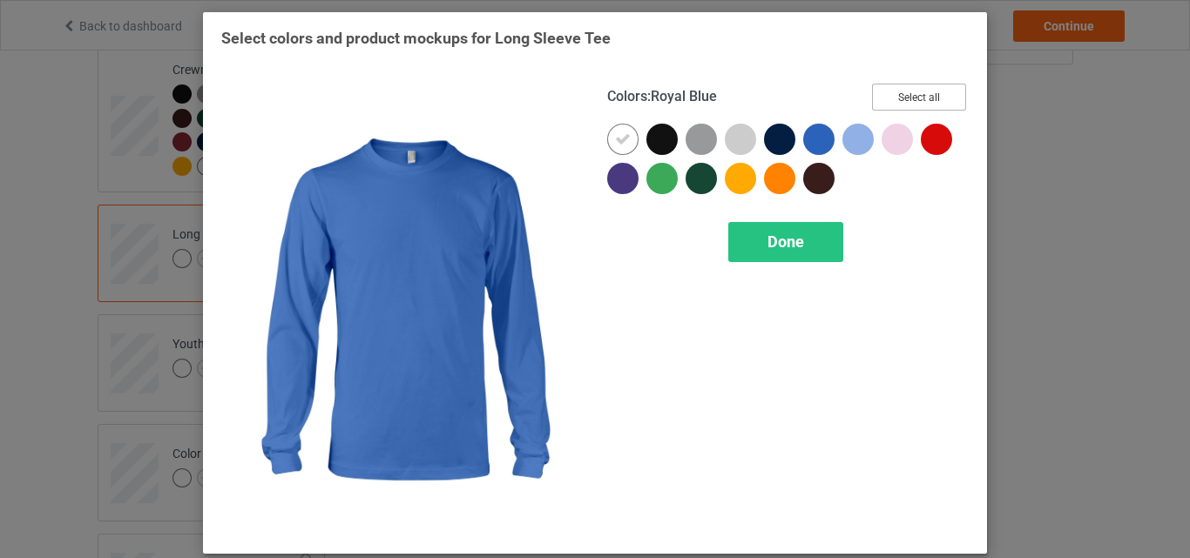
click at [887, 102] on button "Select all" at bounding box center [919, 97] width 94 height 27
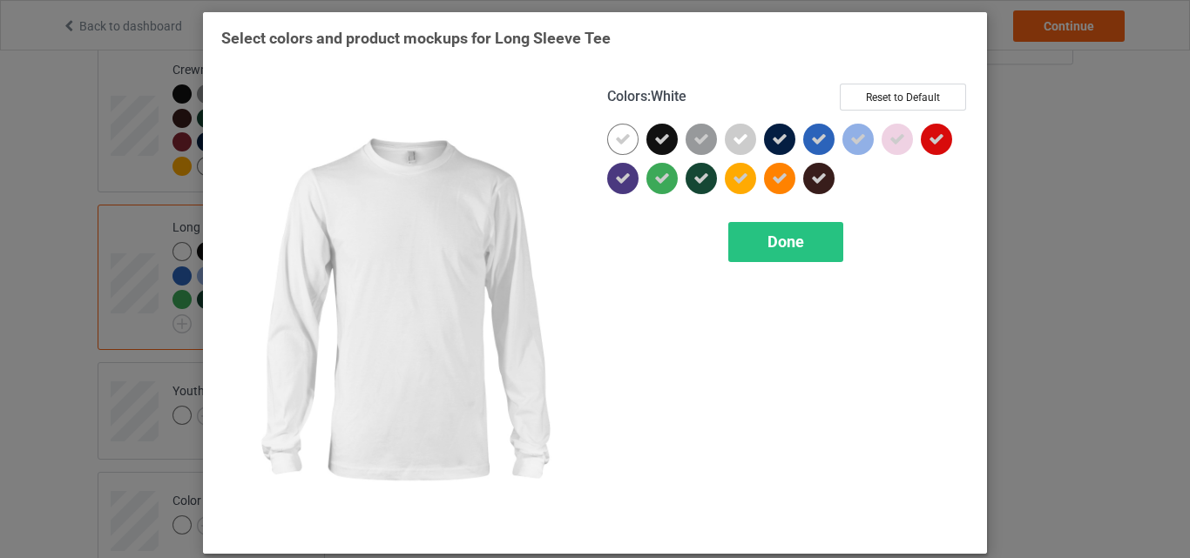
click at [615, 139] on icon at bounding box center [623, 140] width 16 height 16
click at [611, 139] on div at bounding box center [622, 139] width 31 height 31
click at [767, 233] on span "Done" at bounding box center [785, 242] width 37 height 18
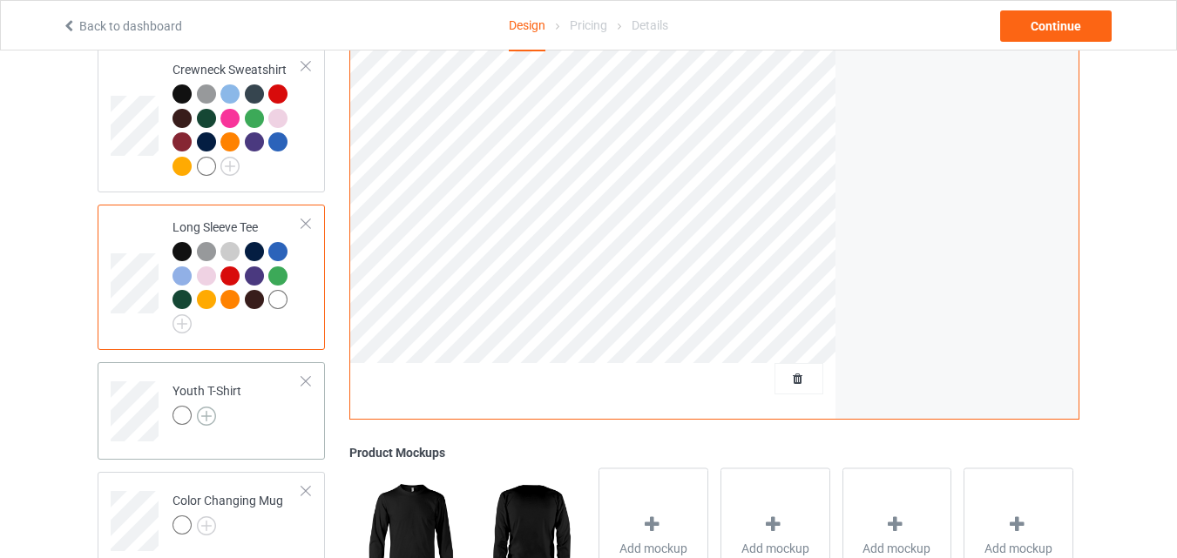
click at [213, 416] on img at bounding box center [206, 416] width 19 height 19
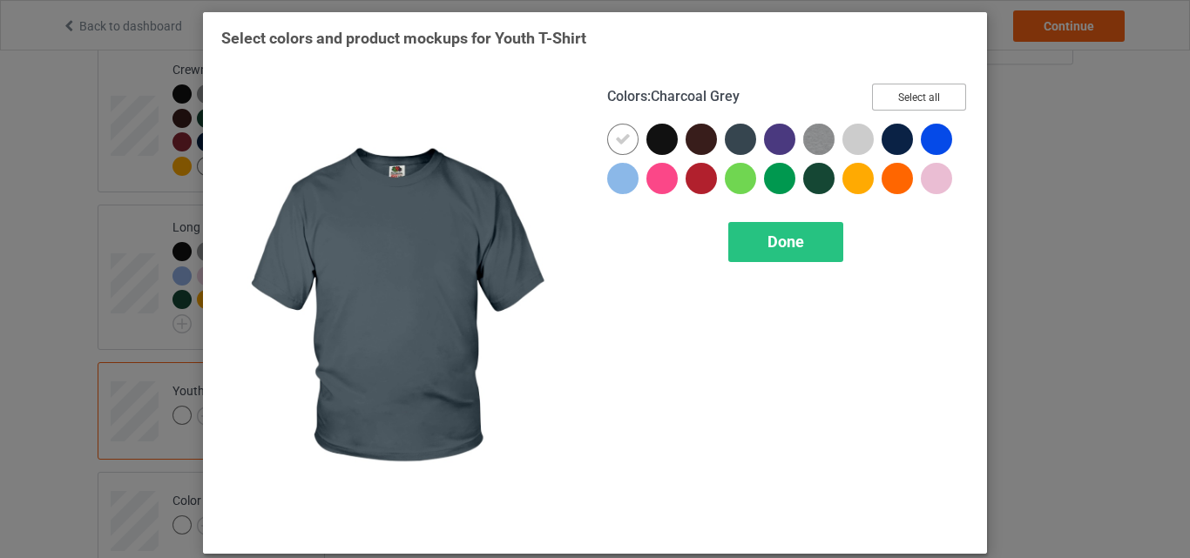
click at [891, 90] on button "Select all" at bounding box center [919, 97] width 94 height 27
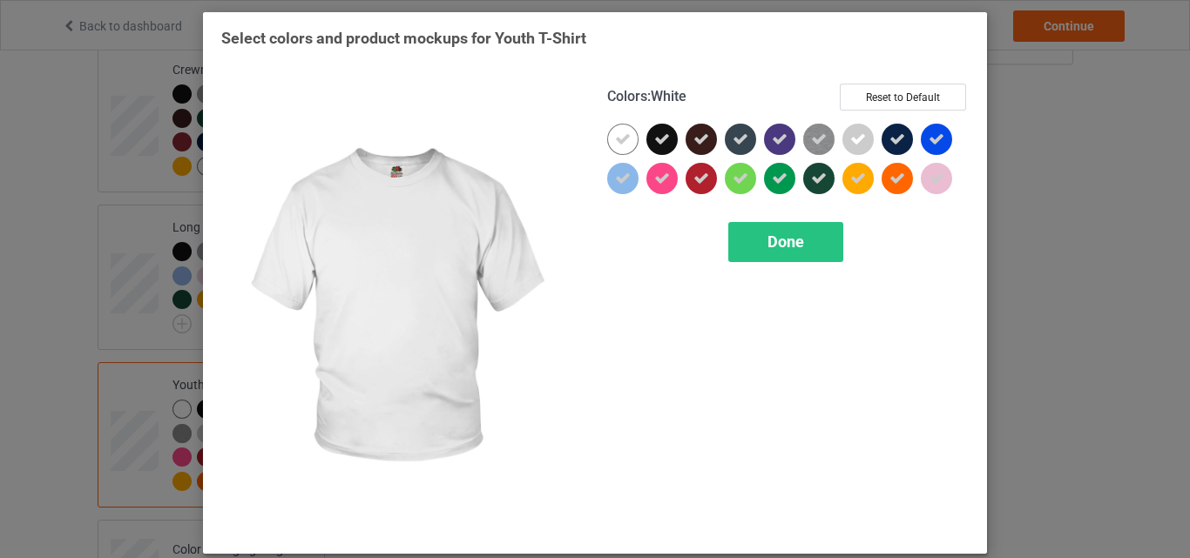
click at [623, 137] on icon at bounding box center [623, 140] width 16 height 16
click at [623, 137] on div at bounding box center [622, 139] width 31 height 31
click at [790, 248] on span "Done" at bounding box center [785, 242] width 37 height 18
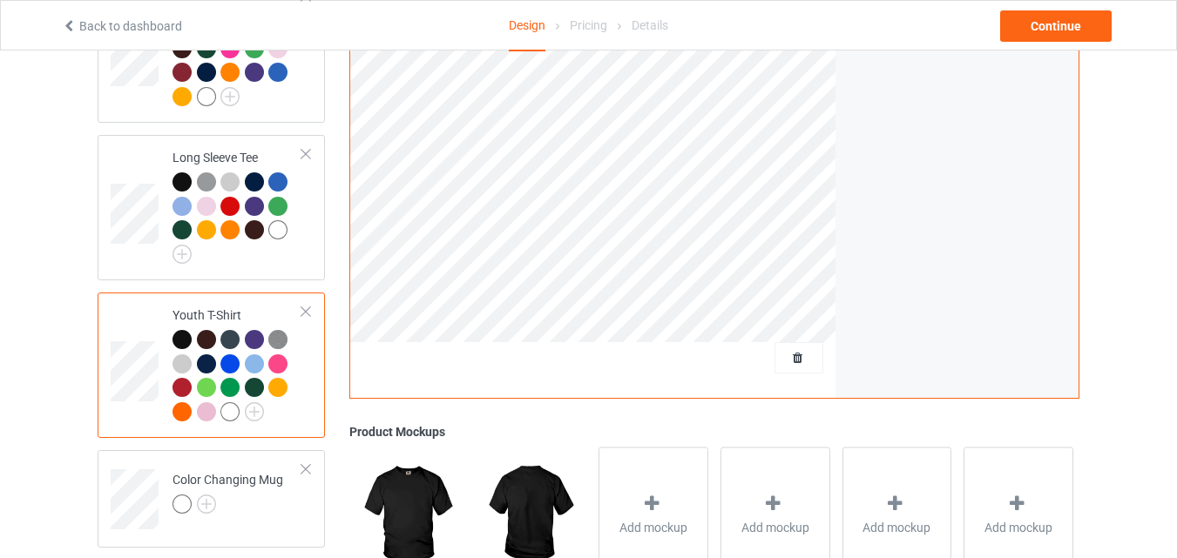
scroll to position [1045, 0]
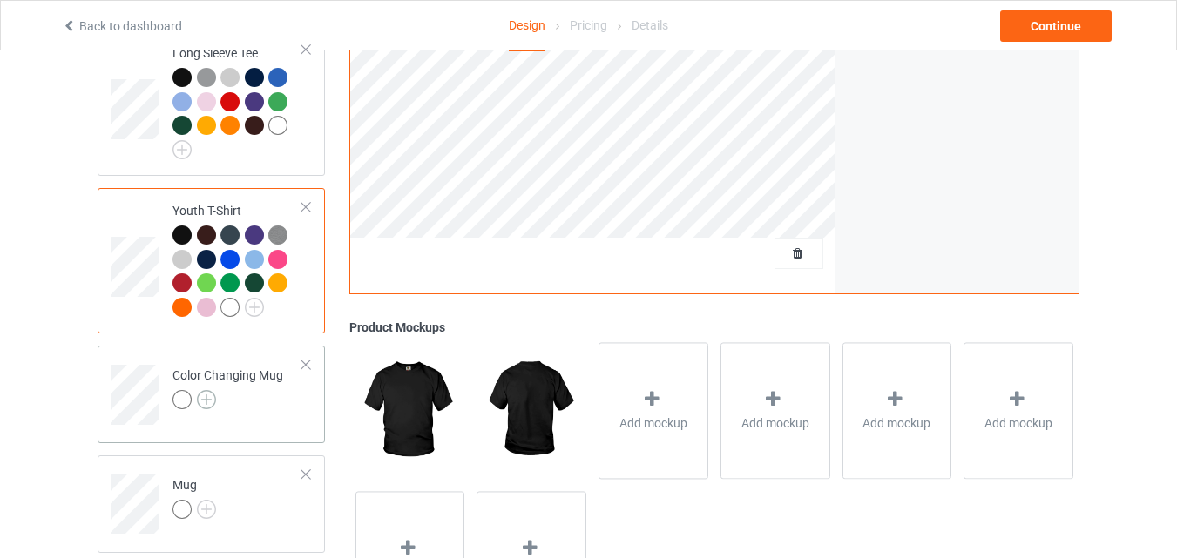
click at [203, 403] on img at bounding box center [206, 399] width 19 height 19
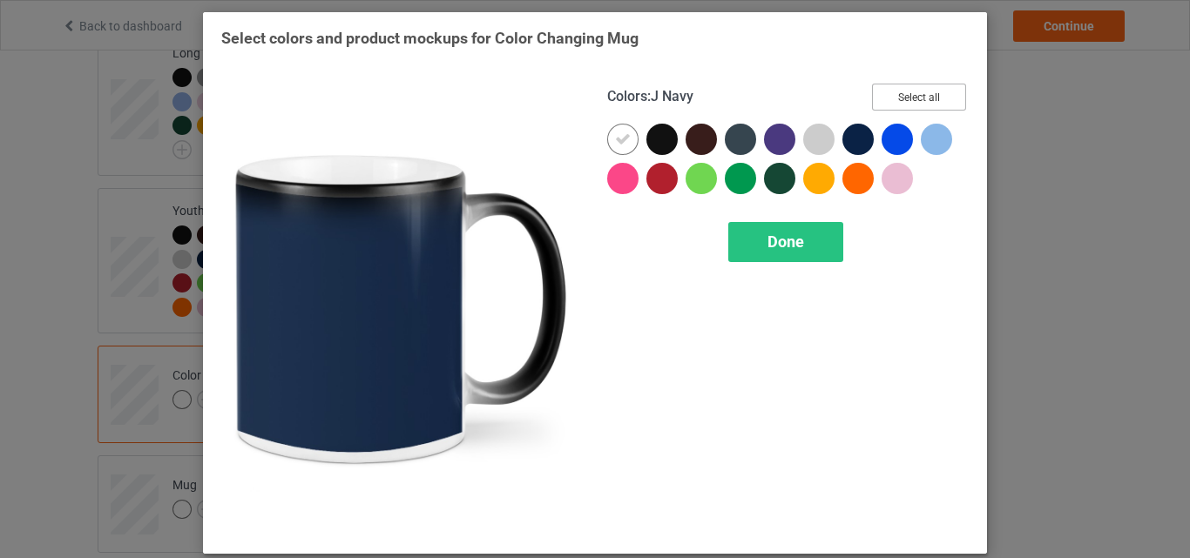
click at [925, 98] on button "Select all" at bounding box center [919, 97] width 94 height 27
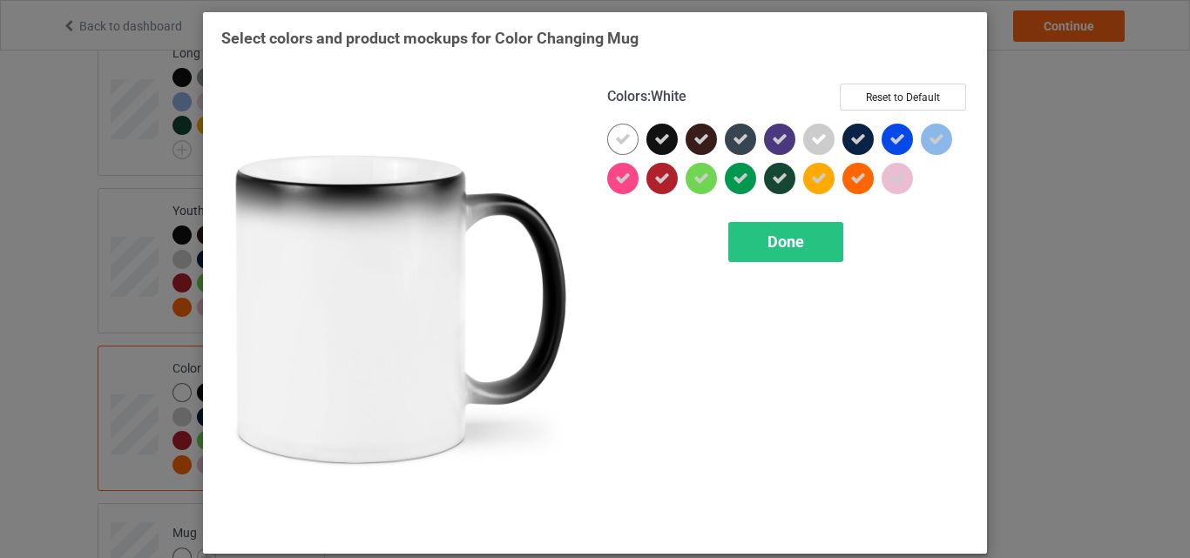
click at [618, 140] on icon at bounding box center [623, 140] width 16 height 16
click at [618, 140] on div at bounding box center [622, 139] width 31 height 31
click at [797, 238] on span "Done" at bounding box center [785, 242] width 37 height 18
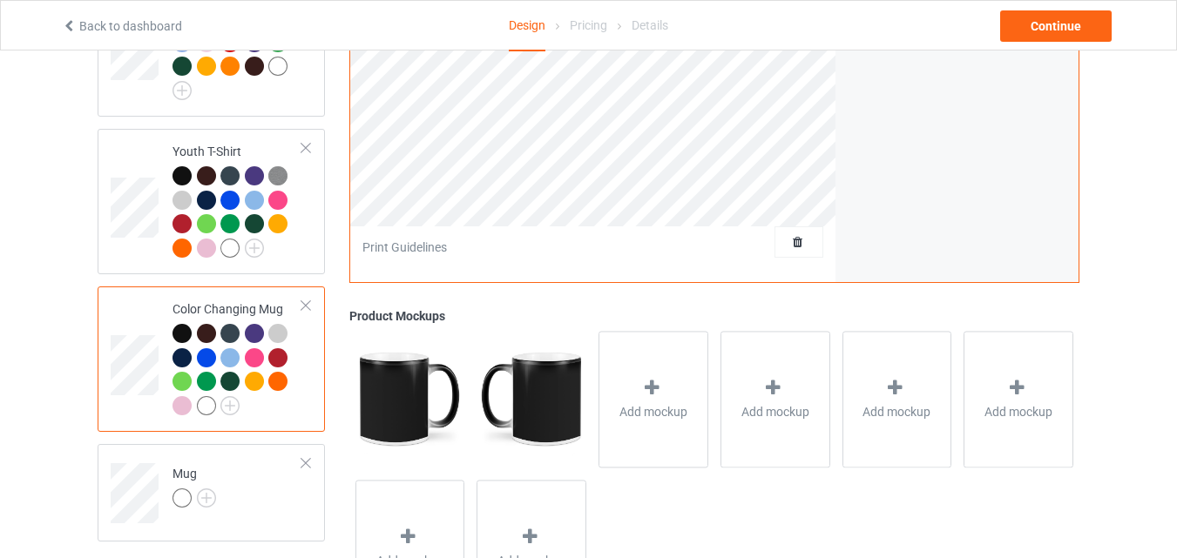
scroll to position [1214, 0]
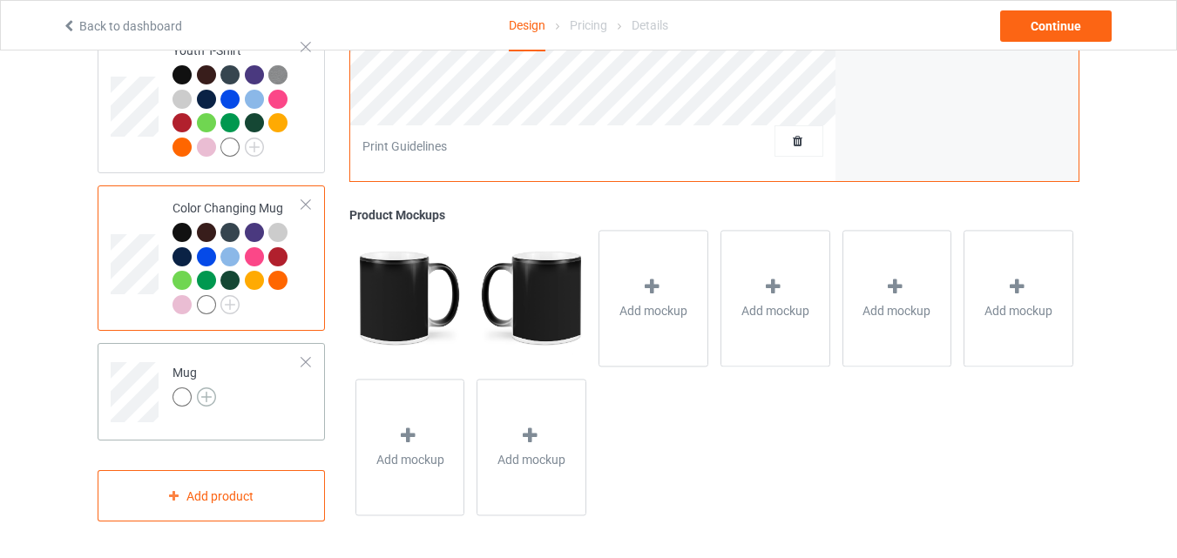
click at [209, 394] on img at bounding box center [206, 397] width 19 height 19
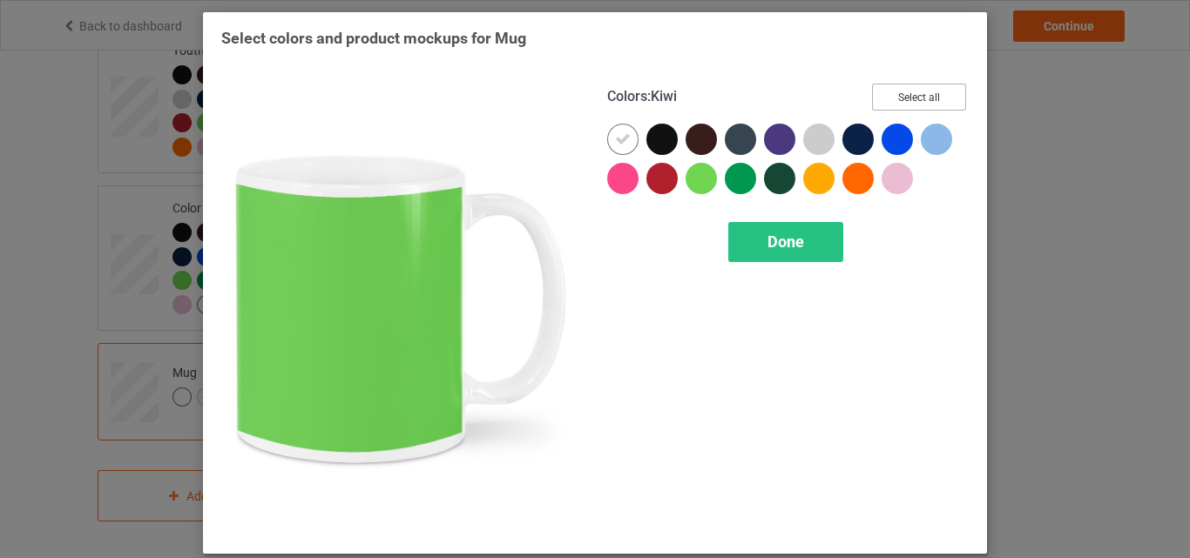
click at [891, 93] on button "Select all" at bounding box center [919, 97] width 94 height 27
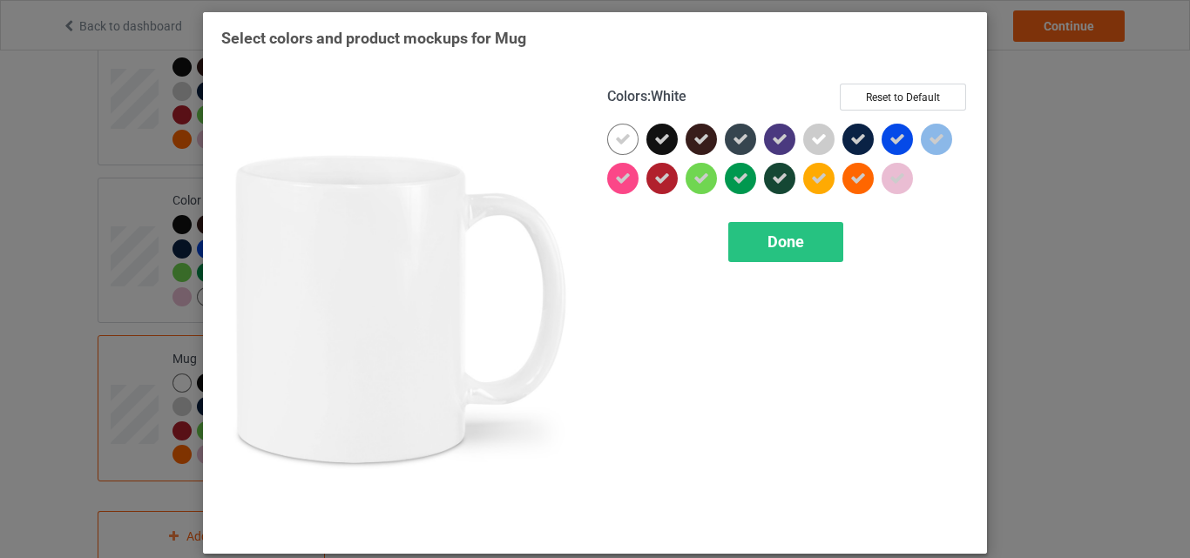
click at [620, 136] on icon at bounding box center [623, 140] width 16 height 16
click at [620, 136] on div at bounding box center [622, 139] width 31 height 31
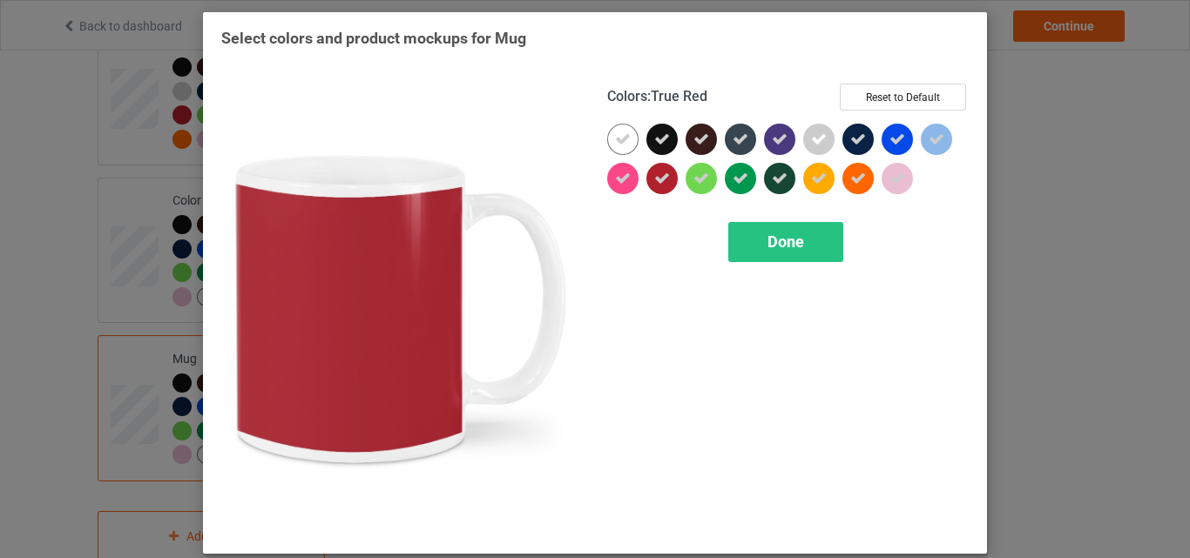
click at [789, 249] on span "Done" at bounding box center [785, 242] width 37 height 18
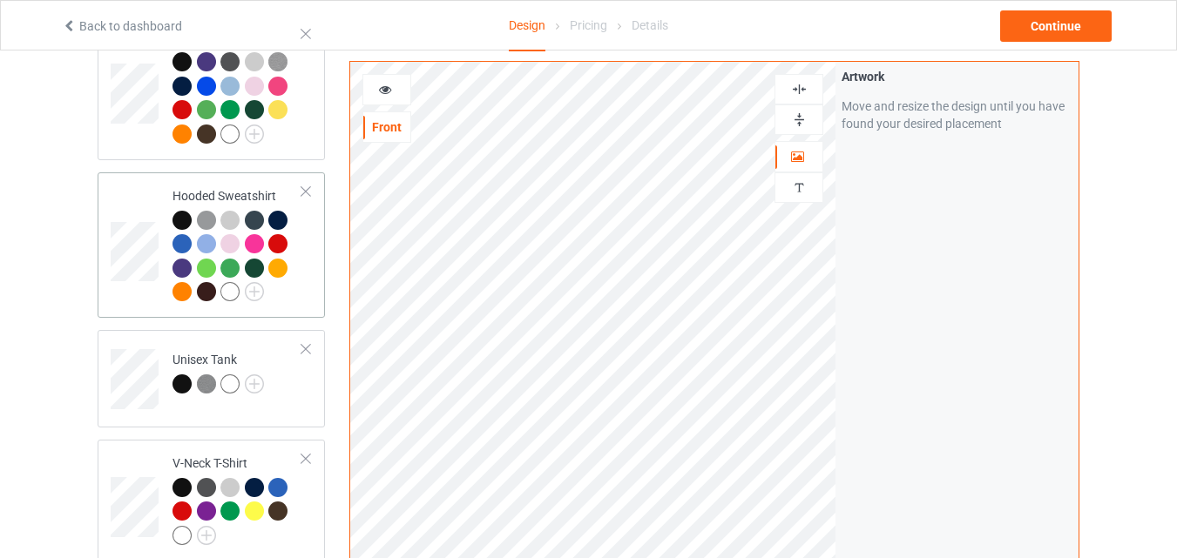
scroll to position [304, 0]
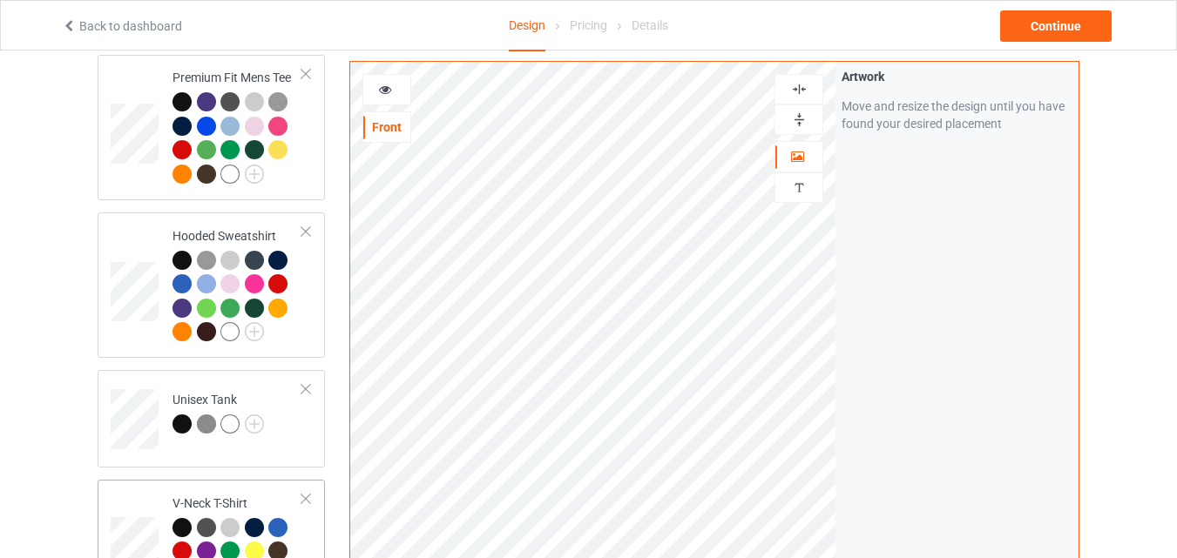
click at [143, 513] on td at bounding box center [137, 541] width 52 height 108
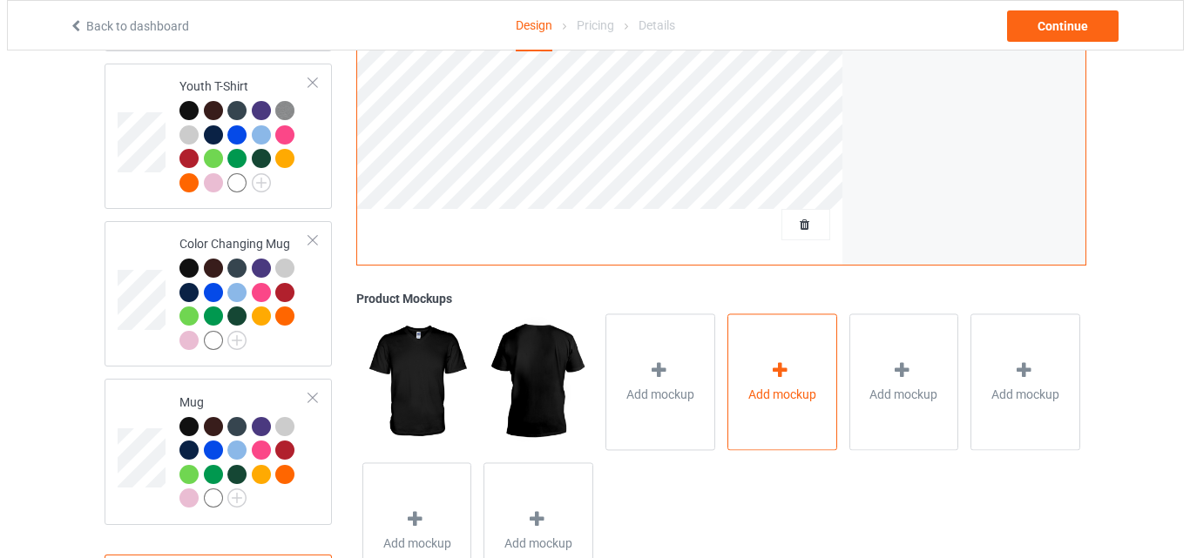
scroll to position [1262, 0]
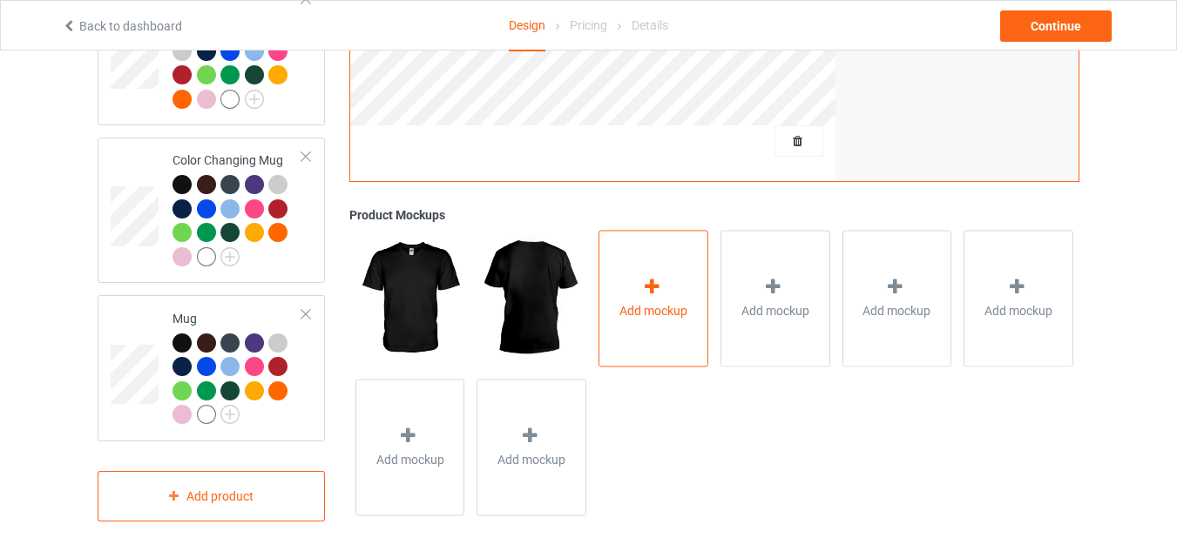
click at [629, 262] on div "Add mockup" at bounding box center [653, 298] width 110 height 137
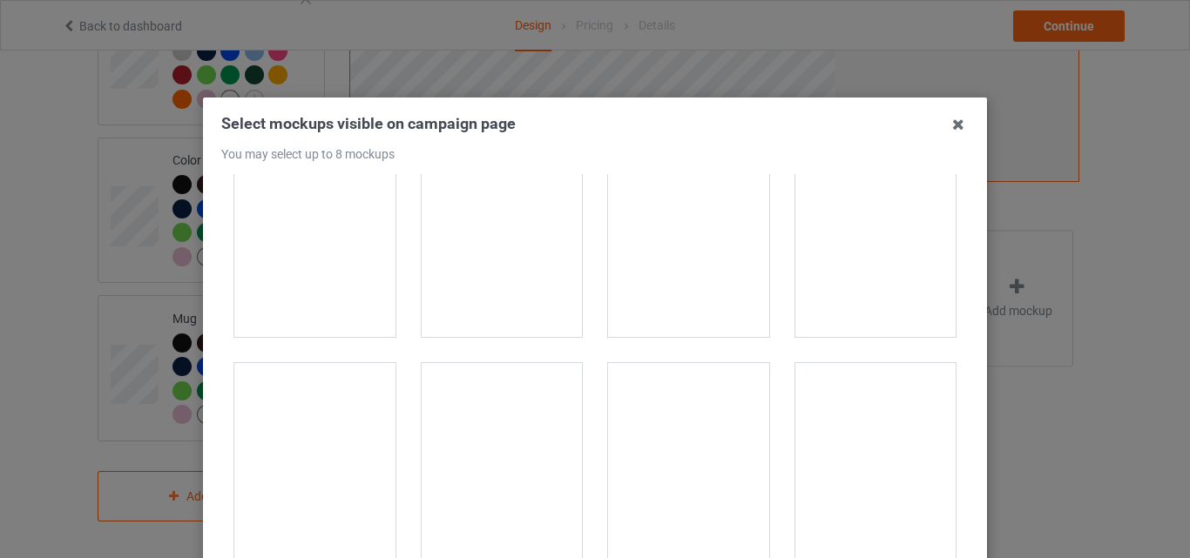
scroll to position [2352, 0]
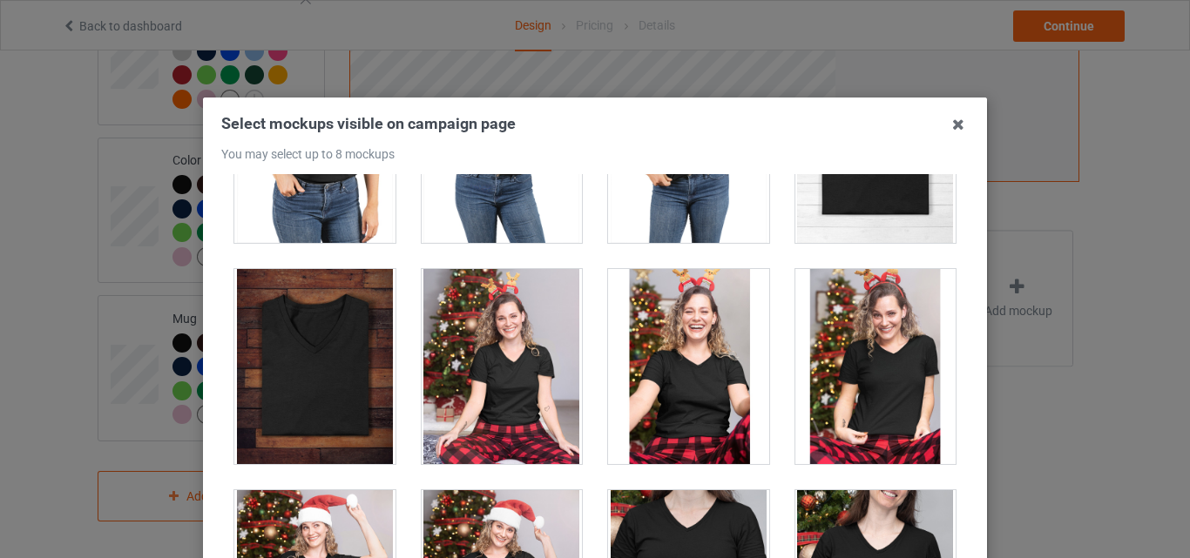
click at [322, 328] on div at bounding box center [314, 366] width 161 height 195
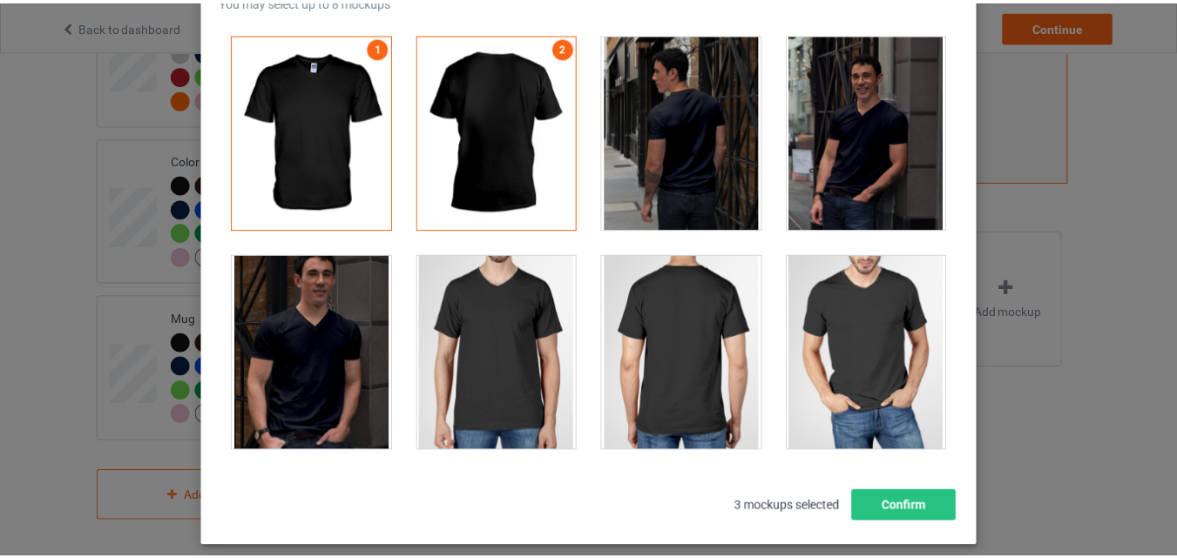
scroll to position [152, 0]
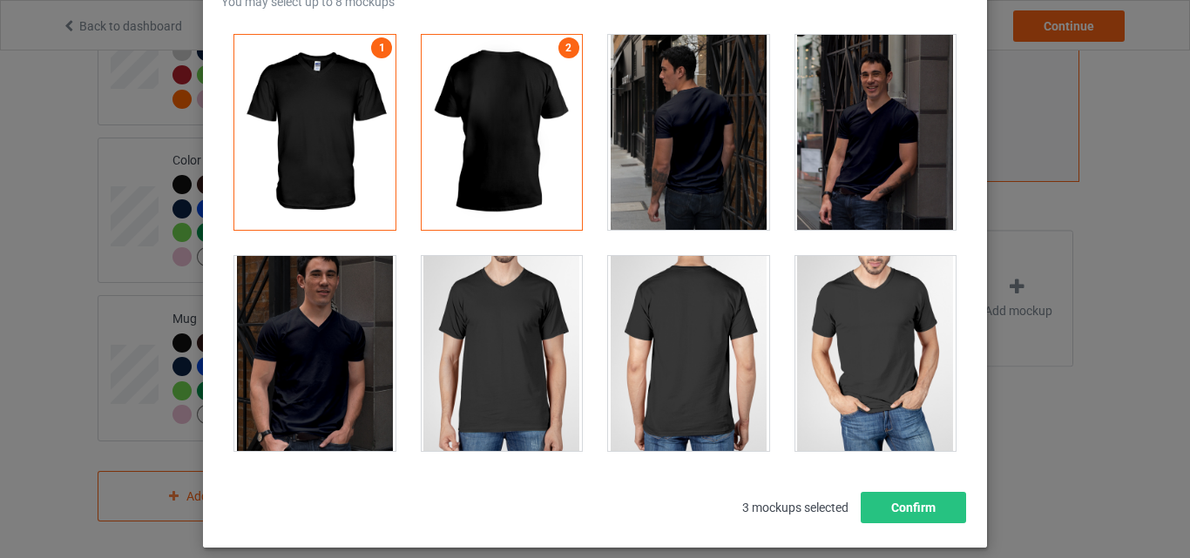
click at [718, 159] on div at bounding box center [688, 132] width 161 height 195
click at [334, 343] on div at bounding box center [314, 353] width 161 height 195
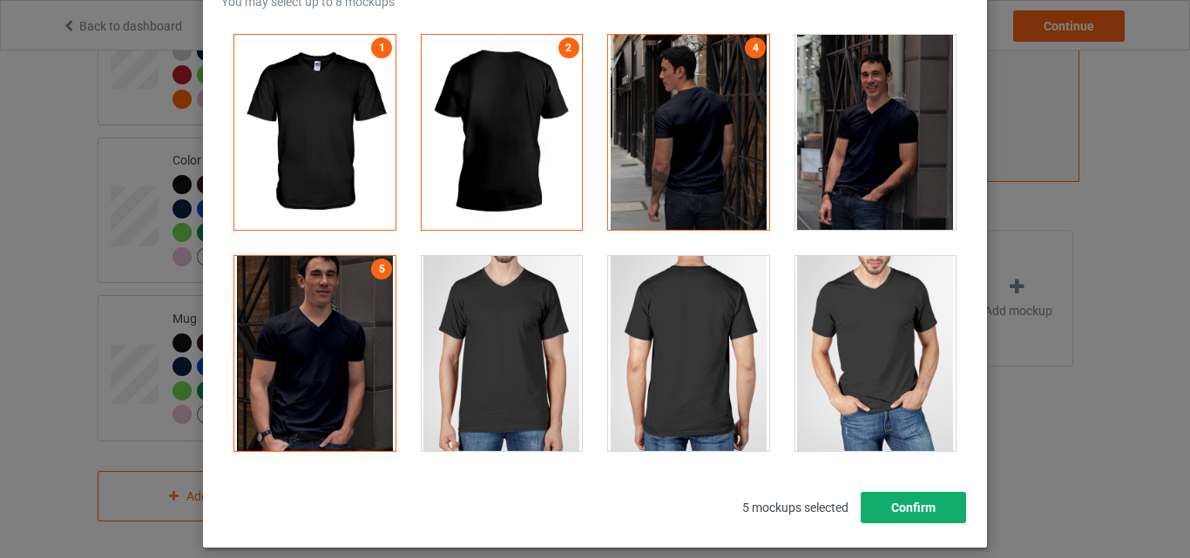
click at [893, 511] on button "Confirm" at bounding box center [913, 507] width 105 height 31
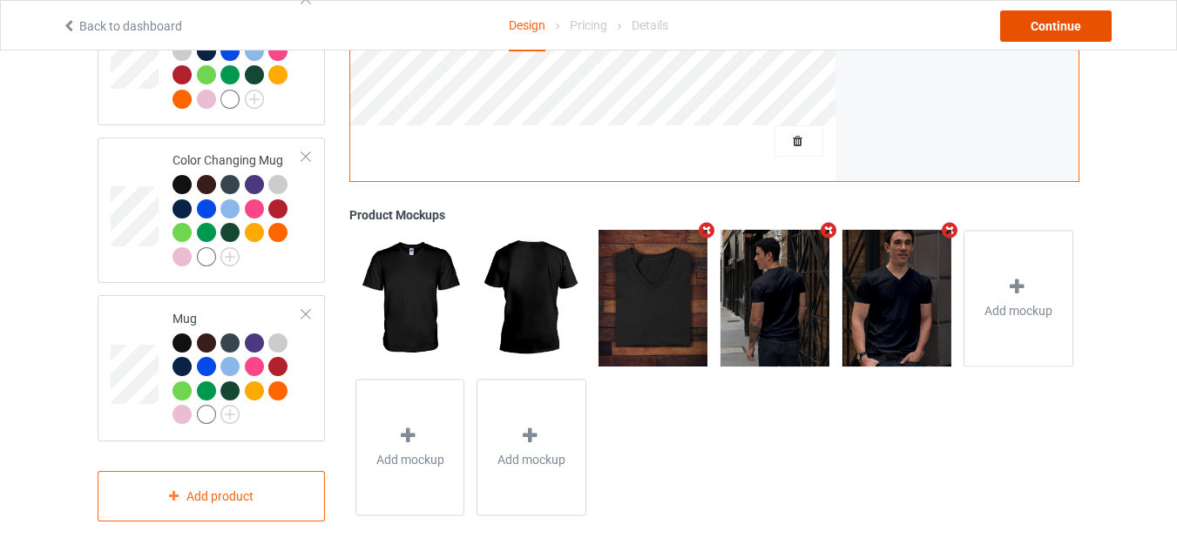
click at [1050, 37] on div "Continue" at bounding box center [1056, 25] width 112 height 31
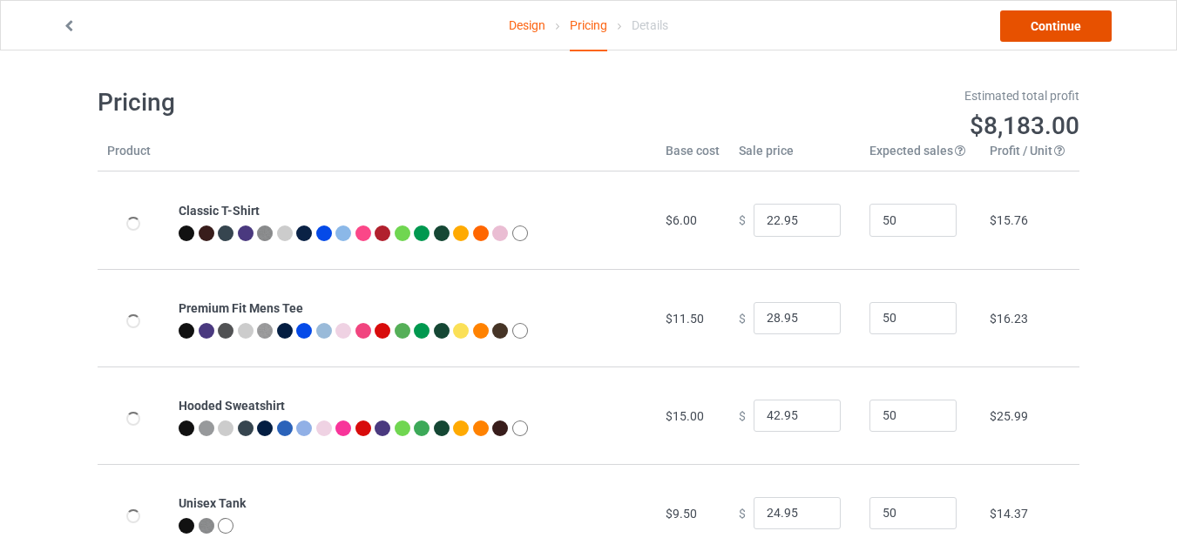
click at [1070, 30] on link "Continue" at bounding box center [1056, 25] width 112 height 31
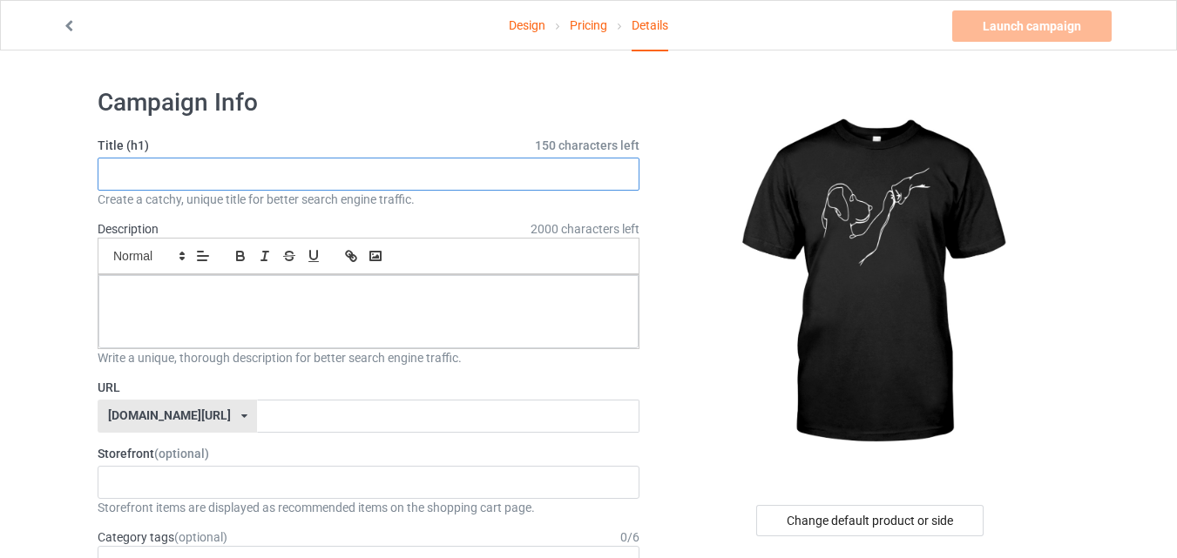
click at [315, 166] on input "text" at bounding box center [369, 174] width 542 height 33
type input "Dog Lover"
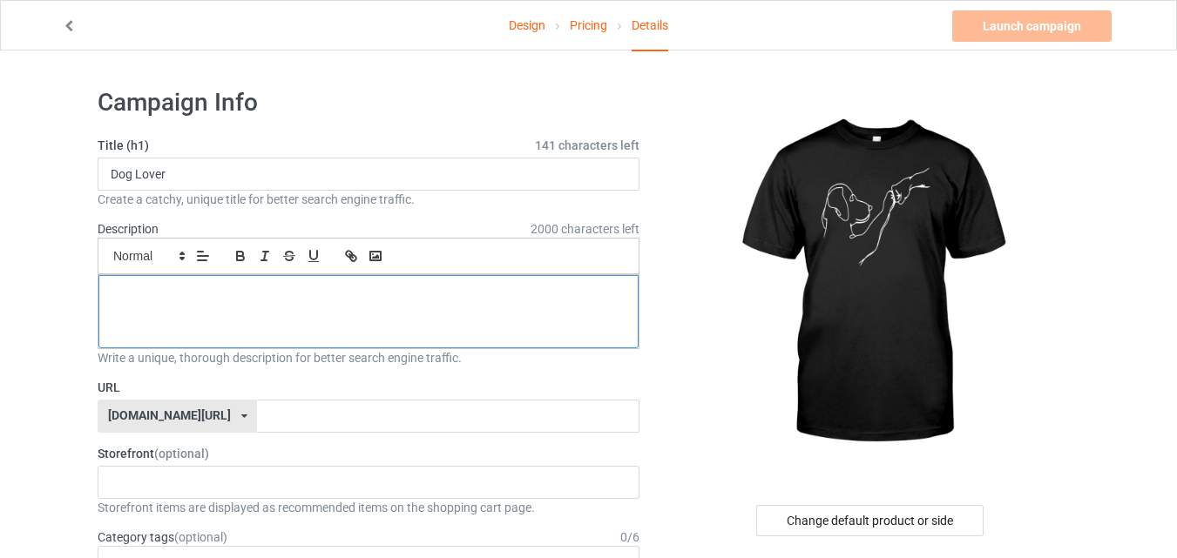
click at [341, 305] on div at bounding box center [368, 311] width 540 height 73
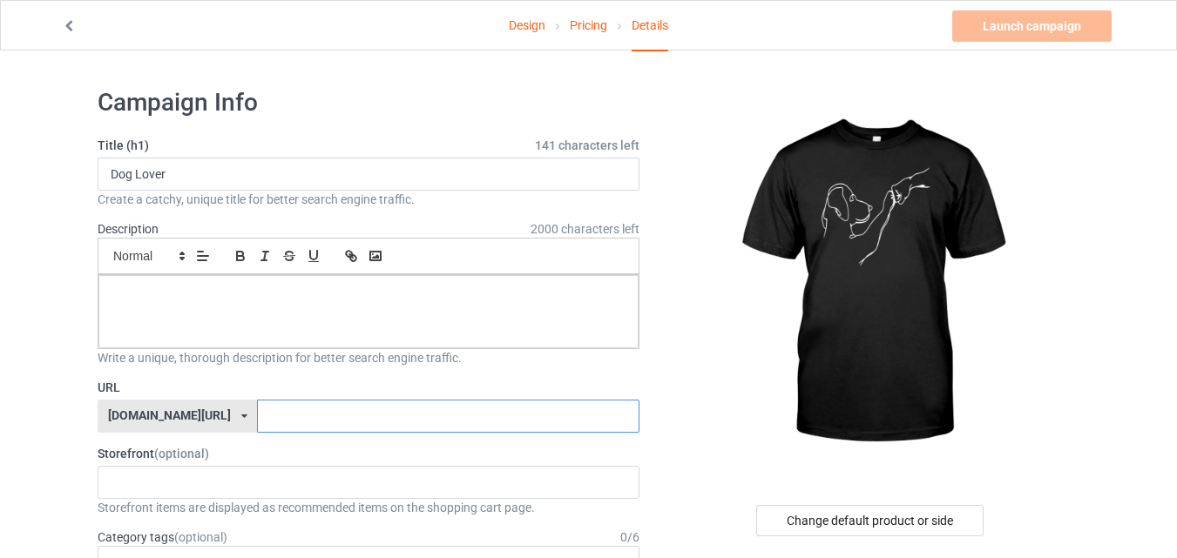
click at [272, 405] on input "text" at bounding box center [448, 416] width 382 height 33
type input "dogloverx5"
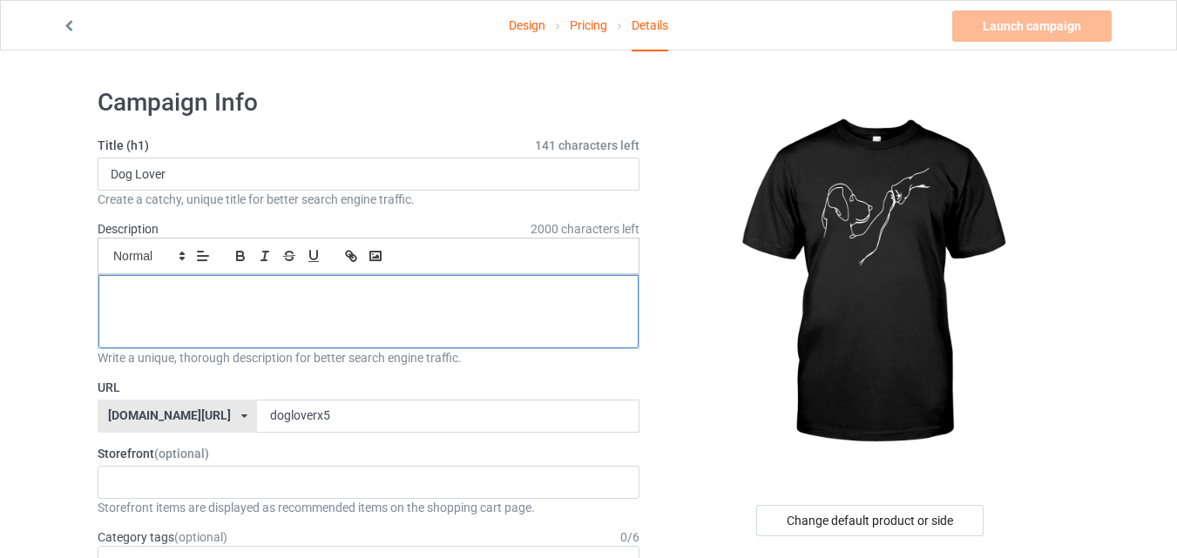
click at [505, 341] on div at bounding box center [368, 311] width 540 height 73
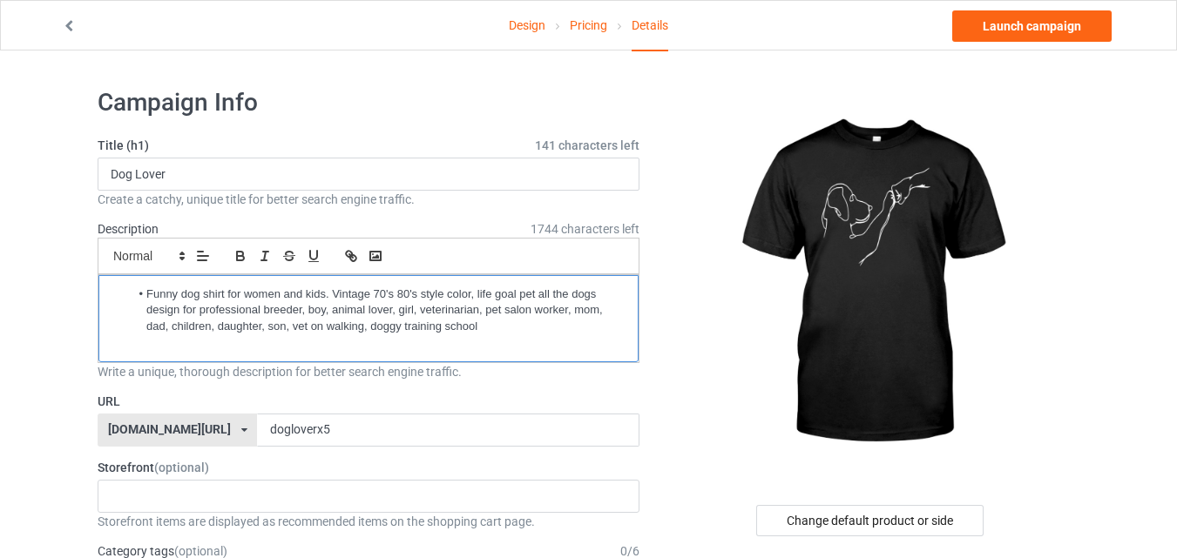
drag, startPoint x: 143, startPoint y: 291, endPoint x: 73, endPoint y: 291, distance: 69.7
click at [398, 348] on p at bounding box center [368, 343] width 512 height 17
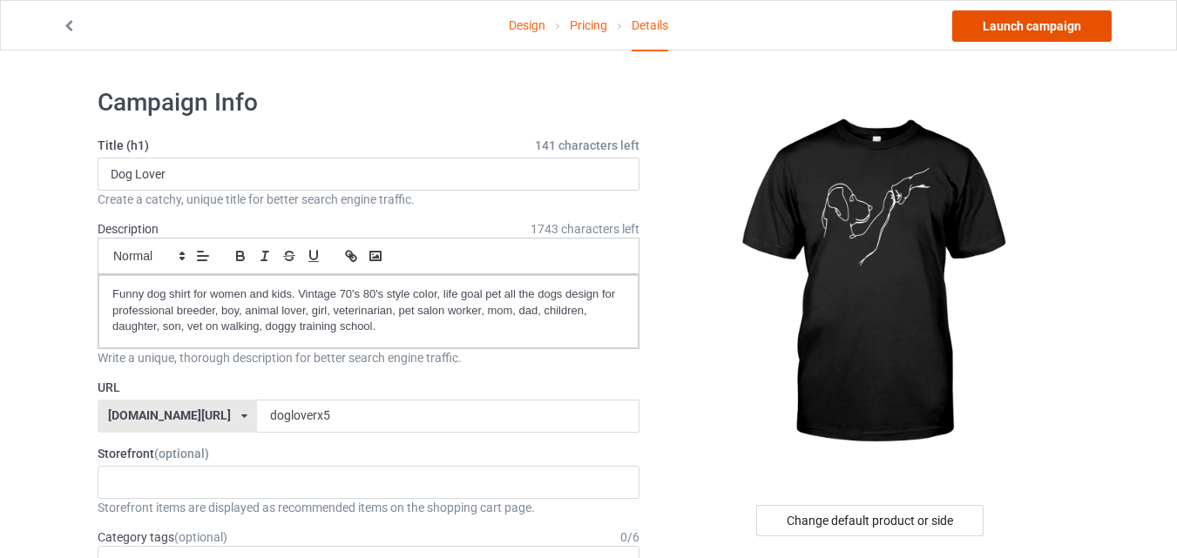
click at [1066, 24] on link "Launch campaign" at bounding box center [1031, 25] width 159 height 31
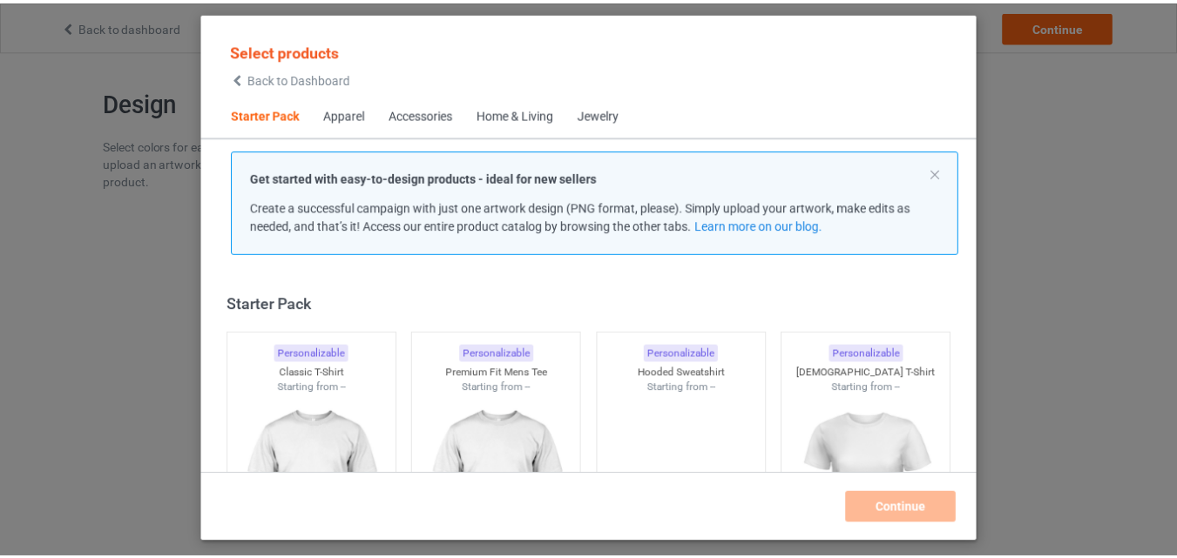
scroll to position [23, 0]
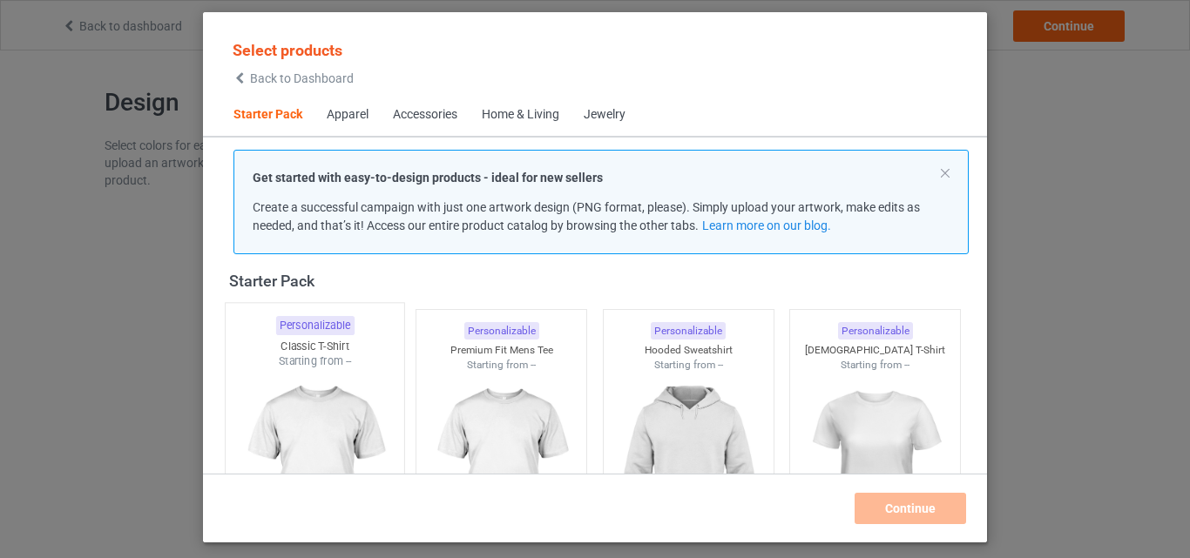
click at [299, 401] on img at bounding box center [315, 471] width 164 height 205
click at [493, 400] on img at bounding box center [501, 470] width 156 height 195
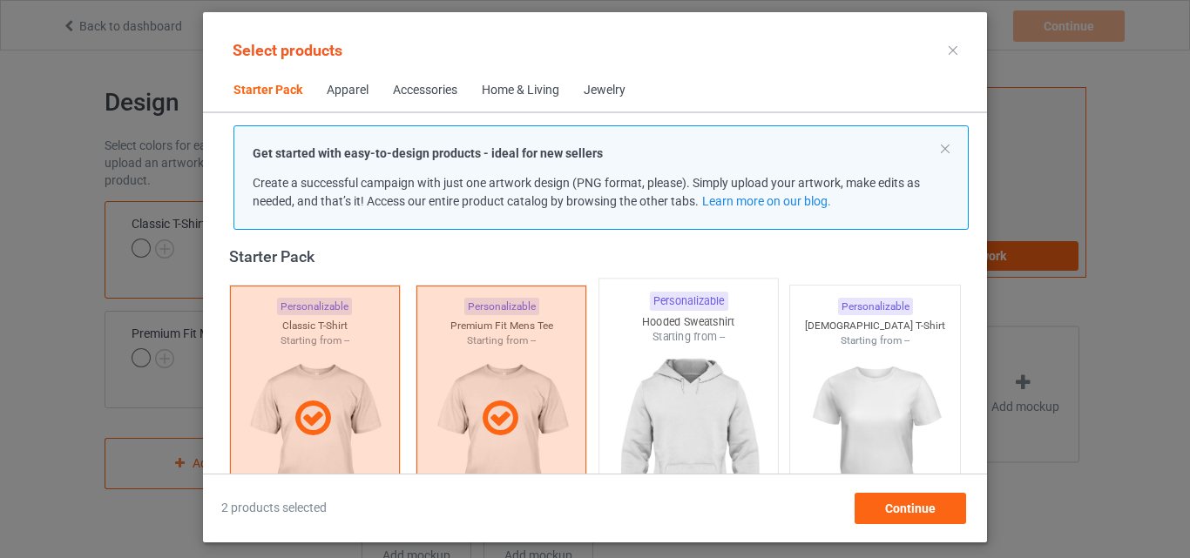
click at [706, 410] on img at bounding box center [688, 447] width 164 height 205
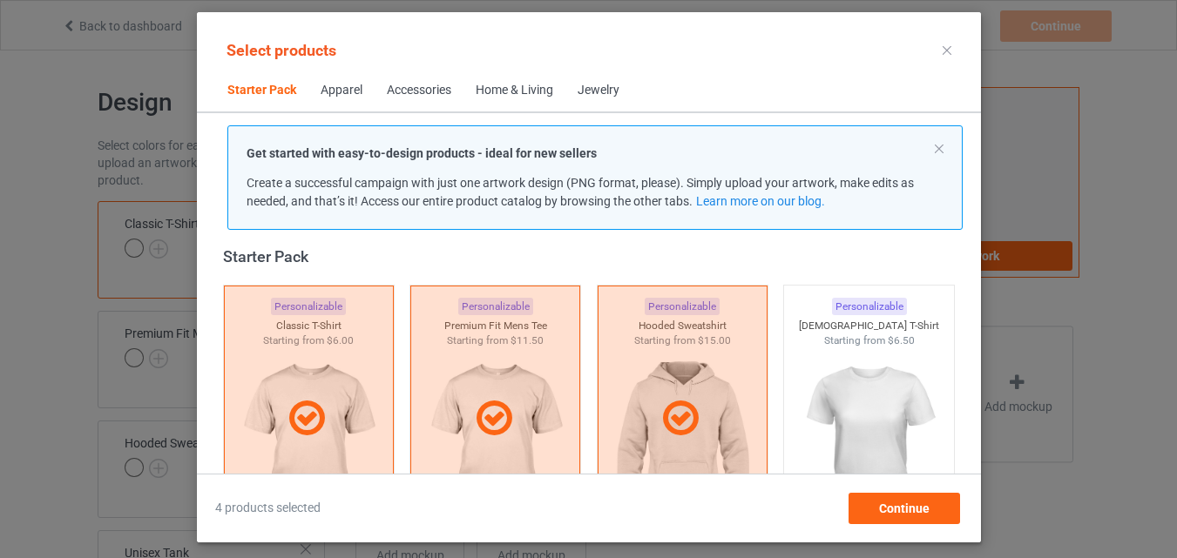
scroll to position [371, 0]
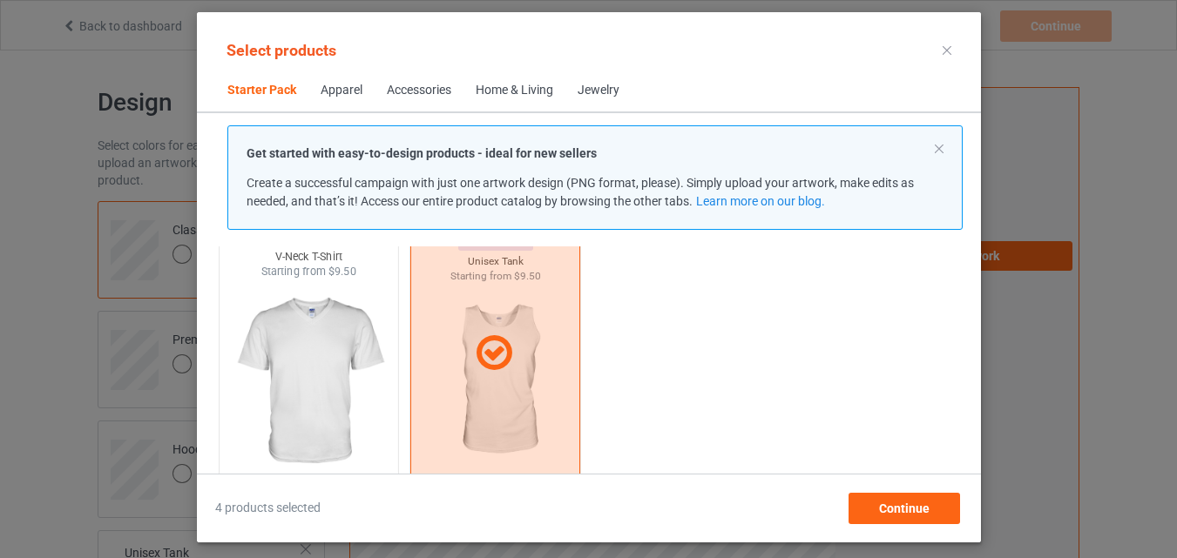
click at [336, 335] on img at bounding box center [308, 382] width 164 height 205
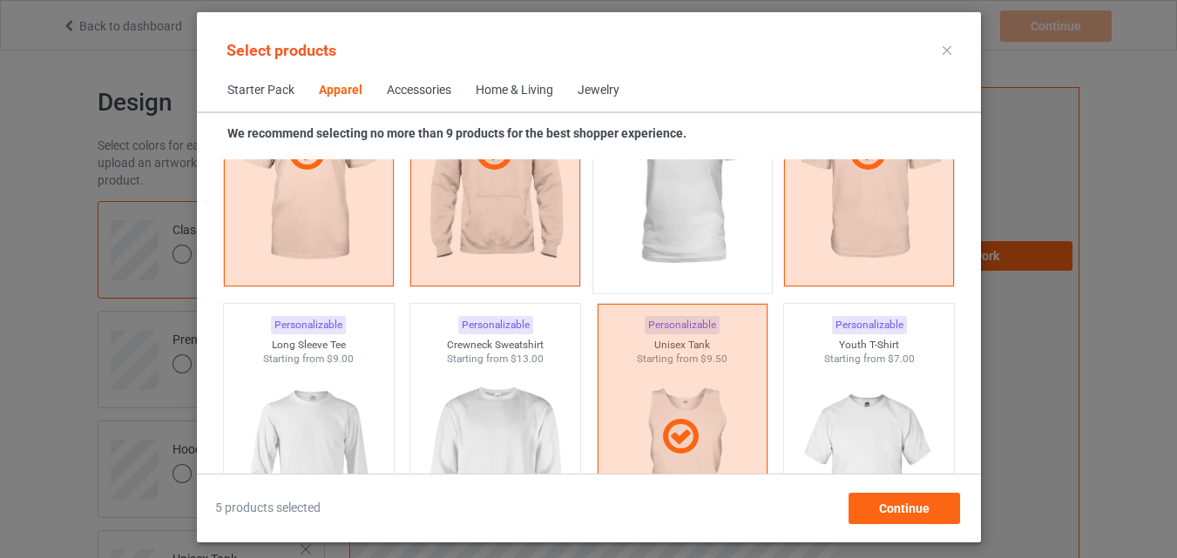
scroll to position [1242, 0]
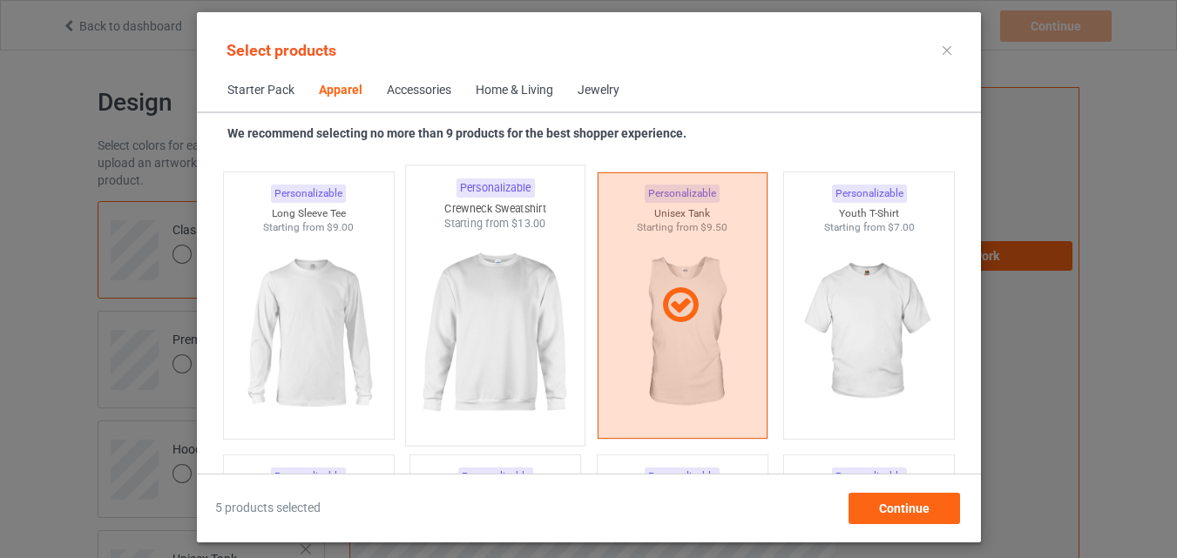
click at [498, 305] on img at bounding box center [495, 334] width 164 height 205
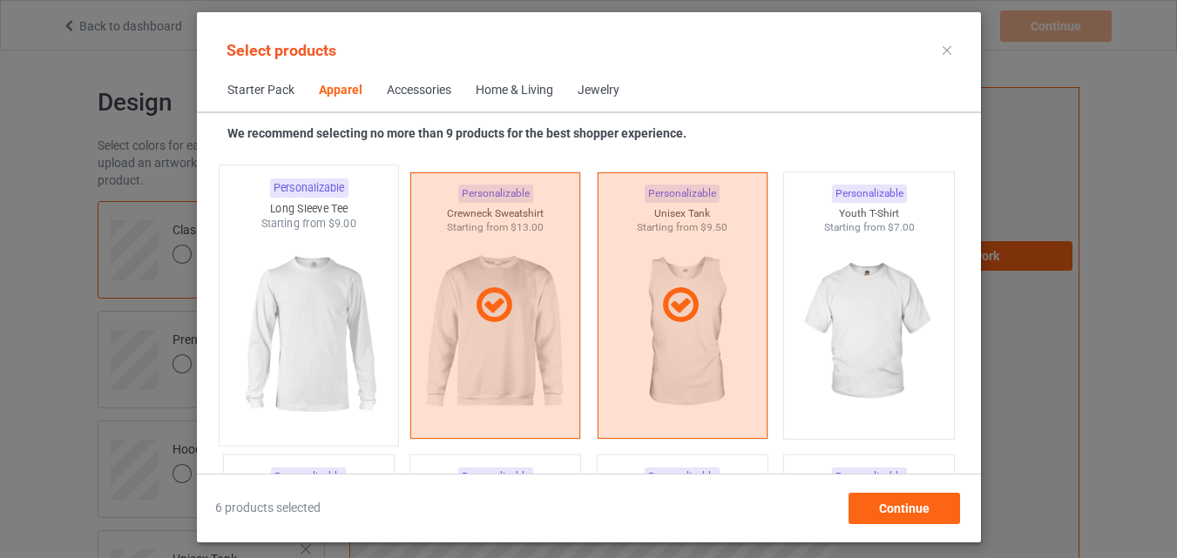
click at [317, 283] on img at bounding box center [308, 334] width 164 height 205
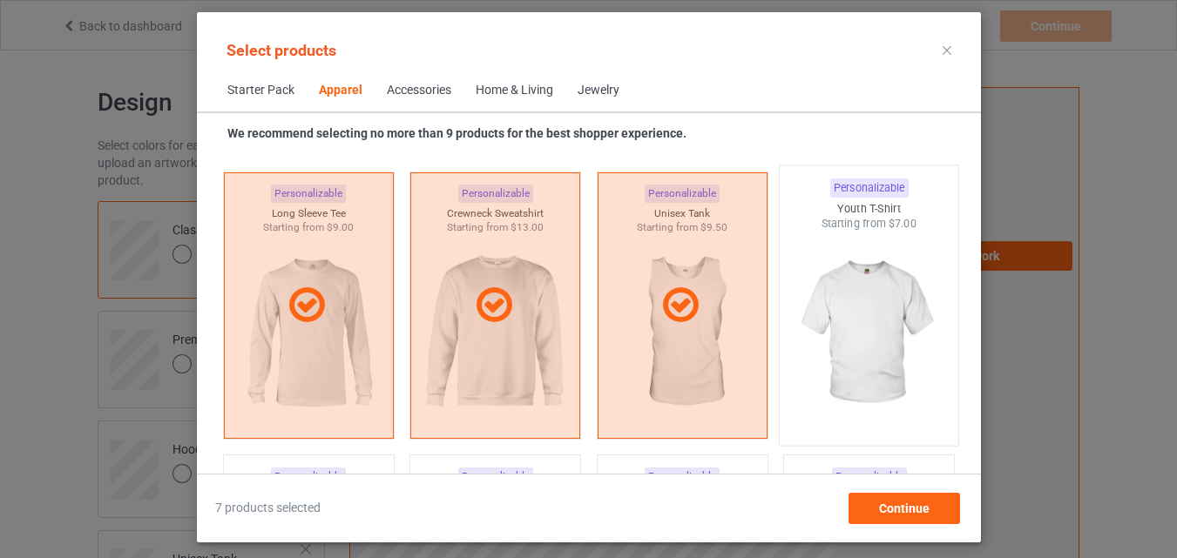
click at [859, 281] on img at bounding box center [869, 334] width 164 height 205
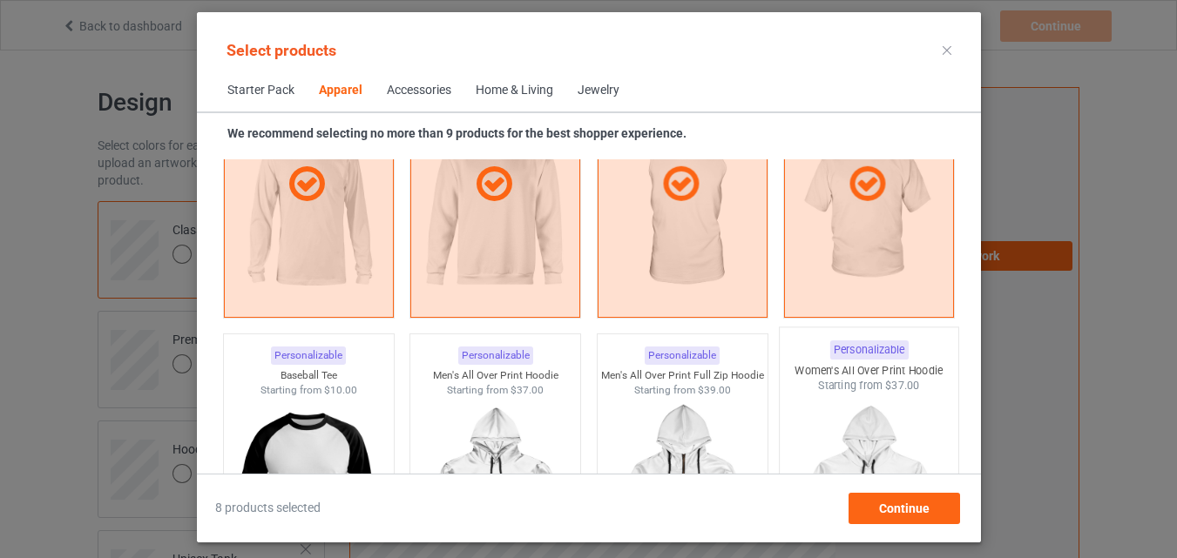
scroll to position [1591, 0]
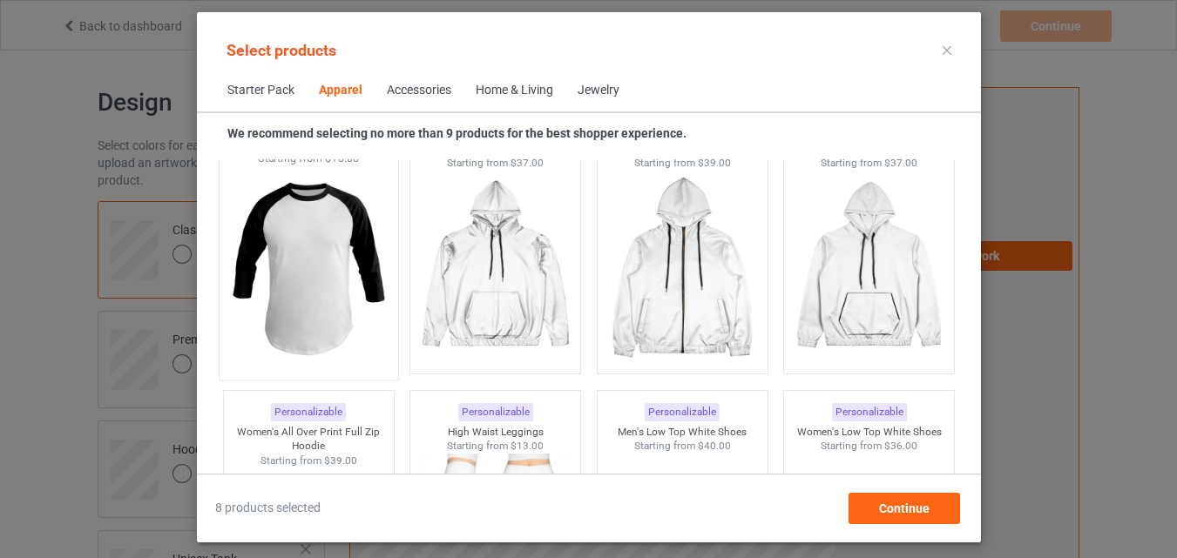
click at [338, 281] on img at bounding box center [308, 268] width 164 height 205
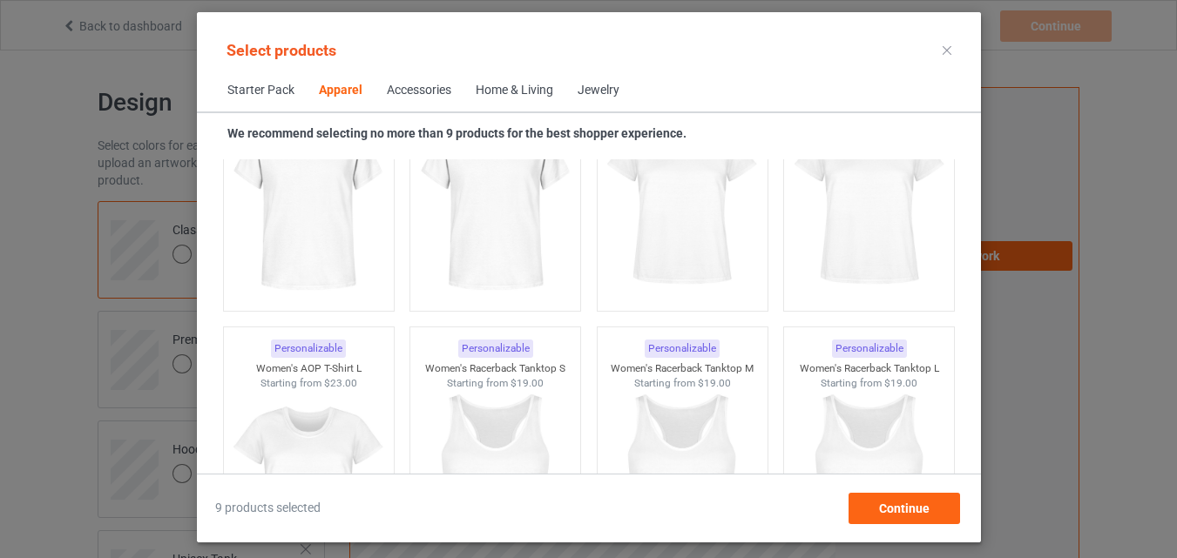
scroll to position [2897, 0]
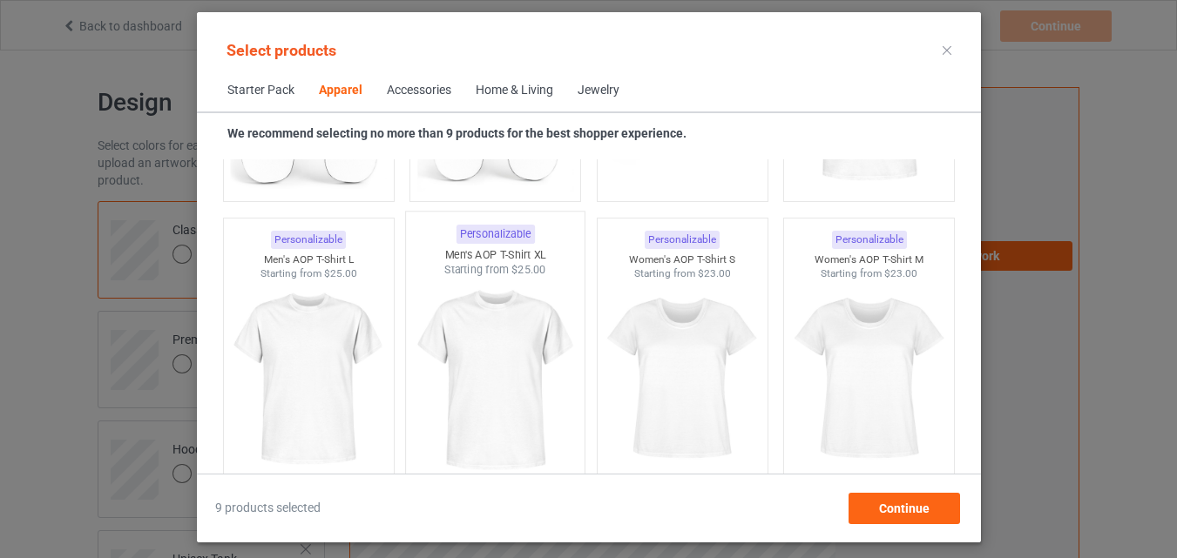
click at [548, 318] on img at bounding box center [495, 380] width 164 height 205
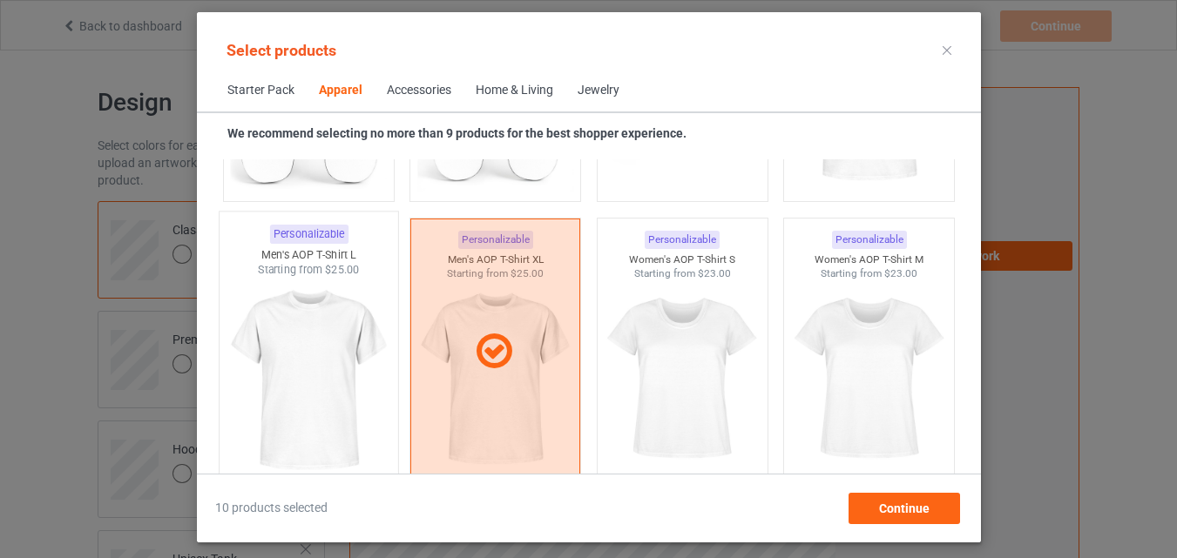
click at [247, 327] on img at bounding box center [308, 380] width 164 height 205
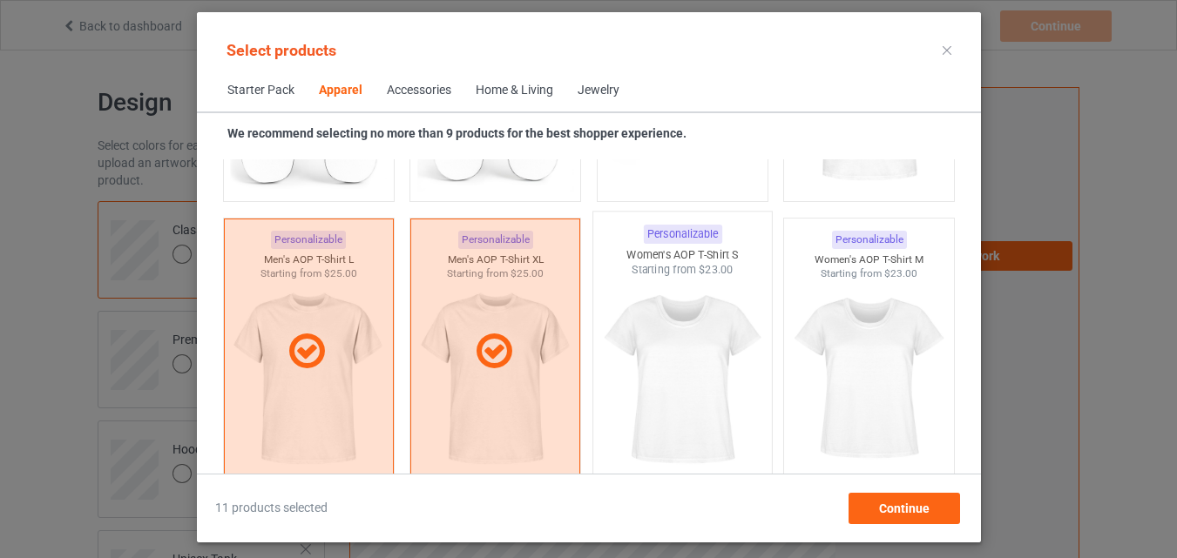
scroll to position [3159, 0]
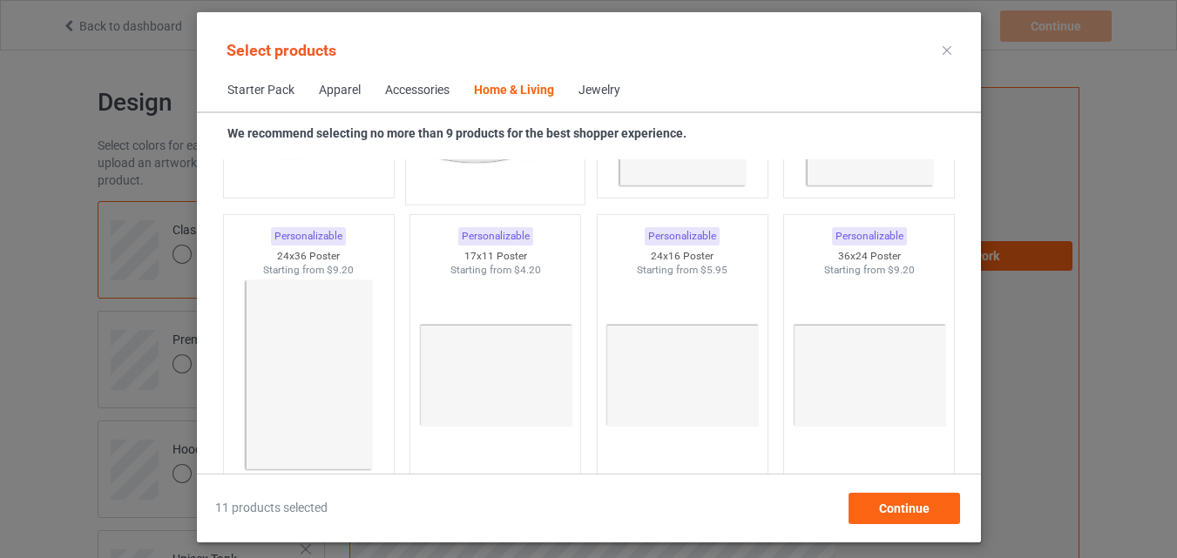
scroll to position [8037, 0]
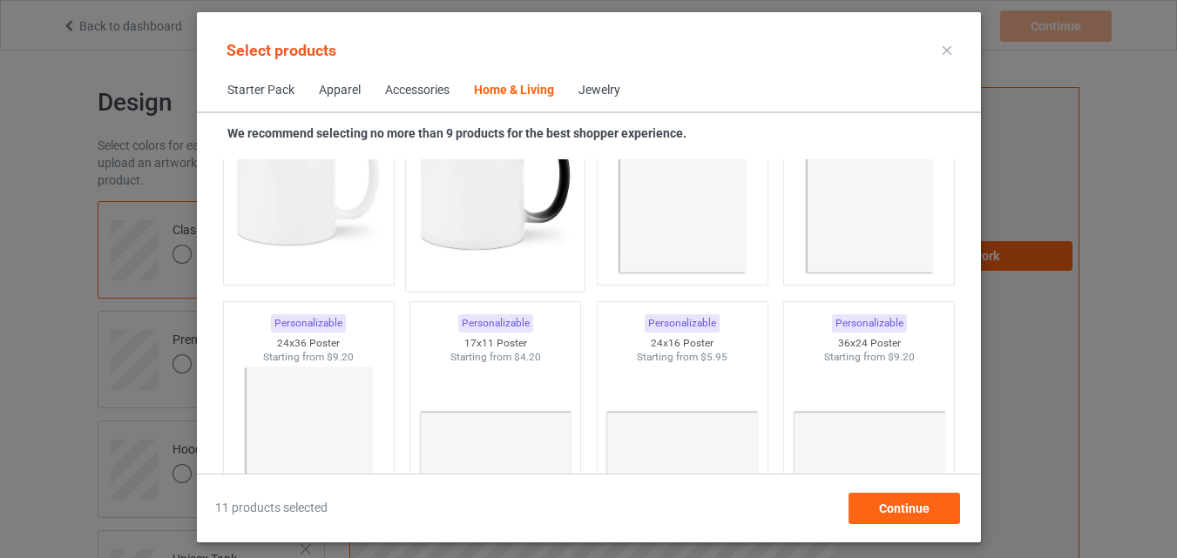
click at [488, 198] on img at bounding box center [495, 180] width 164 height 205
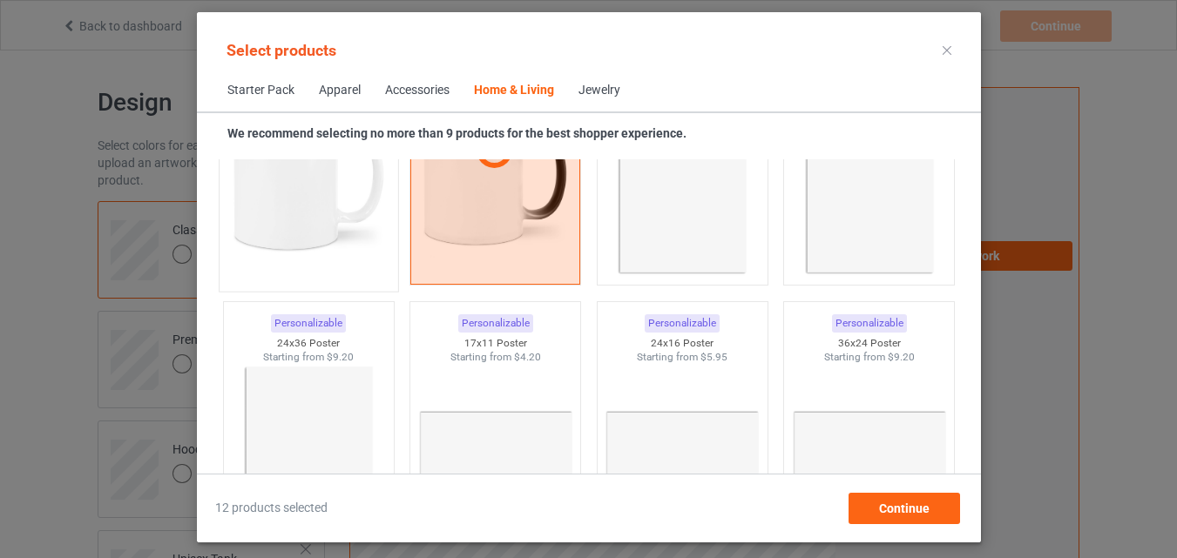
click at [297, 199] on img at bounding box center [308, 180] width 164 height 205
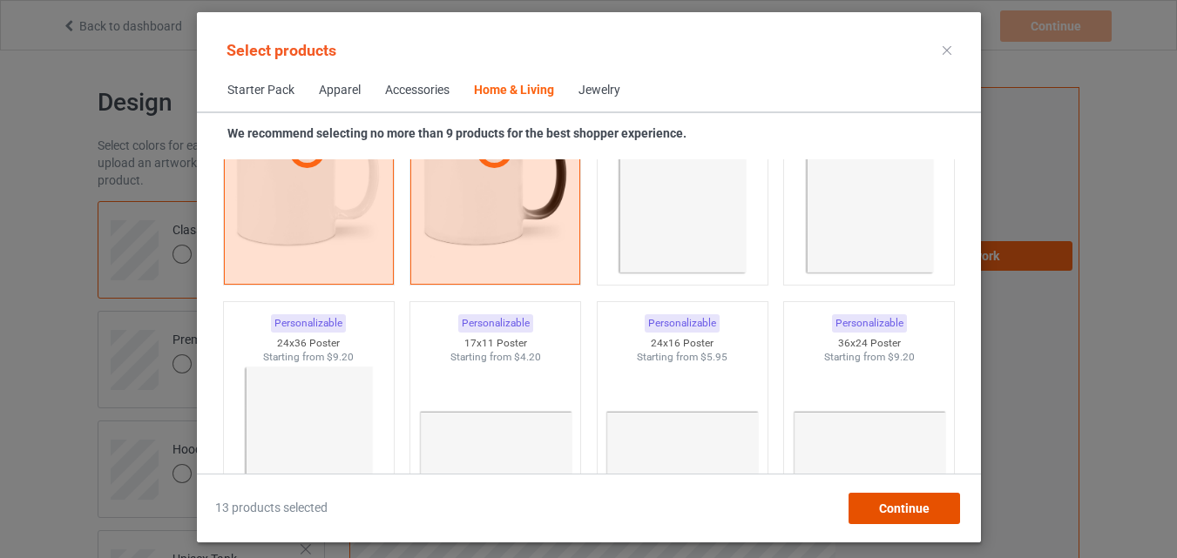
click at [877, 510] on div "Continue" at bounding box center [904, 508] width 112 height 31
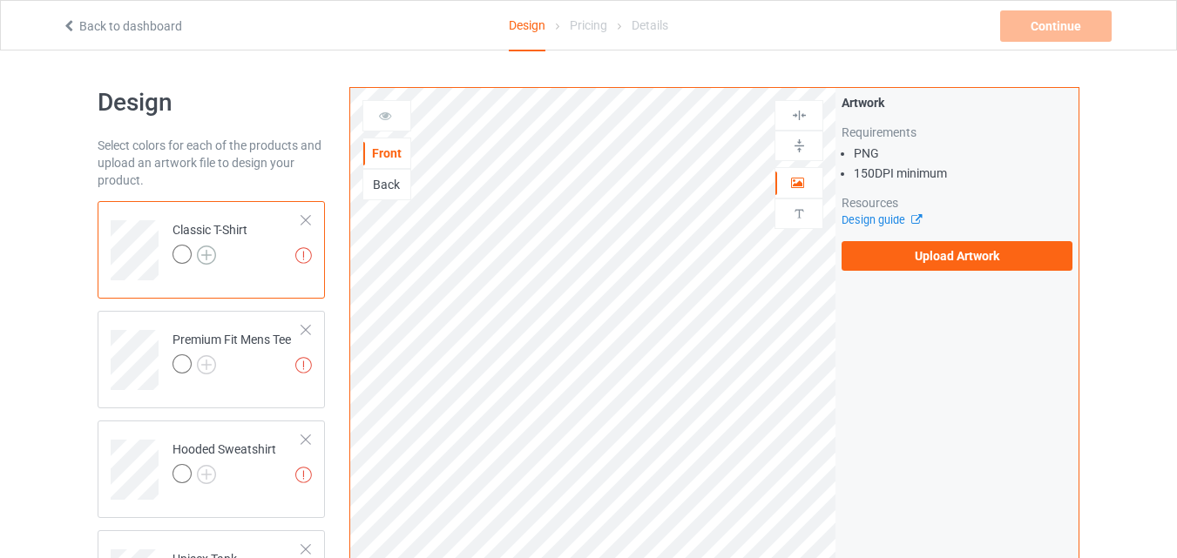
click at [206, 251] on img at bounding box center [206, 255] width 19 height 19
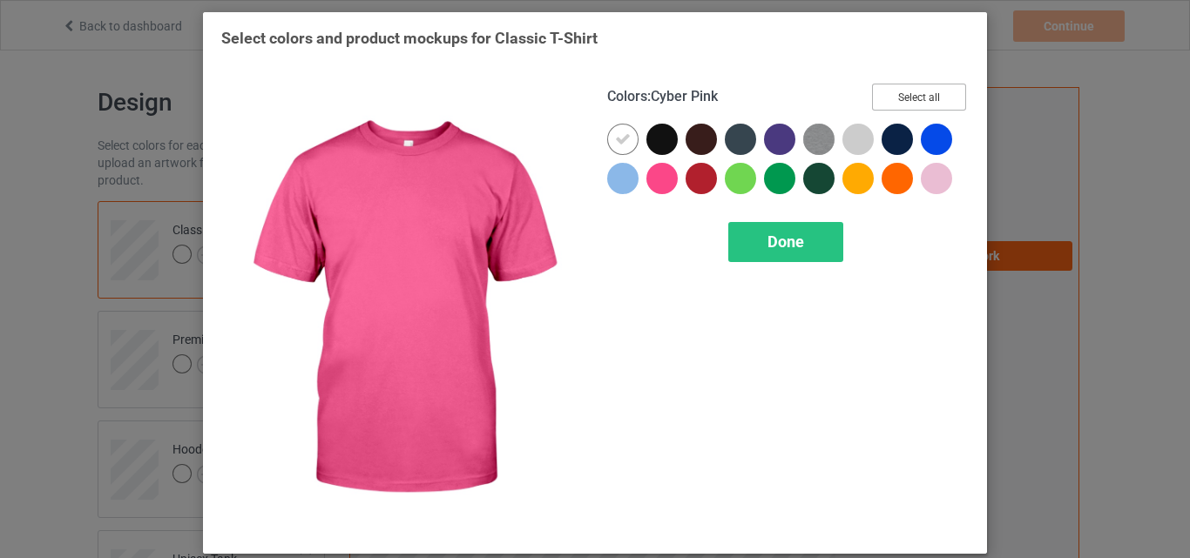
click at [929, 99] on button "Select all" at bounding box center [919, 97] width 94 height 27
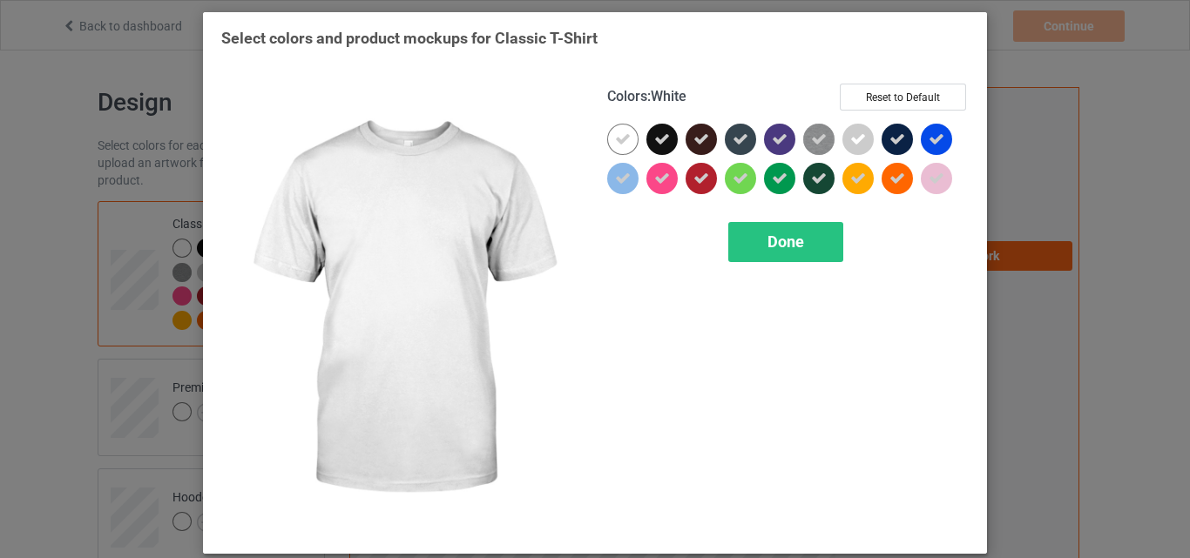
click at [623, 134] on icon at bounding box center [623, 140] width 16 height 16
click at [618, 135] on div at bounding box center [622, 139] width 31 height 31
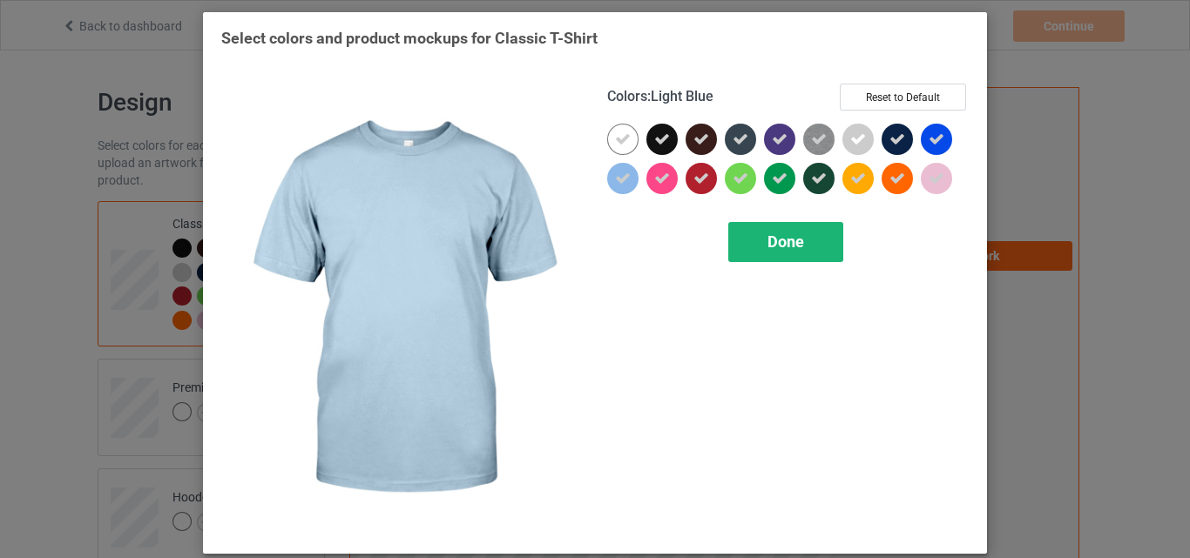
click at [747, 241] on div "Done" at bounding box center [785, 242] width 115 height 40
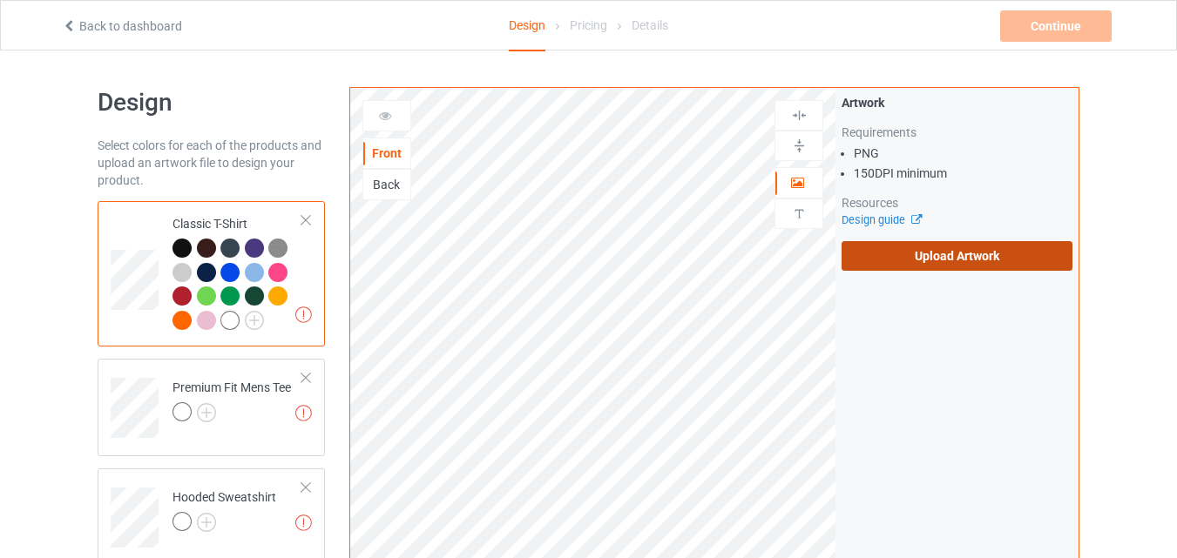
click at [1004, 266] on label "Upload Artwork" at bounding box center [957, 256] width 231 height 30
click at [0, 0] on input "Upload Artwork" at bounding box center [0, 0] width 0 height 0
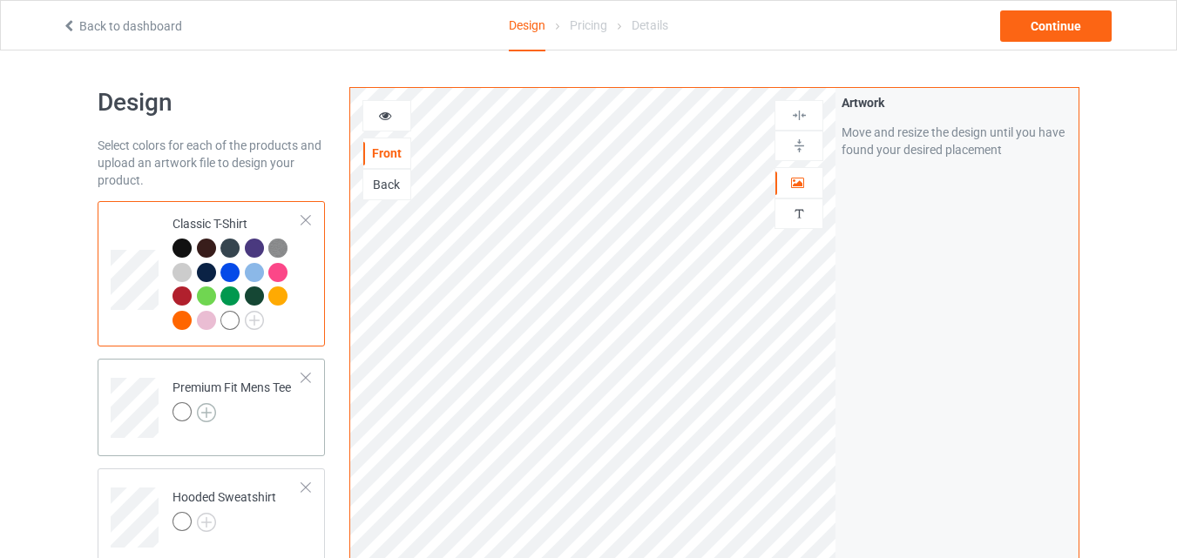
click at [212, 409] on img at bounding box center [206, 412] width 19 height 19
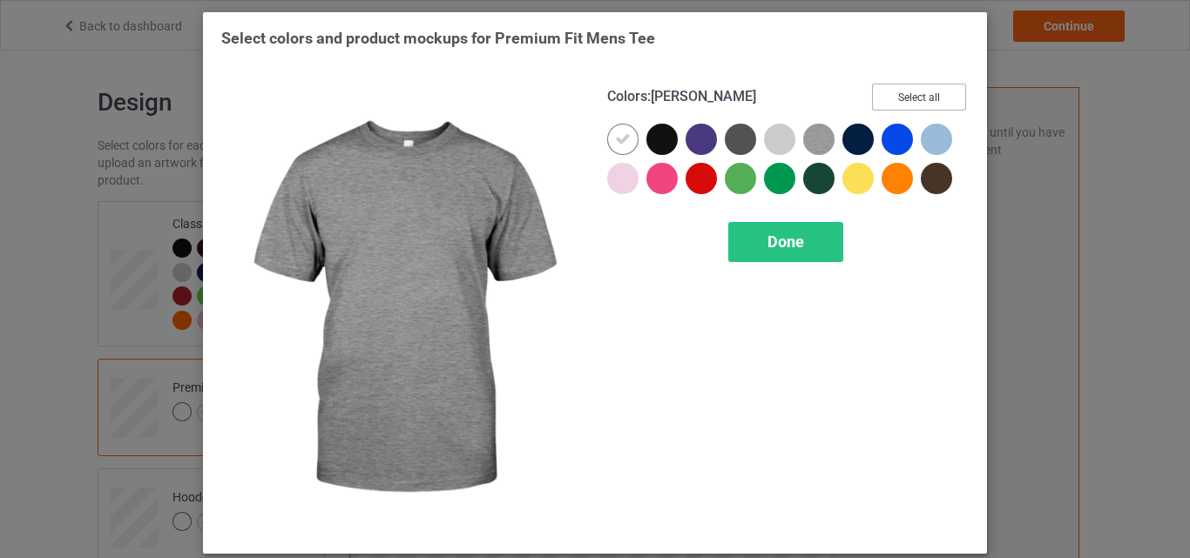
click at [889, 87] on button "Select all" at bounding box center [919, 97] width 94 height 27
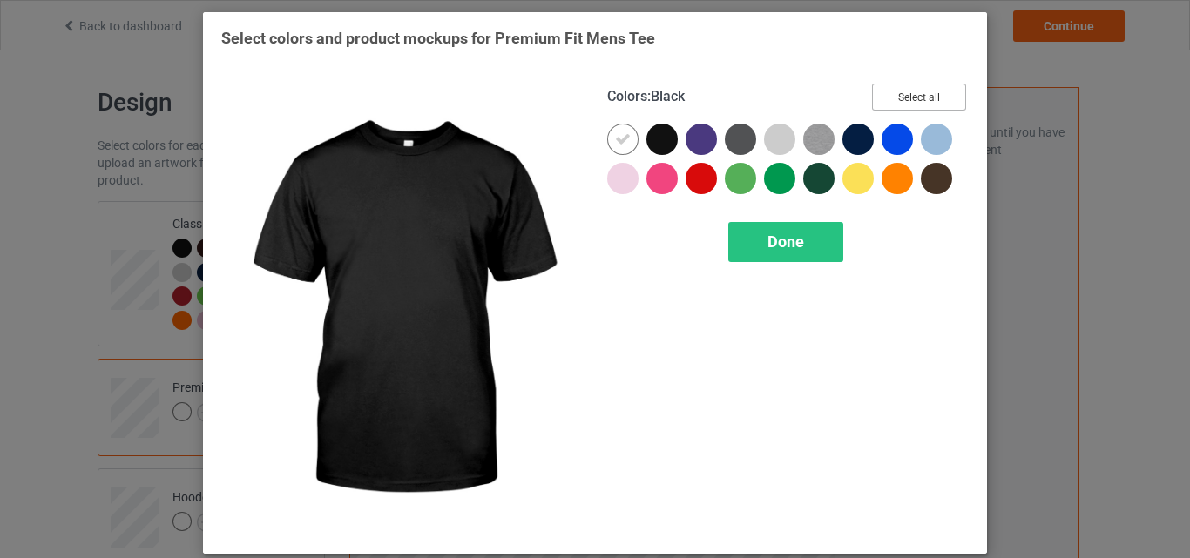
click at [889, 93] on button "Select all" at bounding box center [919, 97] width 94 height 27
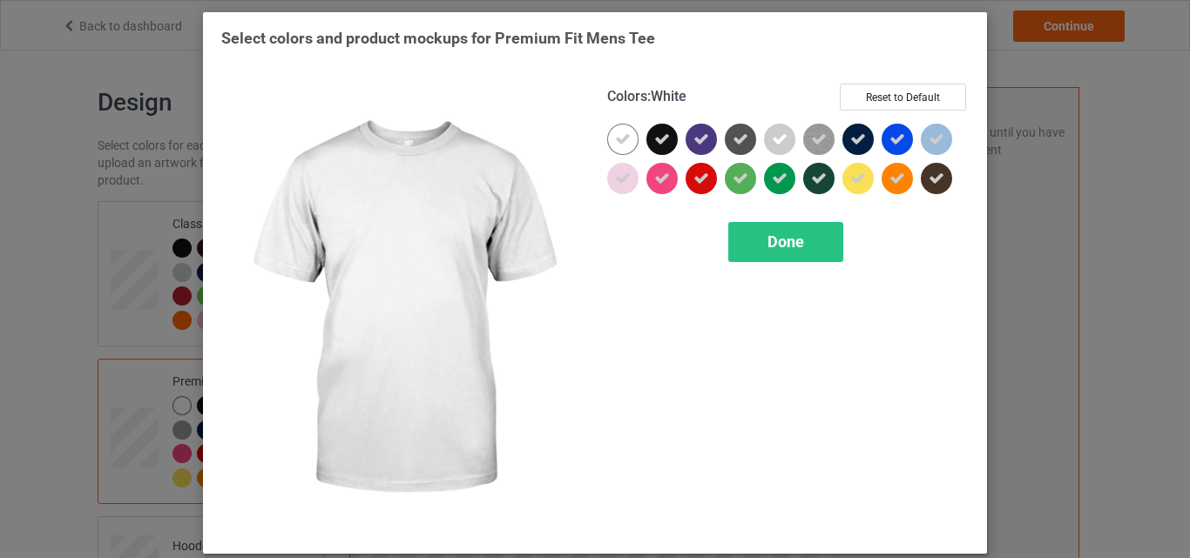
click at [625, 133] on div at bounding box center [622, 139] width 31 height 31
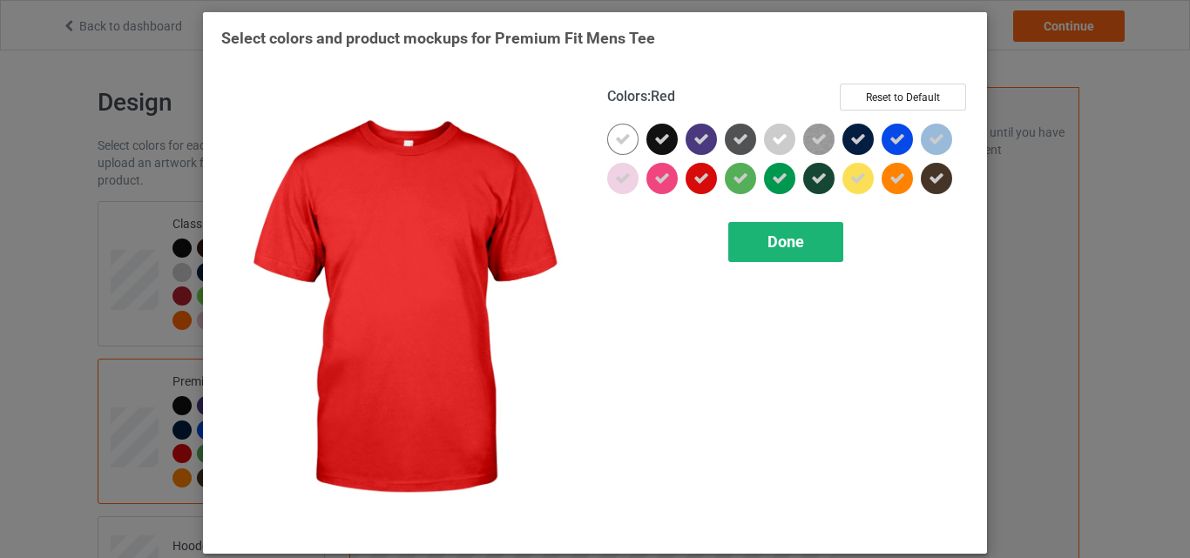
click at [795, 240] on span "Done" at bounding box center [785, 242] width 37 height 18
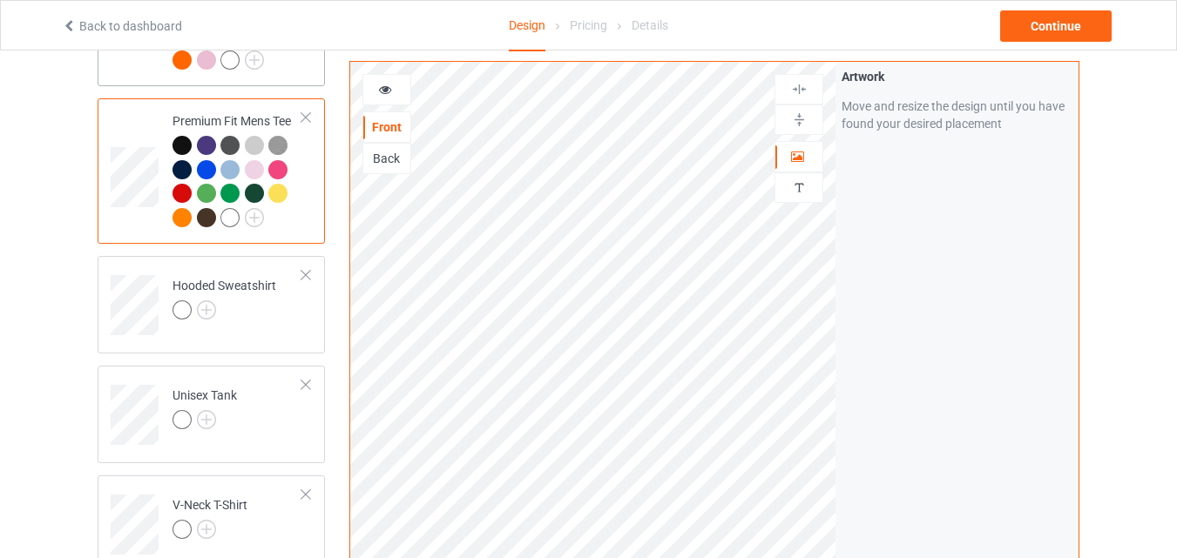
scroll to position [261, 0]
click at [206, 306] on img at bounding box center [206, 309] width 19 height 19
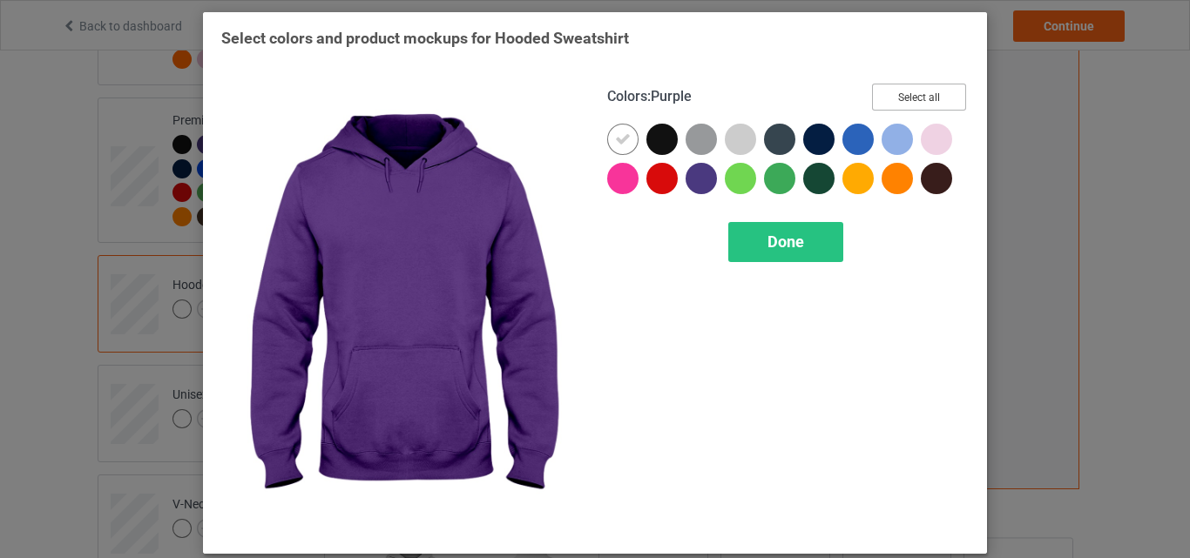
click at [917, 93] on button "Select all" at bounding box center [919, 97] width 94 height 27
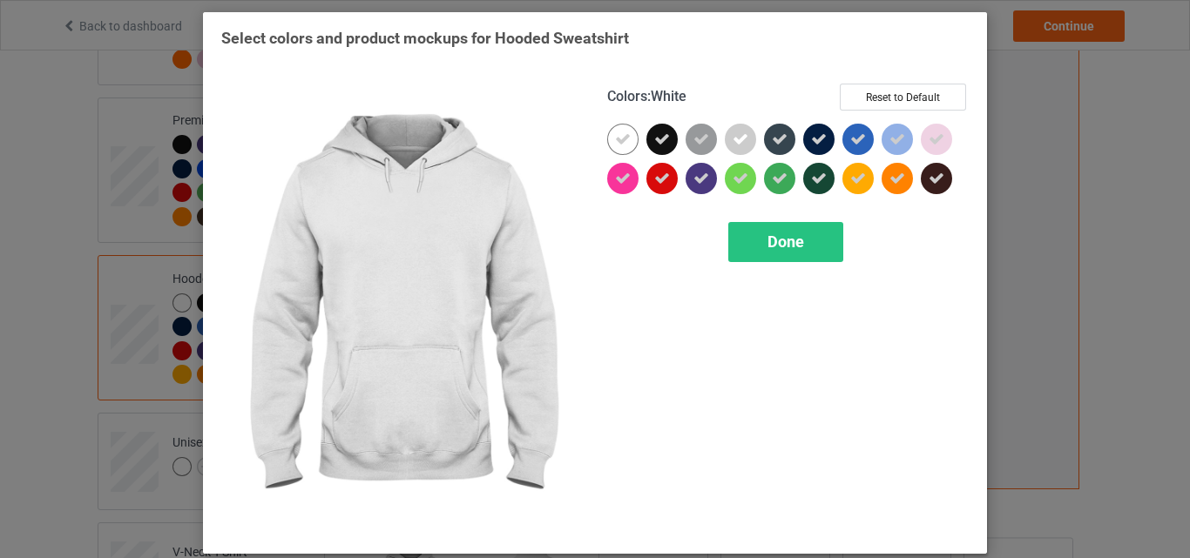
click at [617, 143] on icon at bounding box center [623, 140] width 16 height 16
click at [617, 131] on div at bounding box center [622, 139] width 31 height 31
click at [804, 235] on div "Done" at bounding box center [785, 242] width 115 height 40
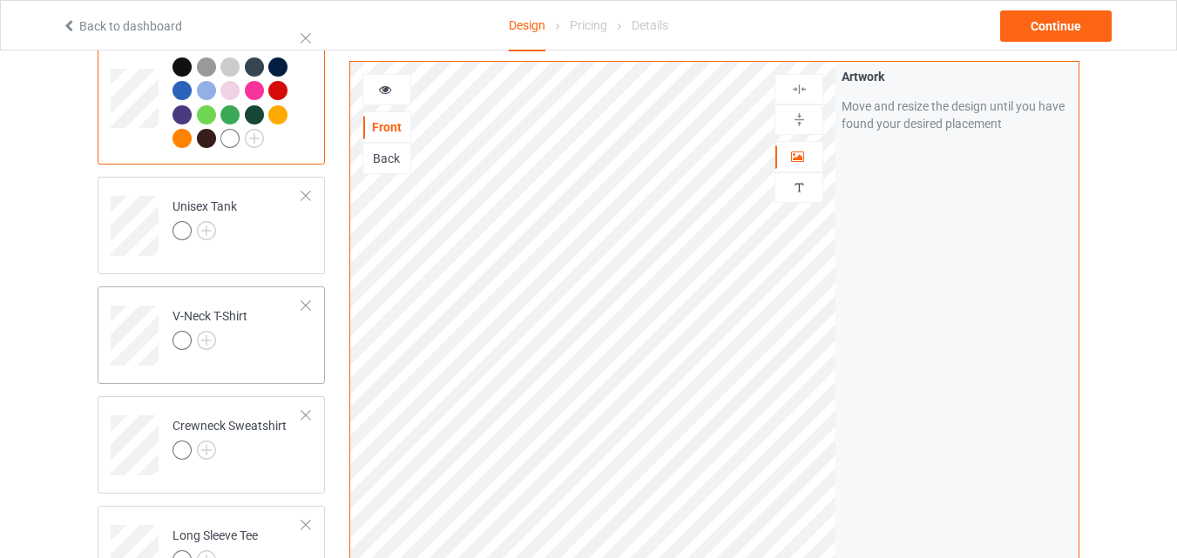
scroll to position [523, 0]
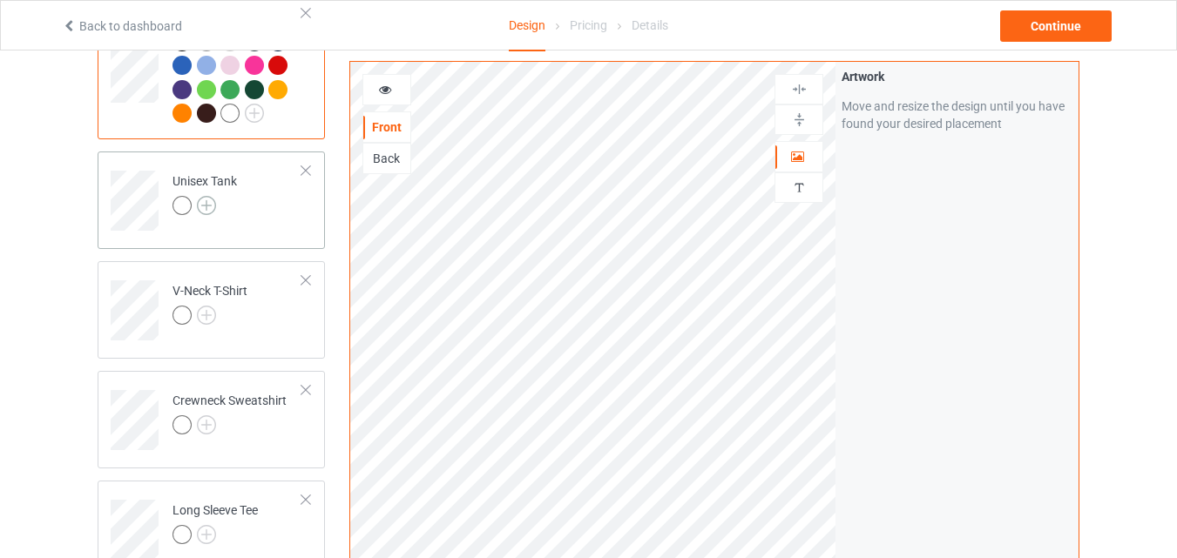
click at [208, 213] on img at bounding box center [206, 205] width 19 height 19
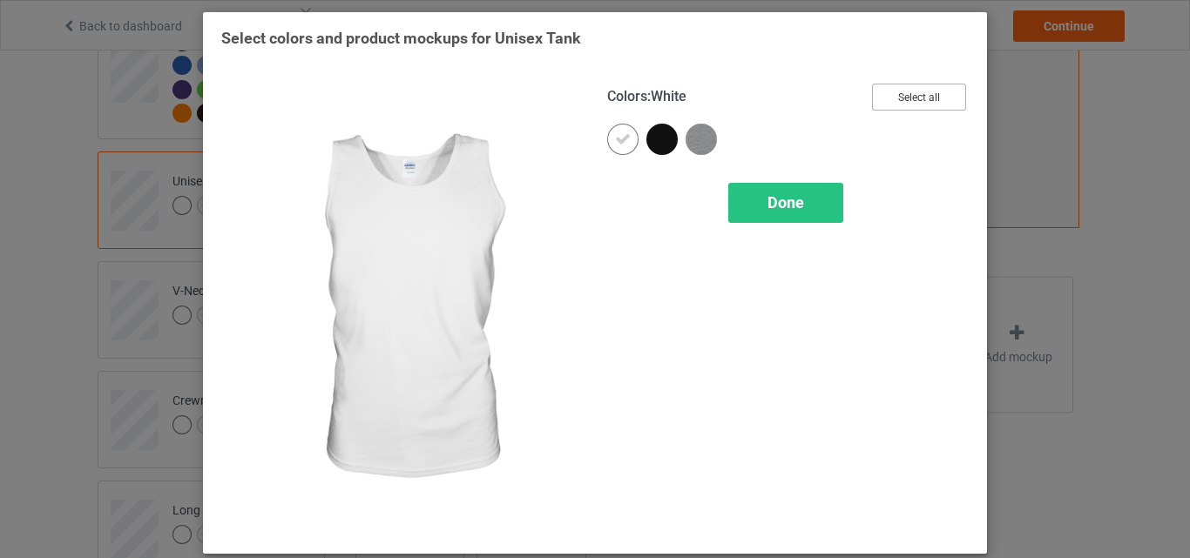
click at [901, 105] on button "Select all" at bounding box center [919, 97] width 94 height 27
click at [607, 134] on div at bounding box center [622, 139] width 31 height 31
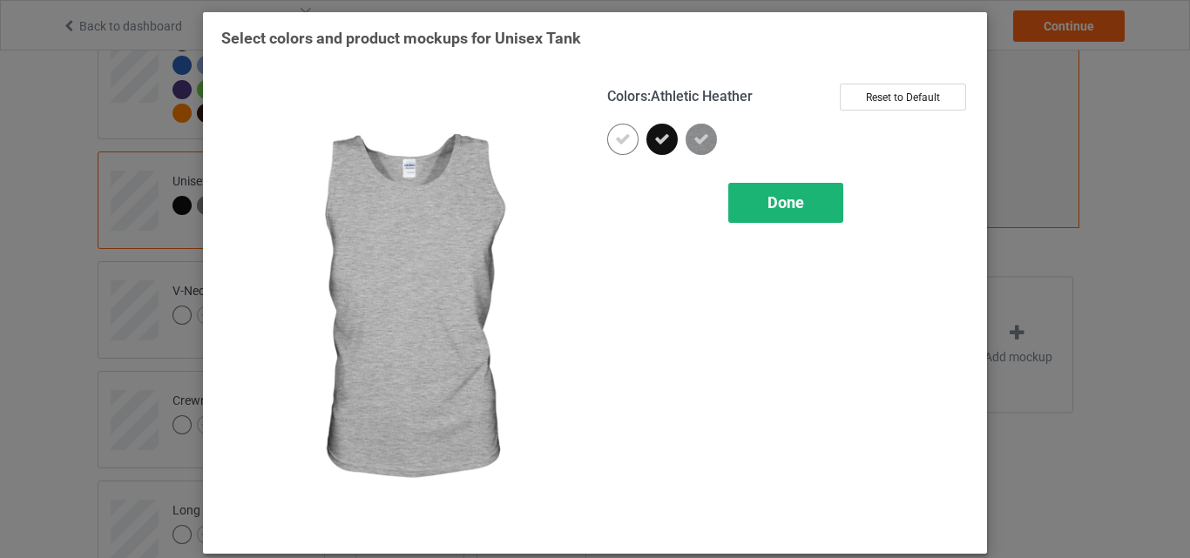
click at [746, 186] on div "Done" at bounding box center [785, 203] width 115 height 40
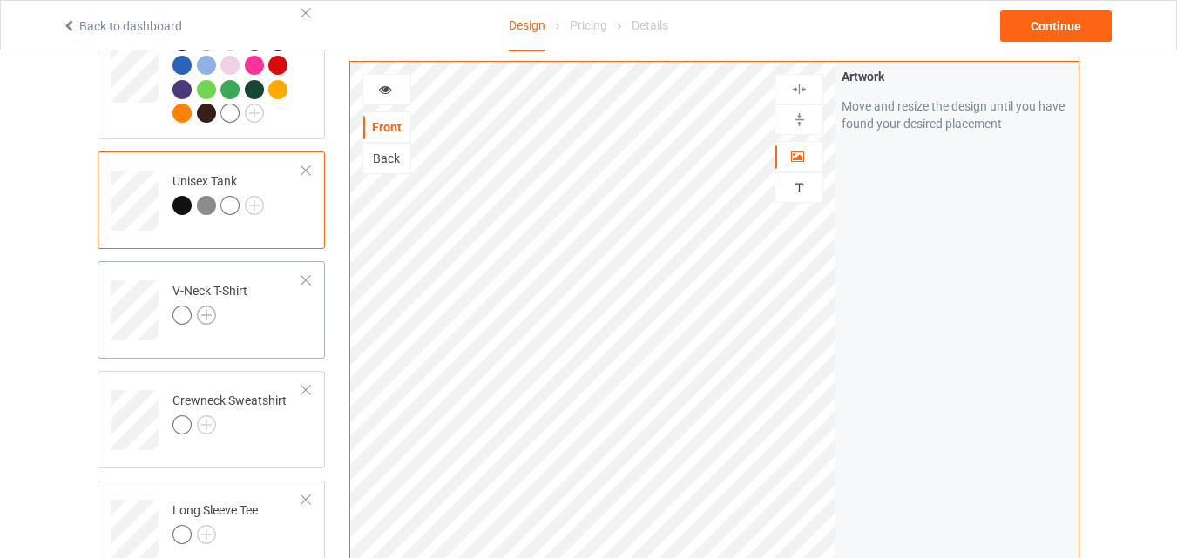
click at [214, 314] on img at bounding box center [206, 315] width 19 height 19
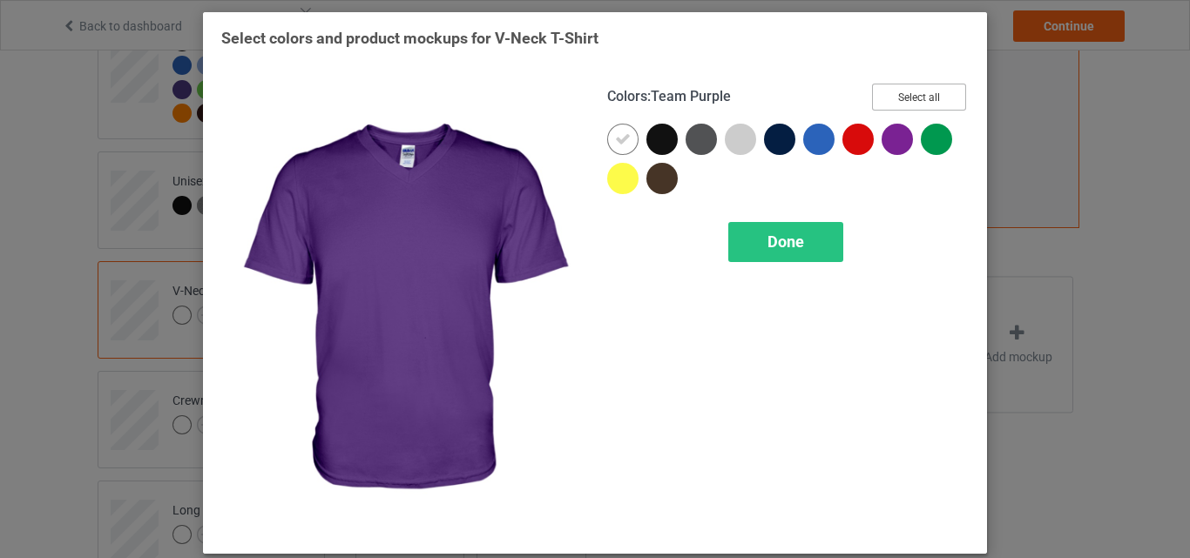
click at [928, 96] on button "Select all" at bounding box center [919, 97] width 94 height 27
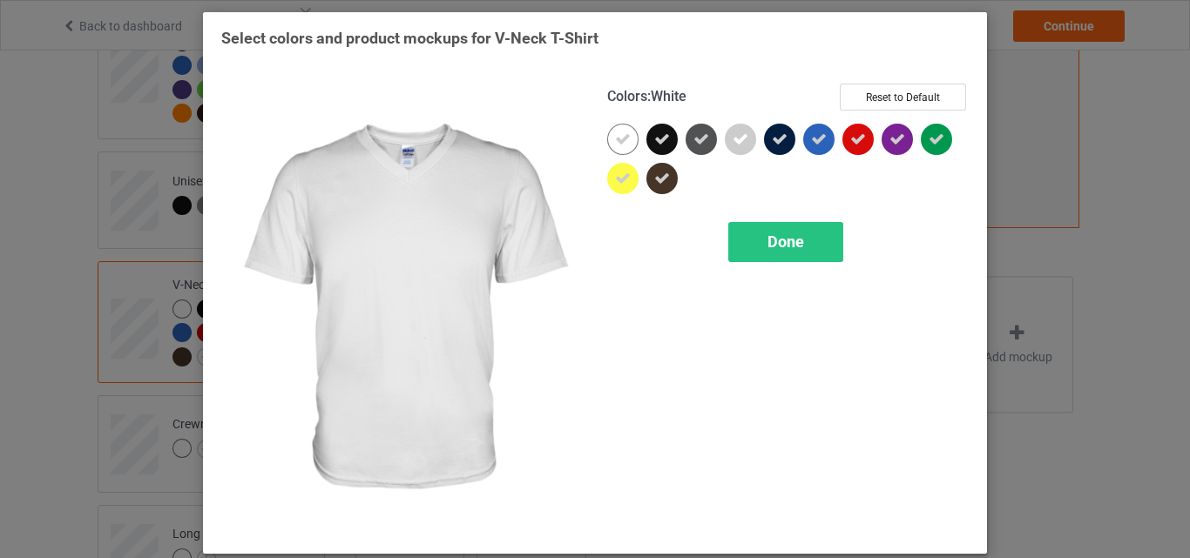
click at [615, 145] on icon at bounding box center [623, 140] width 16 height 16
click at [614, 145] on div at bounding box center [622, 139] width 31 height 31
click at [750, 244] on div "Done" at bounding box center [785, 242] width 115 height 40
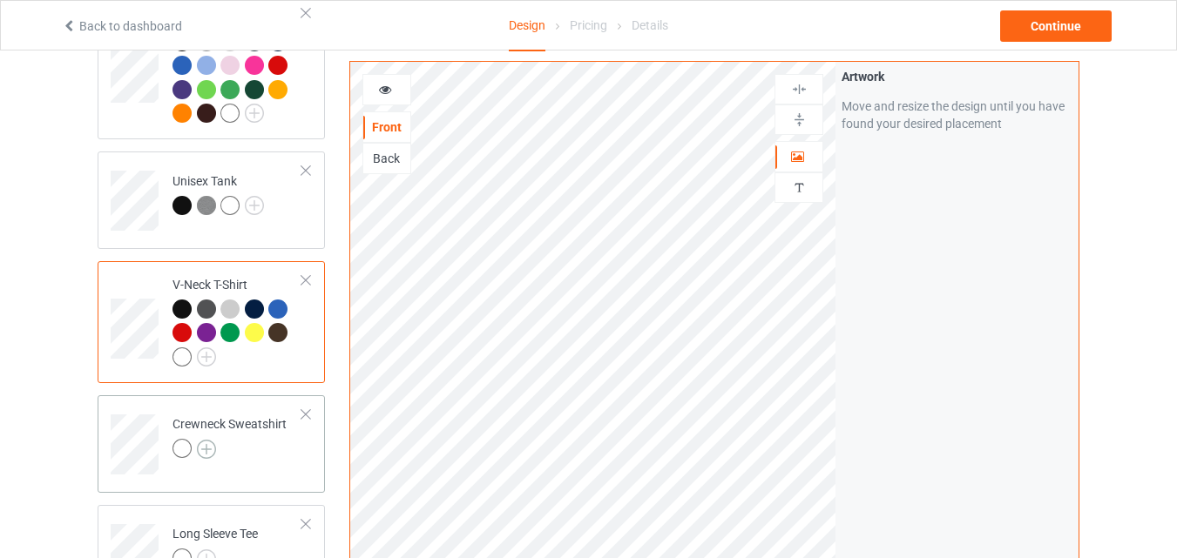
click at [210, 454] on img at bounding box center [206, 449] width 19 height 19
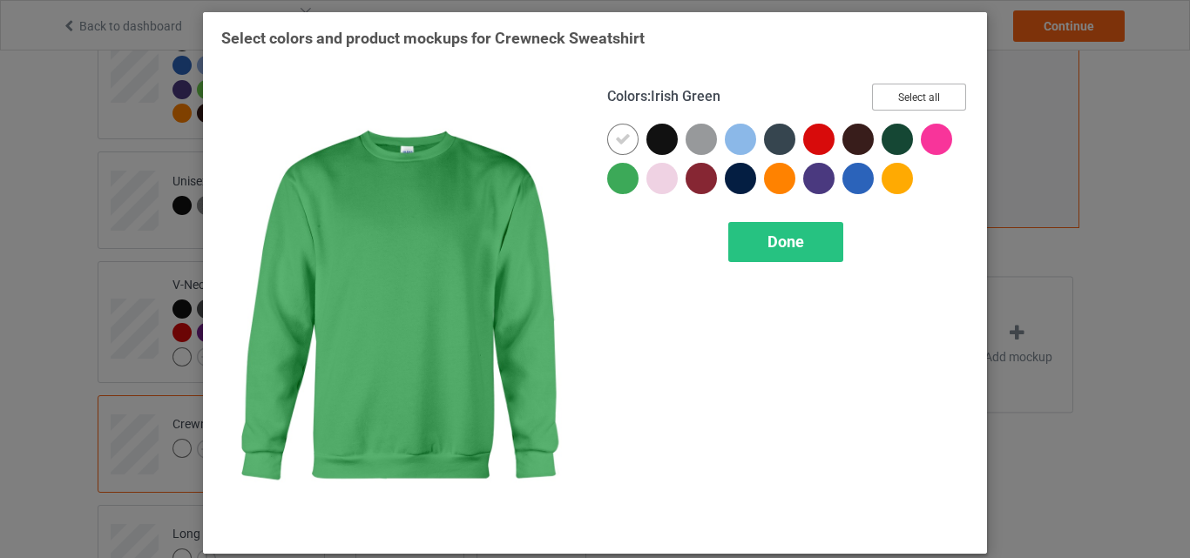
click at [901, 94] on button "Select all" at bounding box center [919, 97] width 94 height 27
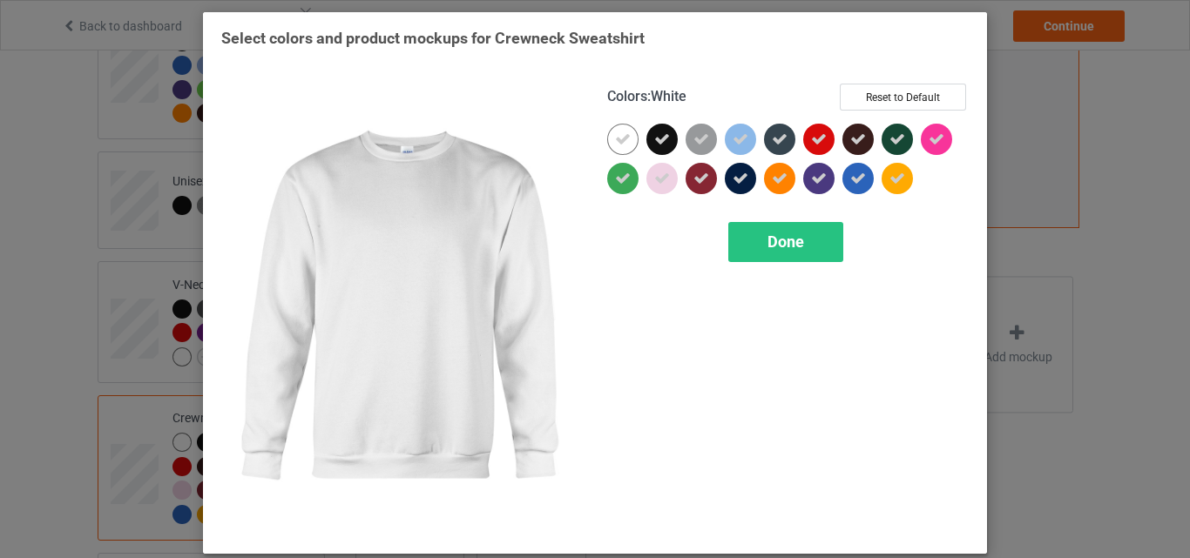
click at [615, 132] on icon at bounding box center [623, 140] width 16 height 16
click at [611, 132] on div at bounding box center [622, 139] width 31 height 31
click at [805, 247] on div "Done" at bounding box center [785, 242] width 115 height 40
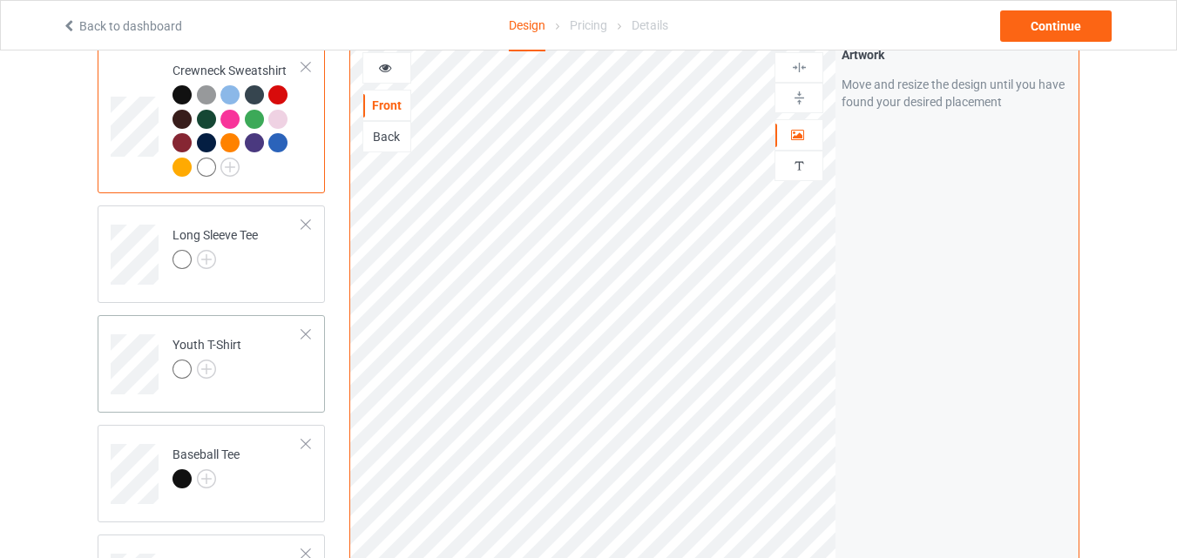
scroll to position [871, 0]
click at [205, 261] on img at bounding box center [206, 258] width 19 height 19
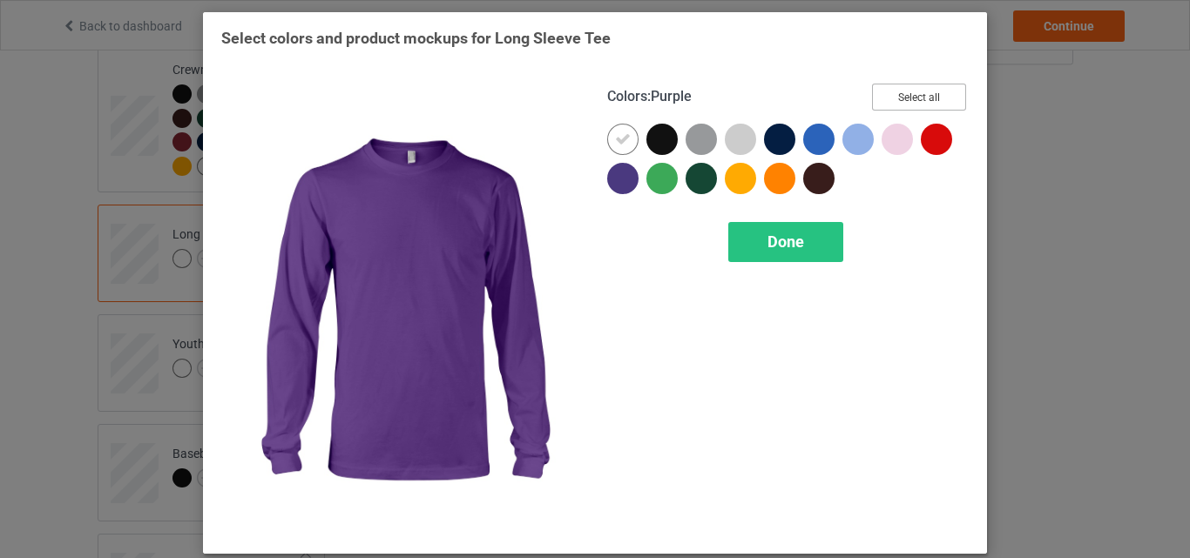
click at [889, 101] on button "Select all" at bounding box center [919, 97] width 94 height 27
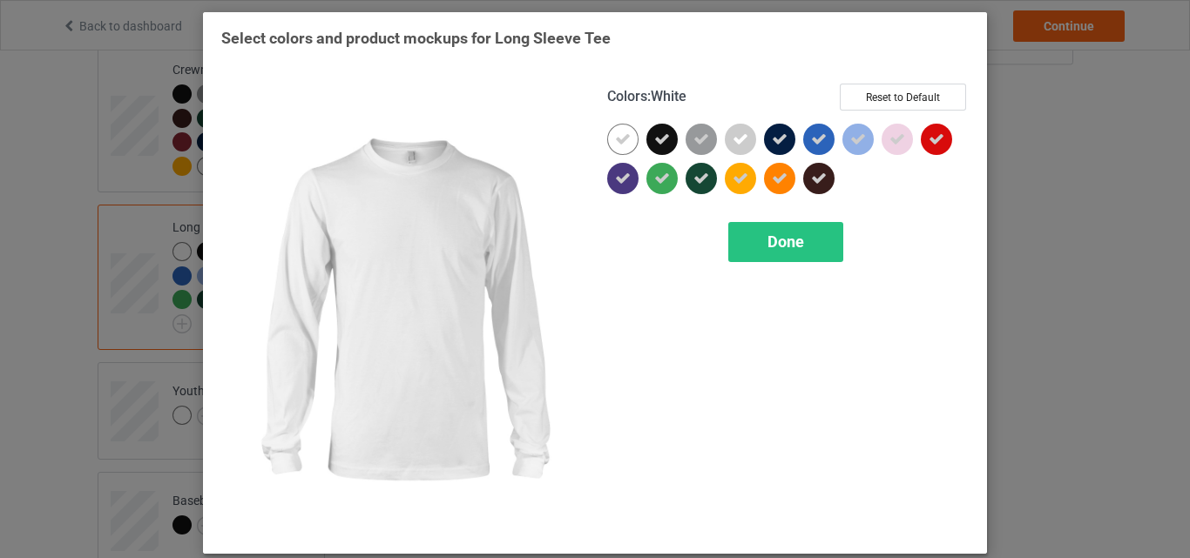
click at [623, 139] on icon at bounding box center [623, 140] width 16 height 16
click at [623, 139] on div at bounding box center [622, 139] width 31 height 31
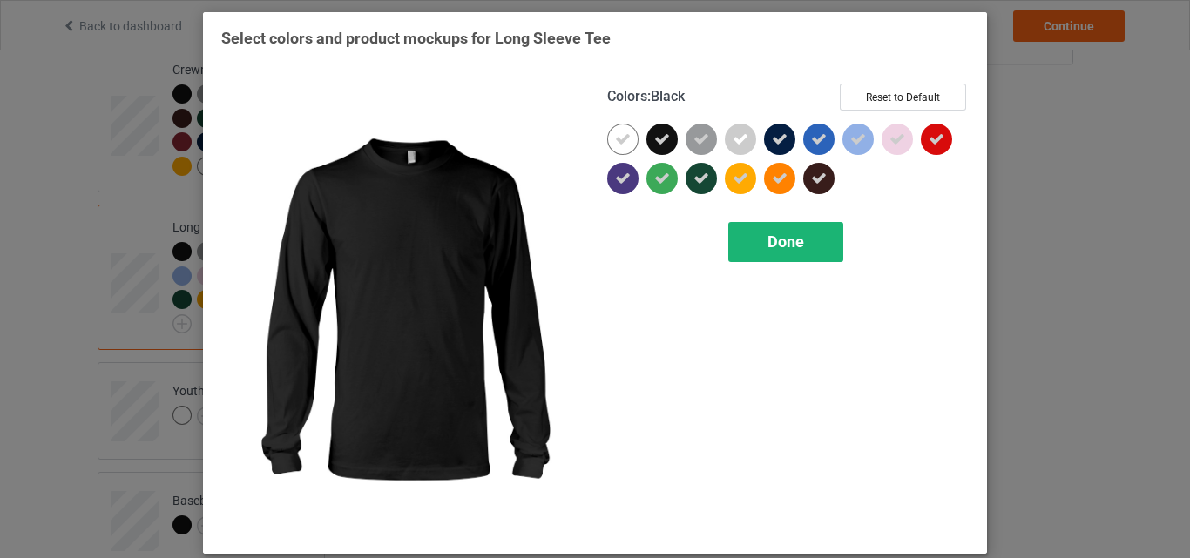
click at [767, 232] on div "Done" at bounding box center [785, 242] width 115 height 40
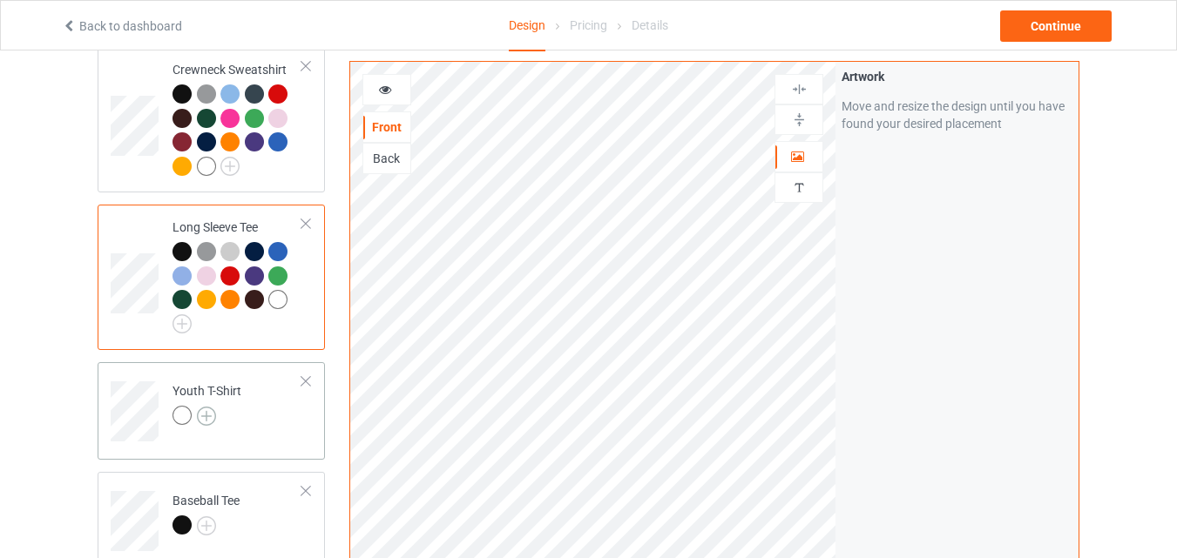
click at [213, 423] on img at bounding box center [206, 416] width 19 height 19
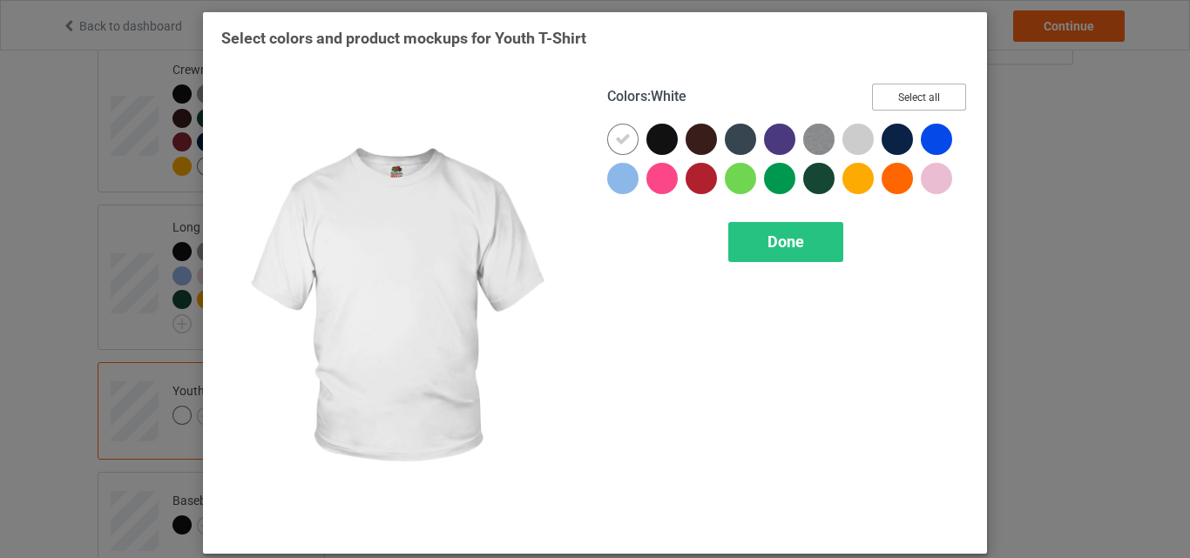
click at [883, 97] on button "Select all" at bounding box center [919, 97] width 94 height 27
click at [612, 126] on div at bounding box center [622, 139] width 31 height 31
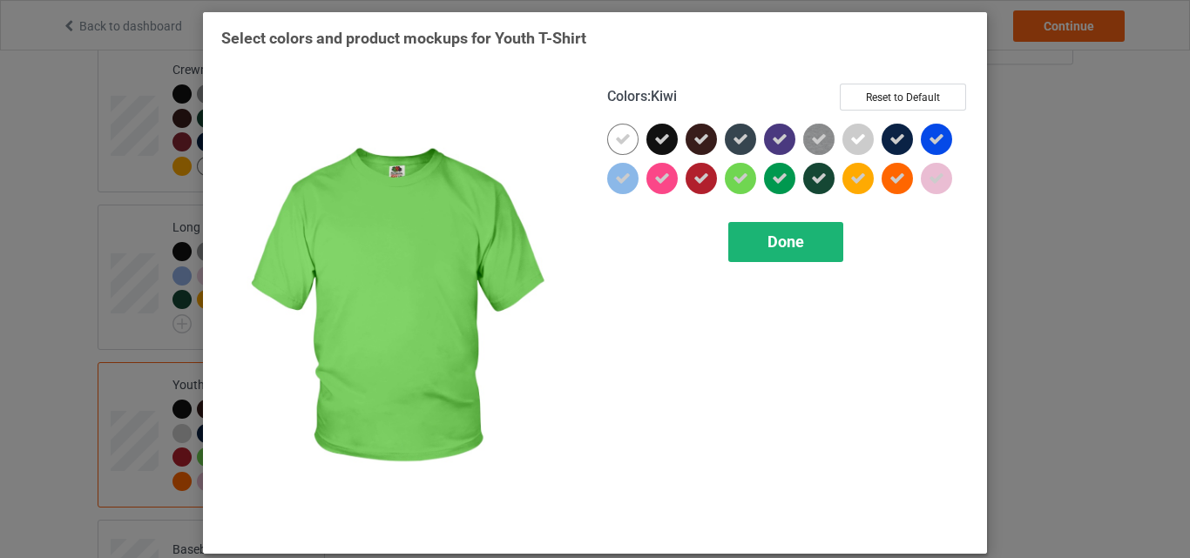
click at [757, 230] on div "Done" at bounding box center [785, 242] width 115 height 40
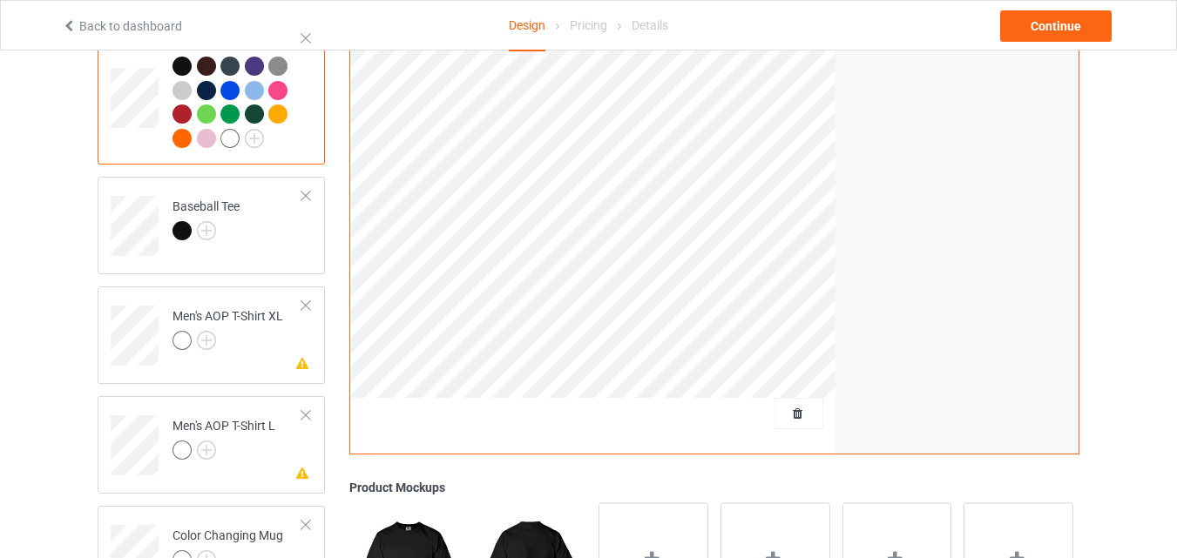
scroll to position [1220, 0]
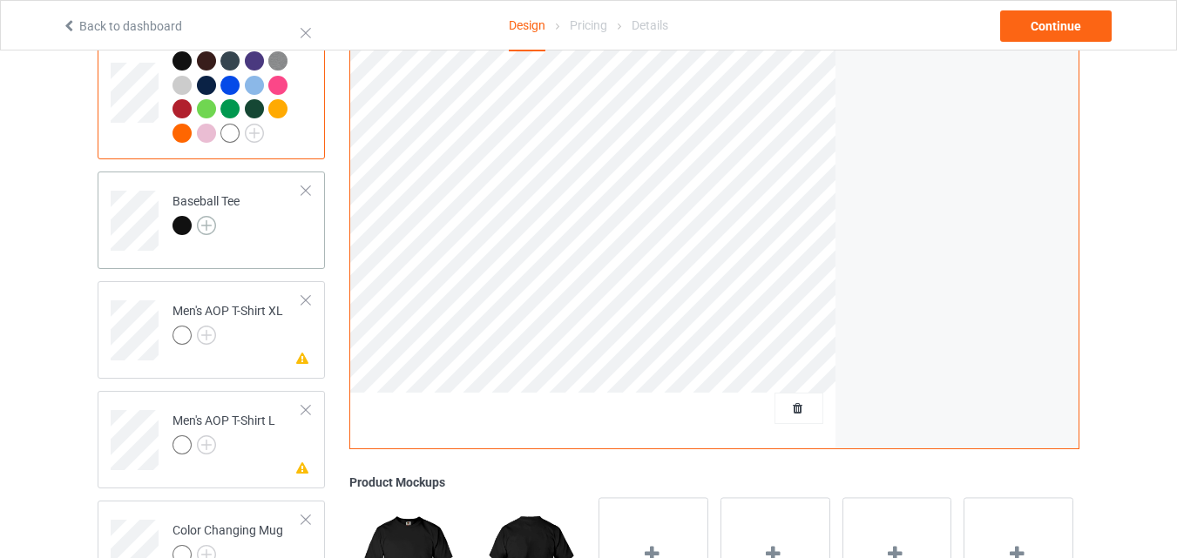
click at [204, 235] on img at bounding box center [206, 225] width 19 height 19
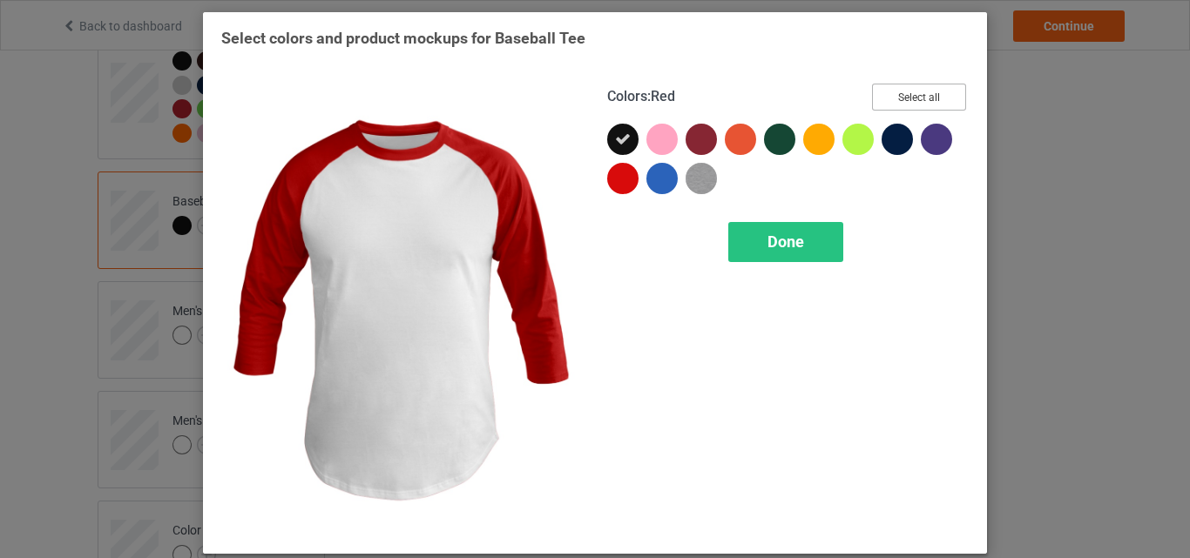
click at [890, 92] on button "Select all" at bounding box center [919, 97] width 94 height 27
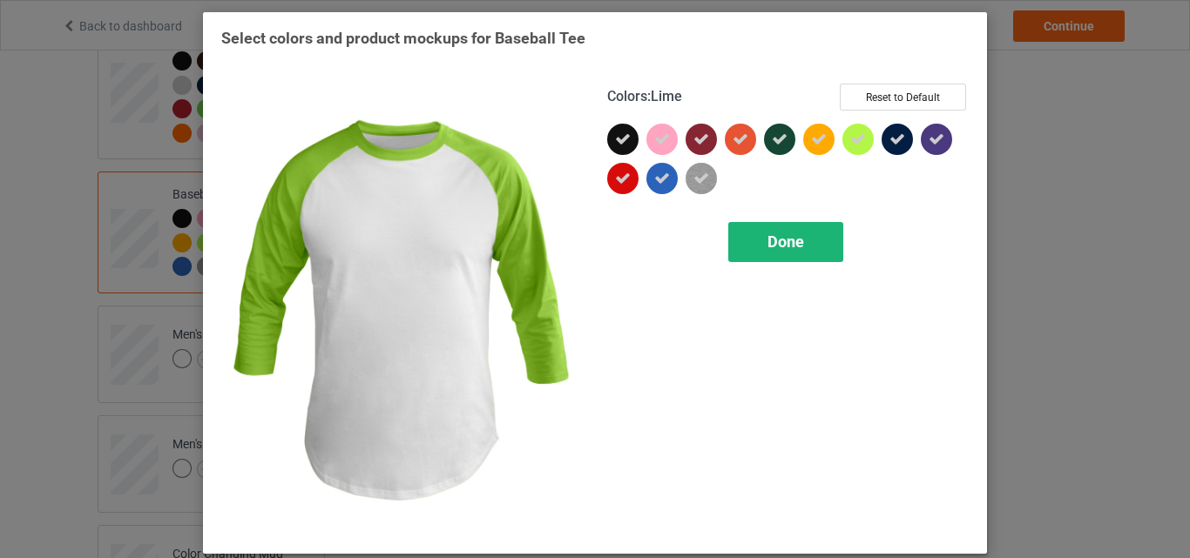
click at [791, 253] on div "Done" at bounding box center [785, 242] width 115 height 40
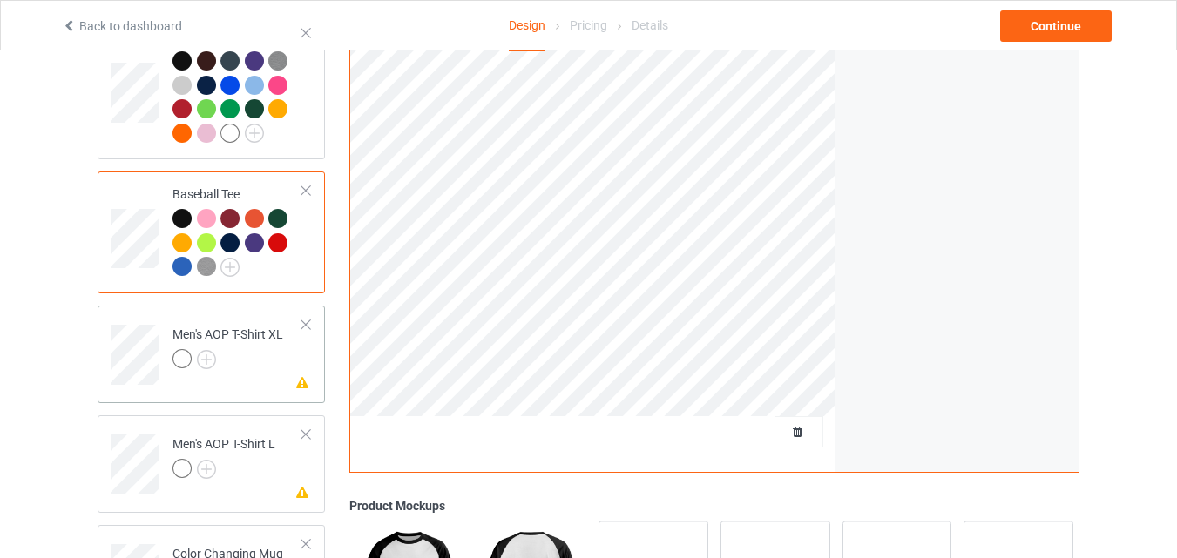
click at [235, 371] on div at bounding box center [227, 361] width 111 height 24
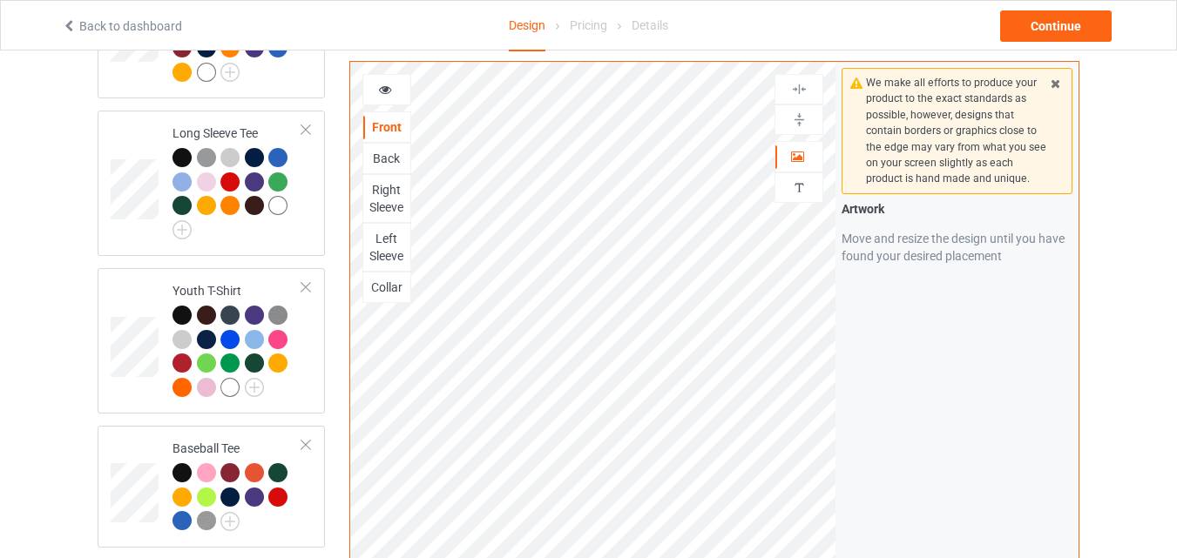
scroll to position [958, 0]
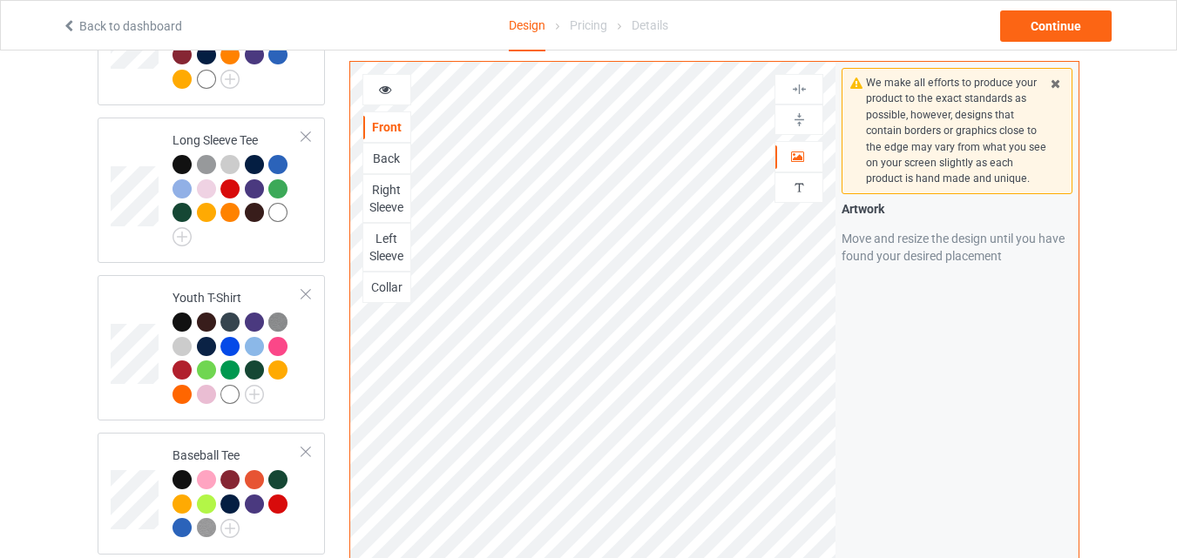
click at [384, 148] on div "Back" at bounding box center [386, 158] width 49 height 31
click at [393, 88] on div at bounding box center [386, 89] width 47 height 17
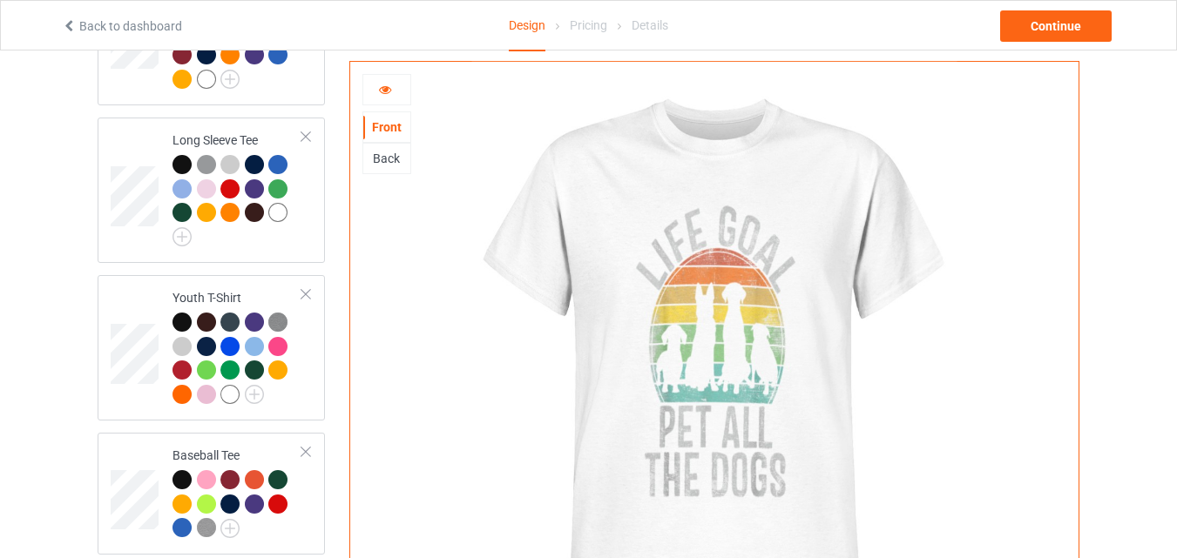
click at [395, 159] on div "Back" at bounding box center [386, 158] width 47 height 17
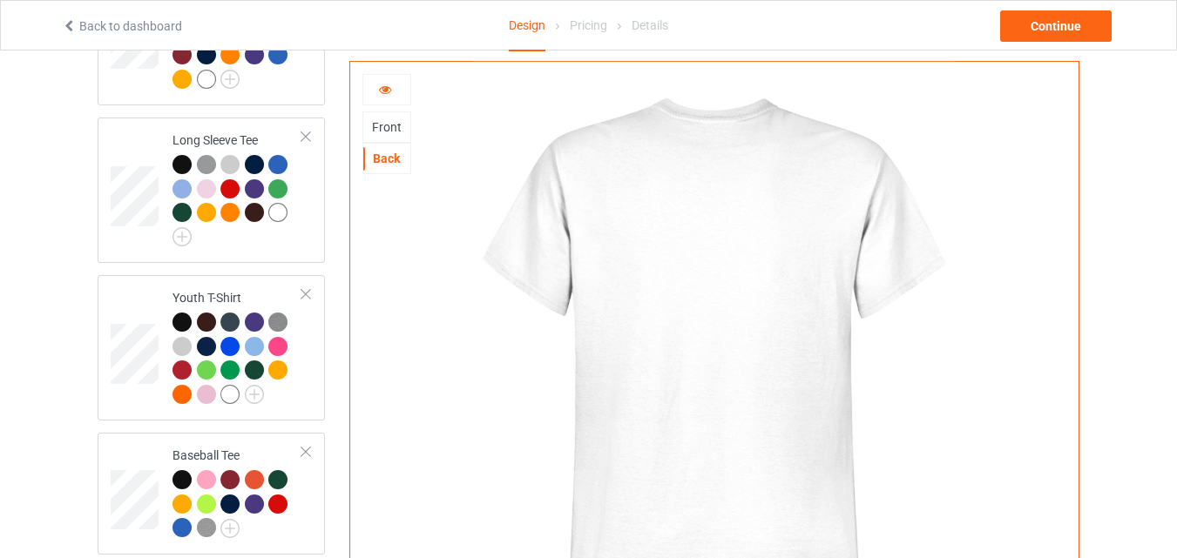
click at [403, 88] on div at bounding box center [386, 89] width 47 height 17
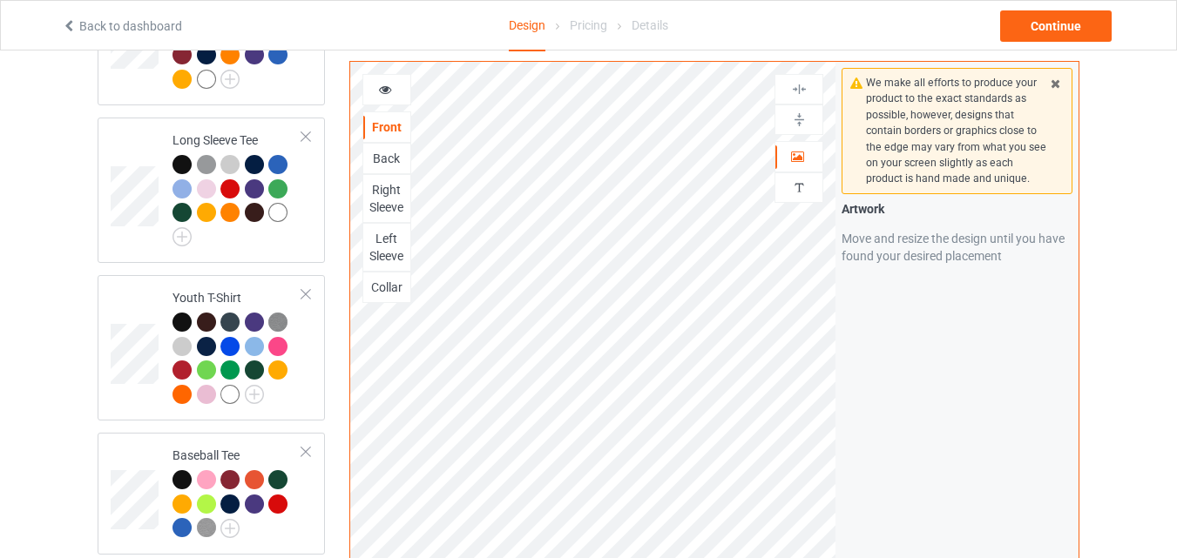
click at [377, 190] on div "Right Sleeve" at bounding box center [386, 198] width 47 height 35
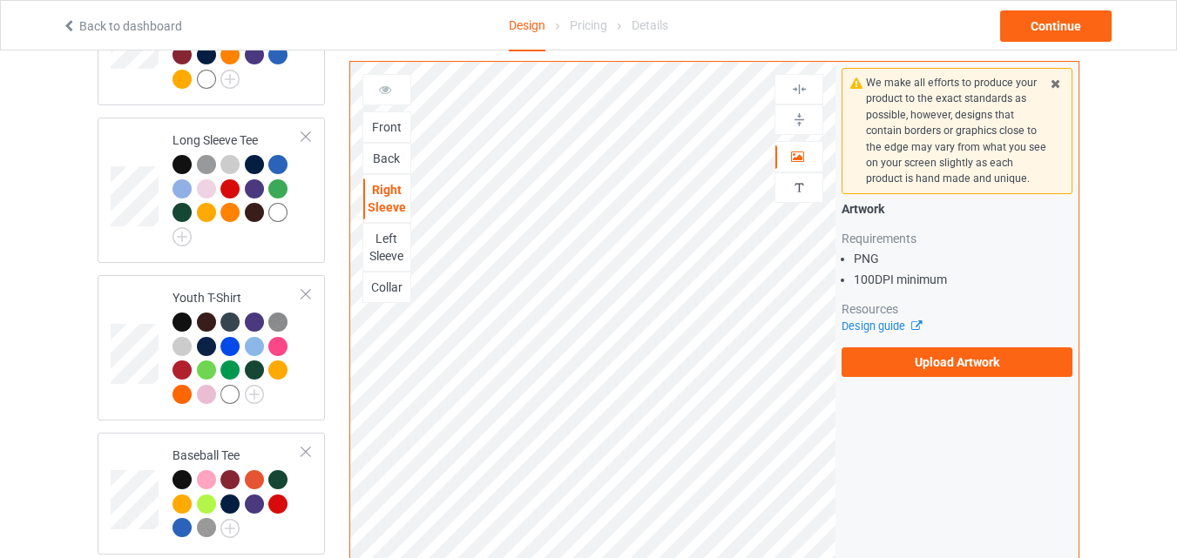
click at [395, 112] on div "Front" at bounding box center [386, 127] width 49 height 31
click at [404, 131] on div "Front" at bounding box center [386, 126] width 47 height 17
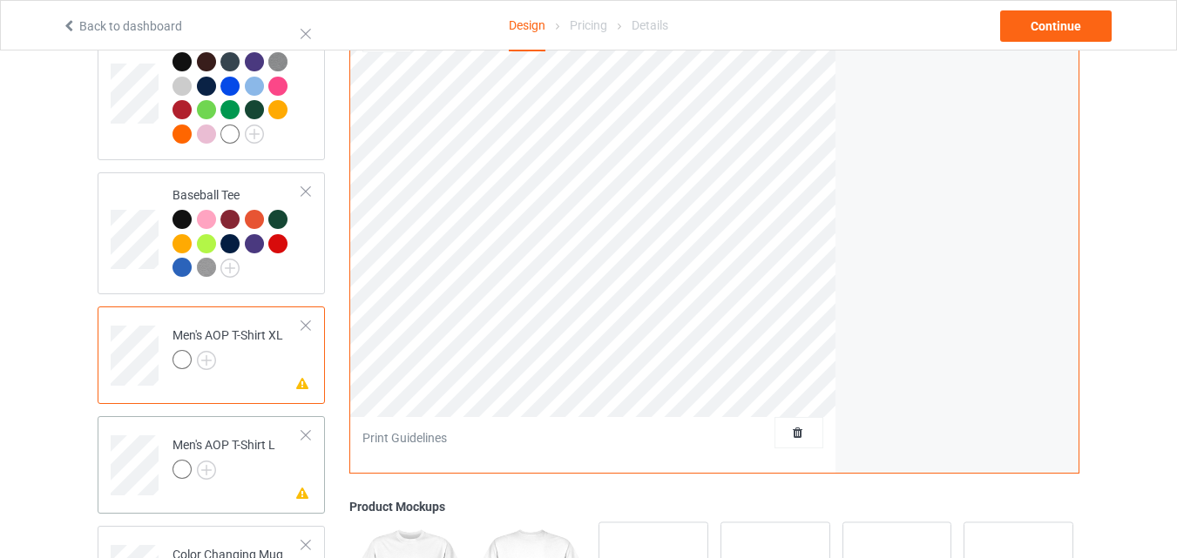
scroll to position [1307, 0]
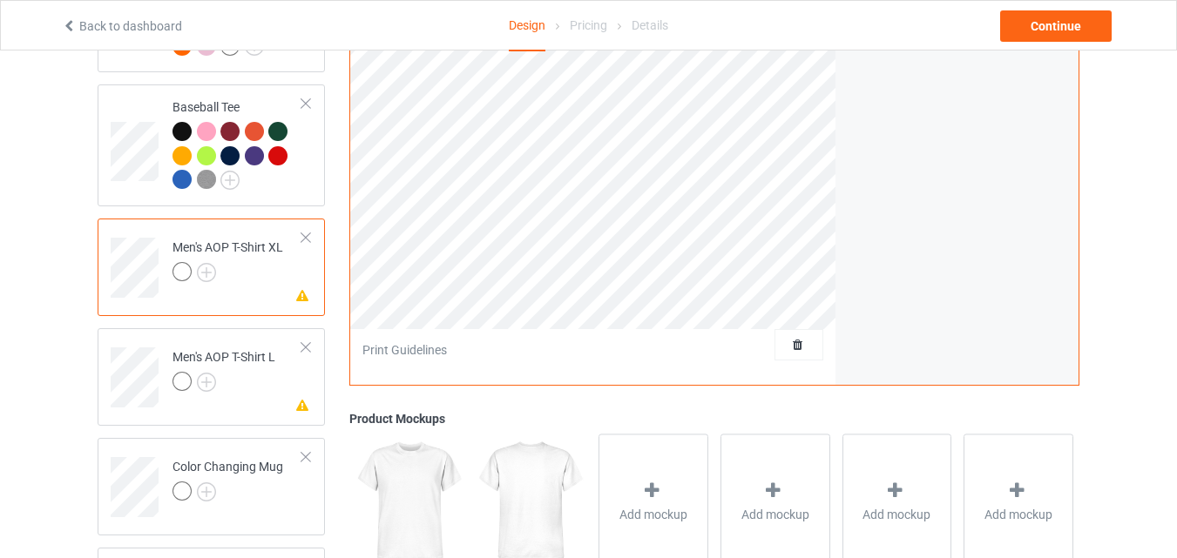
click at [302, 244] on div at bounding box center [306, 238] width 12 height 12
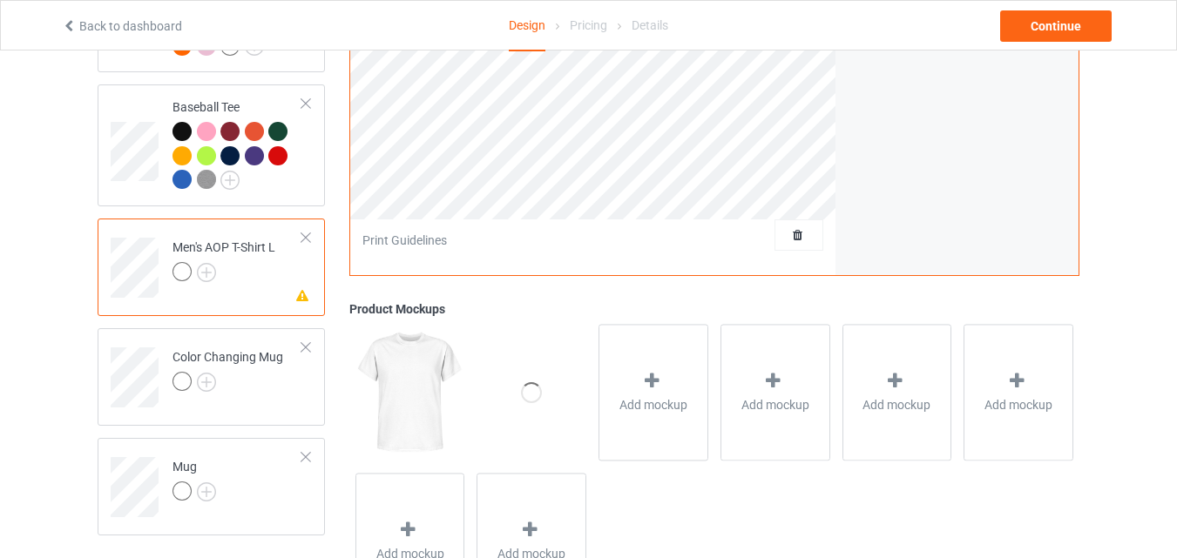
click at [302, 244] on div at bounding box center [306, 238] width 12 height 12
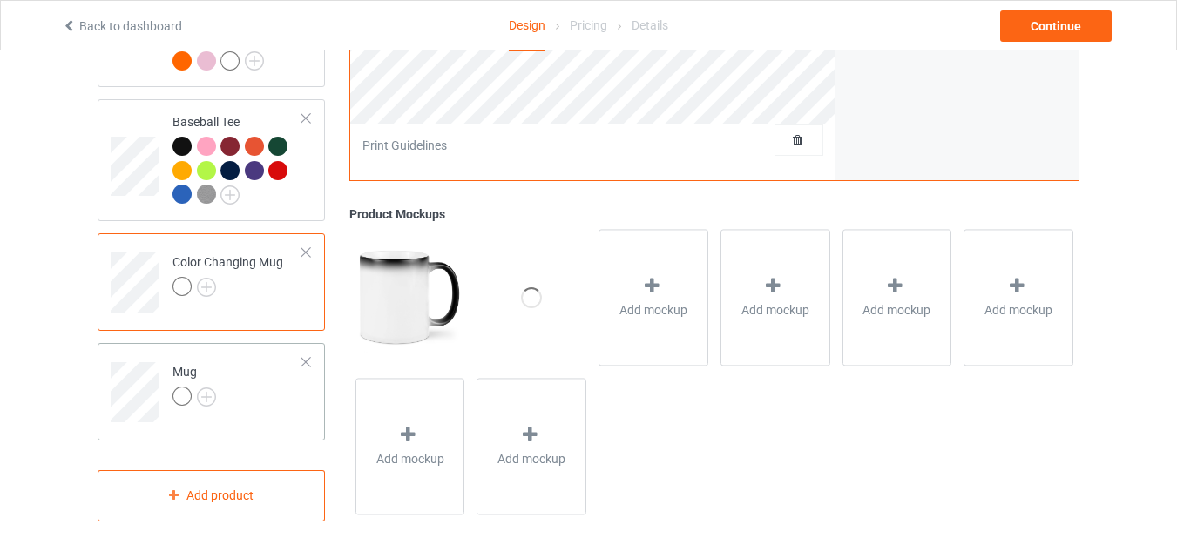
scroll to position [1300, 0]
click at [199, 286] on img at bounding box center [206, 287] width 19 height 19
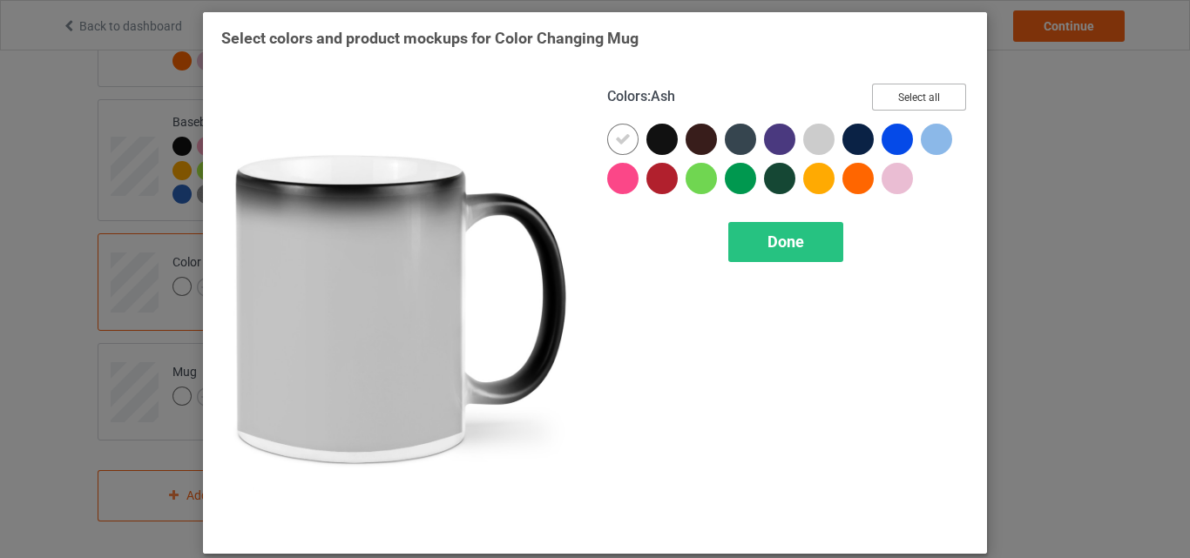
click at [909, 93] on button "Select all" at bounding box center [919, 97] width 94 height 27
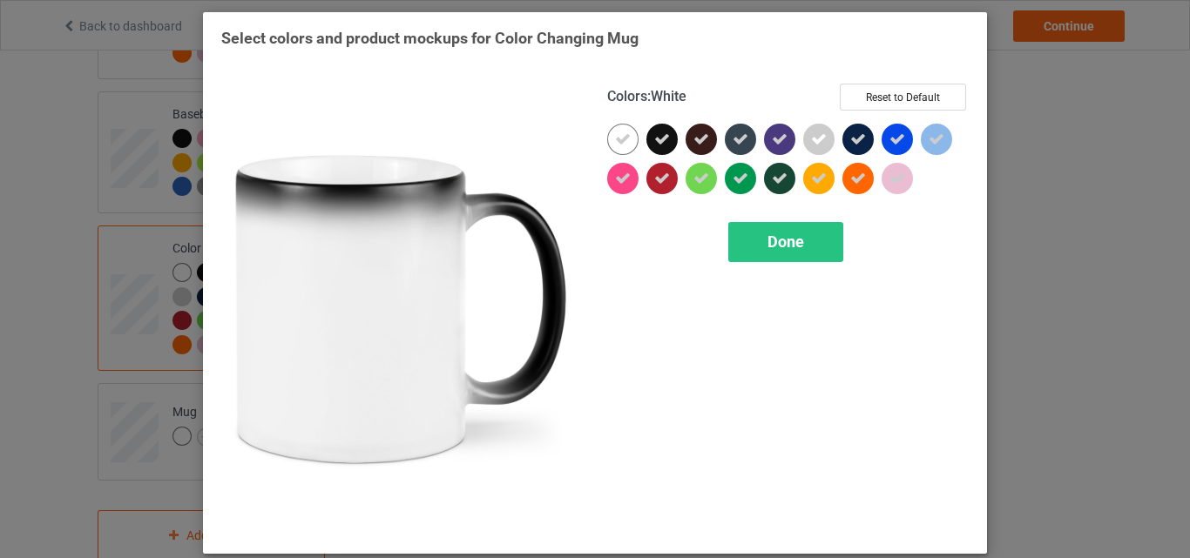
click at [624, 138] on icon at bounding box center [623, 140] width 16 height 16
click at [607, 141] on div at bounding box center [622, 139] width 31 height 31
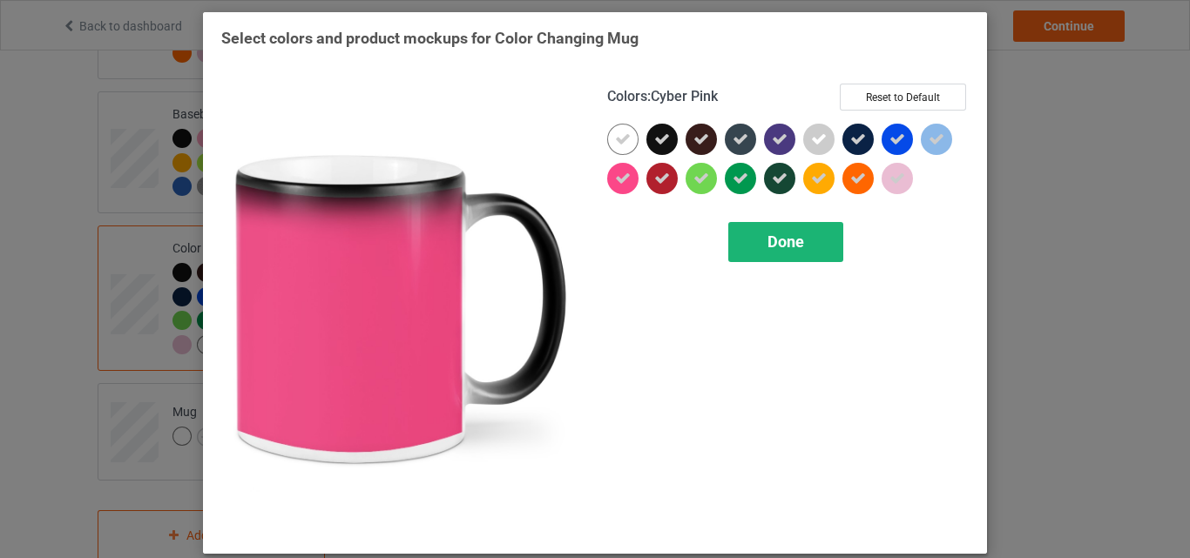
click at [742, 225] on div "Done" at bounding box center [785, 242] width 115 height 40
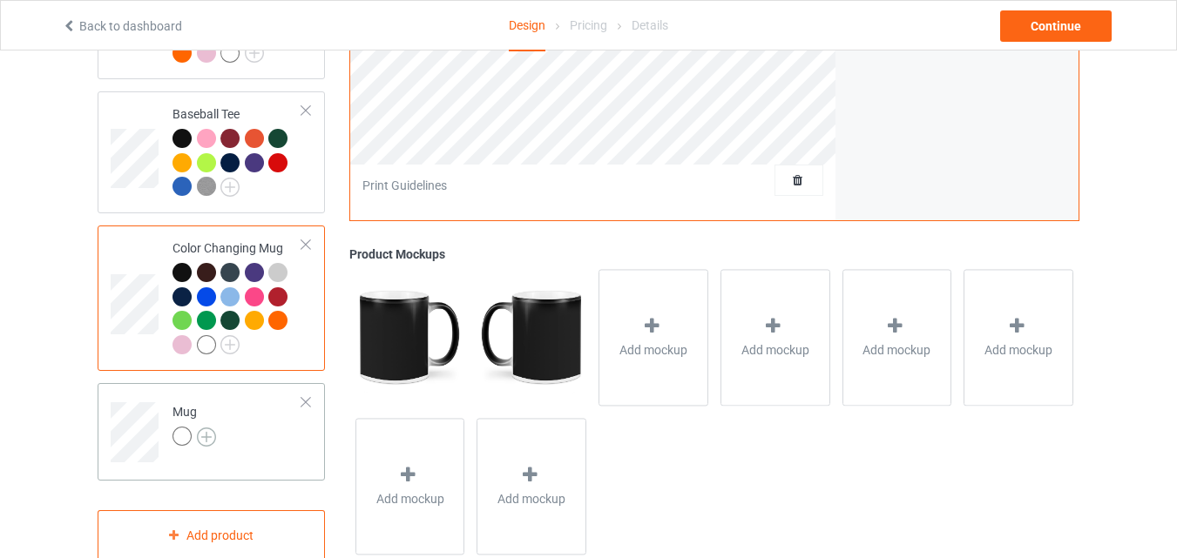
click at [211, 441] on img at bounding box center [206, 437] width 19 height 19
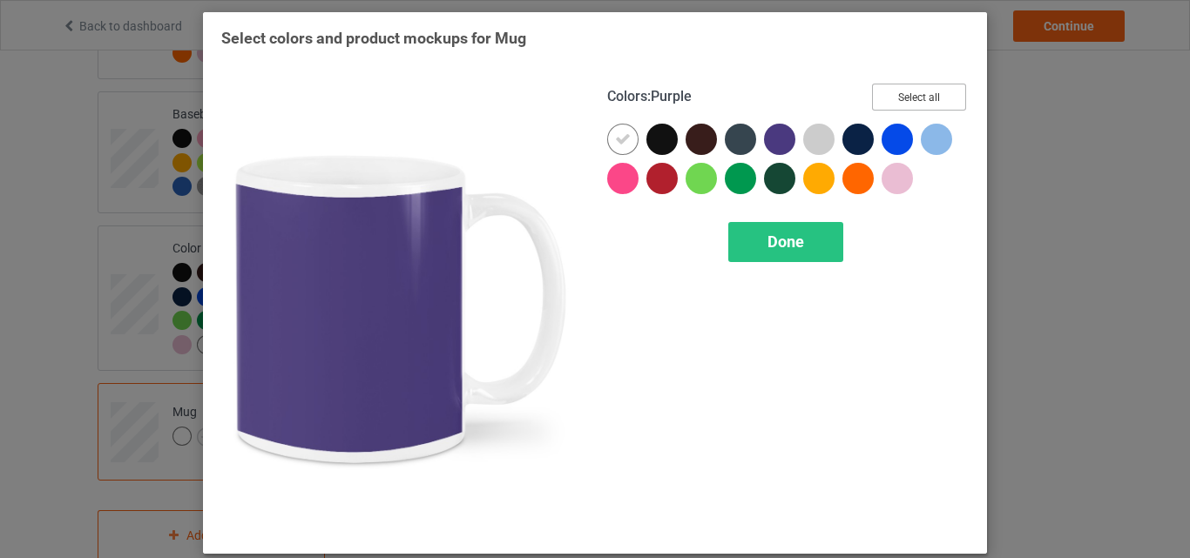
click at [889, 97] on button "Select all" at bounding box center [919, 97] width 94 height 27
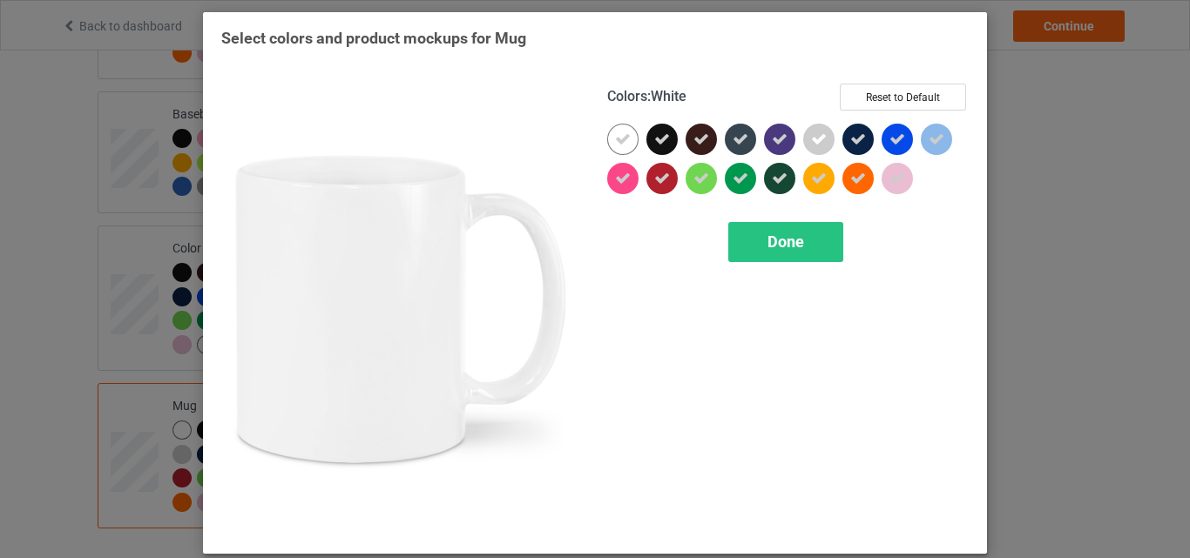
click at [615, 140] on icon at bounding box center [623, 140] width 16 height 16
click at [615, 140] on div at bounding box center [622, 139] width 31 height 31
click at [774, 229] on div "Done" at bounding box center [785, 242] width 115 height 40
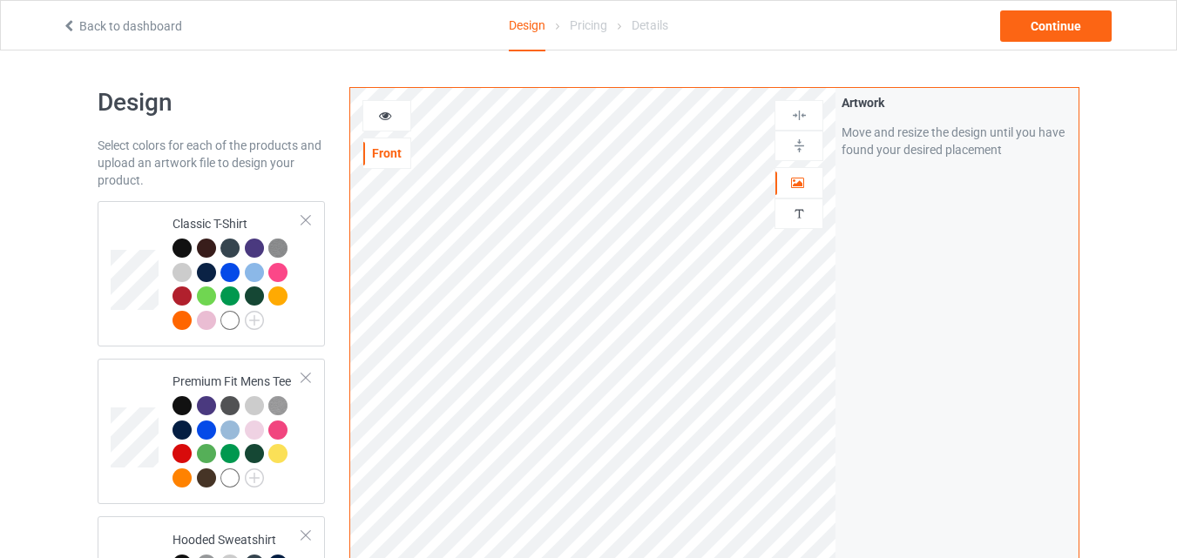
click at [383, 118] on icon at bounding box center [385, 113] width 15 height 12
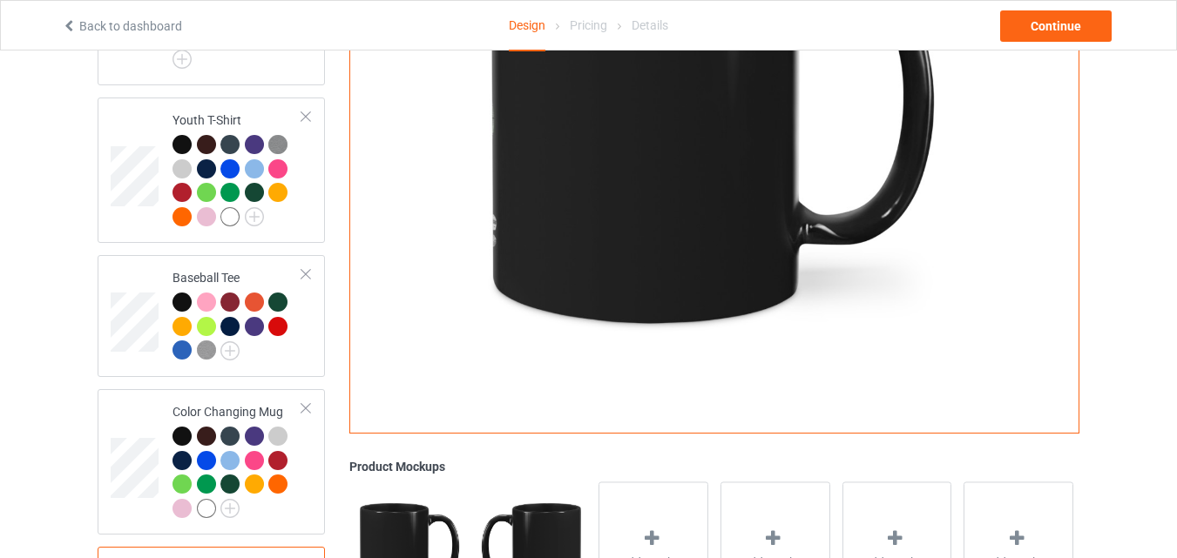
scroll to position [875, 0]
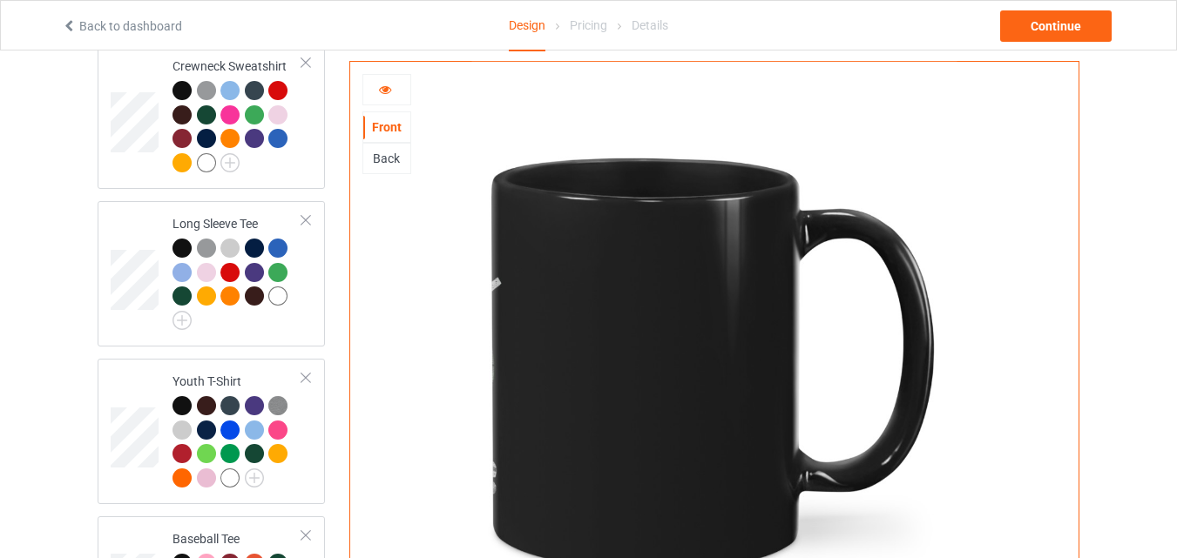
click at [391, 82] on icon at bounding box center [385, 87] width 15 height 12
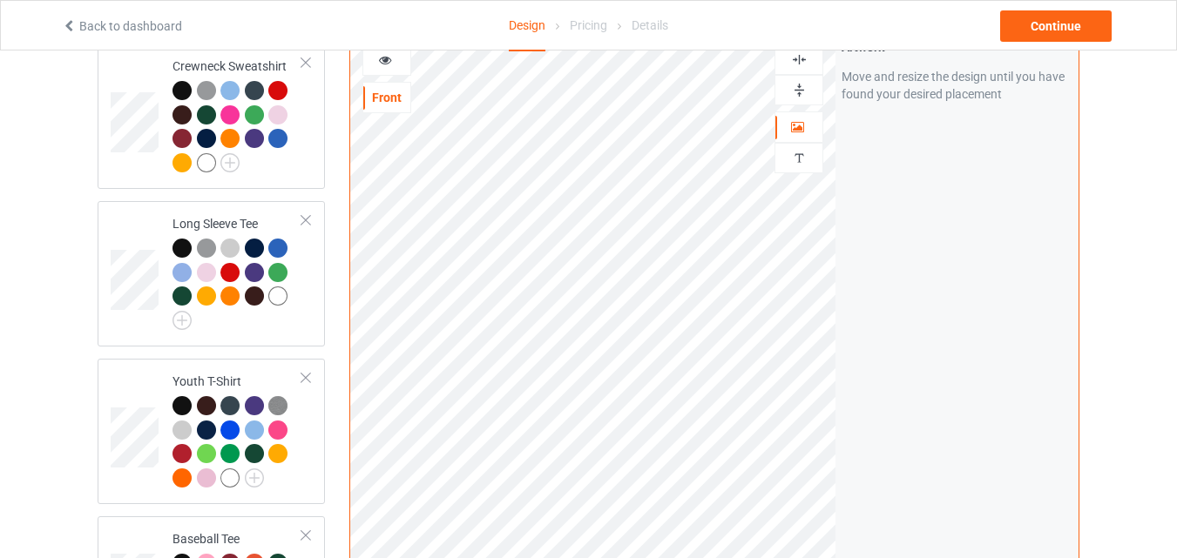
click at [796, 98] on img at bounding box center [799, 90] width 17 height 17
click at [380, 64] on icon at bounding box center [385, 57] width 15 height 12
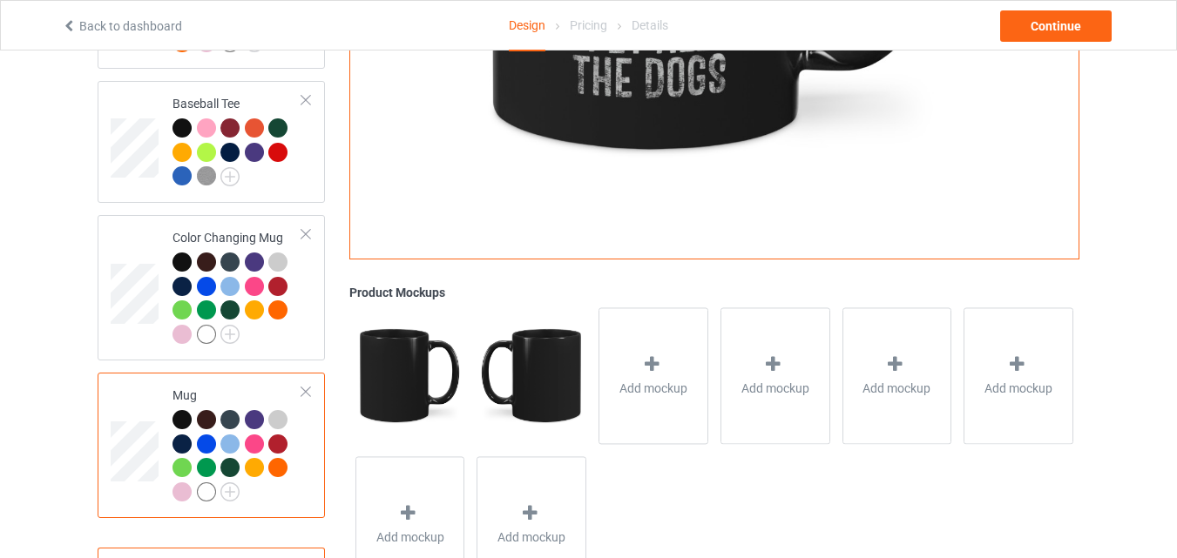
scroll to position [1397, 0]
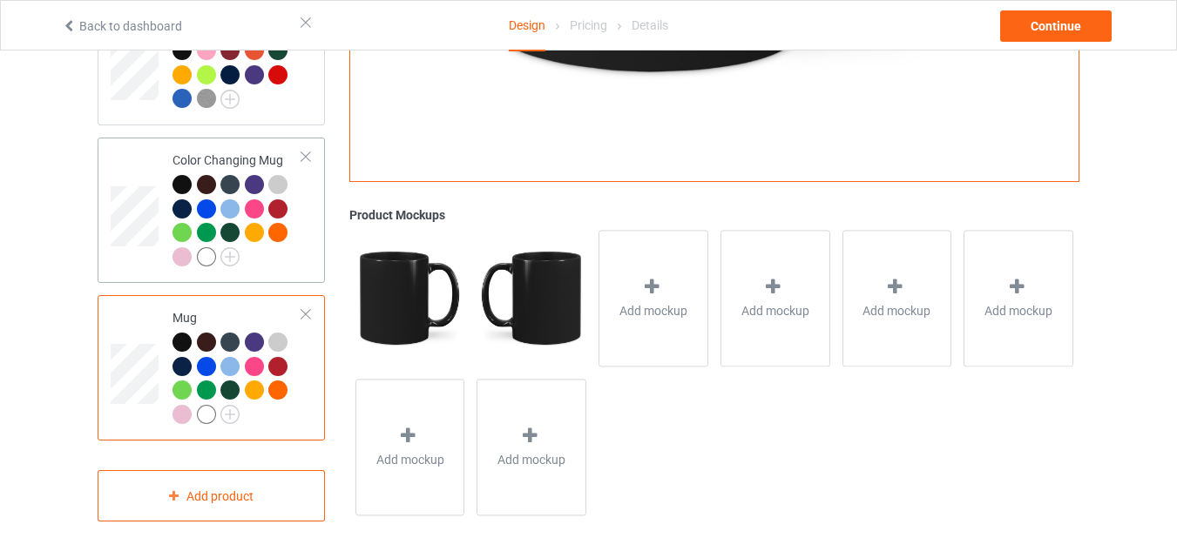
click at [135, 175] on td at bounding box center [137, 211] width 52 height 132
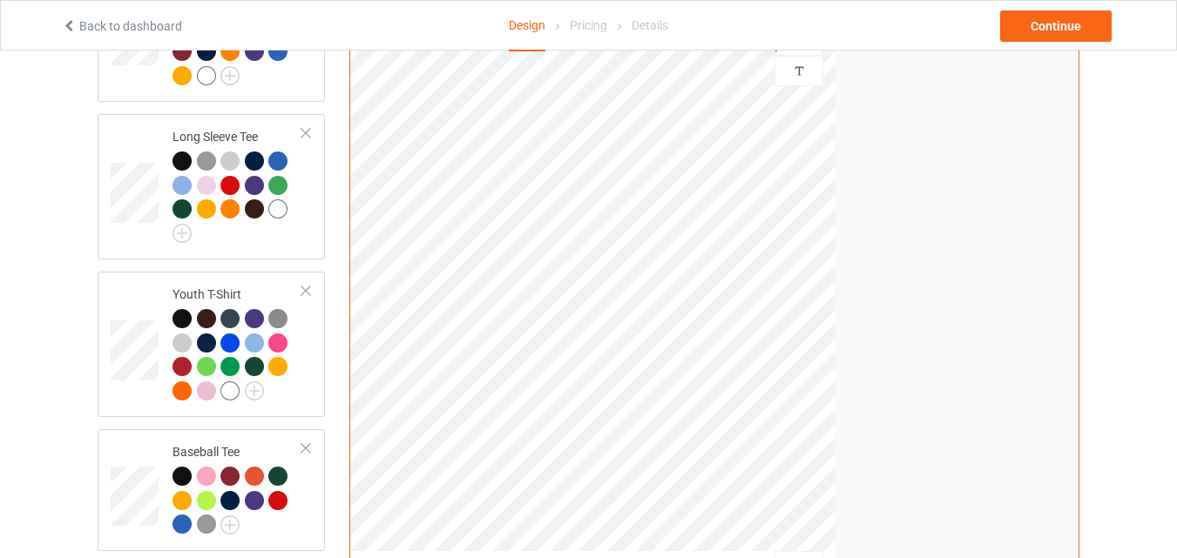
scroll to position [700, 0]
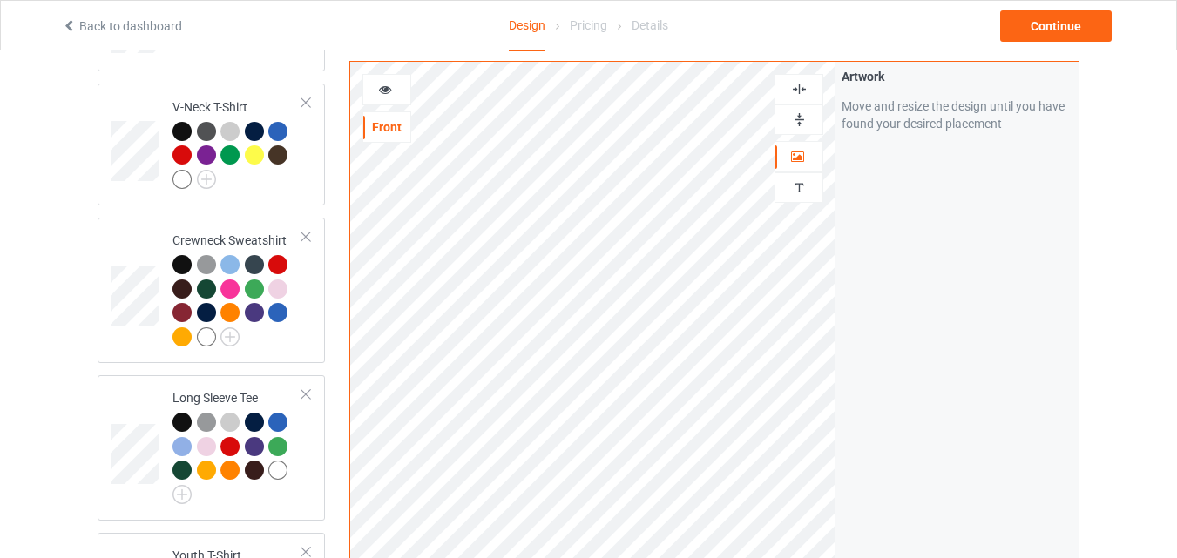
click at [395, 85] on div at bounding box center [386, 89] width 47 height 17
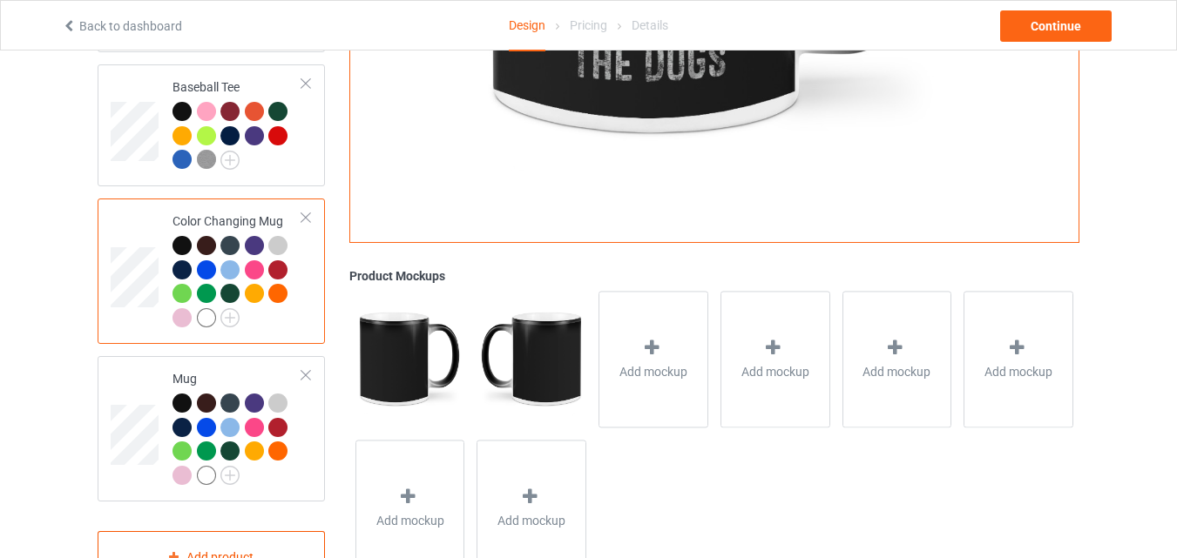
scroll to position [1397, 0]
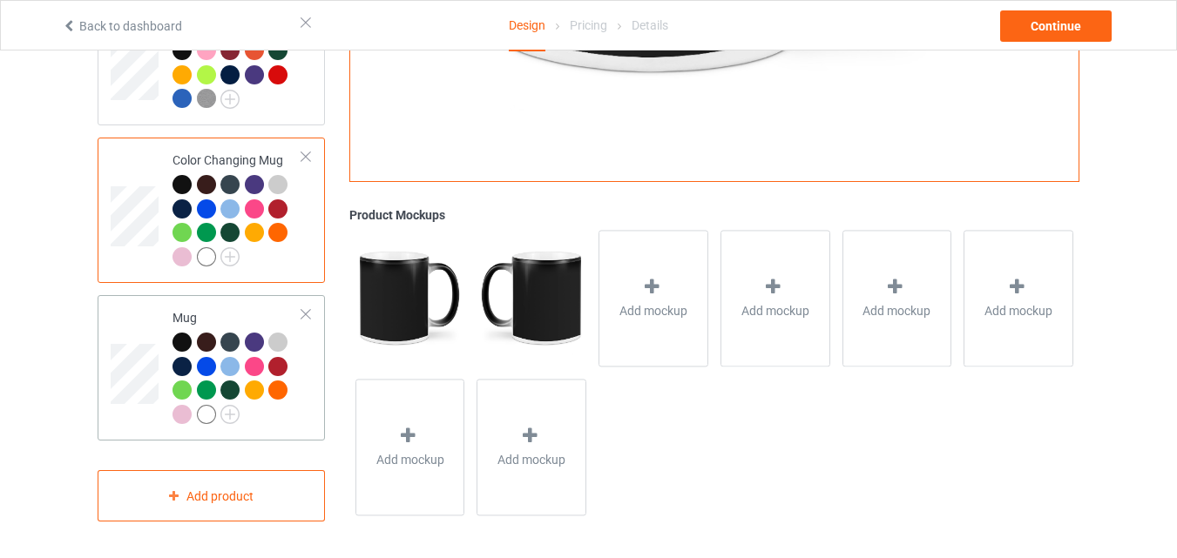
click at [159, 314] on td at bounding box center [137, 368] width 52 height 132
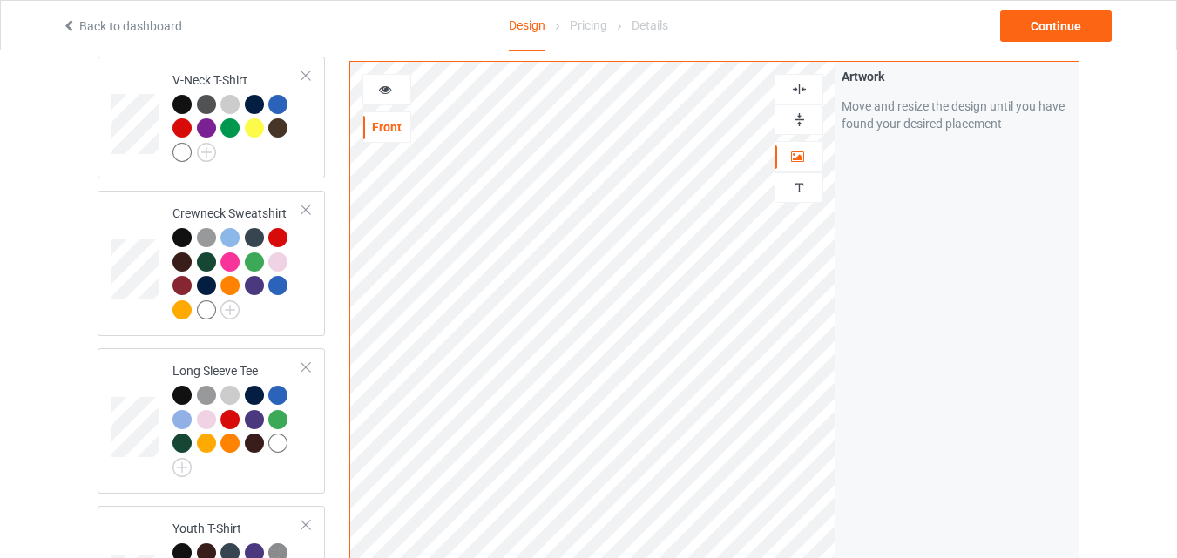
scroll to position [613, 0]
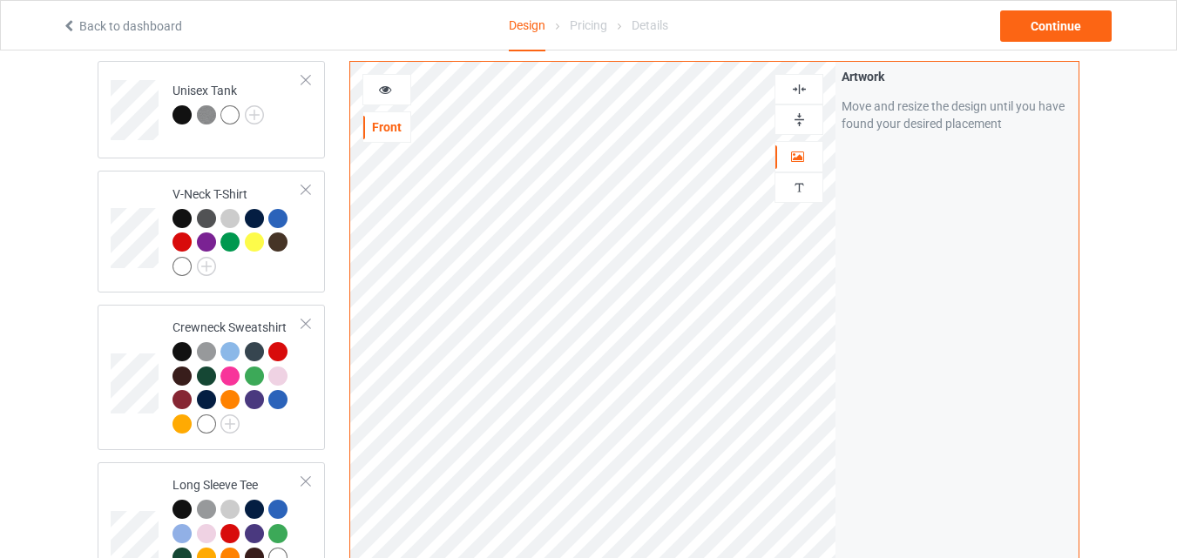
click at [801, 128] on div at bounding box center [798, 120] width 49 height 30
click at [788, 120] on div at bounding box center [798, 120] width 47 height 17
click at [401, 87] on div at bounding box center [386, 89] width 47 height 17
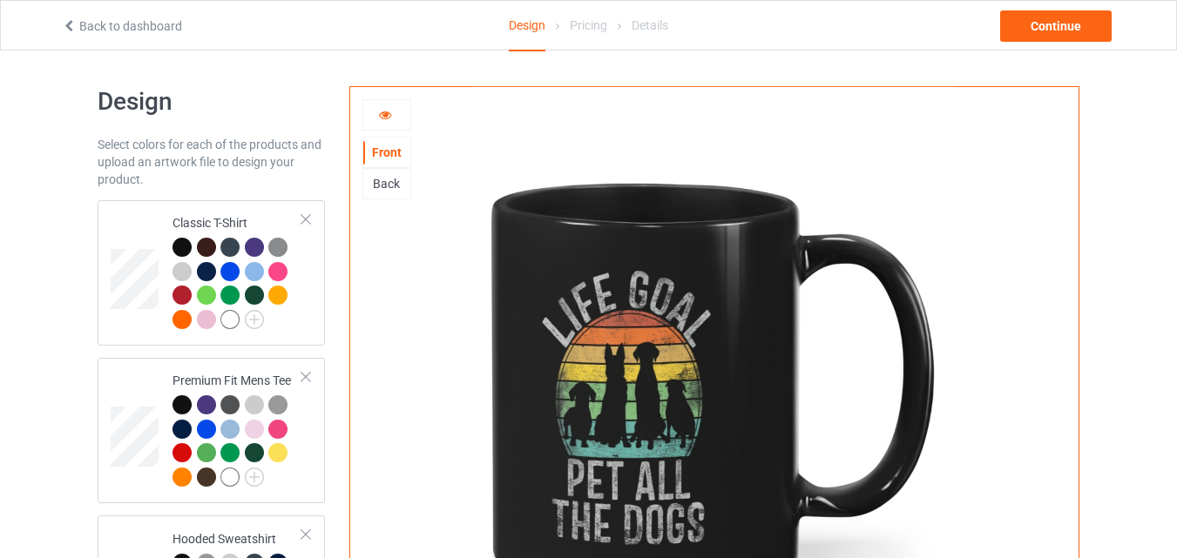
scroll to position [0, 0]
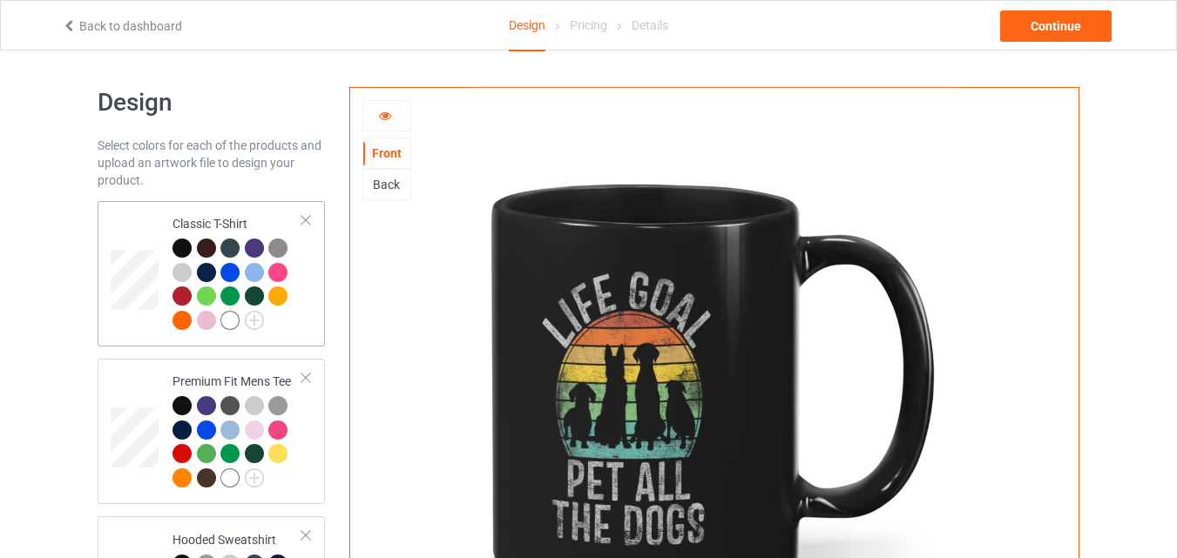
click at [140, 212] on td at bounding box center [137, 274] width 52 height 132
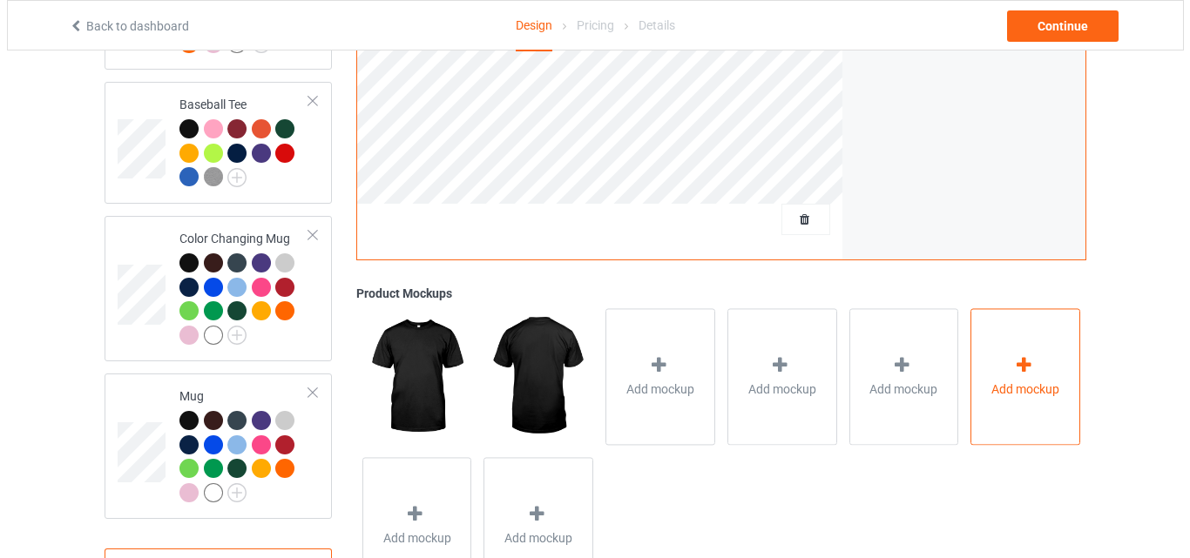
scroll to position [1397, 0]
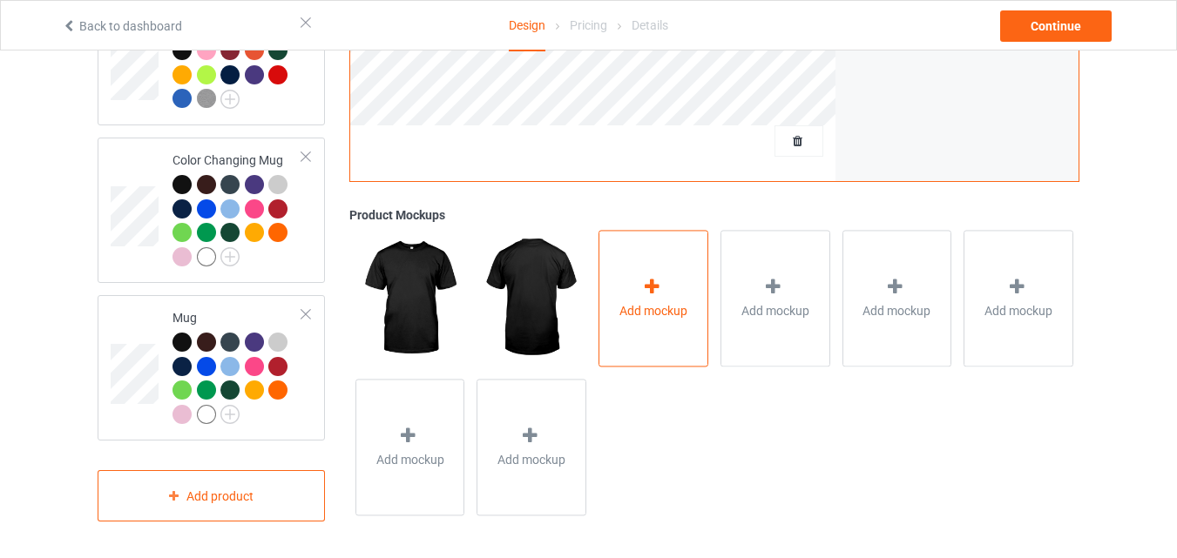
click at [617, 260] on div "Add mockup" at bounding box center [653, 298] width 110 height 137
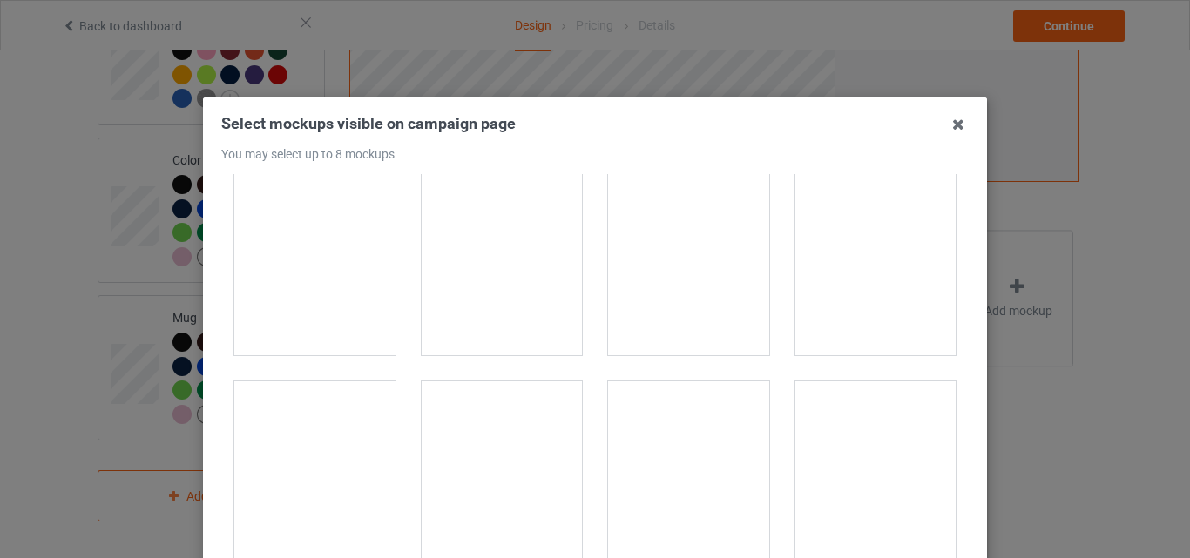
scroll to position [348, 0]
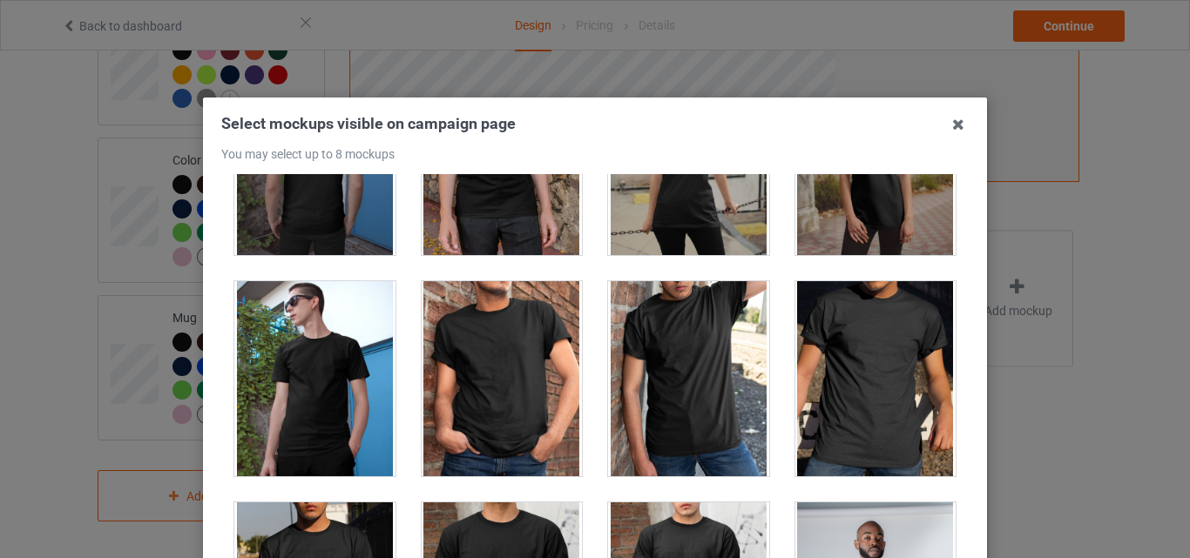
click at [525, 364] on div at bounding box center [502, 378] width 161 height 195
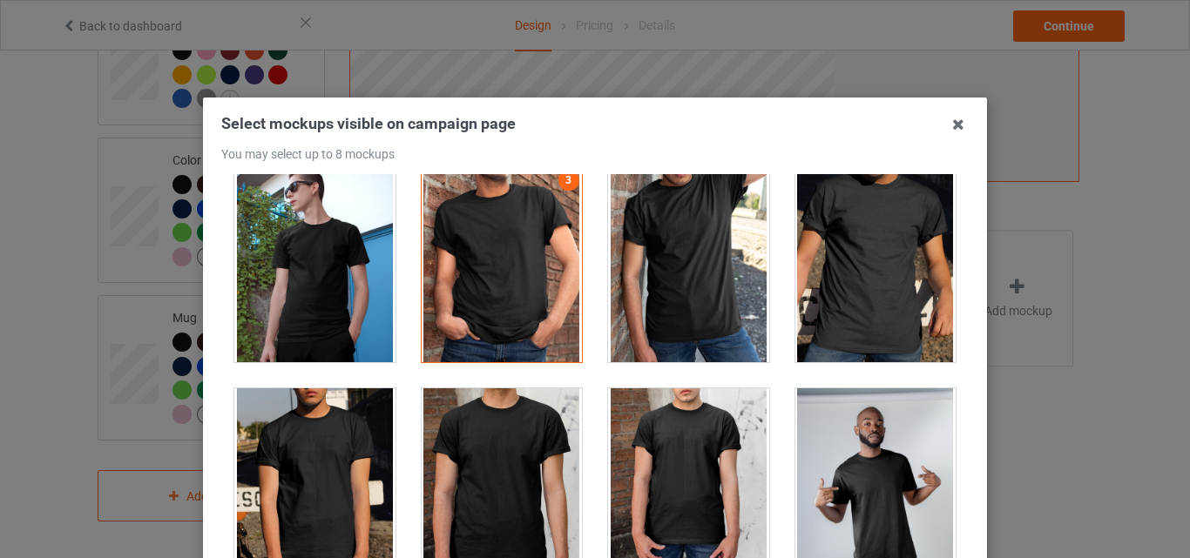
scroll to position [436, 0]
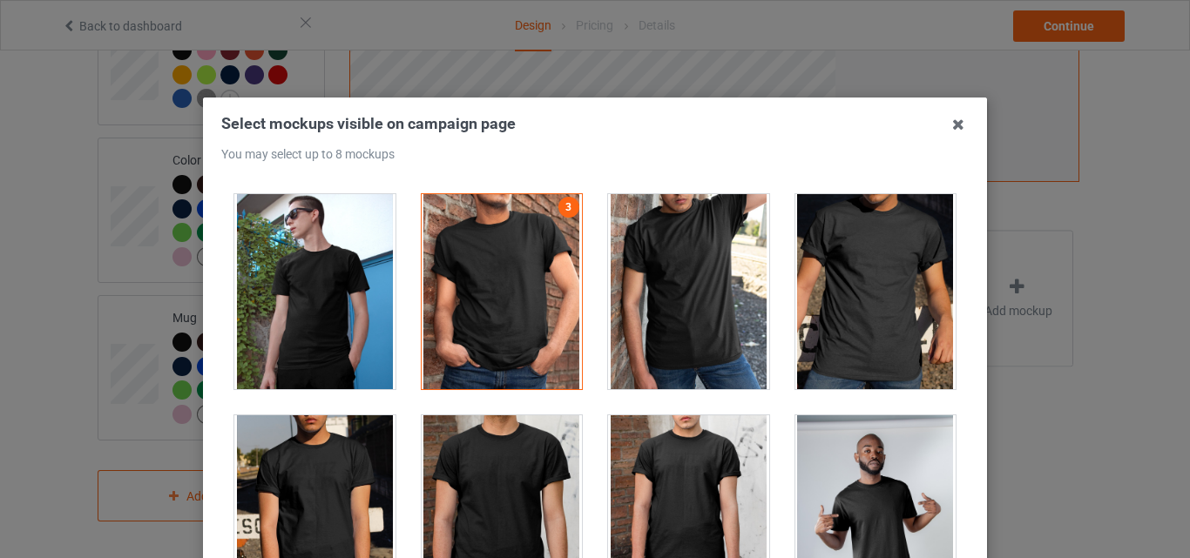
click at [835, 300] on div at bounding box center [875, 291] width 161 height 195
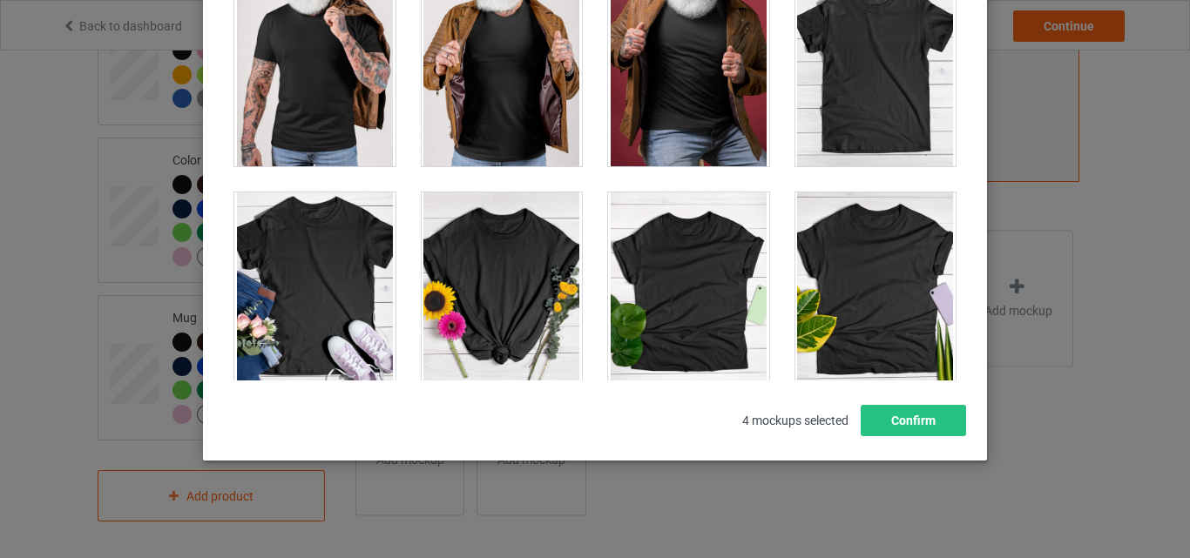
scroll to position [24290, 0]
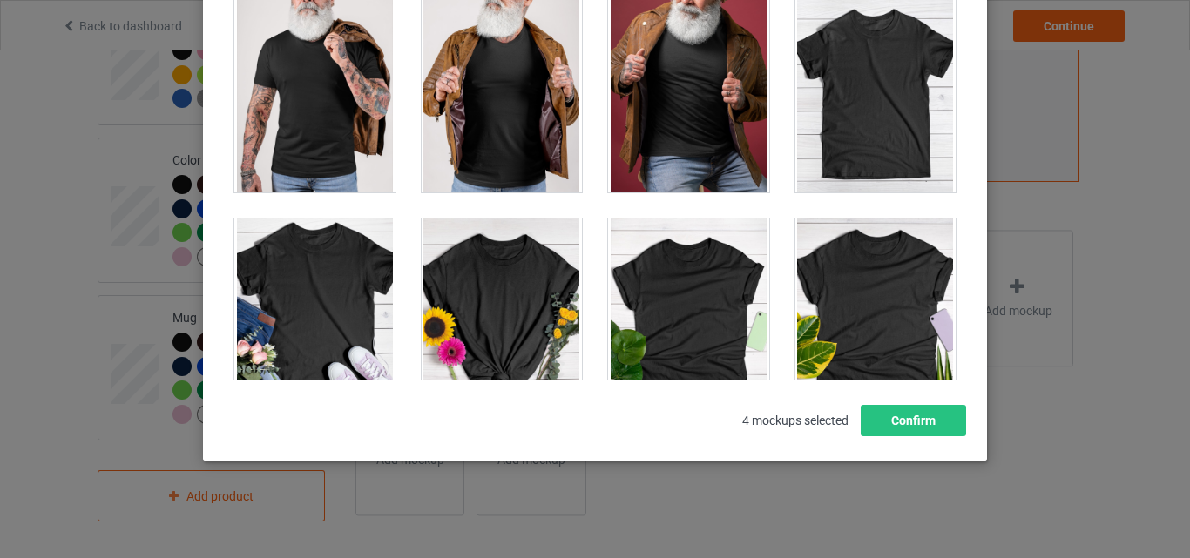
click at [850, 167] on div at bounding box center [875, 94] width 161 height 195
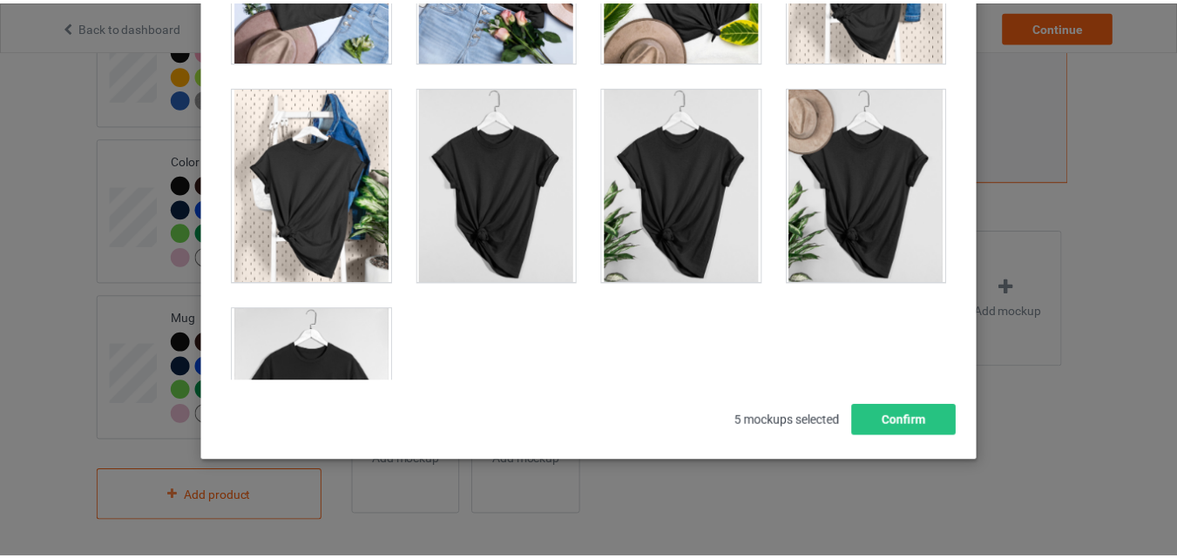
scroll to position [24999, 0]
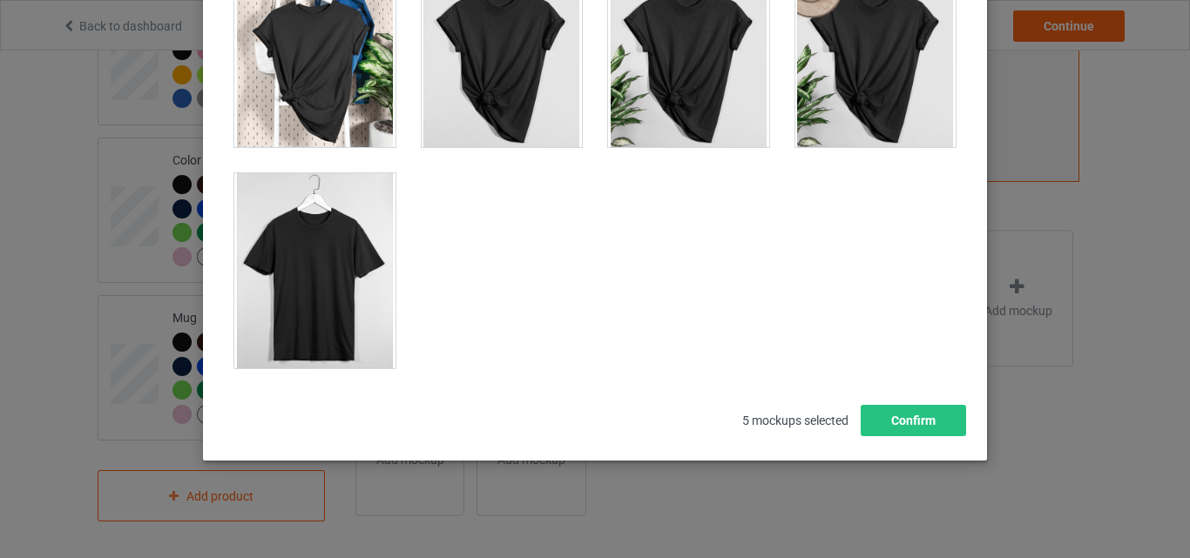
click at [254, 221] on div at bounding box center [314, 270] width 161 height 195
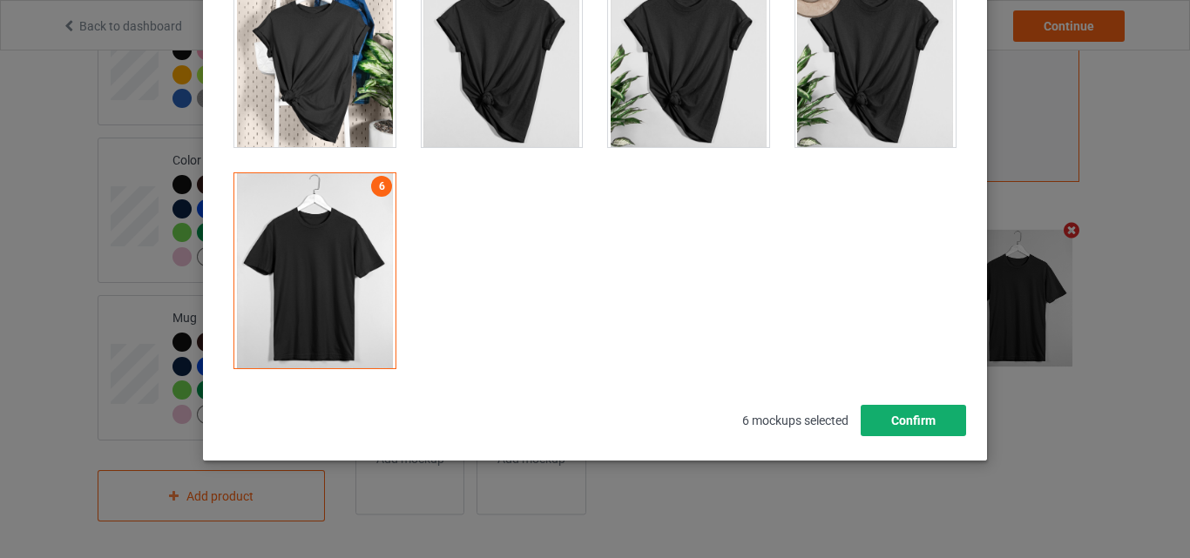
click at [894, 420] on button "Confirm" at bounding box center [913, 420] width 105 height 31
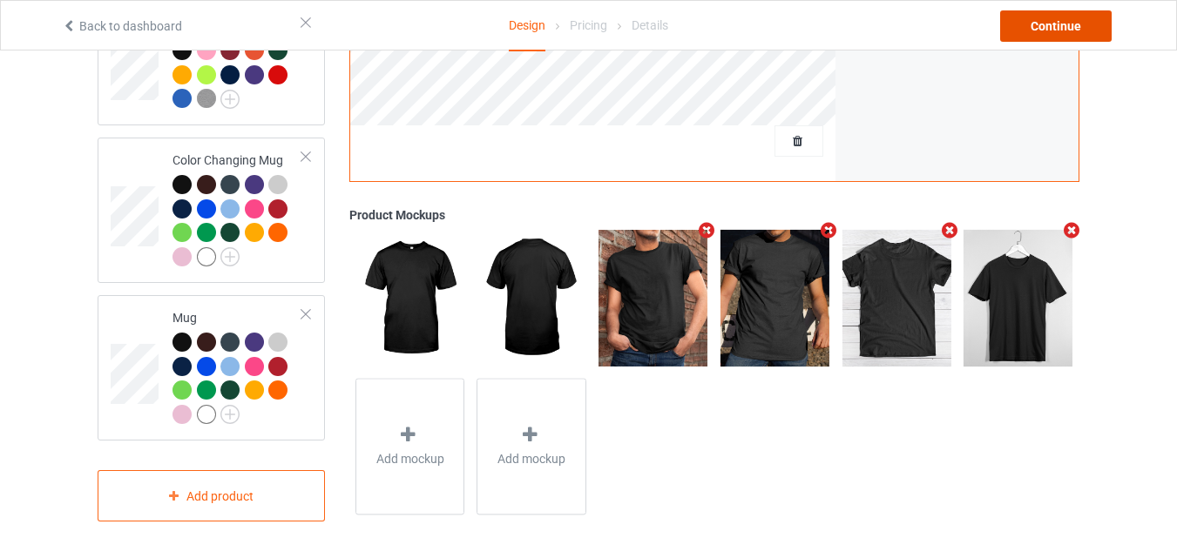
click at [1079, 20] on div "Continue" at bounding box center [1056, 25] width 112 height 31
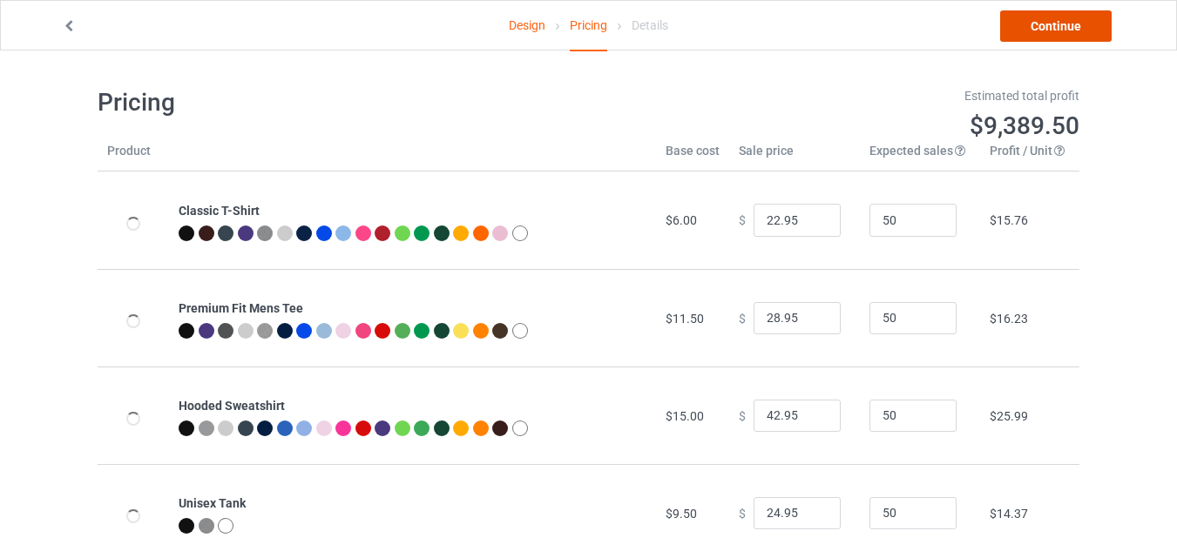
click at [1034, 22] on link "Continue" at bounding box center [1056, 25] width 112 height 31
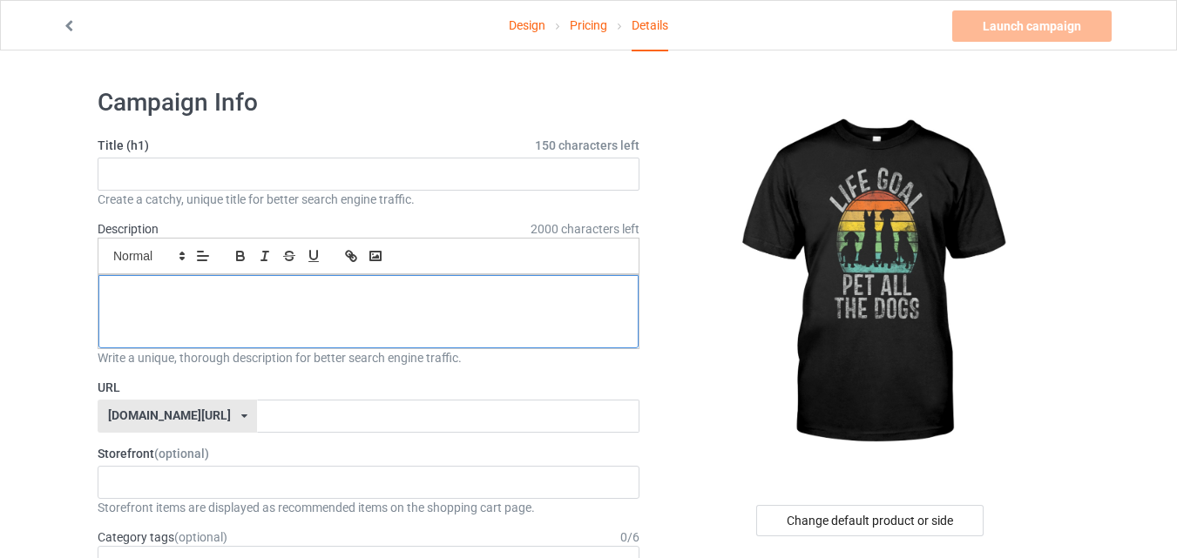
click at [475, 334] on div at bounding box center [368, 311] width 540 height 73
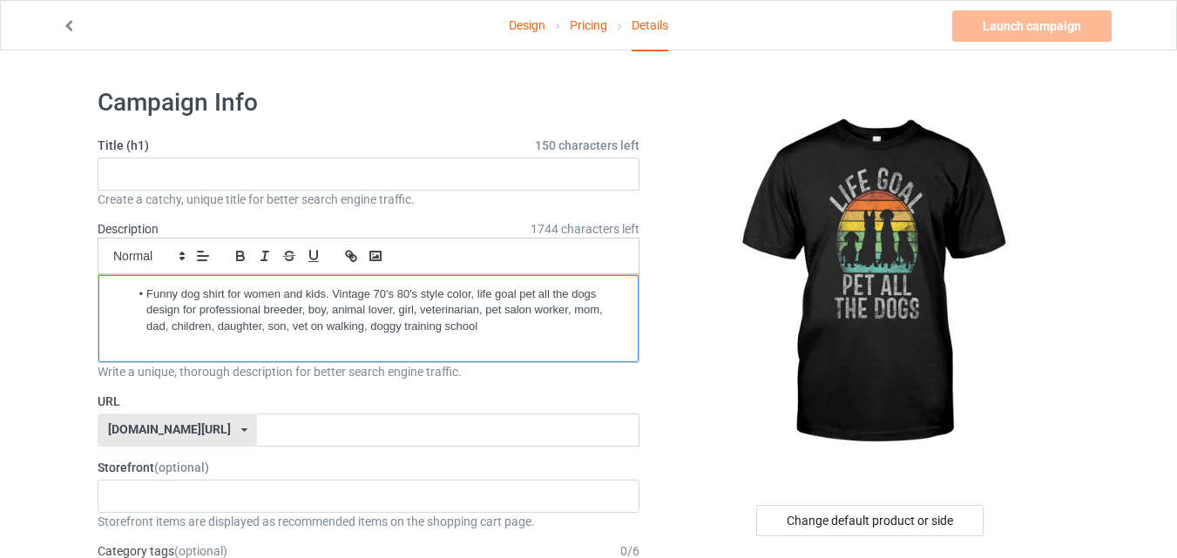
drag, startPoint x: 146, startPoint y: 296, endPoint x: 100, endPoint y: 287, distance: 47.2
click at [100, 287] on div "Funny dog shirt for women and kids. Vintage 70's 80's style color, life goal pe…" at bounding box center [368, 318] width 540 height 87
click at [431, 357] on div "Funny dog shirt for women and kids. Vintage 70's 80's style color, life goal pe…" at bounding box center [368, 318] width 540 height 87
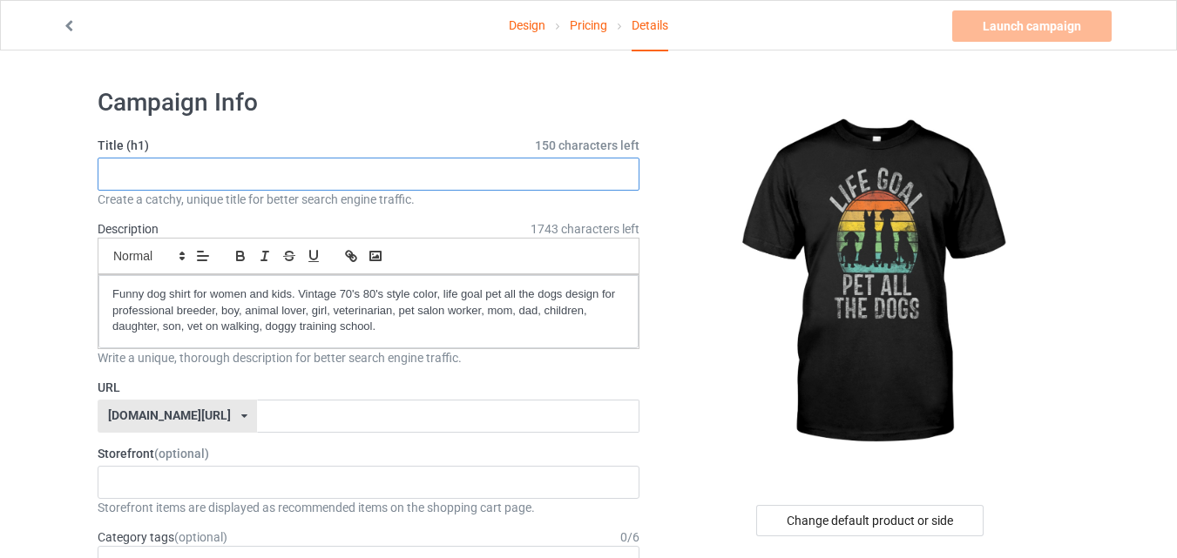
click at [465, 166] on input "text" at bounding box center [369, 174] width 542 height 33
paste input "Life Goal Pet All The Dogs"
type input "Life Goal Pet All The Dogs"
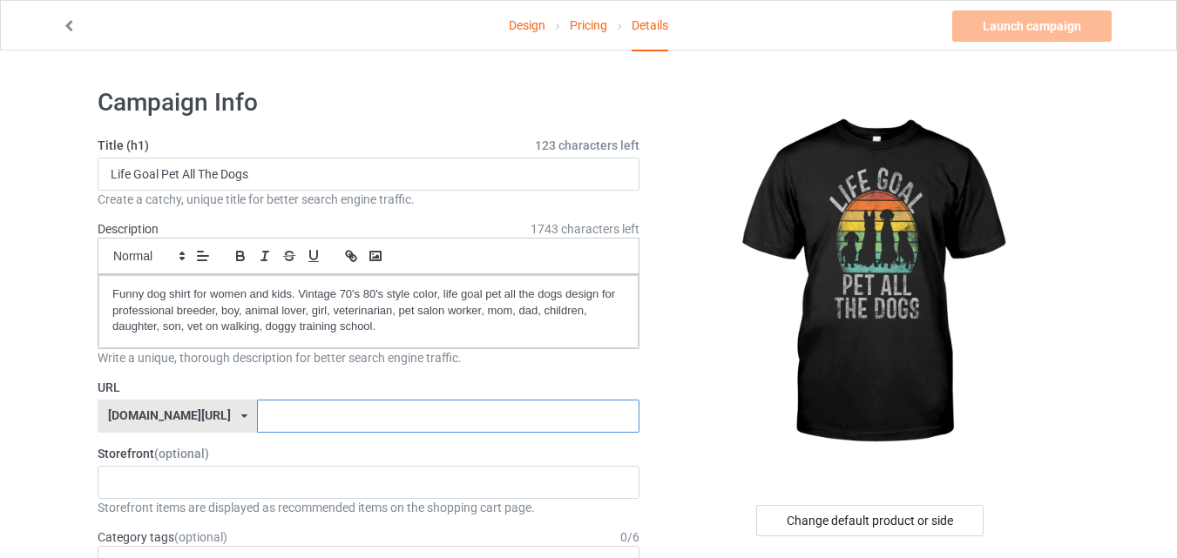
click at [364, 418] on input "text" at bounding box center [448, 416] width 382 height 33
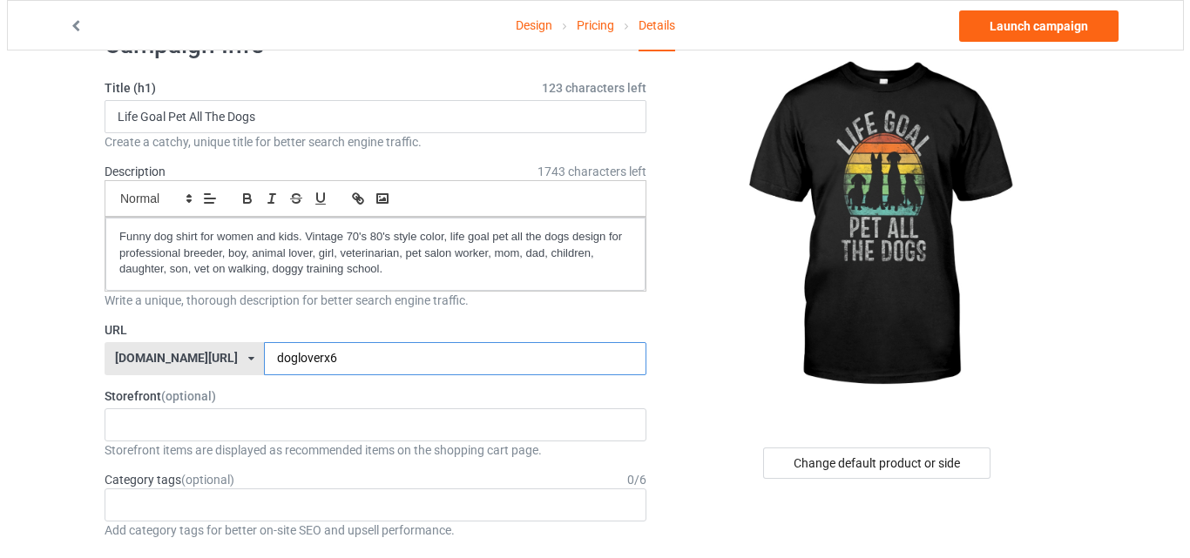
scroll to position [87, 0]
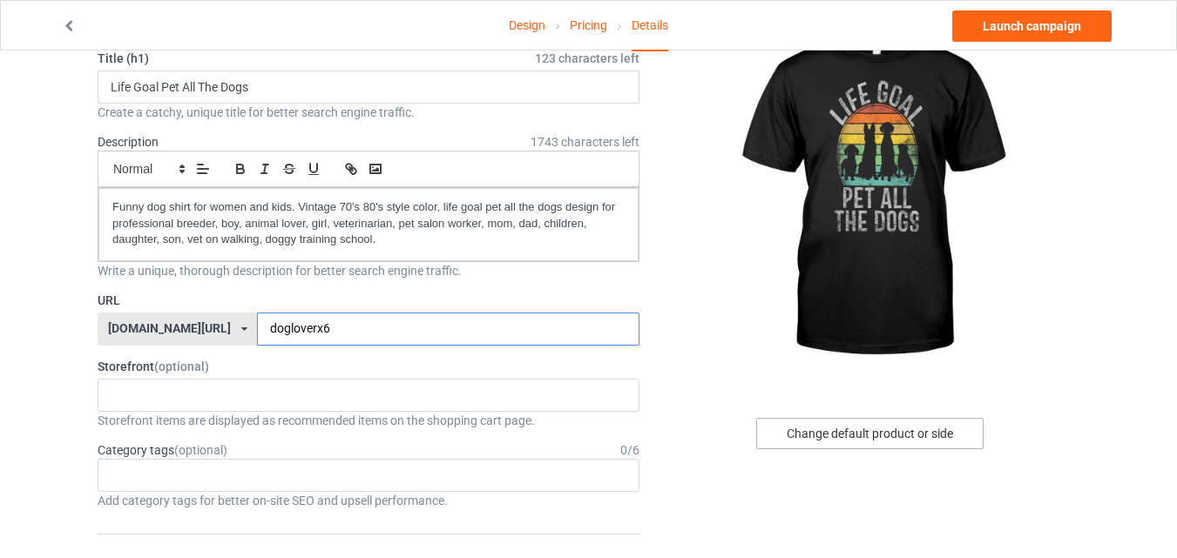
type input "dogloverx6"
click at [907, 434] on div "Change default product or side" at bounding box center [869, 433] width 227 height 31
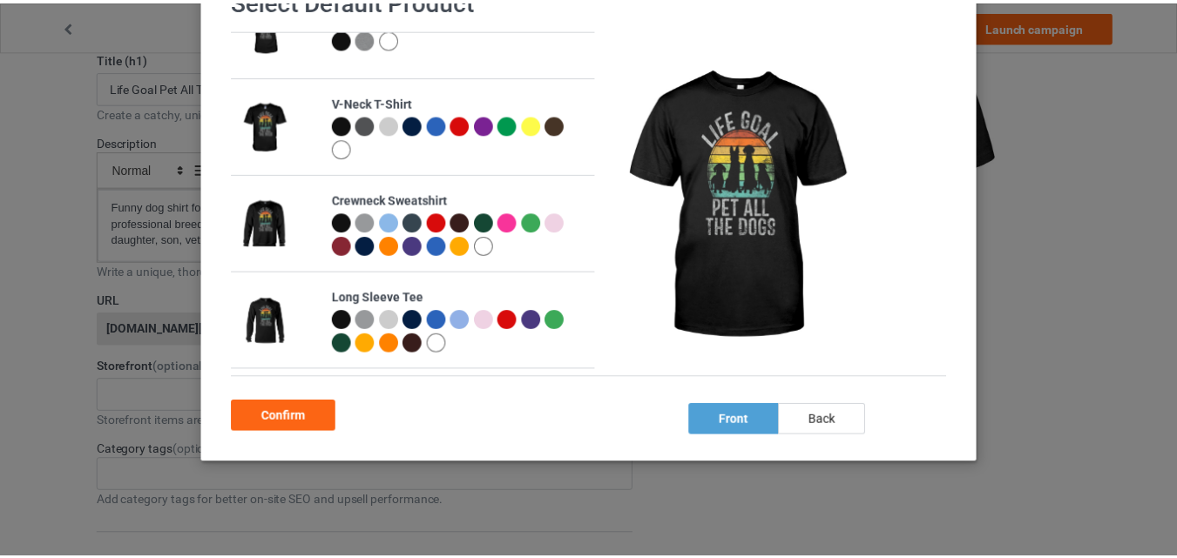
scroll to position [141, 0]
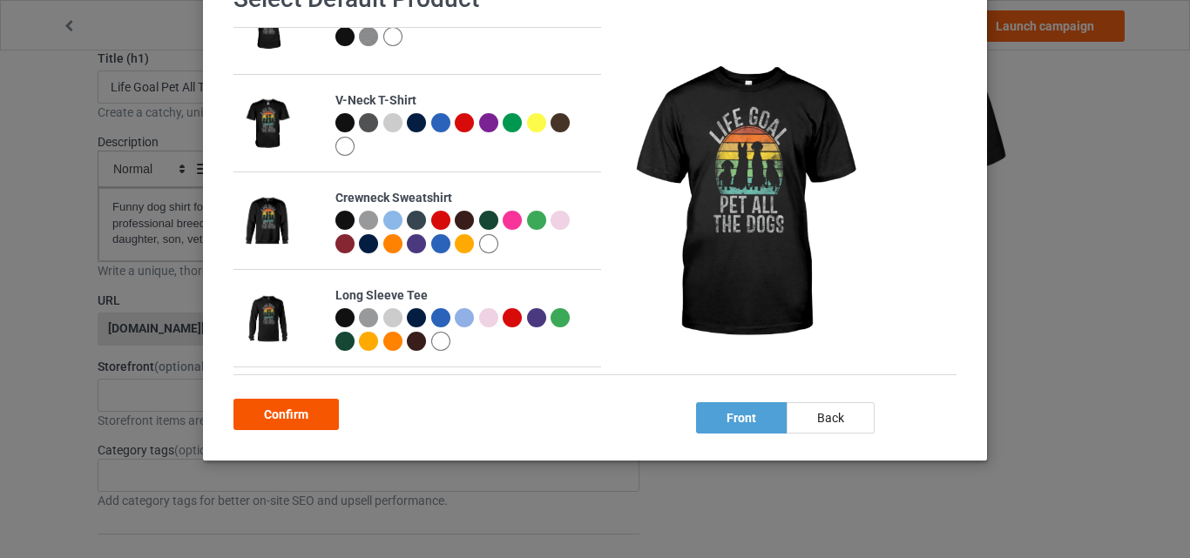
click at [300, 408] on div "Confirm" at bounding box center [285, 414] width 105 height 31
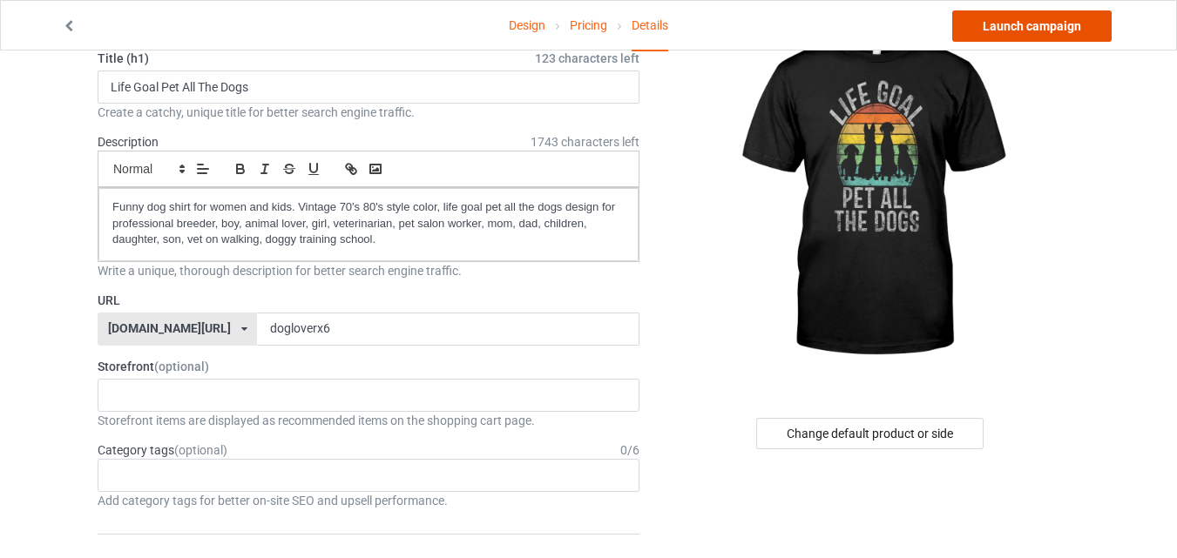
click at [1051, 26] on link "Launch campaign" at bounding box center [1031, 25] width 159 height 31
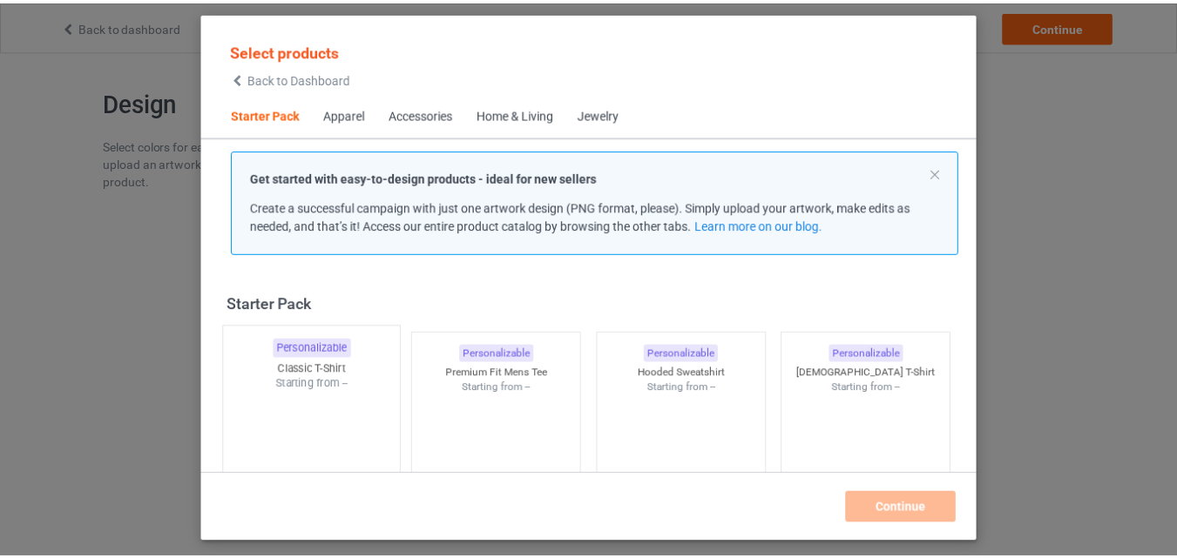
scroll to position [23, 0]
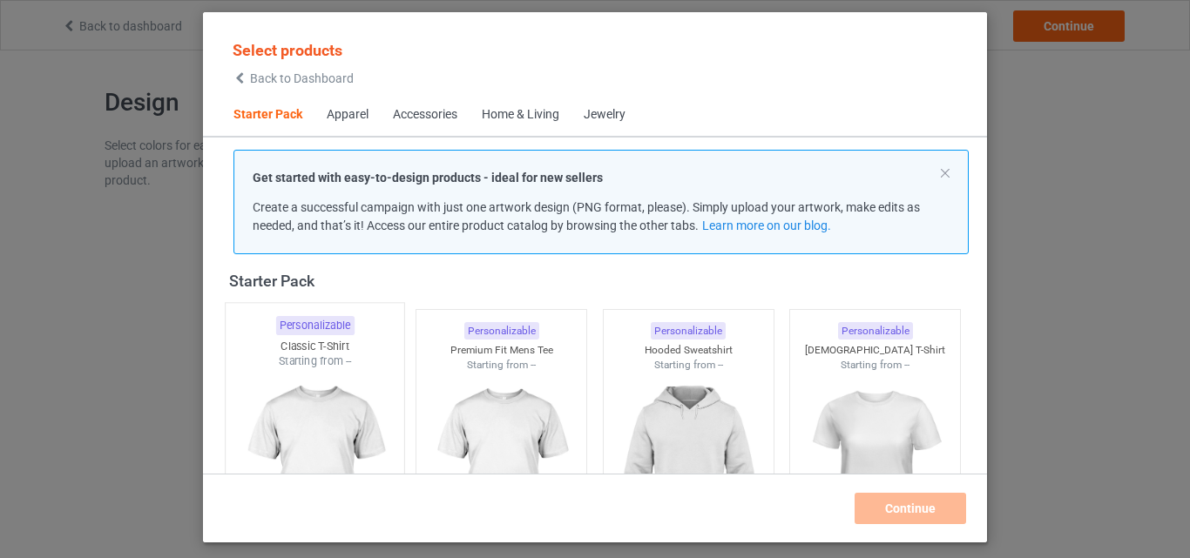
click at [324, 389] on div at bounding box center [315, 471] width 179 height 205
click at [461, 396] on img at bounding box center [501, 470] width 156 height 195
click at [632, 409] on img at bounding box center [689, 470] width 156 height 195
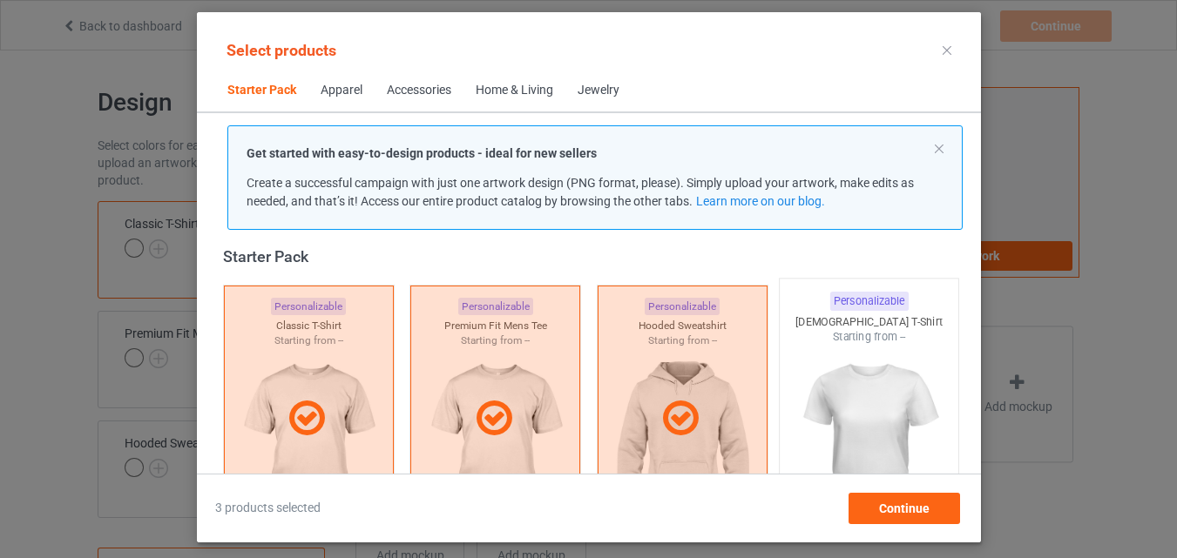
click at [870, 402] on img at bounding box center [869, 447] width 164 height 205
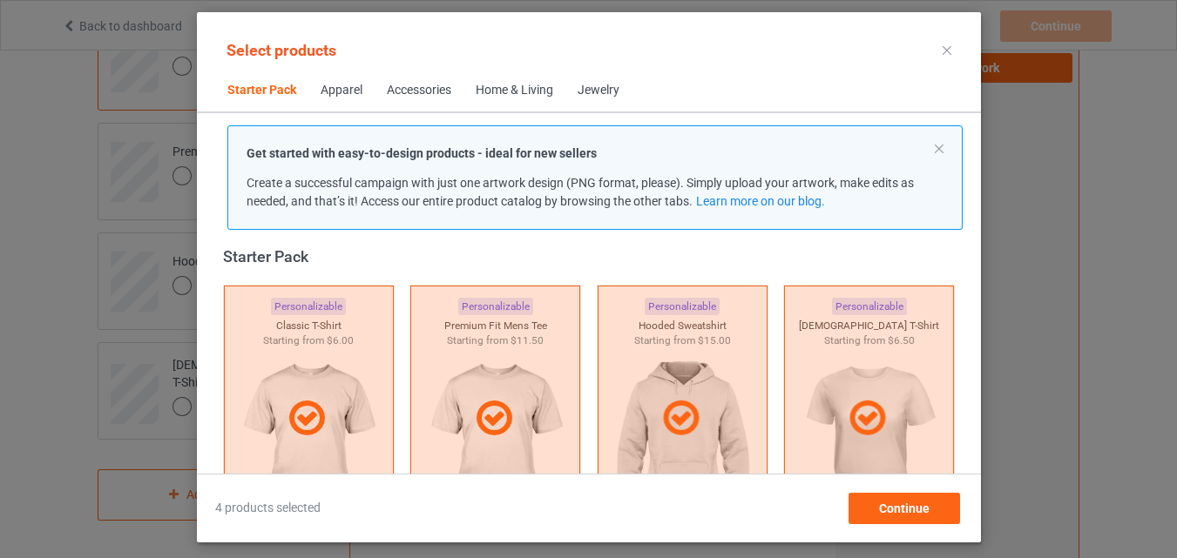
scroll to position [371, 0]
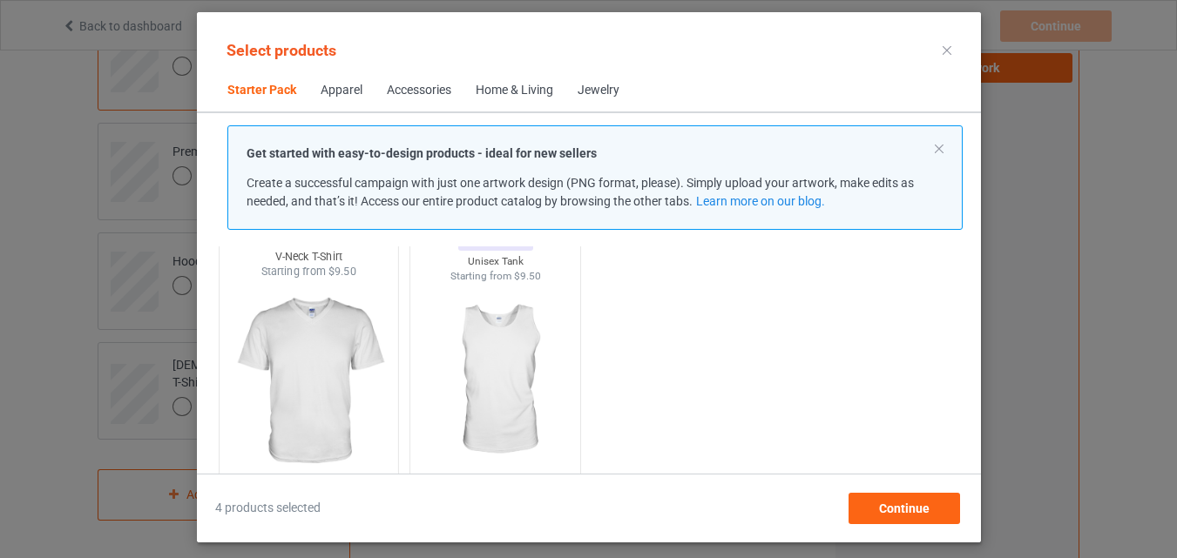
click at [481, 386] on img at bounding box center [495, 380] width 156 height 195
click at [258, 259] on div "V-Neck T-Shirt" at bounding box center [308, 256] width 179 height 15
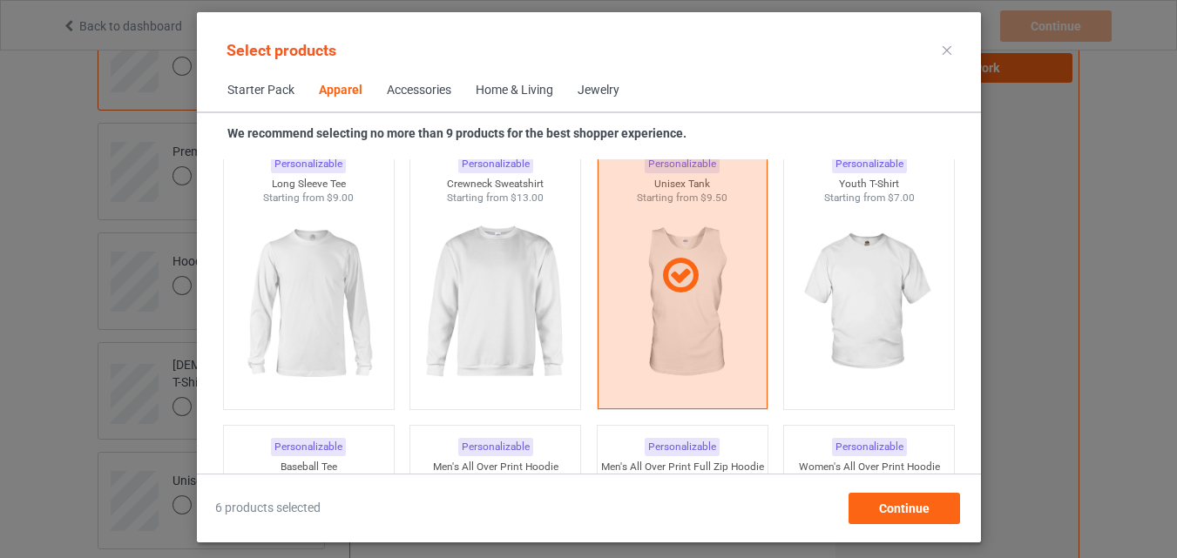
scroll to position [1242, 0]
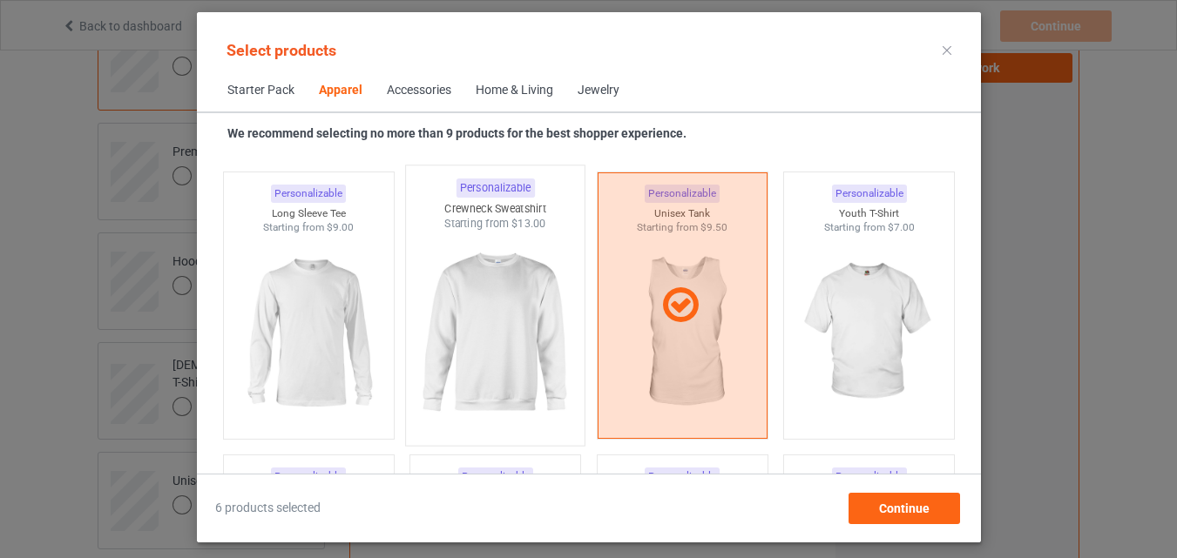
click at [523, 269] on img at bounding box center [495, 334] width 164 height 205
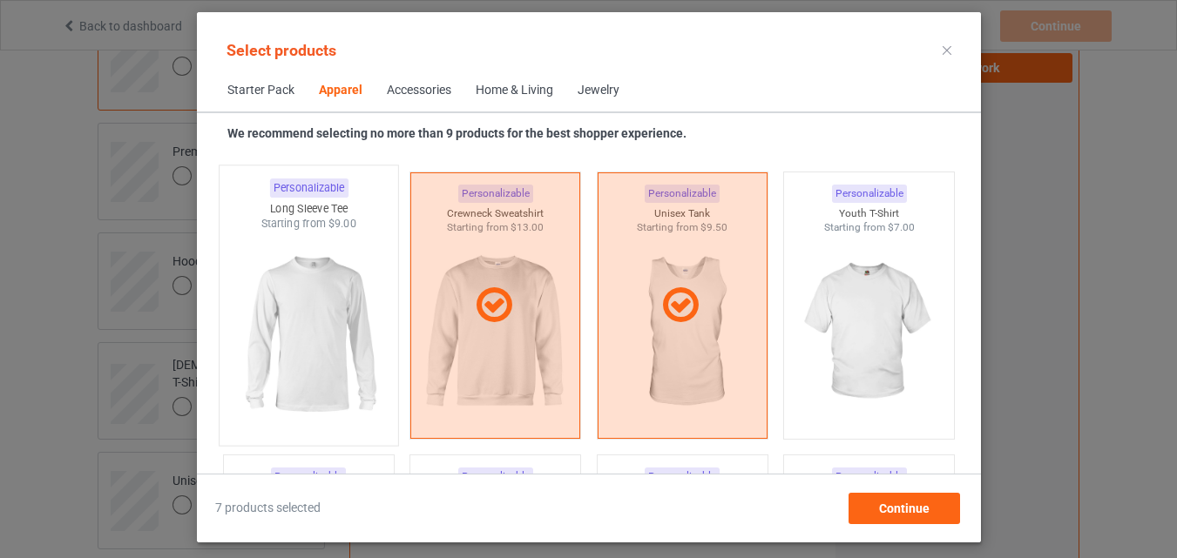
click at [362, 247] on img at bounding box center [308, 334] width 164 height 205
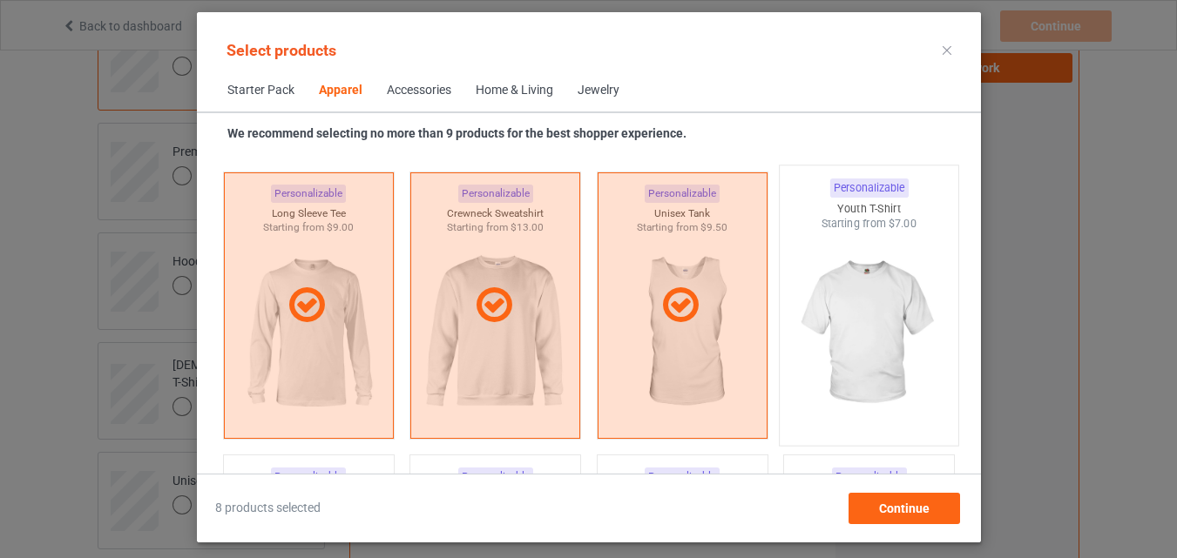
click at [903, 342] on img at bounding box center [869, 334] width 164 height 205
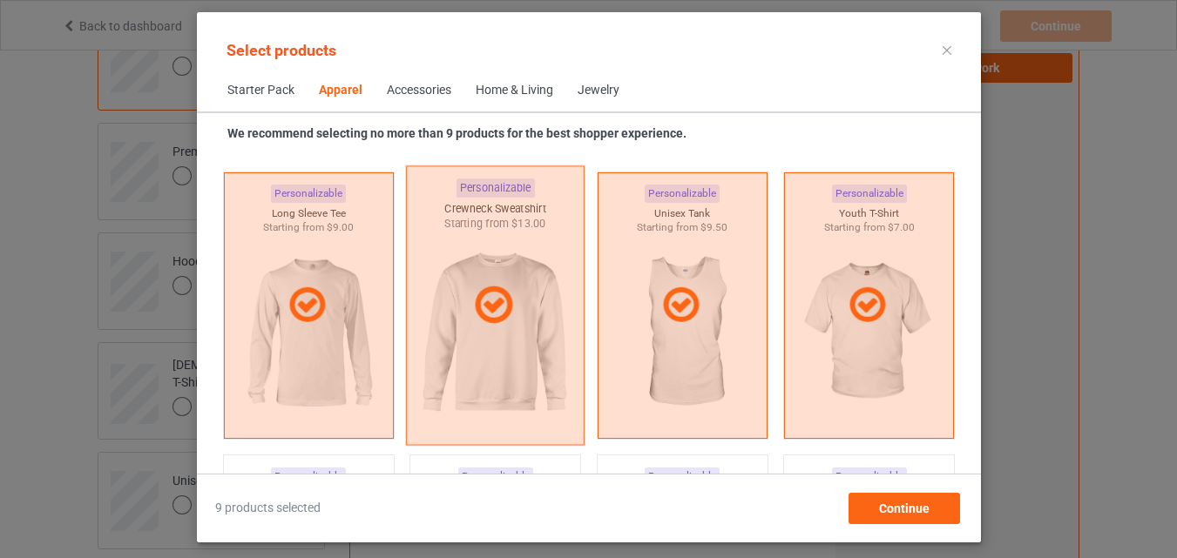
scroll to position [1678, 0]
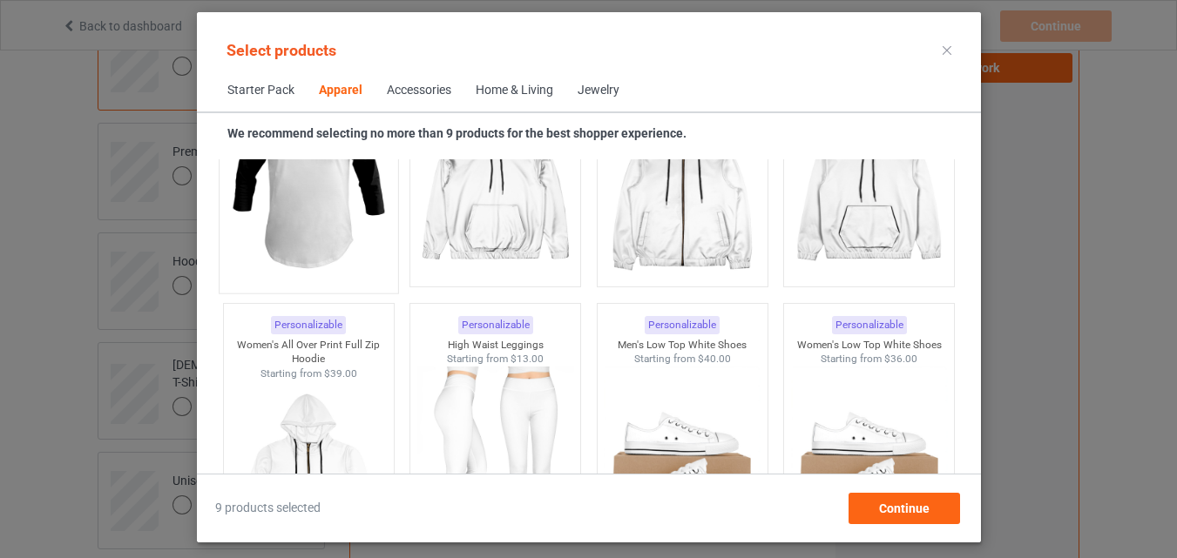
click at [380, 201] on img at bounding box center [308, 181] width 164 height 205
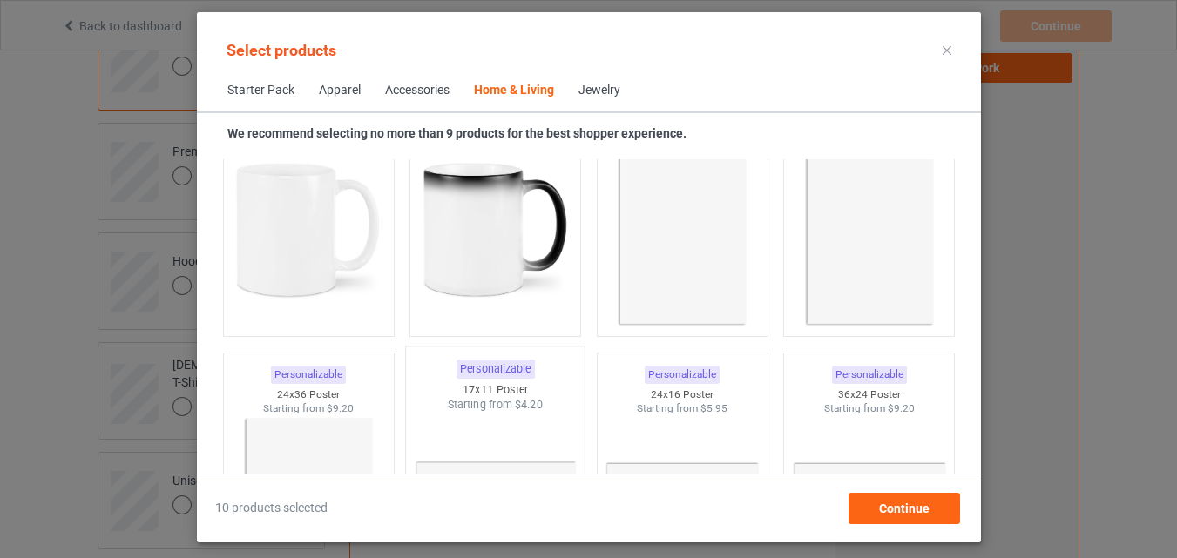
scroll to position [7863, 0]
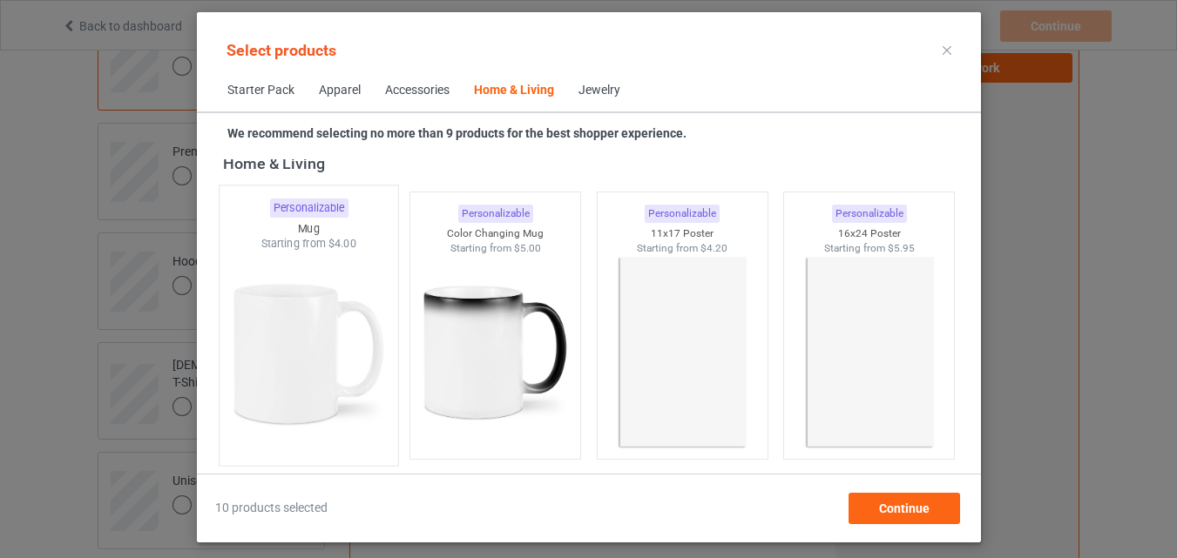
click at [505, 268] on img at bounding box center [495, 352] width 156 height 195
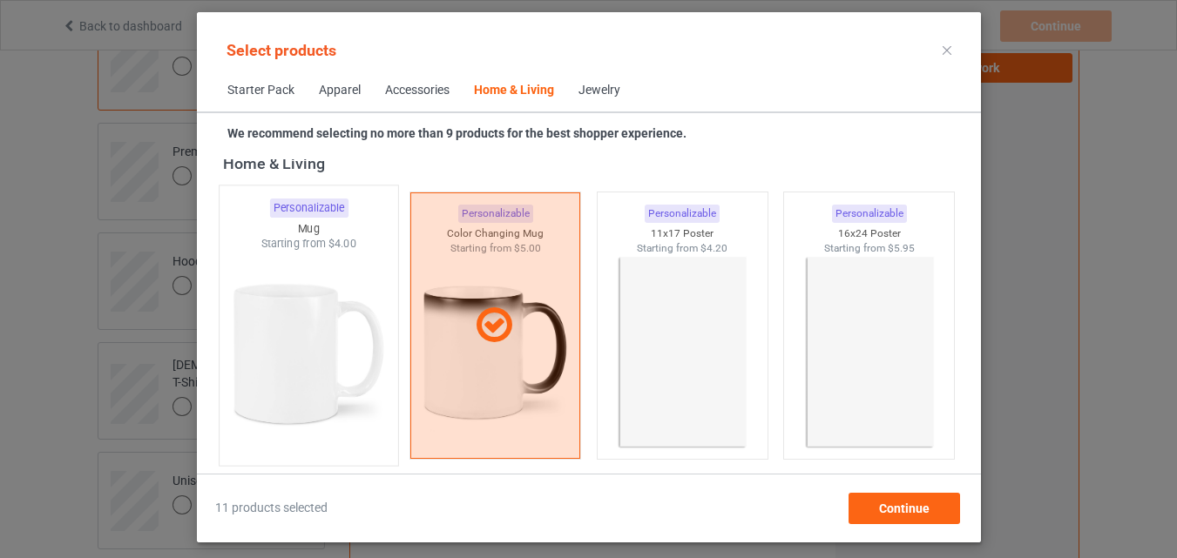
click at [341, 254] on img at bounding box center [308, 354] width 164 height 205
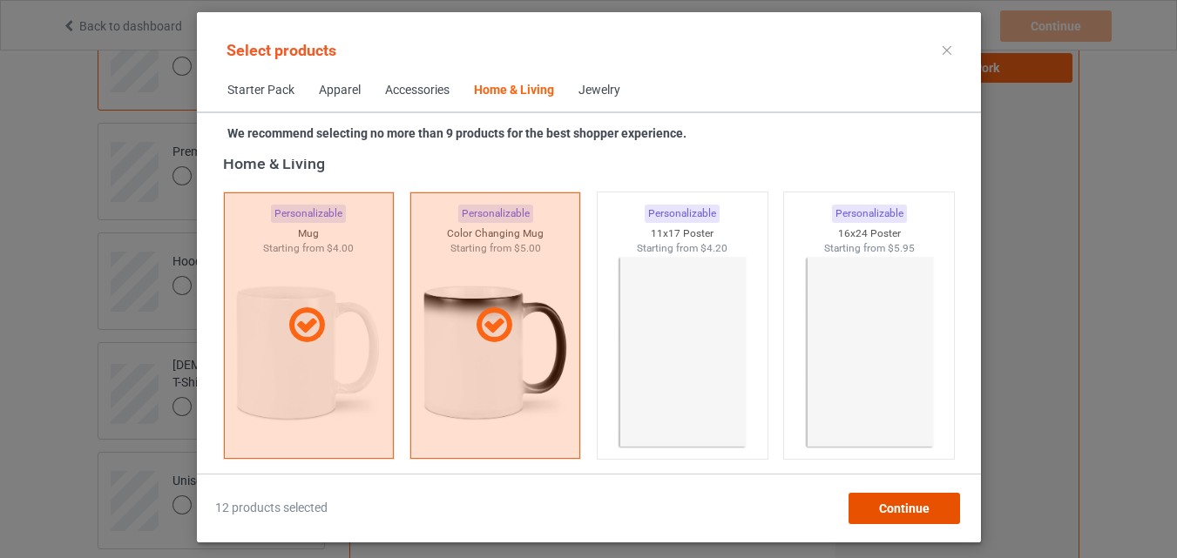
click at [908, 507] on span "Continue" at bounding box center [903, 509] width 51 height 14
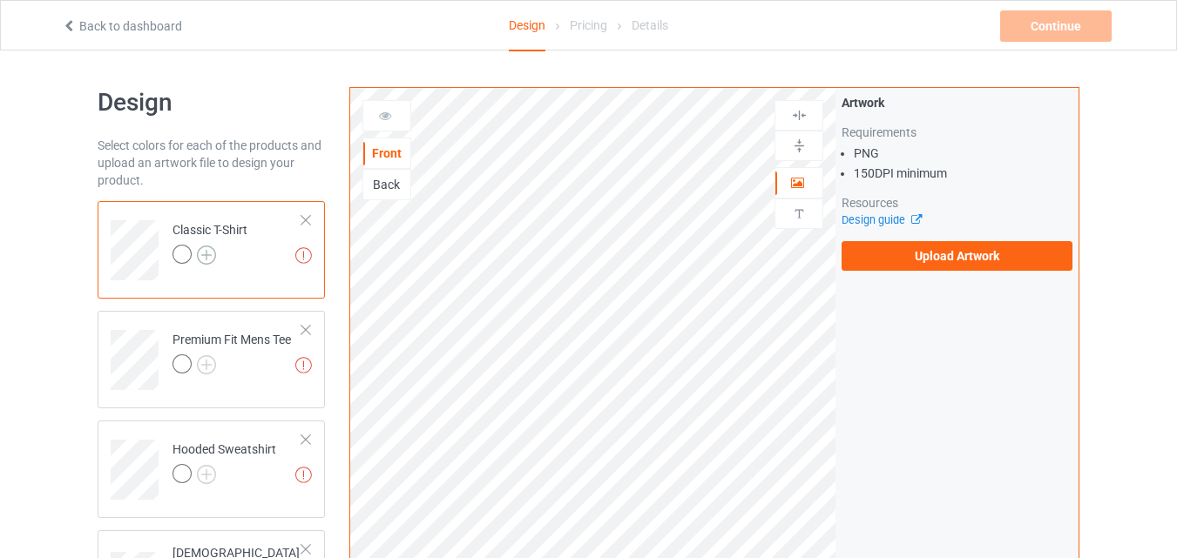
click at [209, 250] on img at bounding box center [206, 255] width 19 height 19
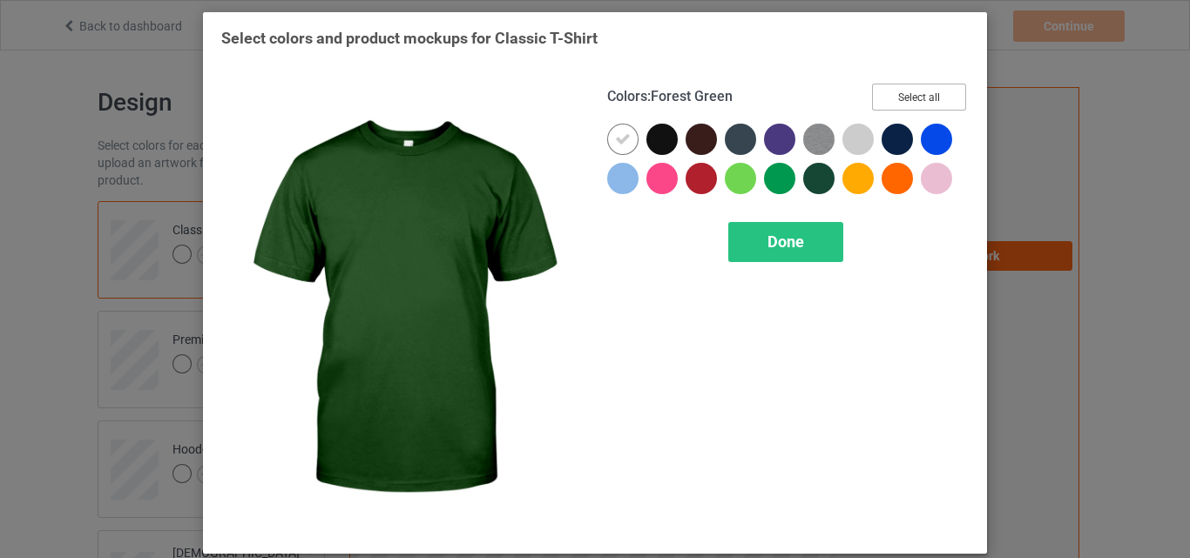
click at [931, 105] on button "Select all" at bounding box center [919, 97] width 94 height 27
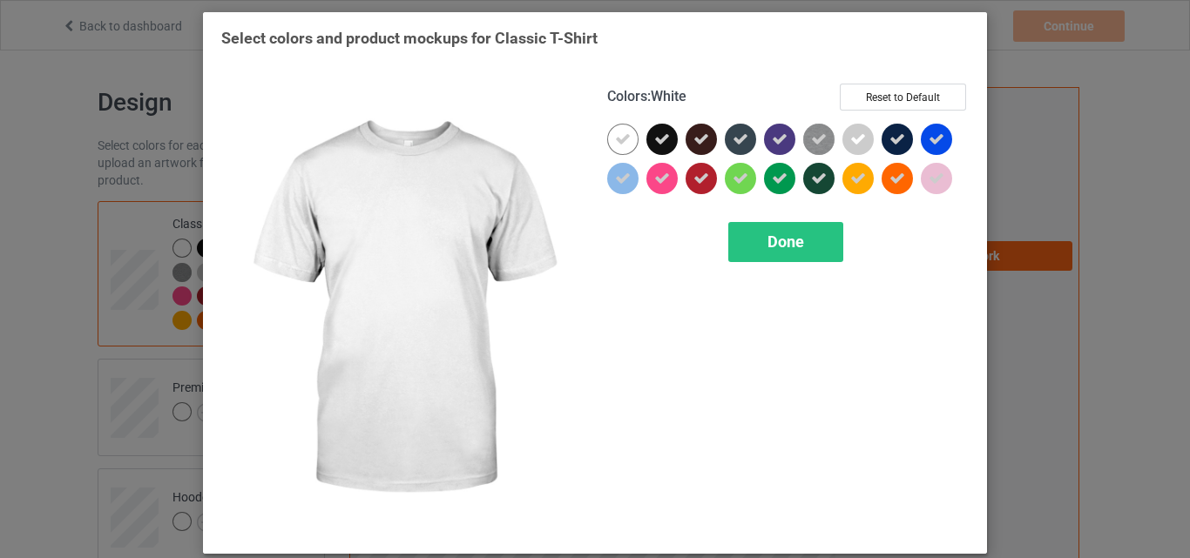
click at [619, 130] on div at bounding box center [622, 139] width 31 height 31
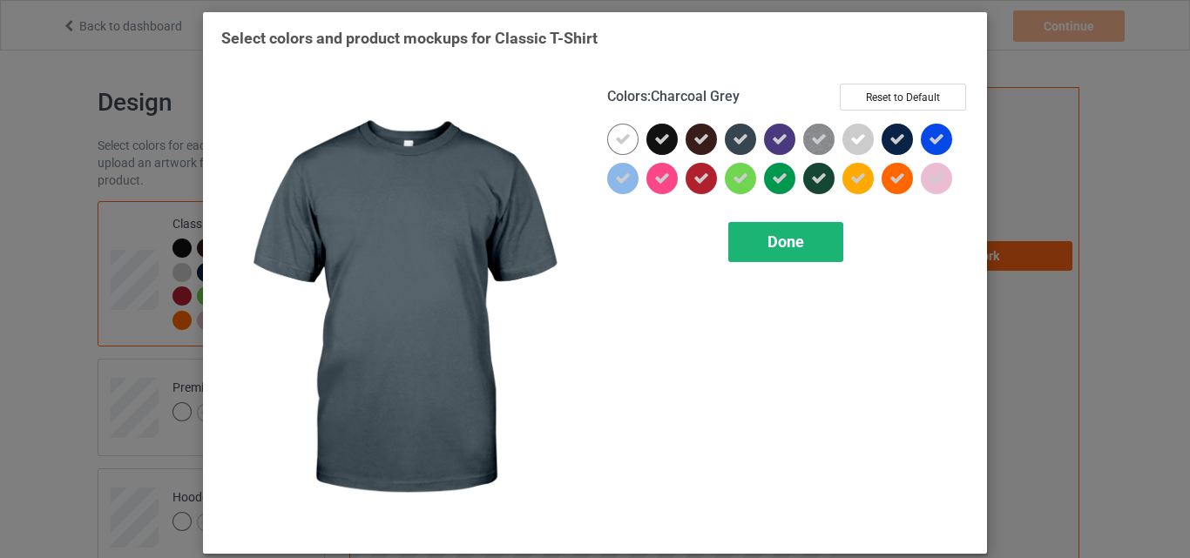
click at [771, 246] on span "Done" at bounding box center [785, 242] width 37 height 18
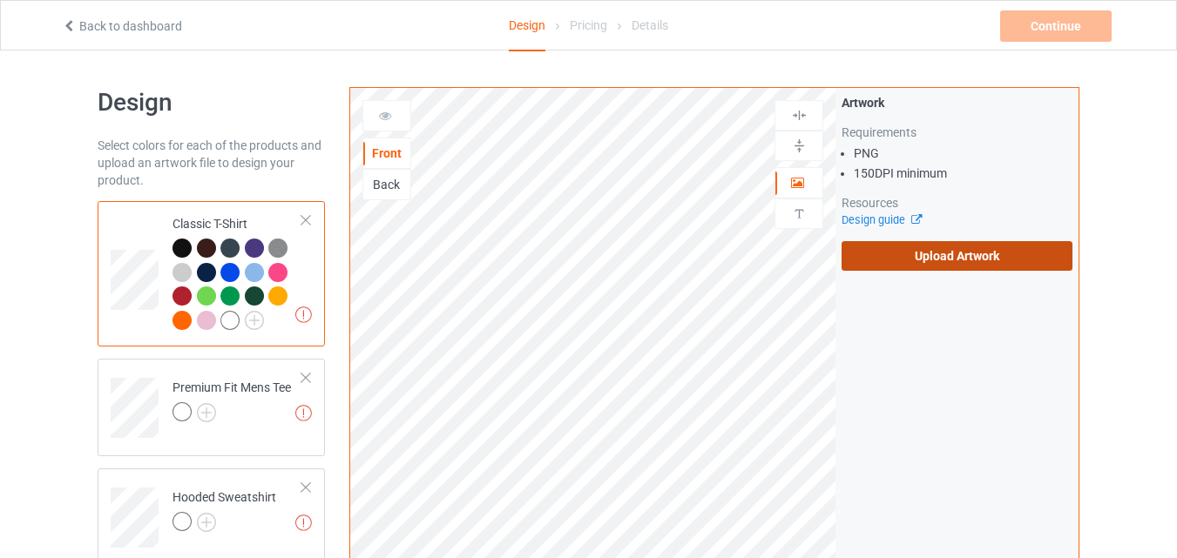
click at [1038, 244] on label "Upload Artwork" at bounding box center [957, 256] width 231 height 30
click at [0, 0] on input "Upload Artwork" at bounding box center [0, 0] width 0 height 0
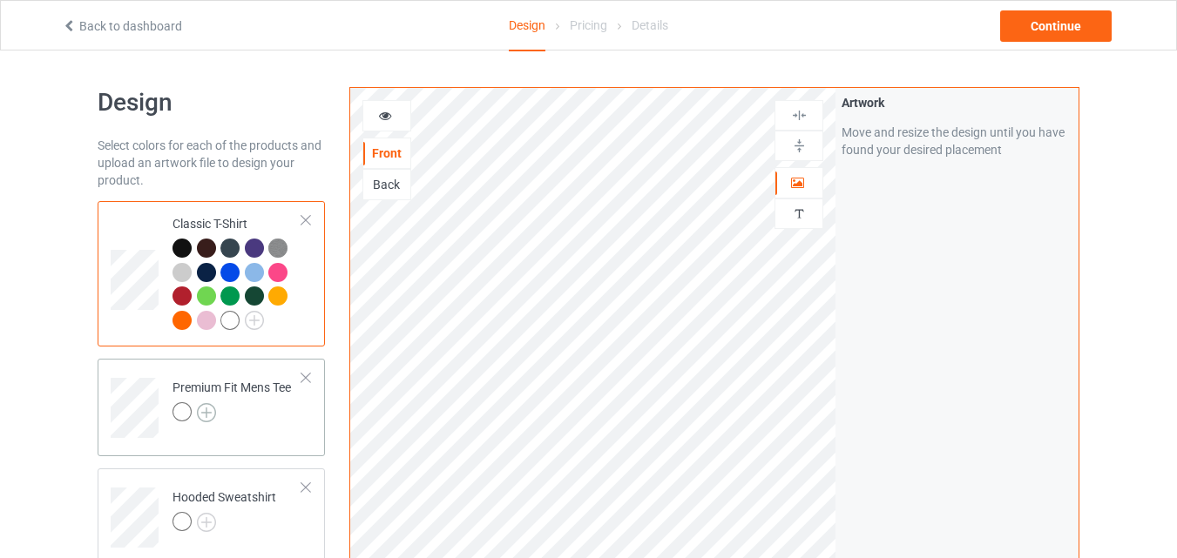
click at [207, 416] on img at bounding box center [206, 412] width 19 height 19
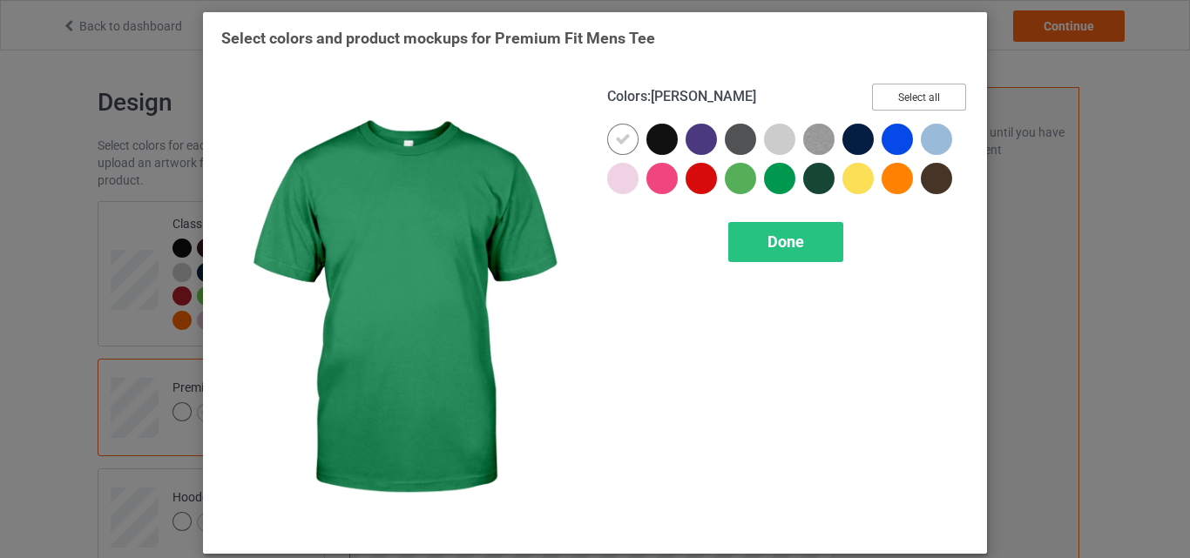
click at [930, 95] on button "Select all" at bounding box center [919, 97] width 94 height 27
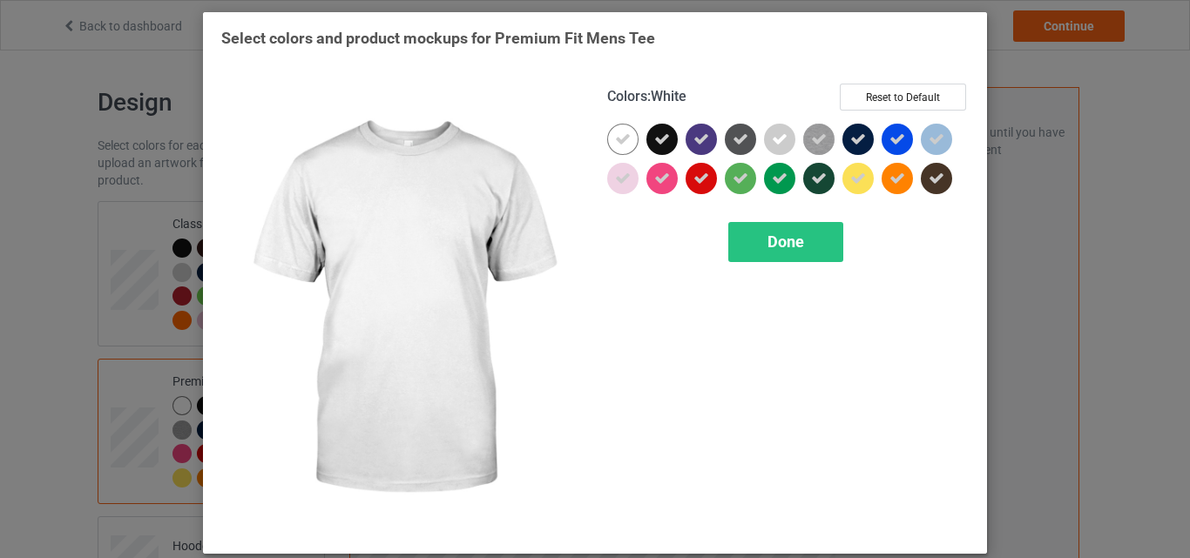
click at [630, 141] on div at bounding box center [622, 139] width 31 height 31
click at [777, 251] on span "Done" at bounding box center [785, 242] width 37 height 18
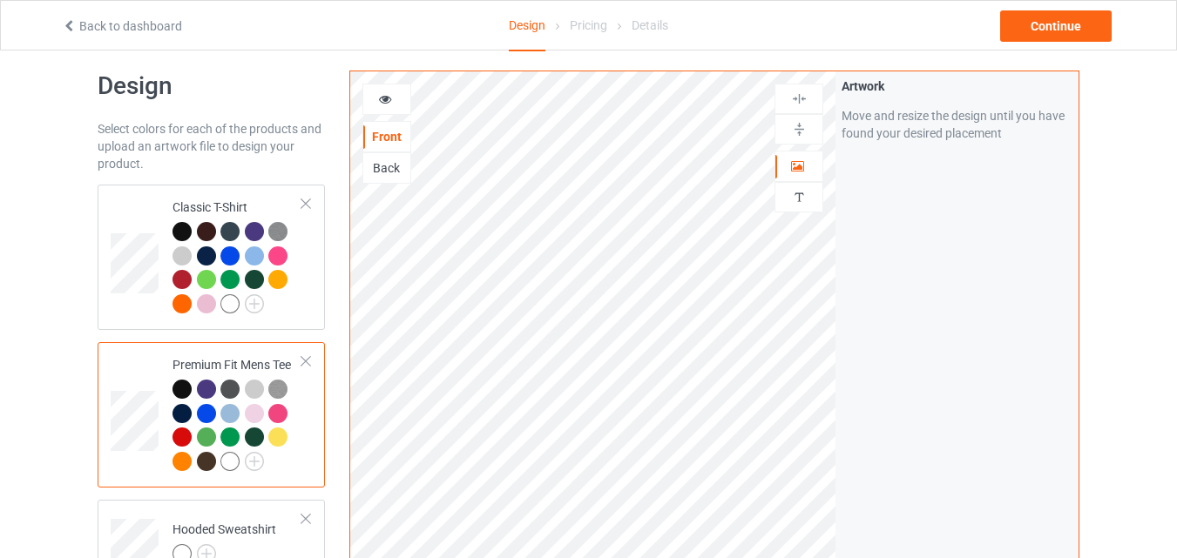
scroll to position [261, 0]
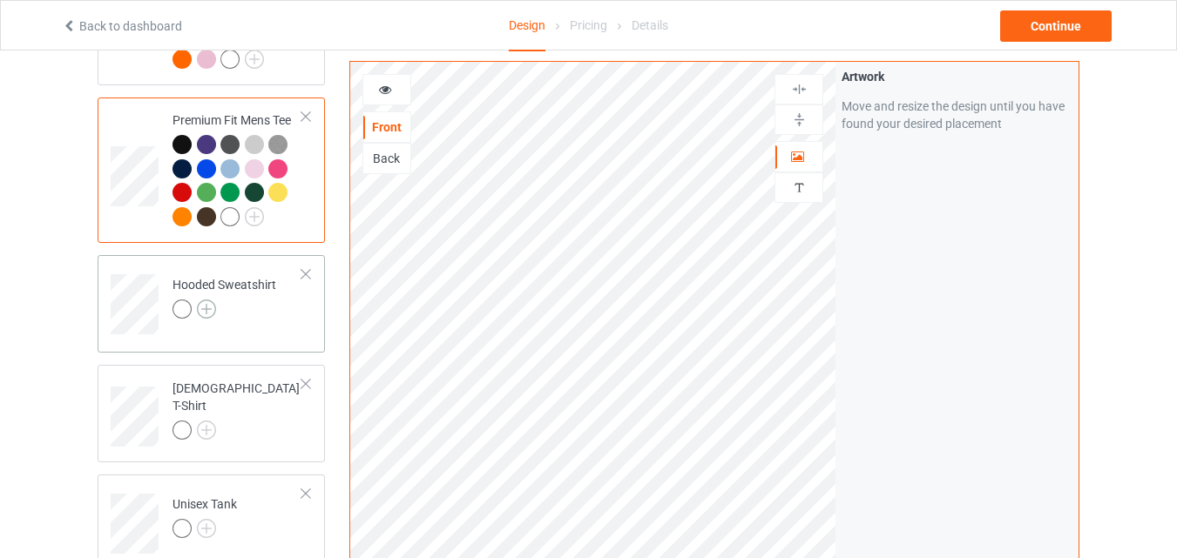
click at [205, 309] on img at bounding box center [206, 309] width 19 height 19
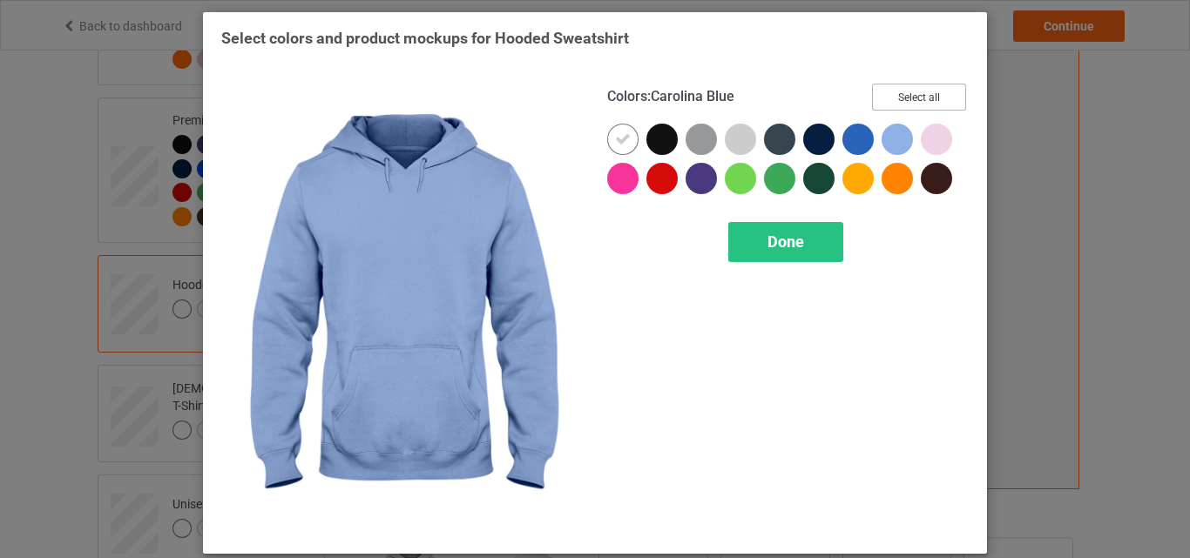
click at [889, 91] on button "Select all" at bounding box center [919, 97] width 94 height 27
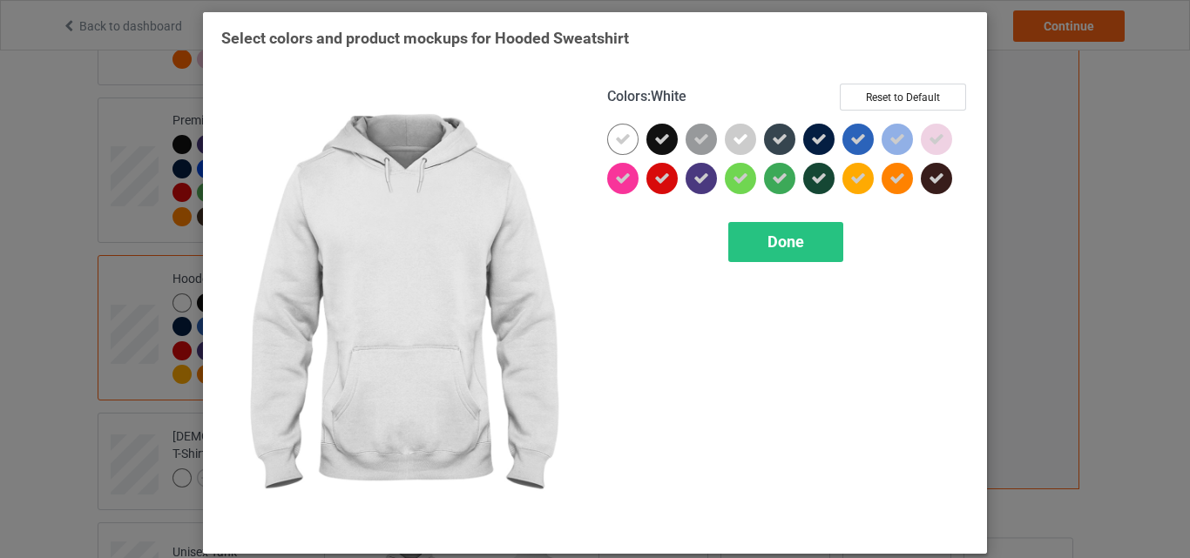
click at [624, 139] on icon at bounding box center [623, 140] width 16 height 16
click at [624, 139] on div at bounding box center [622, 139] width 31 height 31
click at [756, 227] on div "Done" at bounding box center [785, 242] width 115 height 40
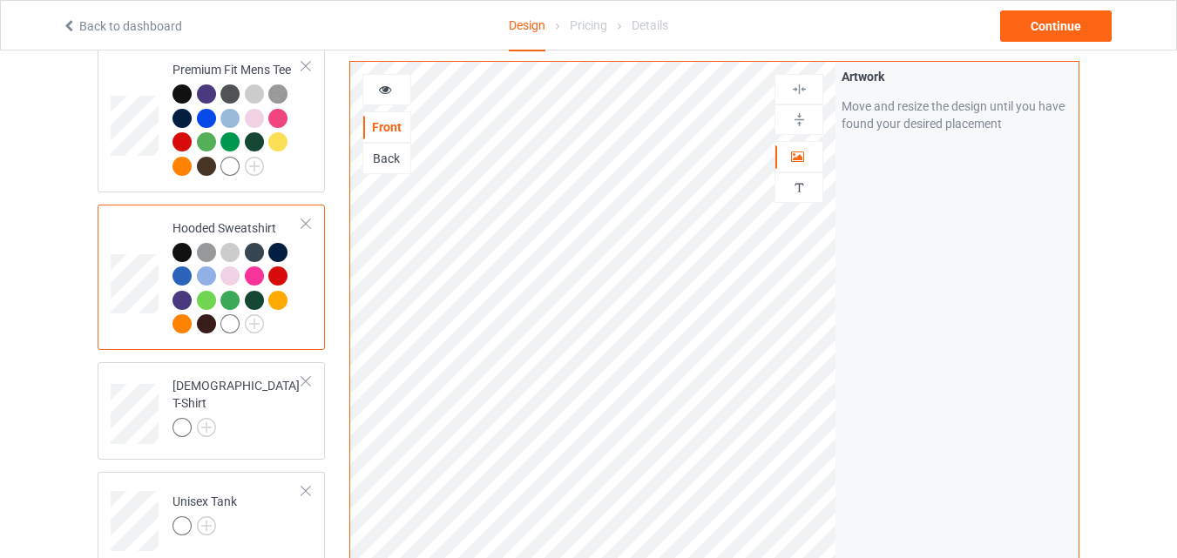
scroll to position [610, 0]
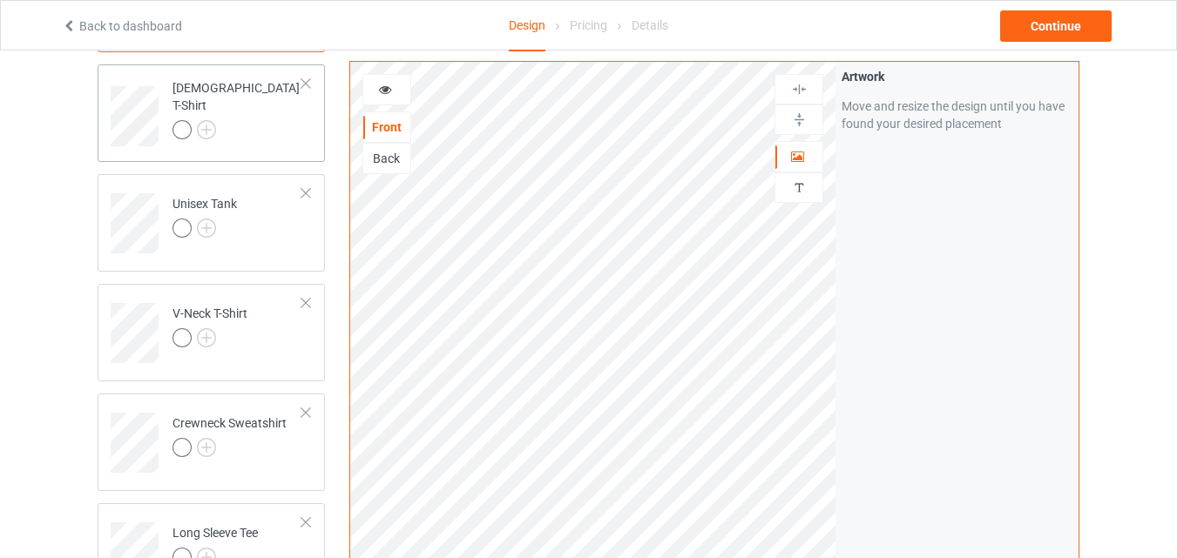
click at [217, 127] on div at bounding box center [237, 132] width 130 height 24
click at [203, 120] on img at bounding box center [206, 129] width 19 height 19
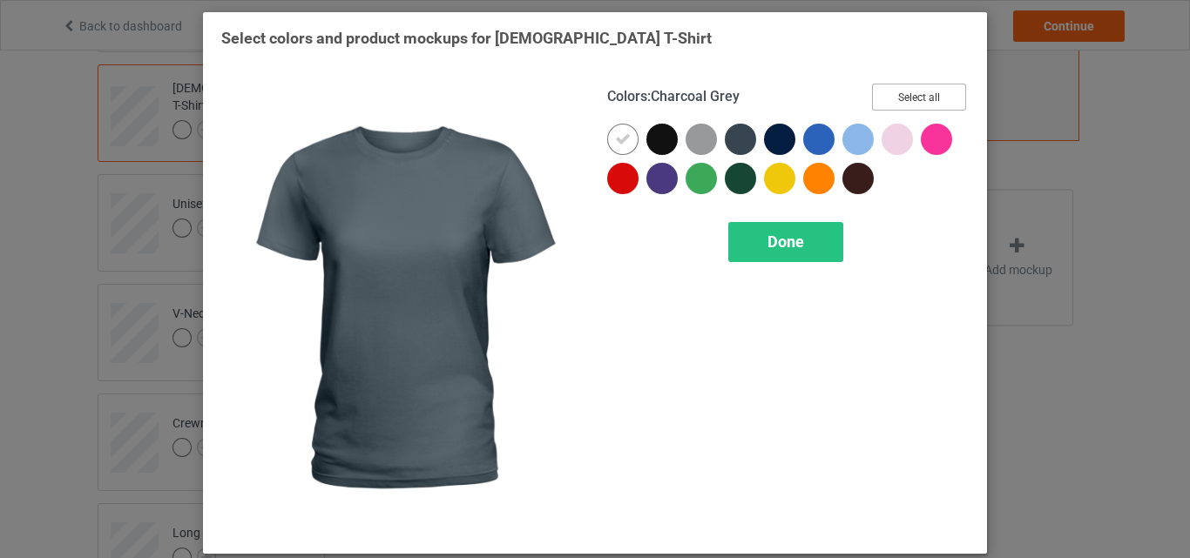
click at [894, 97] on button "Select all" at bounding box center [919, 97] width 94 height 27
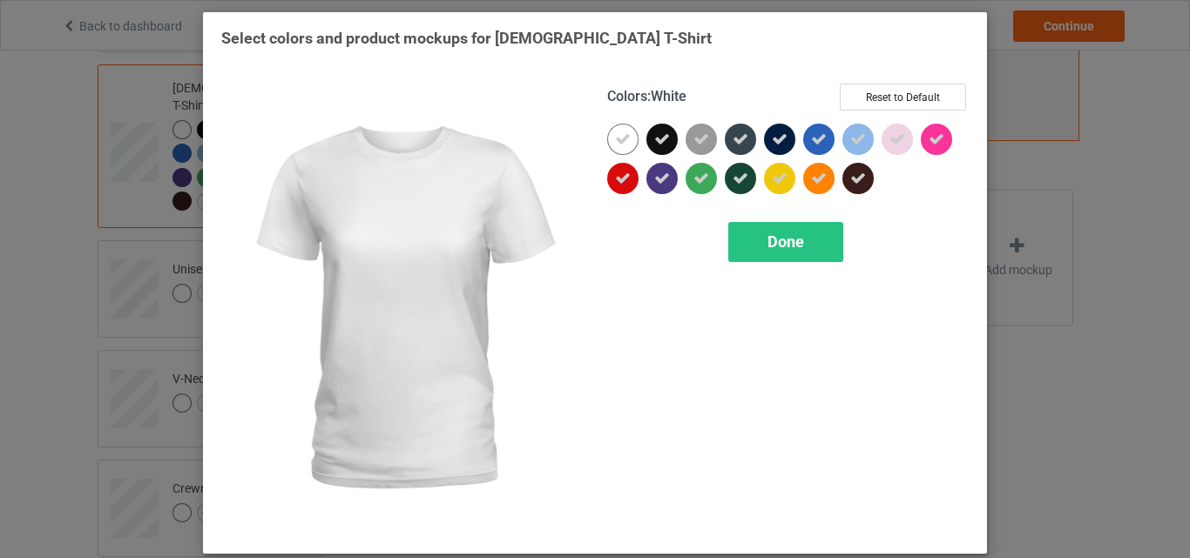
click at [615, 136] on icon at bounding box center [623, 140] width 16 height 16
click at [612, 136] on div at bounding box center [622, 139] width 31 height 31
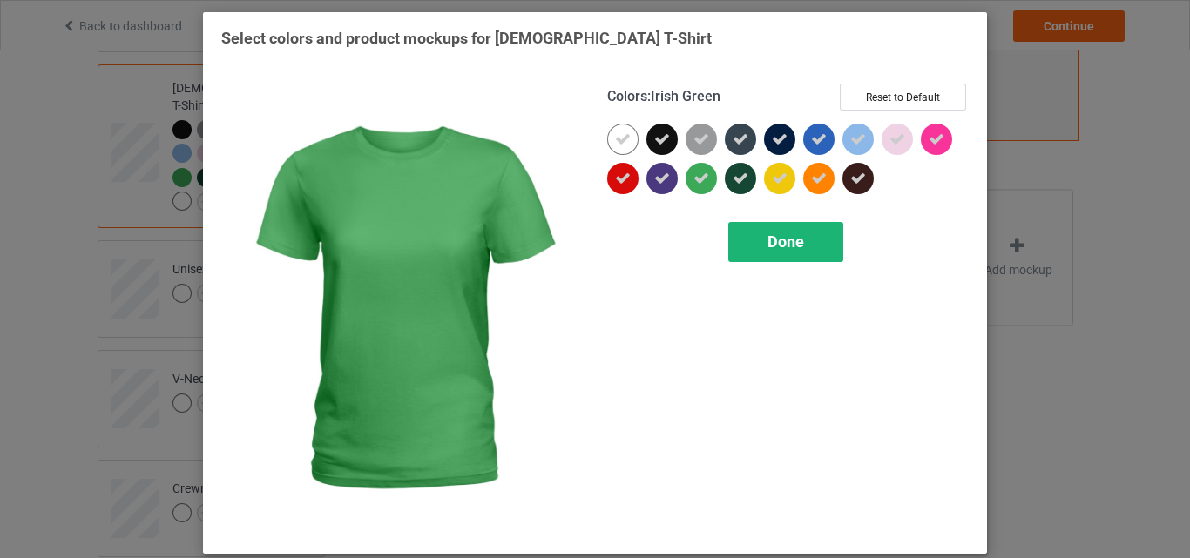
click at [758, 240] on div "Done" at bounding box center [785, 242] width 115 height 40
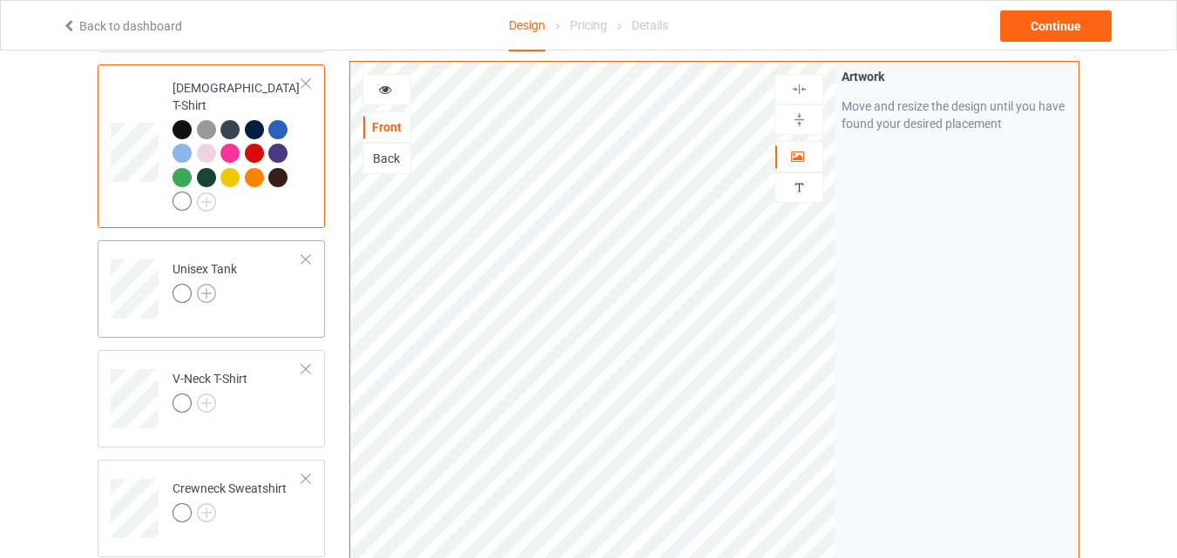
click at [206, 284] on img at bounding box center [206, 293] width 19 height 19
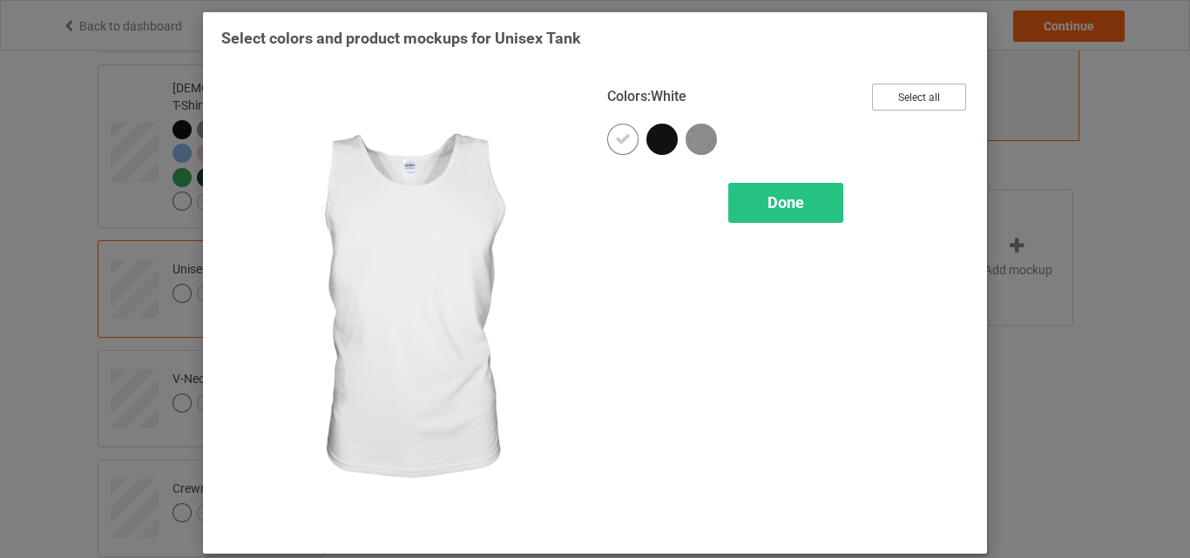
click at [926, 98] on button "Select all" at bounding box center [919, 97] width 94 height 27
click at [624, 139] on icon at bounding box center [623, 140] width 16 height 16
click at [624, 139] on div at bounding box center [622, 139] width 31 height 31
click at [759, 200] on div "Done" at bounding box center [785, 203] width 115 height 40
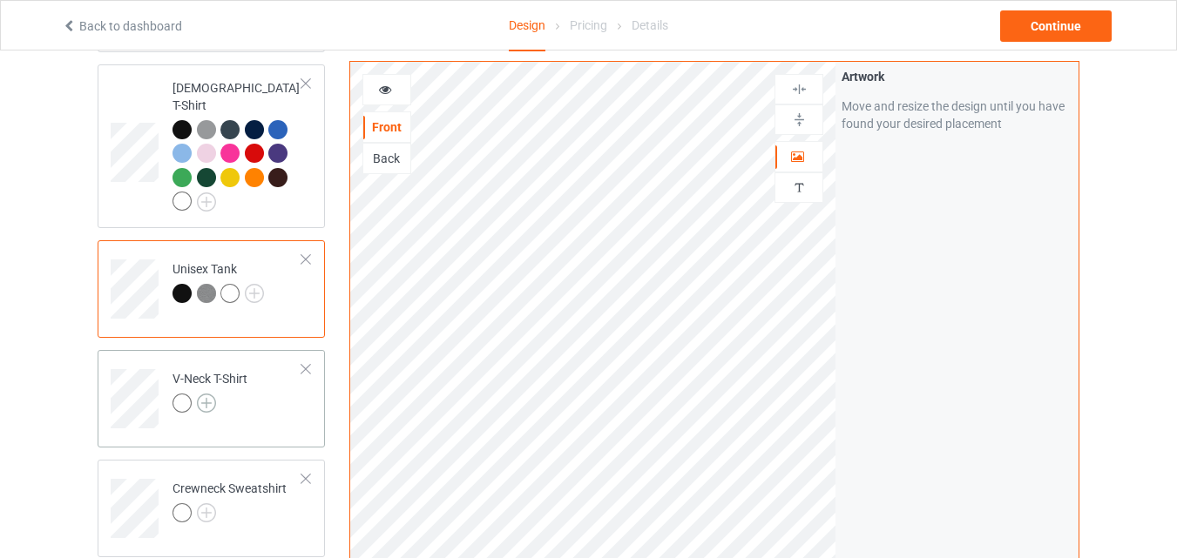
click at [211, 394] on img at bounding box center [206, 403] width 19 height 19
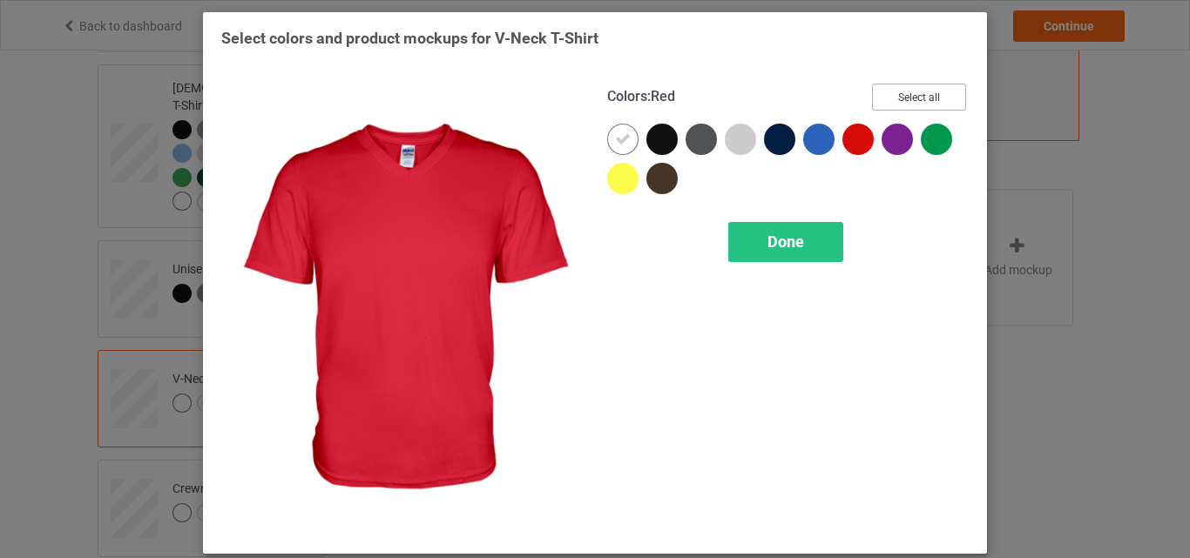
click at [889, 103] on button "Select all" at bounding box center [919, 97] width 94 height 27
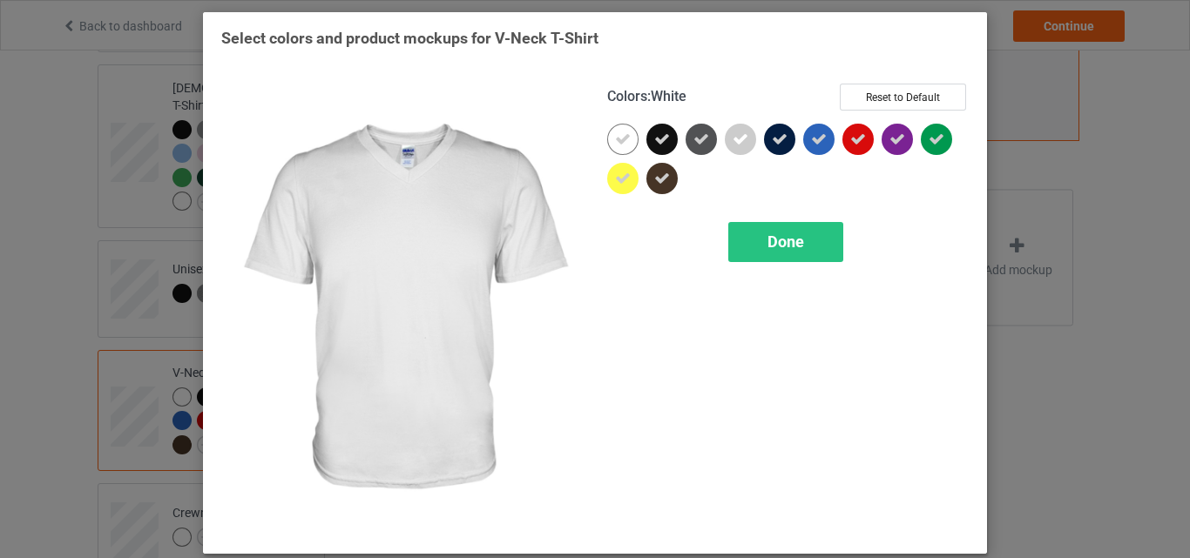
click at [622, 133] on icon at bounding box center [623, 140] width 16 height 16
click at [622, 133] on div at bounding box center [622, 139] width 31 height 31
click at [811, 246] on div "Done" at bounding box center [785, 242] width 115 height 40
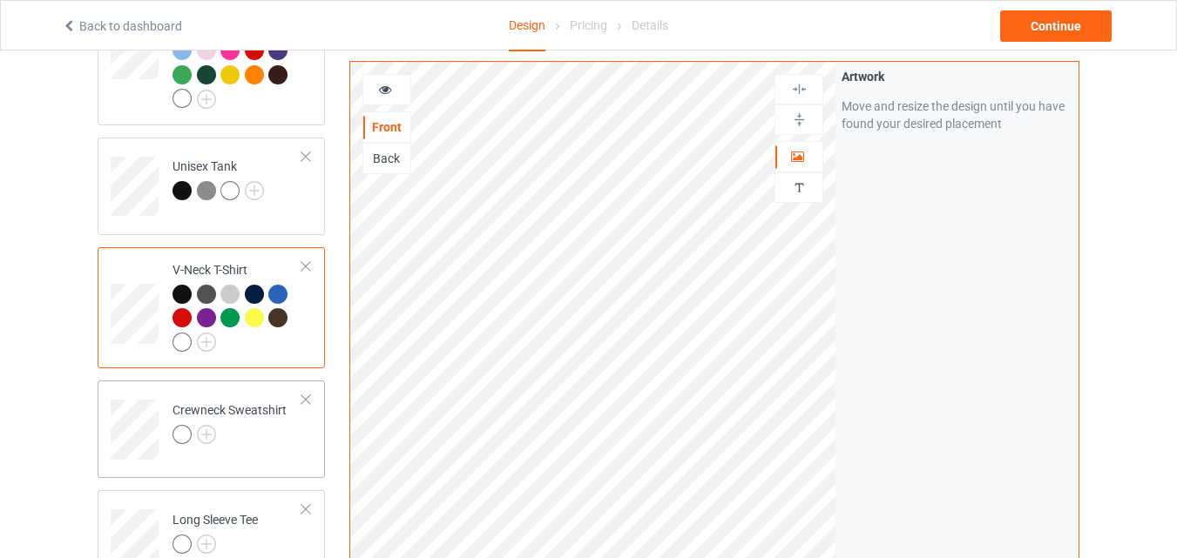
scroll to position [784, 0]
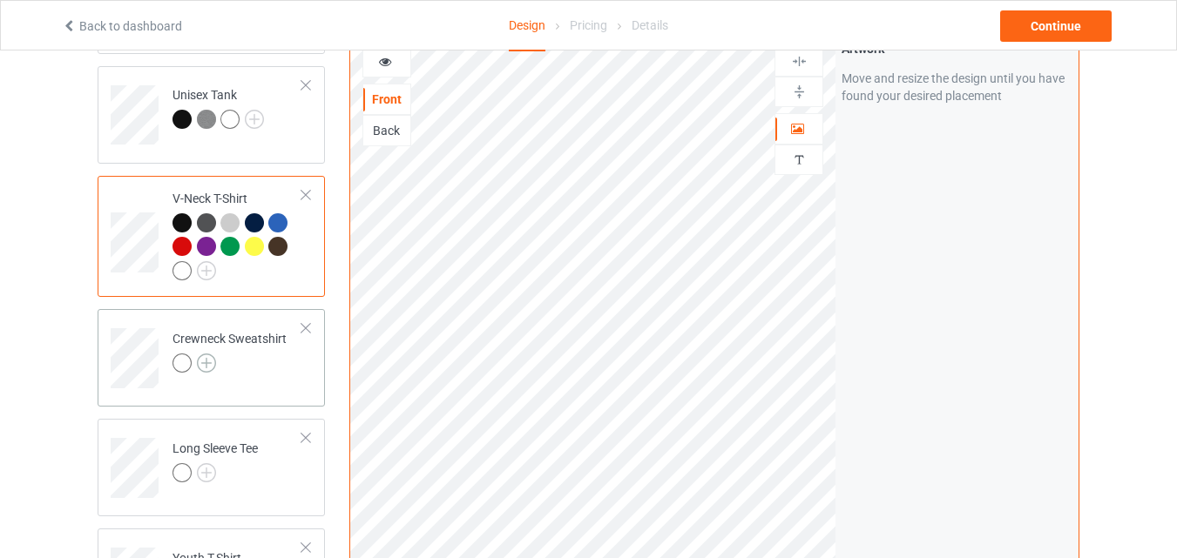
click at [209, 354] on img at bounding box center [206, 363] width 19 height 19
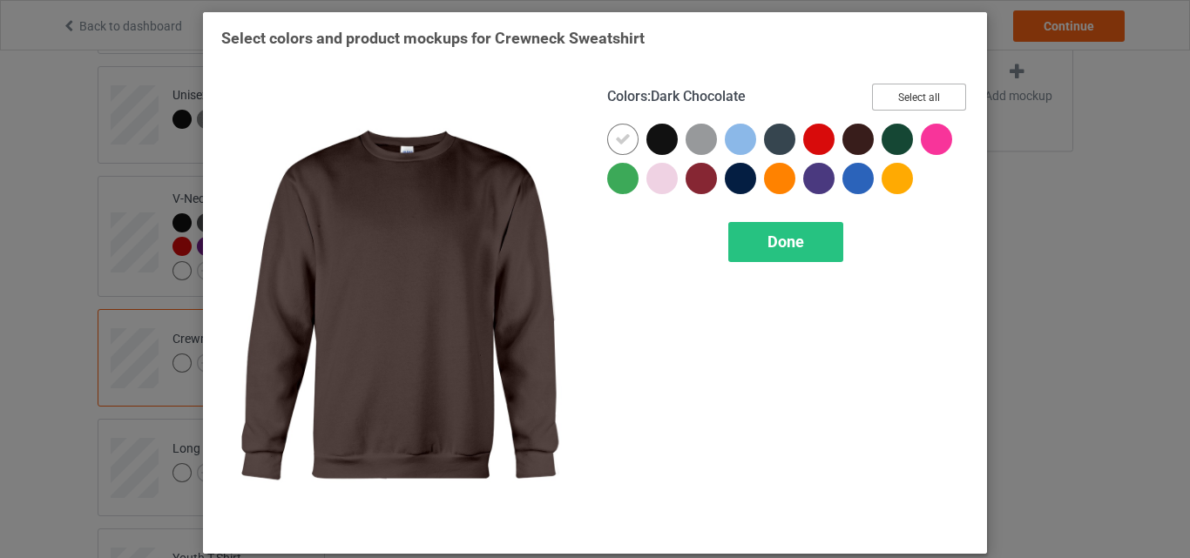
click at [872, 100] on button "Select all" at bounding box center [919, 97] width 94 height 27
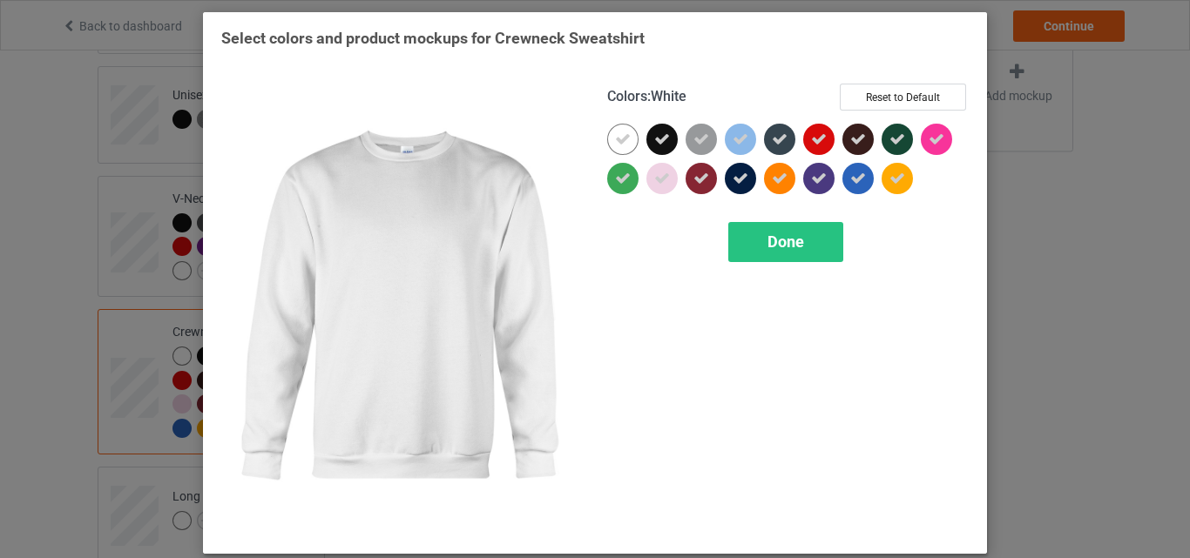
click at [616, 137] on icon at bounding box center [623, 140] width 16 height 16
click at [779, 247] on span "Done" at bounding box center [785, 242] width 37 height 18
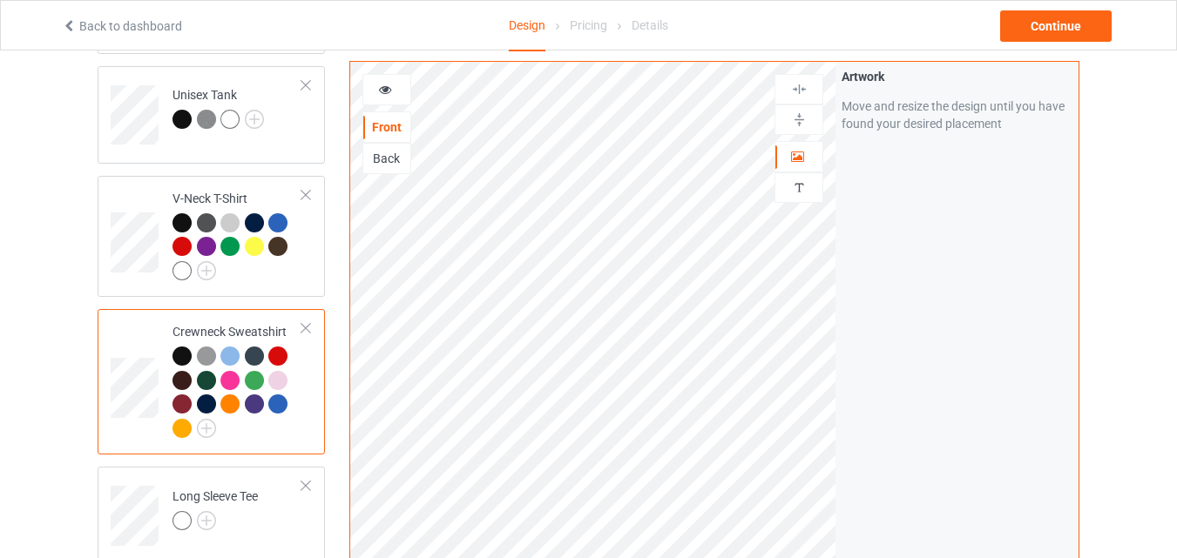
scroll to position [1045, 0]
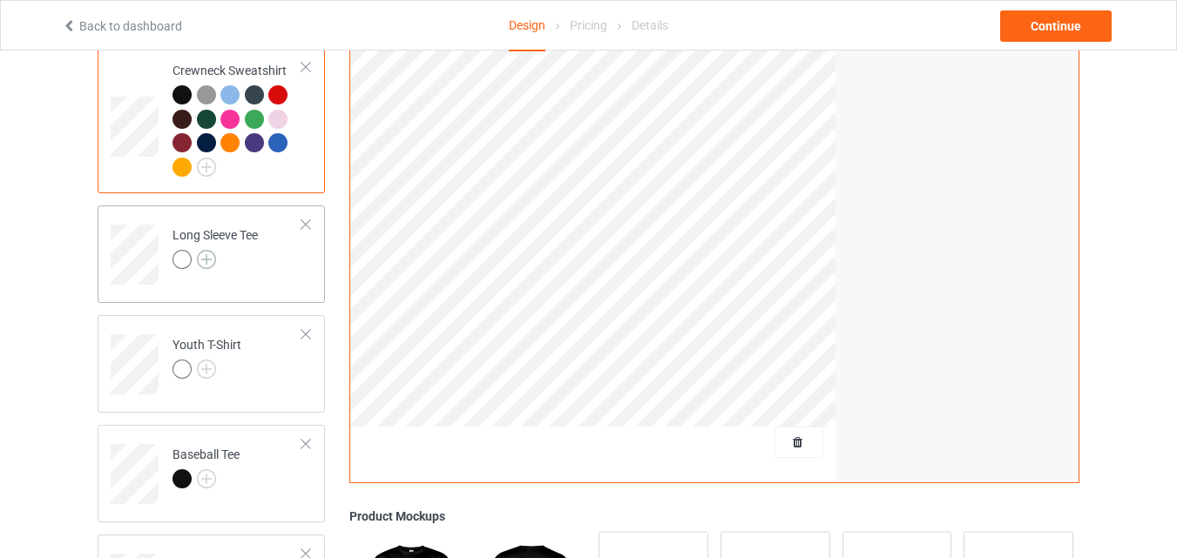
click at [199, 254] on img at bounding box center [206, 259] width 19 height 19
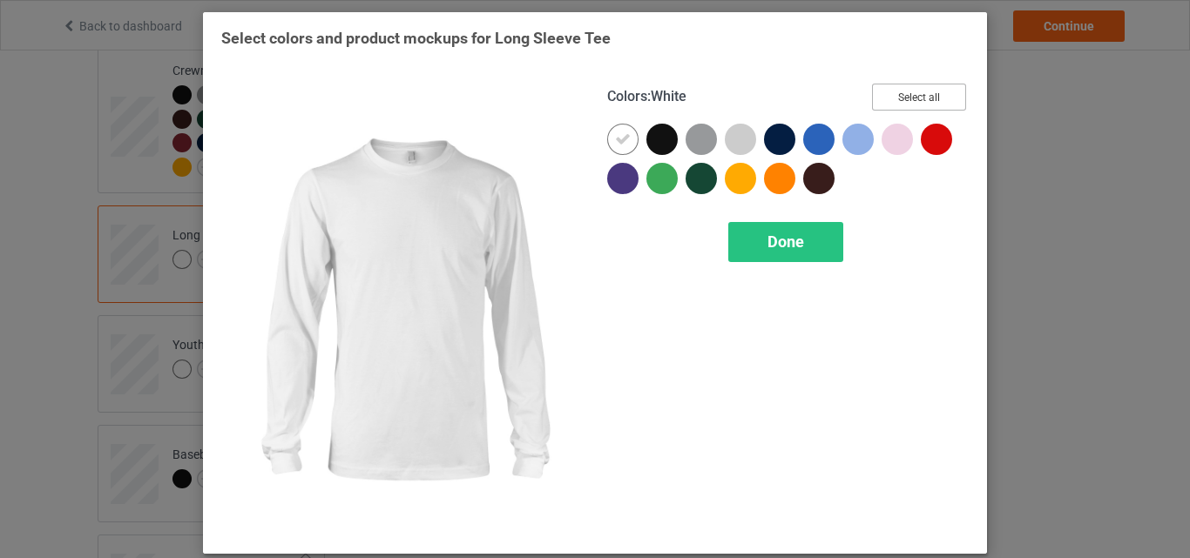
click at [908, 99] on button "Select all" at bounding box center [919, 97] width 94 height 27
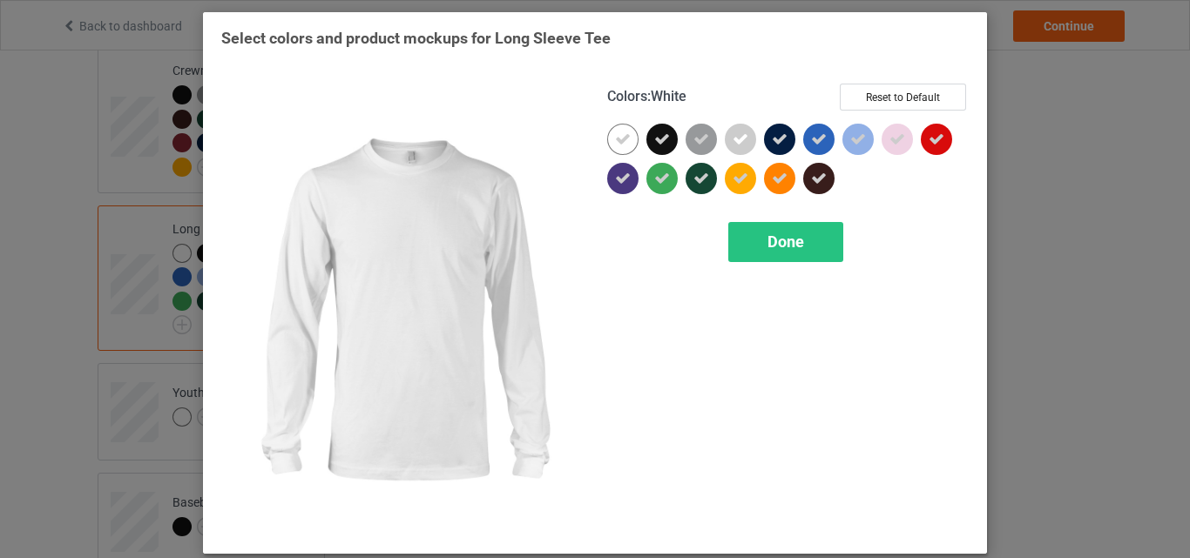
click at [615, 139] on icon at bounding box center [623, 140] width 16 height 16
click at [616, 139] on div at bounding box center [622, 139] width 31 height 31
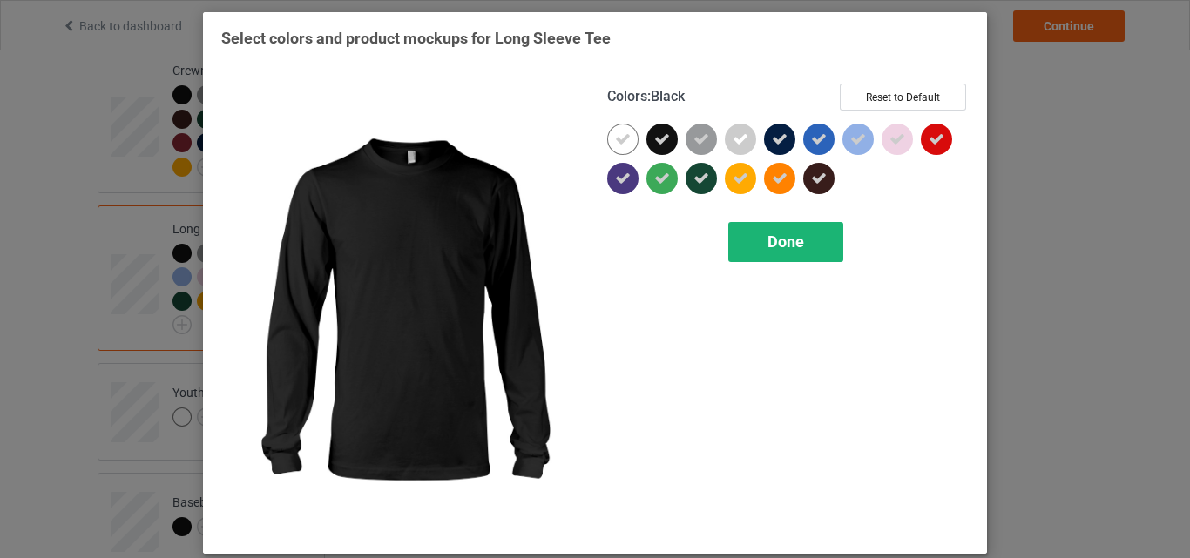
click at [743, 233] on div "Done" at bounding box center [785, 242] width 115 height 40
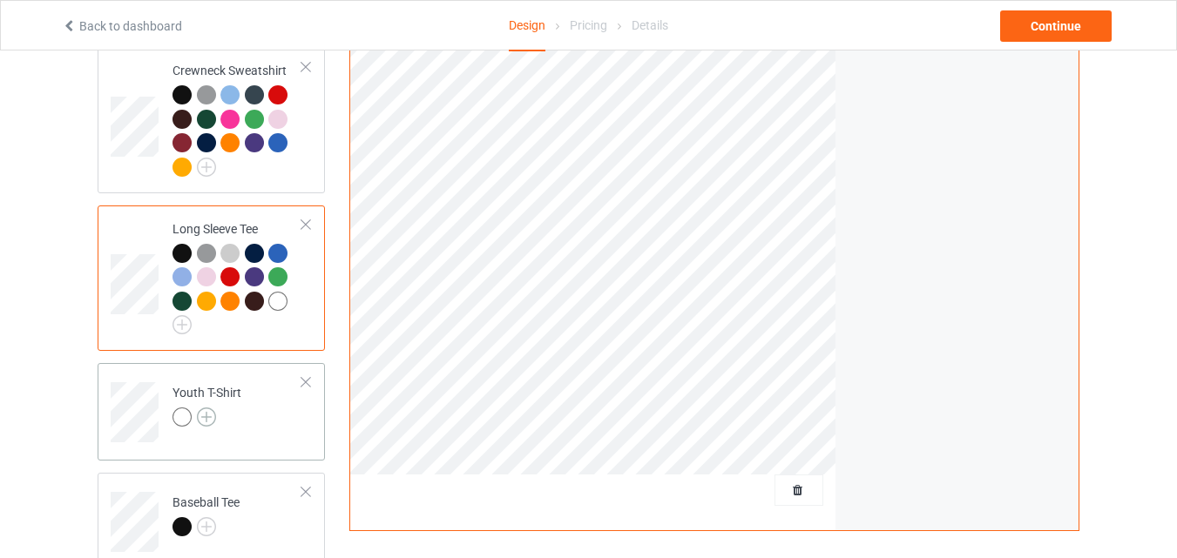
click at [206, 408] on img at bounding box center [206, 417] width 19 height 19
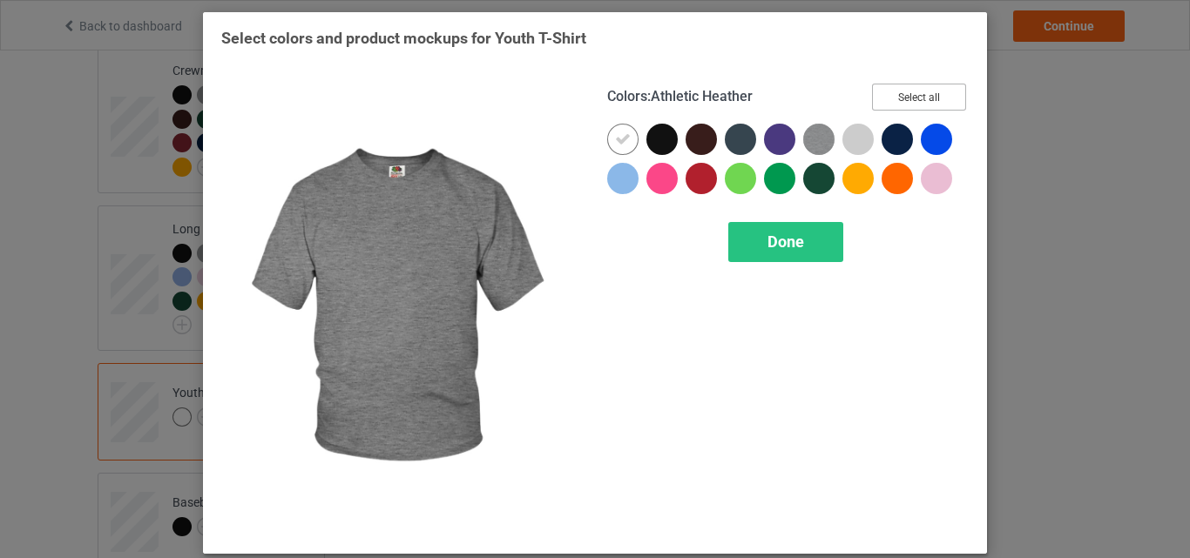
click at [886, 87] on button "Select all" at bounding box center [919, 97] width 94 height 27
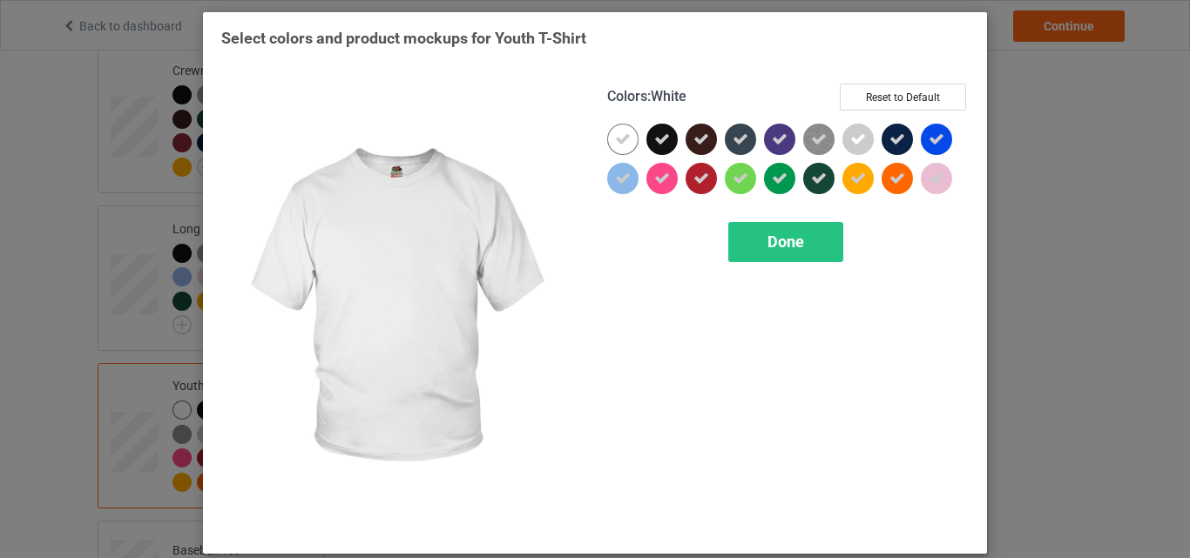
click at [615, 136] on icon at bounding box center [623, 140] width 16 height 16
click at [613, 136] on div at bounding box center [622, 139] width 31 height 31
click at [792, 256] on div "Done" at bounding box center [785, 242] width 115 height 40
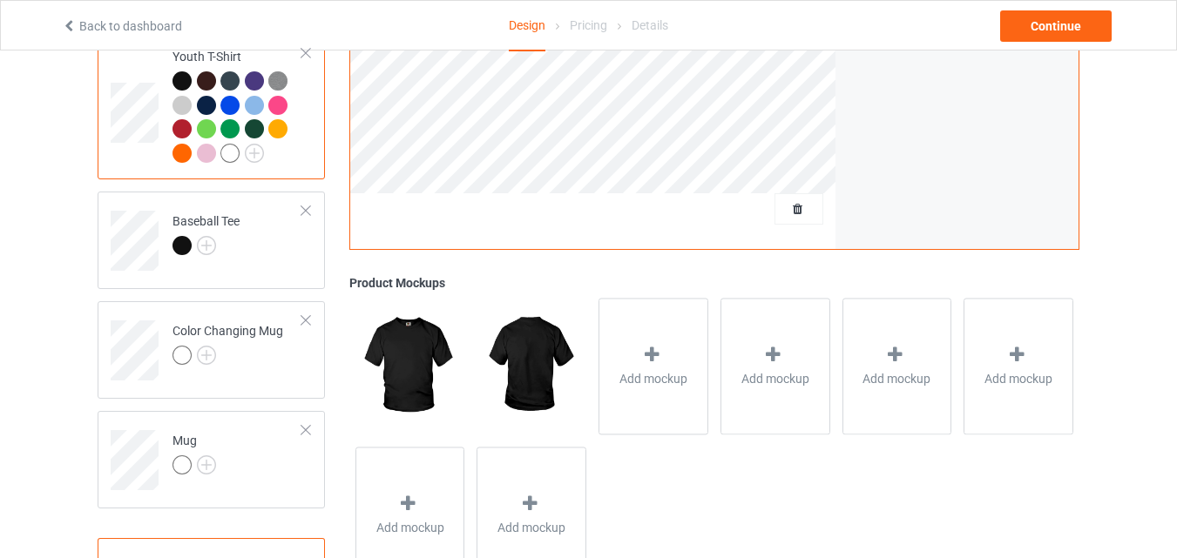
scroll to position [1394, 0]
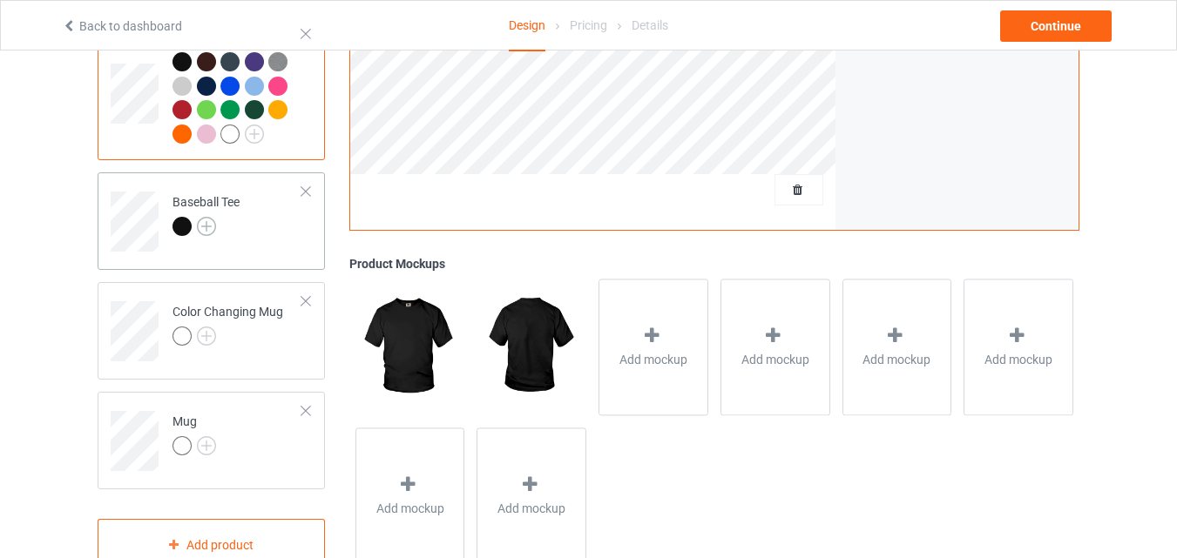
click at [205, 217] on img at bounding box center [206, 226] width 19 height 19
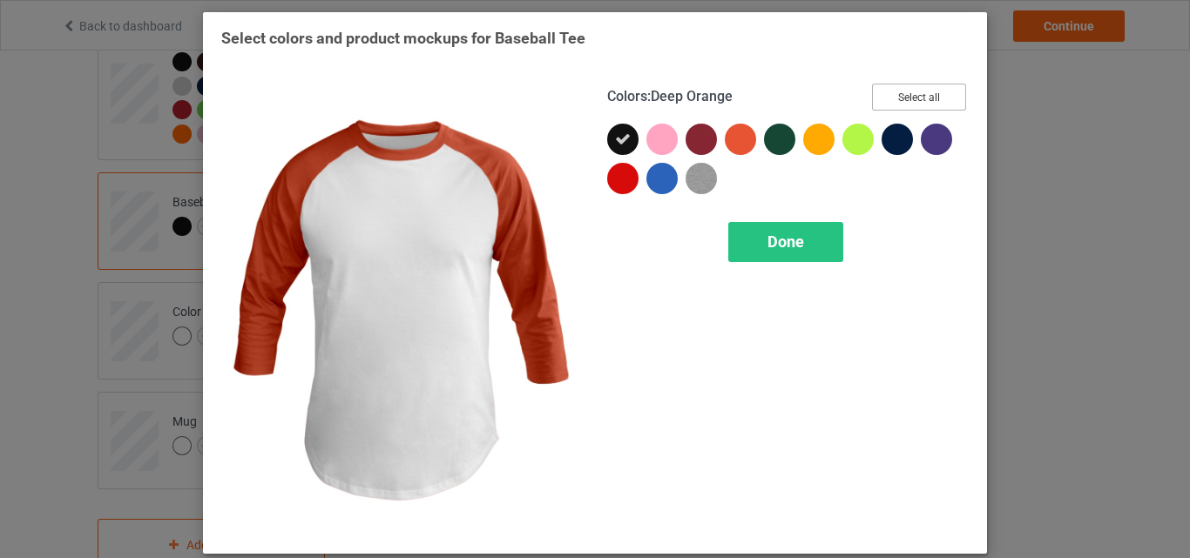
click at [880, 94] on button "Select all" at bounding box center [919, 97] width 94 height 27
click at [770, 226] on div "Done" at bounding box center [785, 242] width 115 height 40
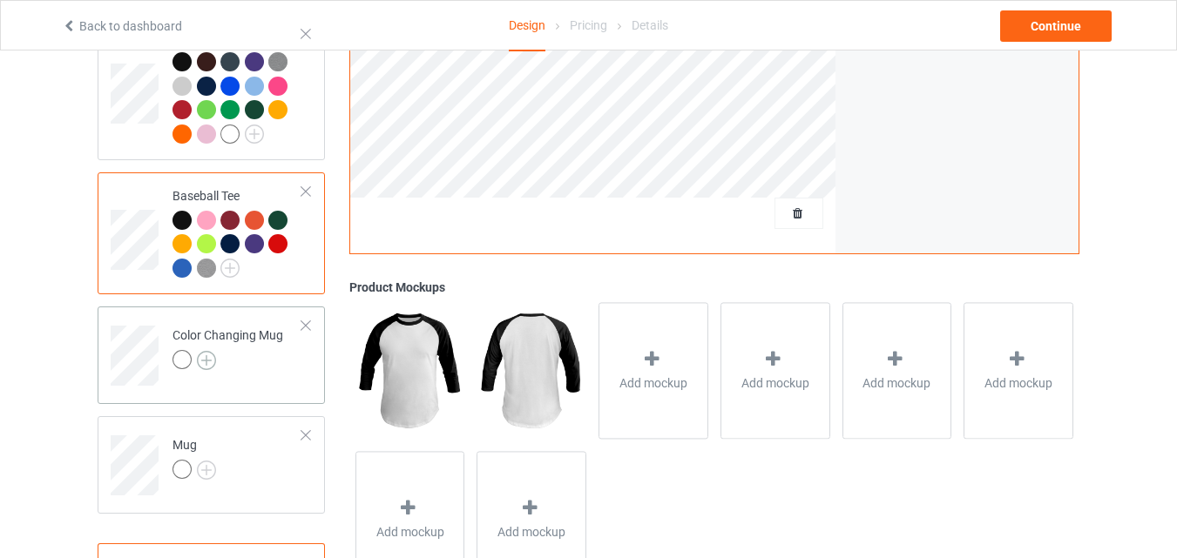
click at [202, 351] on img at bounding box center [206, 360] width 19 height 19
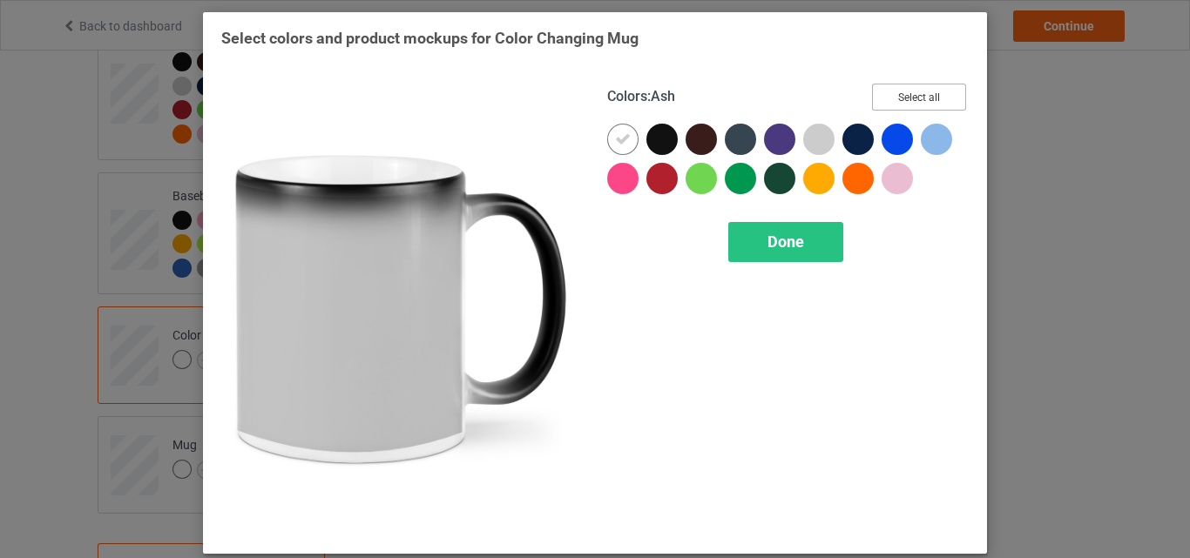
click at [920, 96] on button "Select all" at bounding box center [919, 97] width 94 height 27
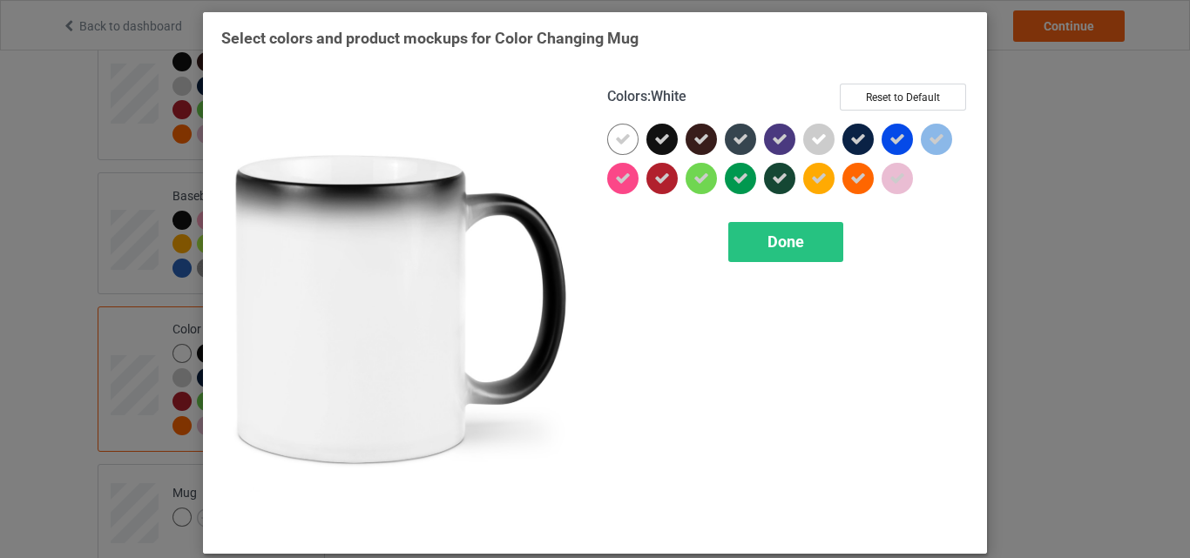
click at [615, 137] on icon at bounding box center [623, 140] width 16 height 16
click at [607, 145] on div at bounding box center [622, 139] width 31 height 31
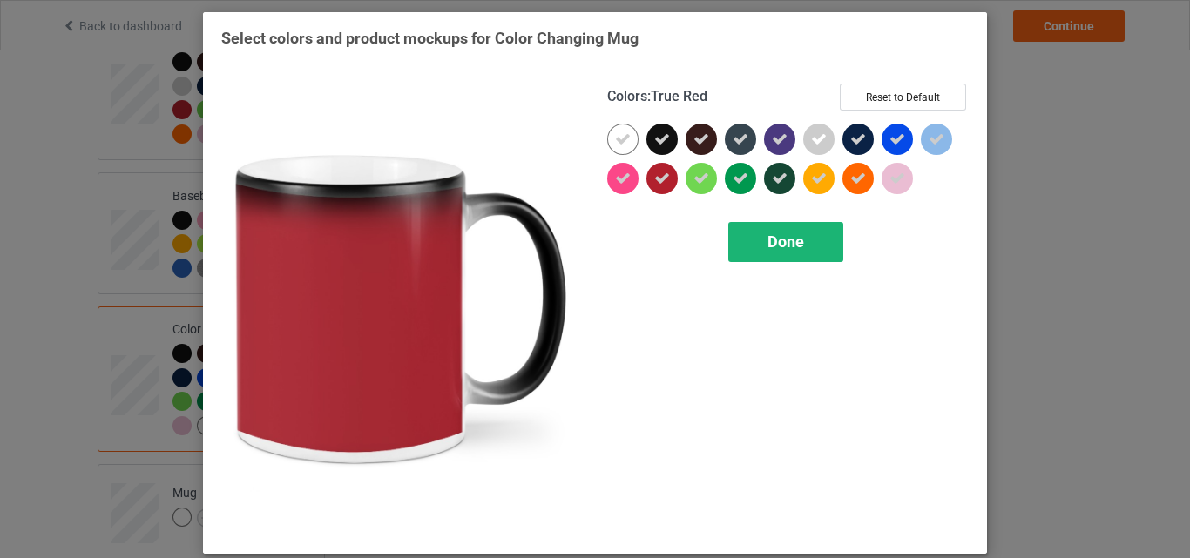
click at [769, 250] on span "Done" at bounding box center [785, 242] width 37 height 18
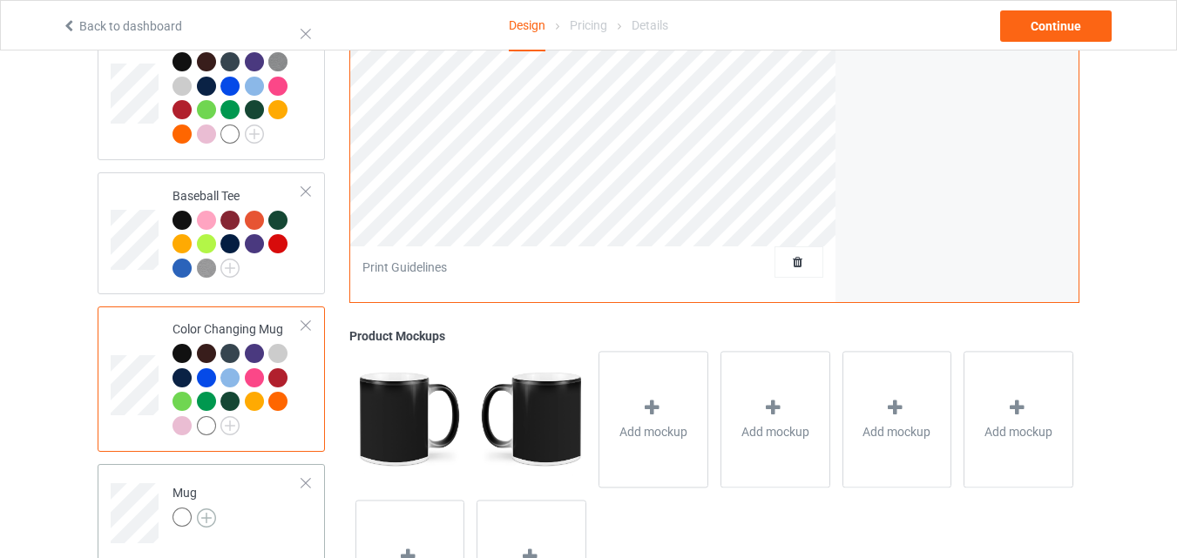
click at [199, 509] on img at bounding box center [206, 518] width 19 height 19
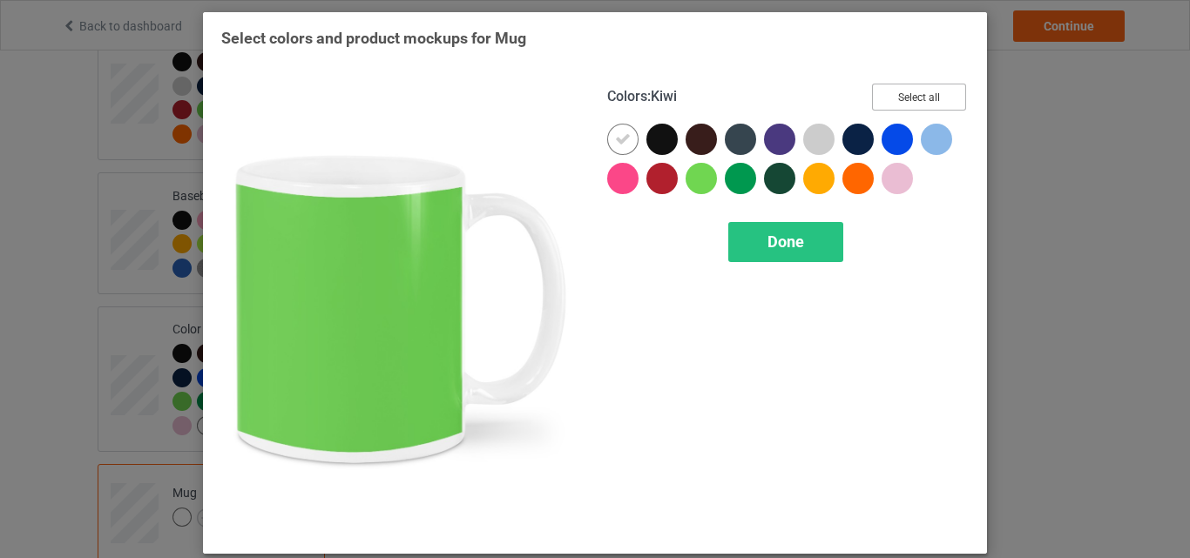
click at [896, 95] on button "Select all" at bounding box center [919, 97] width 94 height 27
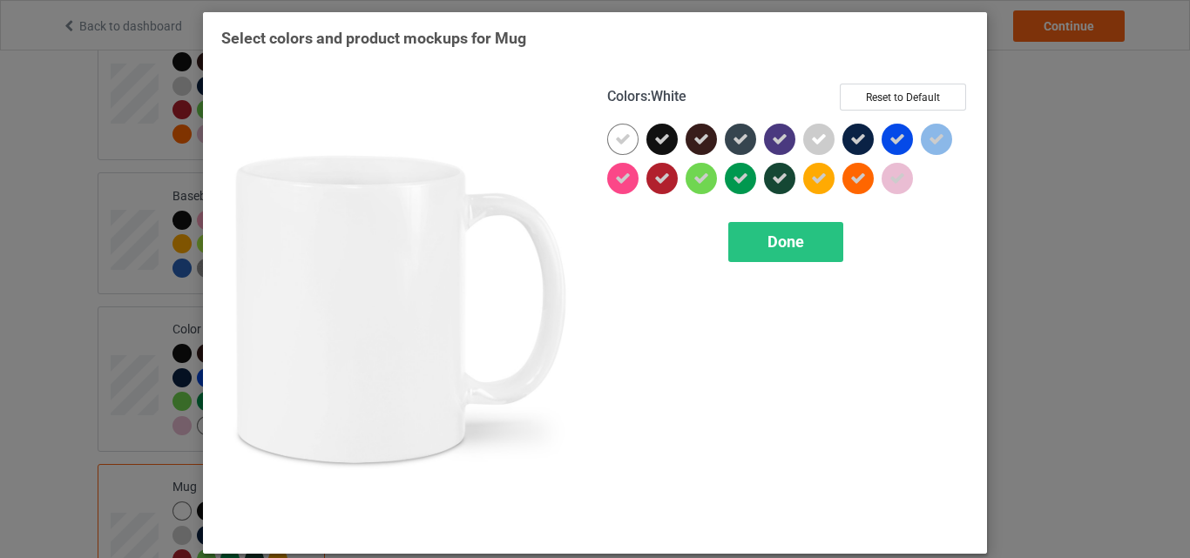
click at [620, 139] on icon at bounding box center [623, 140] width 16 height 16
click at [620, 139] on div at bounding box center [622, 139] width 31 height 31
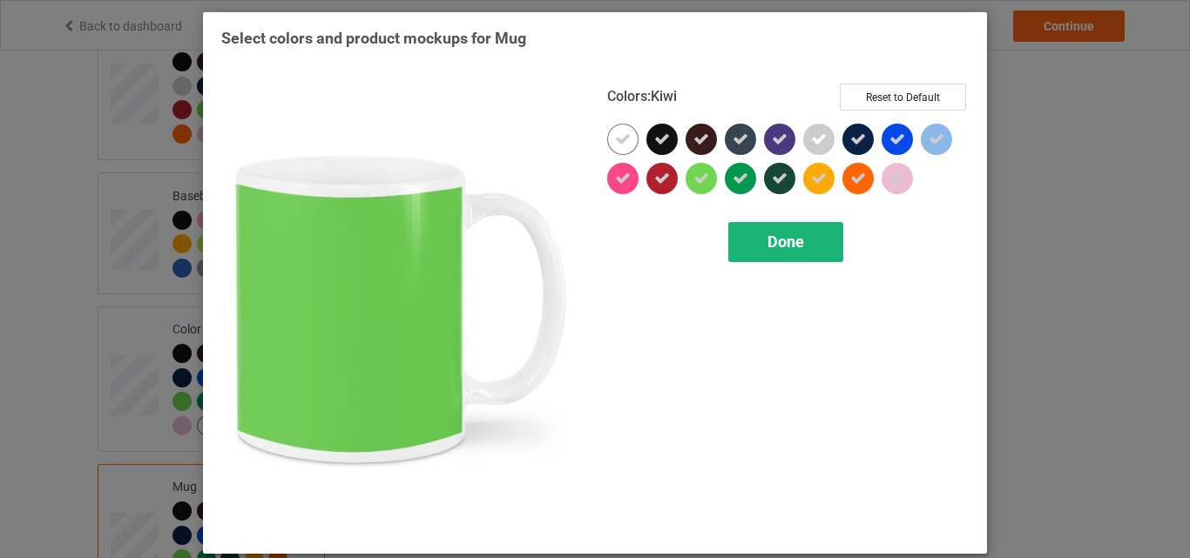
click at [791, 239] on span "Done" at bounding box center [785, 242] width 37 height 18
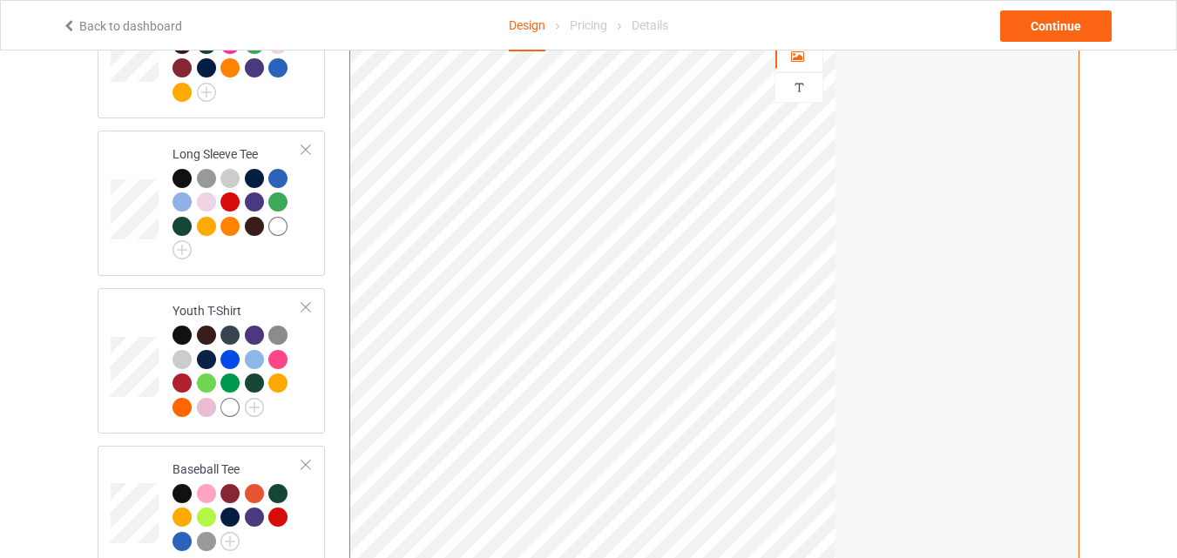
scroll to position [1033, 0]
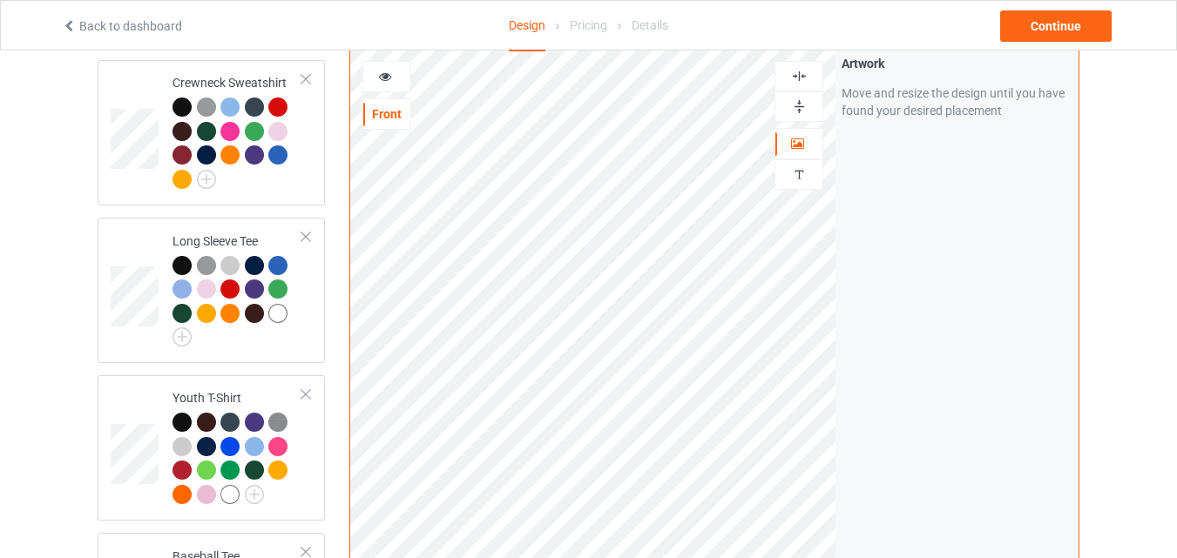
click at [798, 98] on img at bounding box center [799, 106] width 17 height 17
click at [794, 98] on img at bounding box center [799, 106] width 17 height 17
click at [382, 75] on div at bounding box center [386, 76] width 47 height 17
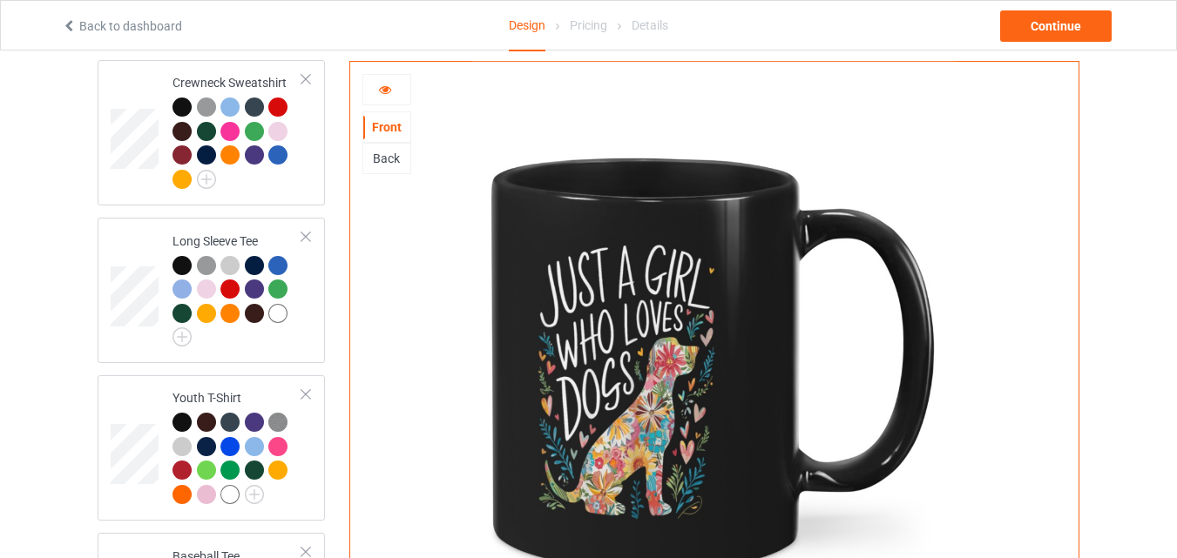
click at [385, 92] on icon at bounding box center [385, 87] width 15 height 12
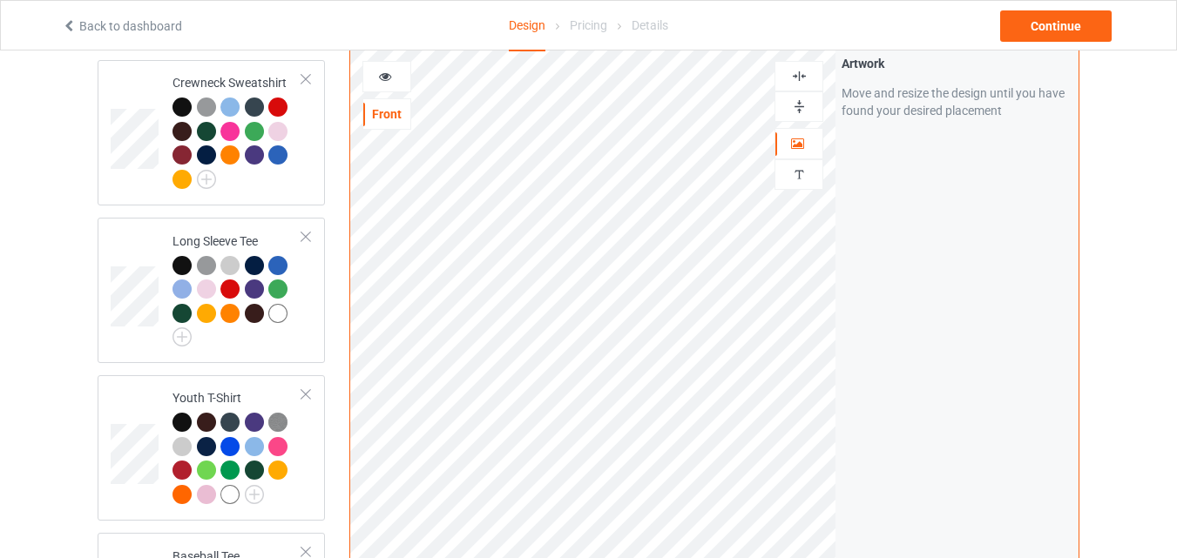
click at [793, 98] on img at bounding box center [799, 106] width 17 height 17
click at [401, 71] on div at bounding box center [386, 76] width 47 height 17
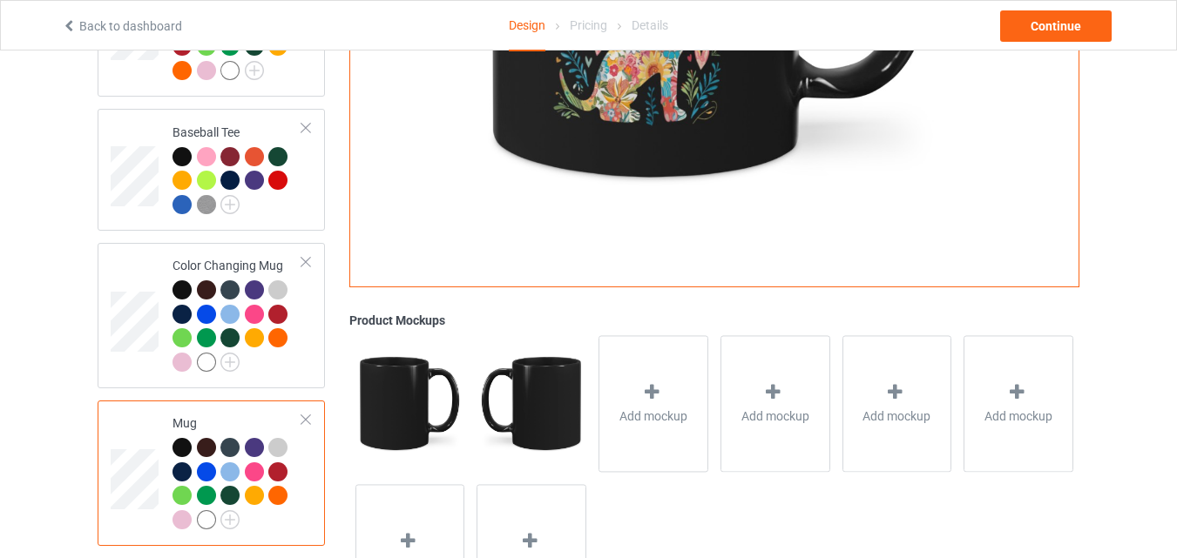
scroll to position [1469, 0]
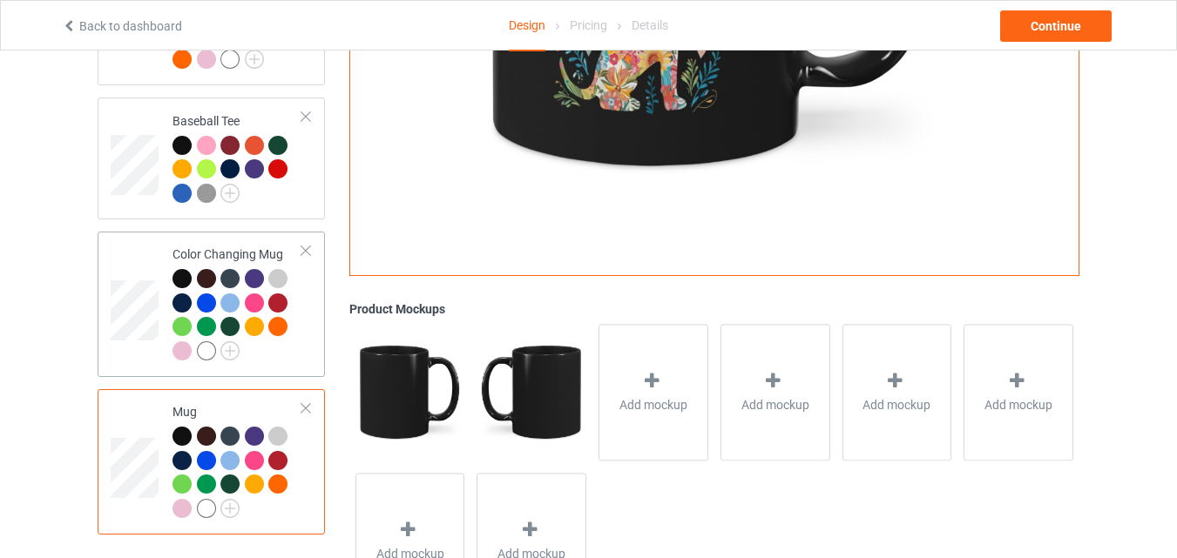
click at [132, 249] on td at bounding box center [137, 305] width 52 height 132
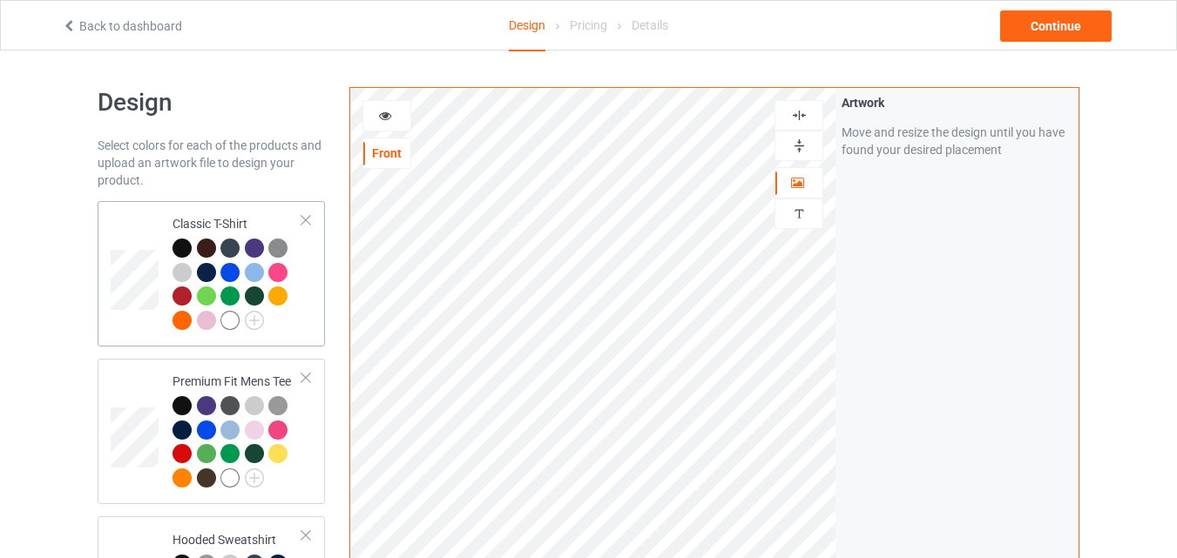
click at [160, 213] on td at bounding box center [137, 274] width 52 height 132
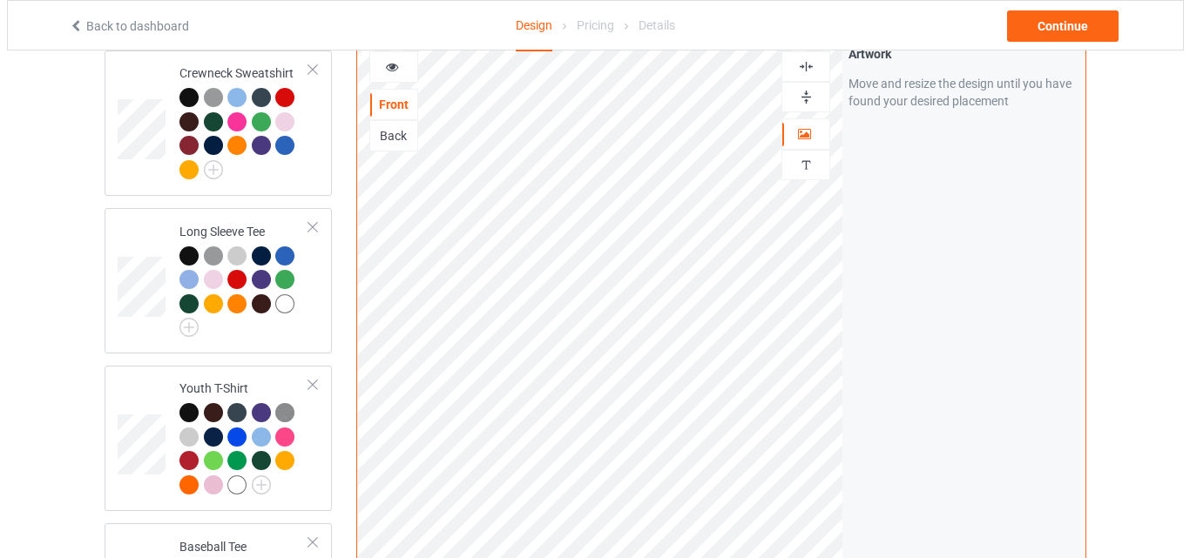
scroll to position [1394, 0]
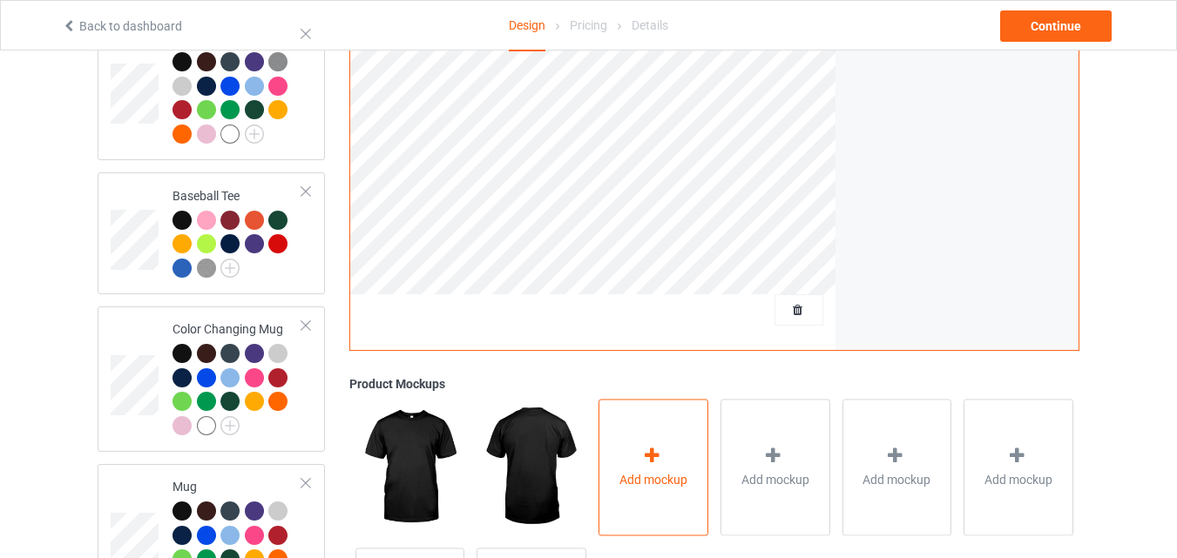
click at [689, 417] on div "Add mockup" at bounding box center [653, 467] width 110 height 137
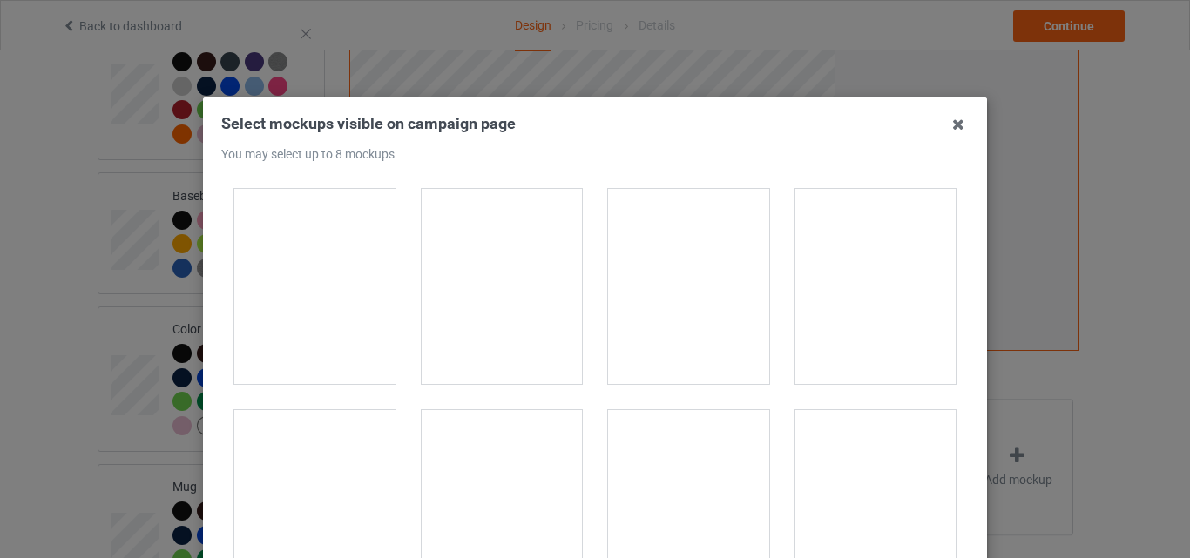
scroll to position [5314, 0]
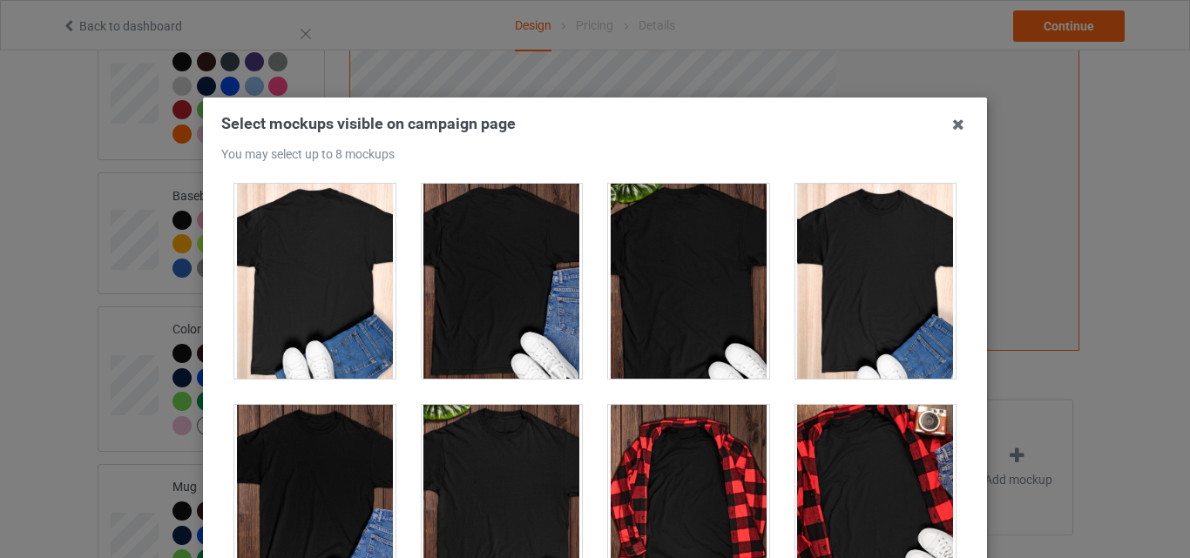
click at [884, 306] on div at bounding box center [875, 281] width 161 height 195
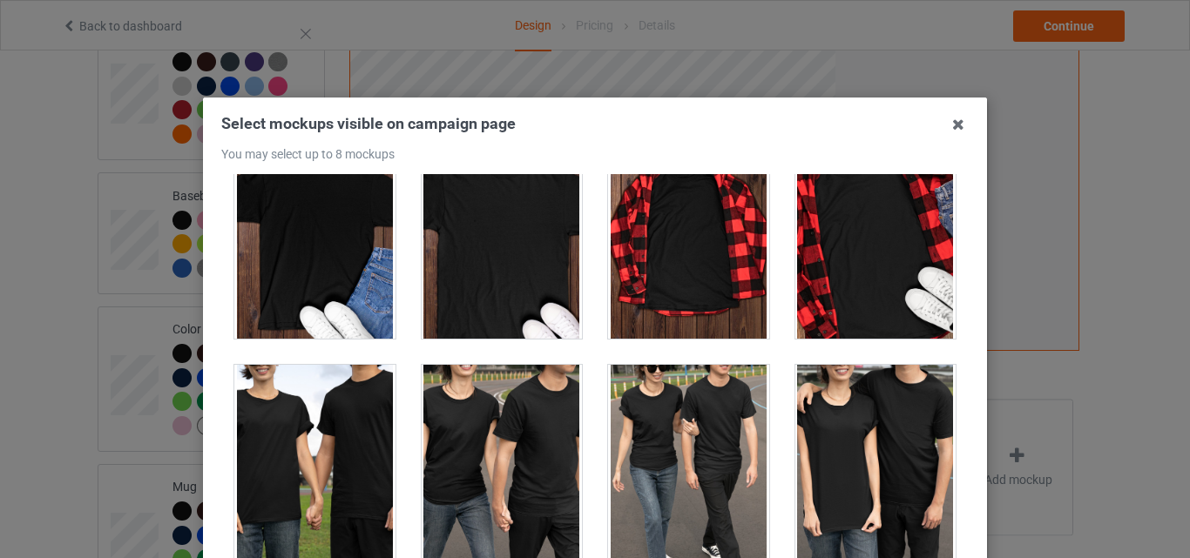
scroll to position [5488, 0]
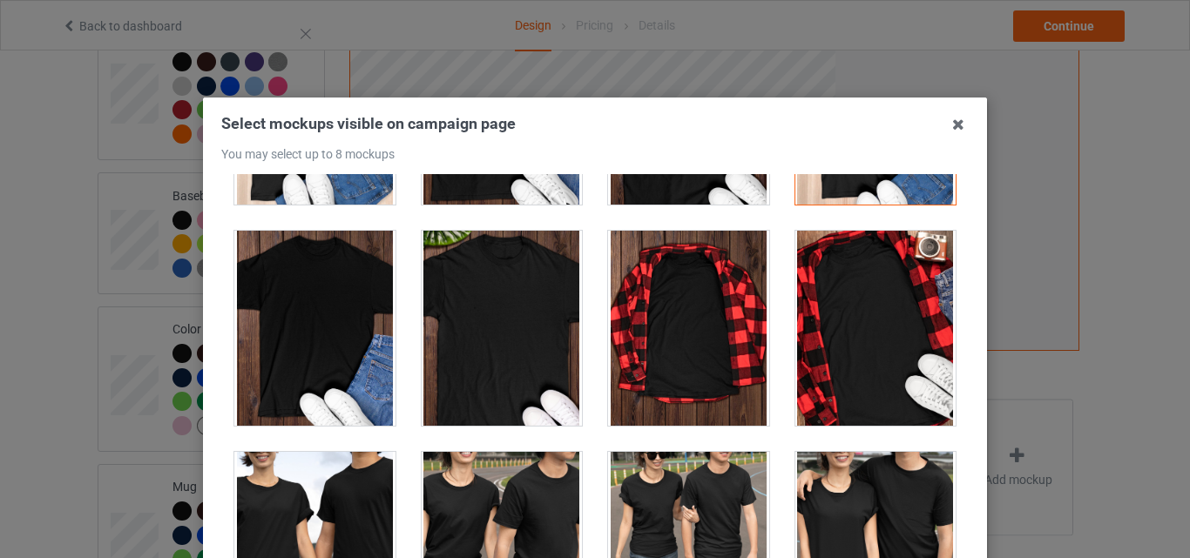
click at [842, 327] on div at bounding box center [875, 328] width 161 height 195
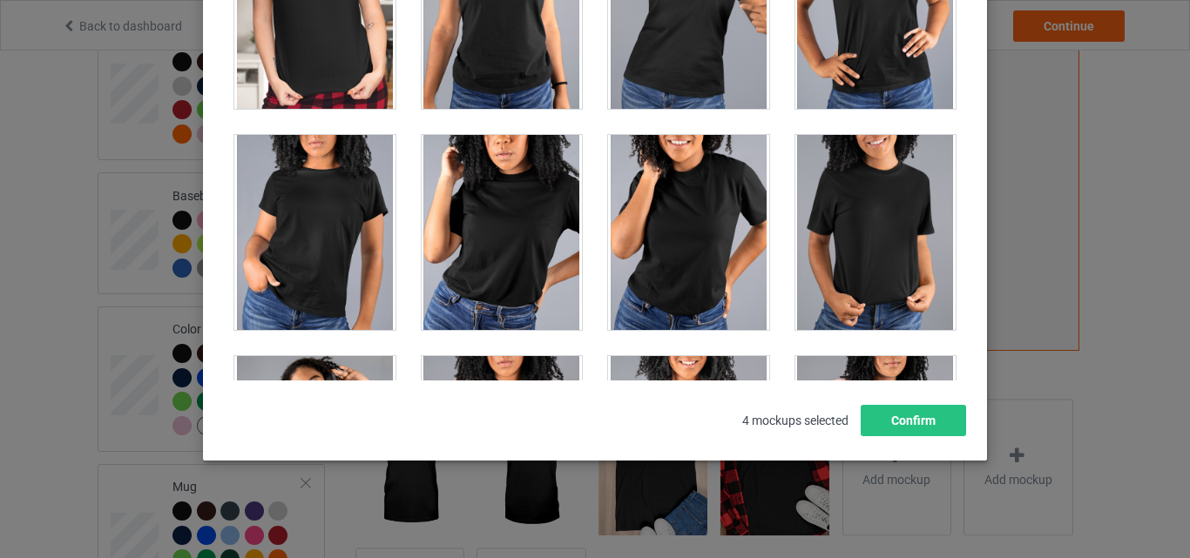
scroll to position [24999, 0]
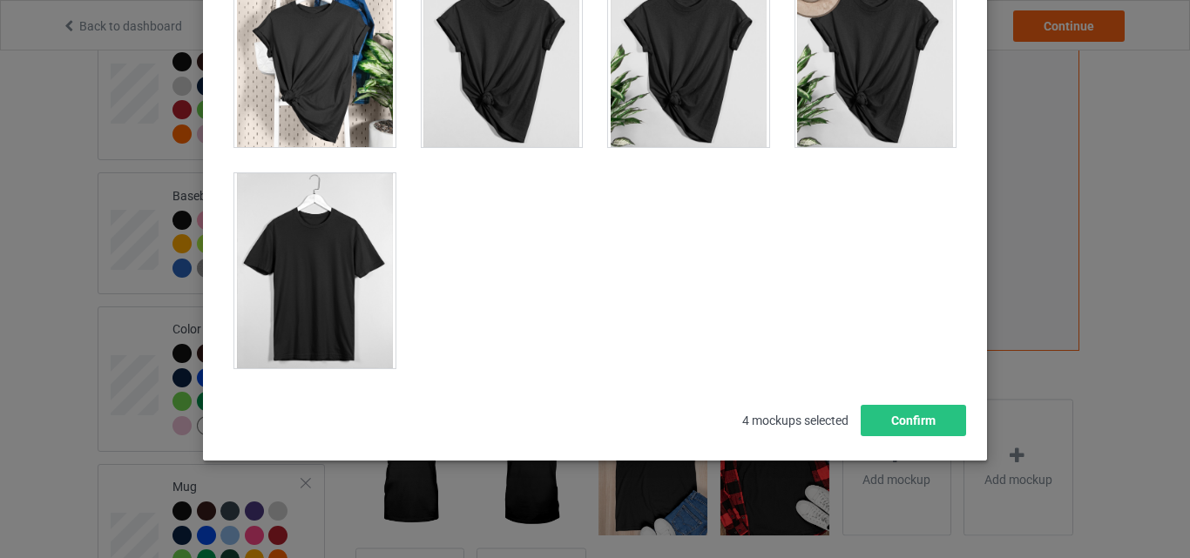
click at [294, 211] on div at bounding box center [314, 270] width 161 height 195
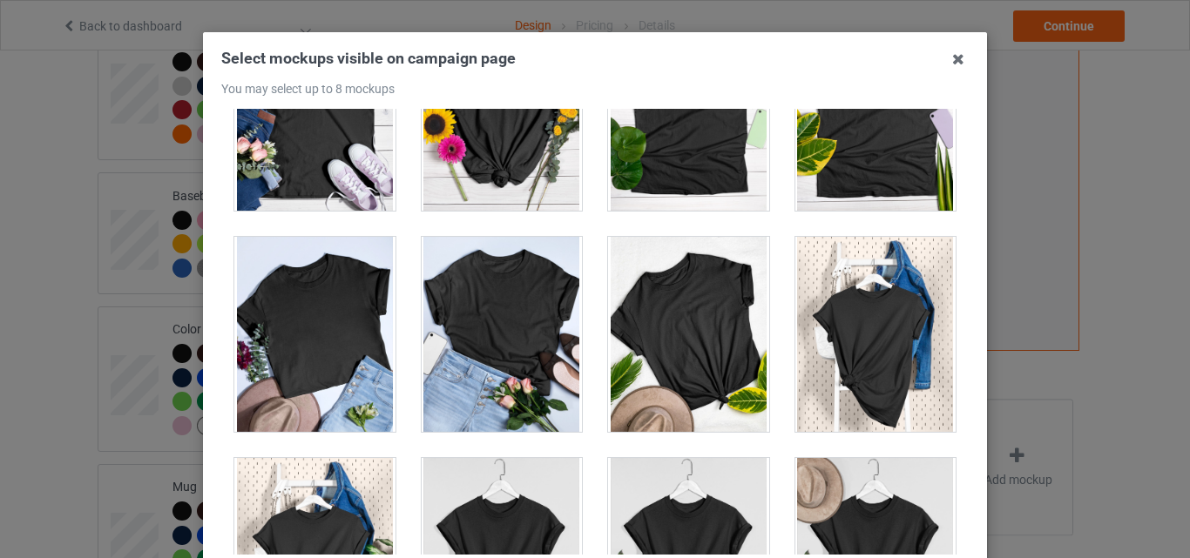
scroll to position [24477, 0]
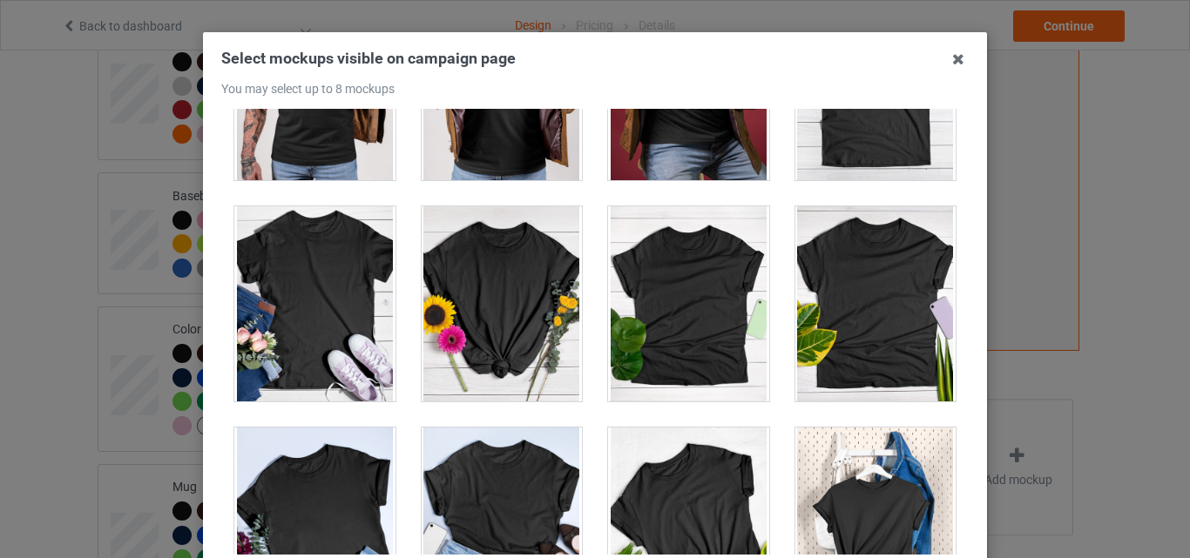
click at [333, 250] on div at bounding box center [314, 303] width 161 height 195
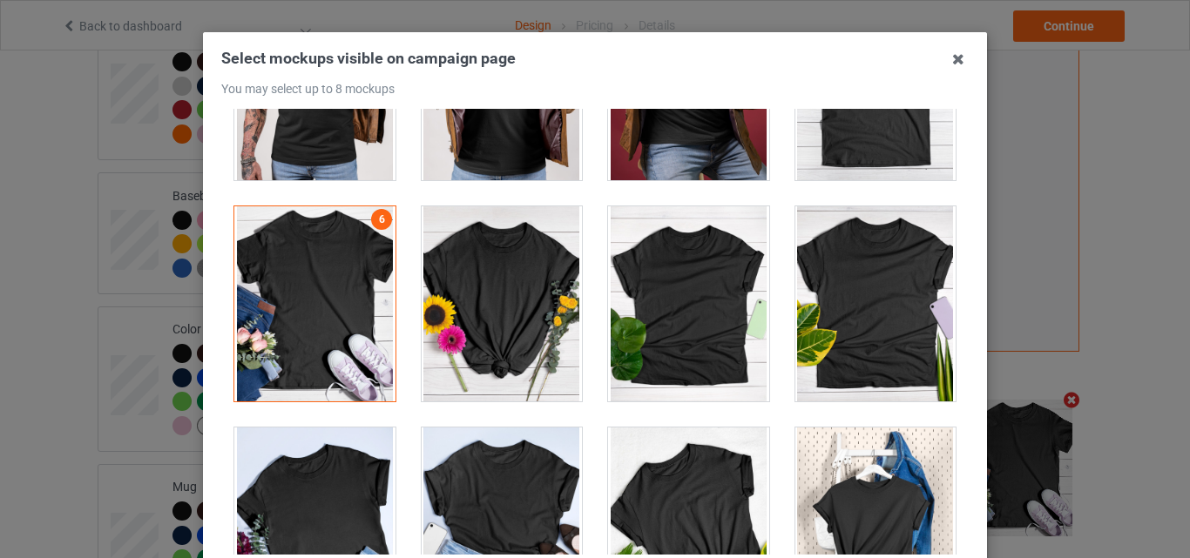
click at [862, 147] on div at bounding box center [875, 82] width 161 height 195
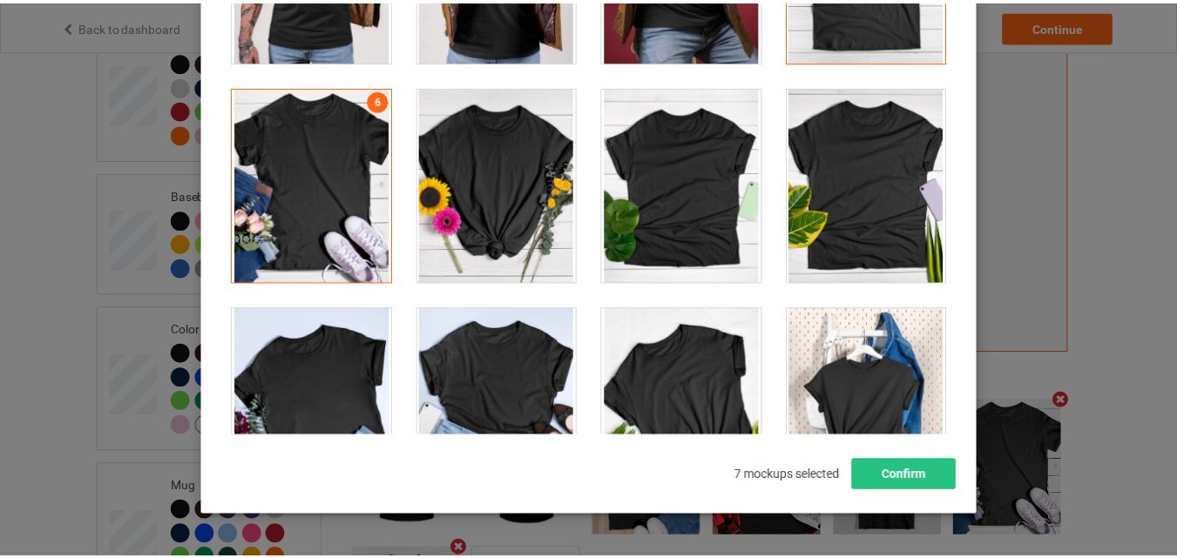
scroll to position [240, 0]
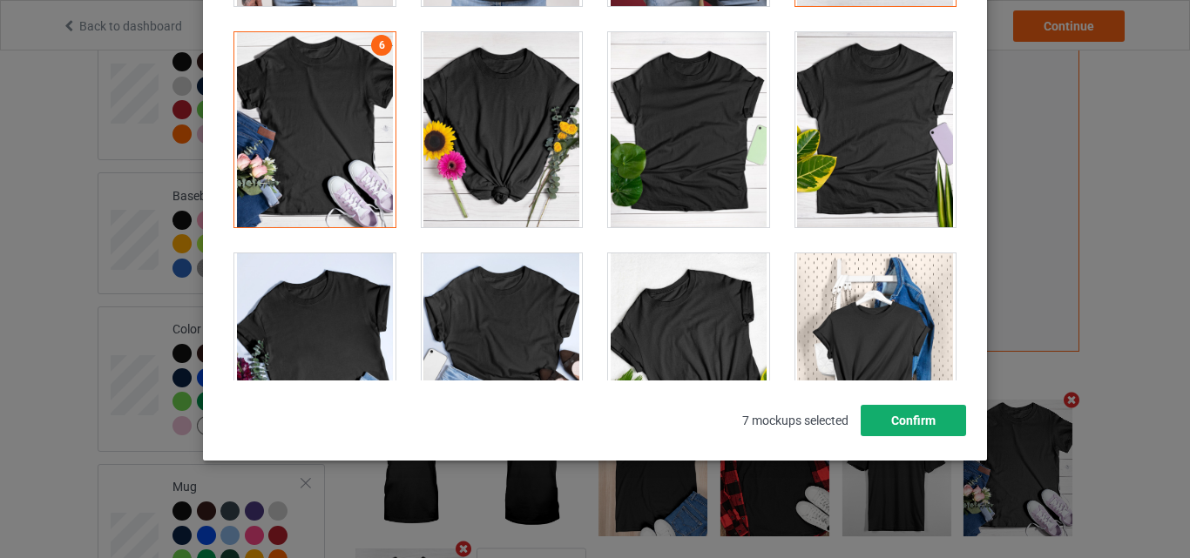
click at [909, 418] on button "Confirm" at bounding box center [913, 420] width 105 height 31
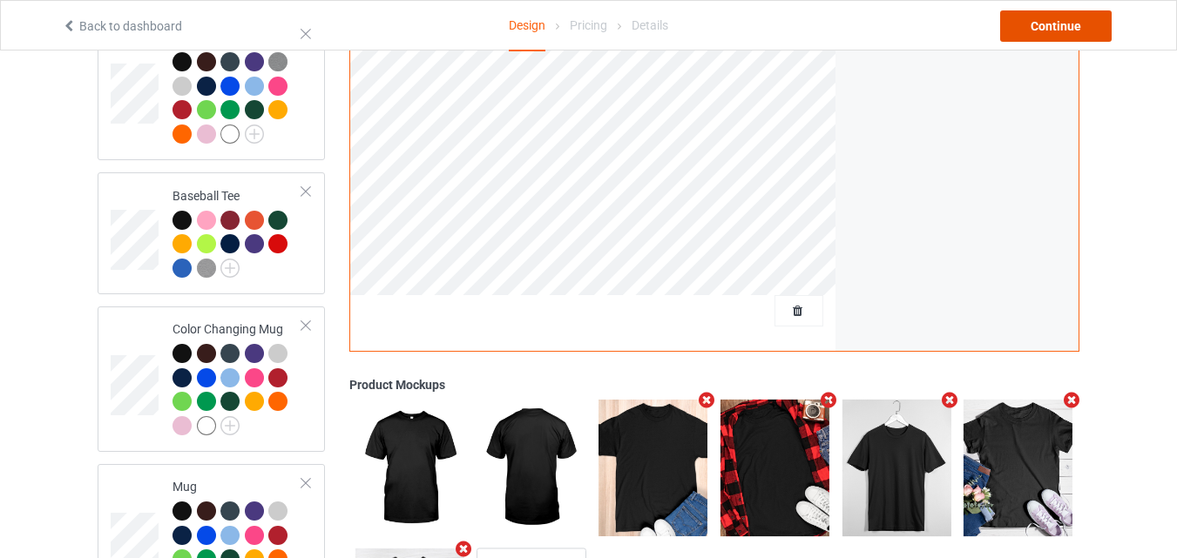
click at [1064, 29] on div "Continue" at bounding box center [1056, 25] width 112 height 31
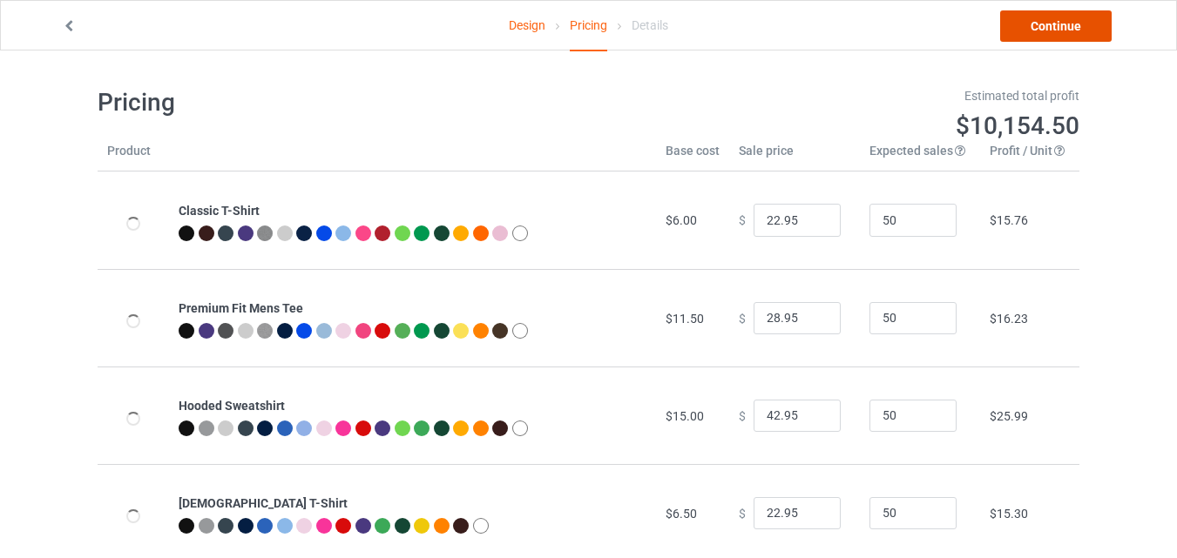
click at [1042, 21] on link "Continue" at bounding box center [1056, 25] width 112 height 31
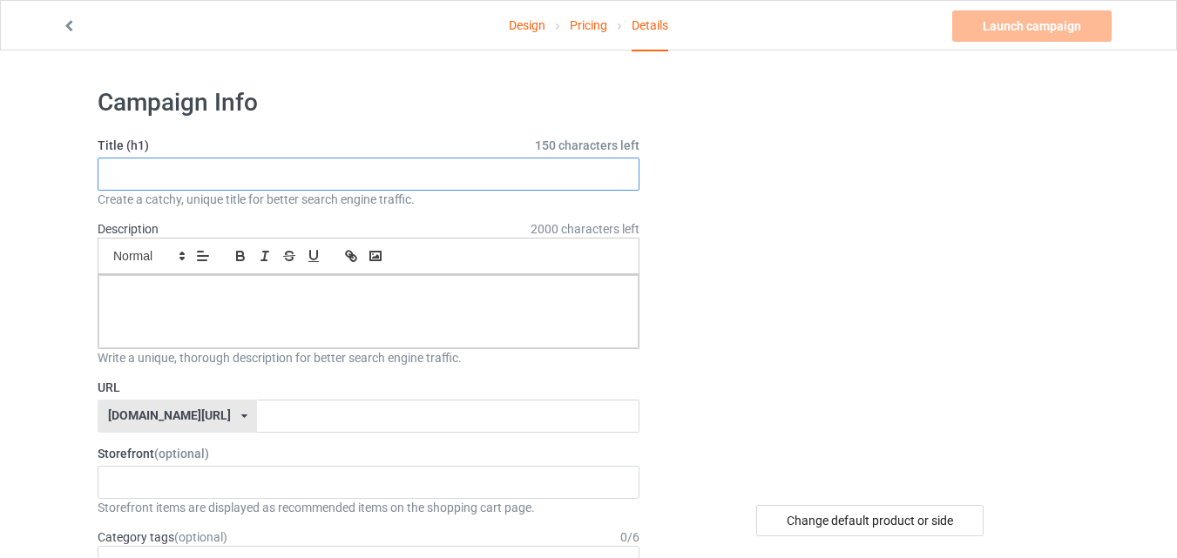
click at [466, 163] on input "text" at bounding box center [369, 174] width 542 height 33
paste input "Just A Girl Who Loves Dogs"
type input "Just A Girl Who Loves Dogs"
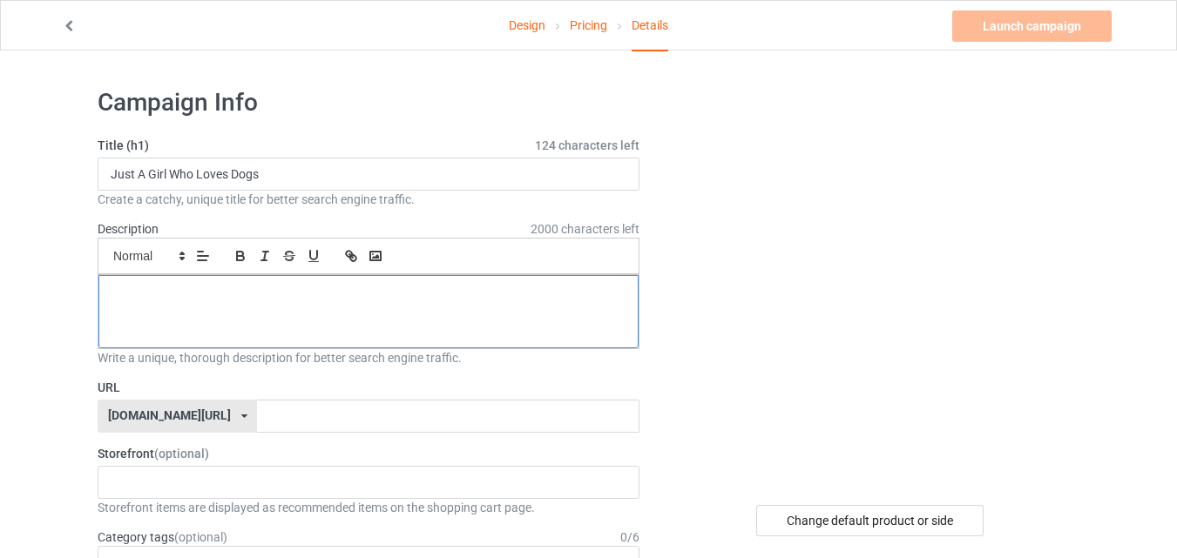
click at [429, 291] on p at bounding box center [368, 295] width 512 height 17
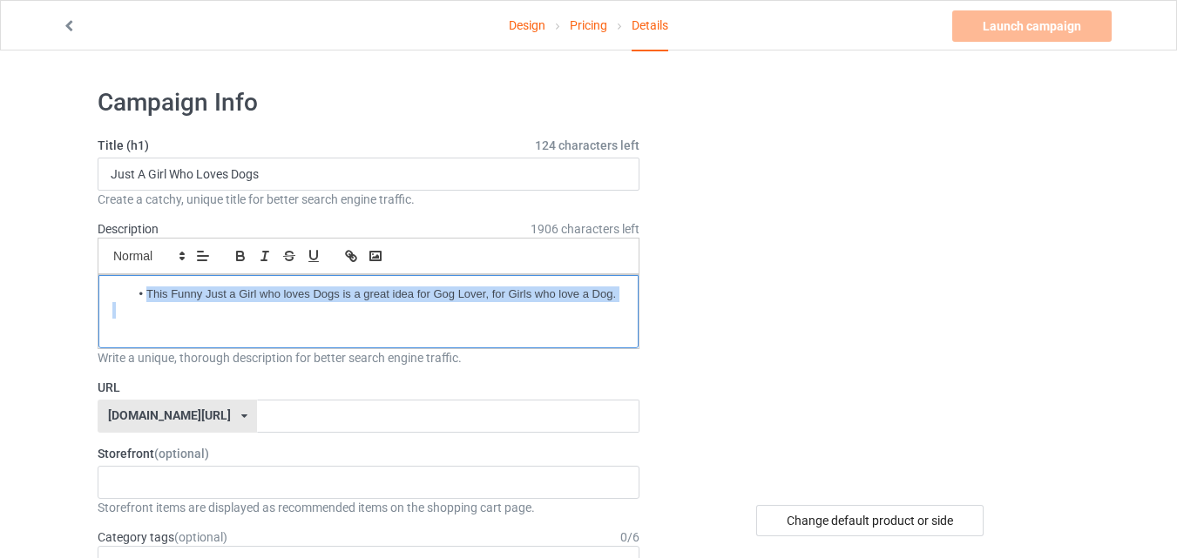
drag, startPoint x: 147, startPoint y: 290, endPoint x: 77, endPoint y: 307, distance: 72.5
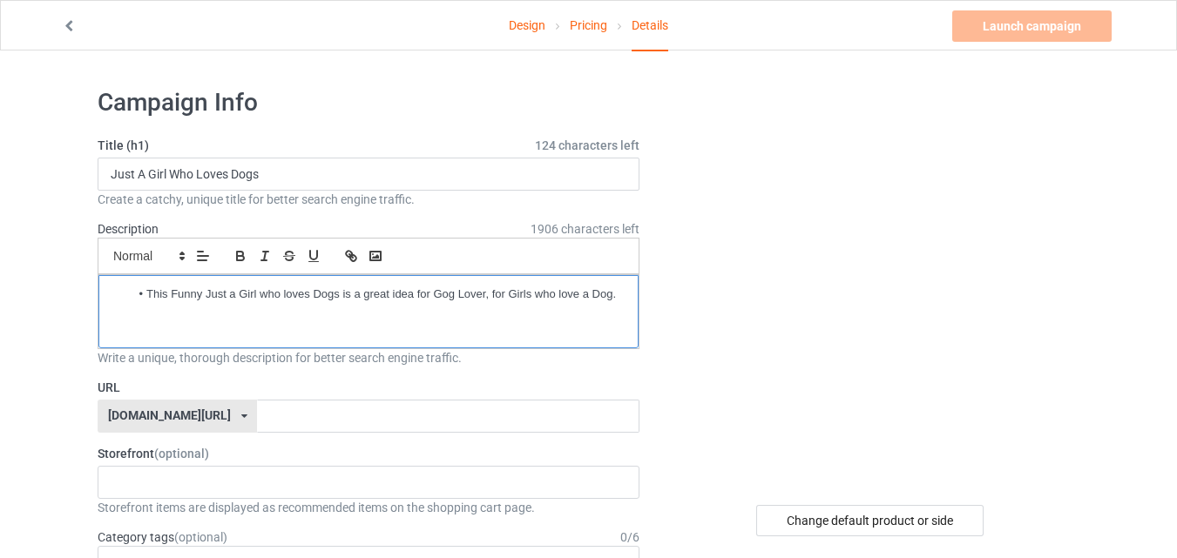
click at [147, 293] on li "This Funny Just a Girl who loves Dogs is a great idea for Gog Lover, for Girls …" at bounding box center [377, 295] width 495 height 16
drag, startPoint x: 147, startPoint y: 293, endPoint x: 99, endPoint y: 290, distance: 48.0
click at [99, 290] on div "This Funny Just a Girl who loves Dogs is a great idea for Gog Lover, for Girls …" at bounding box center [368, 311] width 540 height 73
click at [142, 290] on li "This Funny Just a Girl who loves Dogs is a great idea for Gog Lover, for Girls …" at bounding box center [377, 295] width 495 height 16
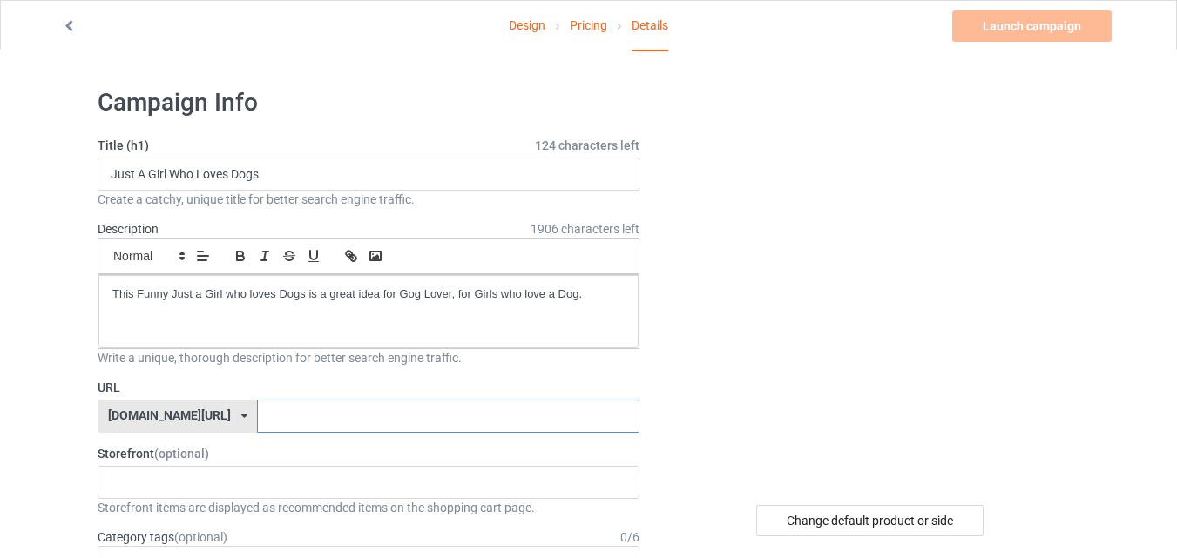
click at [367, 405] on input "text" at bounding box center [448, 416] width 382 height 33
type input "dogloverx7"
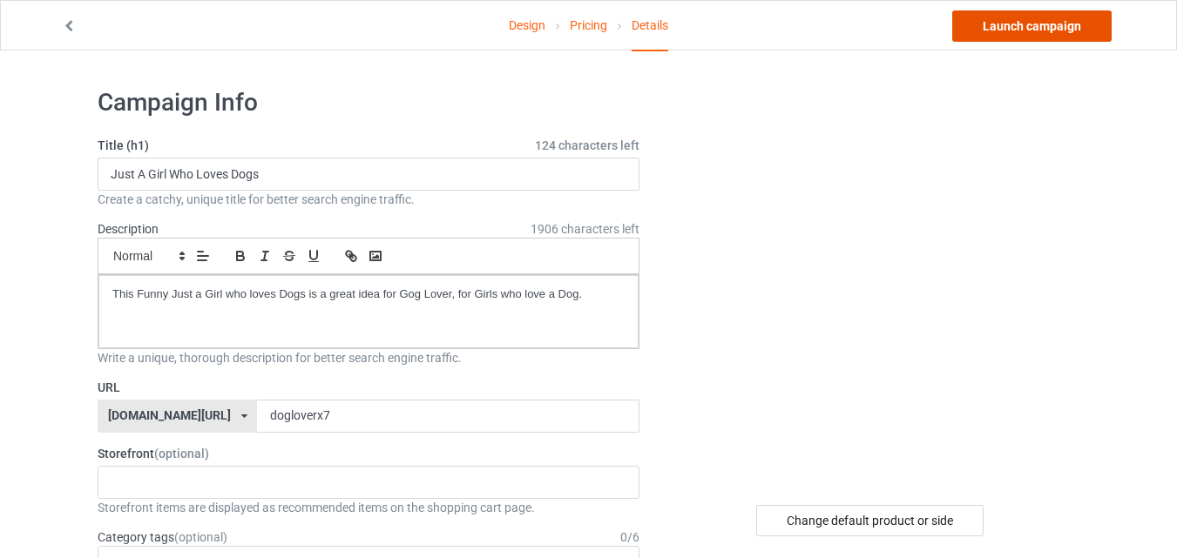
click at [1092, 27] on link "Launch campaign" at bounding box center [1031, 25] width 159 height 31
